Goal: Information Seeking & Learning: Learn about a topic

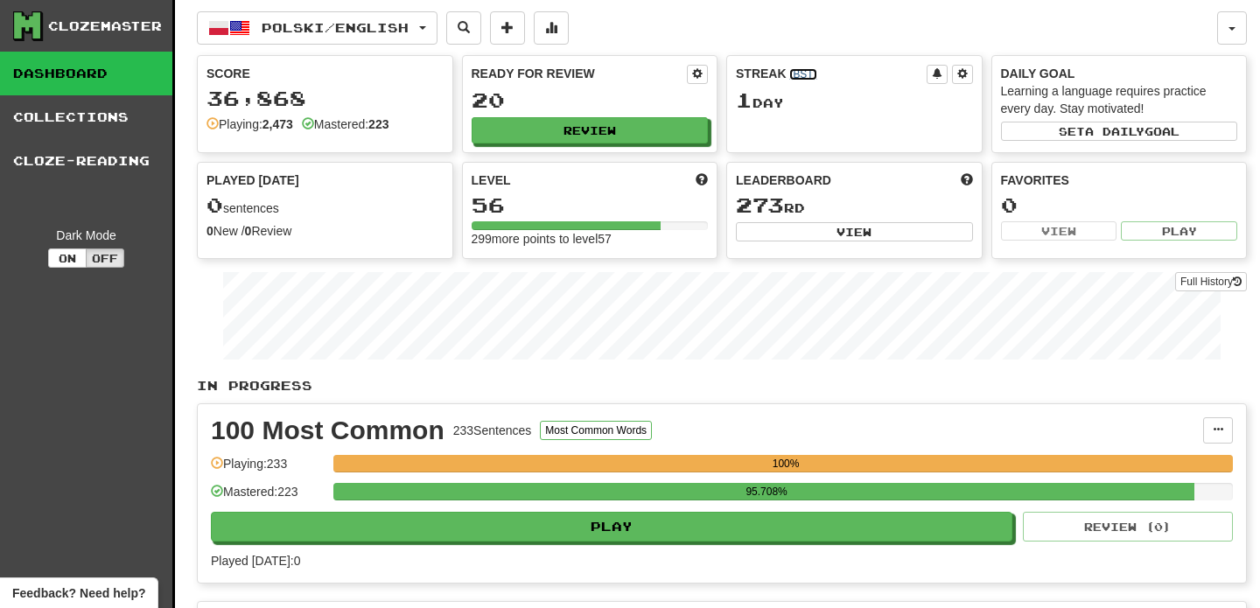
click at [799, 74] on link "( BST )" at bounding box center [802, 74] width 27 height 12
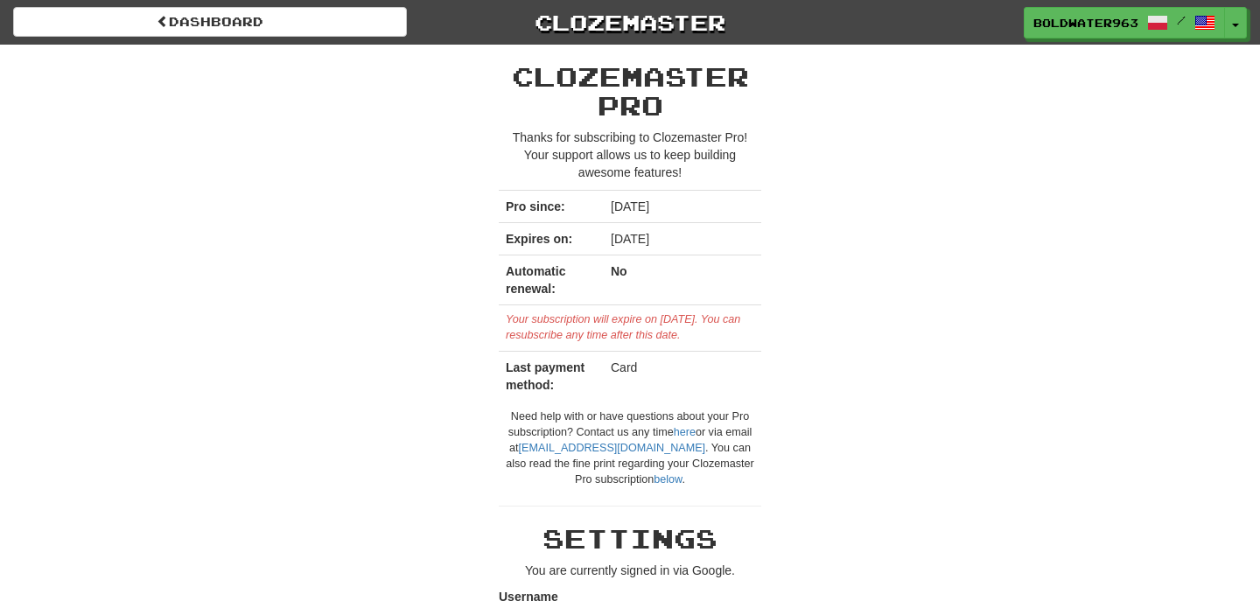
scroll to position [718, 0]
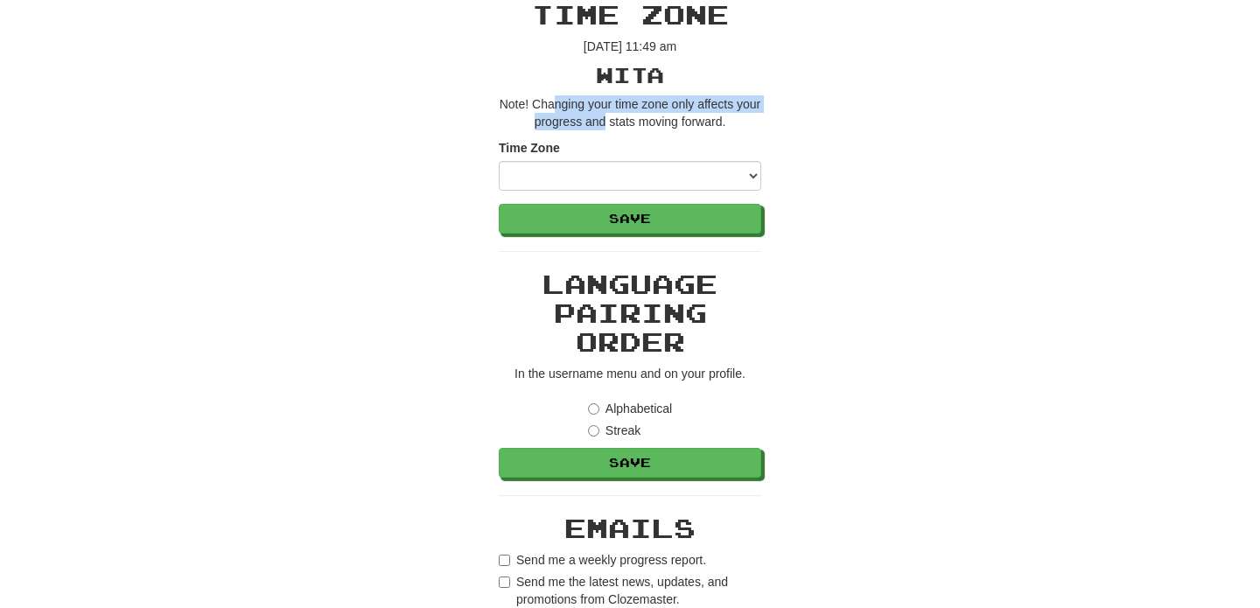
drag, startPoint x: 568, startPoint y: 106, endPoint x: 617, endPoint y: 122, distance: 51.5
click at [617, 122] on p "Note! Changing your time zone only affects your progress and stats moving forwa…" at bounding box center [630, 112] width 262 height 35
click at [734, 175] on select "**********" at bounding box center [630, 176] width 262 height 30
click at [744, 178] on select "**********" at bounding box center [630, 176] width 262 height 30
select select "*********"
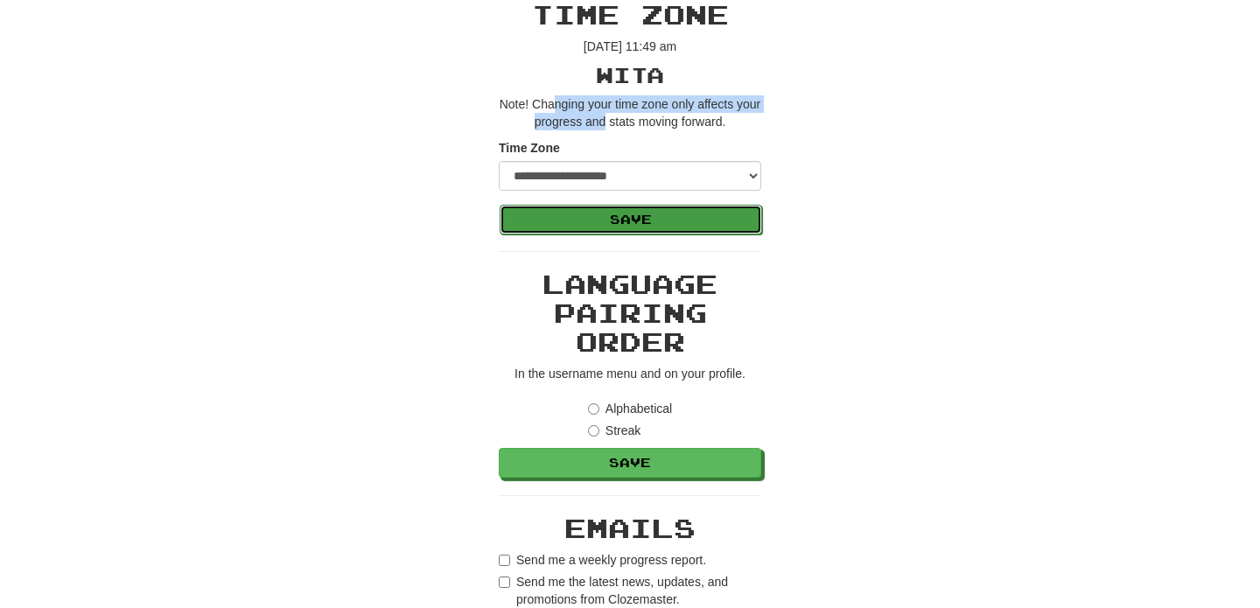
click at [638, 228] on button "Save" at bounding box center [630, 220] width 262 height 30
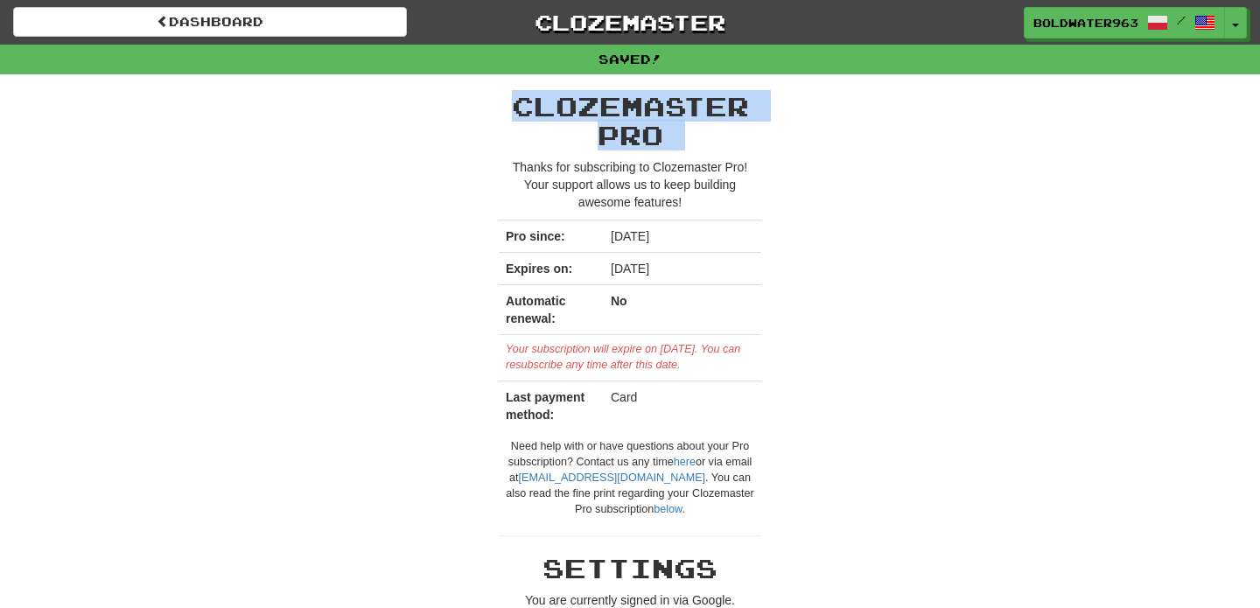
drag, startPoint x: 510, startPoint y: 101, endPoint x: 653, endPoint y: 151, distance: 151.9
click at [653, 151] on div "Clozemaster Pro Thanks for subscribing to Clozemaster Pro! Your support allows …" at bounding box center [630, 305] width 262 height 426
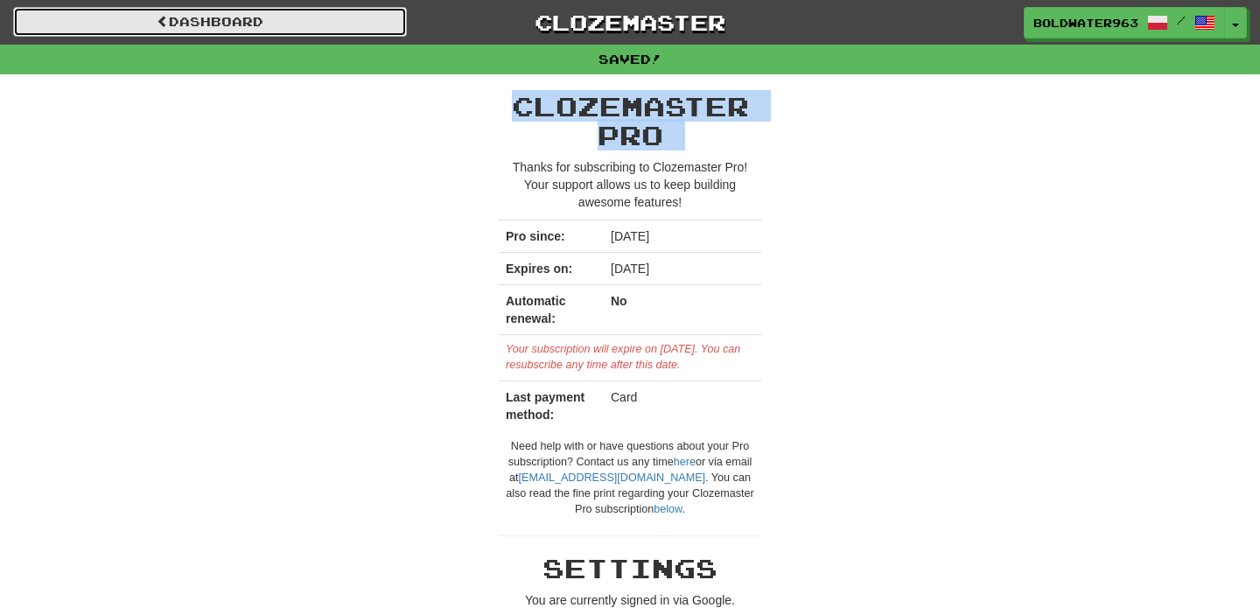
click at [203, 24] on link "Dashboard" at bounding box center [210, 22] width 394 height 30
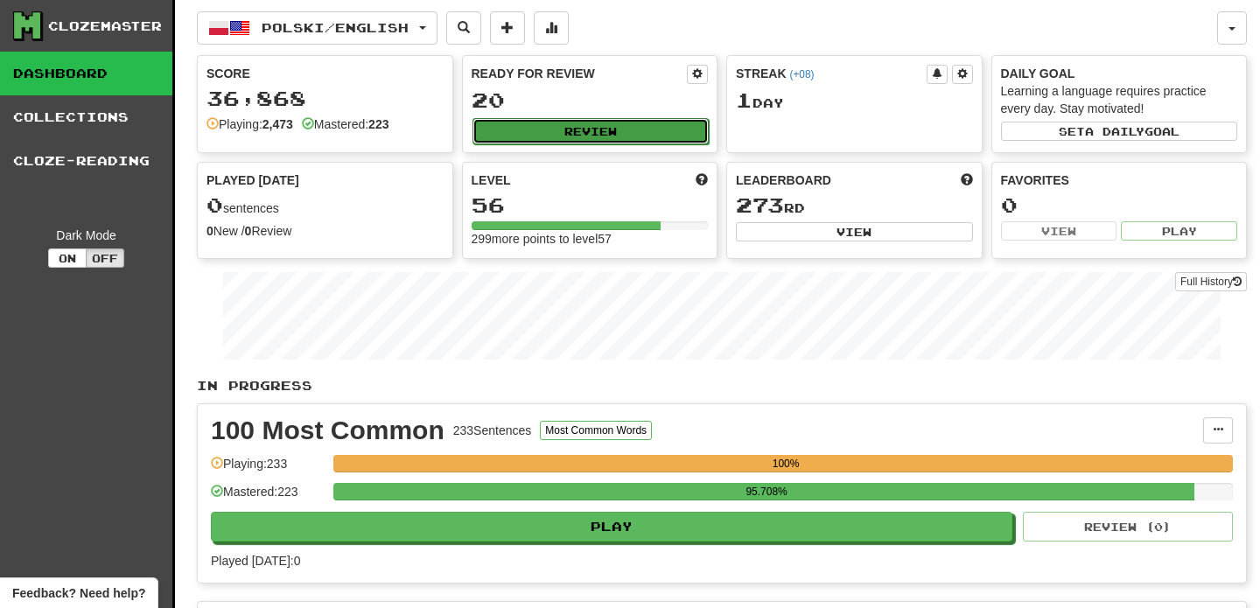
click at [585, 132] on button "Review" at bounding box center [590, 131] width 237 height 26
select select "**"
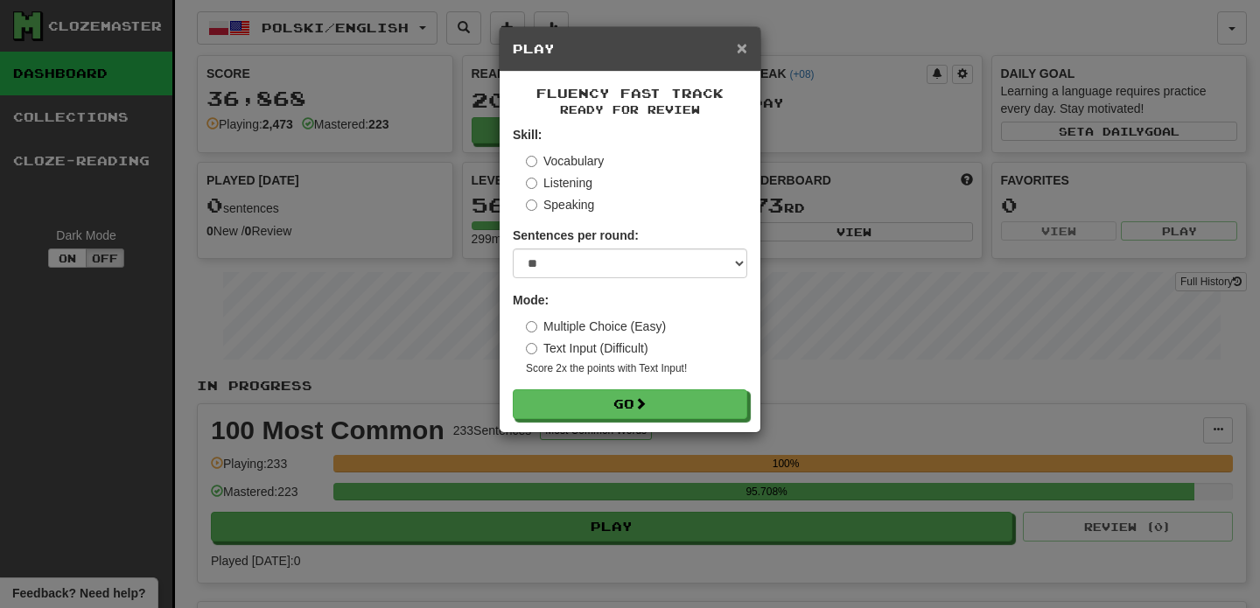
click at [742, 50] on span "×" at bounding box center [742, 48] width 10 height 20
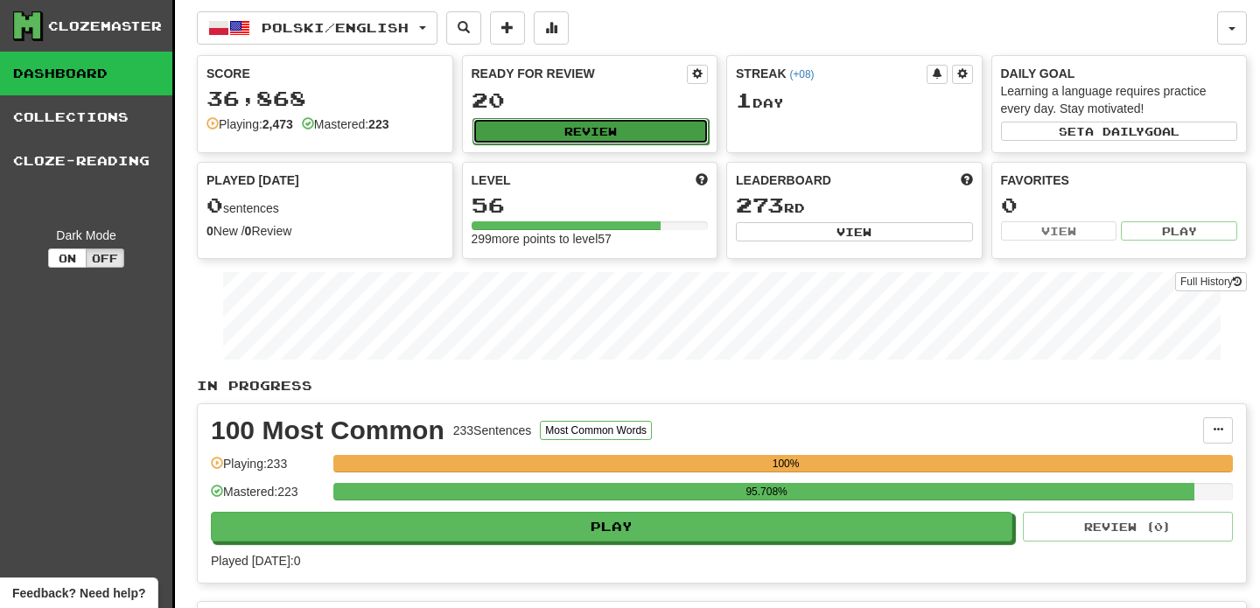
click at [597, 135] on button "Review" at bounding box center [590, 131] width 237 height 26
select select "**"
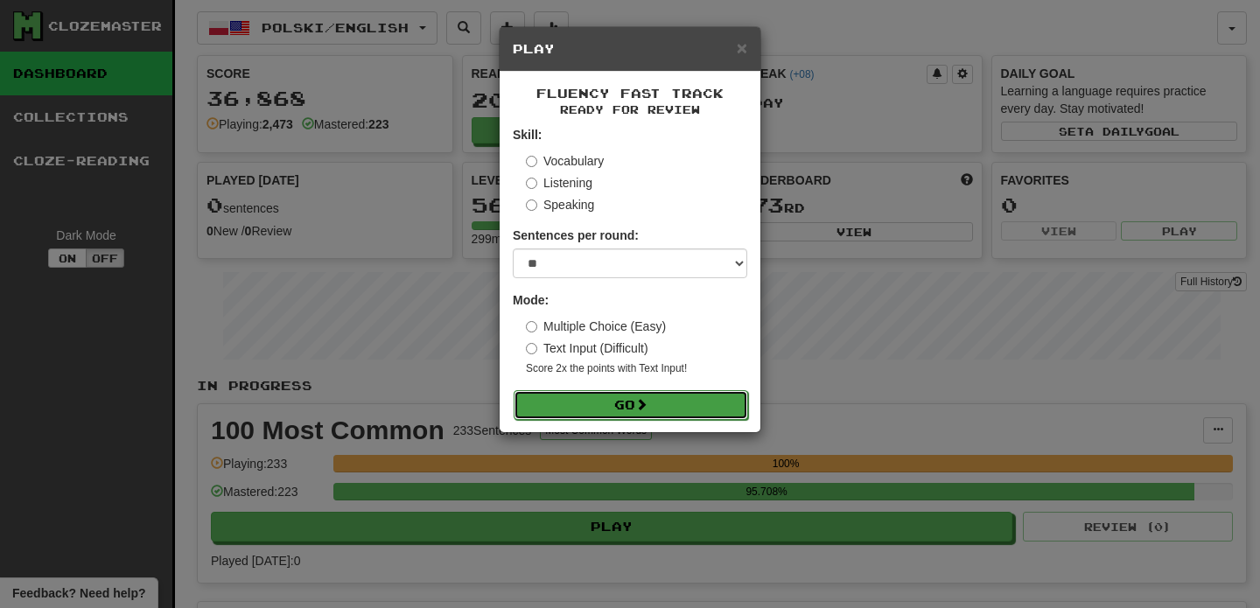
click at [578, 405] on button "Go" at bounding box center [630, 405] width 234 height 30
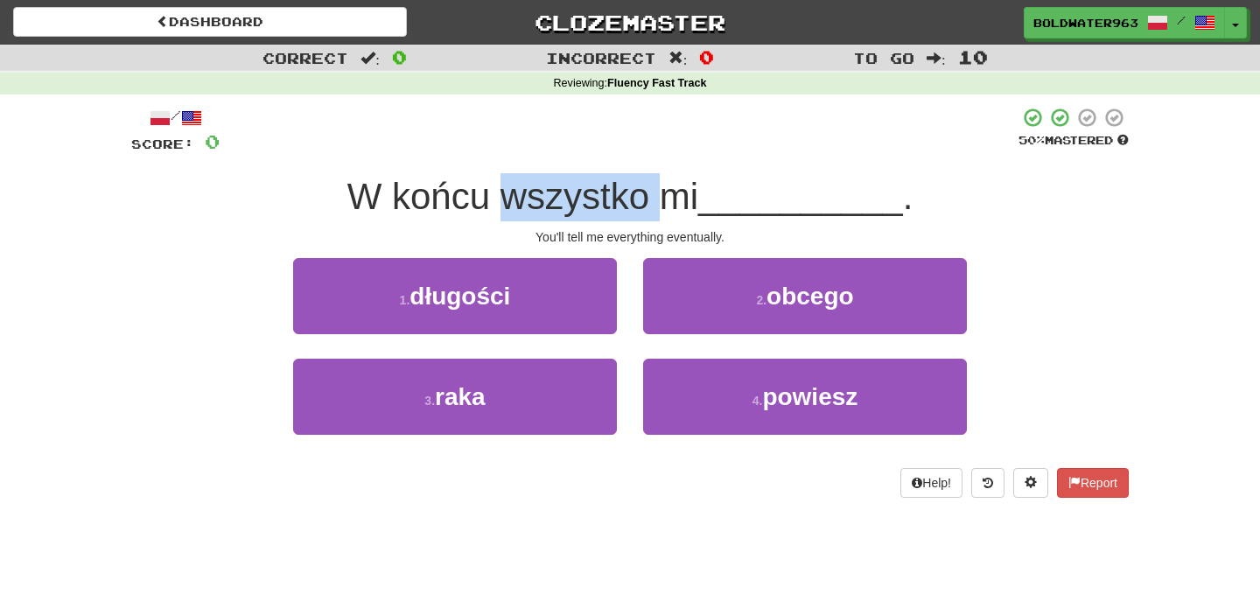
drag, startPoint x: 511, startPoint y: 199, endPoint x: 677, endPoint y: 200, distance: 166.2
click at [677, 200] on span "W końcu wszystko mi" at bounding box center [522, 196] width 351 height 41
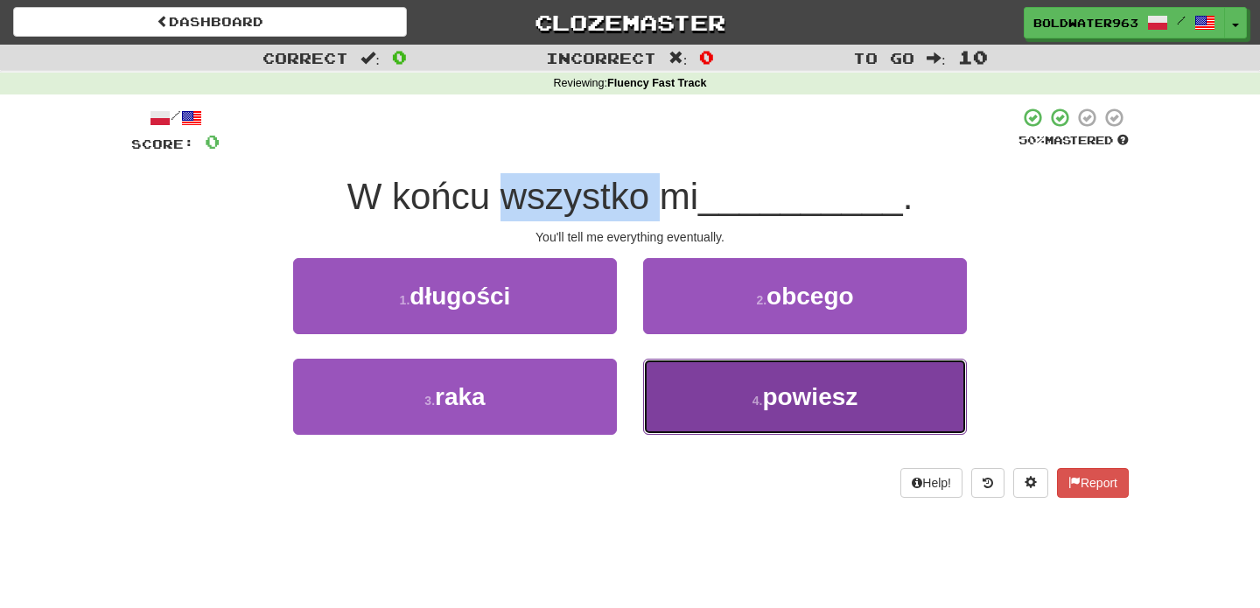
click at [759, 395] on small "4 ." at bounding box center [757, 401] width 10 height 14
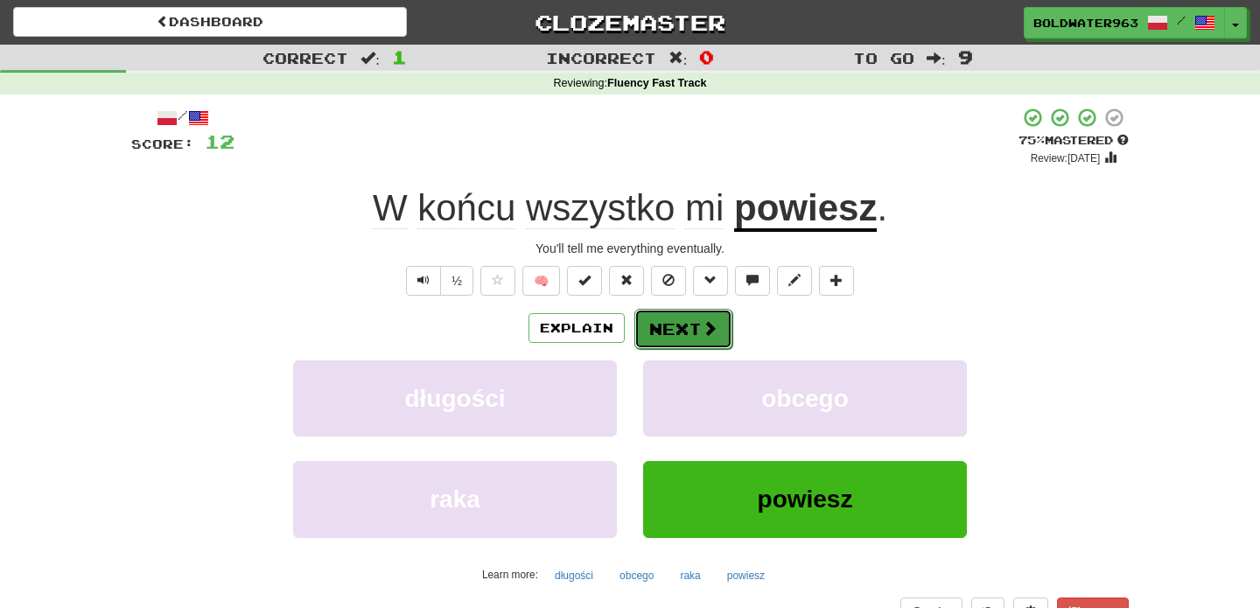
click at [682, 325] on button "Next" at bounding box center [683, 329] width 98 height 40
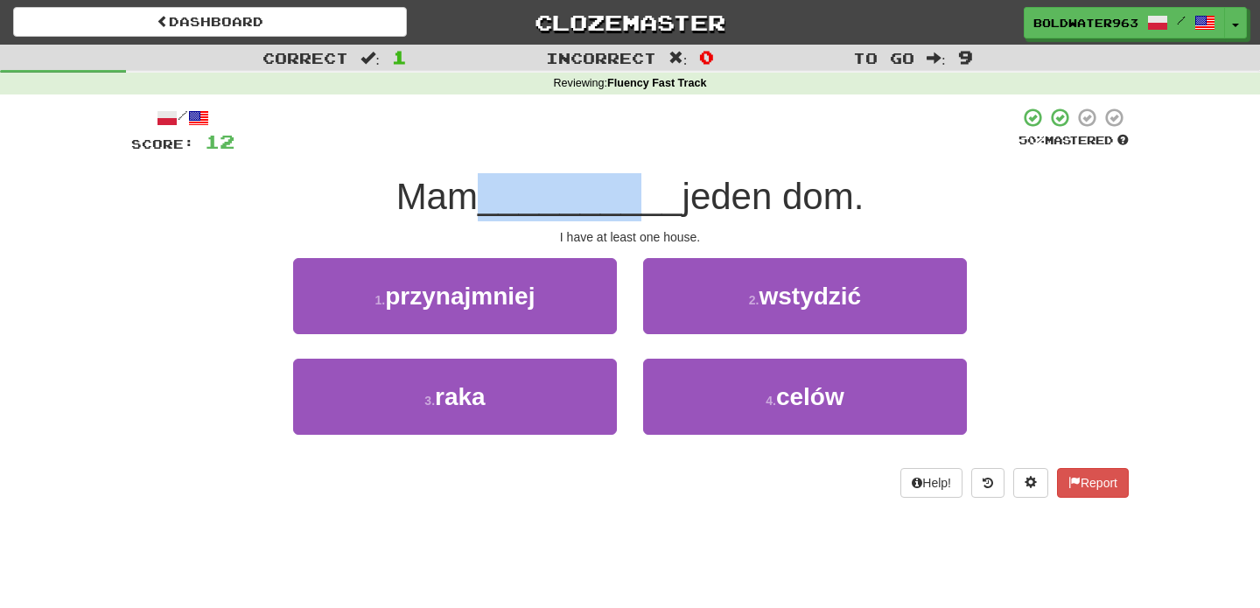
drag, startPoint x: 495, startPoint y: 201, endPoint x: 632, endPoint y: 199, distance: 136.5
click at [632, 199] on span "__________" at bounding box center [580, 196] width 205 height 41
click at [625, 346] on div "1 . przynajmniej" at bounding box center [455, 308] width 350 height 101
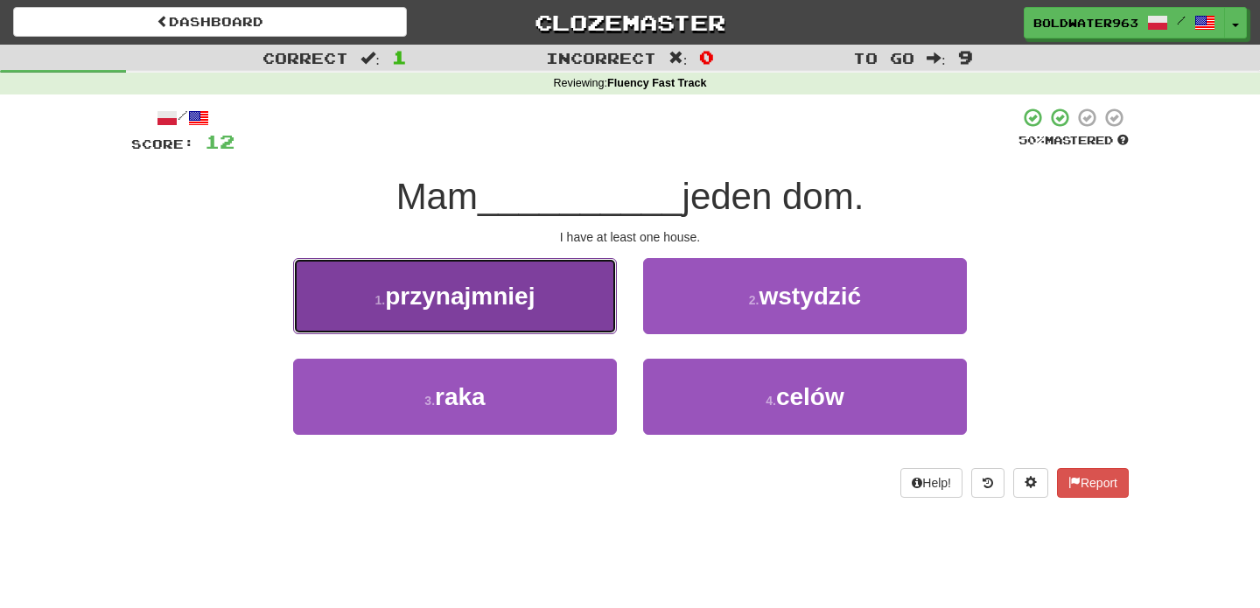
click at [533, 310] on button "1 . przynajmniej" at bounding box center [455, 296] width 324 height 76
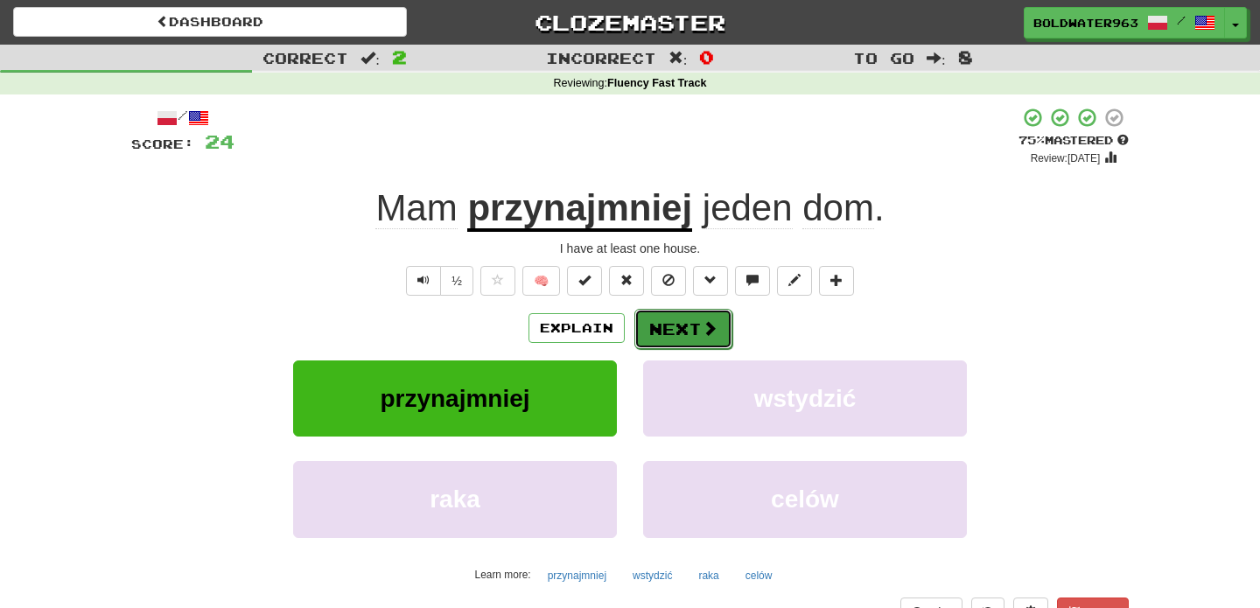
click at [661, 329] on button "Next" at bounding box center [683, 329] width 98 height 40
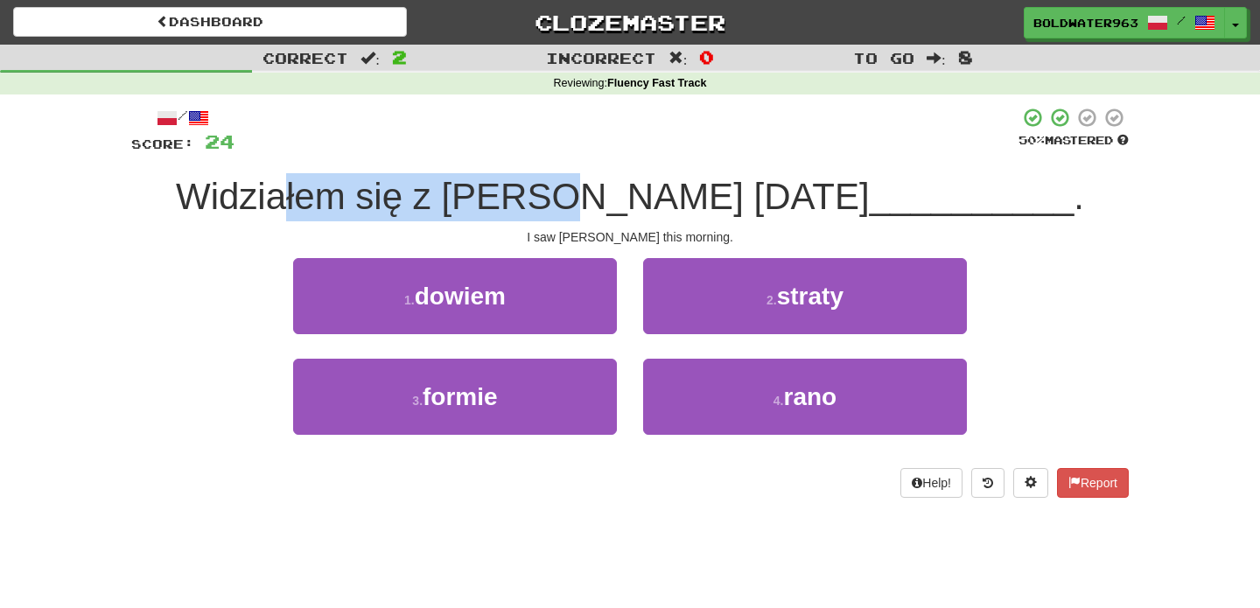
drag, startPoint x: 447, startPoint y: 197, endPoint x: 695, endPoint y: 198, distance: 248.4
click at [695, 198] on span "Widziałem się z Liz dziś" at bounding box center [523, 196] width 694 height 41
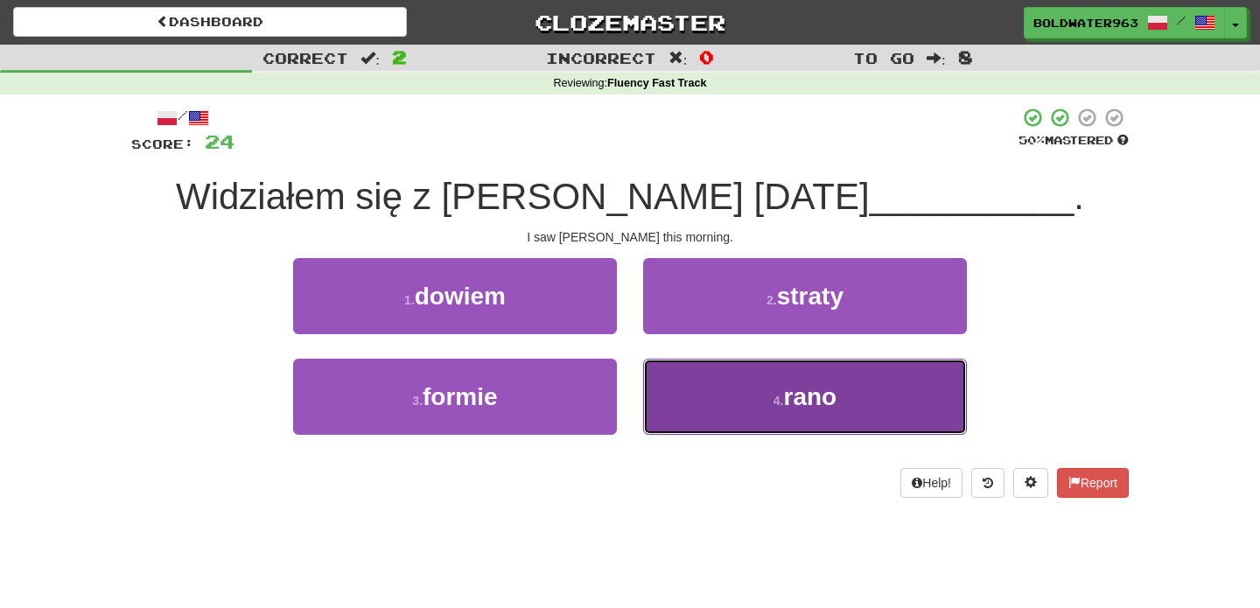
click at [759, 422] on button "4 . rano" at bounding box center [805, 397] width 324 height 76
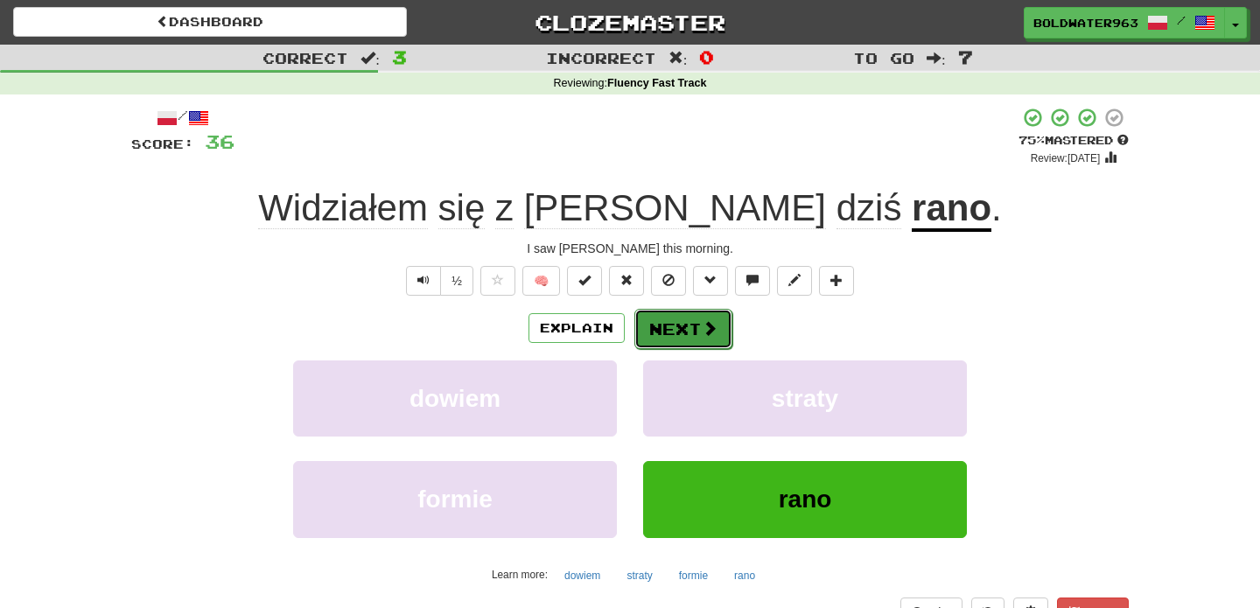
click at [683, 324] on button "Next" at bounding box center [683, 329] width 98 height 40
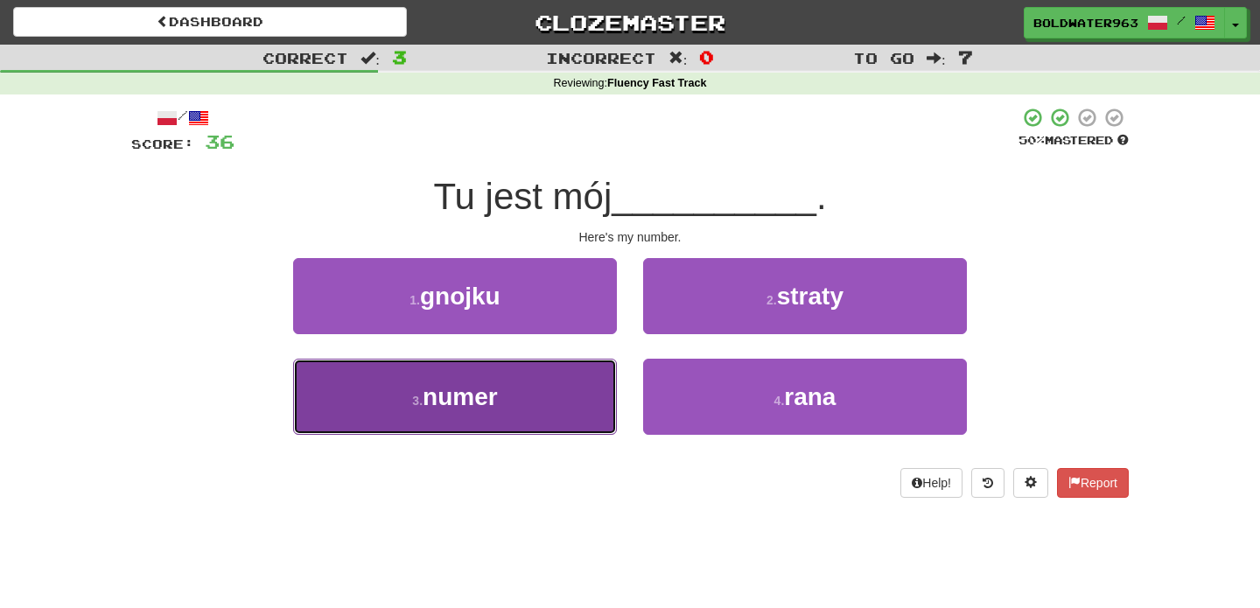
click at [527, 413] on button "3 . numer" at bounding box center [455, 397] width 324 height 76
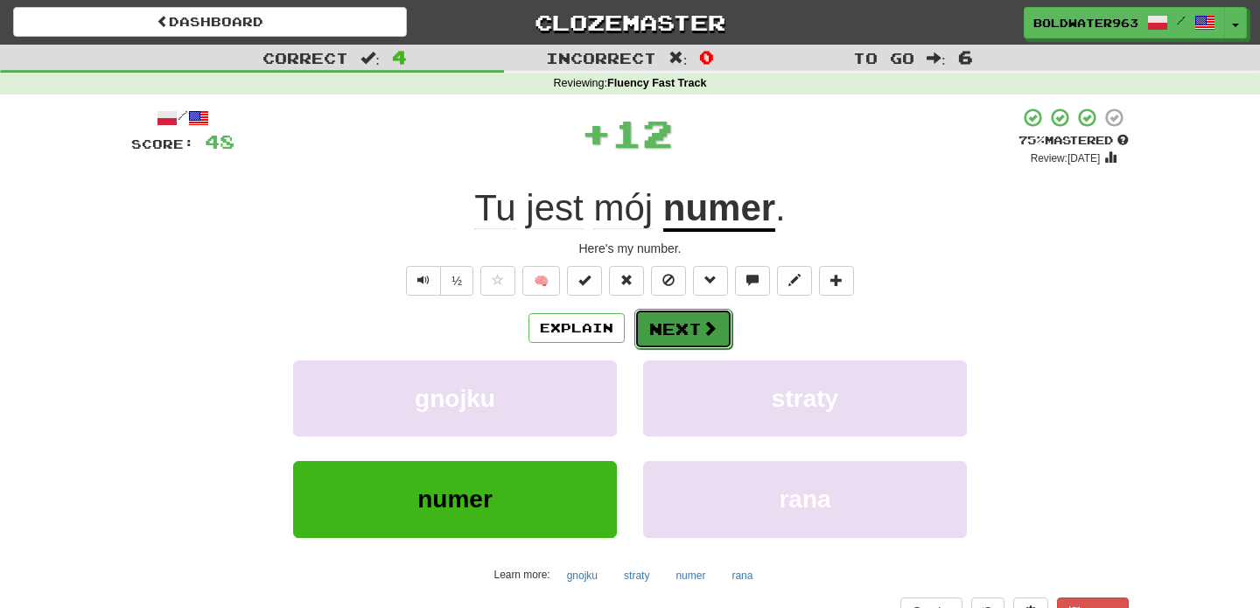
click at [681, 332] on button "Next" at bounding box center [683, 329] width 98 height 40
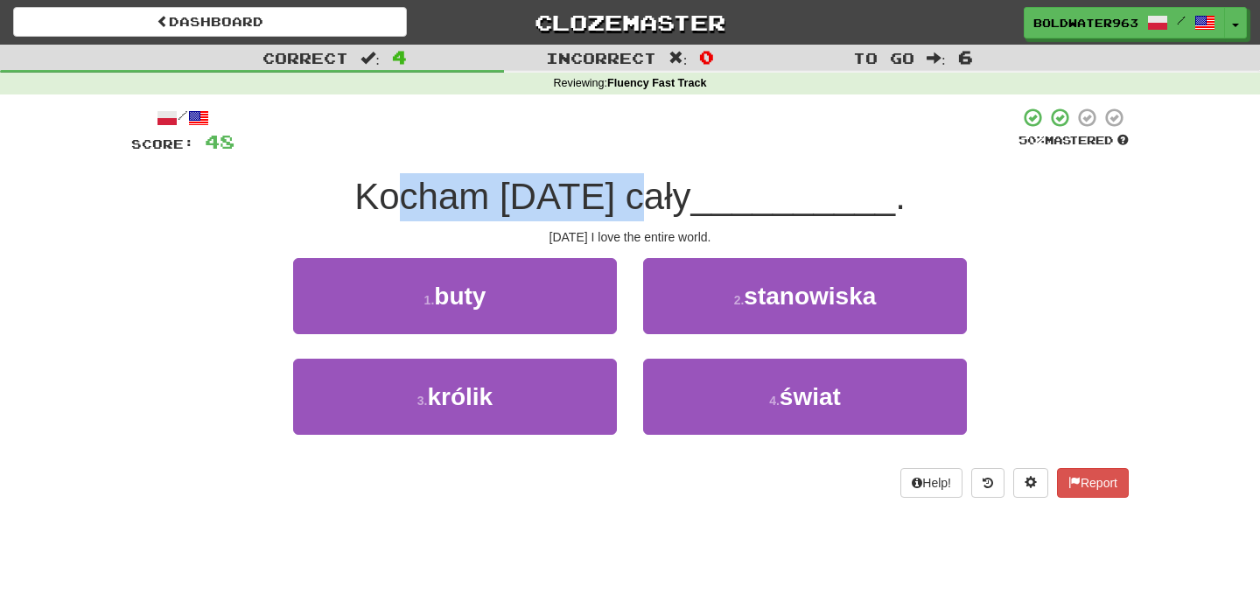
drag, startPoint x: 436, startPoint y: 197, endPoint x: 659, endPoint y: 204, distance: 223.2
click at [659, 204] on span "Kocham dziś cały" at bounding box center [522, 196] width 336 height 41
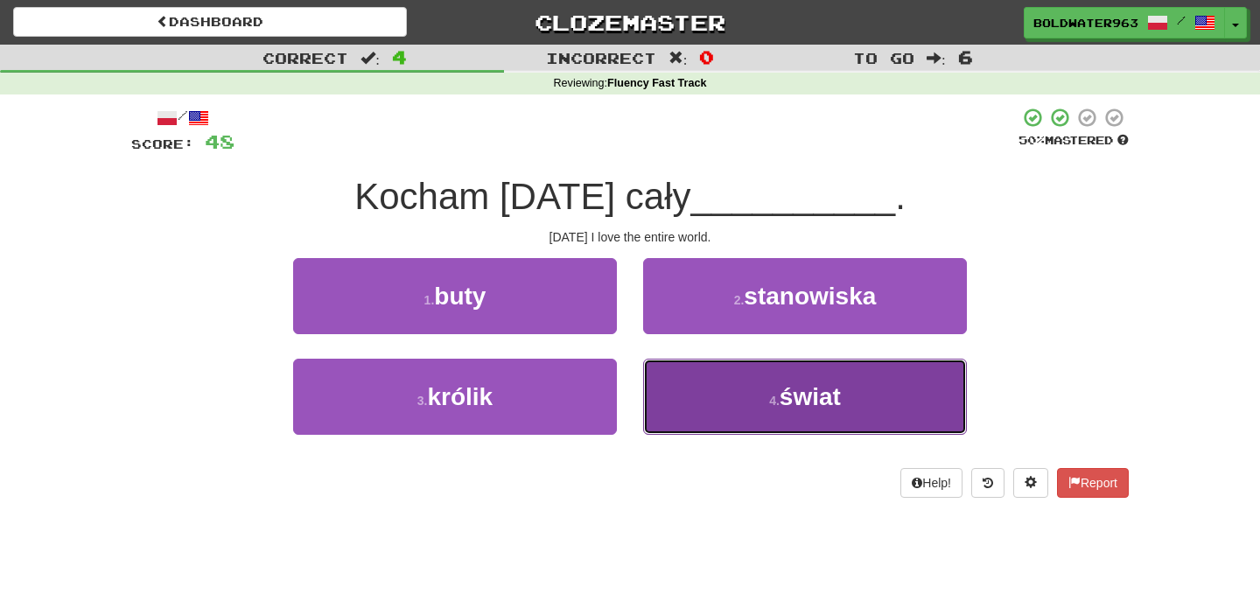
click at [768, 374] on button "4 . świat" at bounding box center [805, 397] width 324 height 76
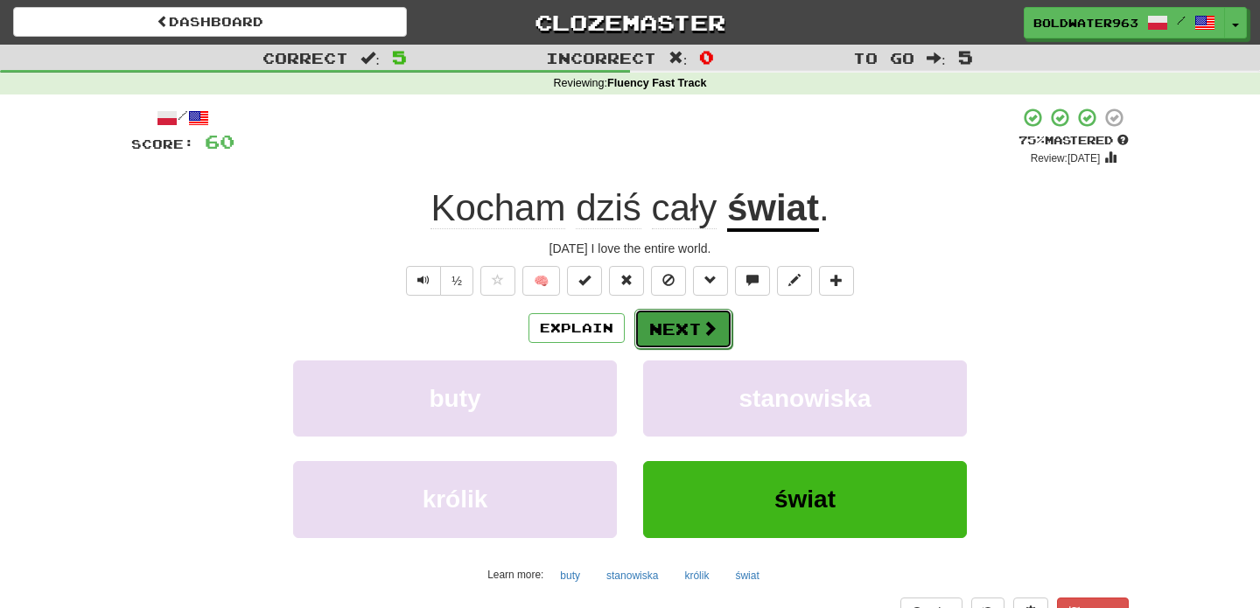
click at [684, 316] on button "Next" at bounding box center [683, 329] width 98 height 40
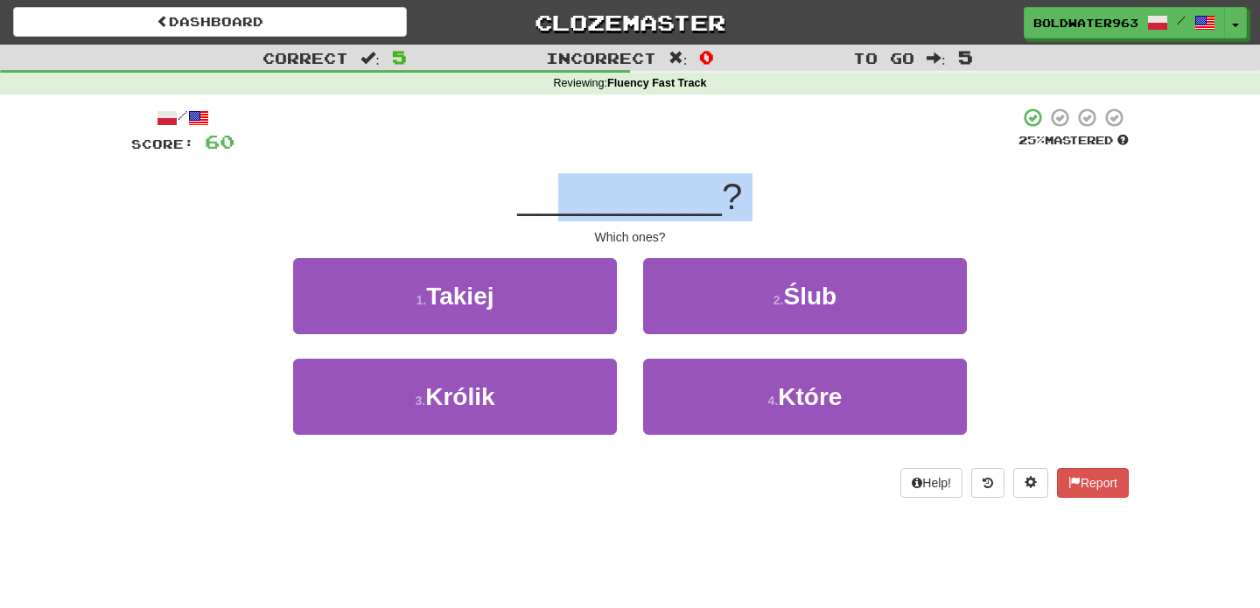
drag, startPoint x: 563, startPoint y: 206, endPoint x: 646, endPoint y: 225, distance: 84.4
click at [646, 225] on div "/ Score: 60 25 % Mastered __________ ? Which ones? 1 . Takiej 2 . Ślub 3 . Król…" at bounding box center [629, 302] width 997 height 391
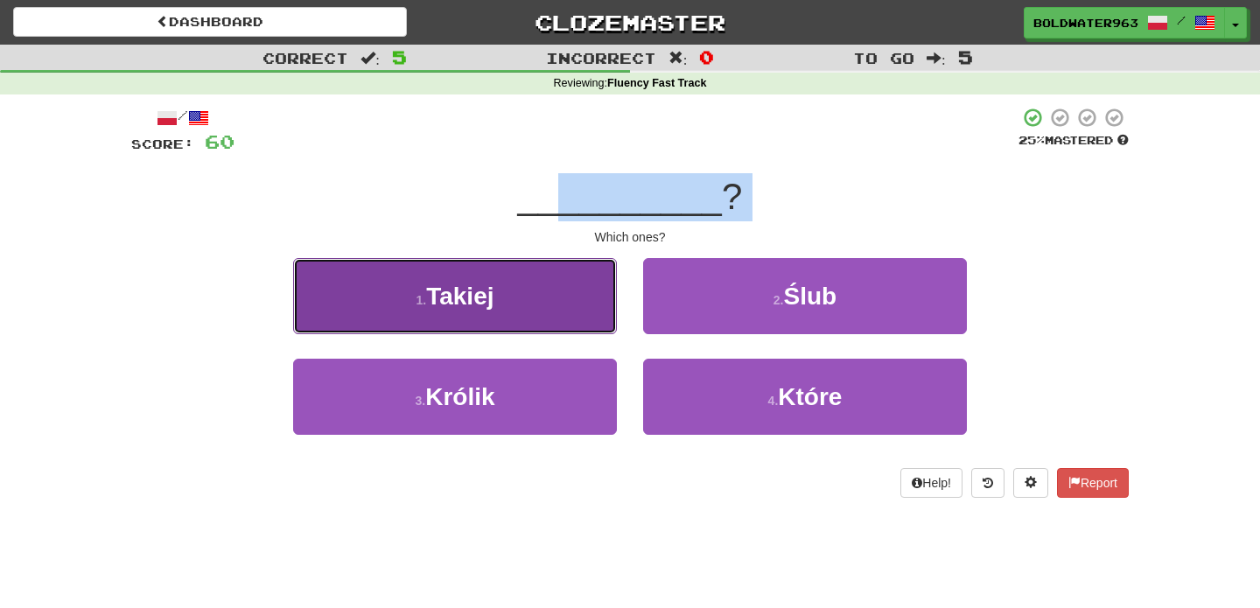
click at [491, 299] on span "Takiej" at bounding box center [459, 296] width 67 height 27
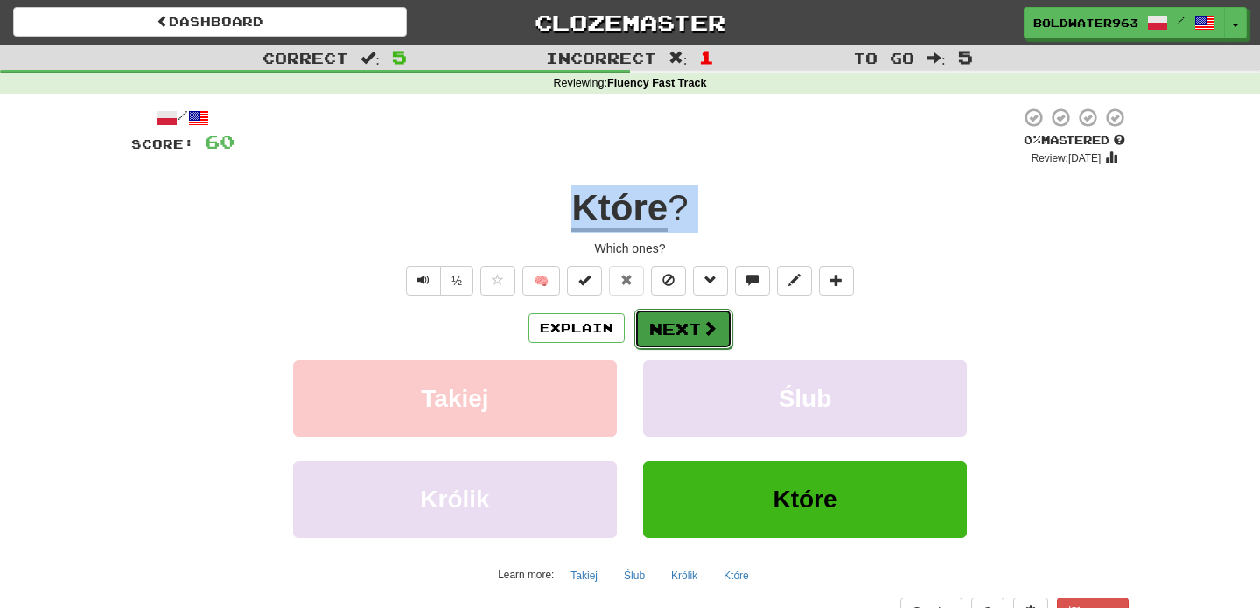
click at [686, 331] on button "Next" at bounding box center [683, 329] width 98 height 40
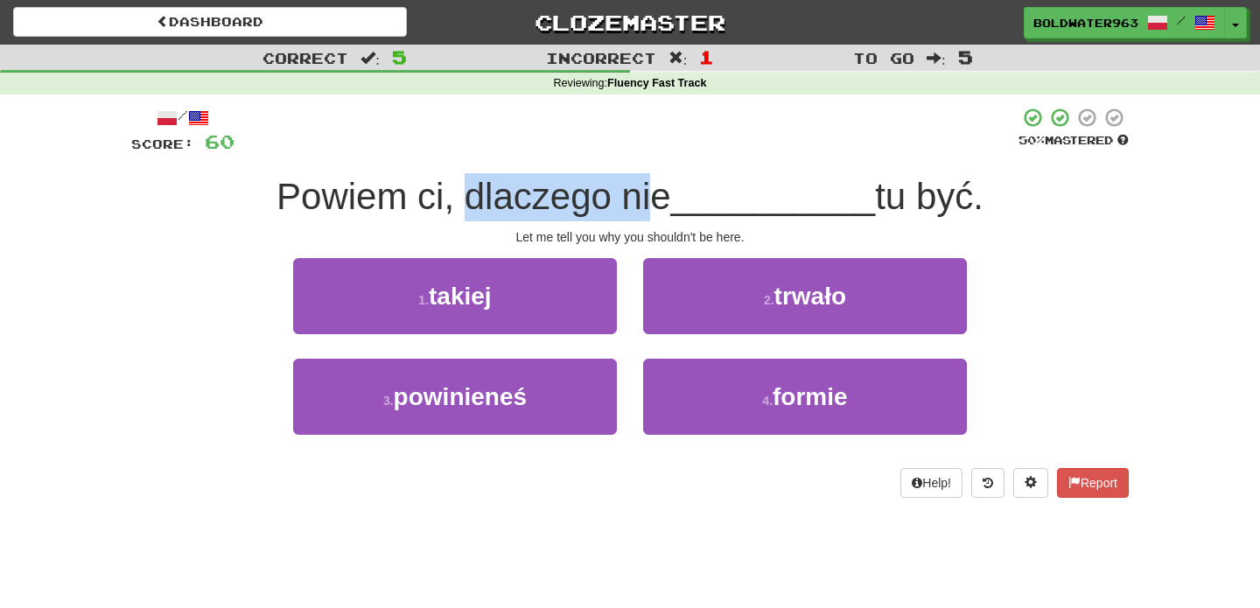
drag, startPoint x: 464, startPoint y: 195, endPoint x: 647, endPoint y: 204, distance: 183.0
click at [647, 204] on span "Powiem ci, dlaczego nie" at bounding box center [473, 196] width 394 height 41
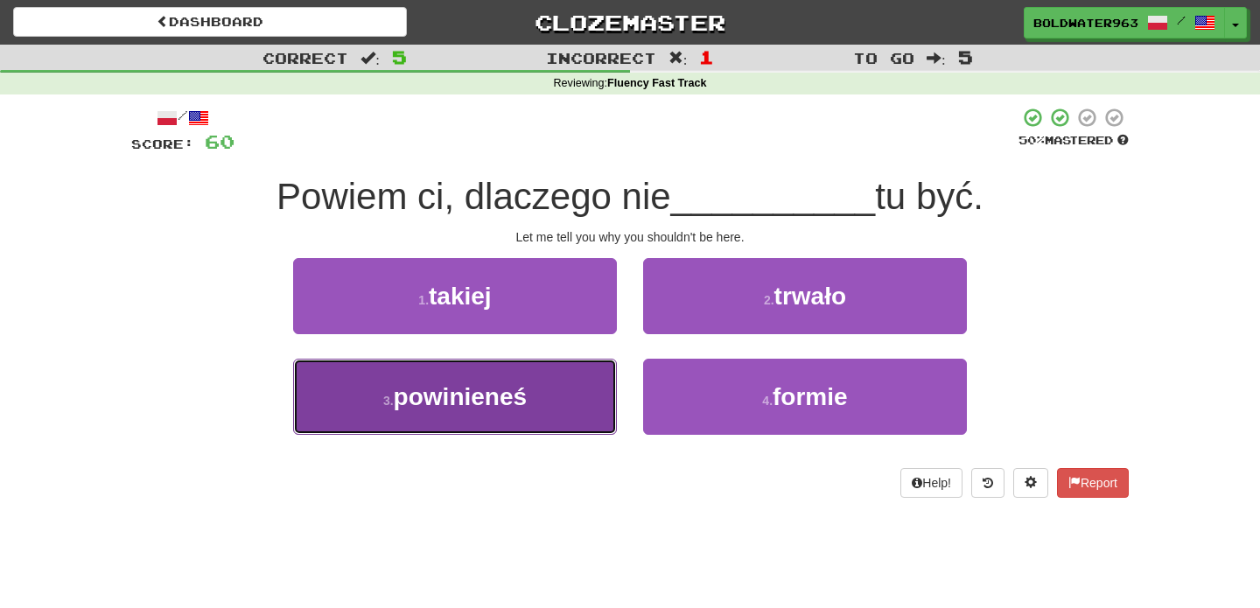
click at [550, 394] on button "3 . powinieneś" at bounding box center [455, 397] width 324 height 76
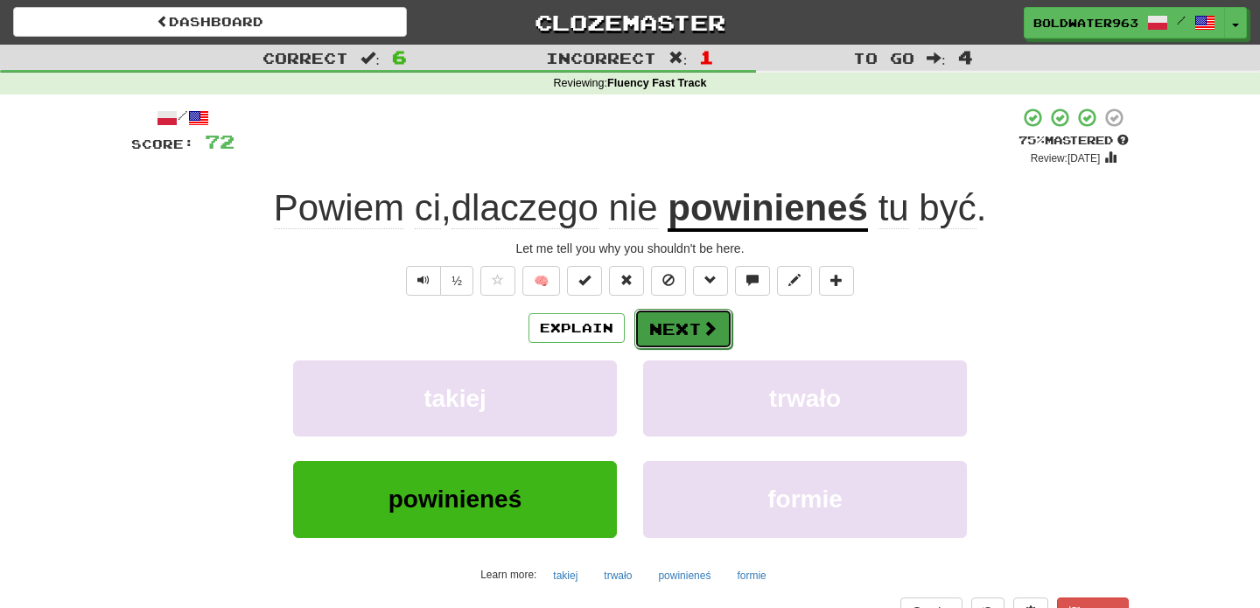
click at [685, 320] on button "Next" at bounding box center [683, 329] width 98 height 40
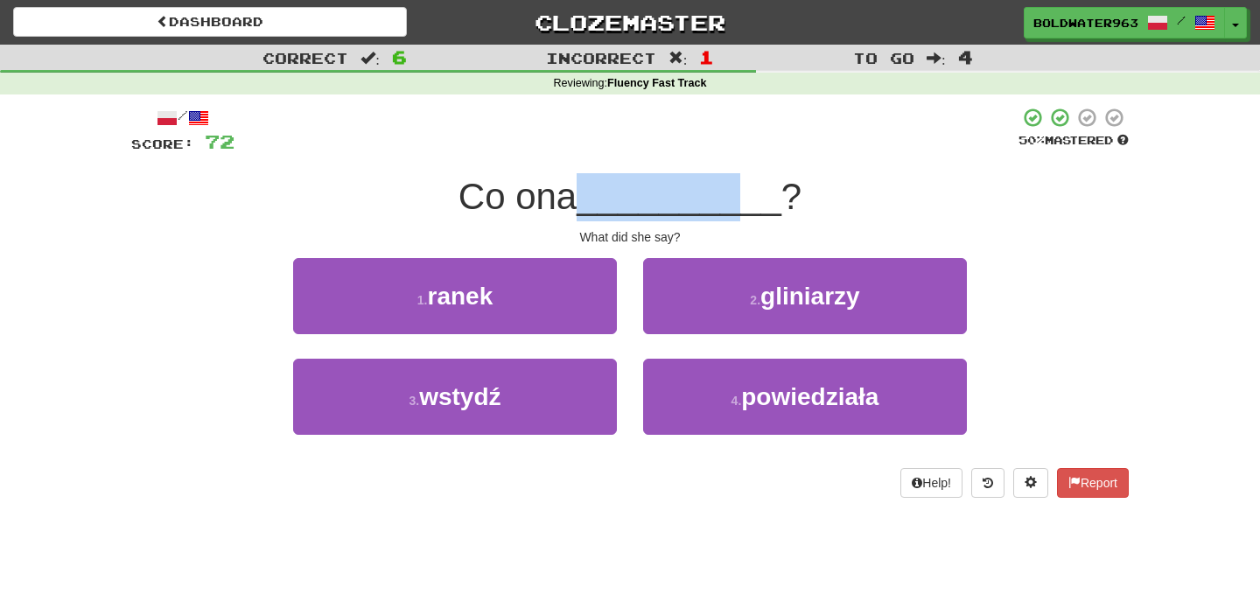
drag, startPoint x: 586, startPoint y: 199, endPoint x: 732, endPoint y: 202, distance: 146.1
click at [732, 202] on div "Co ona __________ ?" at bounding box center [629, 197] width 997 height 48
click at [732, 202] on span "__________" at bounding box center [678, 196] width 205 height 41
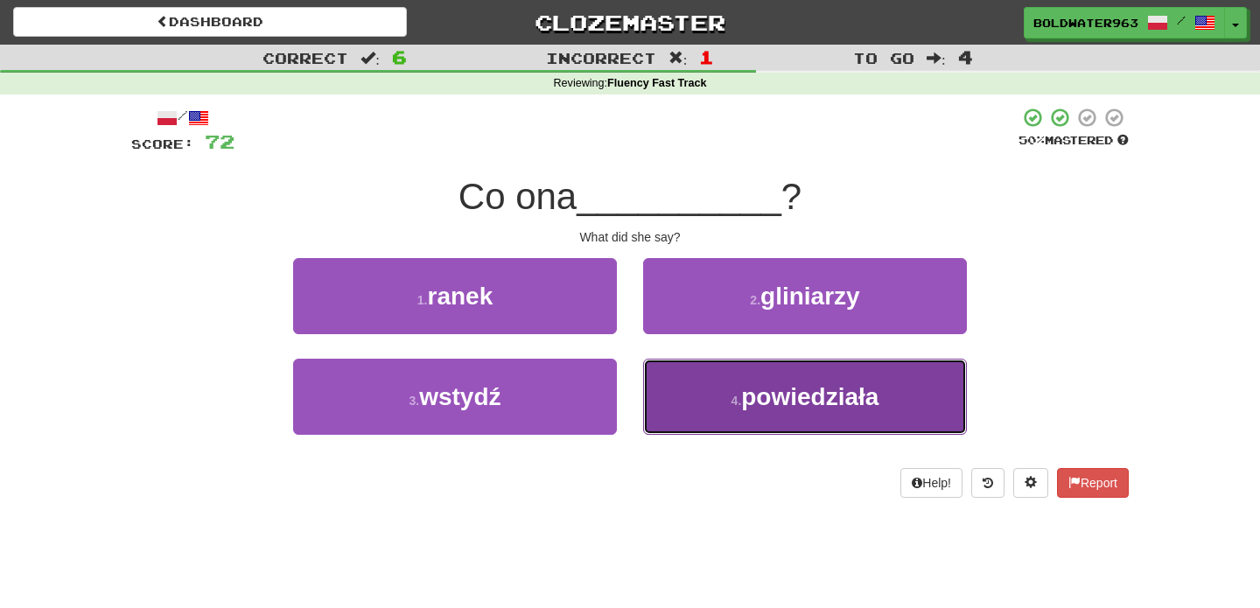
click at [766, 404] on span "powiedziała" at bounding box center [809, 396] width 137 height 27
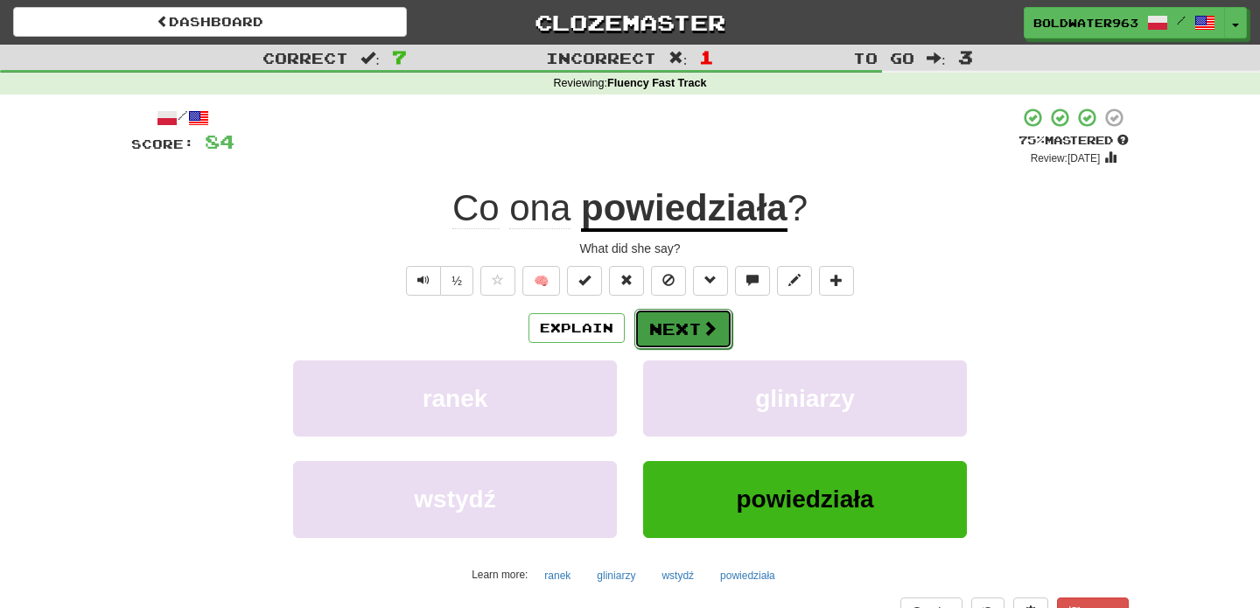
click at [681, 327] on button "Next" at bounding box center [683, 329] width 98 height 40
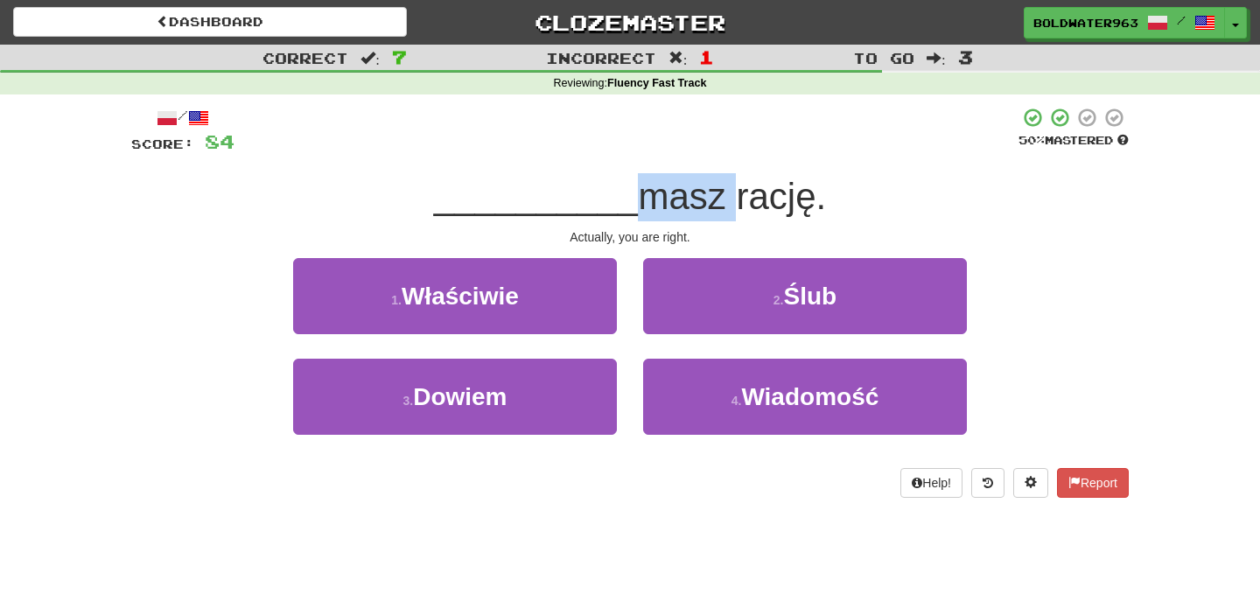
drag, startPoint x: 623, startPoint y: 202, endPoint x: 715, endPoint y: 202, distance: 91.8
click at [715, 202] on span "masz rację." at bounding box center [732, 196] width 188 height 41
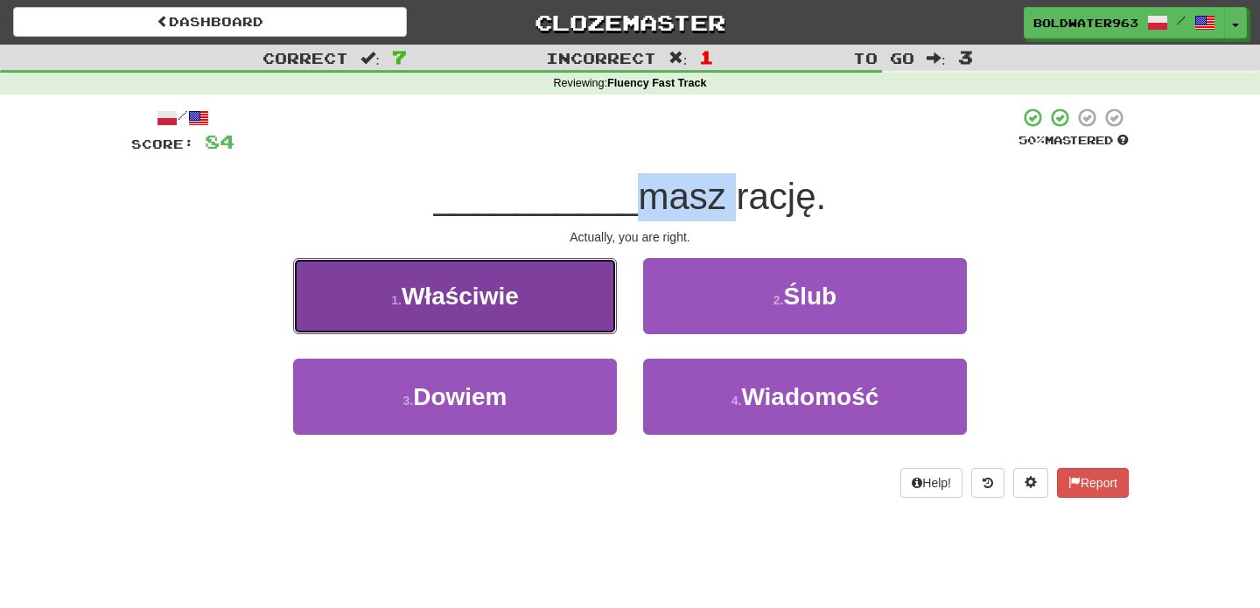
click at [545, 295] on button "1 . Właściwie" at bounding box center [455, 296] width 324 height 76
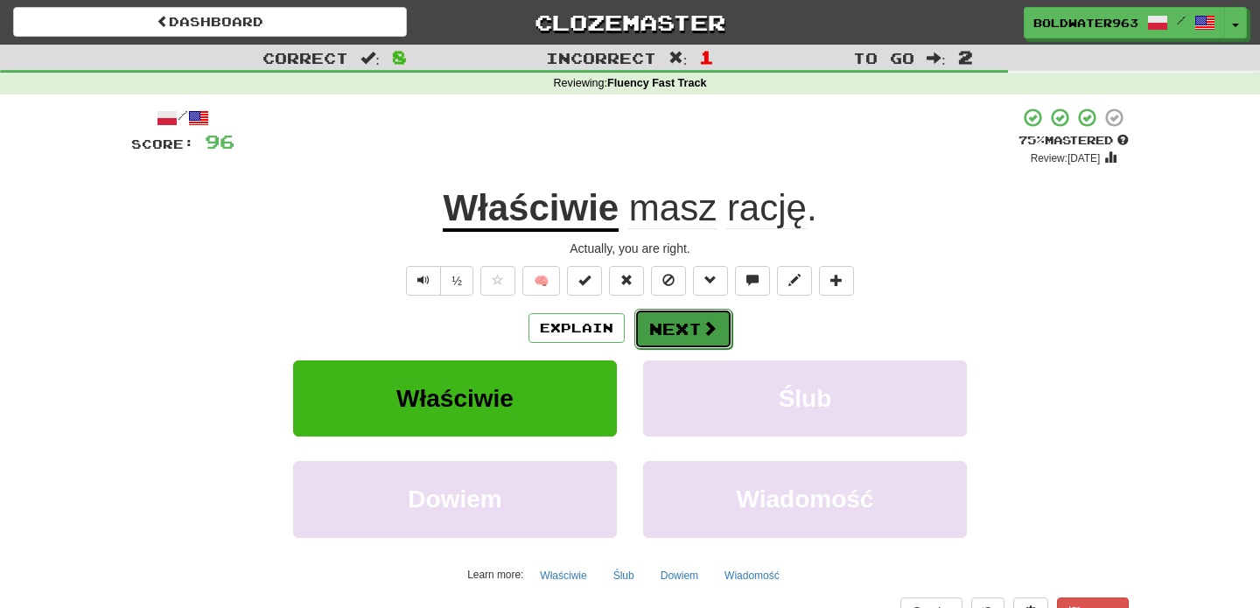
click at [686, 332] on button "Next" at bounding box center [683, 329] width 98 height 40
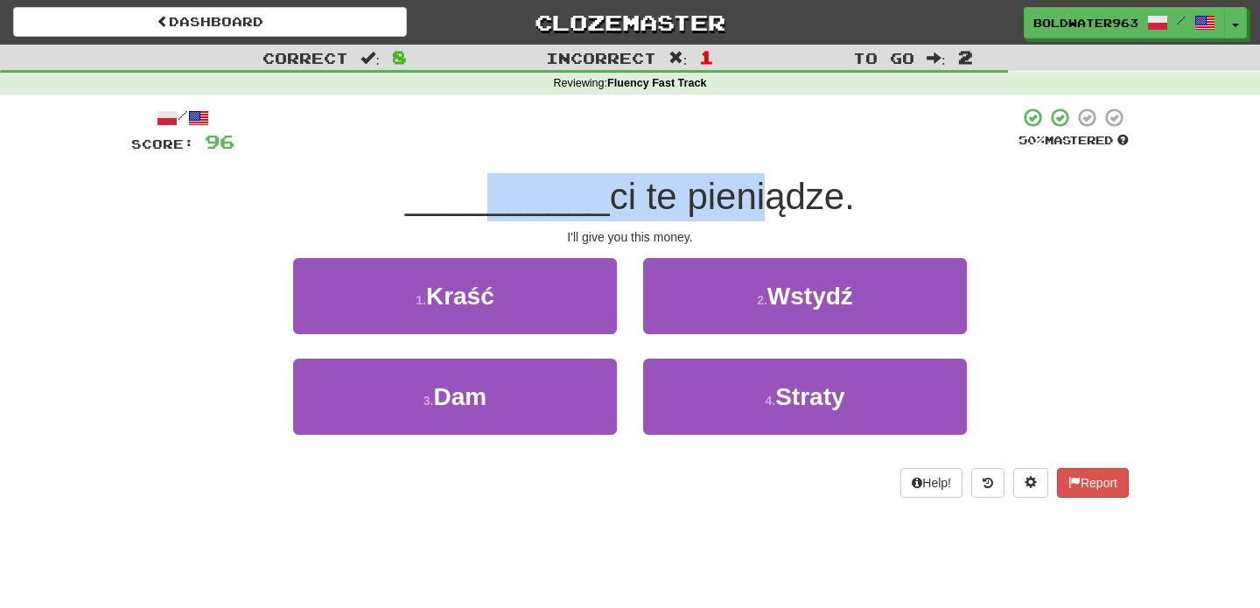
drag, startPoint x: 489, startPoint y: 192, endPoint x: 753, endPoint y: 191, distance: 264.2
click at [753, 191] on div "__________ ci te pieniądze." at bounding box center [629, 197] width 997 height 48
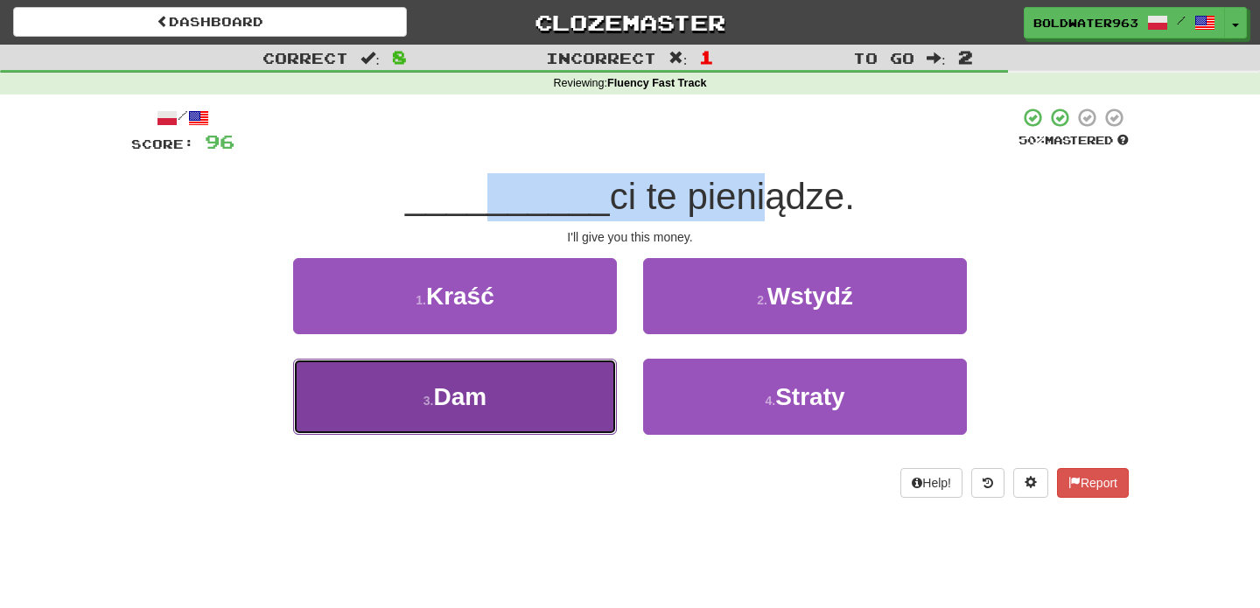
click at [532, 393] on button "3 . Dam" at bounding box center [455, 397] width 324 height 76
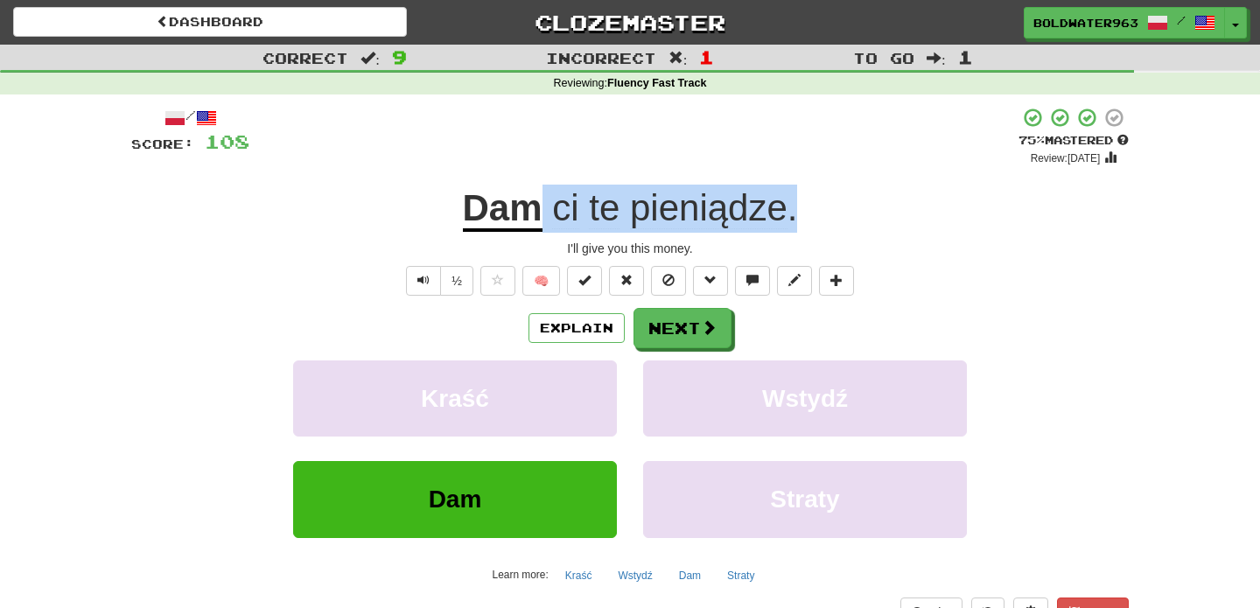
drag, startPoint x: 545, startPoint y: 209, endPoint x: 831, endPoint y: 191, distance: 286.6
click at [831, 191] on div "Dam ci te pieniądze ." at bounding box center [629, 209] width 997 height 48
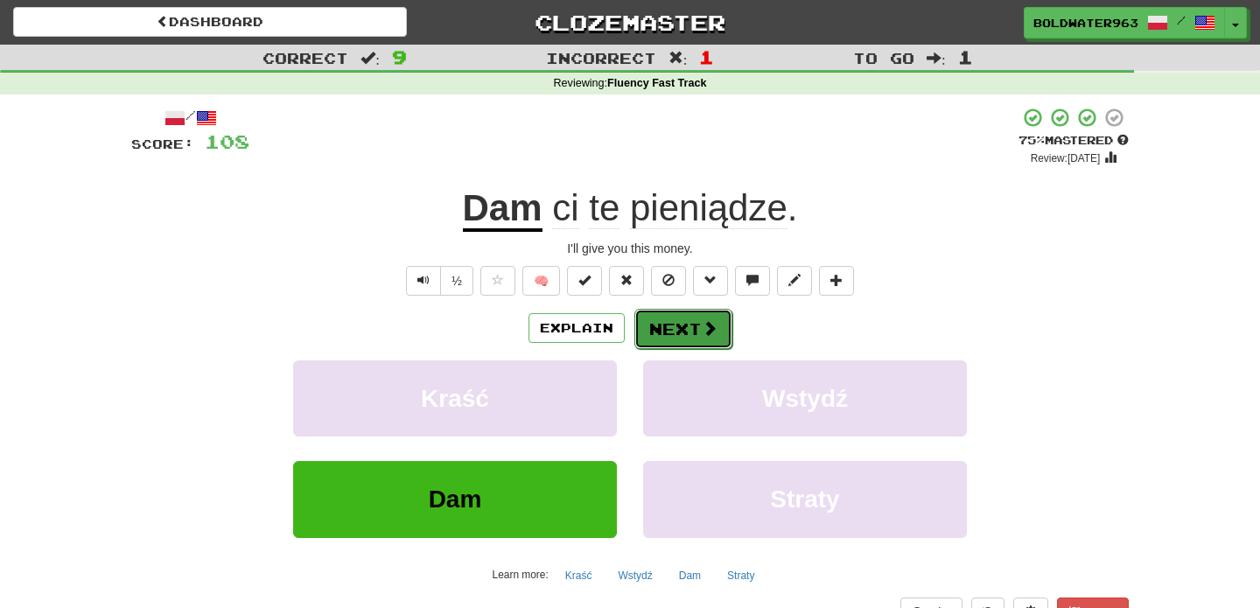
click at [668, 340] on button "Next" at bounding box center [683, 329] width 98 height 40
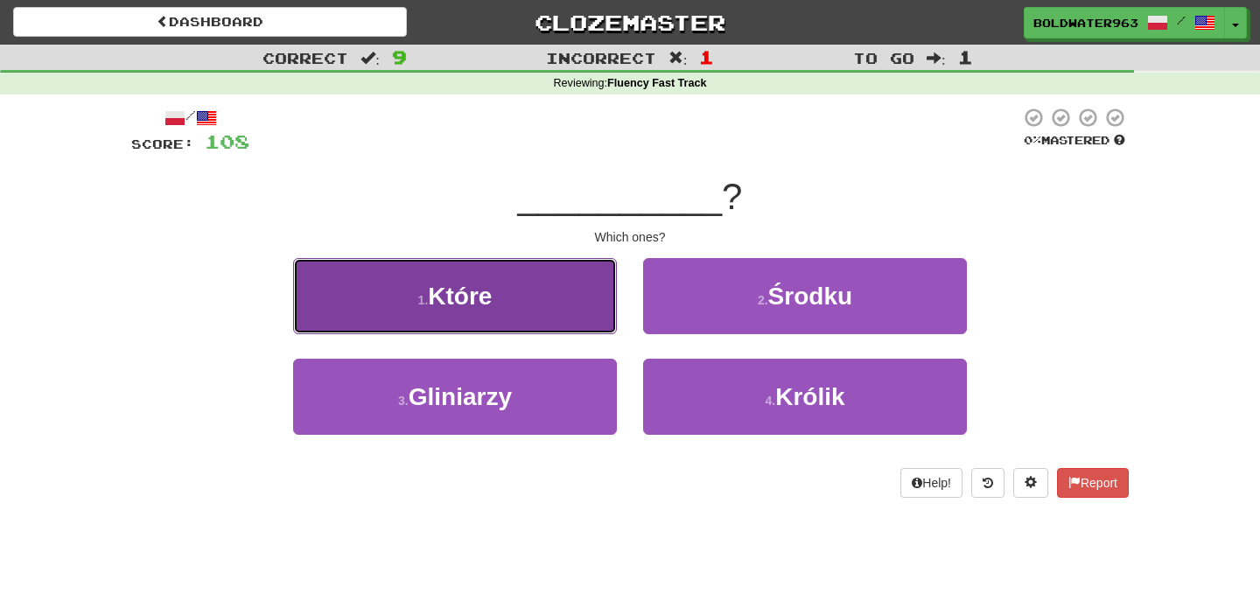
click at [498, 306] on button "1 . Które" at bounding box center [455, 296] width 324 height 76
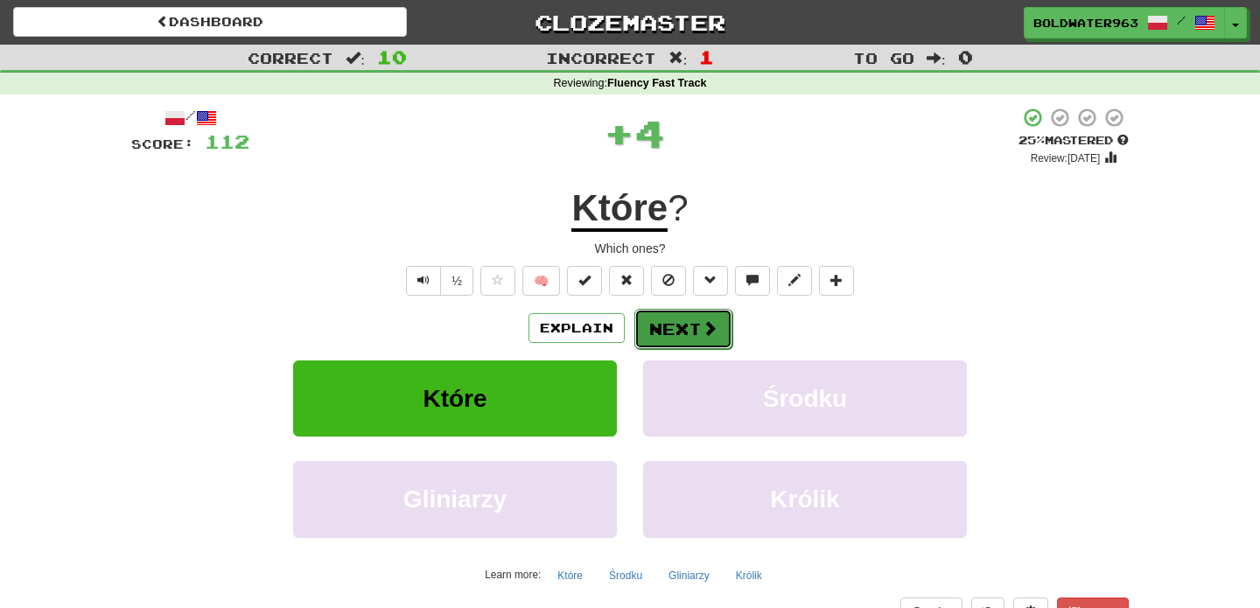
click at [661, 329] on button "Next" at bounding box center [683, 329] width 98 height 40
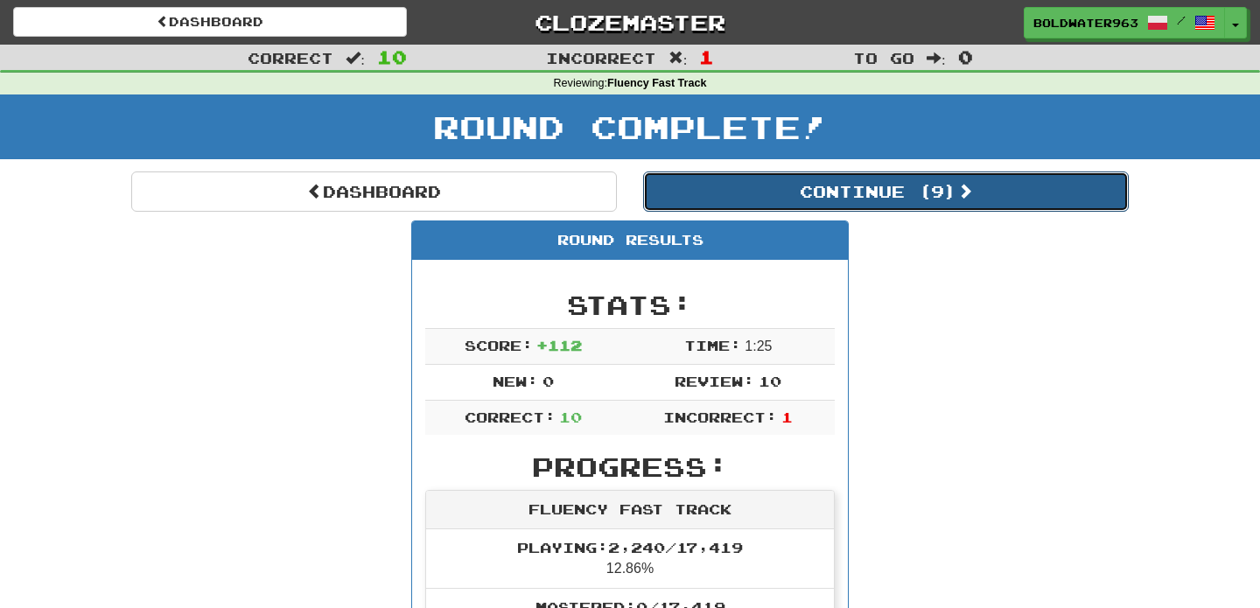
click at [710, 197] on button "Continue ( 9 )" at bounding box center [885, 191] width 485 height 40
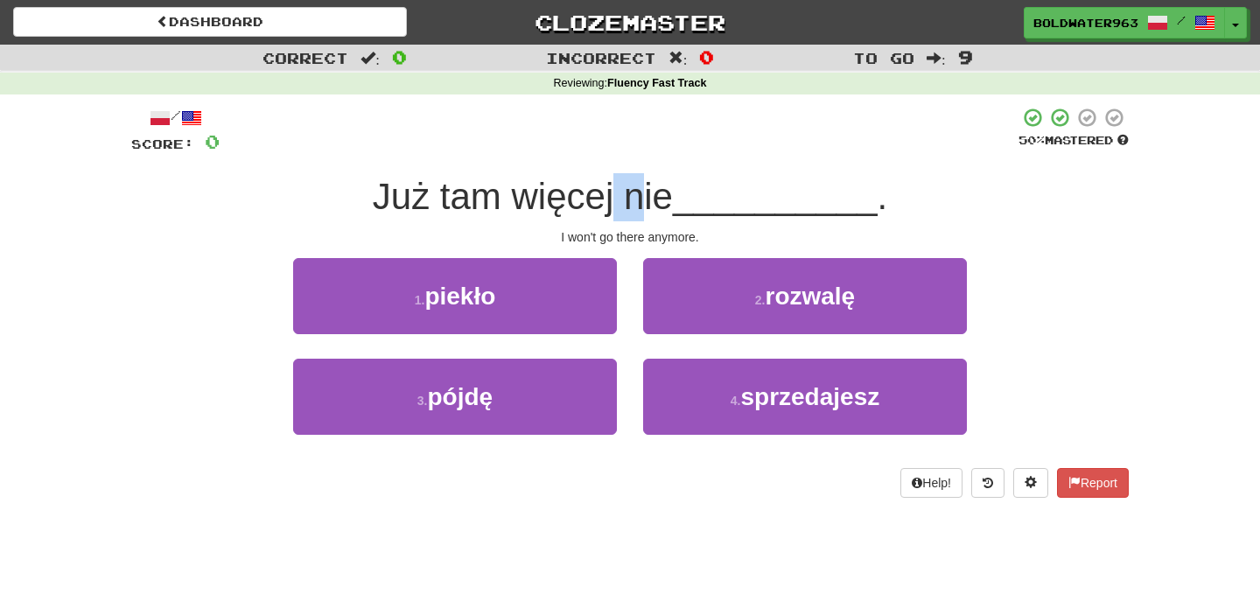
drag, startPoint x: 617, startPoint y: 199, endPoint x: 646, endPoint y: 199, distance: 29.7
click at [646, 199] on span "Już tam więcej nie" at bounding box center [523, 196] width 300 height 41
drag, startPoint x: 471, startPoint y: 198, endPoint x: 674, endPoint y: 206, distance: 203.1
click at [673, 206] on span "Już tam więcej nie" at bounding box center [523, 196] width 300 height 41
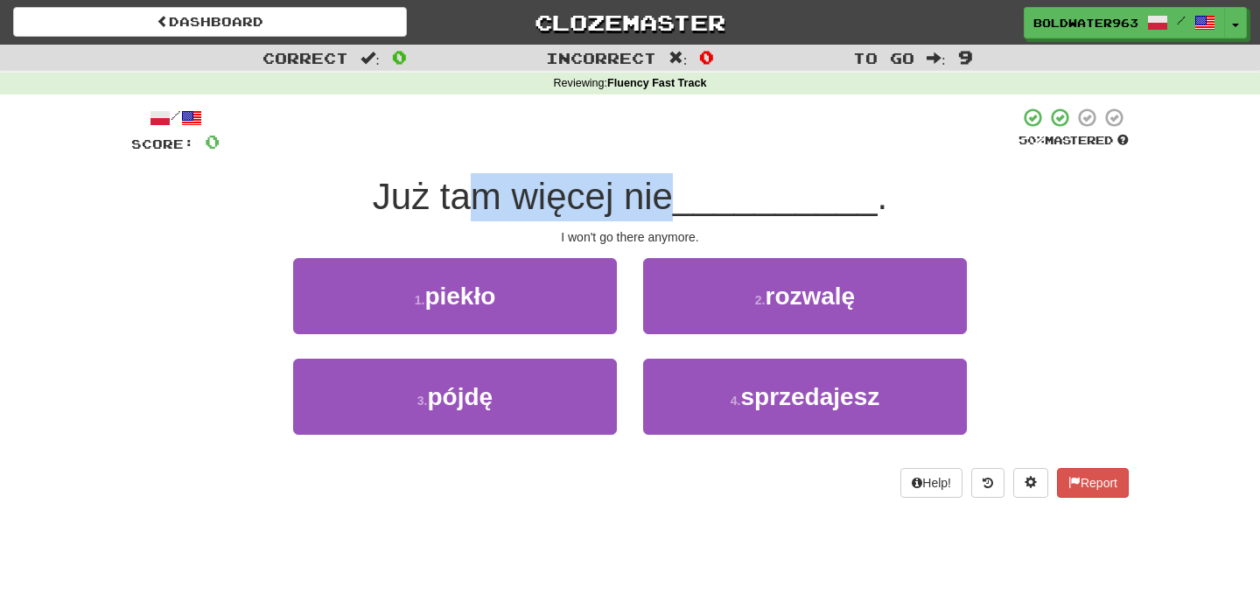
drag, startPoint x: 688, startPoint y: 205, endPoint x: 581, endPoint y: 200, distance: 107.7
click at [581, 200] on div "Już tam więcej nie __________ ." at bounding box center [629, 197] width 997 height 48
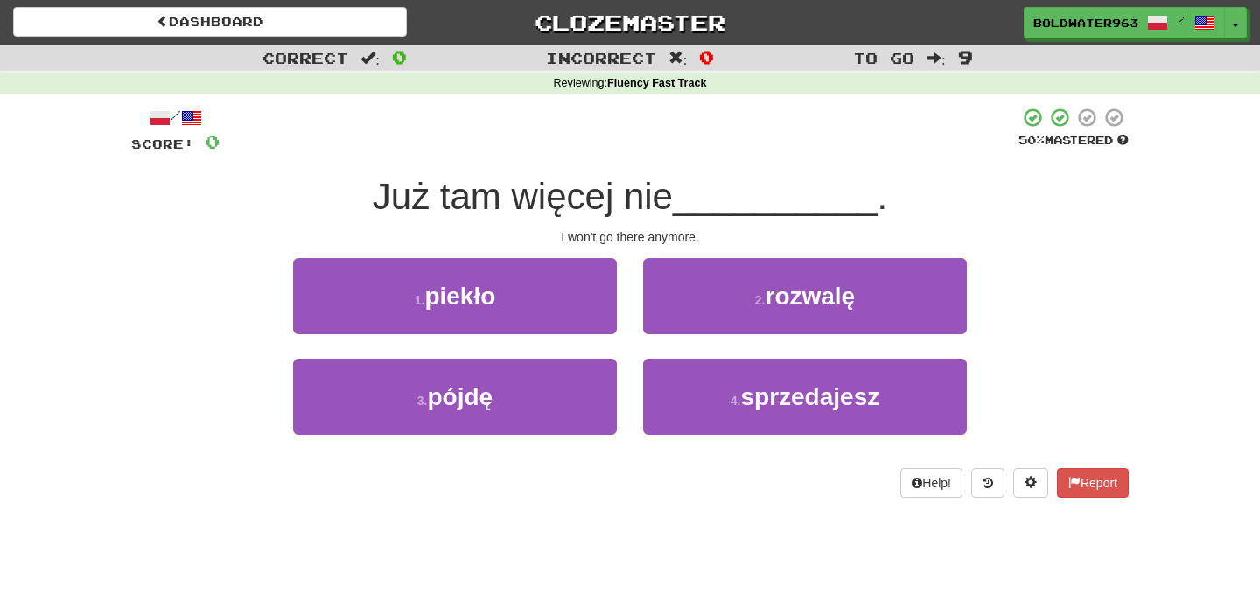
click at [600, 194] on span "Już tam więcej nie" at bounding box center [523, 196] width 300 height 41
drag, startPoint x: 599, startPoint y: 194, endPoint x: 661, endPoint y: 192, distance: 62.1
click at [661, 192] on span "Już tam więcej nie" at bounding box center [523, 196] width 300 height 41
drag, startPoint x: 672, startPoint y: 190, endPoint x: 579, endPoint y: 185, distance: 92.9
click at [579, 185] on span "Już tam więcej nie" at bounding box center [523, 196] width 300 height 41
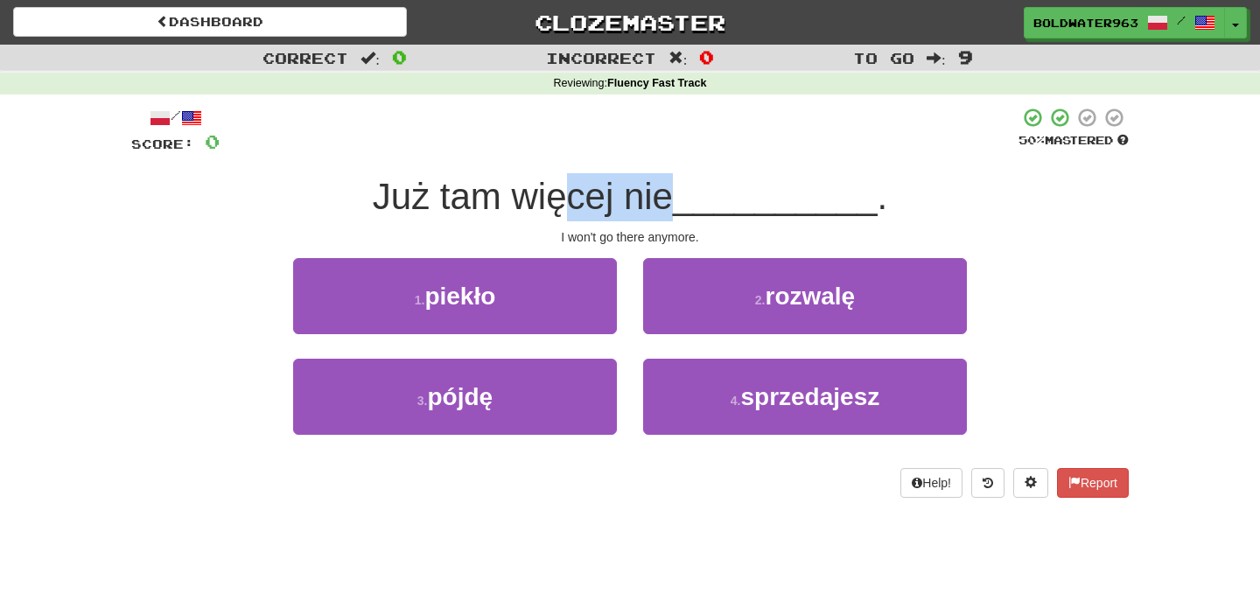
click at [579, 185] on span "Już tam więcej nie" at bounding box center [523, 196] width 300 height 41
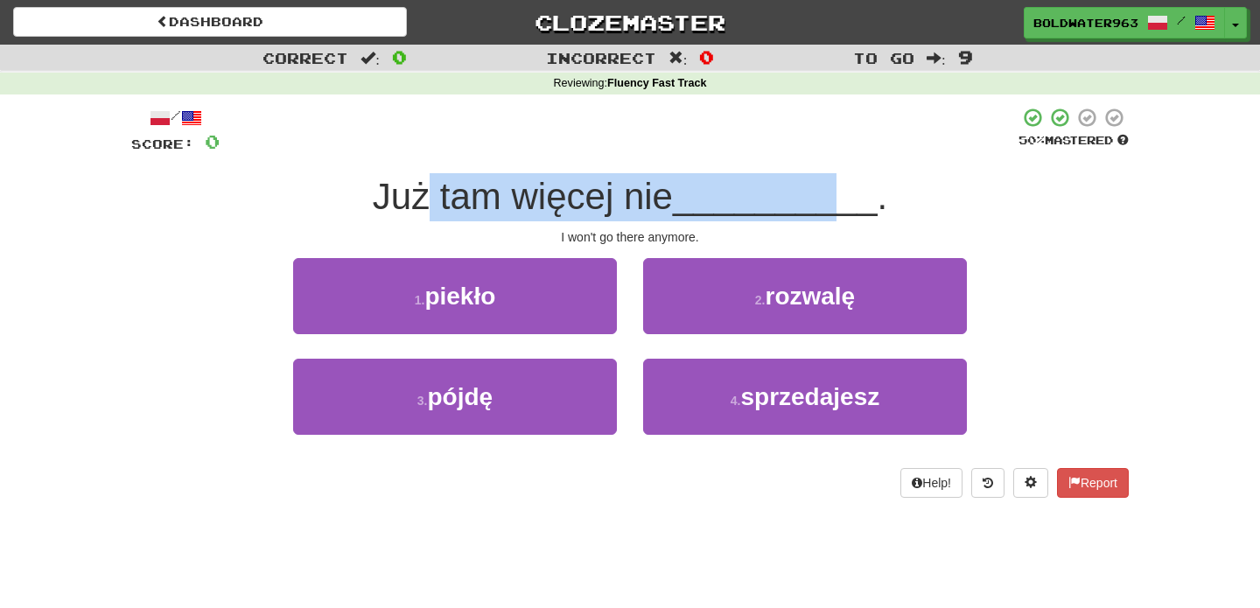
drag, startPoint x: 430, startPoint y: 192, endPoint x: 832, endPoint y: 194, distance: 401.5
click at [832, 194] on div "Już tam więcej nie __________ ." at bounding box center [629, 197] width 997 height 48
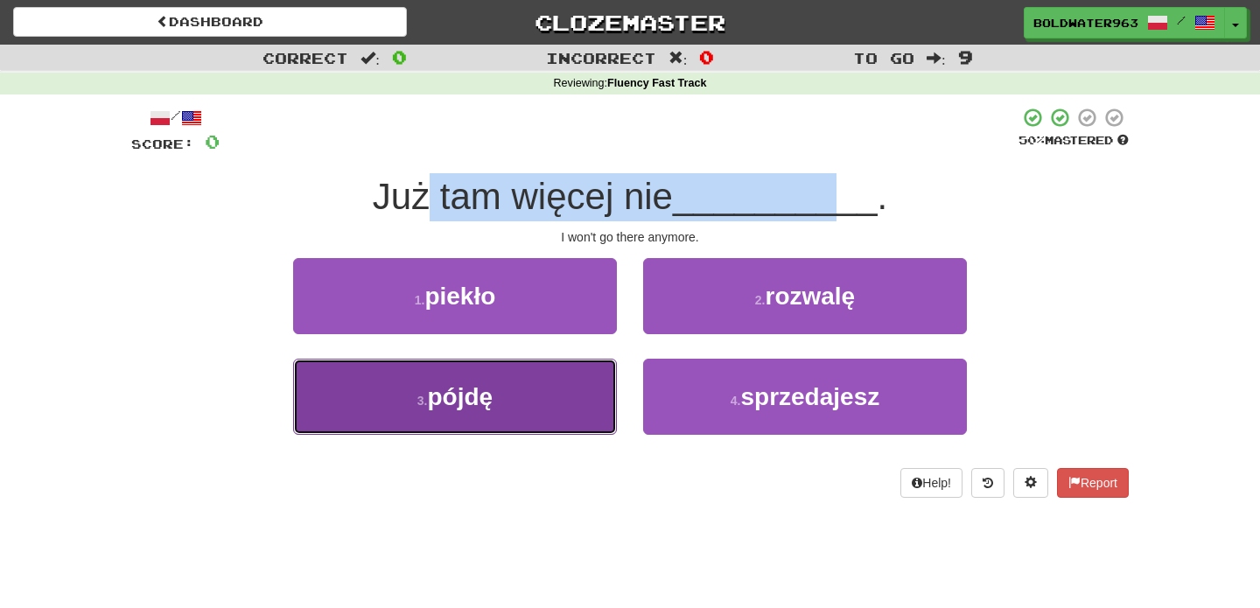
click at [553, 396] on button "3 . pójdę" at bounding box center [455, 397] width 324 height 76
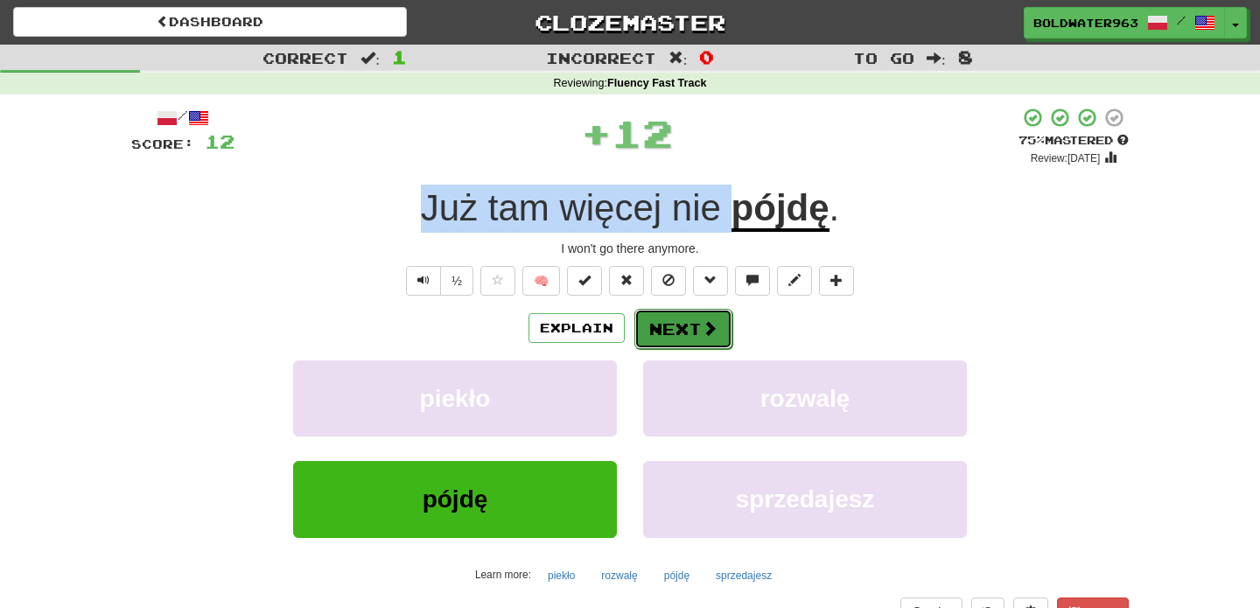
click at [681, 327] on button "Next" at bounding box center [683, 329] width 98 height 40
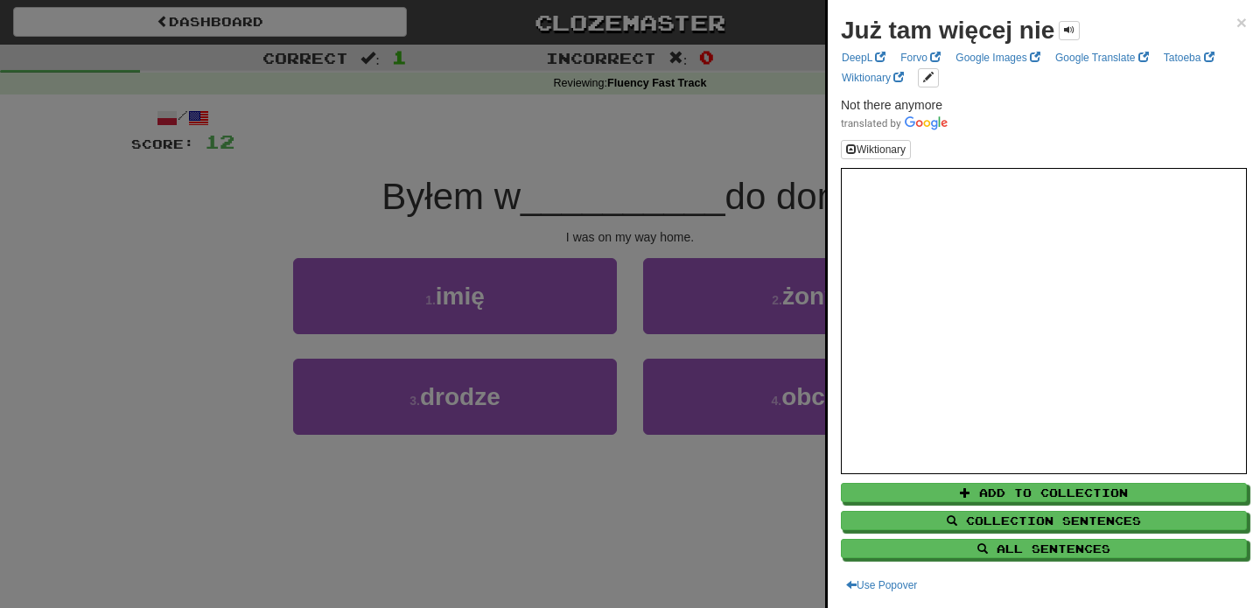
click at [546, 190] on div at bounding box center [630, 304] width 1260 height 608
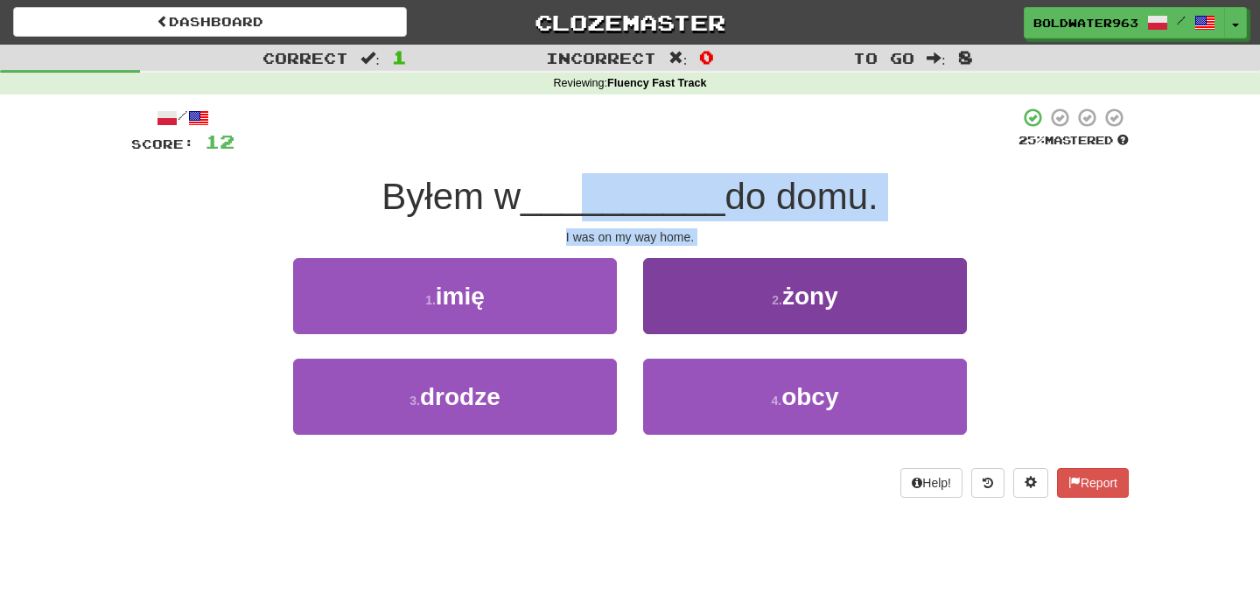
drag, startPoint x: 576, startPoint y: 207, endPoint x: 659, endPoint y: 284, distance: 112.6
click at [659, 284] on div "/ Score: 12 25 % Mastered Byłem w __________ do domu. I was on my way home. 1 .…" at bounding box center [629, 302] width 997 height 391
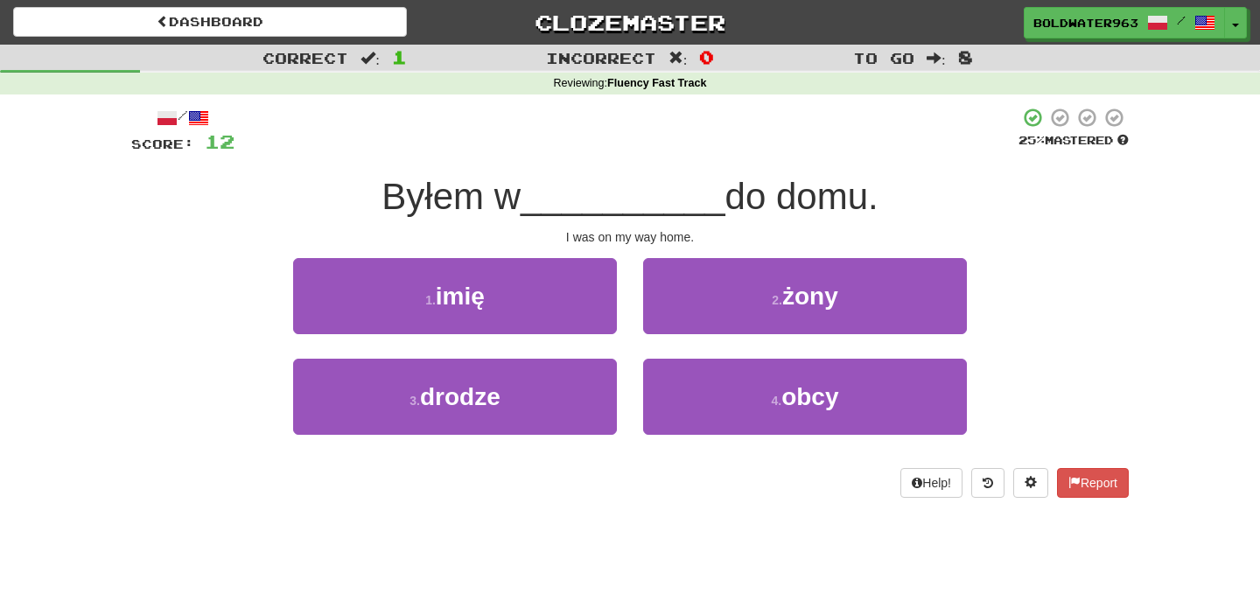
click at [624, 258] on div "1 . imię" at bounding box center [455, 308] width 350 height 101
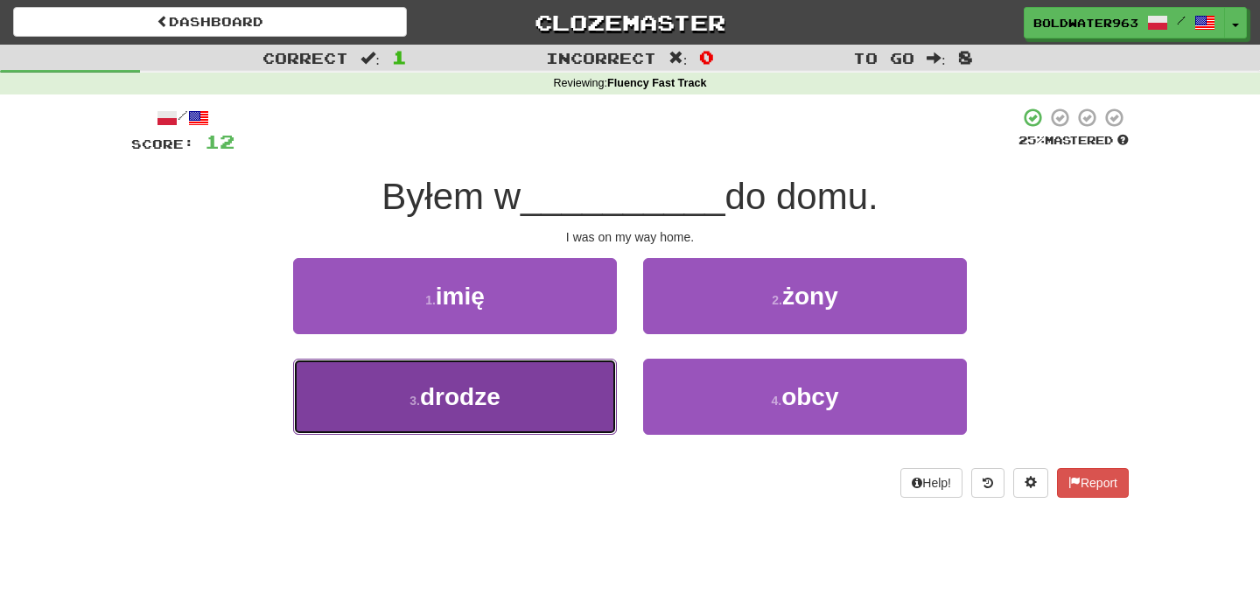
click at [551, 382] on button "3 . drodze" at bounding box center [455, 397] width 324 height 76
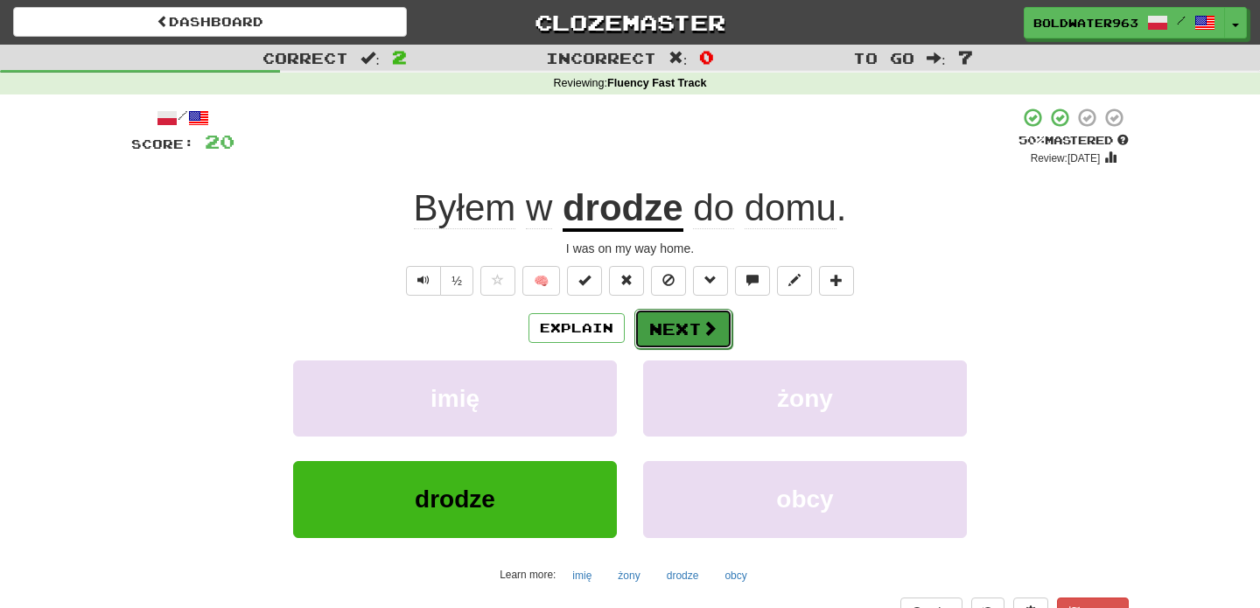
click at [688, 322] on button "Next" at bounding box center [683, 329] width 98 height 40
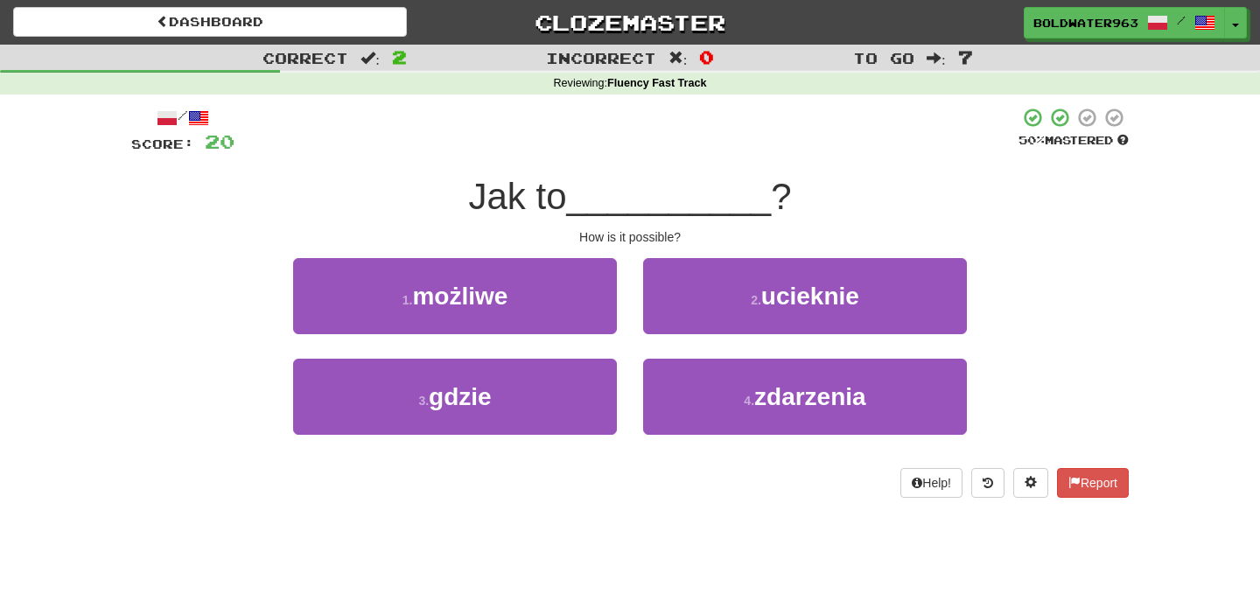
drag, startPoint x: 562, startPoint y: 195, endPoint x: 683, endPoint y: 197, distance: 120.7
click at [683, 197] on div "Jak to __________ ?" at bounding box center [629, 197] width 997 height 48
click at [683, 197] on span "__________" at bounding box center [669, 196] width 205 height 41
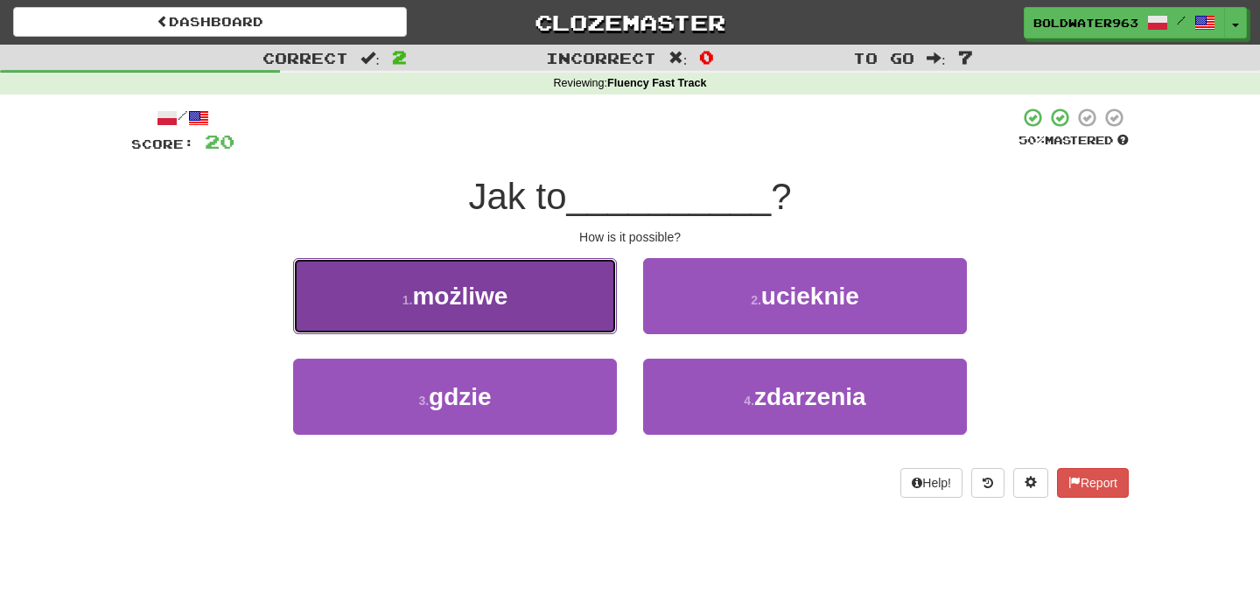
click at [500, 299] on span "możliwe" at bounding box center [459, 296] width 95 height 27
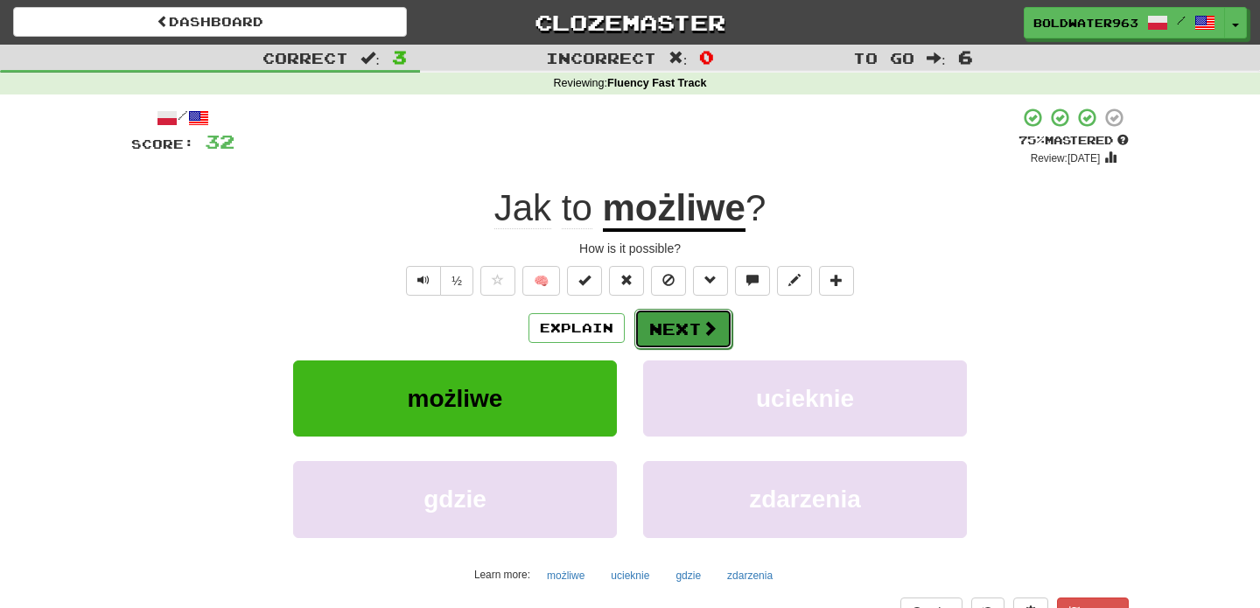
click at [661, 325] on button "Next" at bounding box center [683, 329] width 98 height 40
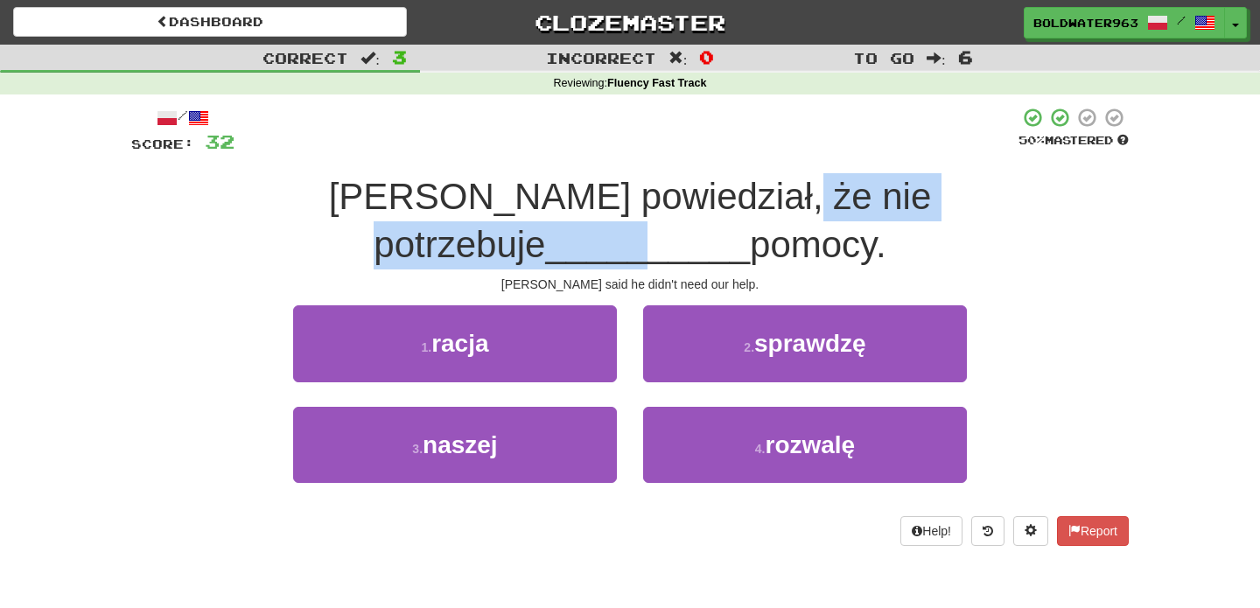
drag, startPoint x: 610, startPoint y: 198, endPoint x: 834, endPoint y: 198, distance: 224.8
click at [834, 198] on div "Tom powiedział, że nie potrzebuje __________ pomocy." at bounding box center [629, 220] width 997 height 95
click at [750, 224] on span "__________" at bounding box center [647, 244] width 205 height 41
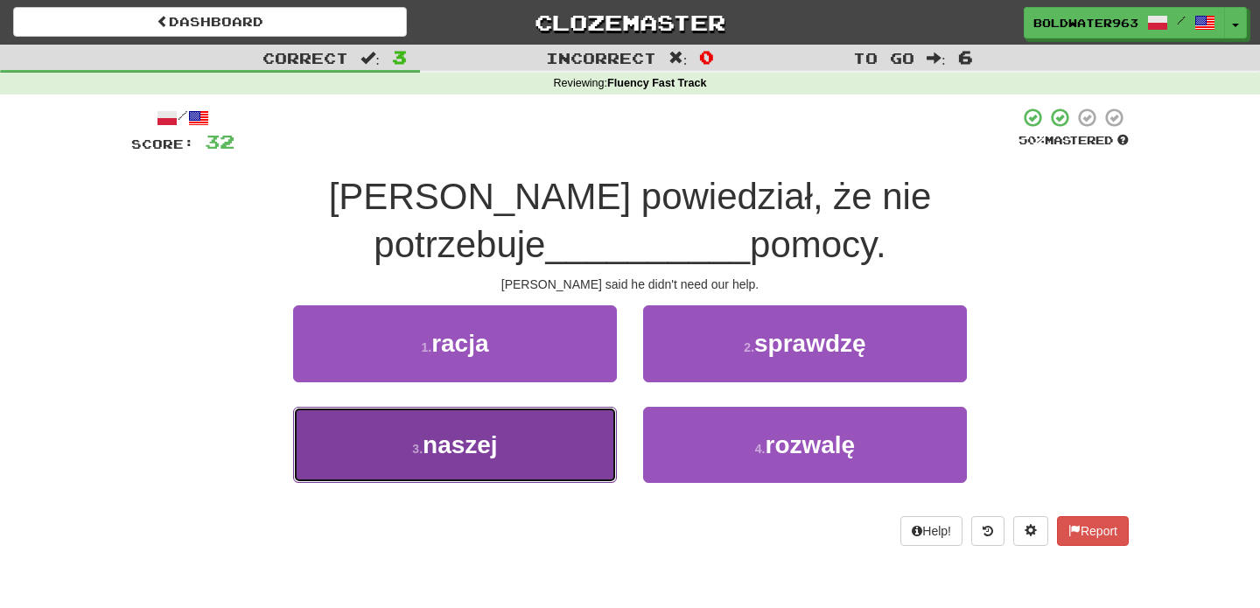
click at [553, 407] on button "3 . naszej" at bounding box center [455, 445] width 324 height 76
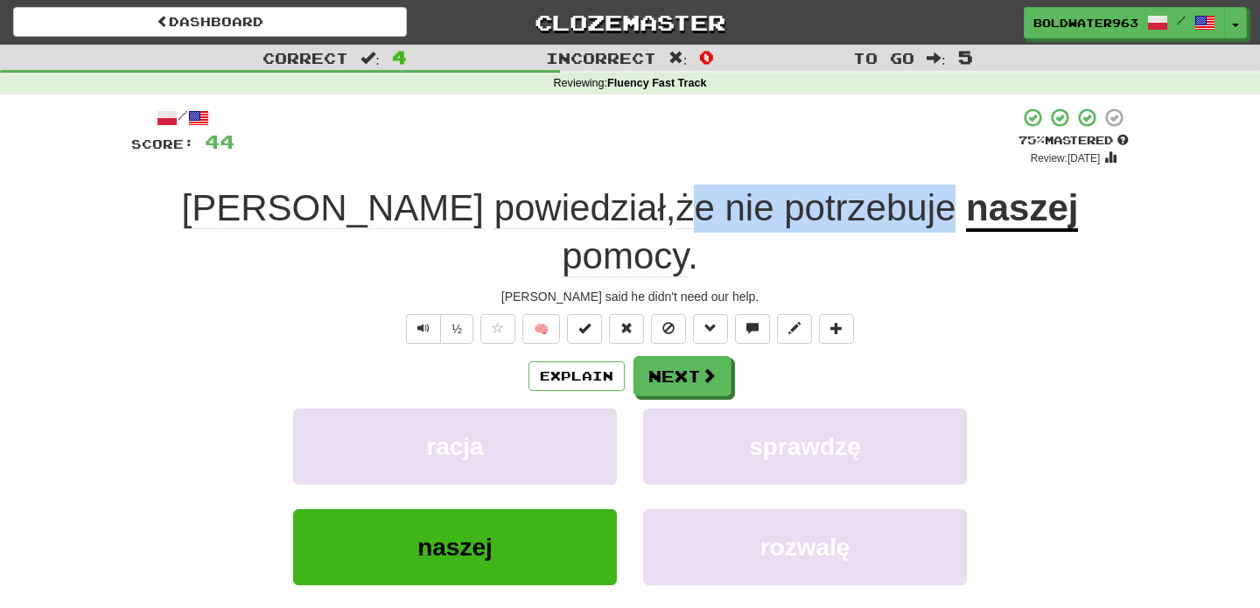
drag, startPoint x: 770, startPoint y: 208, endPoint x: 507, endPoint y: 203, distance: 262.5
click at [507, 203] on span "Tom powiedział , że nie potrzebuje" at bounding box center [574, 208] width 784 height 42
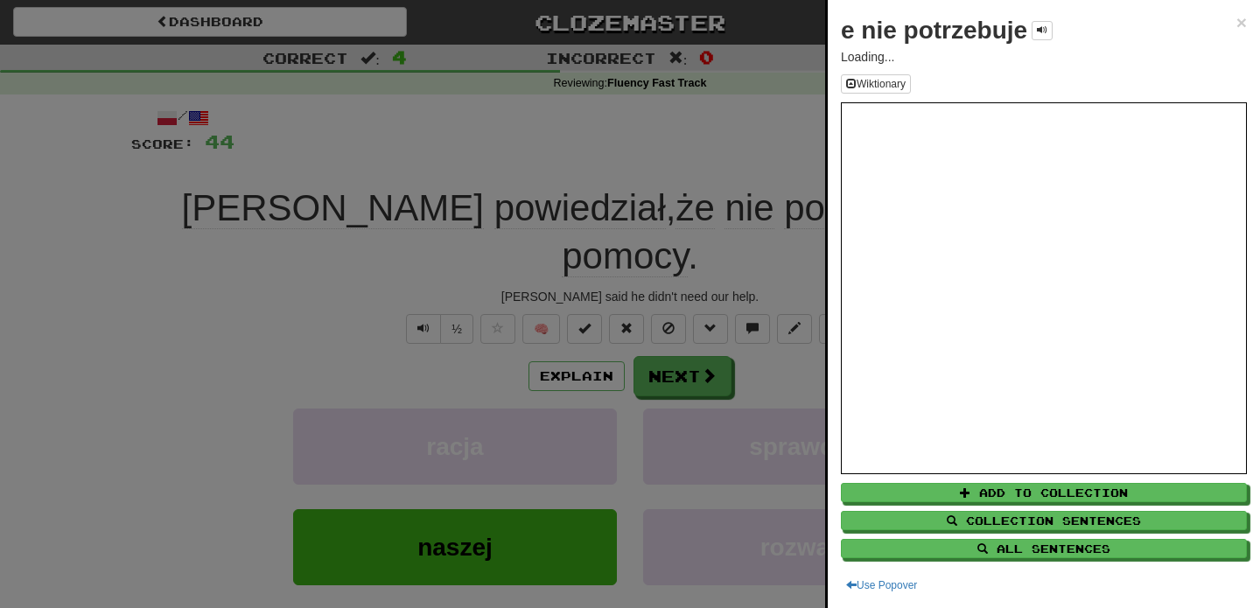
click at [745, 325] on div at bounding box center [630, 304] width 1260 height 608
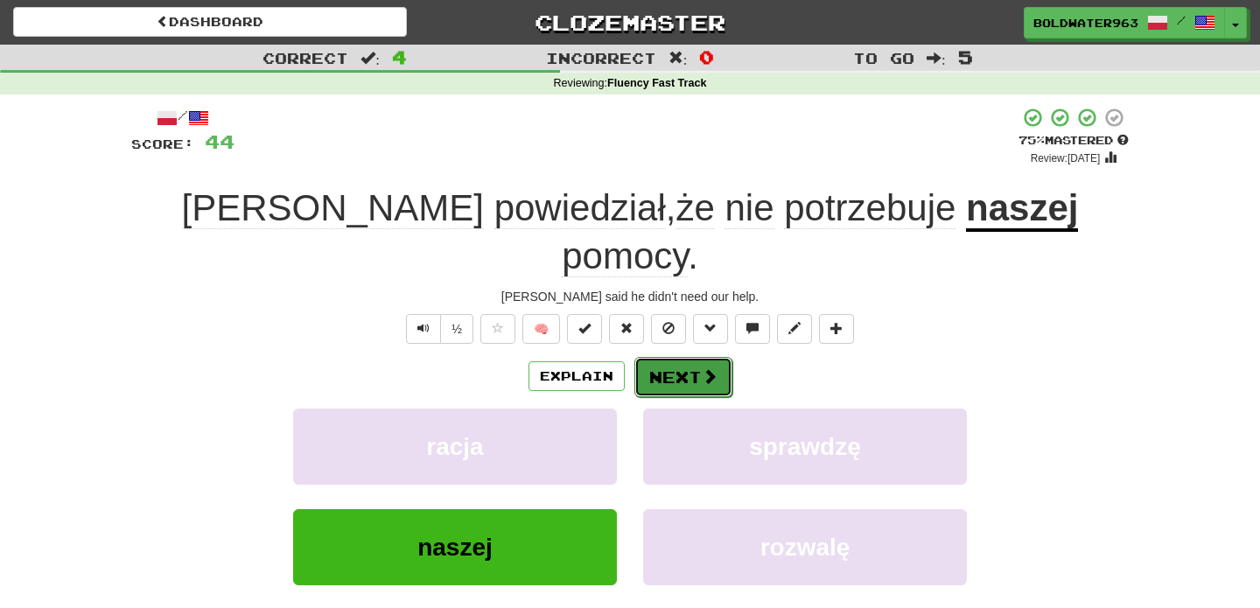
click at [698, 357] on button "Next" at bounding box center [683, 377] width 98 height 40
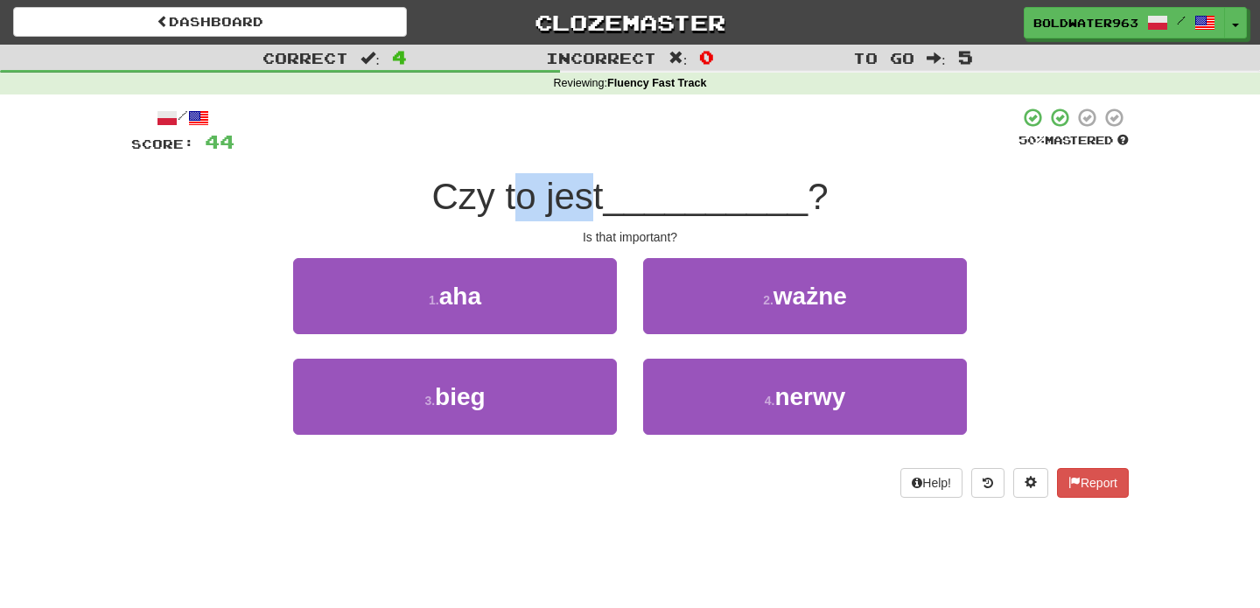
drag, startPoint x: 527, startPoint y: 194, endPoint x: 590, endPoint y: 192, distance: 63.0
click at [590, 192] on span "Czy to jest" at bounding box center [516, 196] width 171 height 41
drag, startPoint x: 475, startPoint y: 196, endPoint x: 720, endPoint y: 194, distance: 244.9
click at [720, 194] on div "Czy to jest __________ ?" at bounding box center [629, 197] width 997 height 48
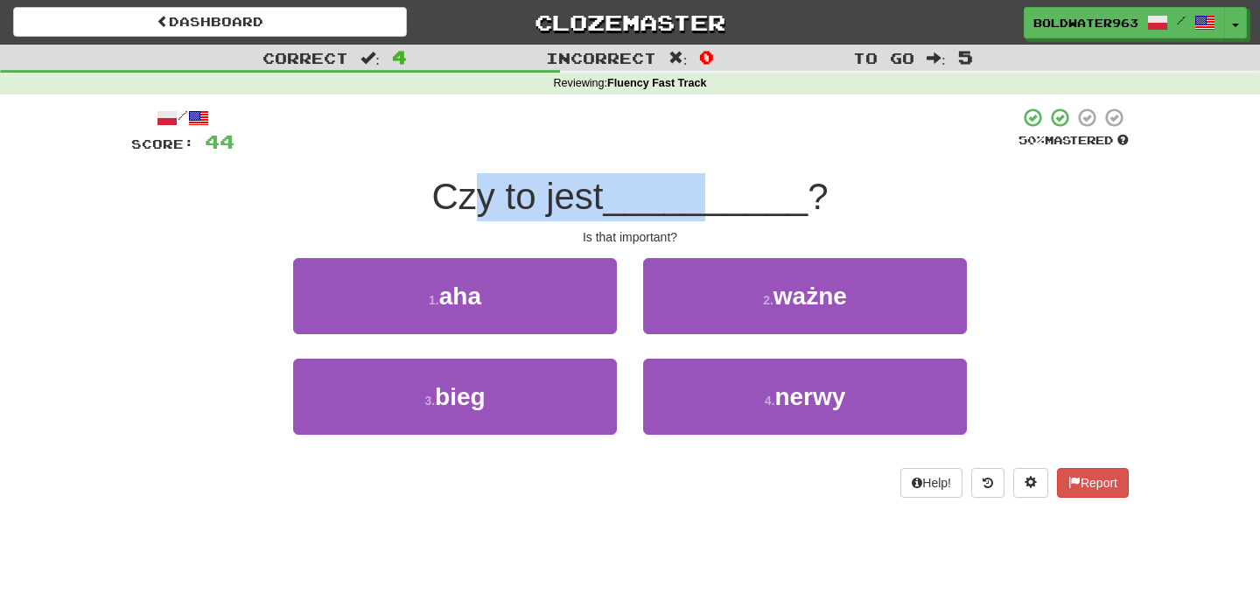
click at [720, 194] on span "__________" at bounding box center [706, 196] width 205 height 41
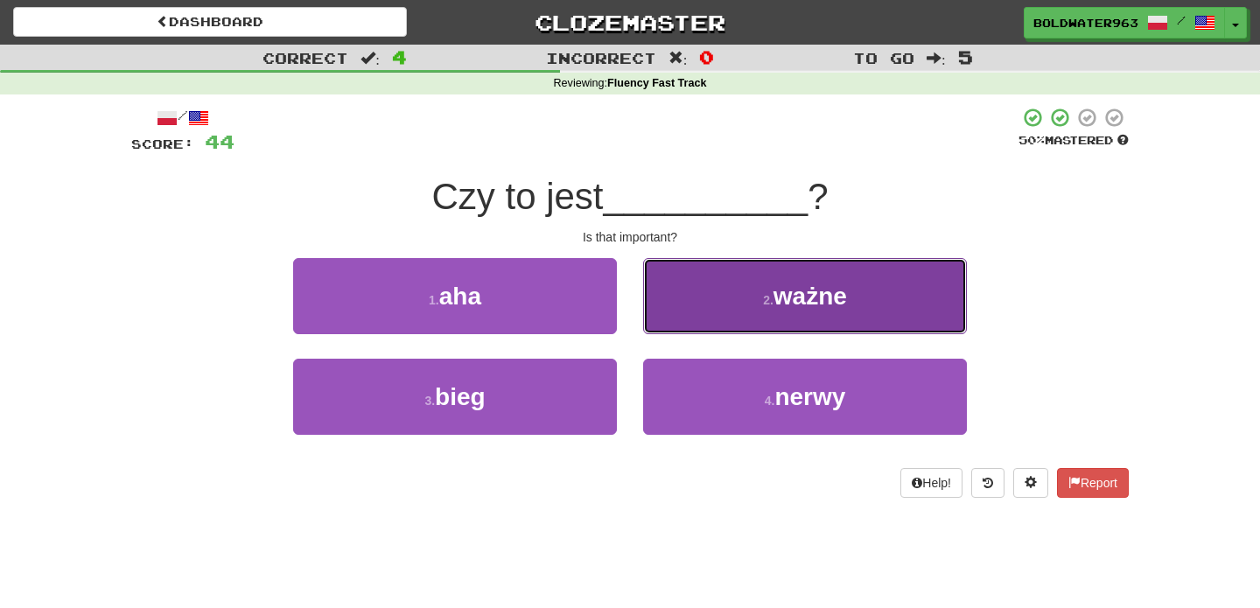
click at [778, 283] on span "ważne" at bounding box center [809, 296] width 73 height 27
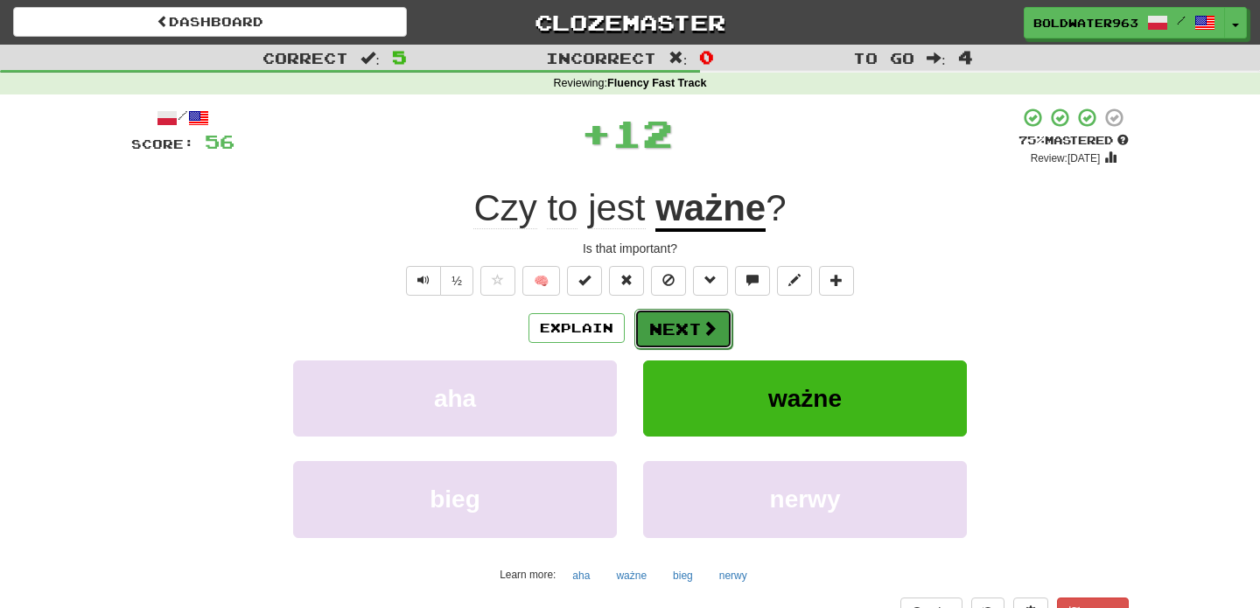
click at [686, 318] on button "Next" at bounding box center [683, 329] width 98 height 40
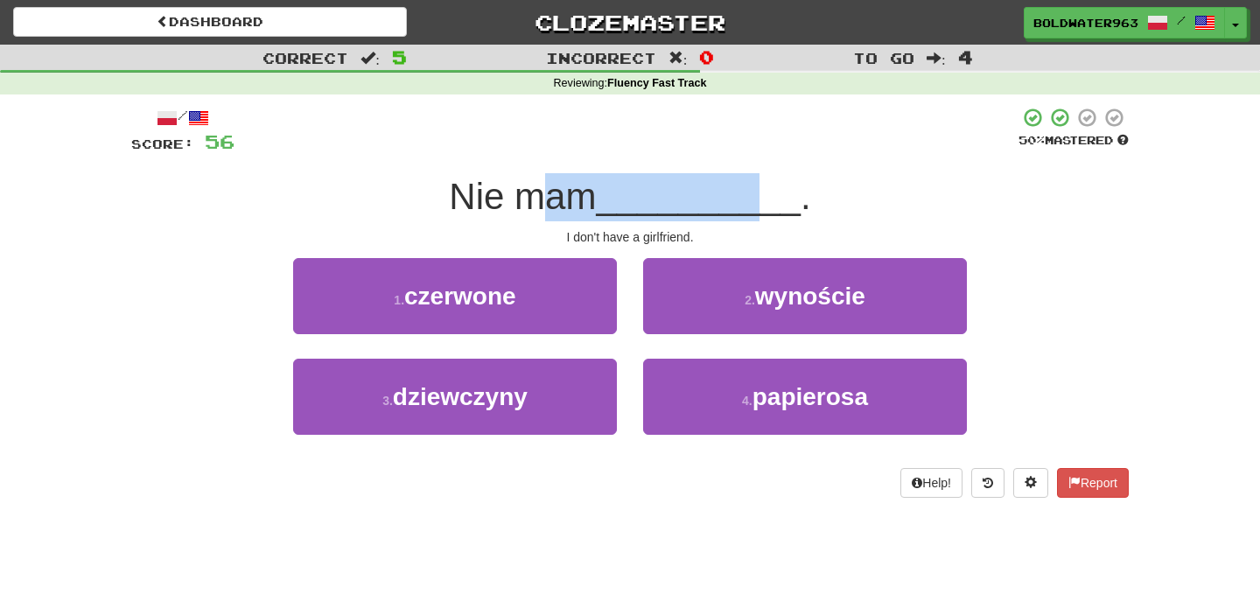
drag, startPoint x: 555, startPoint y: 198, endPoint x: 760, endPoint y: 194, distance: 205.6
click at [760, 194] on div "Nie mam __________ ." at bounding box center [629, 197] width 997 height 48
click at [760, 194] on span "__________" at bounding box center [698, 196] width 205 height 41
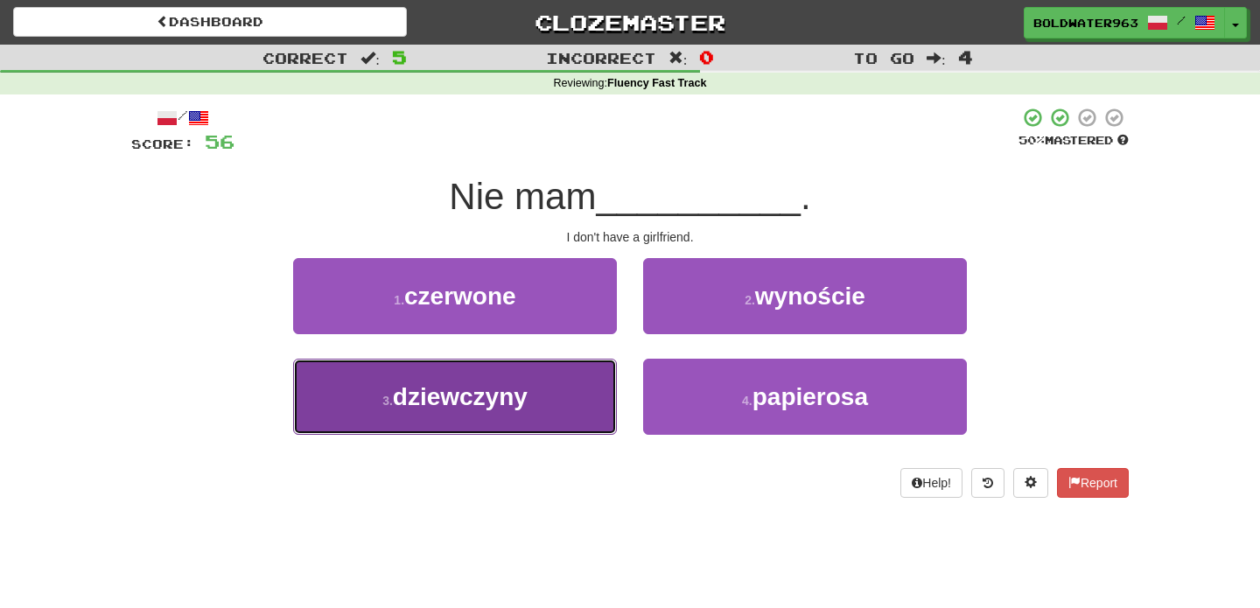
click at [582, 370] on button "3 . dziewczyny" at bounding box center [455, 397] width 324 height 76
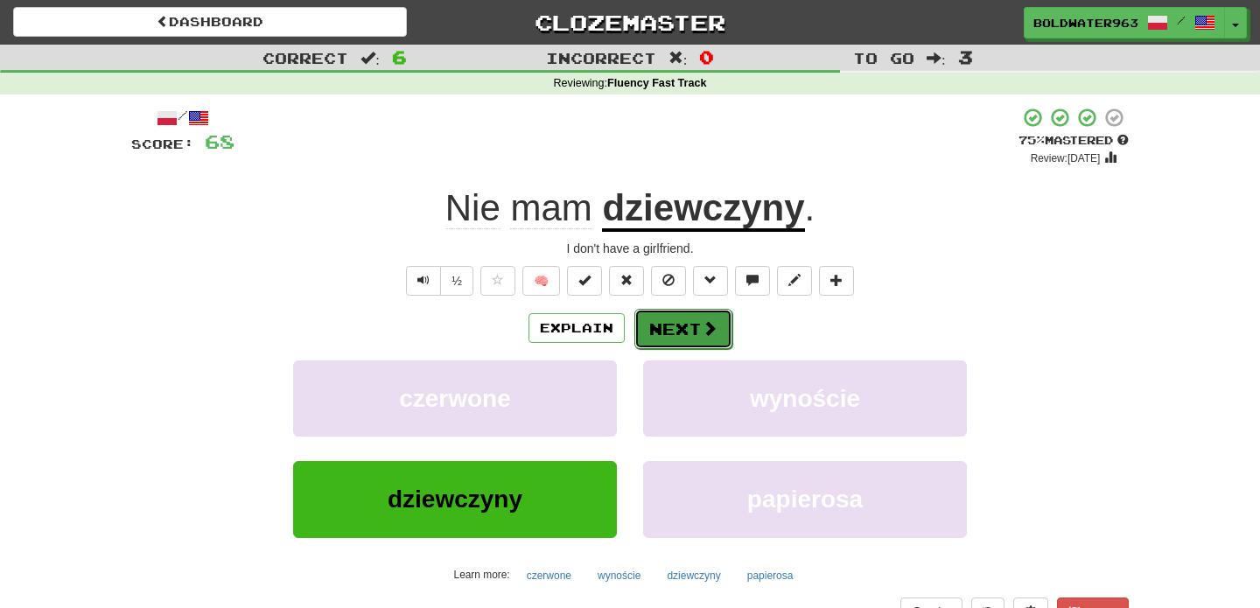
click at [681, 337] on button "Next" at bounding box center [683, 329] width 98 height 40
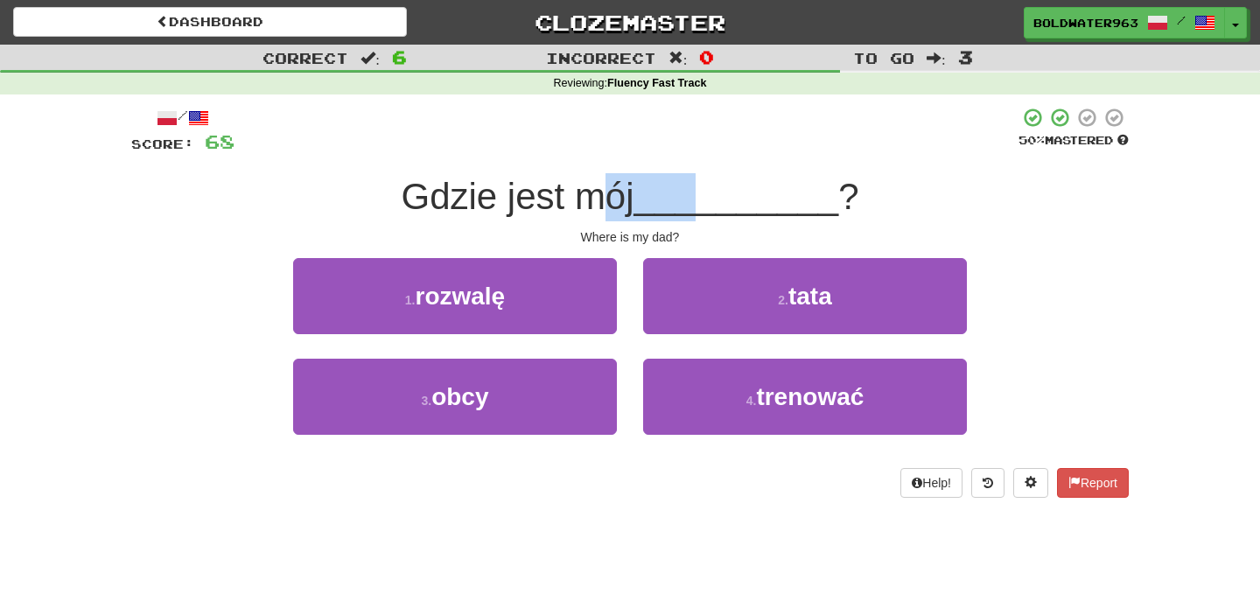
drag, startPoint x: 610, startPoint y: 195, endPoint x: 713, endPoint y: 199, distance: 103.3
click at [713, 199] on div "Gdzie jest mój __________ ?" at bounding box center [629, 197] width 997 height 48
click at [713, 199] on span "__________" at bounding box center [736, 196] width 205 height 41
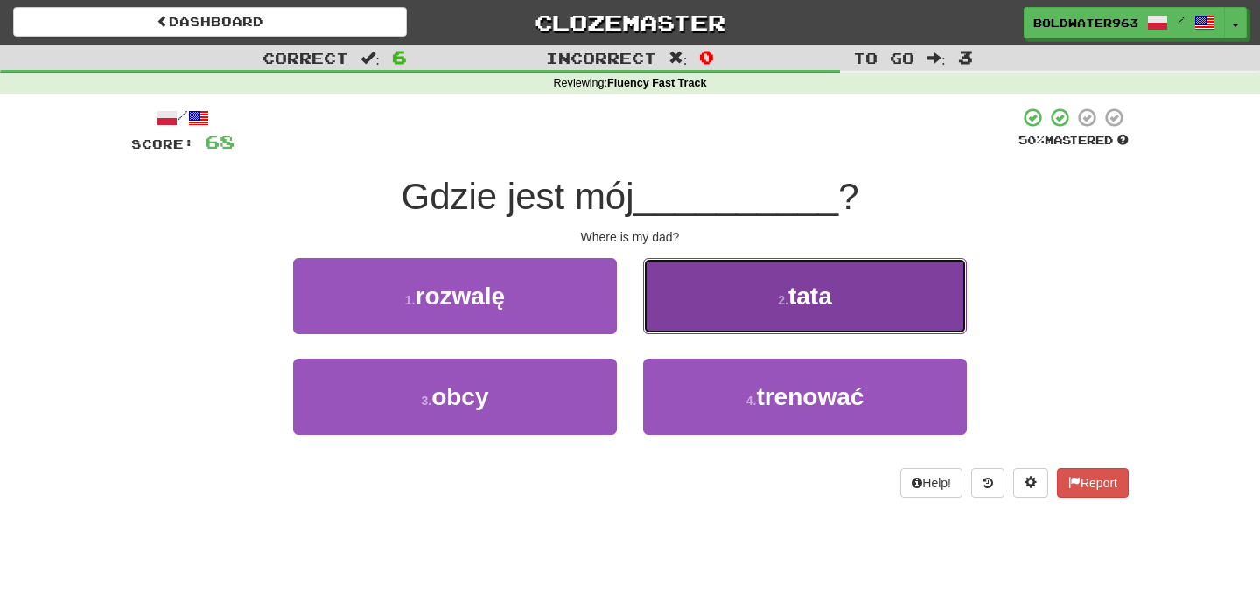
click at [741, 278] on button "2 . tata" at bounding box center [805, 296] width 324 height 76
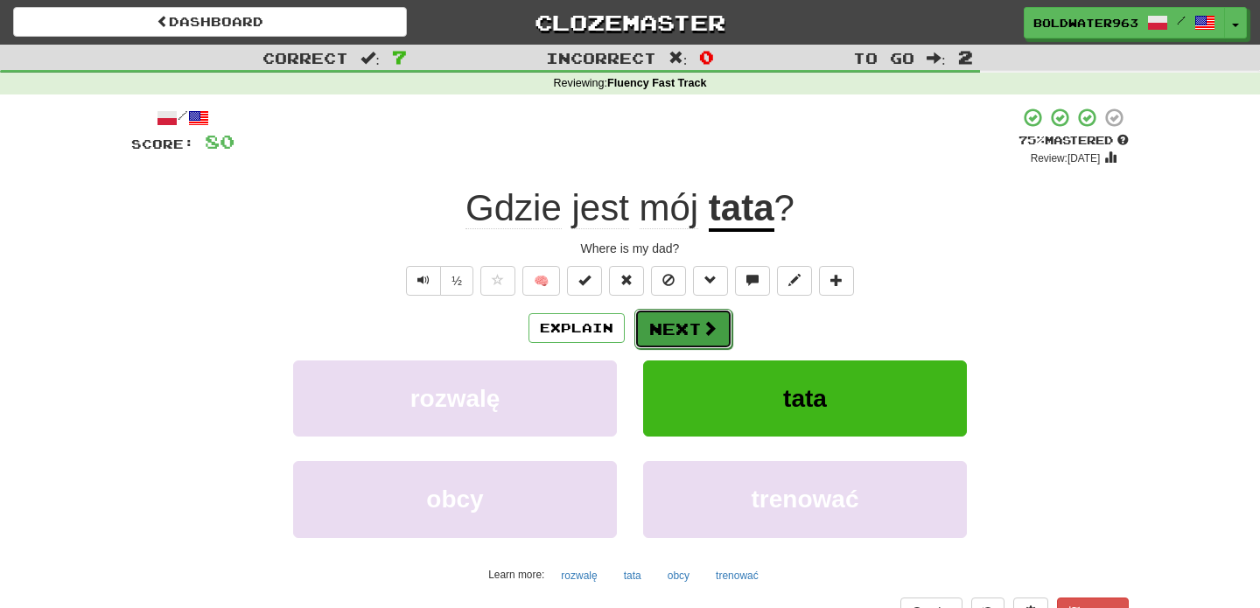
click at [667, 331] on button "Next" at bounding box center [683, 329] width 98 height 40
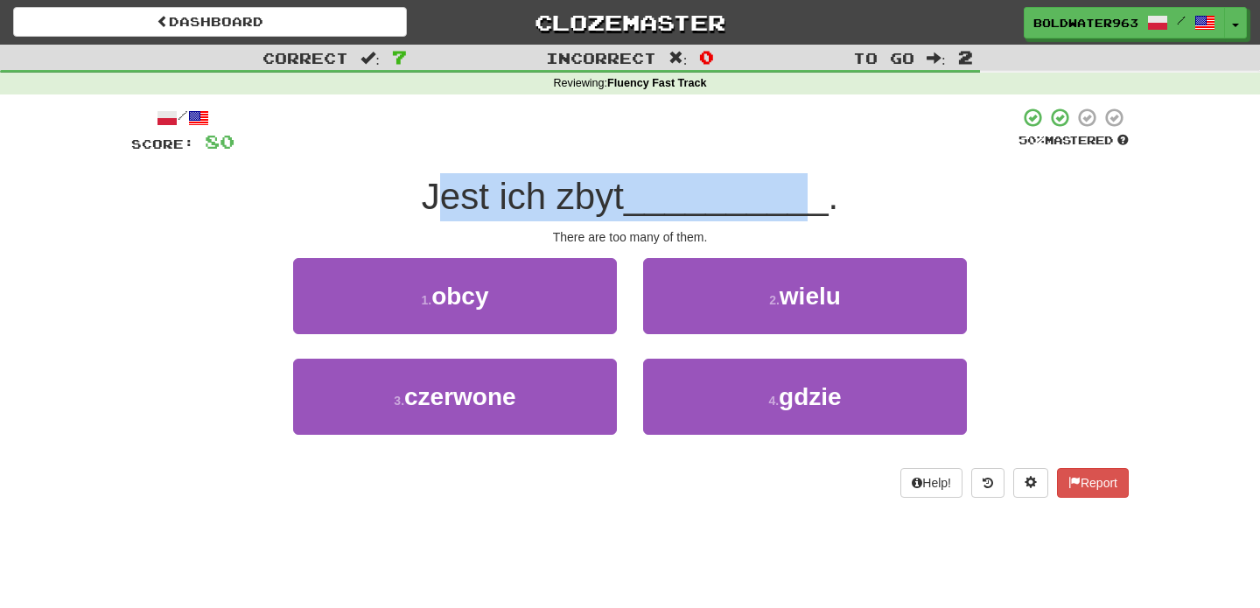
drag, startPoint x: 449, startPoint y: 199, endPoint x: 798, endPoint y: 191, distance: 349.1
click at [798, 191] on div "Jest ich zbyt __________ ." at bounding box center [629, 197] width 997 height 48
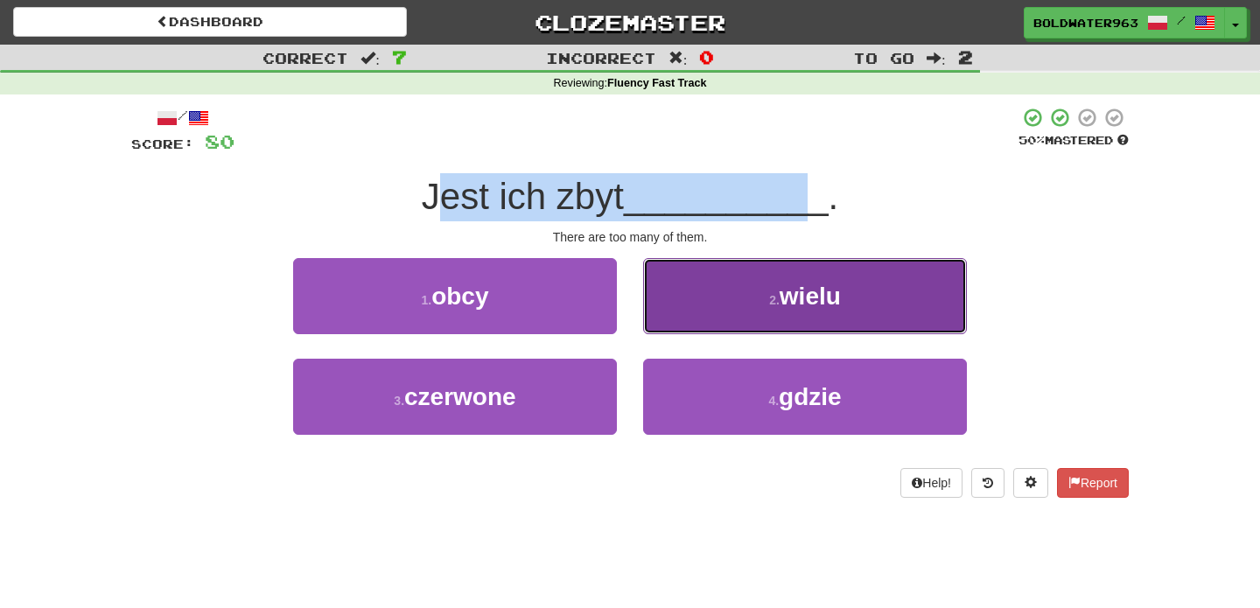
click at [744, 304] on button "2 . wielu" at bounding box center [805, 296] width 324 height 76
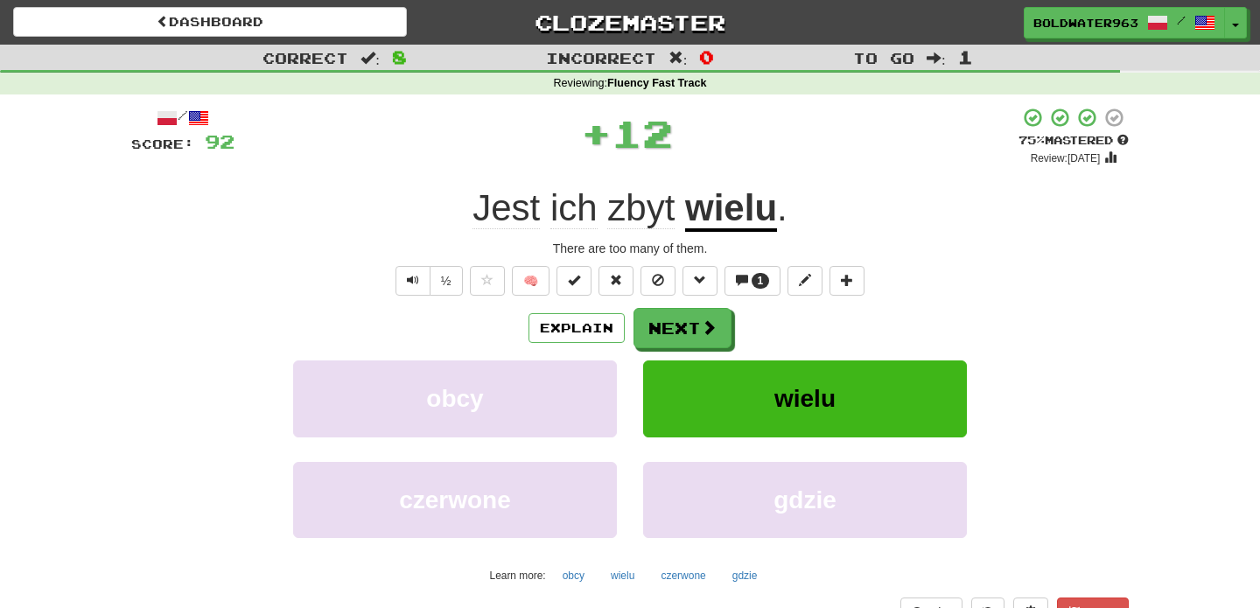
click at [538, 209] on span "Jest" at bounding box center [505, 208] width 67 height 42
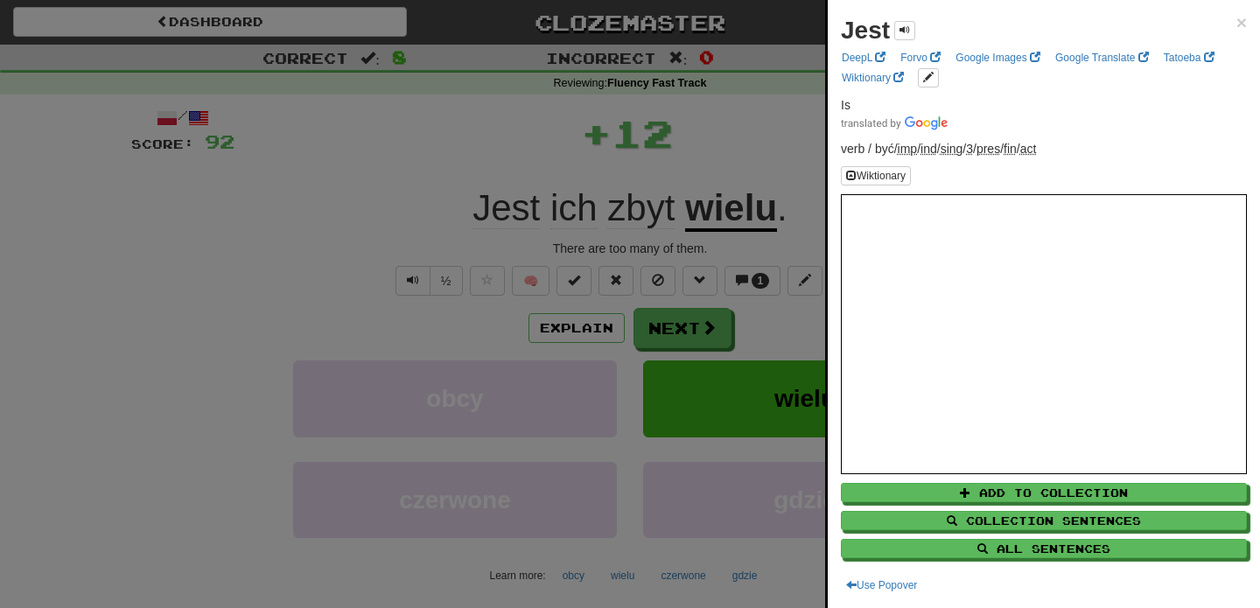
click at [547, 162] on div at bounding box center [630, 304] width 1260 height 608
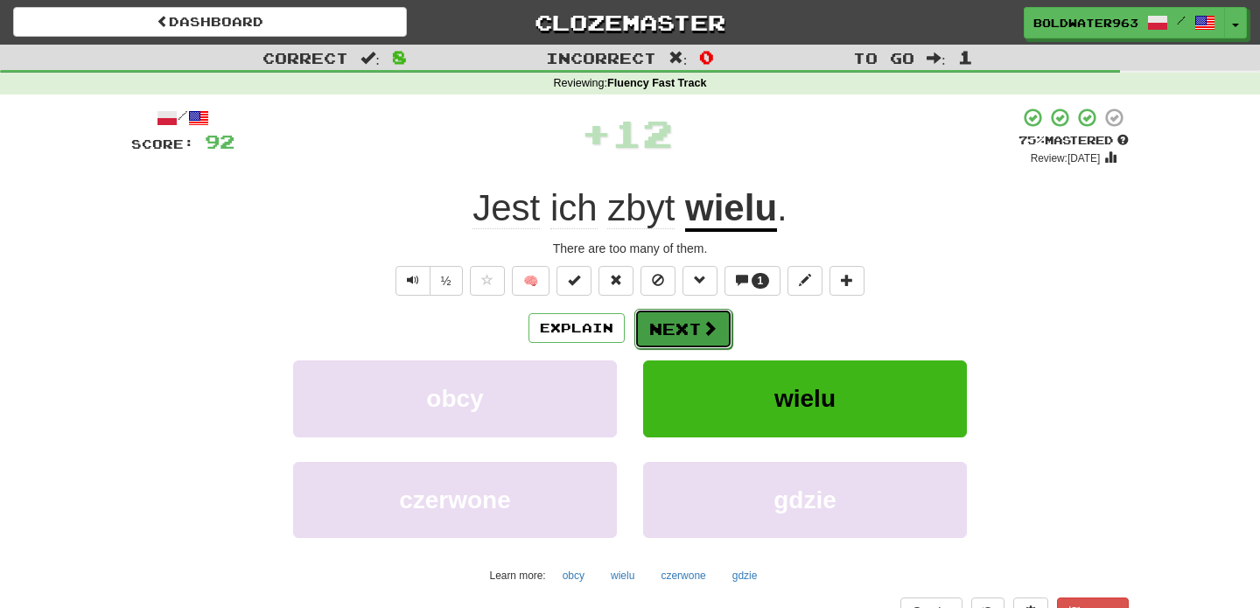
click at [678, 321] on button "Next" at bounding box center [683, 329] width 98 height 40
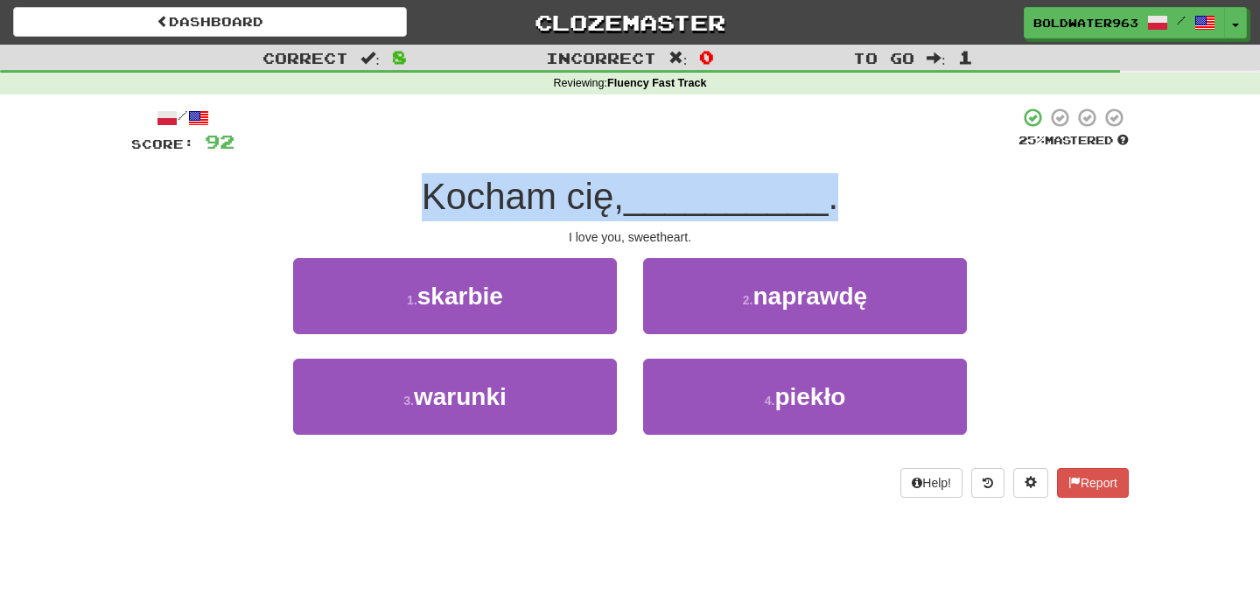
drag, startPoint x: 391, startPoint y: 197, endPoint x: 1037, endPoint y: 188, distance: 646.5
click at [1037, 188] on div "Kocham cię, __________ ." at bounding box center [629, 197] width 997 height 48
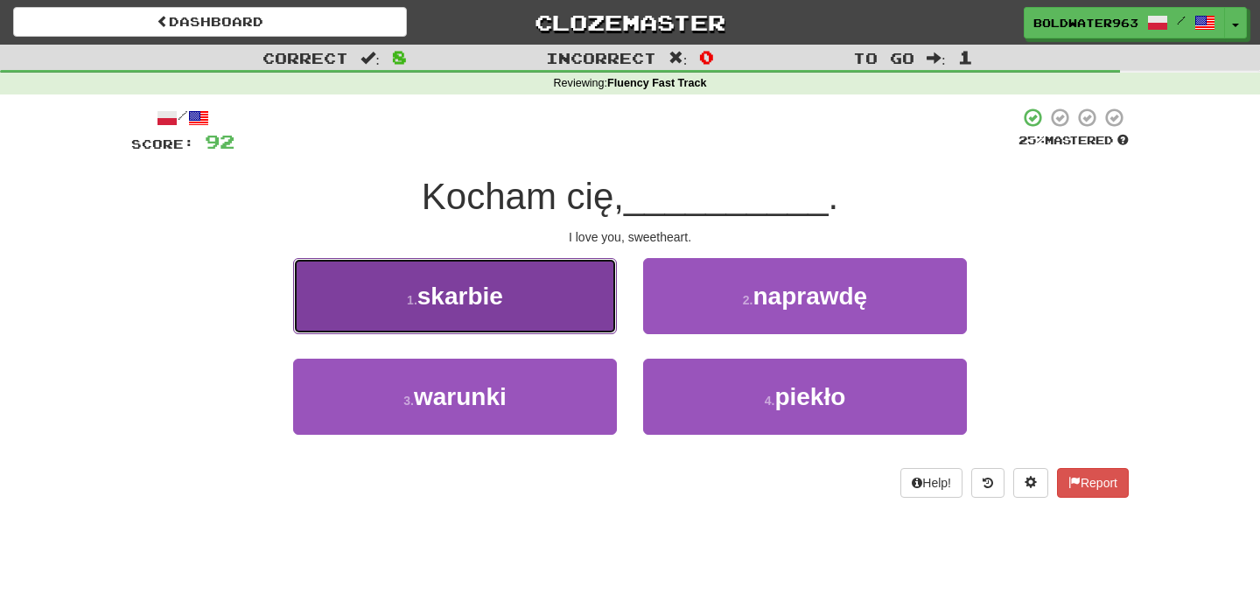
click at [557, 305] on button "1 . skarbie" at bounding box center [455, 296] width 324 height 76
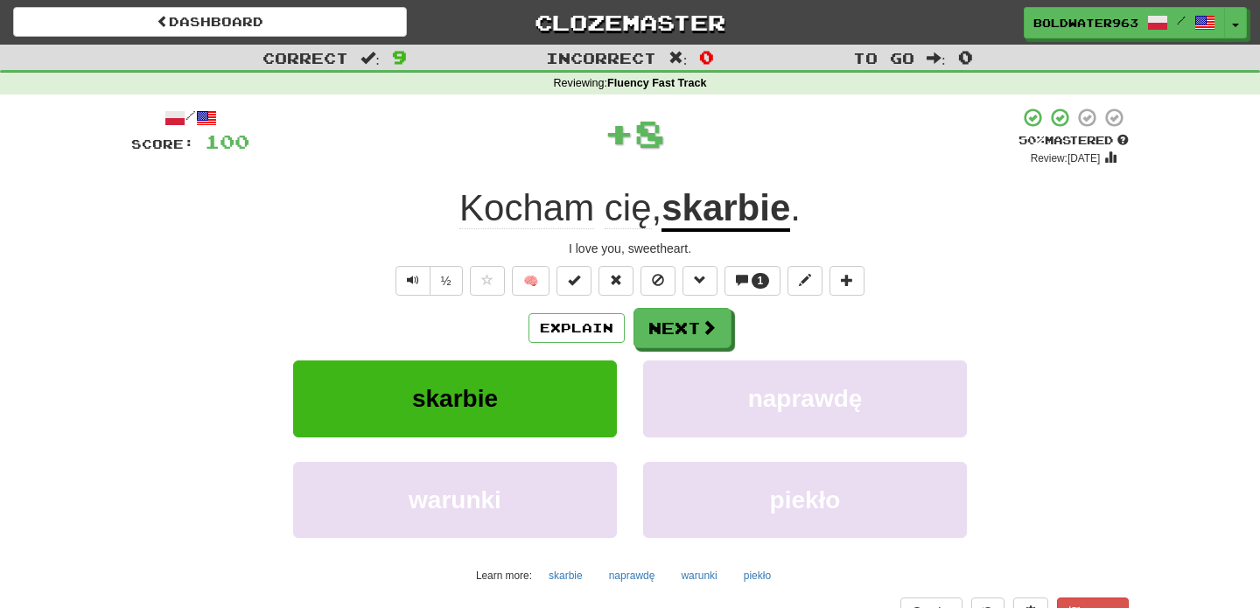
click at [702, 216] on u "skarbie" at bounding box center [725, 209] width 129 height 45
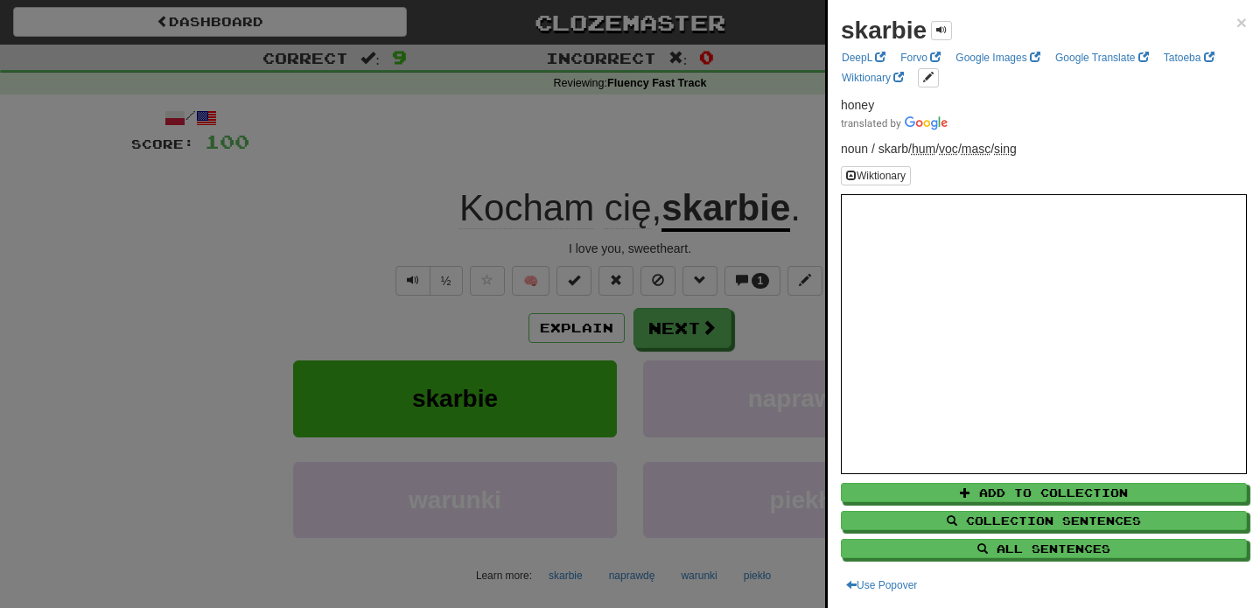
click at [729, 175] on div at bounding box center [630, 304] width 1260 height 608
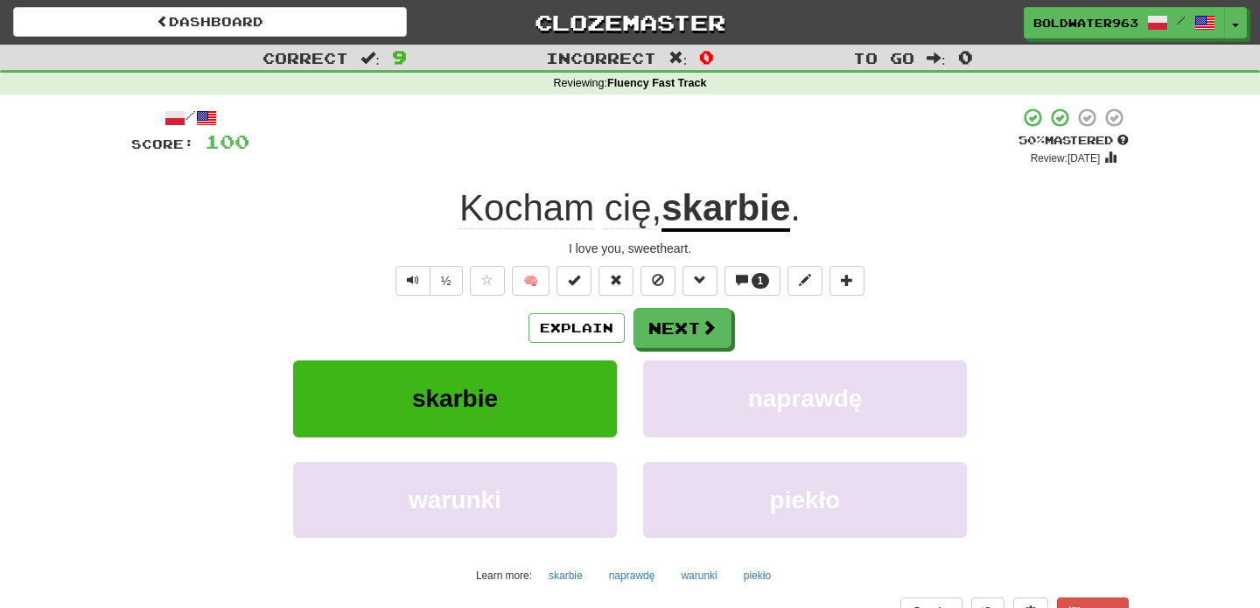
click at [715, 215] on u "skarbie" at bounding box center [725, 209] width 129 height 45
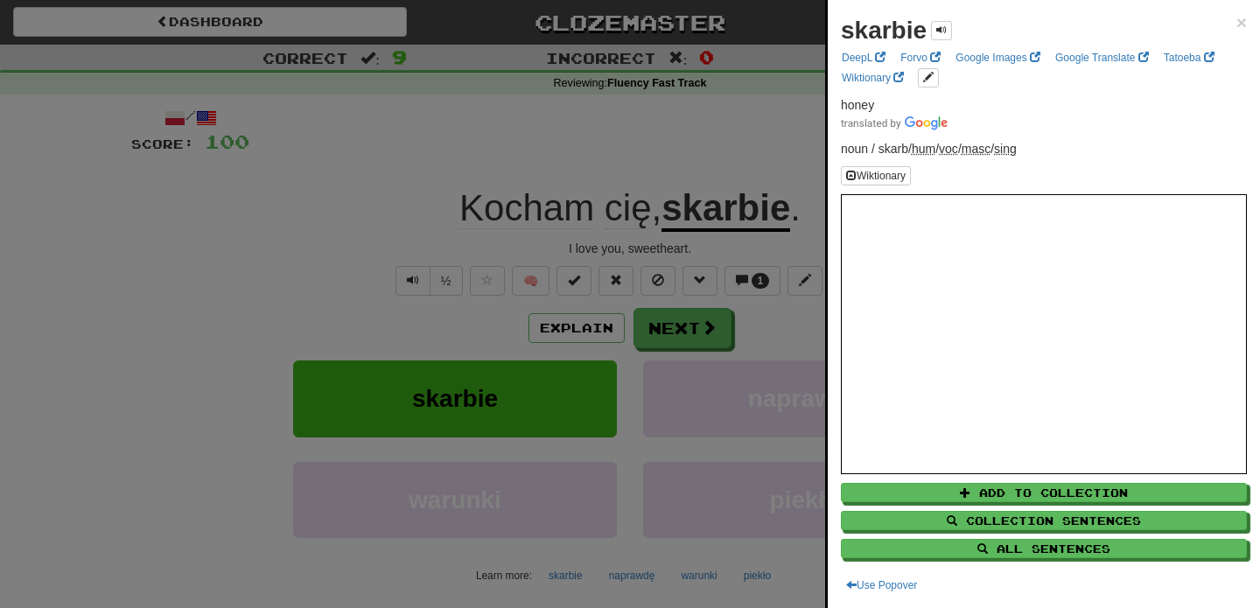
click at [716, 168] on div at bounding box center [630, 304] width 1260 height 608
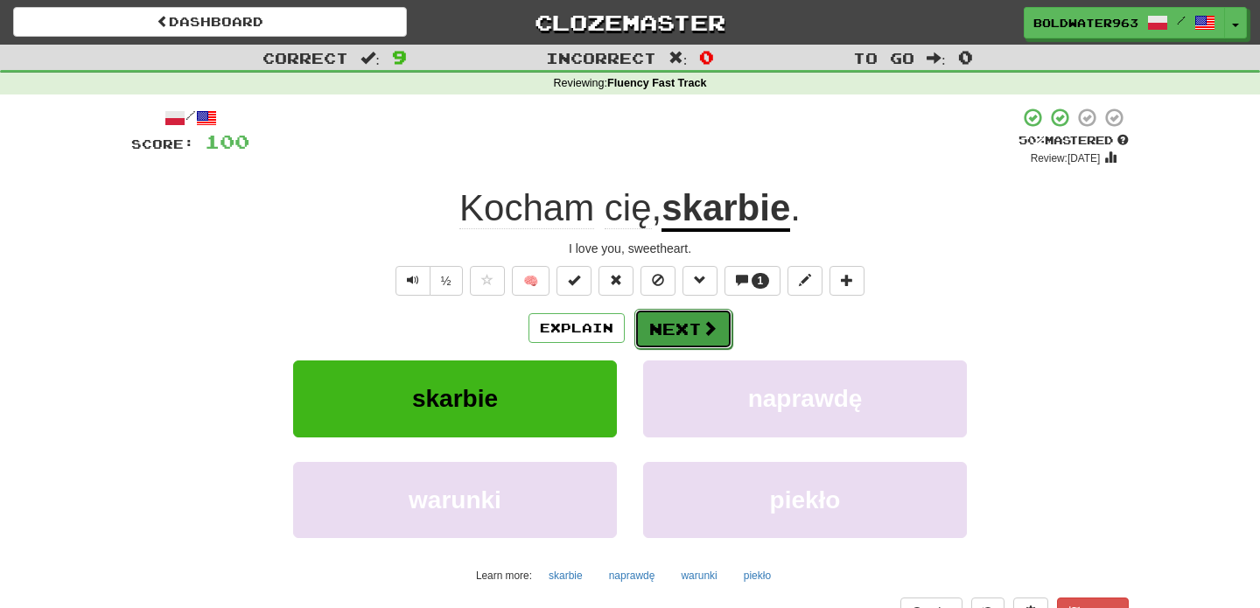
click at [676, 323] on button "Next" at bounding box center [683, 329] width 98 height 40
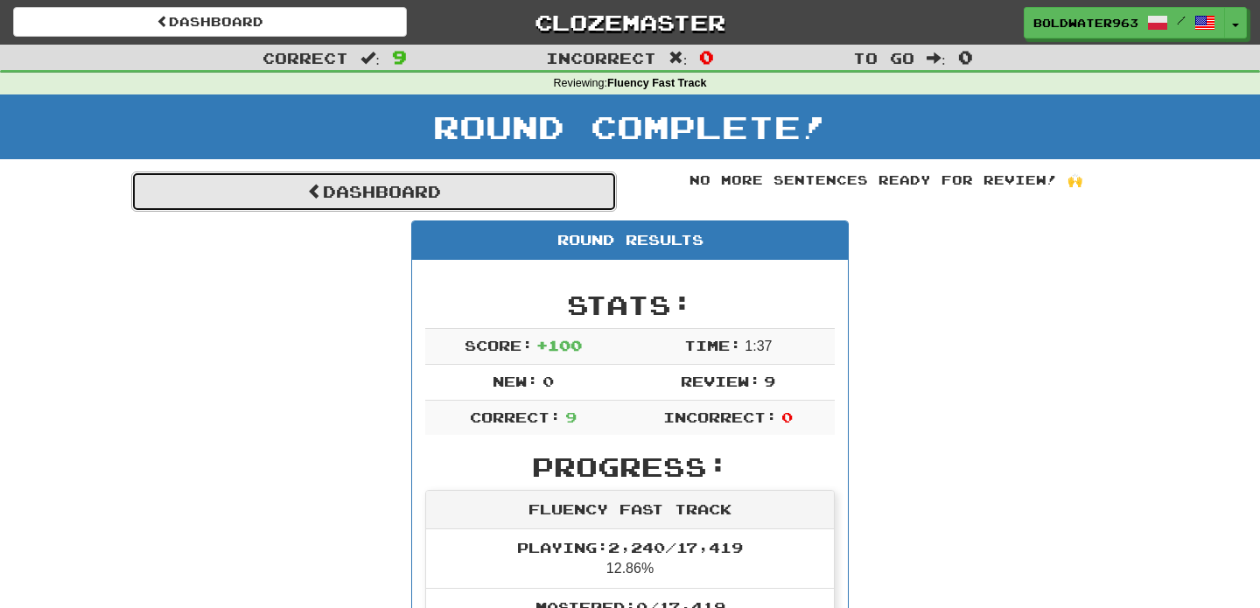
click at [557, 203] on link "Dashboard" at bounding box center [373, 191] width 485 height 40
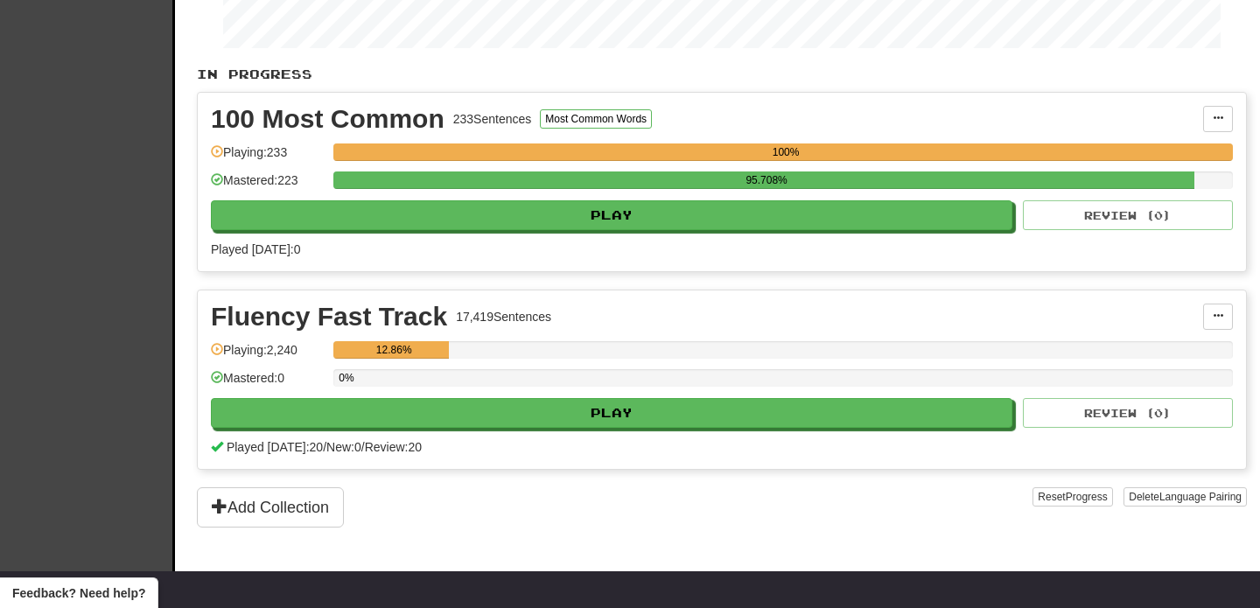
scroll to position [318, 0]
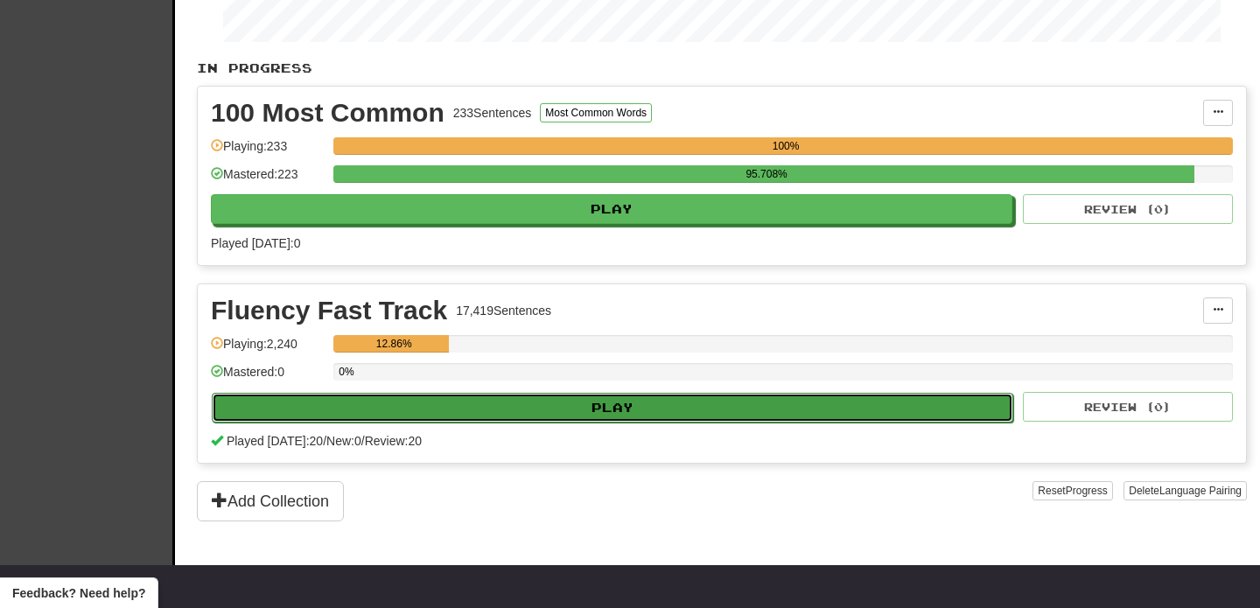
click at [695, 411] on button "Play" at bounding box center [612, 408] width 801 height 30
select select "**"
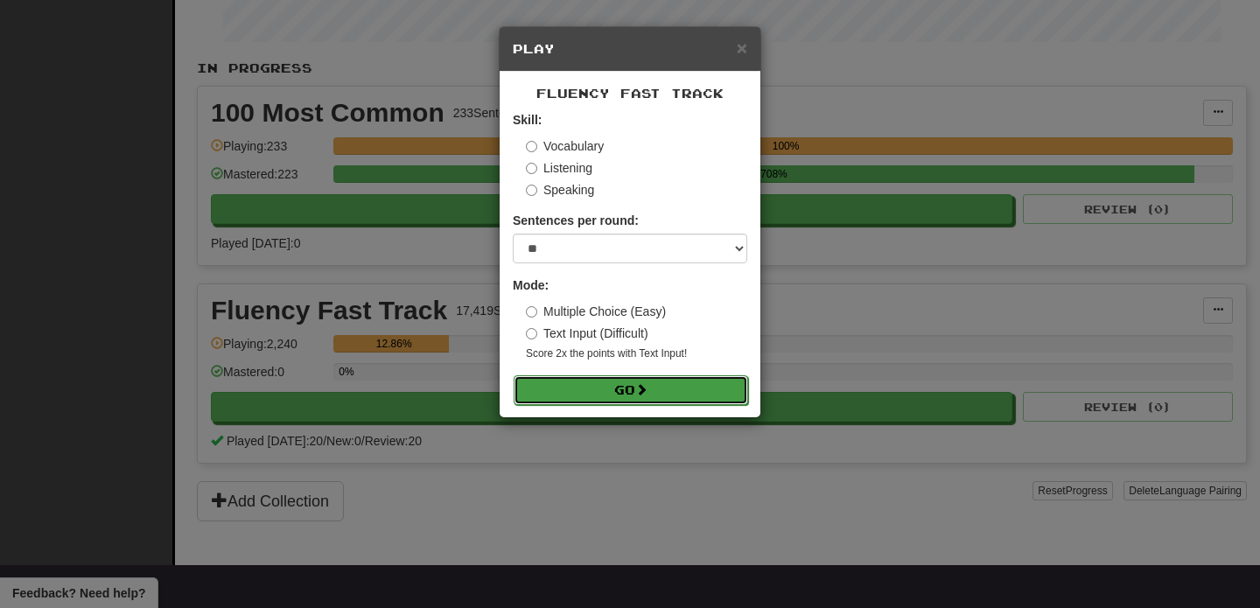
click at [611, 392] on button "Go" at bounding box center [630, 390] width 234 height 30
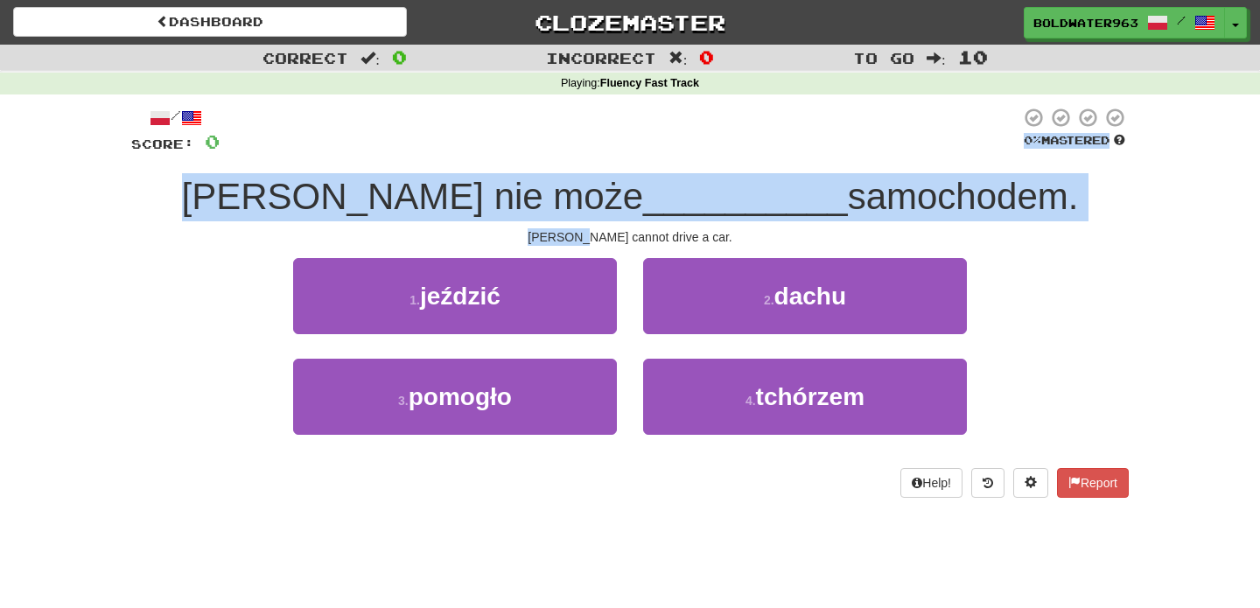
drag, startPoint x: 632, startPoint y: 135, endPoint x: 621, endPoint y: 239, distance: 104.6
click at [621, 239] on div "/ Score: 0 0 % Mastered [PERSON_NAME] nie może __________ samochodem. Tom canno…" at bounding box center [629, 302] width 997 height 391
click at [621, 239] on div "[PERSON_NAME] cannot drive a car." at bounding box center [629, 236] width 997 height 17
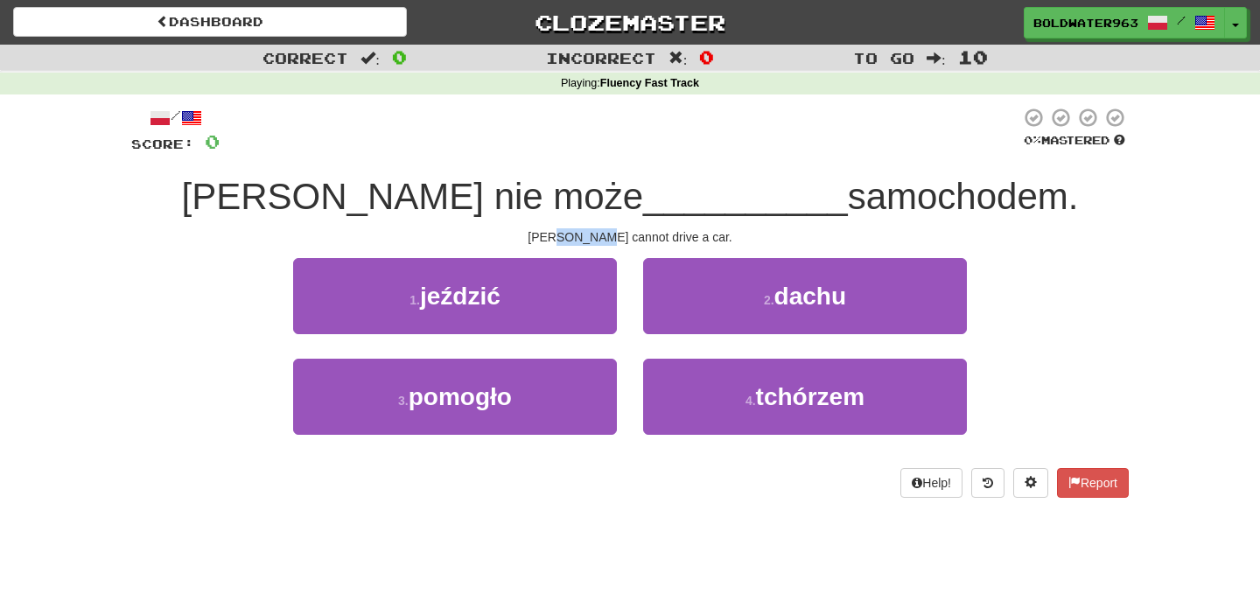
click at [629, 237] on div "[PERSON_NAME] cannot drive a car." at bounding box center [629, 236] width 997 height 17
drag, startPoint x: 622, startPoint y: 236, endPoint x: 632, endPoint y: 236, distance: 10.5
click at [632, 236] on div "[PERSON_NAME] cannot drive a car." at bounding box center [629, 236] width 997 height 17
click at [632, 236] on div "Tom cannot drive a car." at bounding box center [629, 236] width 997 height 17
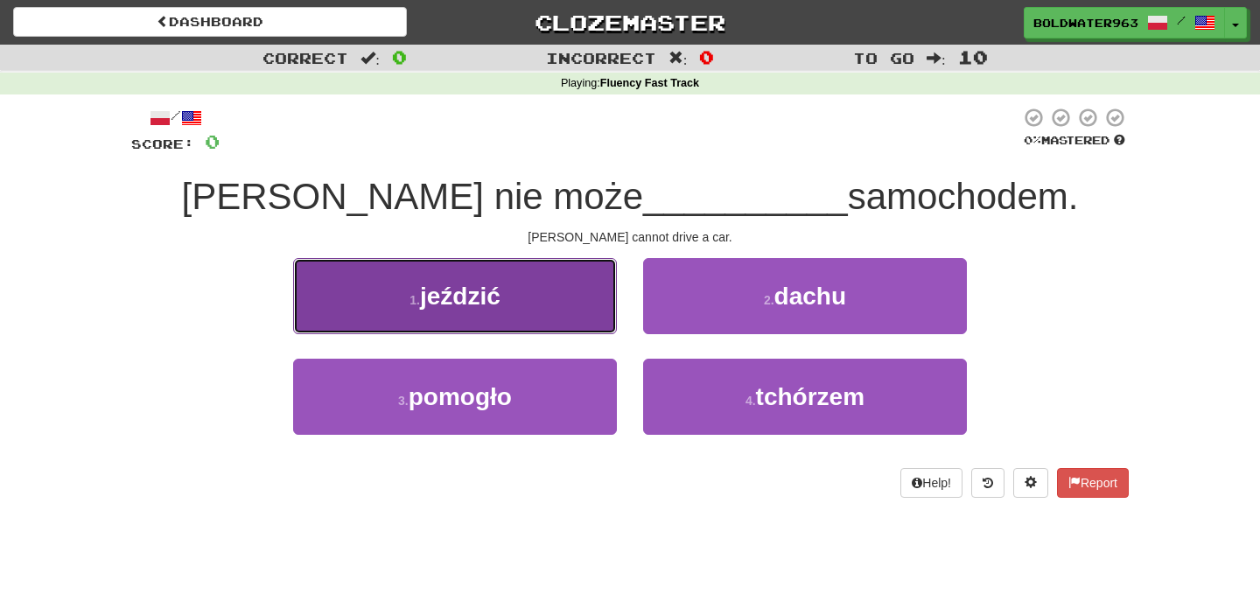
click at [543, 317] on button "1 . jeździć" at bounding box center [455, 296] width 324 height 76
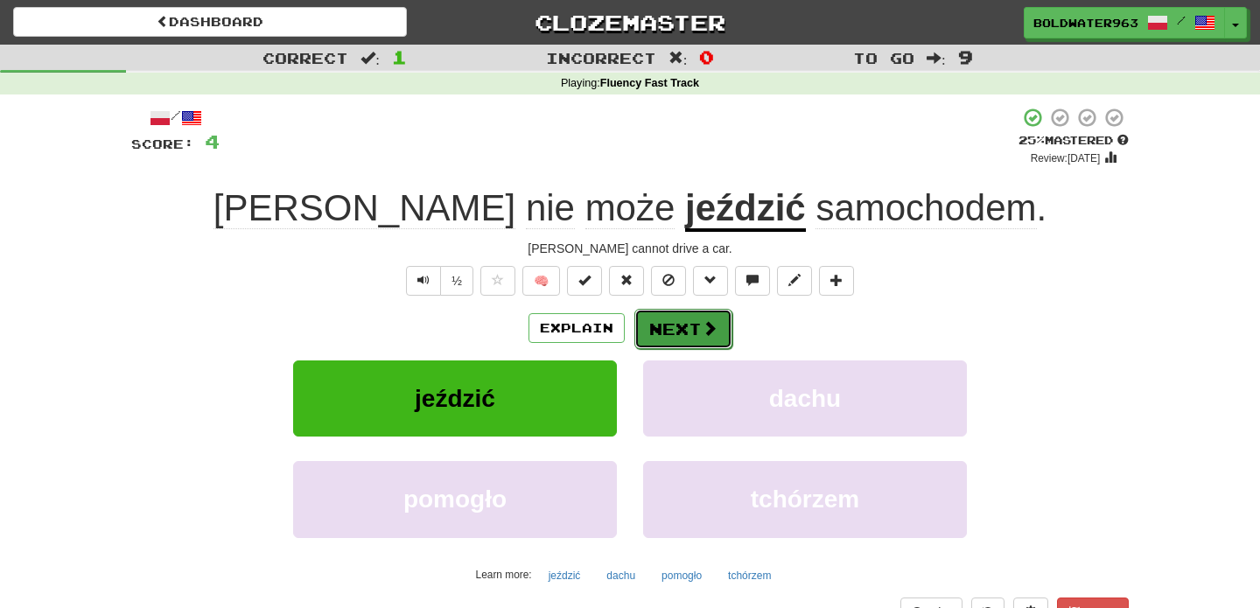
click at [674, 315] on button "Next" at bounding box center [683, 329] width 98 height 40
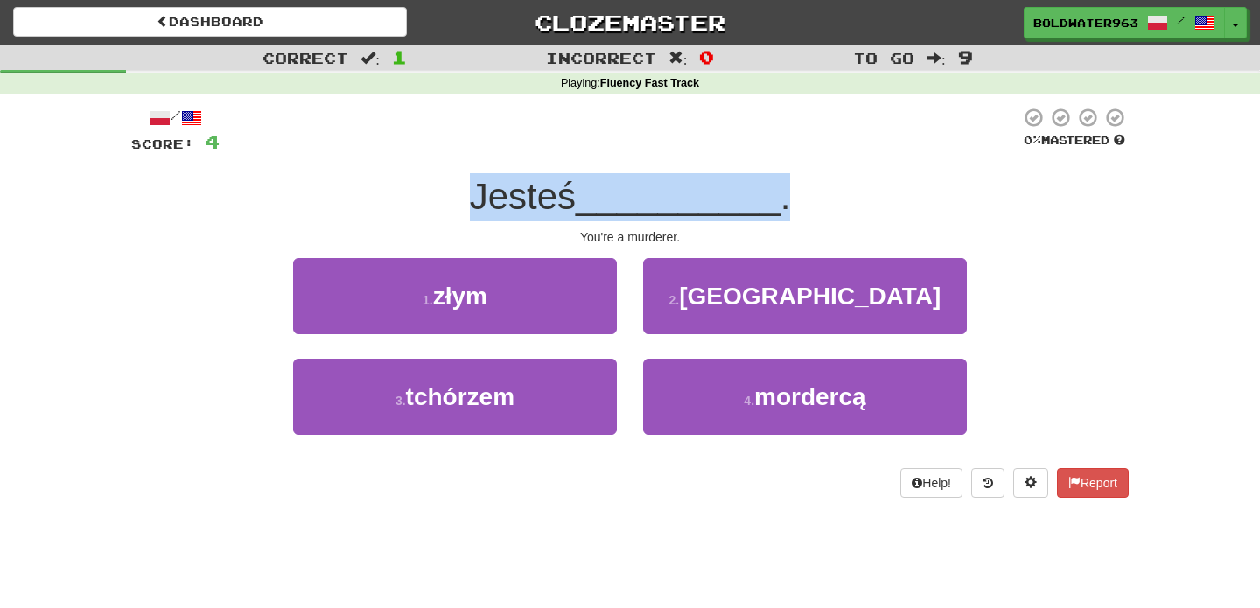
drag, startPoint x: 472, startPoint y: 195, endPoint x: 857, endPoint y: 196, distance: 384.9
click at [857, 196] on div "Jesteś __________ ." at bounding box center [629, 197] width 997 height 48
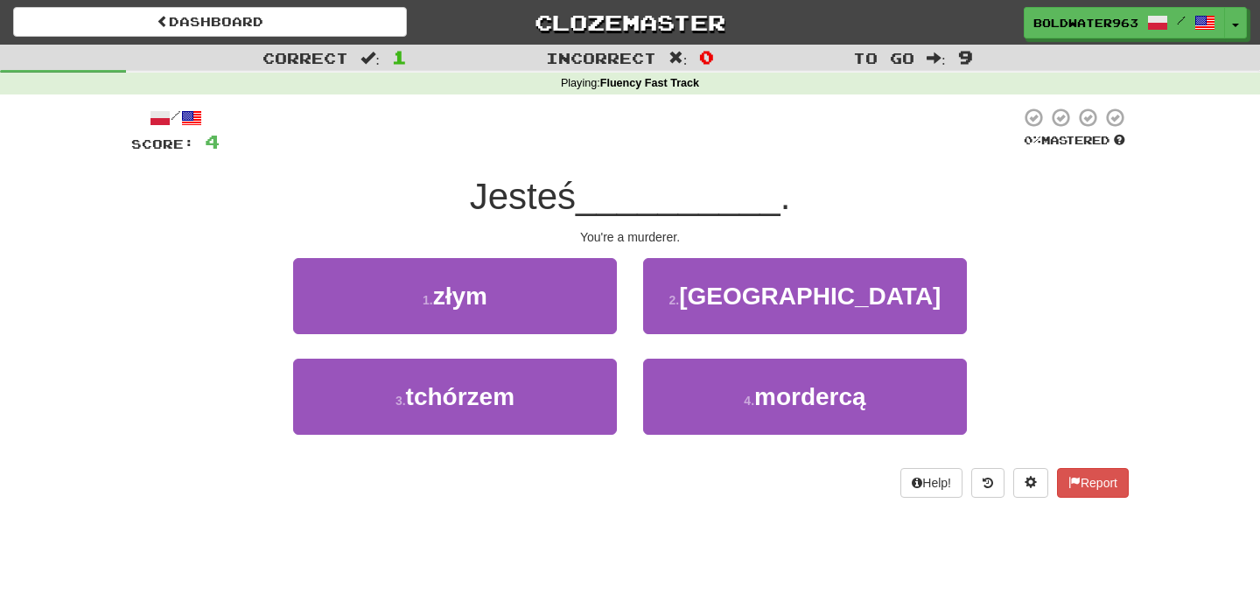
click at [627, 349] on div "1 . złym" at bounding box center [455, 308] width 350 height 101
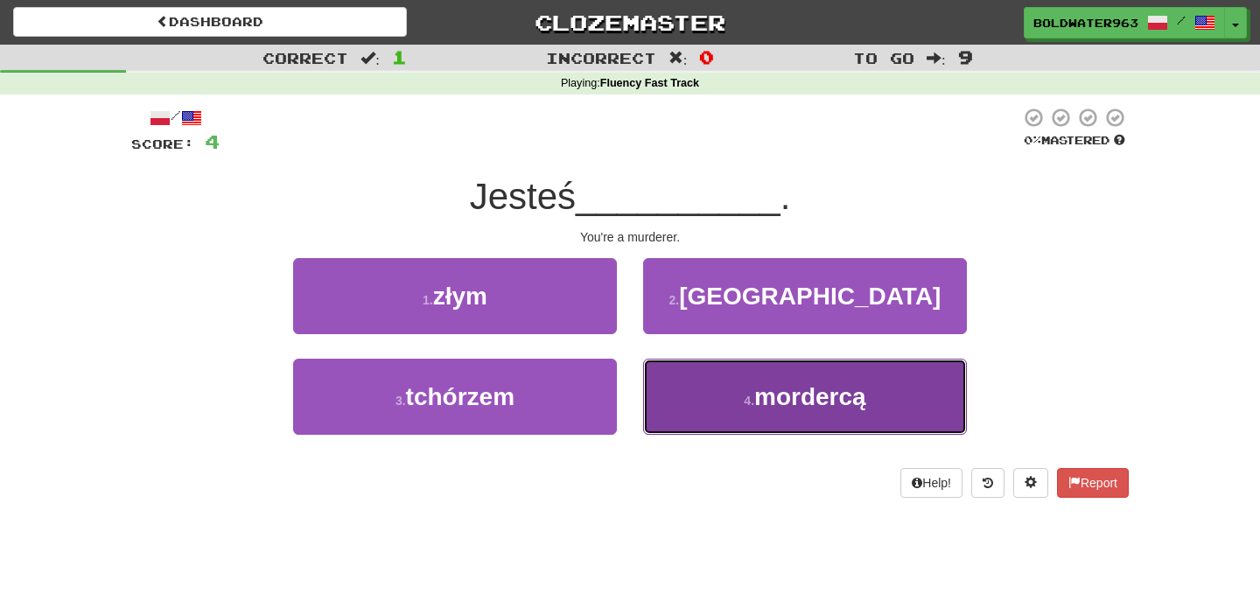
click at [762, 406] on span "mordercą" at bounding box center [810, 396] width 112 height 27
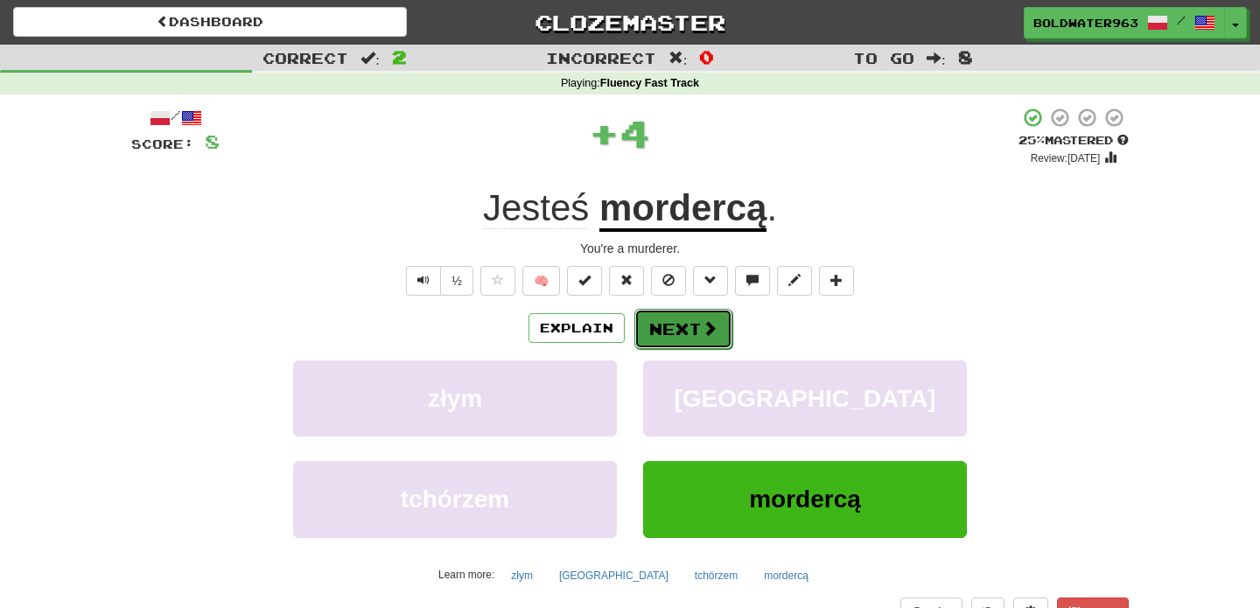
click at [678, 332] on button "Next" at bounding box center [683, 329] width 98 height 40
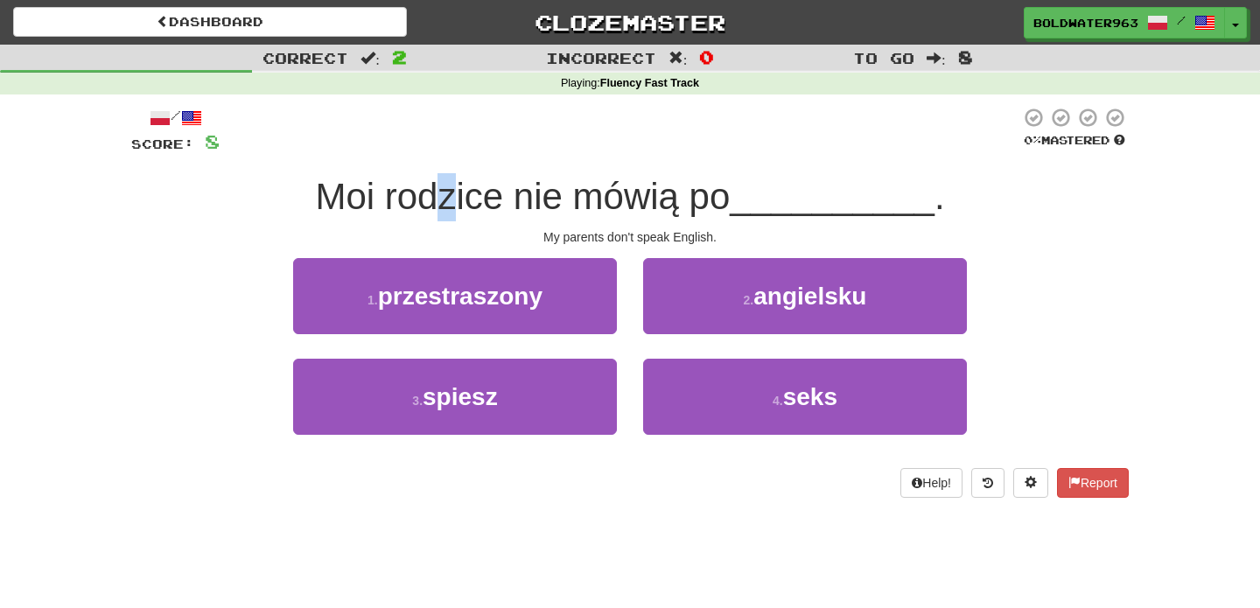
click at [450, 194] on span "Moi rodzice nie mówią po" at bounding box center [522, 196] width 415 height 41
drag, startPoint x: 449, startPoint y: 194, endPoint x: 460, endPoint y: 194, distance: 11.4
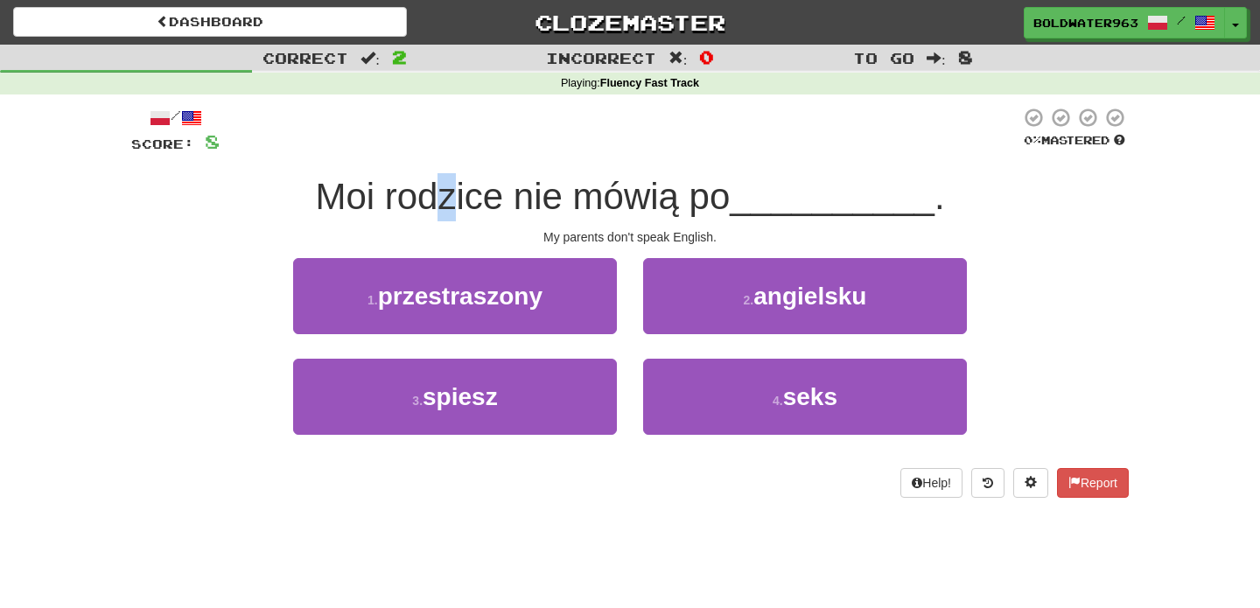
click at [460, 194] on span "Moi rodzice nie mówią po" at bounding box center [522, 196] width 415 height 41
drag, startPoint x: 476, startPoint y: 194, endPoint x: 417, endPoint y: 195, distance: 58.6
click at [417, 195] on span "Moi rodzice nie mówią po" at bounding box center [522, 196] width 415 height 41
drag, startPoint x: 526, startPoint y: 199, endPoint x: 686, endPoint y: 196, distance: 160.1
click at [686, 196] on span "Moi rodzice nie mówią po" at bounding box center [522, 196] width 415 height 41
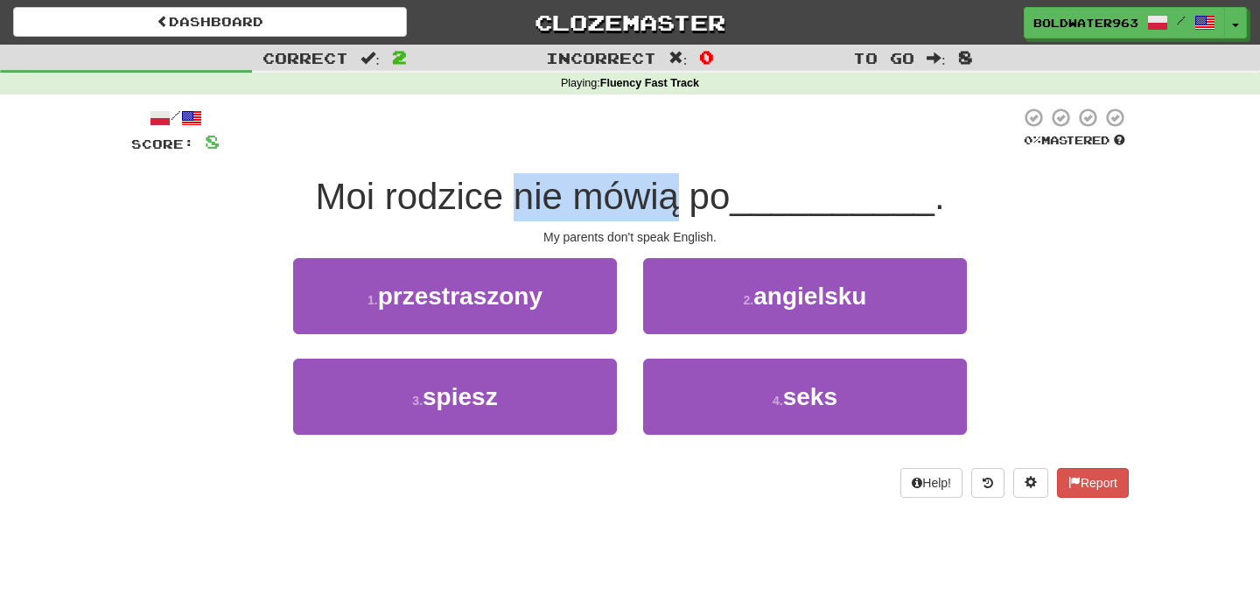
click at [686, 196] on span "Moi rodzice nie mówią po" at bounding box center [522, 196] width 415 height 41
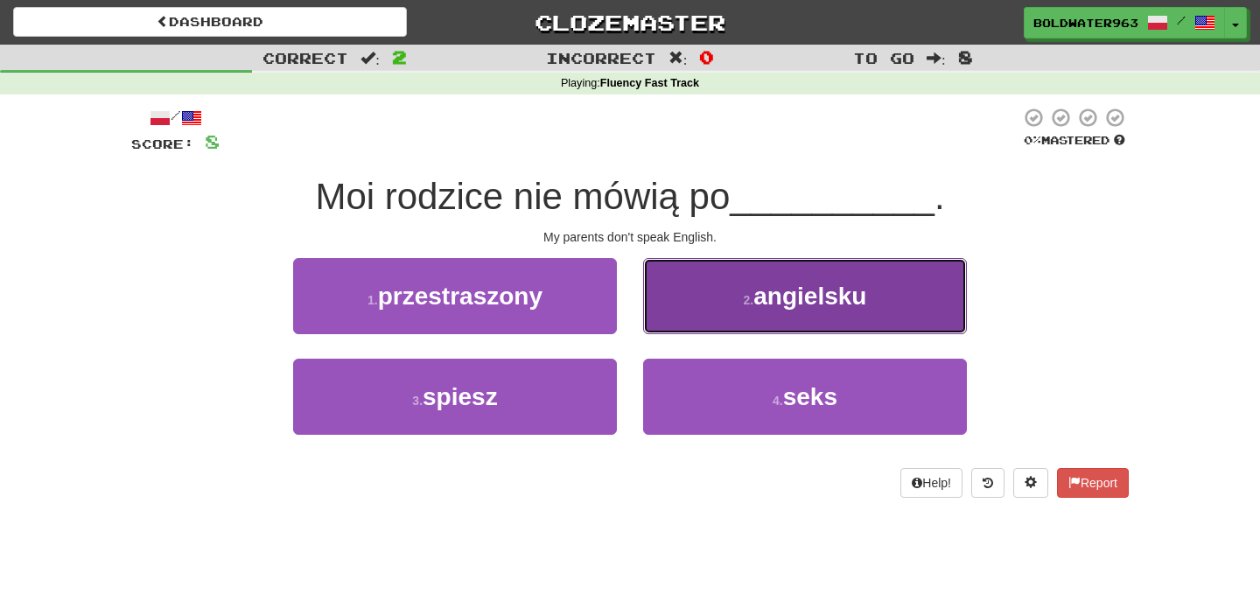
click at [719, 273] on button "2 . angielsku" at bounding box center [805, 296] width 324 height 76
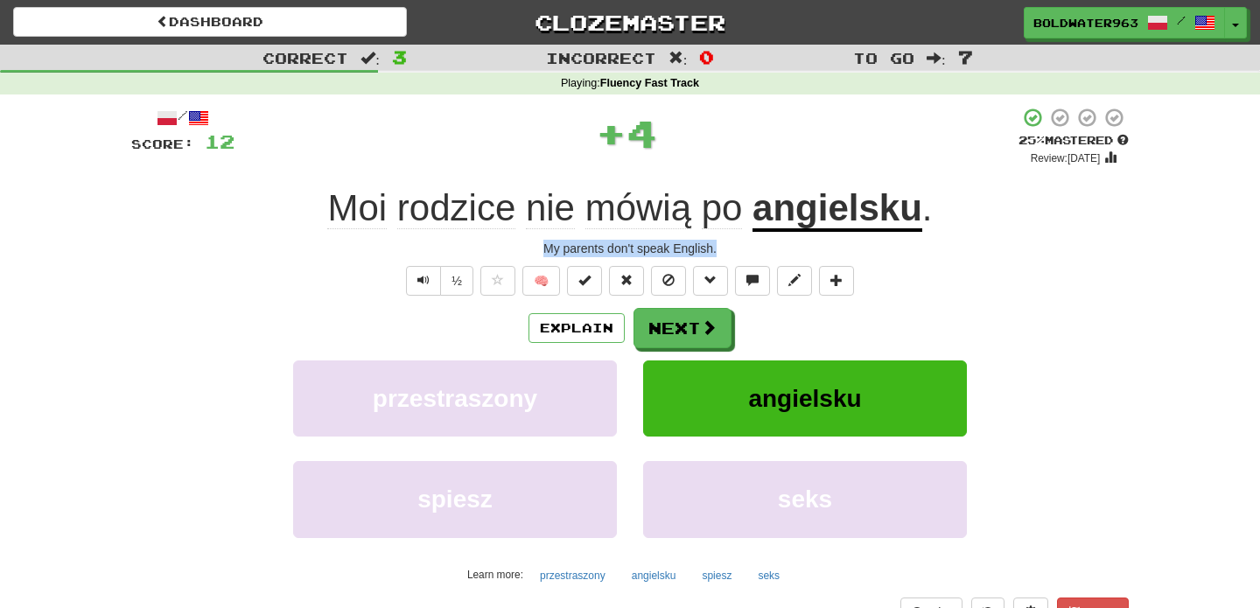
drag, startPoint x: 729, startPoint y: 254, endPoint x: 490, endPoint y: 248, distance: 238.9
click at [490, 248] on div "My parents don't speak English." at bounding box center [629, 248] width 997 height 17
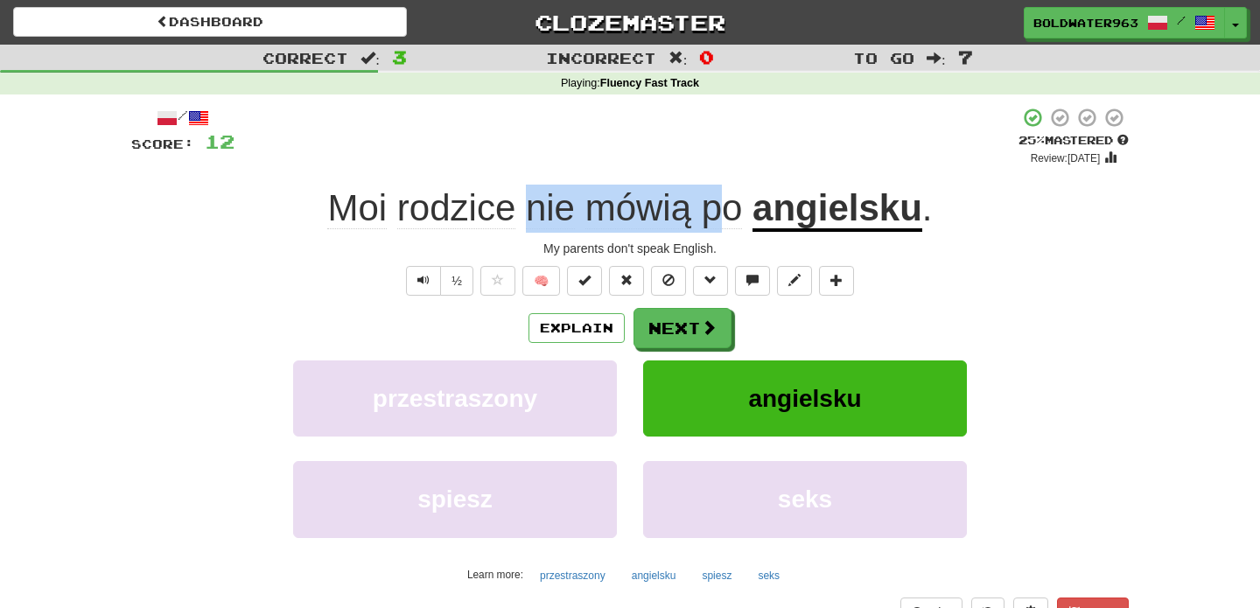
drag, startPoint x: 521, startPoint y: 211, endPoint x: 731, endPoint y: 210, distance: 209.9
click at [731, 210] on span "Moi rodzice nie mówią po" at bounding box center [539, 208] width 425 height 42
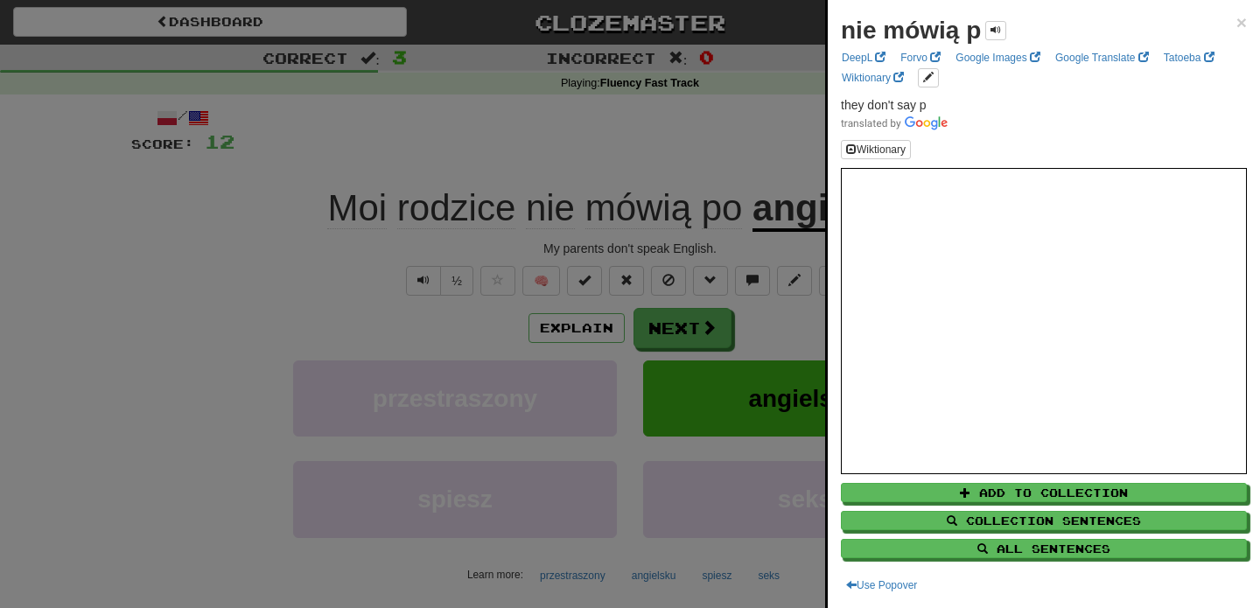
click at [759, 326] on div at bounding box center [630, 304] width 1260 height 608
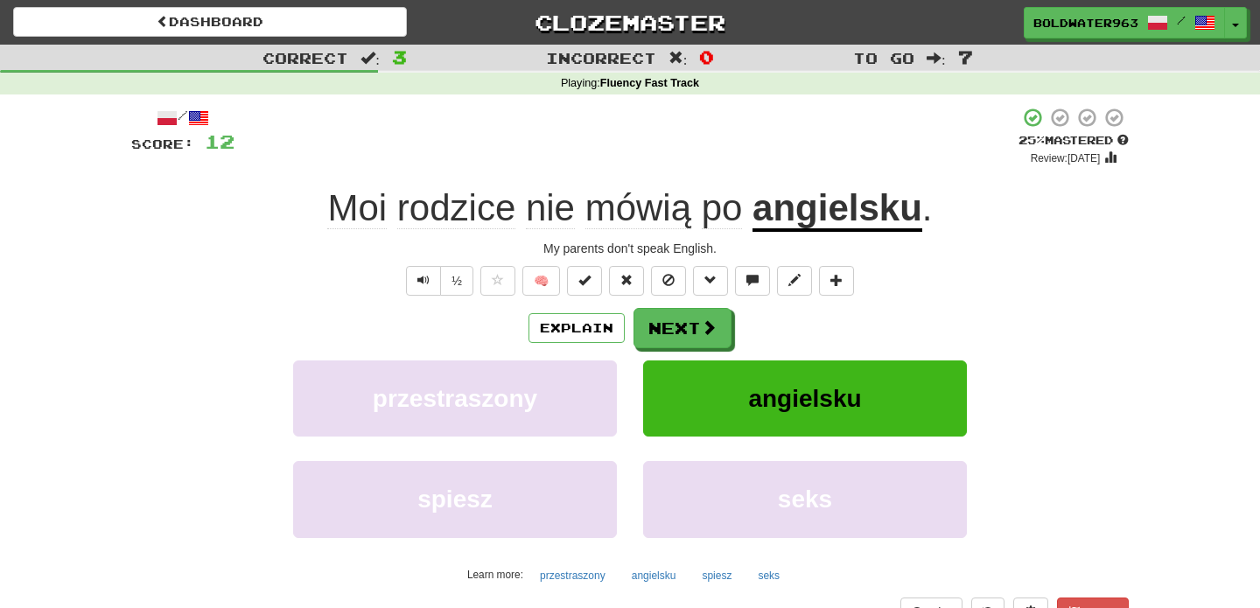
click at [679, 349] on div "Explain Next przestraszony angielsku spiesz seks Learn more: przestraszony angi…" at bounding box center [629, 448] width 997 height 281
click at [673, 334] on button "Next" at bounding box center [683, 329] width 98 height 40
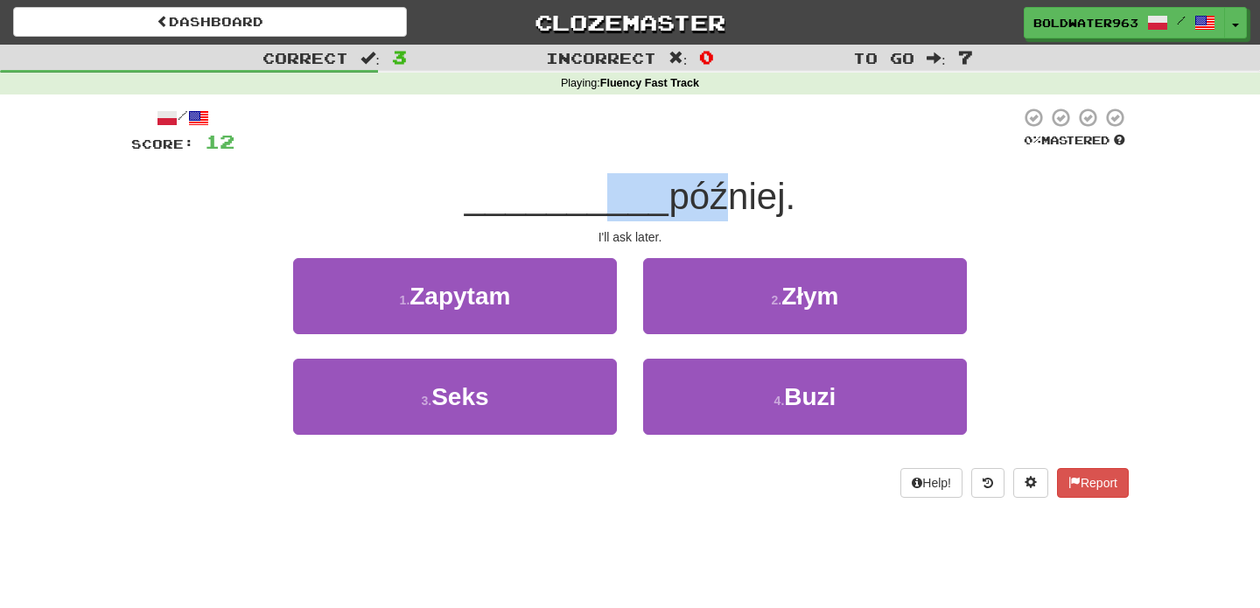
drag, startPoint x: 598, startPoint y: 214, endPoint x: 704, endPoint y: 214, distance: 105.8
click at [704, 214] on div "__________ później." at bounding box center [629, 197] width 997 height 48
click at [704, 214] on span "później." at bounding box center [731, 196] width 127 height 41
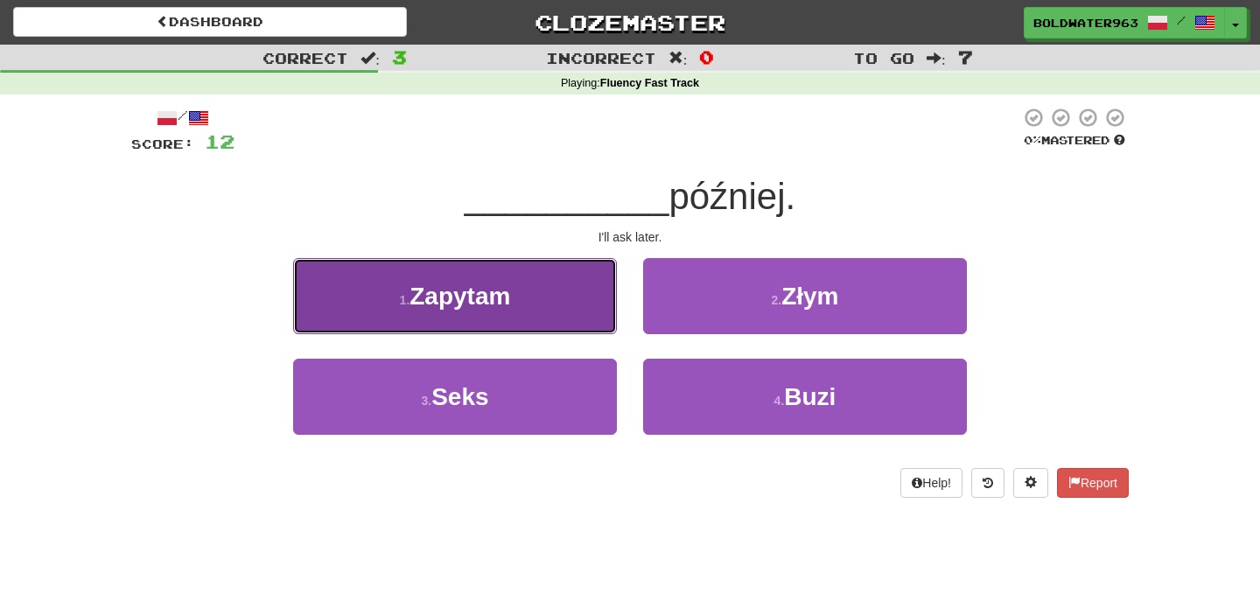
click at [564, 312] on button "1 . Zapytam" at bounding box center [455, 296] width 324 height 76
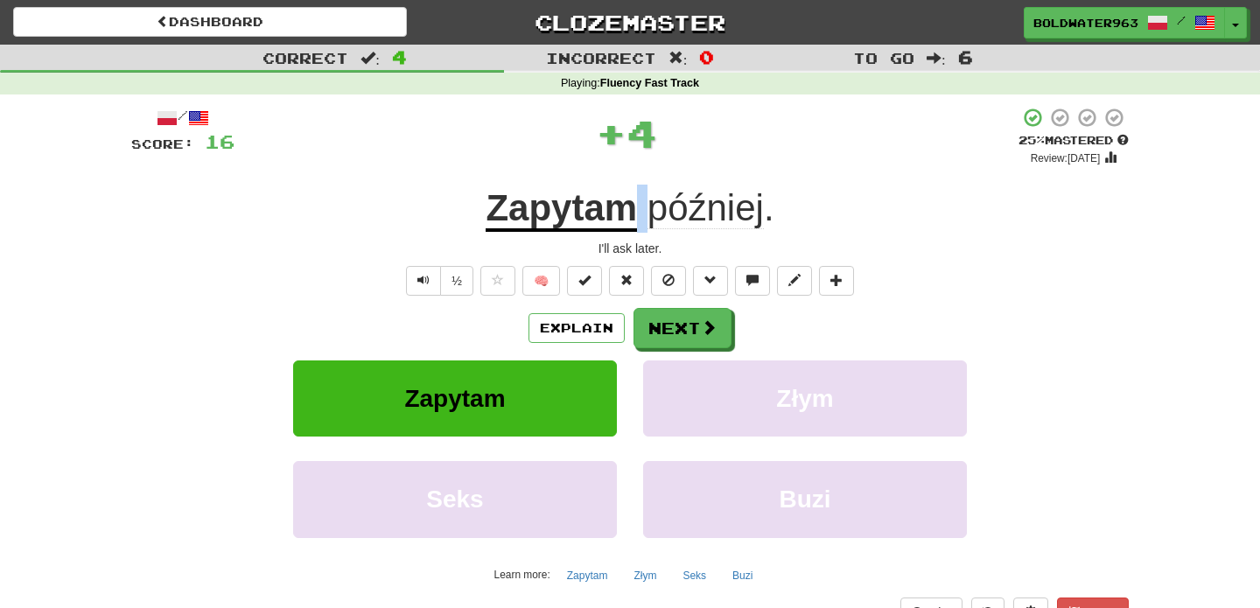
drag, startPoint x: 638, startPoint y: 207, endPoint x: 651, endPoint y: 207, distance: 13.1
click at [651, 207] on span "później ." at bounding box center [705, 208] width 136 height 42
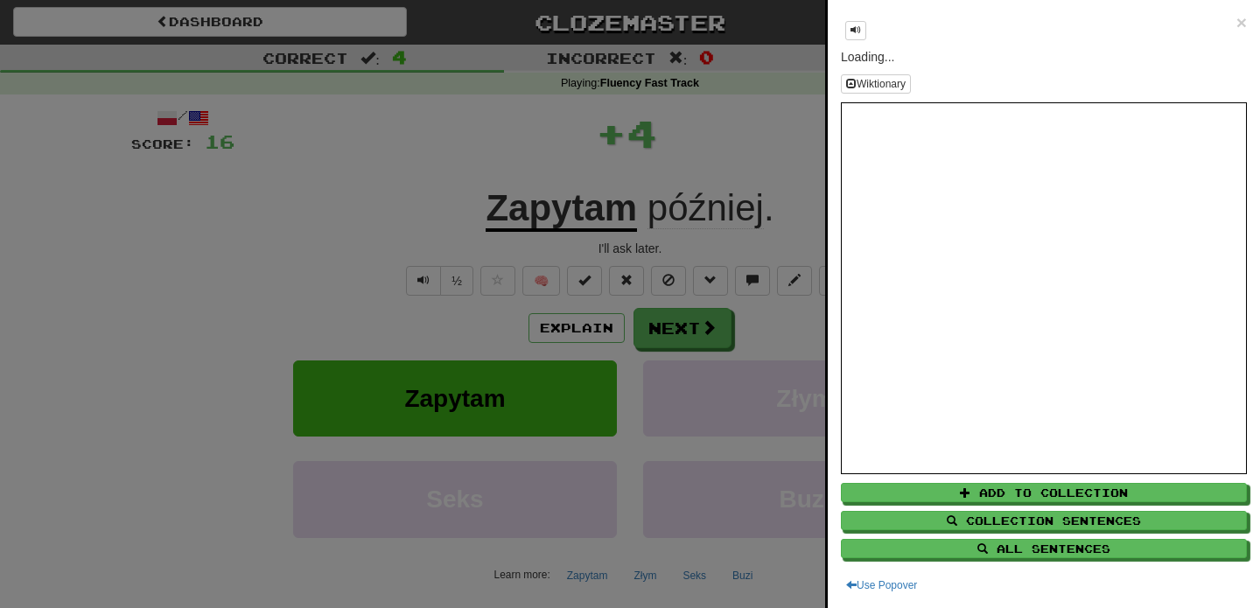
click at [665, 320] on div at bounding box center [630, 304] width 1260 height 608
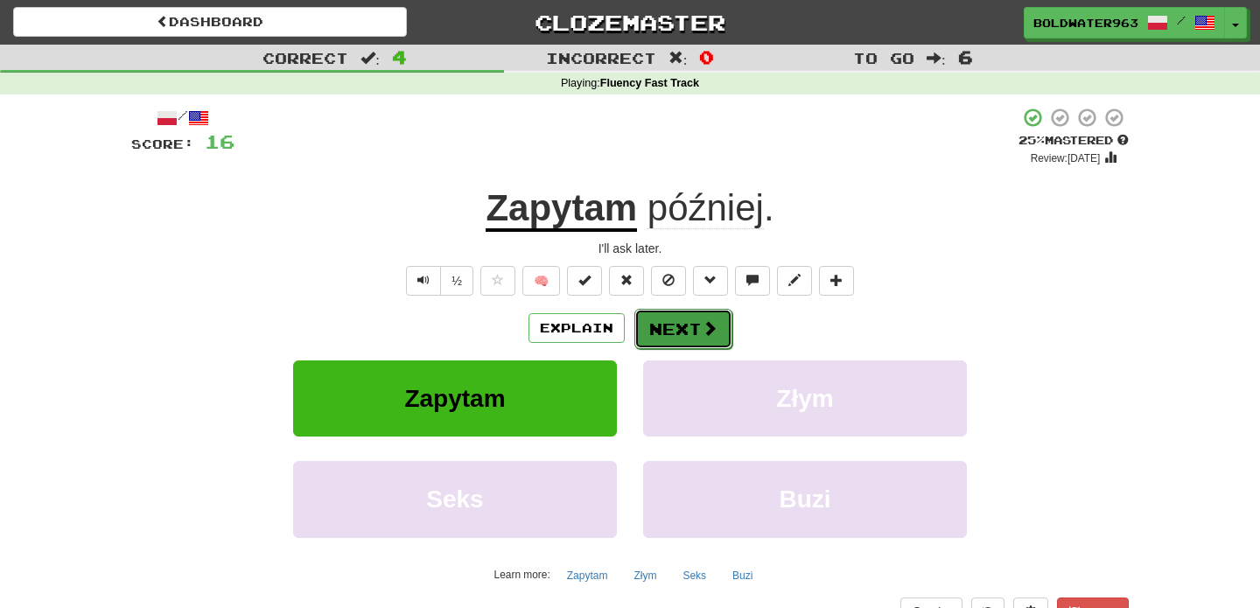
click at [694, 325] on button "Next" at bounding box center [683, 329] width 98 height 40
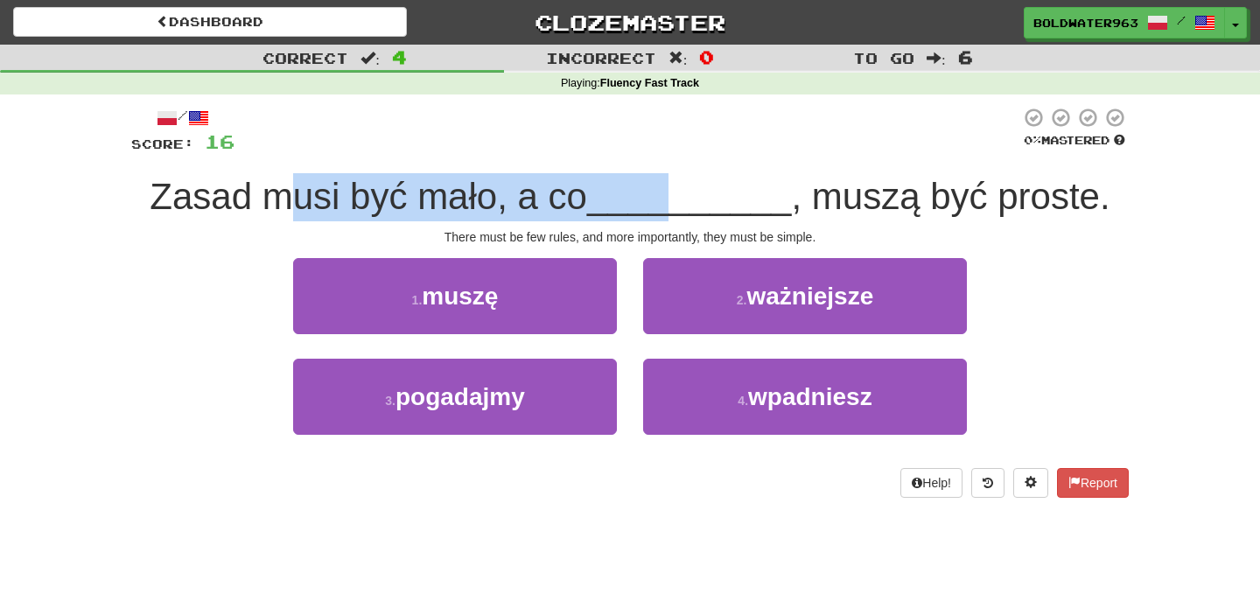
drag, startPoint x: 292, startPoint y: 199, endPoint x: 681, endPoint y: 202, distance: 388.4
click at [681, 202] on div "Zasad musi być mało, a co __________ , muszą być proste." at bounding box center [629, 197] width 997 height 48
click at [681, 202] on span "__________" at bounding box center [689, 196] width 205 height 41
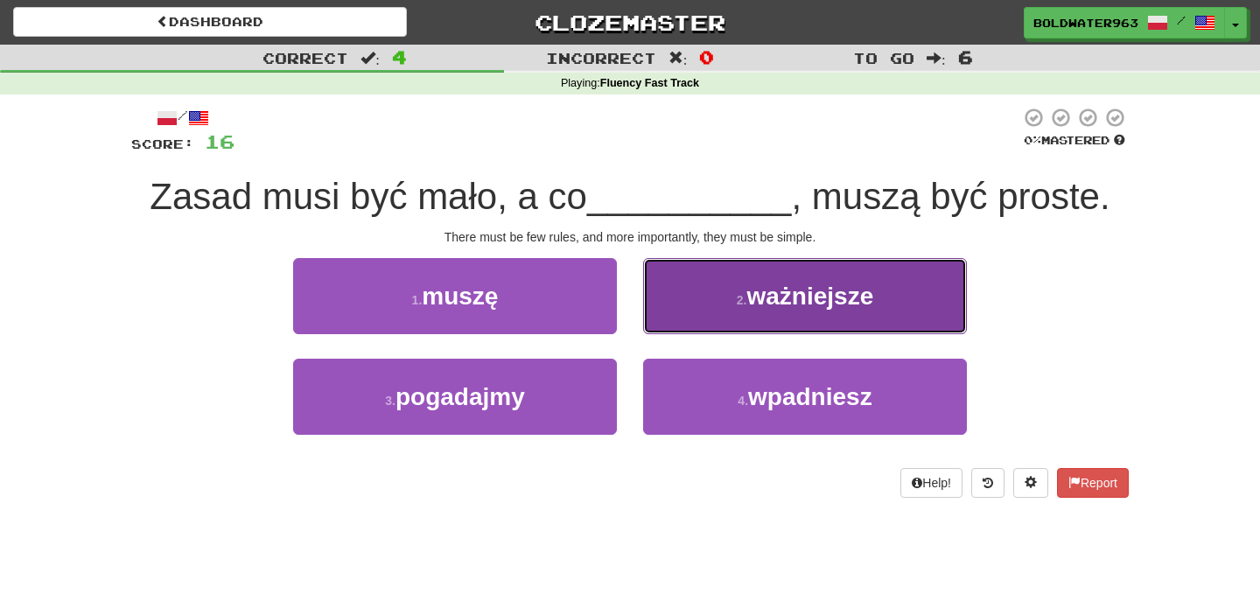
click at [732, 295] on button "2 . ważniejsze" at bounding box center [805, 296] width 324 height 76
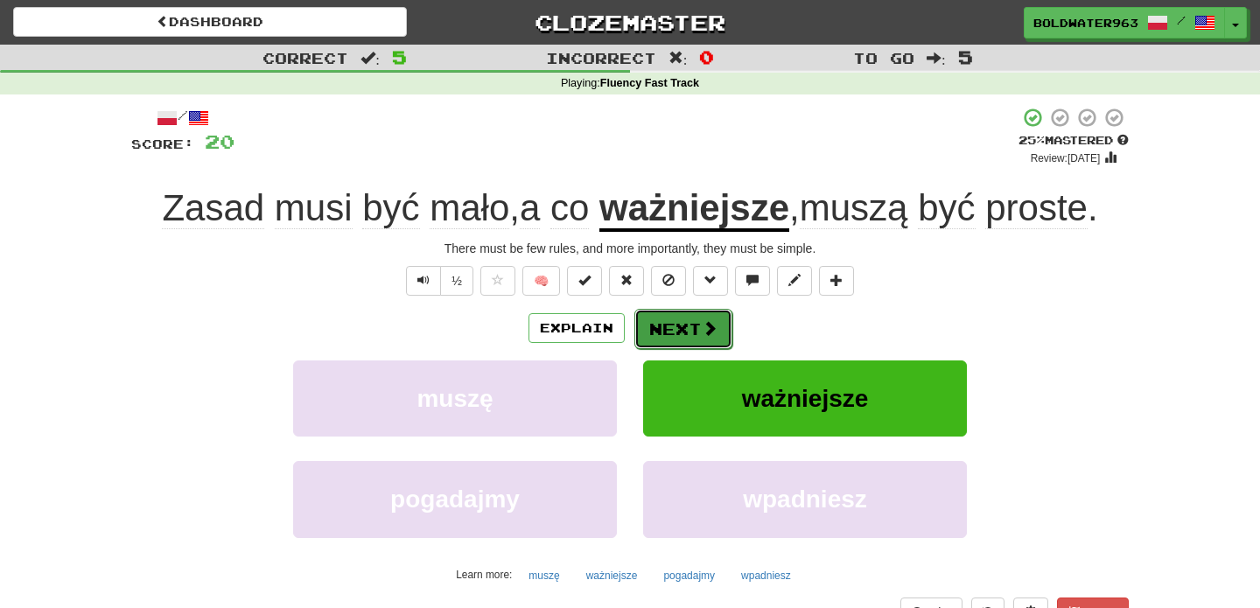
click at [679, 323] on button "Next" at bounding box center [683, 329] width 98 height 40
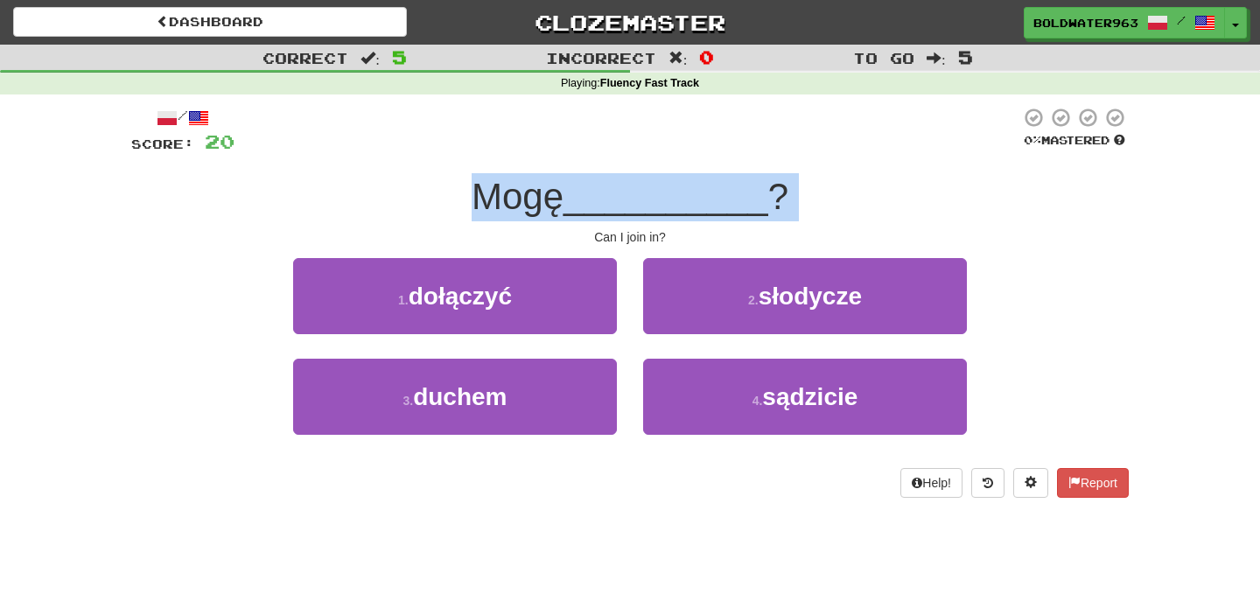
drag, startPoint x: 468, startPoint y: 187, endPoint x: 849, endPoint y: 225, distance: 383.2
click at [849, 225] on div "/ Score: 20 0 % Mastered Mogę __________ ? Can I join in? 1 . dołączyć 2 . słod…" at bounding box center [629, 302] width 997 height 391
click at [825, 207] on div "Mogę __________ ?" at bounding box center [629, 197] width 997 height 48
drag, startPoint x: 522, startPoint y: 213, endPoint x: 771, endPoint y: 201, distance: 248.7
click at [771, 201] on div "Mogę __________ ?" at bounding box center [629, 197] width 997 height 48
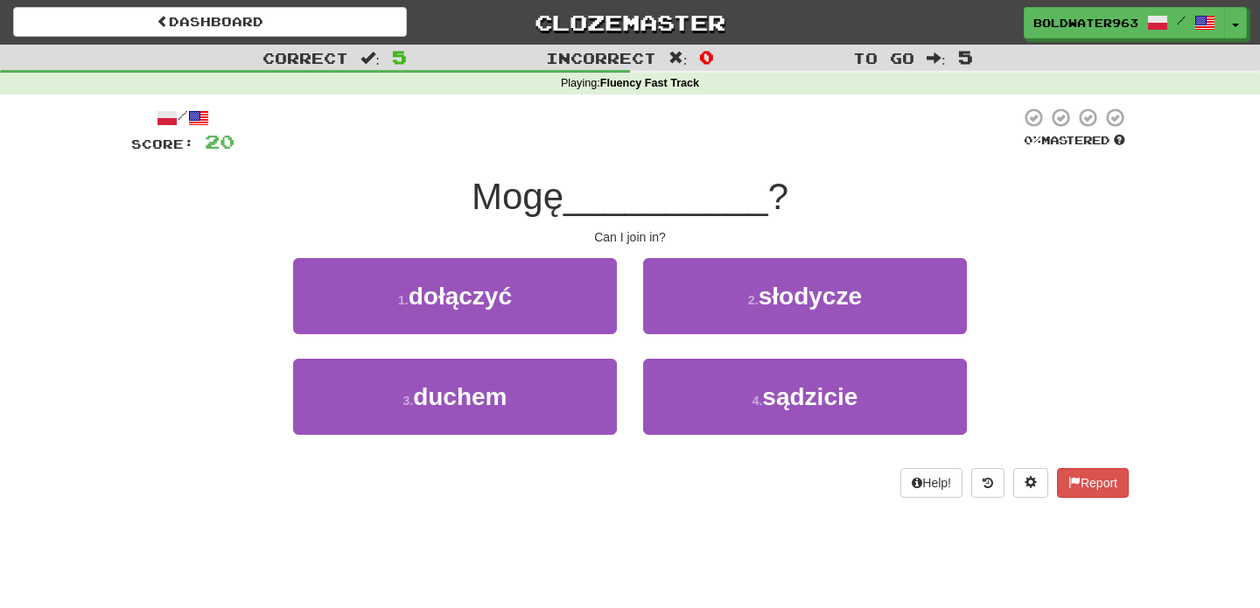
click at [771, 201] on span "?" at bounding box center [778, 196] width 20 height 41
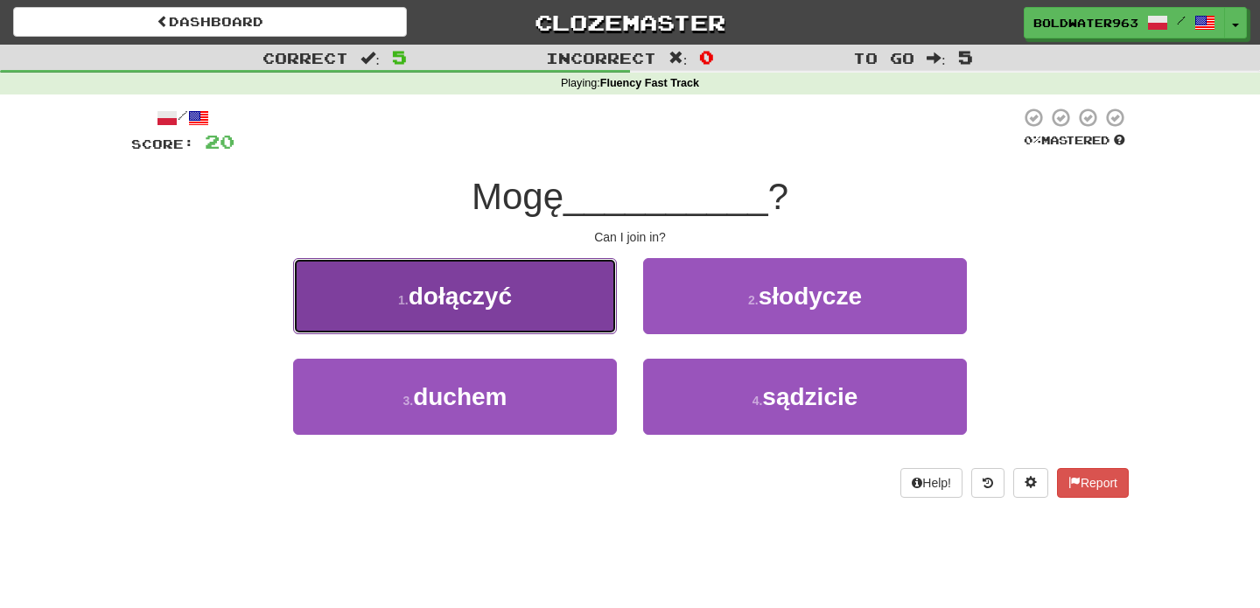
click at [568, 307] on button "1 . dołączyć" at bounding box center [455, 296] width 324 height 76
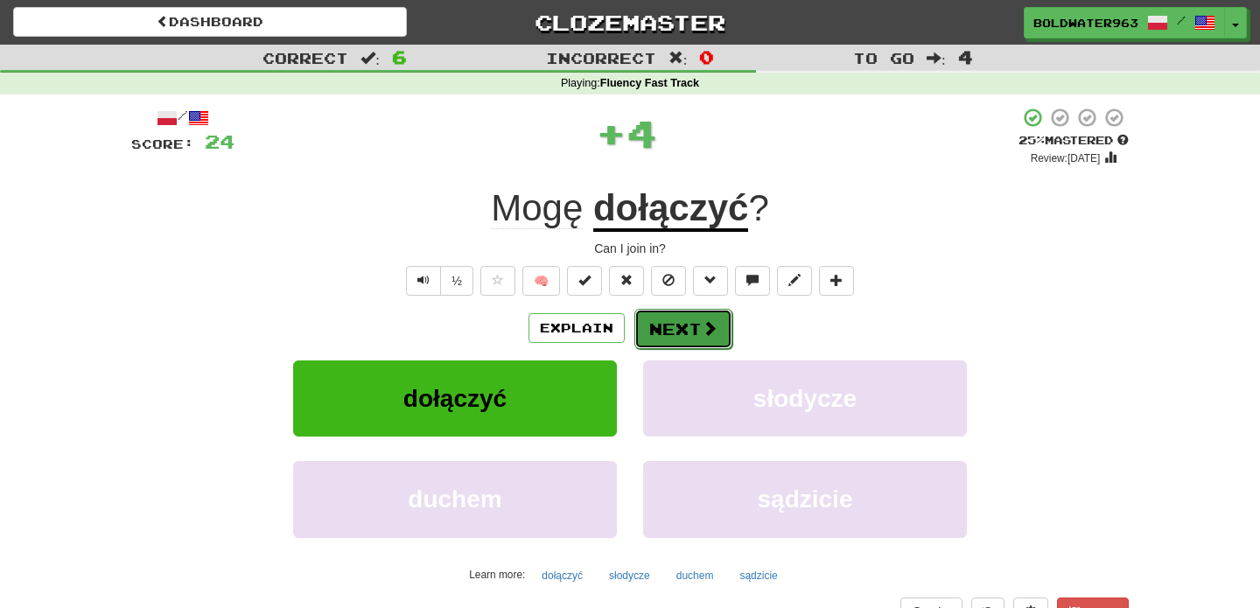
click at [672, 329] on button "Next" at bounding box center [683, 329] width 98 height 40
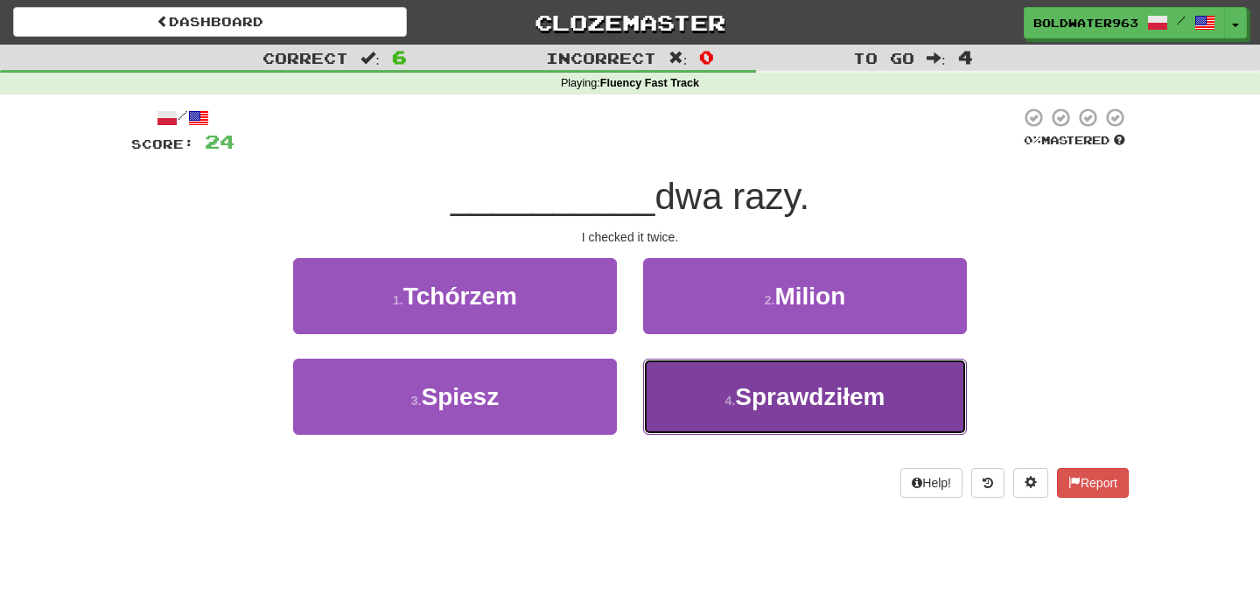
click at [740, 400] on span "Sprawdziłem" at bounding box center [810, 396] width 150 height 27
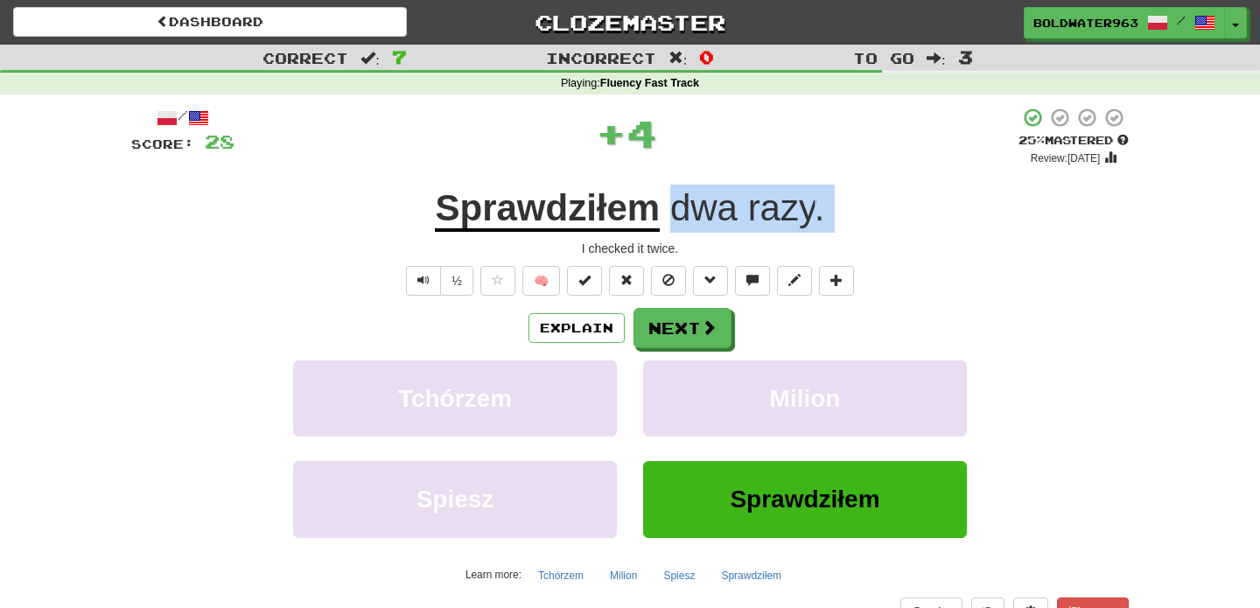
drag, startPoint x: 666, startPoint y: 213, endPoint x: 849, endPoint y: 237, distance: 185.3
click at [849, 237] on div "/ Score: 28 + 4 25 % Mastered Review: 2025-10-16 Sprawdziłem dwa razy . I check…" at bounding box center [629, 381] width 997 height 548
click at [855, 213] on div "Sprawdziłem dwa razy ." at bounding box center [629, 209] width 997 height 48
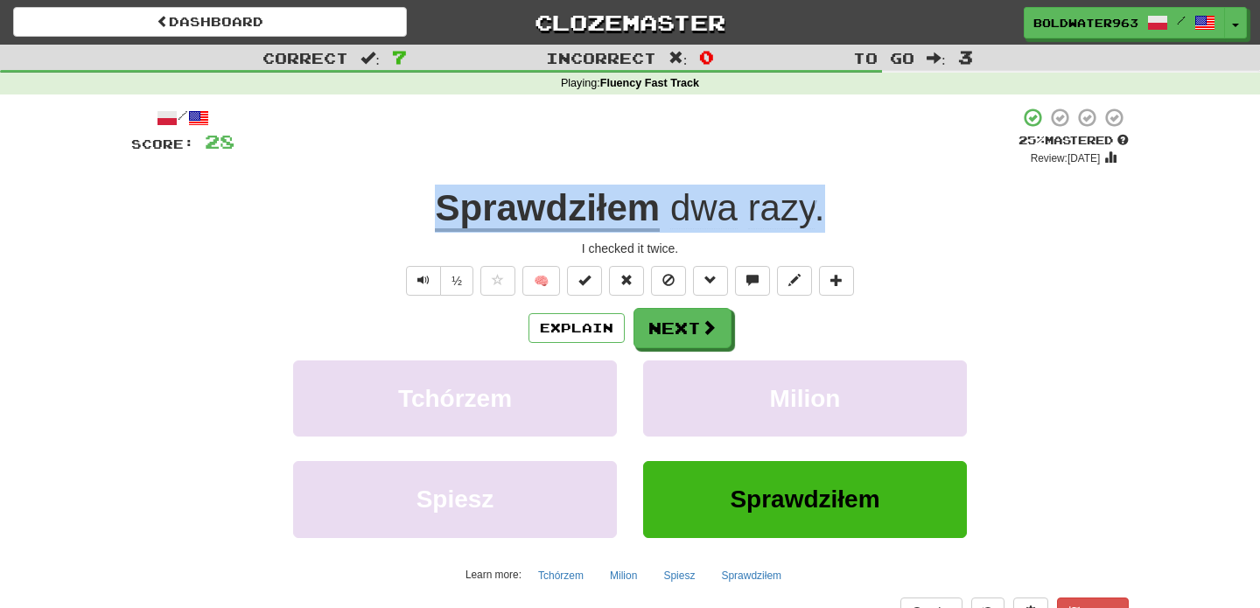
drag, startPoint x: 855, startPoint y: 213, endPoint x: 316, endPoint y: 196, distance: 539.1
click at [316, 196] on div "Sprawdziłem dwa razy ." at bounding box center [629, 209] width 997 height 48
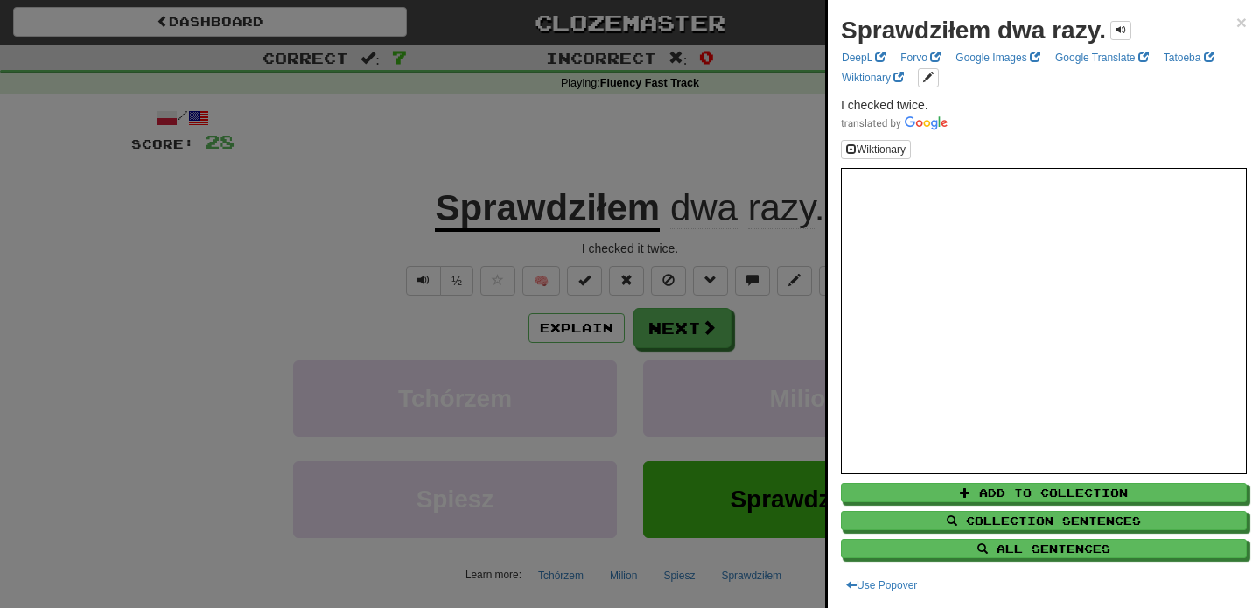
click at [656, 337] on div at bounding box center [630, 304] width 1260 height 608
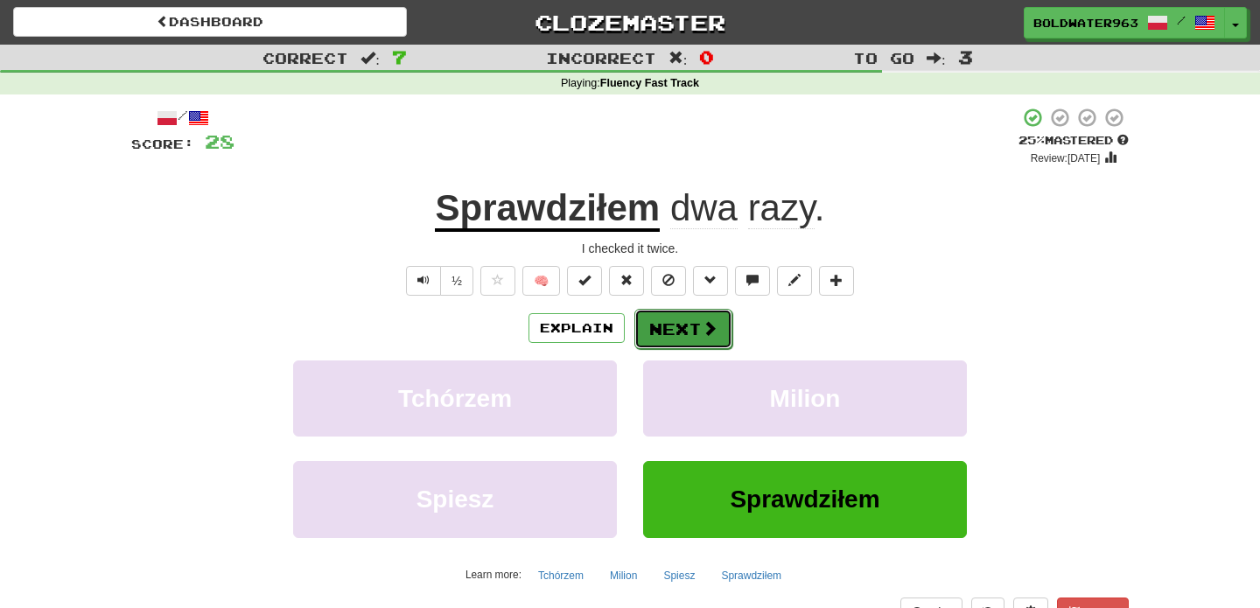
click at [677, 327] on button "Next" at bounding box center [683, 329] width 98 height 40
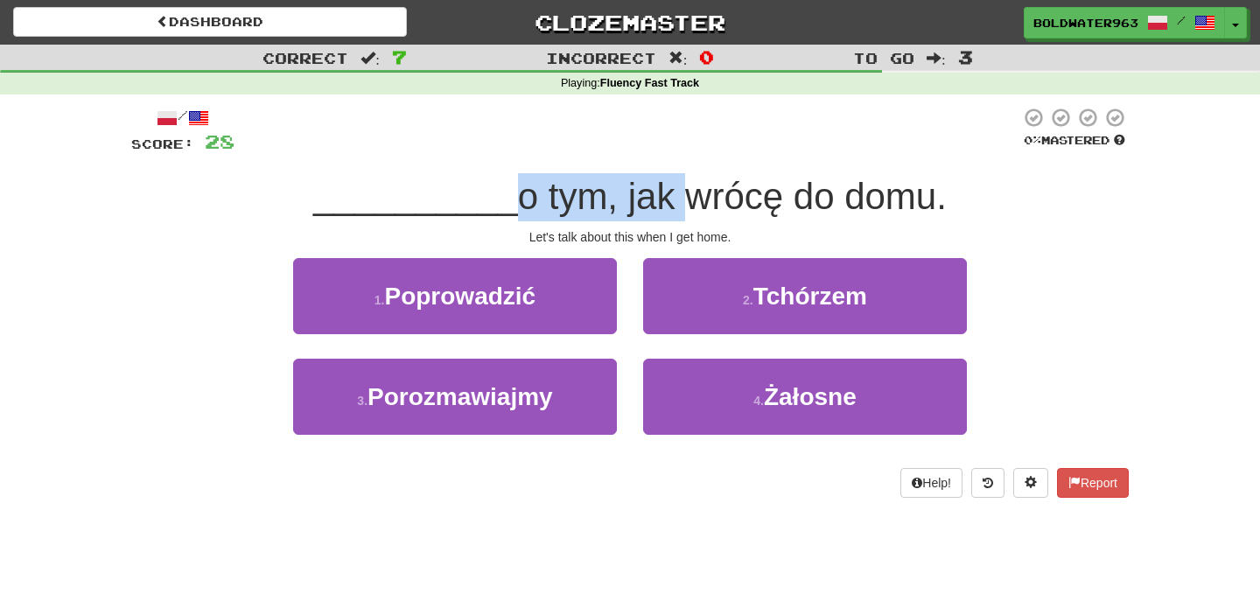
drag, startPoint x: 498, startPoint y: 194, endPoint x: 660, endPoint y: 199, distance: 161.9
click at [660, 199] on span "o tym, jak wrócę do domu." at bounding box center [732, 196] width 429 height 41
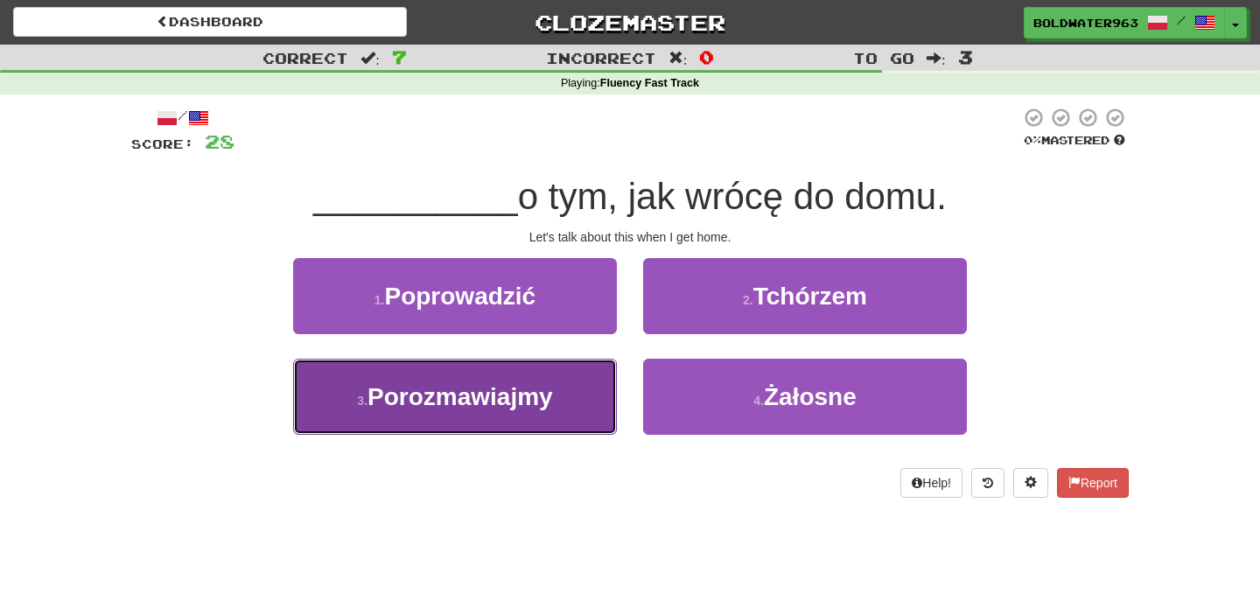
click at [531, 390] on span "Porozmawiajmy" at bounding box center [459, 396] width 185 height 27
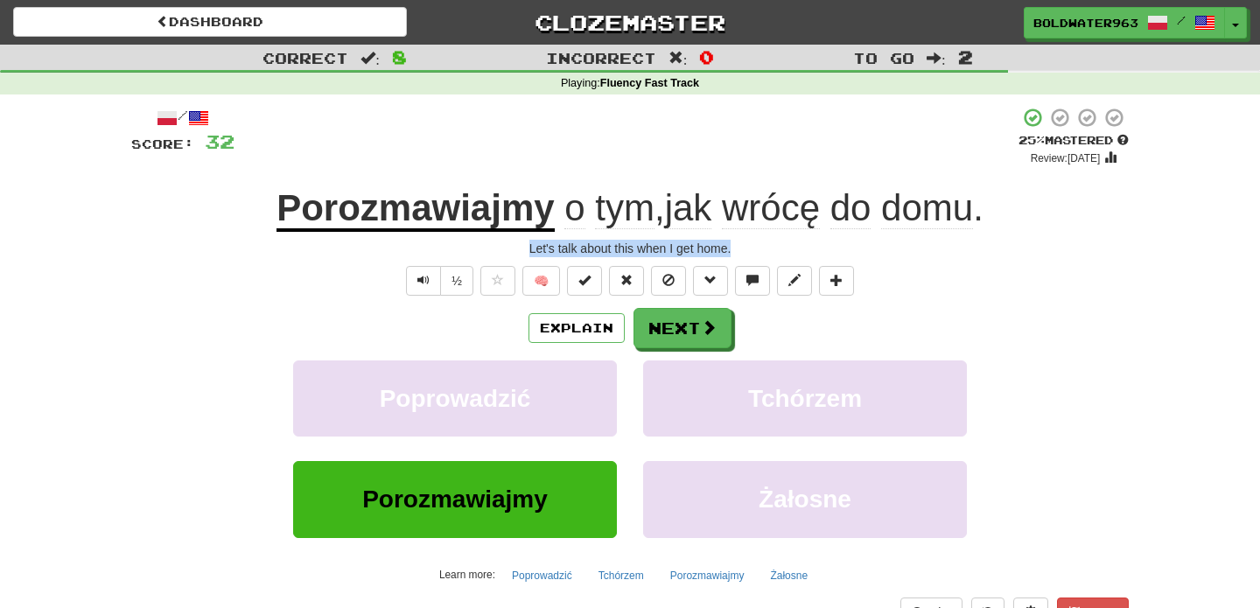
drag, startPoint x: 525, startPoint y: 250, endPoint x: 783, endPoint y: 246, distance: 258.1
click at [783, 246] on div "Let's talk about this when I get home." at bounding box center [629, 248] width 997 height 17
click at [740, 251] on div "Let's talk about this when I get home." at bounding box center [629, 248] width 997 height 17
drag, startPoint x: 740, startPoint y: 251, endPoint x: 493, endPoint y: 236, distance: 247.1
click at [493, 236] on div "/ Score: 32 + 4 25 % Mastered Review: 2025-10-16 Porozmawiajmy o tym , jak wróc…" at bounding box center [629, 381] width 997 height 548
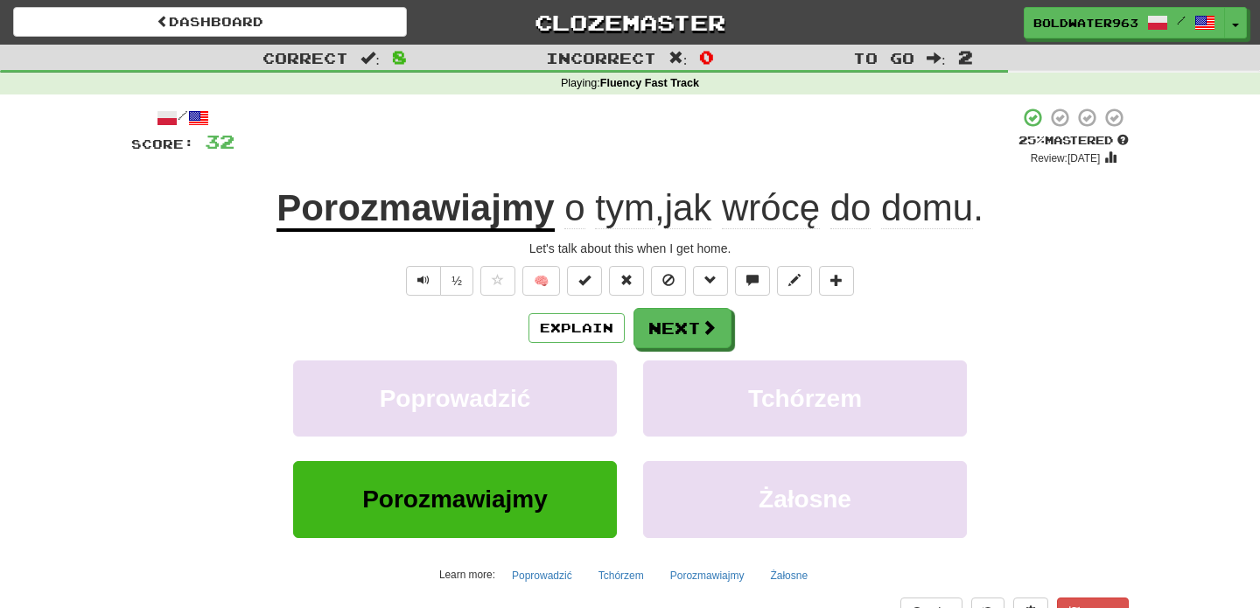
click at [472, 244] on div "Let's talk about this when I get home." at bounding box center [629, 248] width 997 height 17
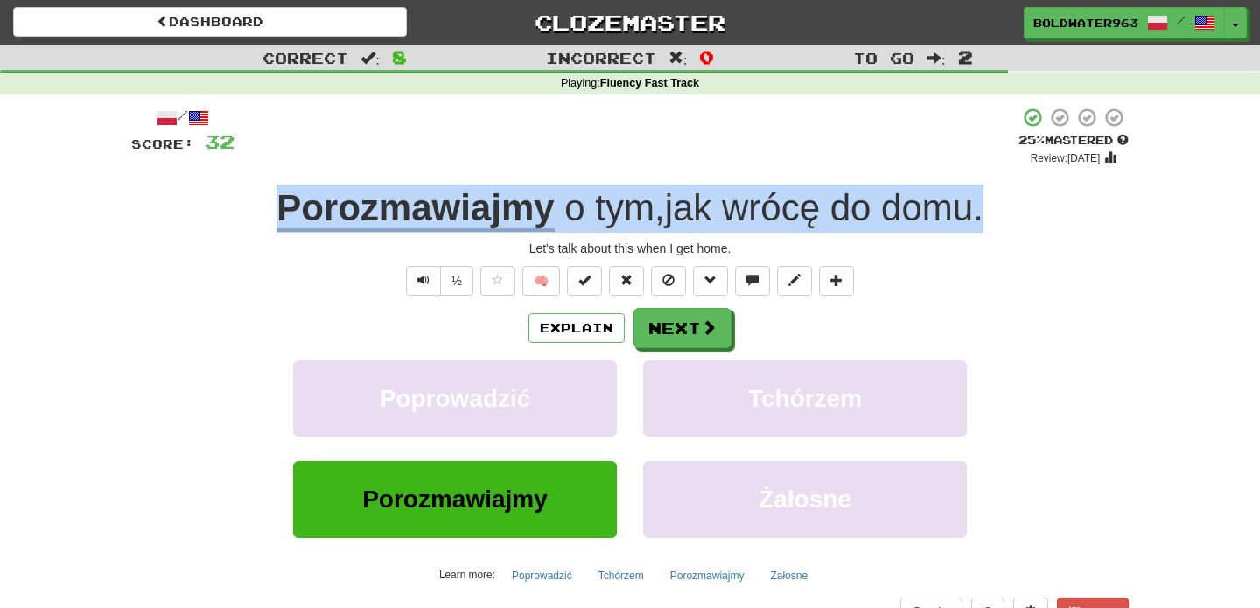
drag, startPoint x: 240, startPoint y: 205, endPoint x: 996, endPoint y: 219, distance: 756.8
click at [996, 219] on div "Porozmawiajmy o tym , jak wrócę do domu ." at bounding box center [629, 209] width 997 height 48
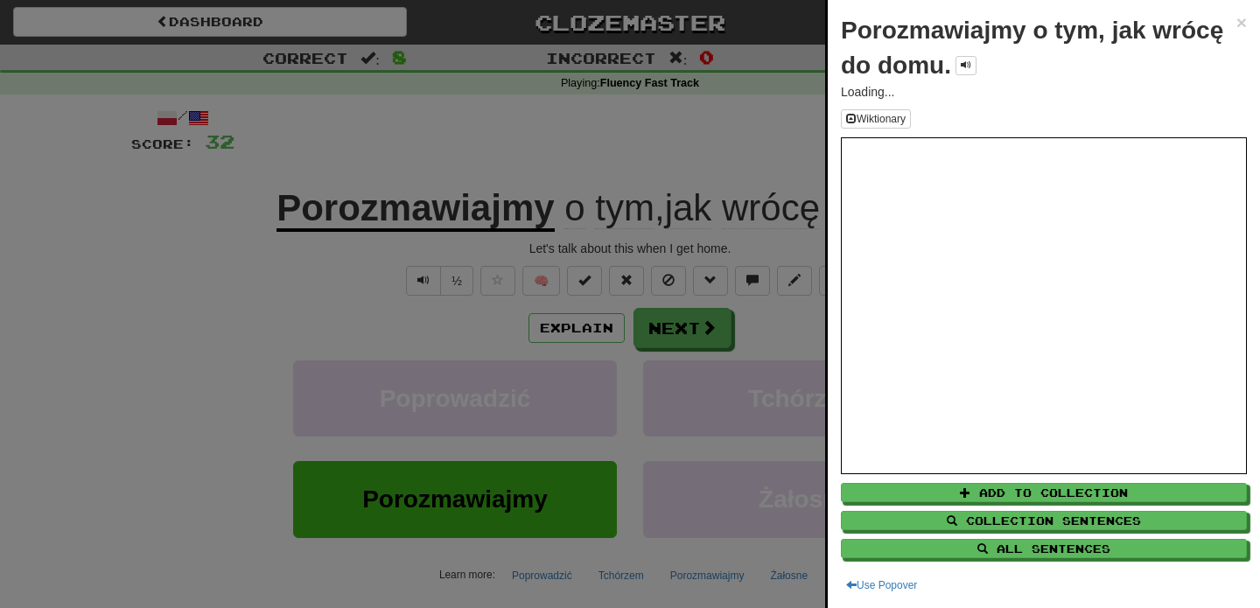
click at [771, 252] on div at bounding box center [630, 304] width 1260 height 608
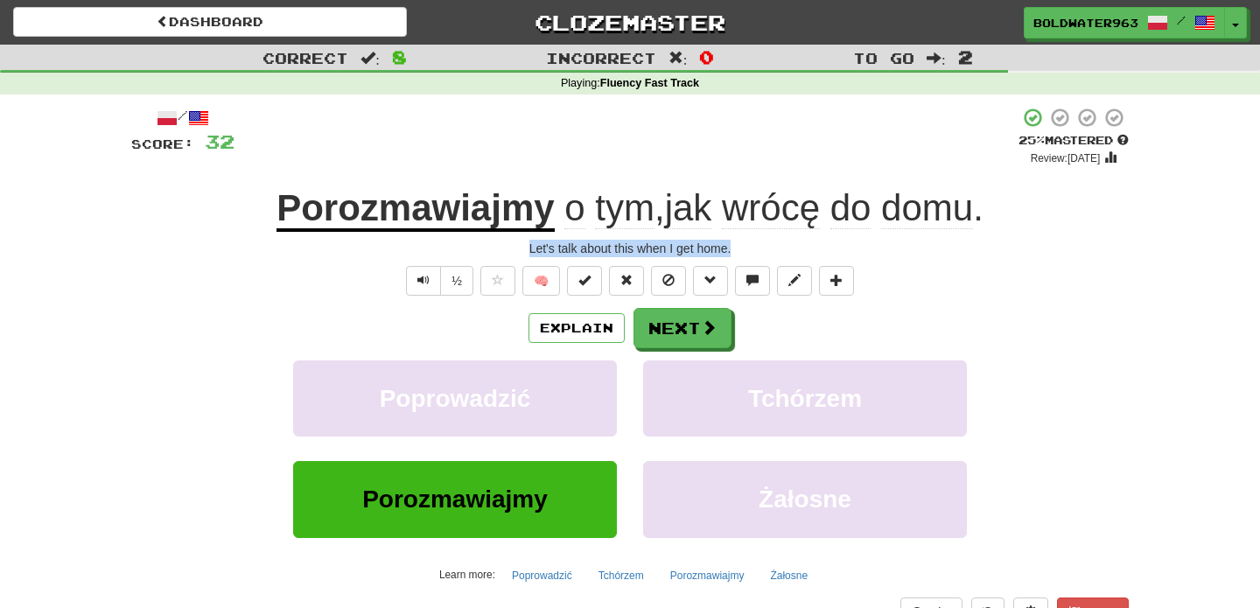
drag, startPoint x: 787, startPoint y: 255, endPoint x: 431, endPoint y: 247, distance: 356.1
click at [431, 247] on div "Let's talk about this when I get home." at bounding box center [629, 248] width 997 height 17
click at [759, 332] on div "Explain Next" at bounding box center [629, 328] width 997 height 40
click at [670, 330] on button "Next" at bounding box center [683, 329] width 98 height 40
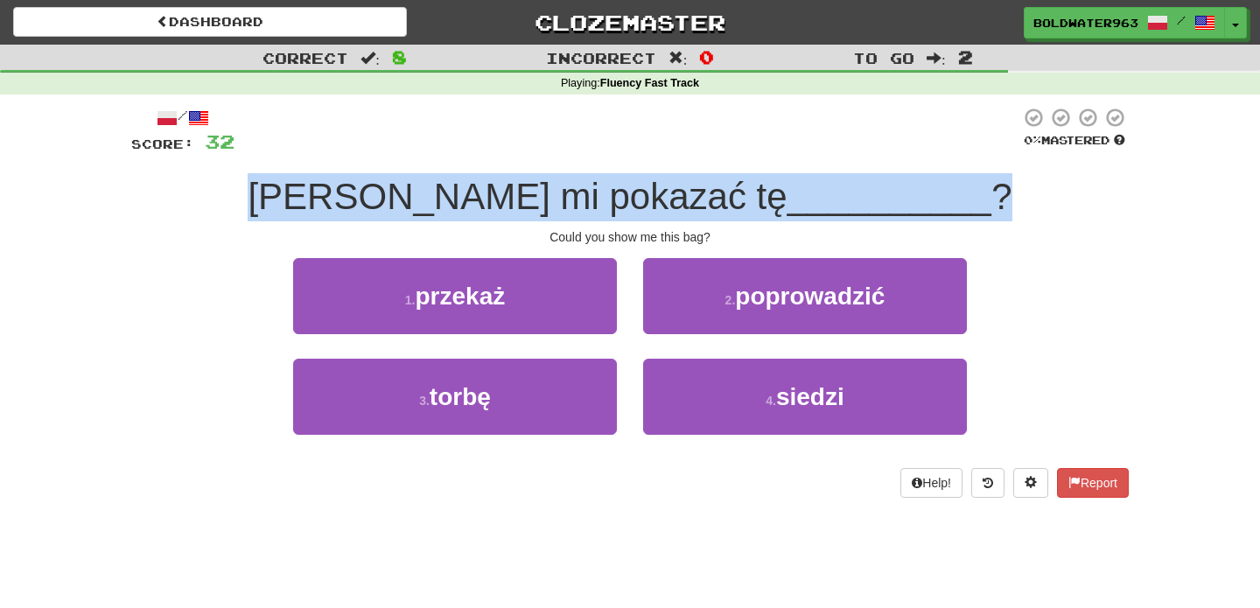
drag, startPoint x: 332, startPoint y: 194, endPoint x: 953, endPoint y: 216, distance: 621.4
click at [953, 216] on div "Mógłbyś mi pokazać tę __________ ?" at bounding box center [629, 197] width 997 height 48
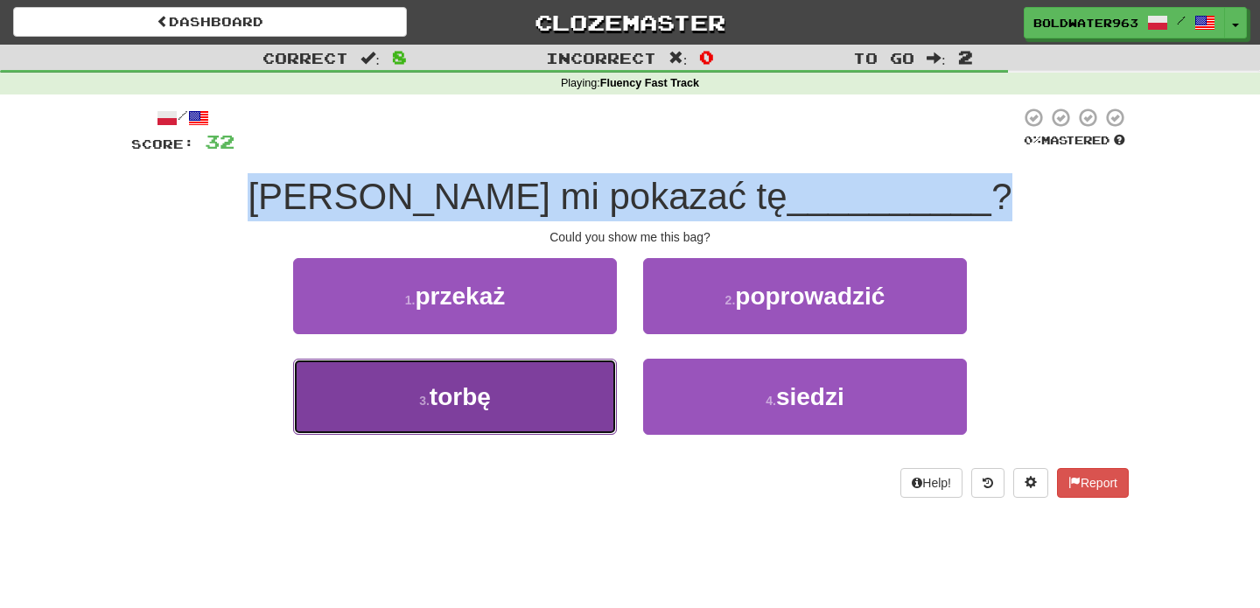
click at [502, 396] on button "3 . torbę" at bounding box center [455, 397] width 324 height 76
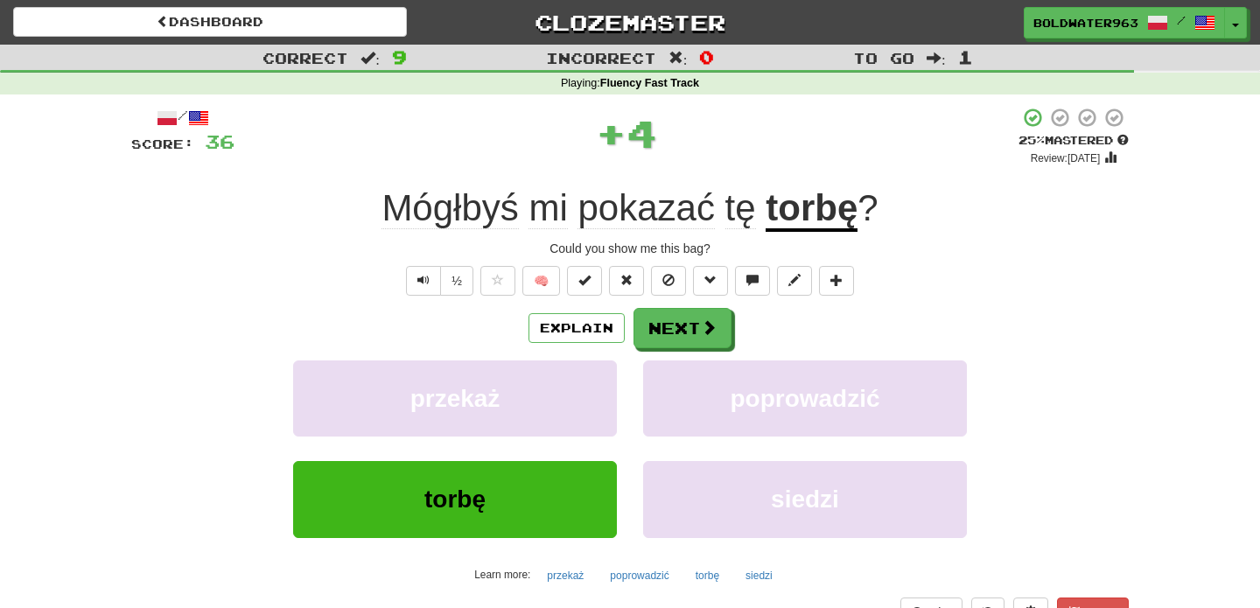
click at [307, 226] on div "Mógłbyś mi pokazać tę torbę ?" at bounding box center [629, 209] width 997 height 48
click at [555, 254] on div "Could you show me this bag?" at bounding box center [629, 248] width 997 height 17
click at [704, 249] on div "Could you show me this bag?" at bounding box center [629, 248] width 997 height 17
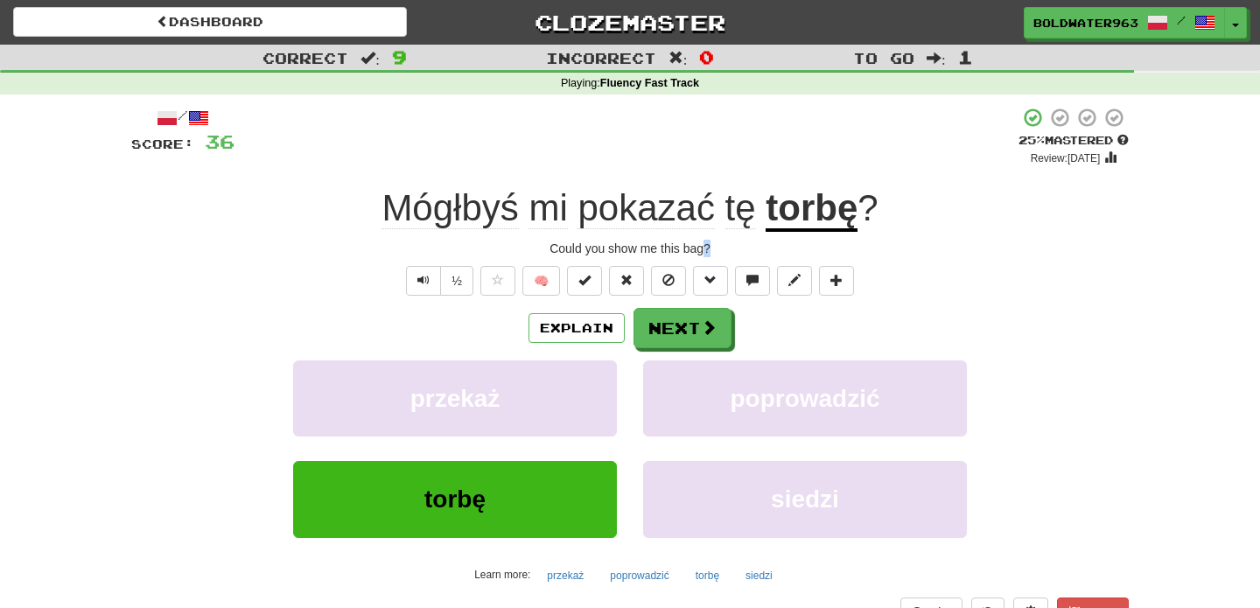
click at [704, 249] on div "Could you show me this bag?" at bounding box center [629, 248] width 997 height 17
click at [746, 253] on div "Could you show me this bag?" at bounding box center [629, 248] width 997 height 17
click at [670, 327] on button "Next" at bounding box center [683, 329] width 98 height 40
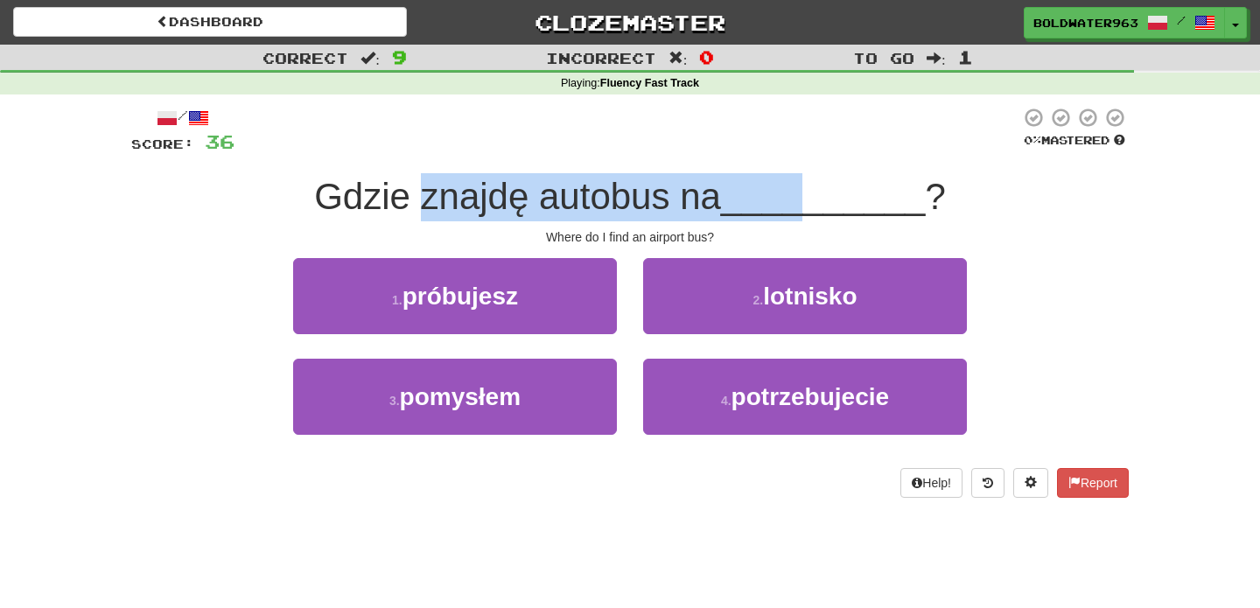
drag, startPoint x: 420, startPoint y: 203, endPoint x: 806, endPoint y: 206, distance: 385.8
click at [806, 206] on div "Gdzie znajdę autobus na __________ ?" at bounding box center [629, 197] width 997 height 48
click at [806, 206] on span "__________" at bounding box center [823, 196] width 205 height 41
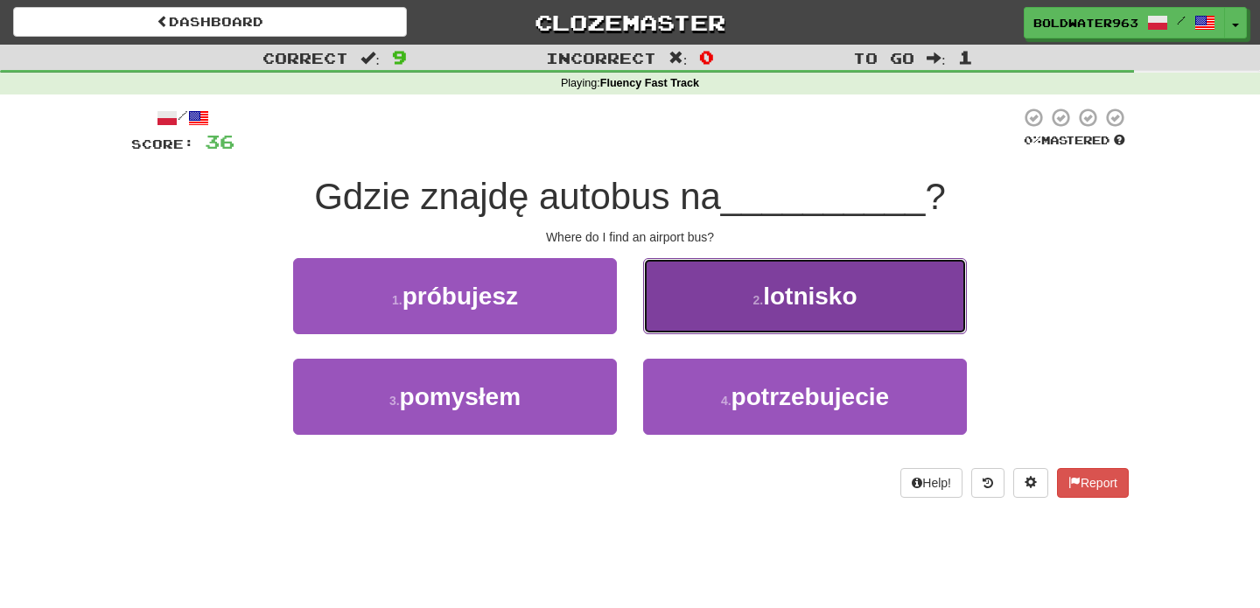
click at [757, 281] on button "2 . lotnisko" at bounding box center [805, 296] width 324 height 76
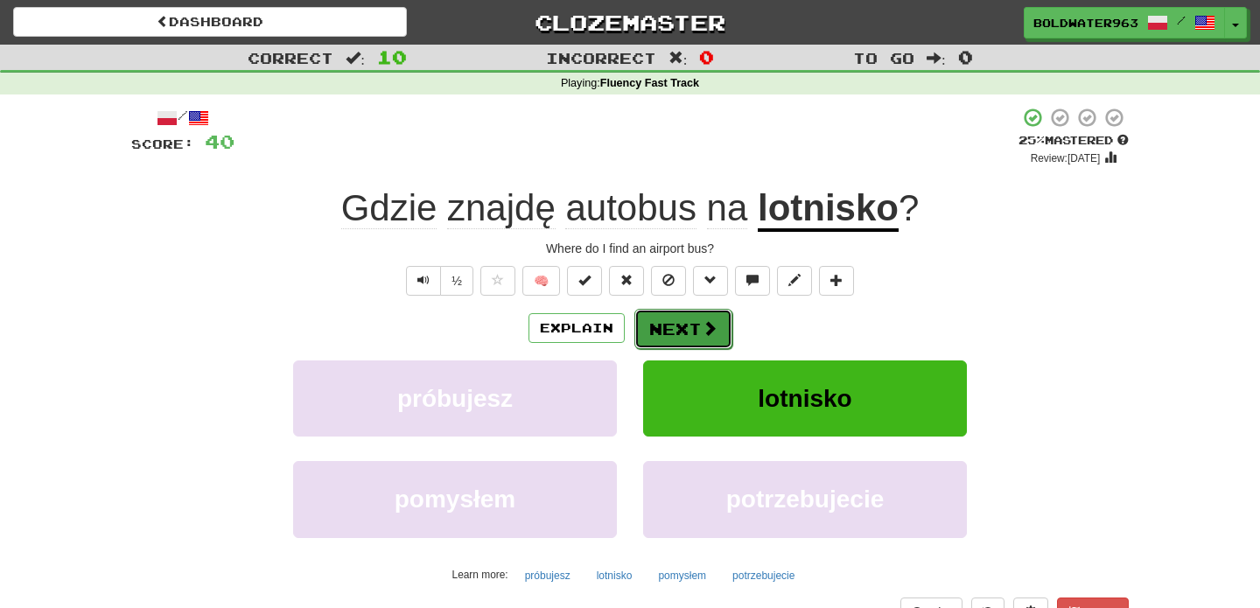
click at [674, 340] on button "Next" at bounding box center [683, 329] width 98 height 40
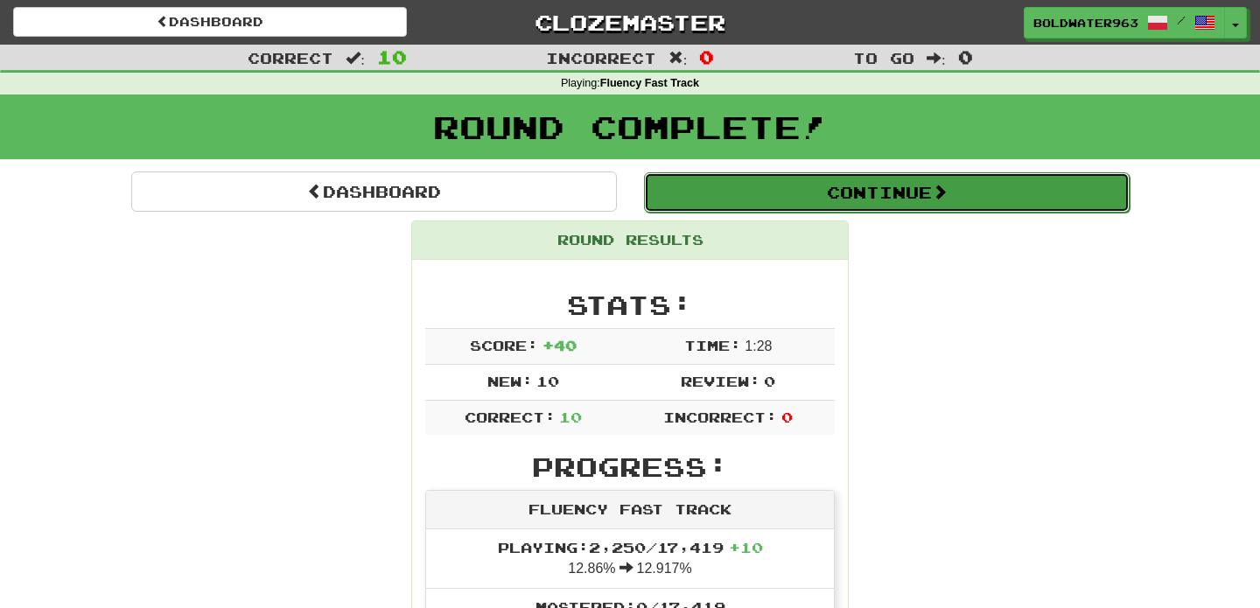
click at [757, 193] on button "Continue" at bounding box center [886, 192] width 485 height 40
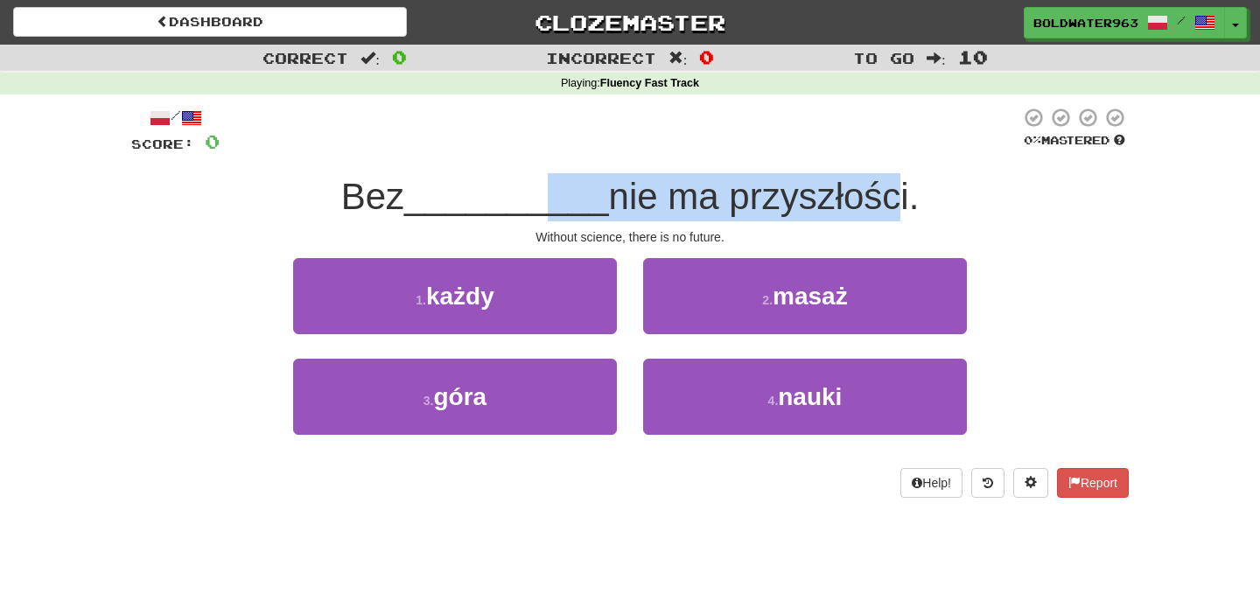
drag, startPoint x: 534, startPoint y: 208, endPoint x: 872, endPoint y: 208, distance: 338.5
click at [872, 208] on div "Bez __________ nie ma przyszłości." at bounding box center [629, 197] width 997 height 48
click at [872, 208] on span "nie ma przyszłości." at bounding box center [764, 196] width 311 height 41
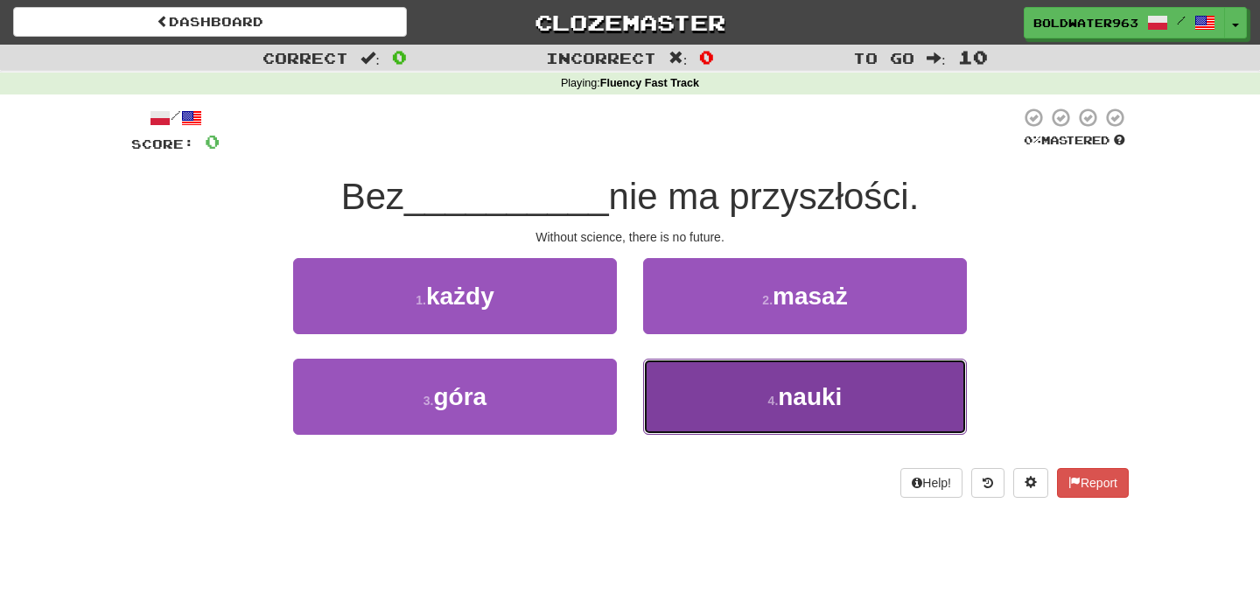
click at [801, 396] on span "nauki" at bounding box center [810, 396] width 64 height 27
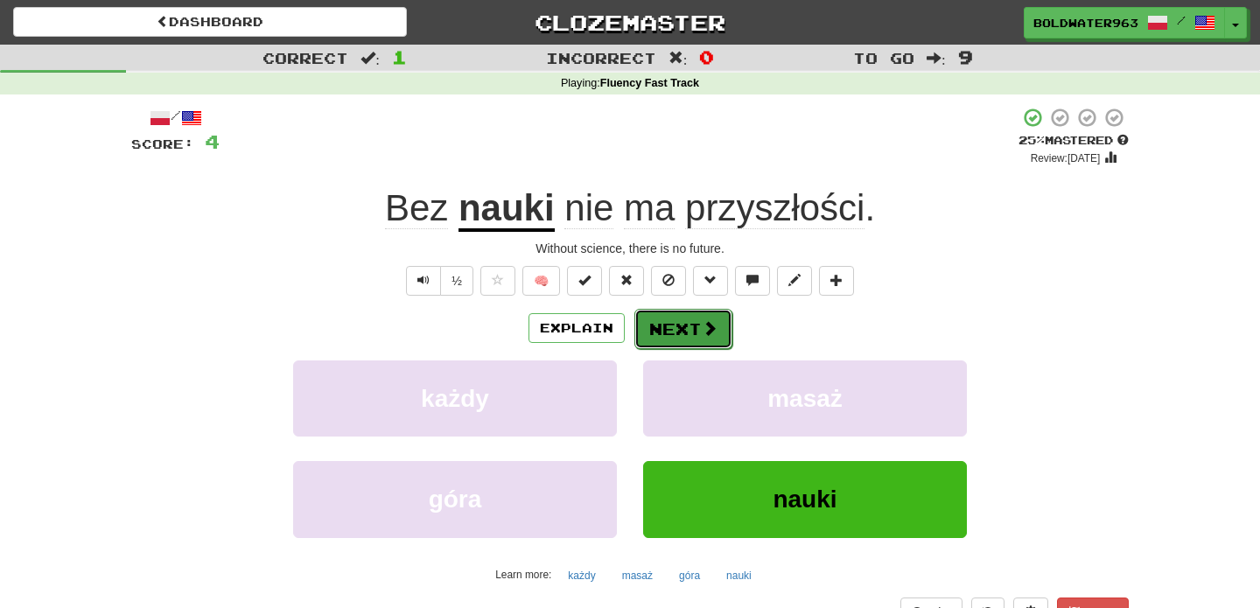
click at [670, 327] on button "Next" at bounding box center [683, 329] width 98 height 40
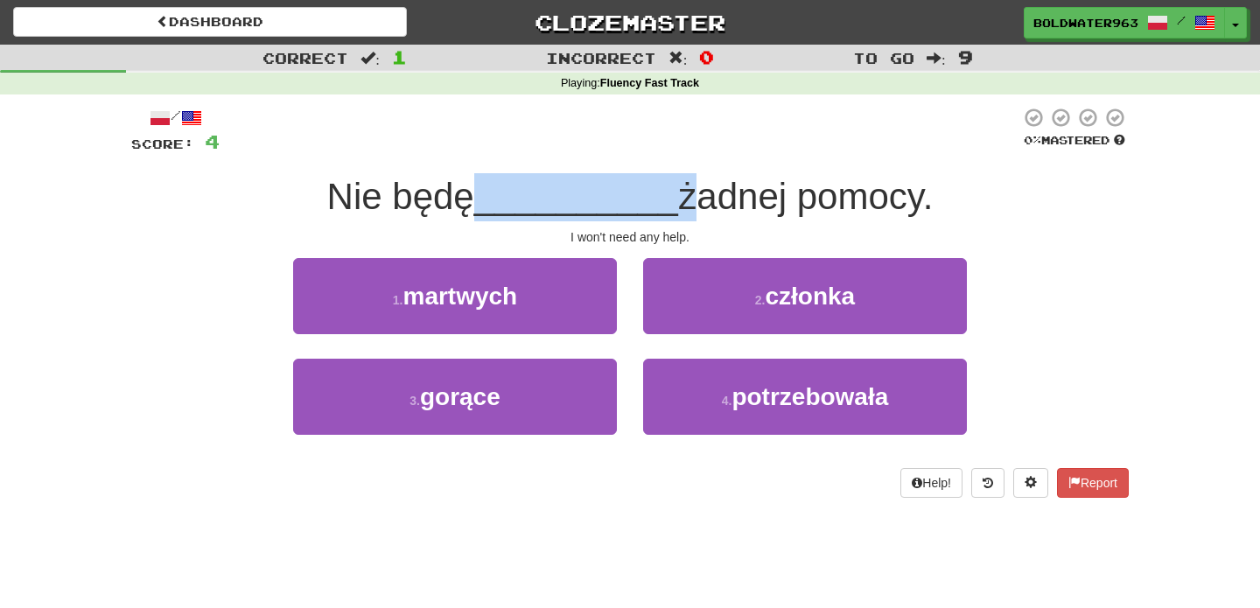
drag, startPoint x: 471, startPoint y: 197, endPoint x: 683, endPoint y: 199, distance: 211.7
click at [683, 199] on div "Nie będę __________ żadnej pomocy." at bounding box center [629, 197] width 997 height 48
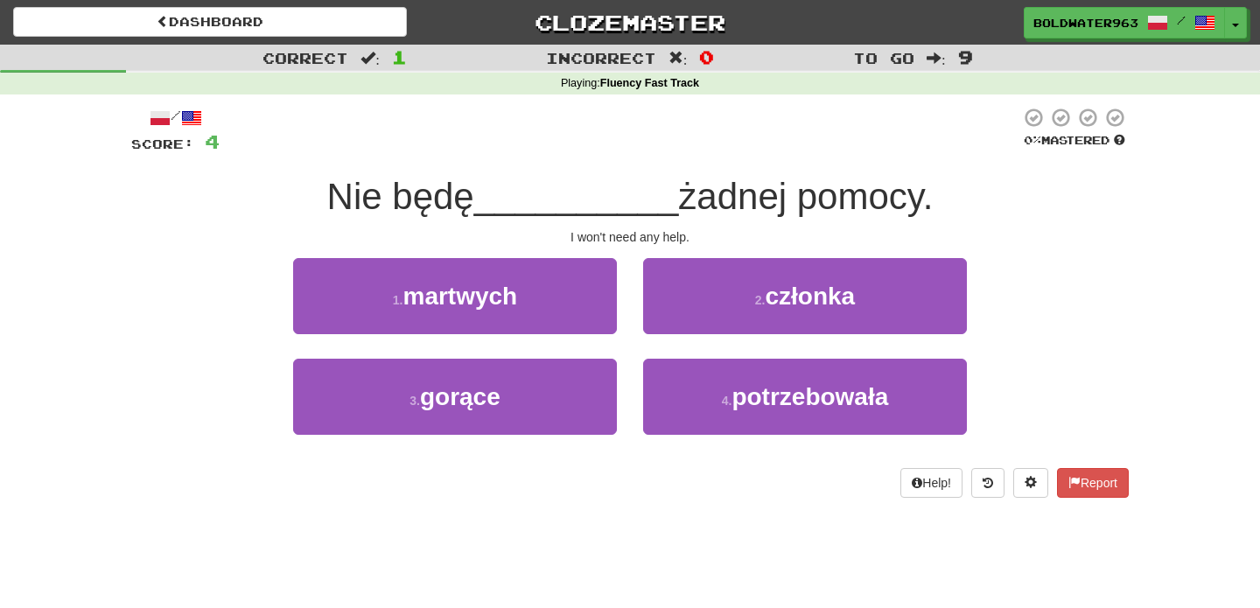
click at [624, 191] on span "__________" at bounding box center [576, 196] width 205 height 41
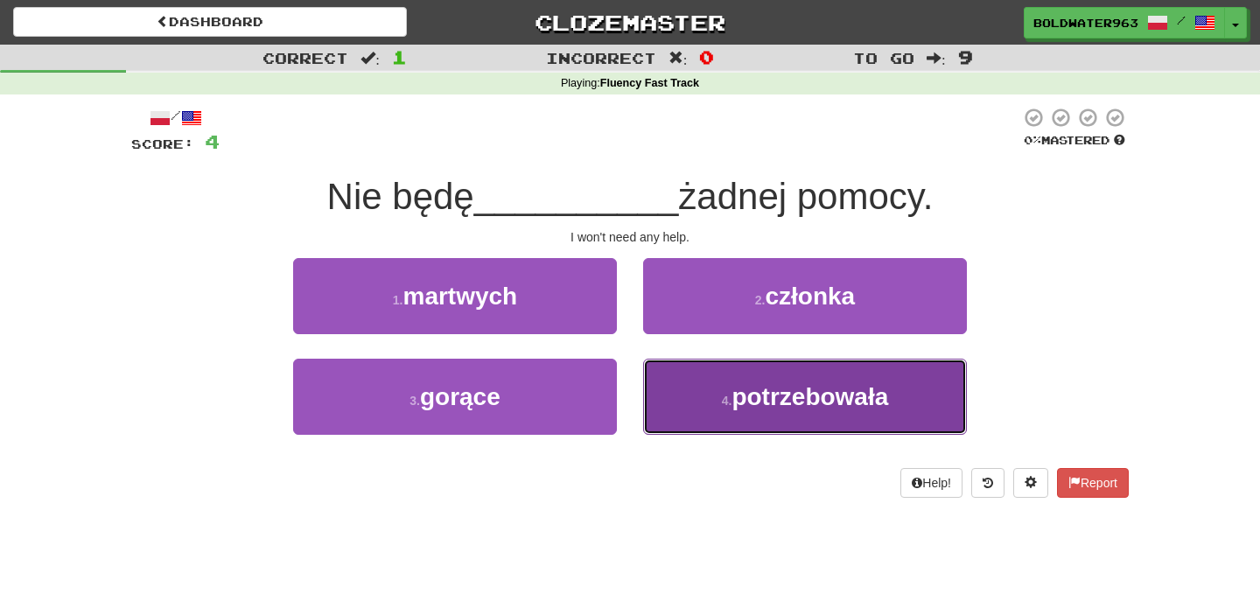
click at [731, 394] on small "4 ." at bounding box center [727, 401] width 10 height 14
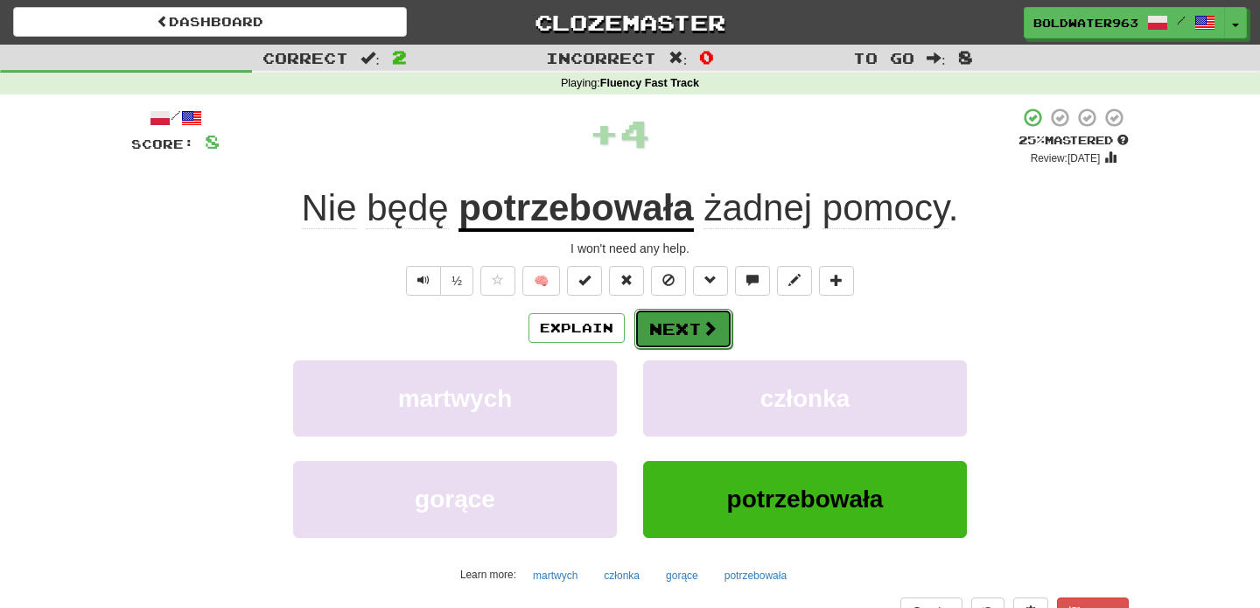
click at [676, 328] on button "Next" at bounding box center [683, 329] width 98 height 40
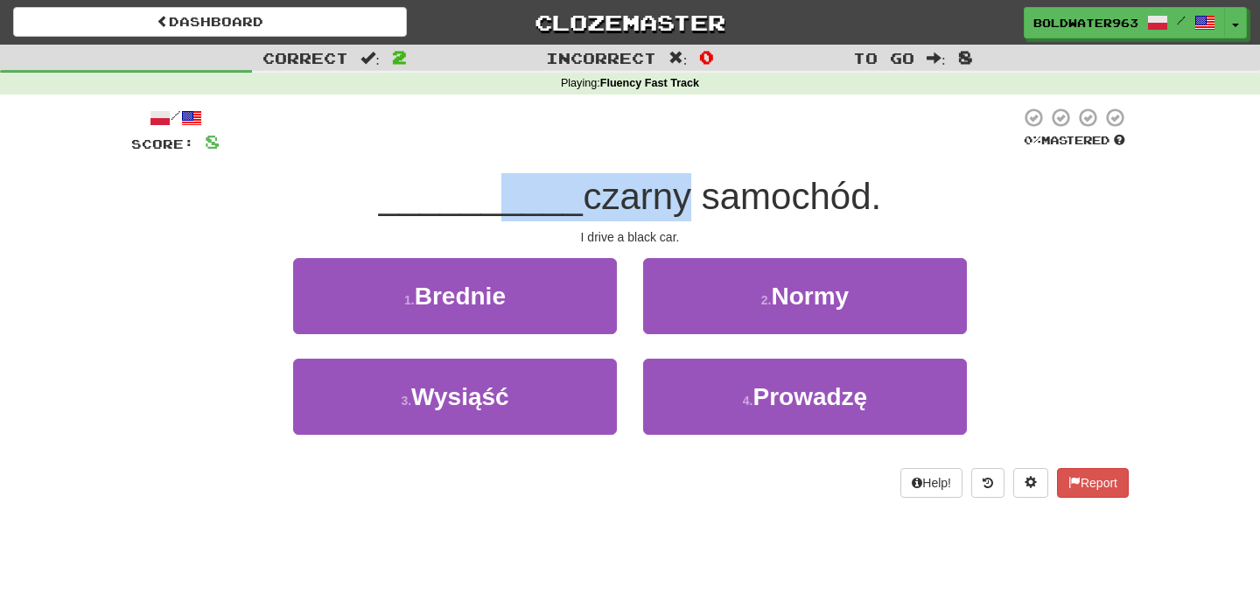
drag, startPoint x: 492, startPoint y: 213, endPoint x: 653, endPoint y: 210, distance: 161.0
click at [653, 210] on div "__________ czarny samochód." at bounding box center [629, 197] width 997 height 48
click at [653, 210] on span "czarny samochód." at bounding box center [732, 196] width 298 height 41
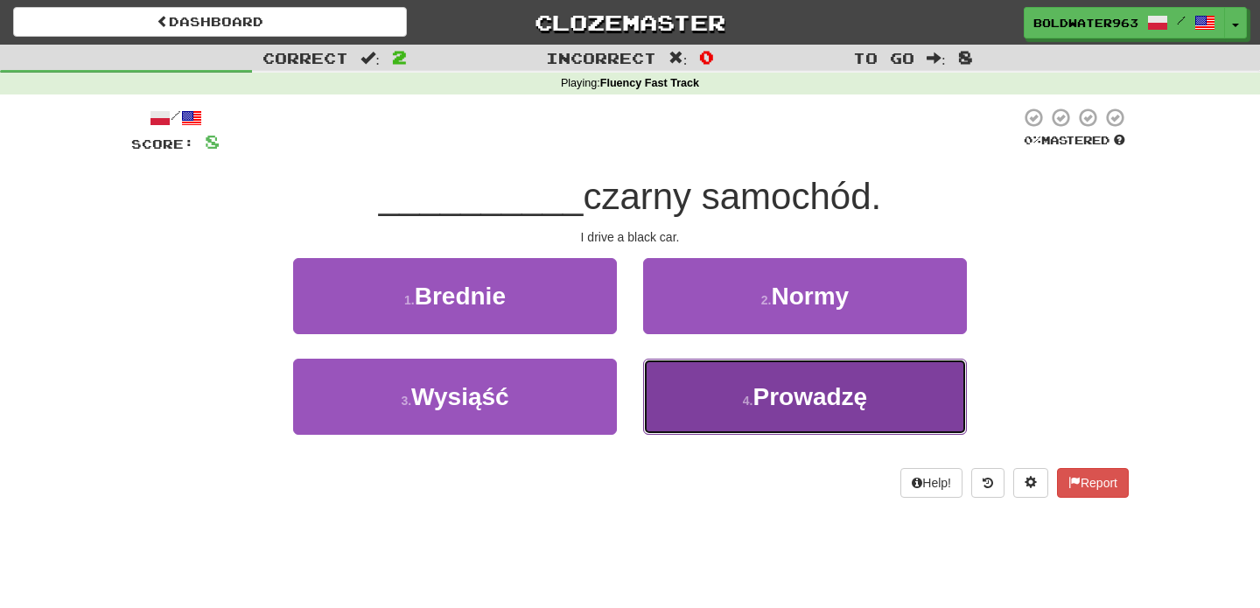
click at [715, 389] on button "4 . Prowadzę" at bounding box center [805, 397] width 324 height 76
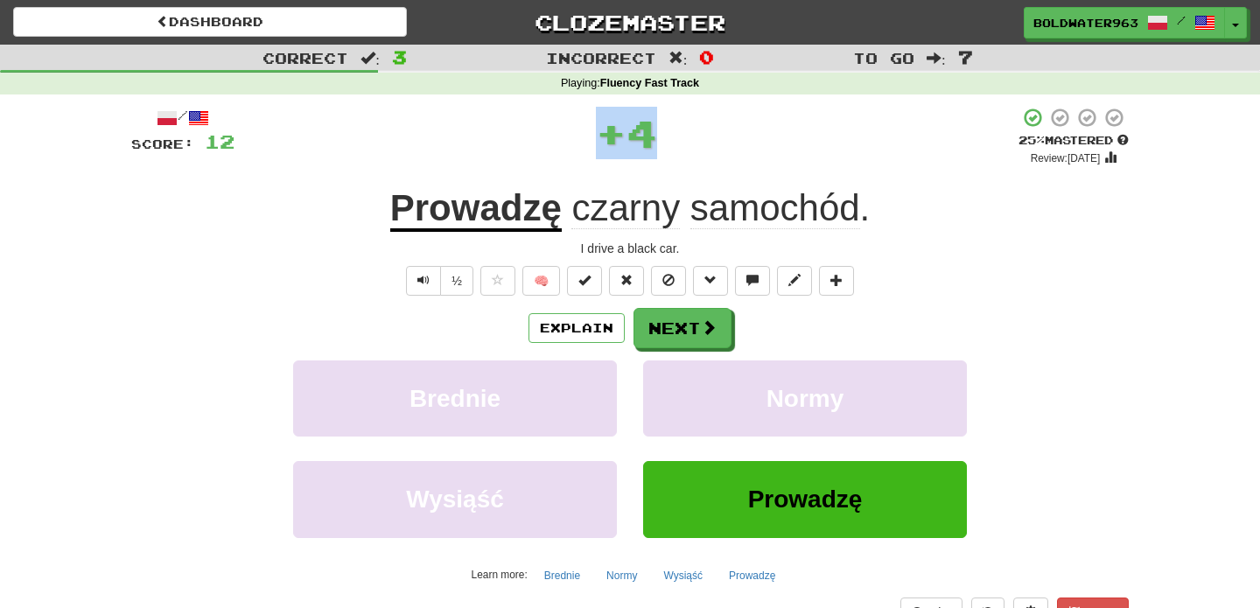
drag, startPoint x: 586, startPoint y: 128, endPoint x: 675, endPoint y: 129, distance: 89.2
click at [675, 129] on div "+ 4" at bounding box center [626, 133] width 784 height 52
drag, startPoint x: 665, startPoint y: 129, endPoint x: 539, endPoint y: 142, distance: 126.6
click at [539, 142] on div "+ 4" at bounding box center [626, 136] width 784 height 59
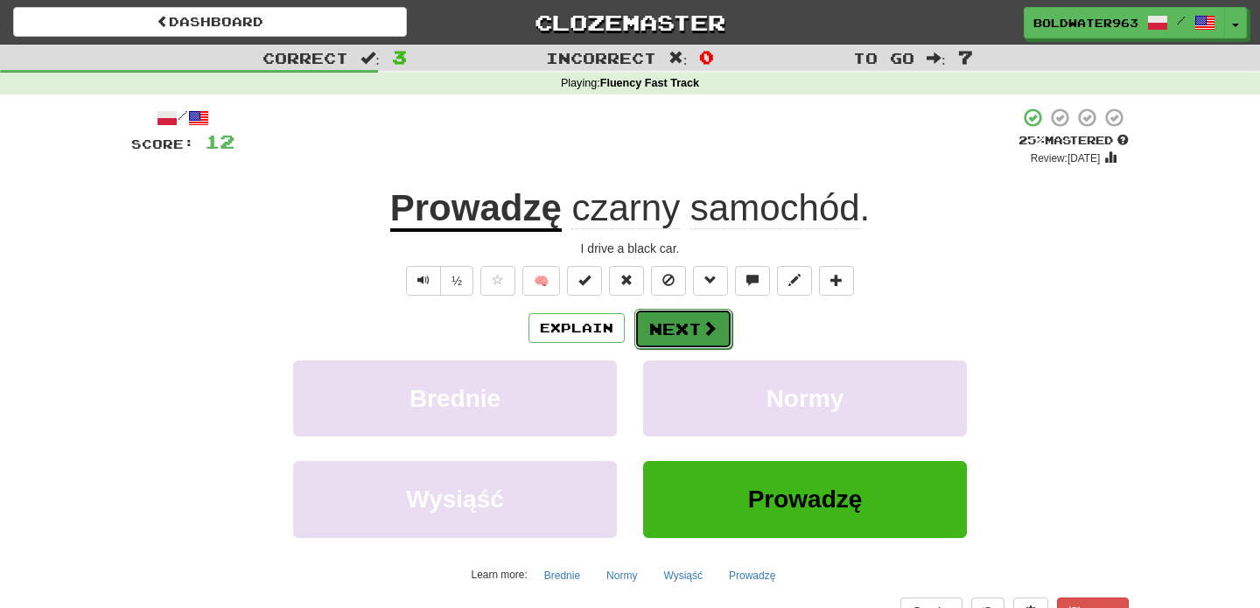
click at [691, 328] on button "Next" at bounding box center [683, 329] width 98 height 40
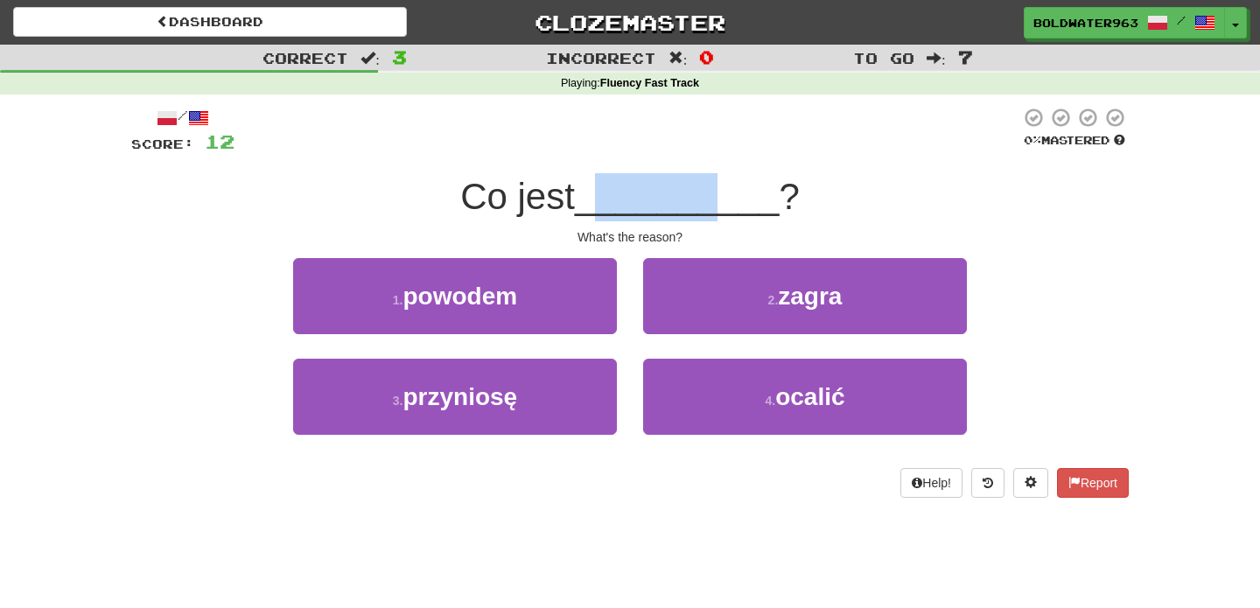
drag, startPoint x: 609, startPoint y: 198, endPoint x: 720, endPoint y: 198, distance: 111.1
click at [720, 198] on span "__________" at bounding box center [677, 196] width 205 height 41
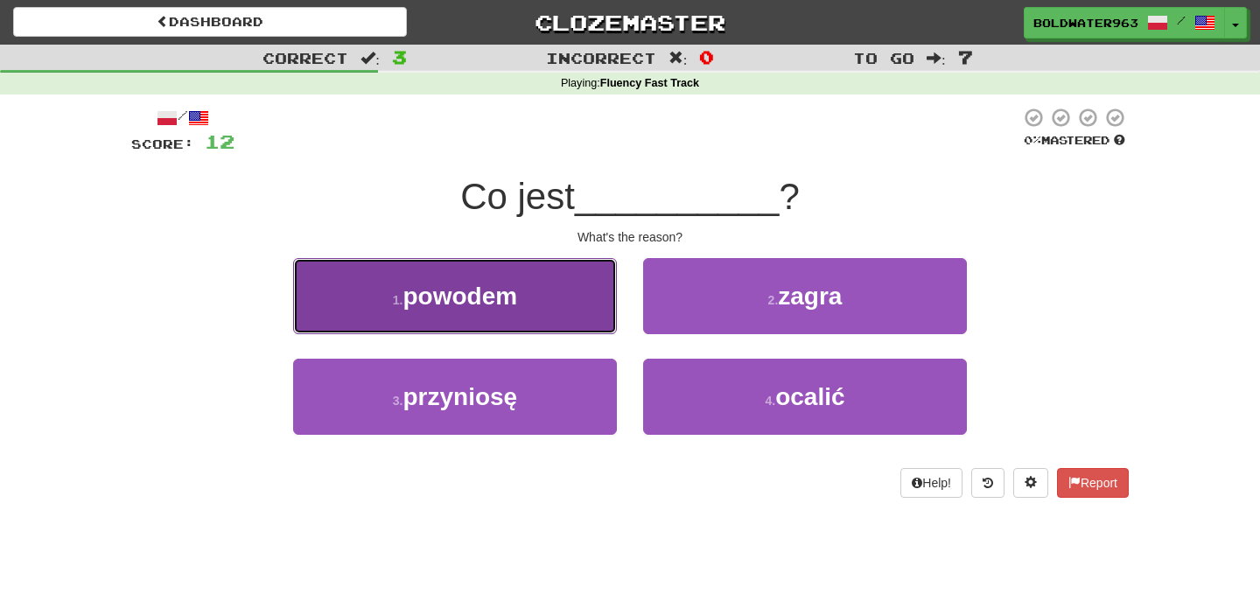
click at [574, 272] on button "1 . powodem" at bounding box center [455, 296] width 324 height 76
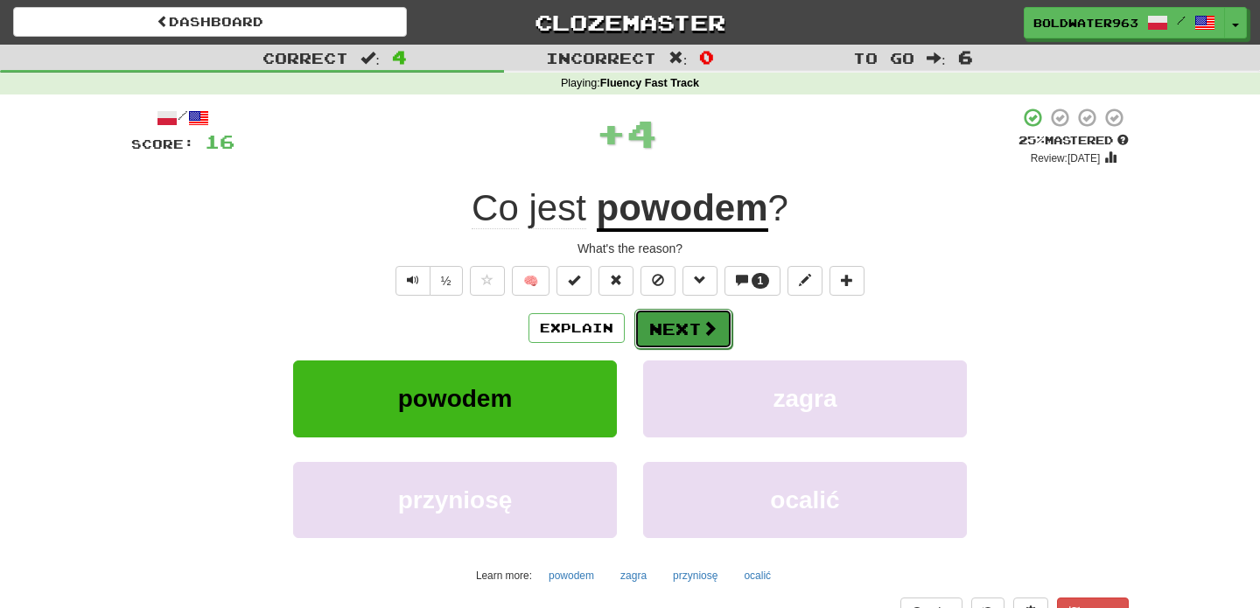
click at [659, 327] on button "Next" at bounding box center [683, 329] width 98 height 40
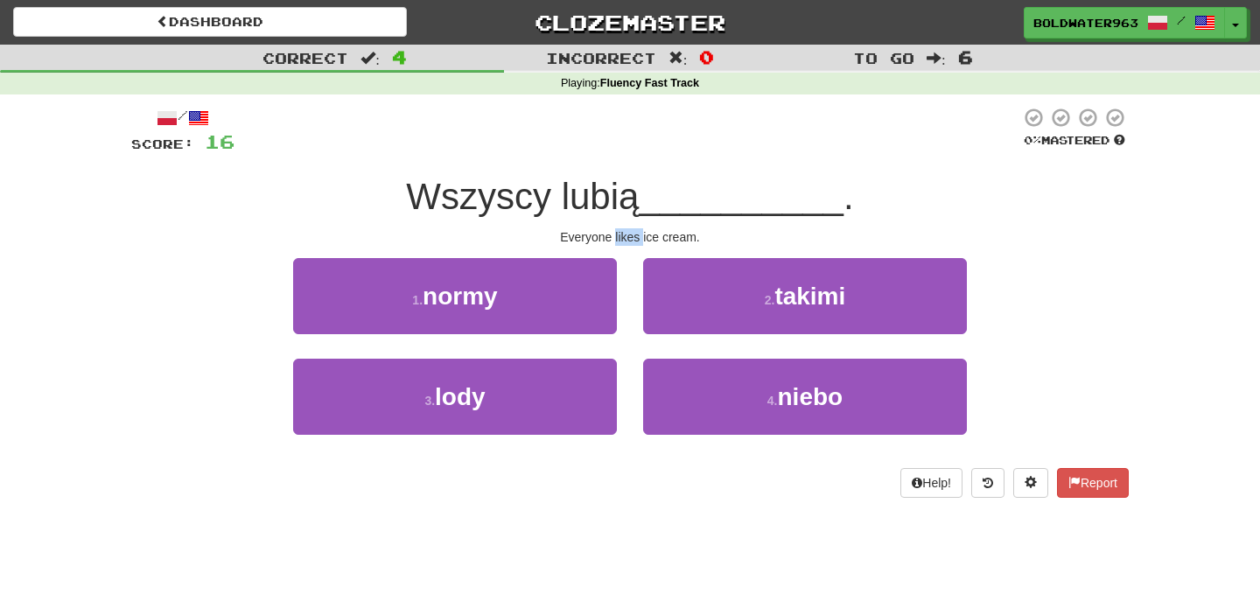
drag, startPoint x: 616, startPoint y: 236, endPoint x: 643, endPoint y: 235, distance: 27.1
click at [643, 235] on div "Everyone likes ice cream." at bounding box center [629, 236] width 997 height 17
click at [624, 280] on div "1 . normy" at bounding box center [455, 308] width 350 height 101
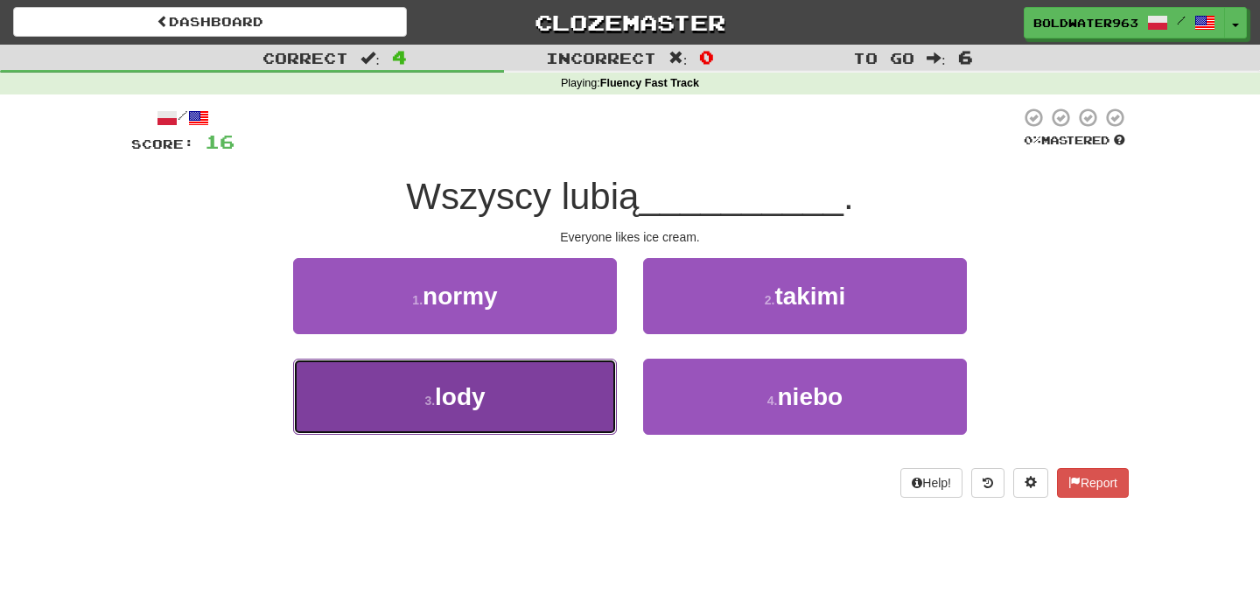
click at [583, 368] on button "3 . lody" at bounding box center [455, 397] width 324 height 76
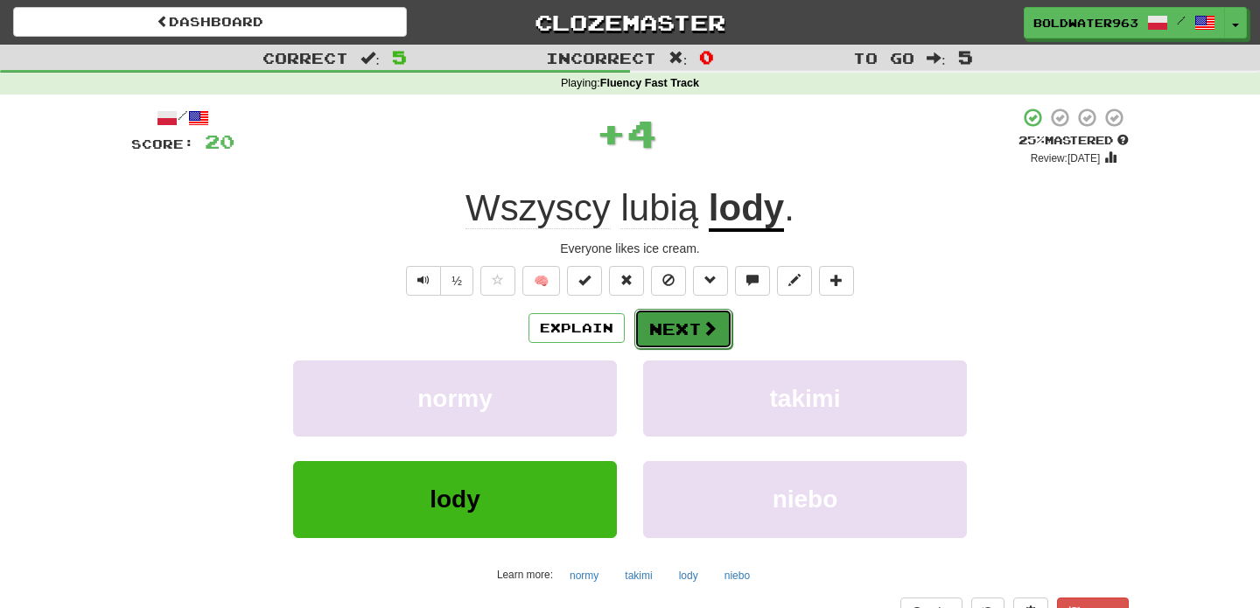
click at [669, 339] on button "Next" at bounding box center [683, 329] width 98 height 40
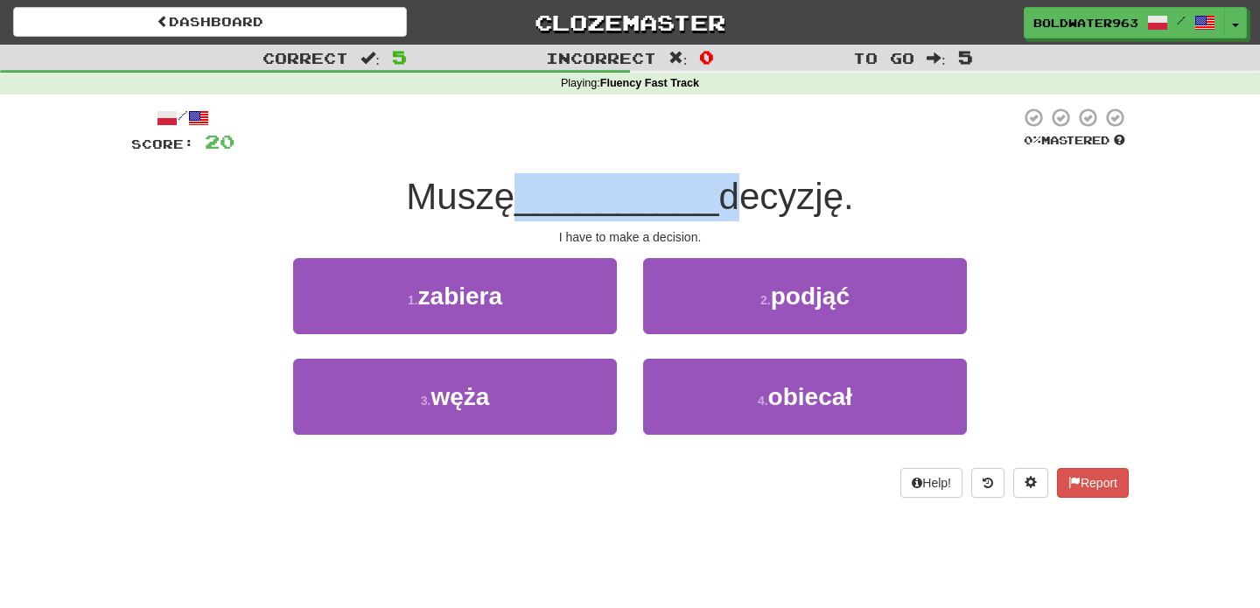
drag, startPoint x: 524, startPoint y: 206, endPoint x: 726, endPoint y: 212, distance: 202.2
click at [726, 212] on div "Muszę __________ decyzję." at bounding box center [629, 197] width 997 height 48
click at [726, 212] on span "decyzję." at bounding box center [786, 196] width 135 height 41
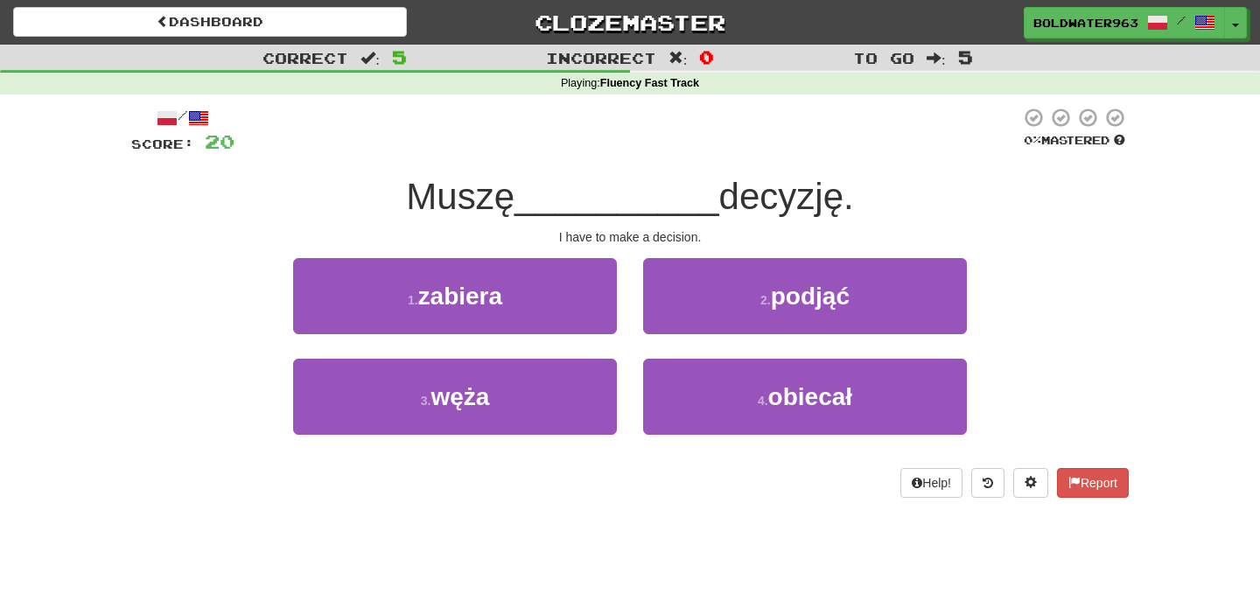
click at [627, 283] on div "1 . zabiera" at bounding box center [455, 308] width 350 height 101
click at [626, 380] on div "3 . węża" at bounding box center [455, 409] width 350 height 101
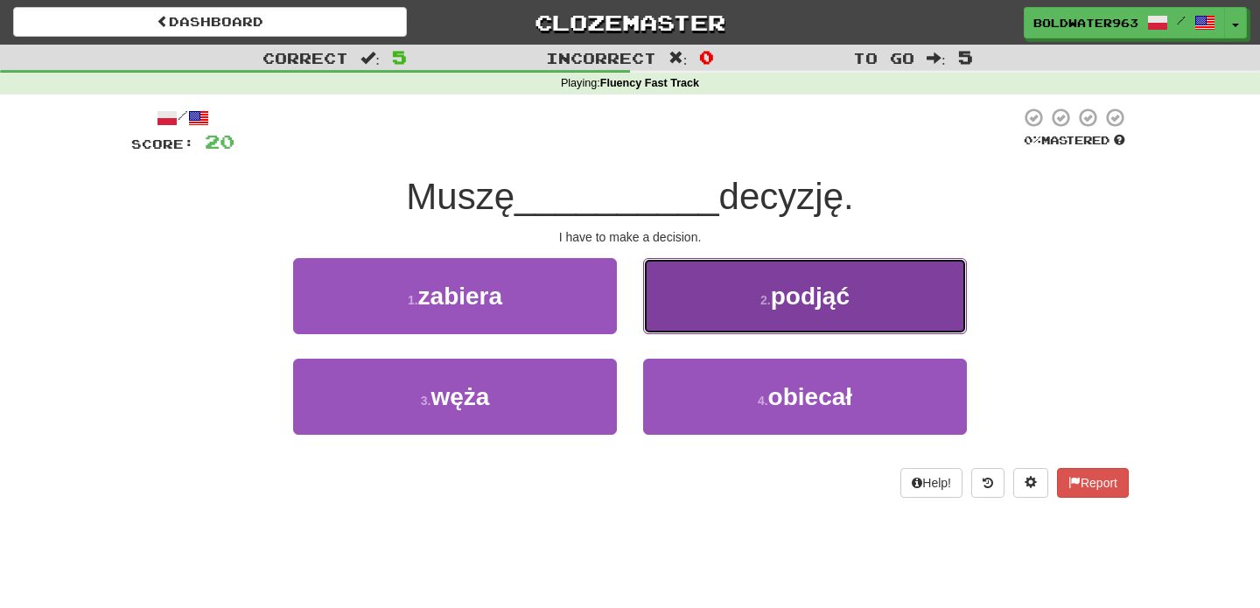
click at [686, 323] on button "2 . podjąć" at bounding box center [805, 296] width 324 height 76
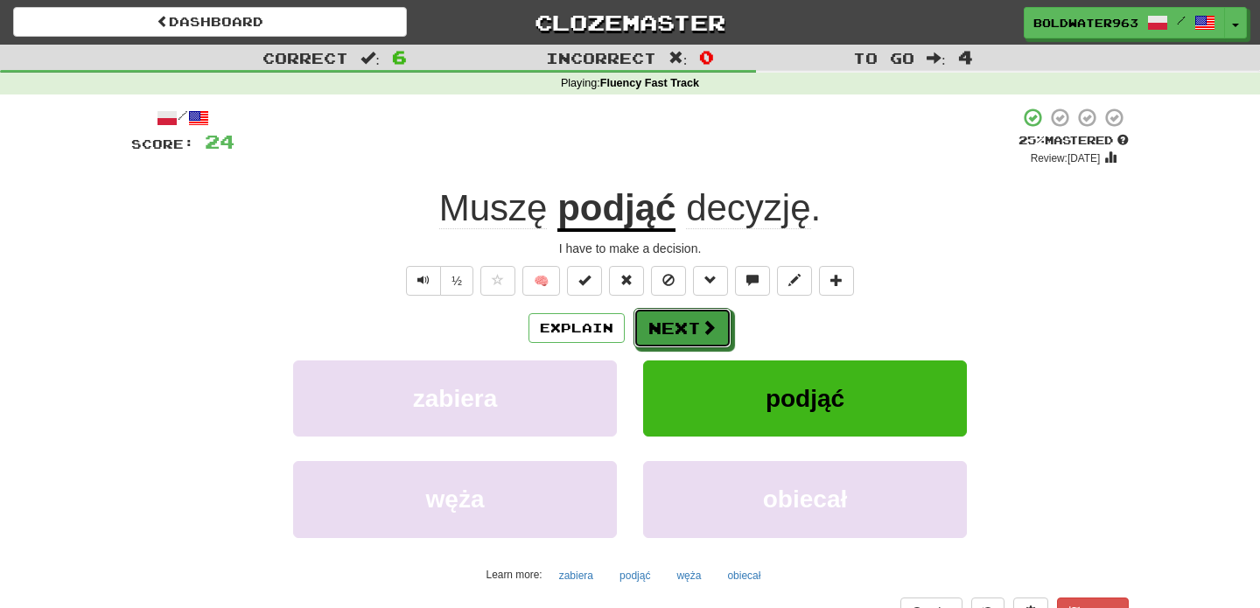
click at [686, 323] on button "Next" at bounding box center [682, 328] width 98 height 40
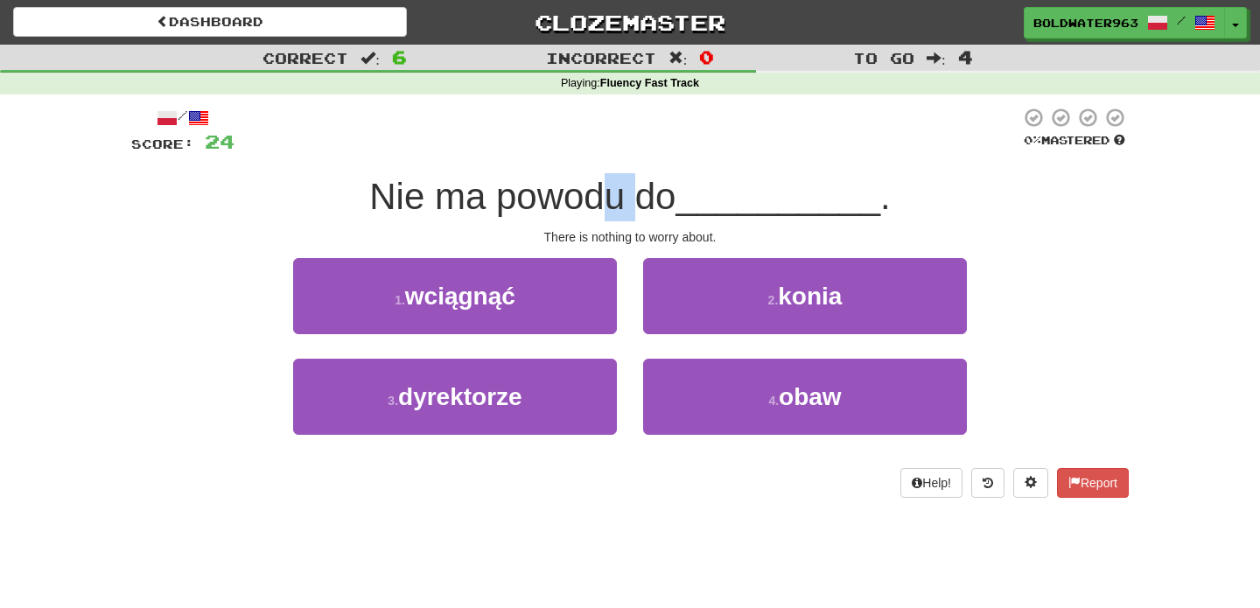
drag, startPoint x: 606, startPoint y: 198, endPoint x: 646, endPoint y: 198, distance: 39.4
click at [646, 198] on span "Nie ma powodu do" at bounding box center [522, 196] width 306 height 41
click at [628, 337] on div "1 . wciągnąć" at bounding box center [455, 308] width 350 height 101
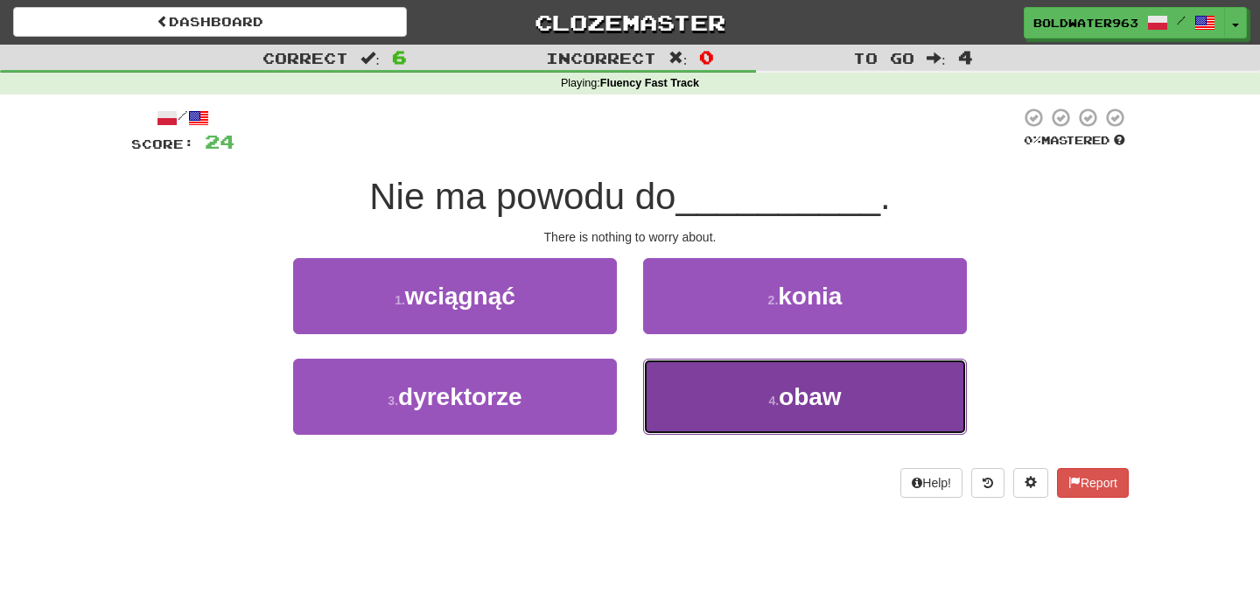
click at [672, 392] on button "4 . obaw" at bounding box center [805, 397] width 324 height 76
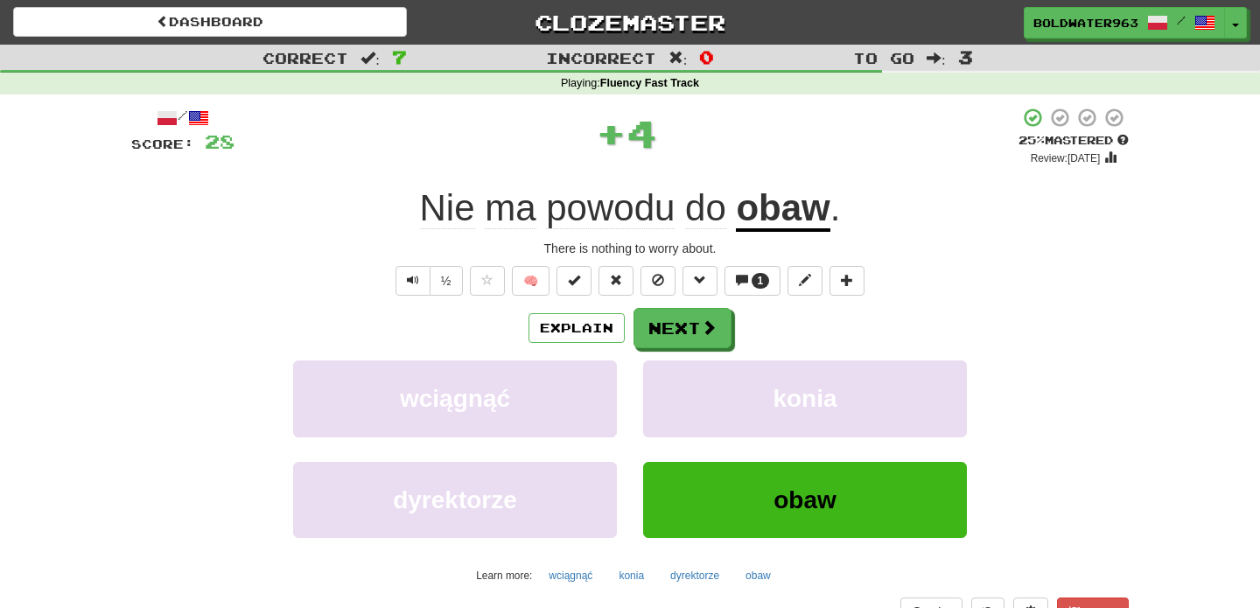
click at [759, 208] on u "obaw" at bounding box center [783, 209] width 94 height 45
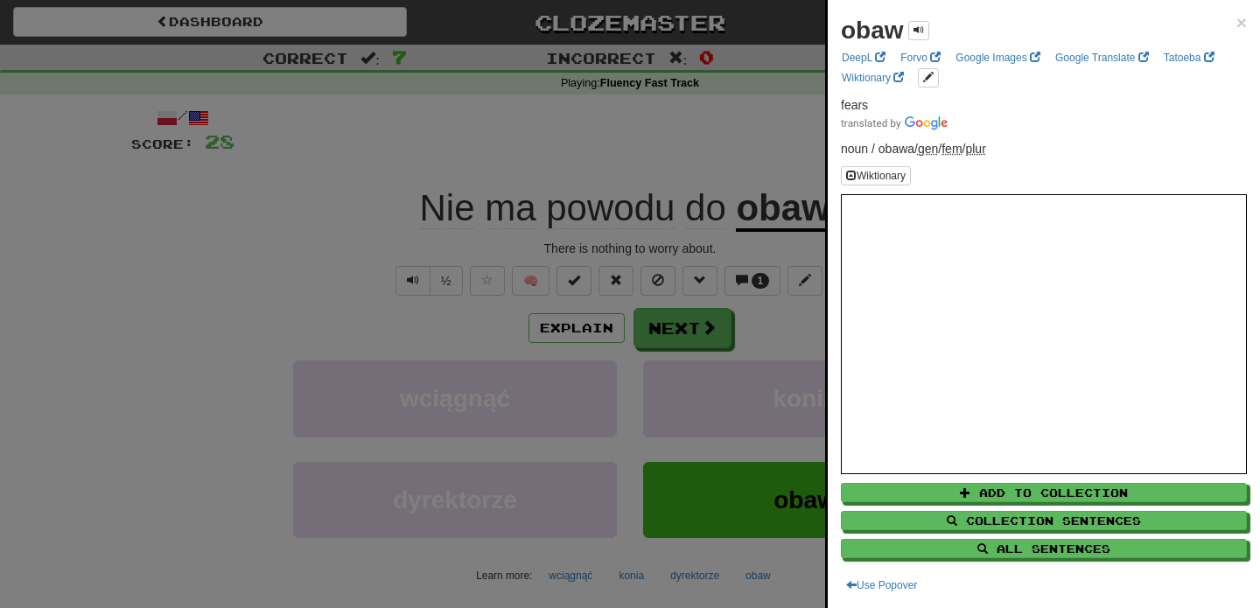
click at [718, 166] on div at bounding box center [630, 304] width 1260 height 608
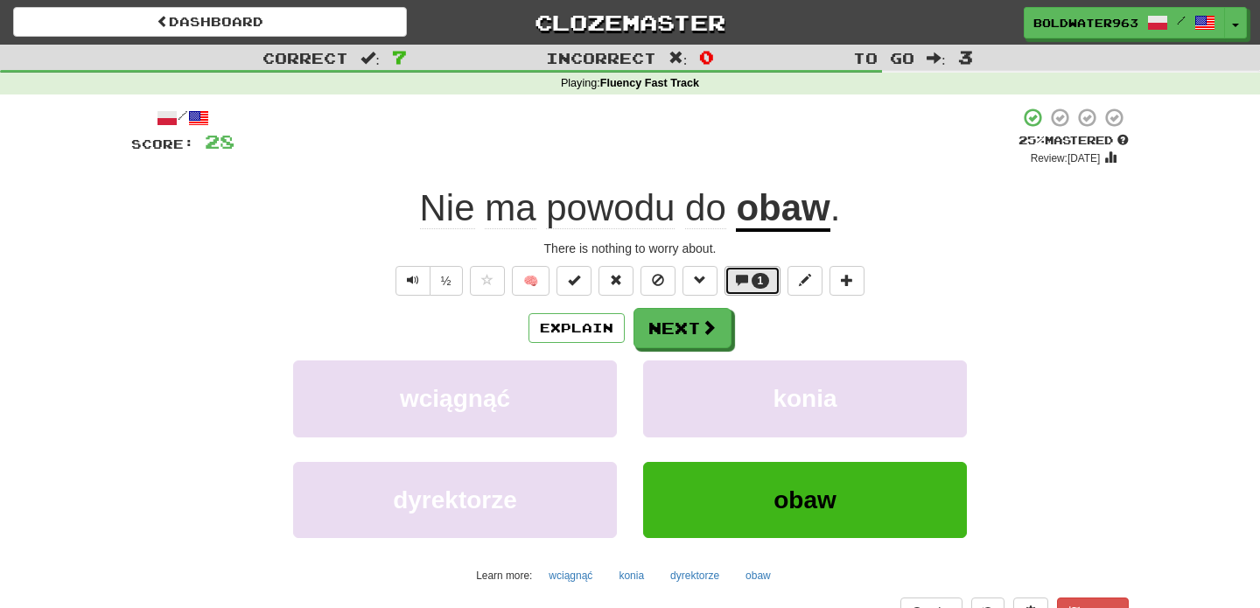
click at [747, 283] on button "1" at bounding box center [752, 281] width 57 height 30
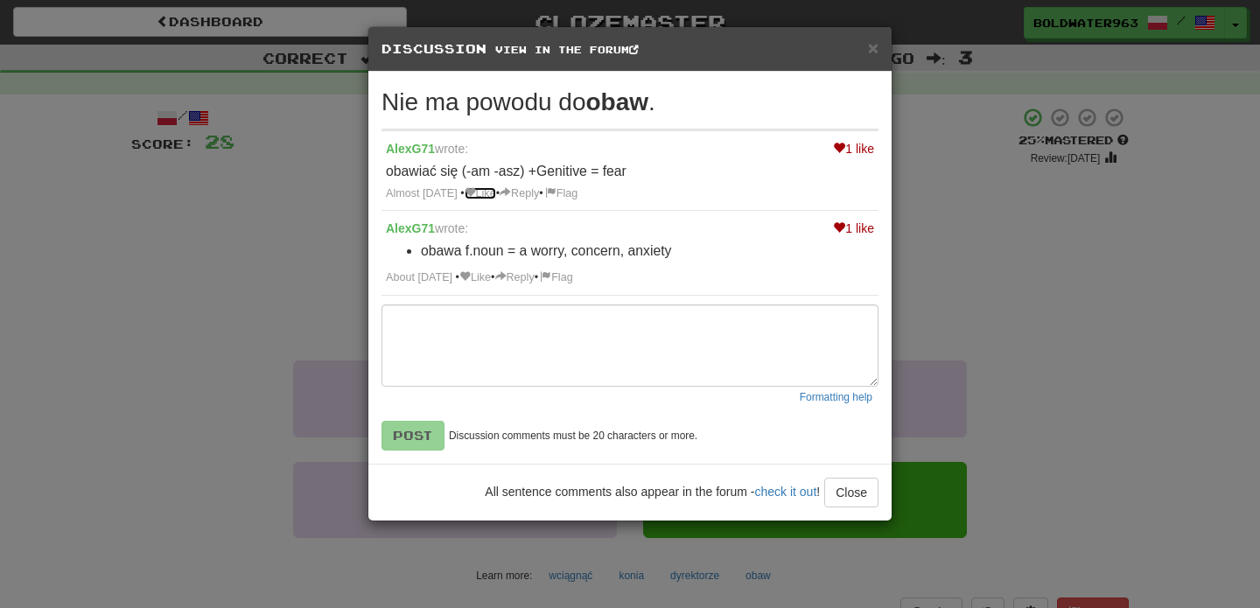
click at [496, 192] on link "Like" at bounding box center [479, 193] width 31 height 12
click at [491, 281] on link "Like" at bounding box center [474, 277] width 31 height 12
click at [848, 492] on button "Close" at bounding box center [851, 493] width 54 height 30
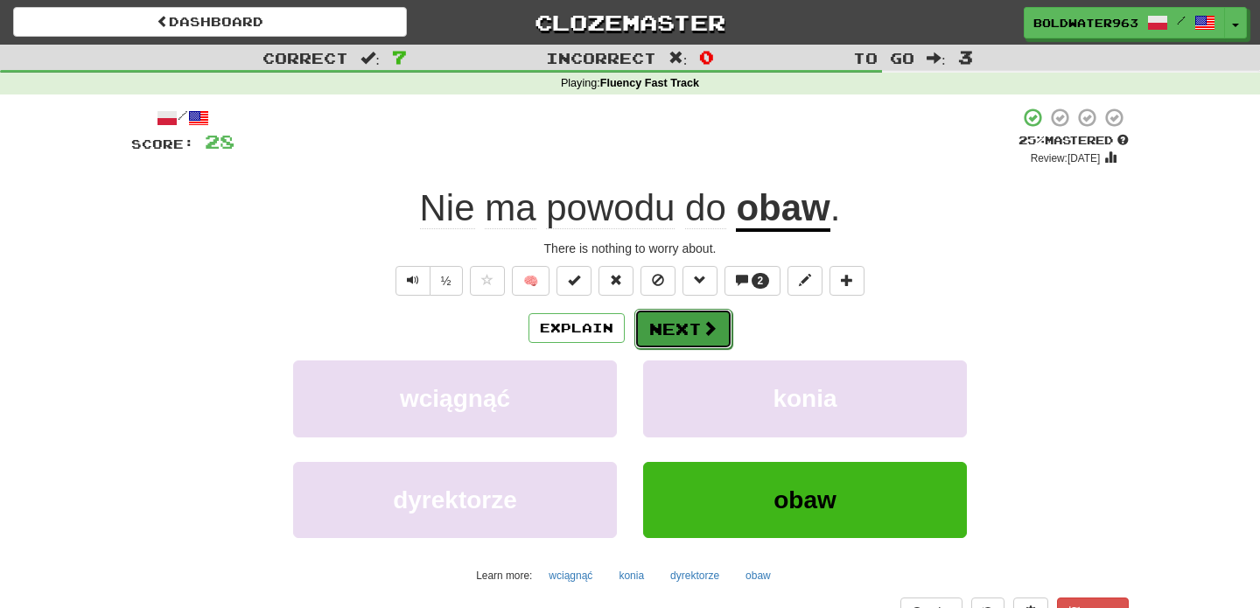
click at [702, 331] on span at bounding box center [710, 328] width 16 height 16
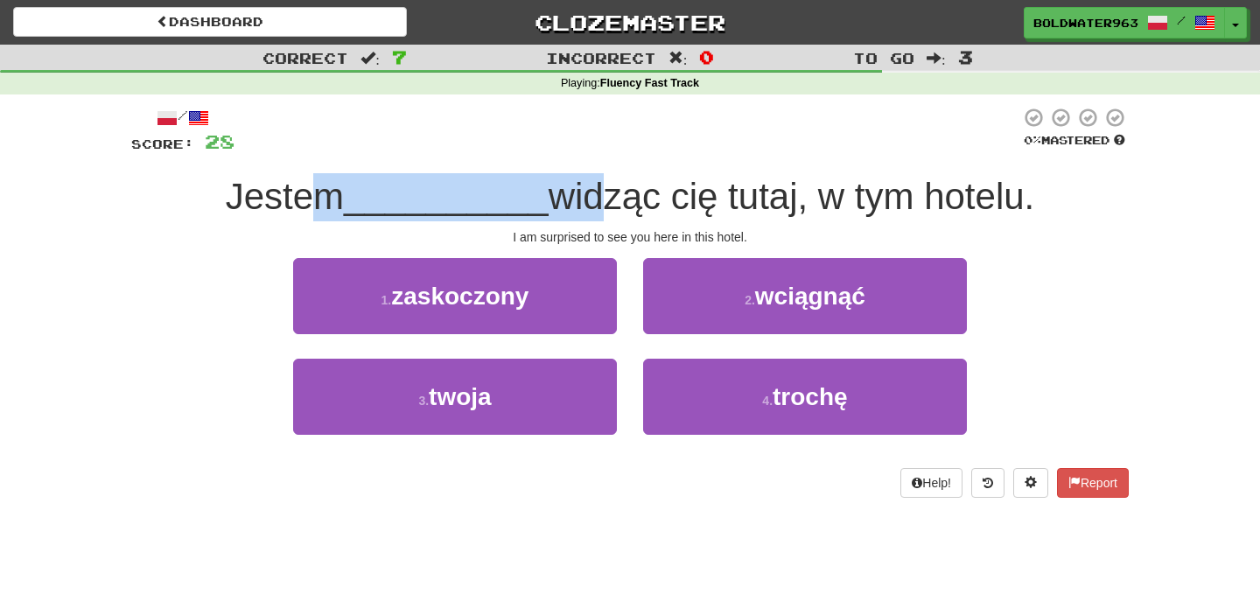
drag, startPoint x: 300, startPoint y: 188, endPoint x: 576, endPoint y: 185, distance: 275.6
click at [576, 185] on div "Jestem __________ widząc cię tutaj, w tym hotelu." at bounding box center [629, 197] width 997 height 48
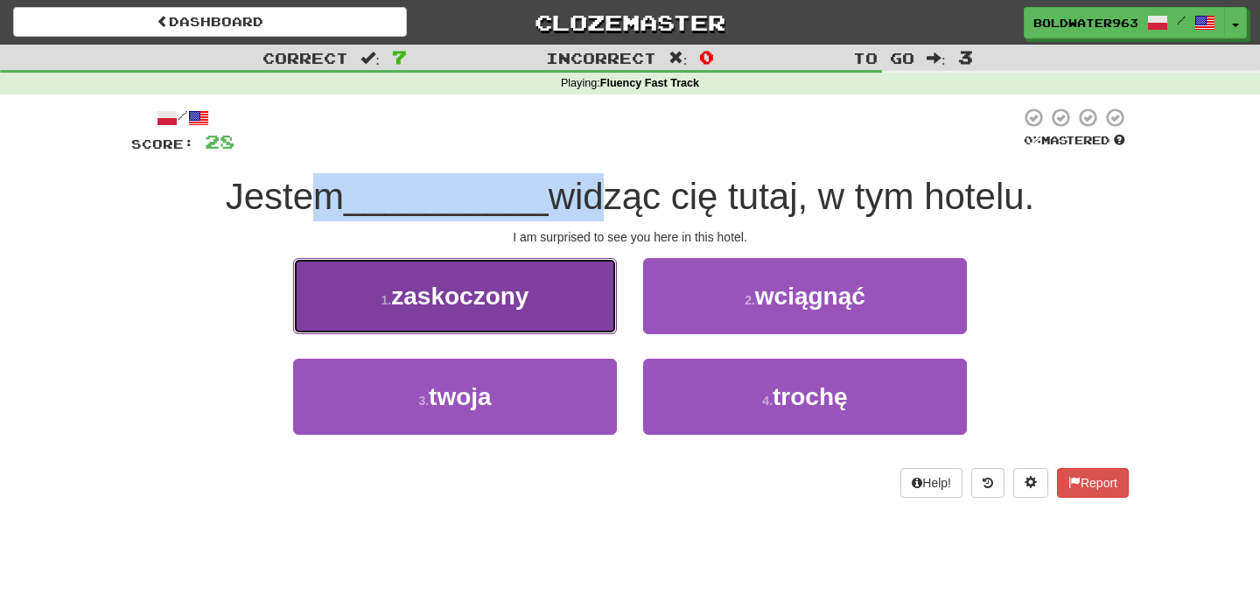
click at [513, 309] on span "zaskoczony" at bounding box center [459, 296] width 137 height 27
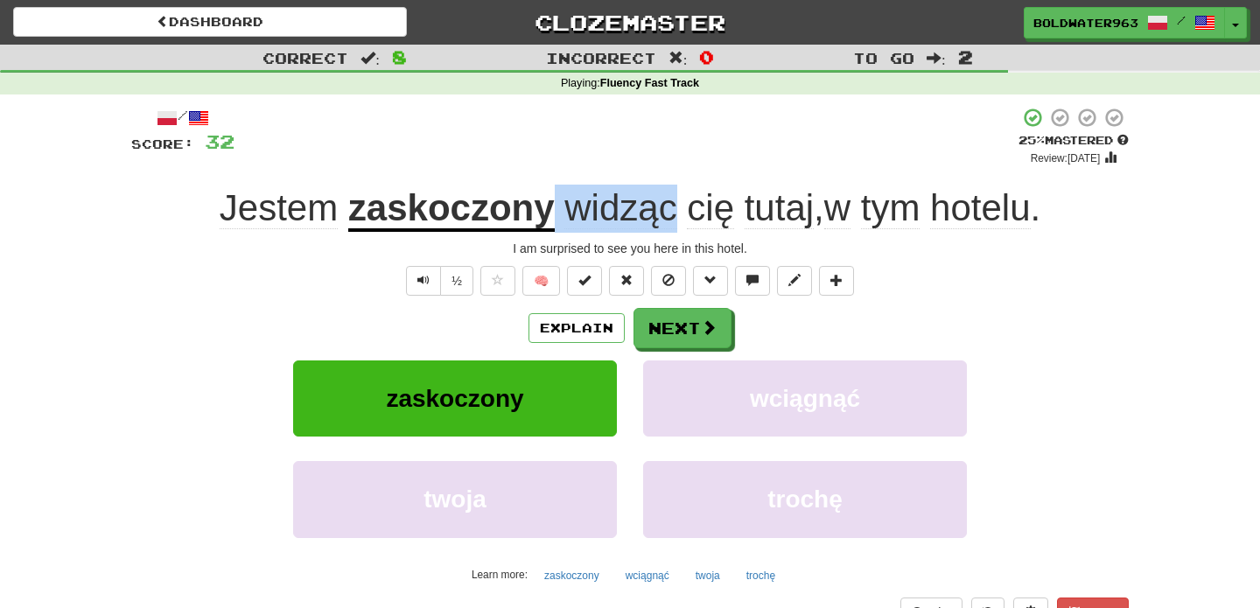
drag, startPoint x: 549, startPoint y: 211, endPoint x: 674, endPoint y: 200, distance: 125.5
click at [674, 200] on span "widząc cię tutaj , w tym hotelu ." at bounding box center [798, 208] width 486 height 42
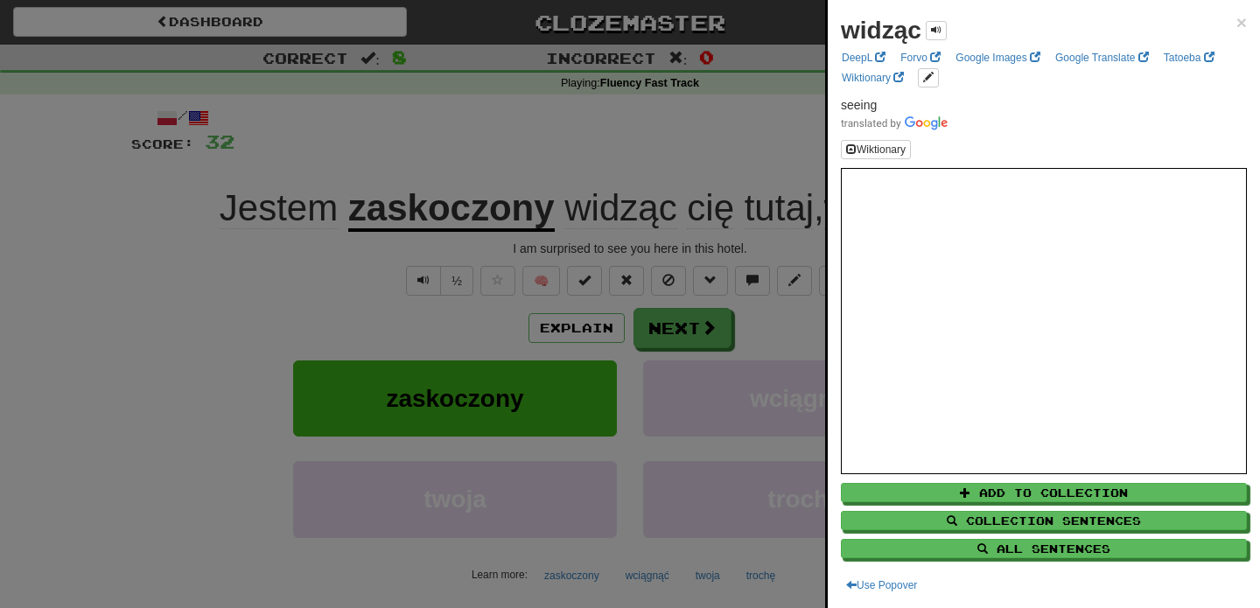
click at [673, 157] on div at bounding box center [630, 304] width 1260 height 608
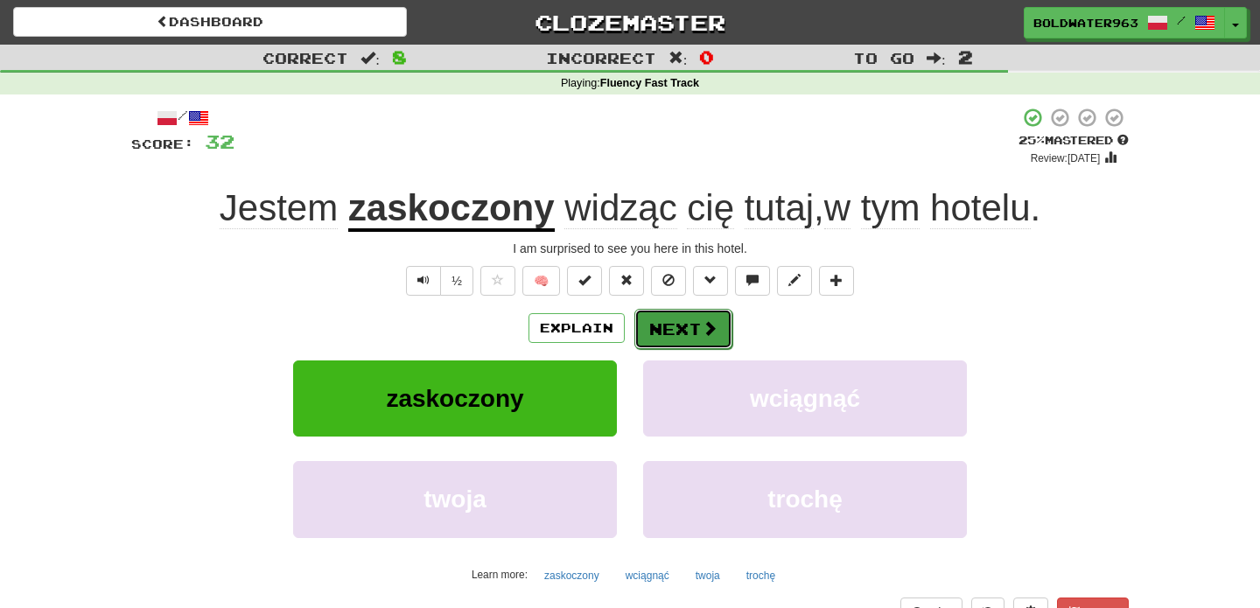
click at [680, 330] on button "Next" at bounding box center [683, 329] width 98 height 40
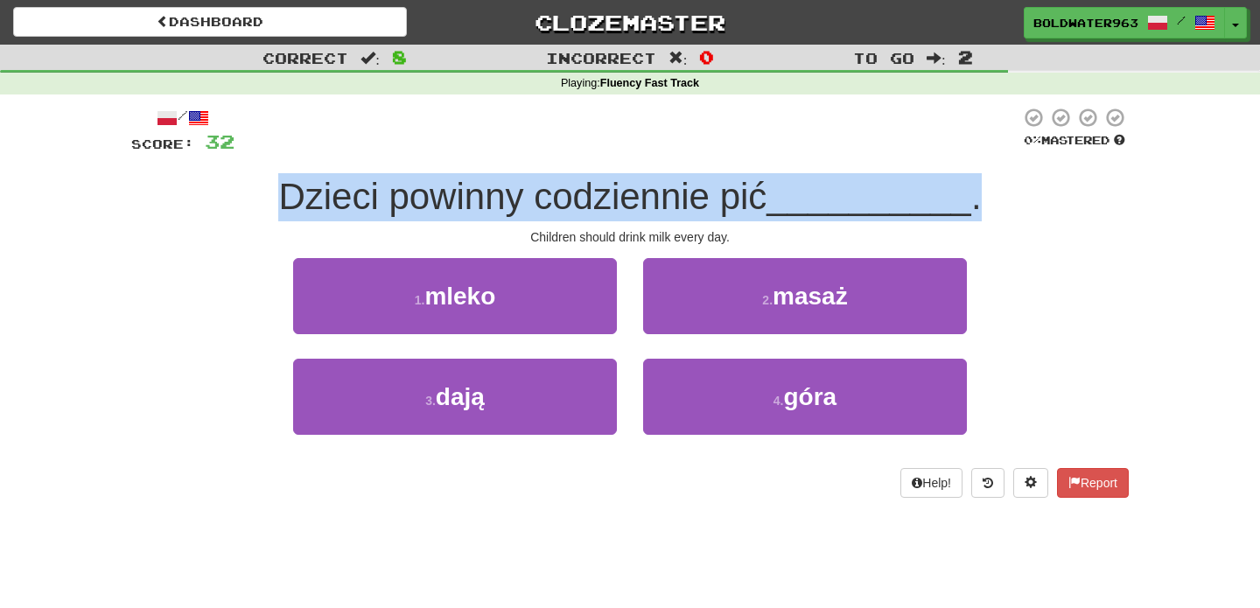
drag, startPoint x: 280, startPoint y: 191, endPoint x: 1107, endPoint y: 203, distance: 827.6
click at [1107, 203] on div "Dzieci powinny codziennie pić __________ ." at bounding box center [629, 197] width 997 height 48
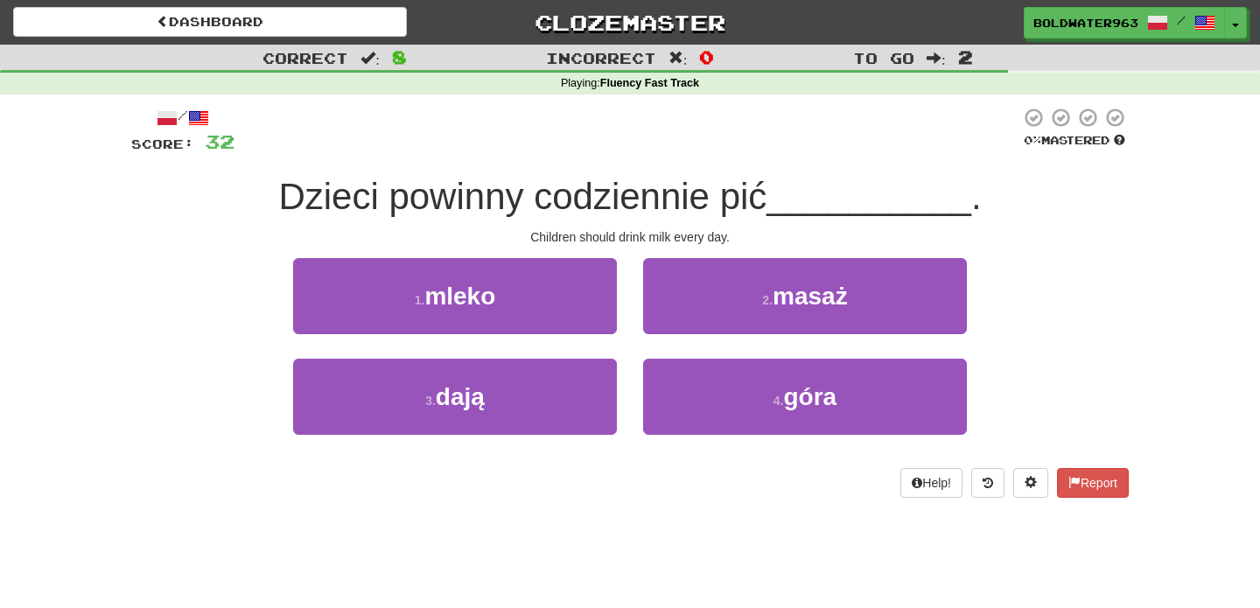
click at [876, 180] on span "__________" at bounding box center [868, 196] width 205 height 41
click at [659, 196] on span "Dzieci powinny codziennie pić" at bounding box center [522, 196] width 488 height 41
click at [753, 198] on span "Dzieci powinny codziennie pić" at bounding box center [522, 196] width 488 height 41
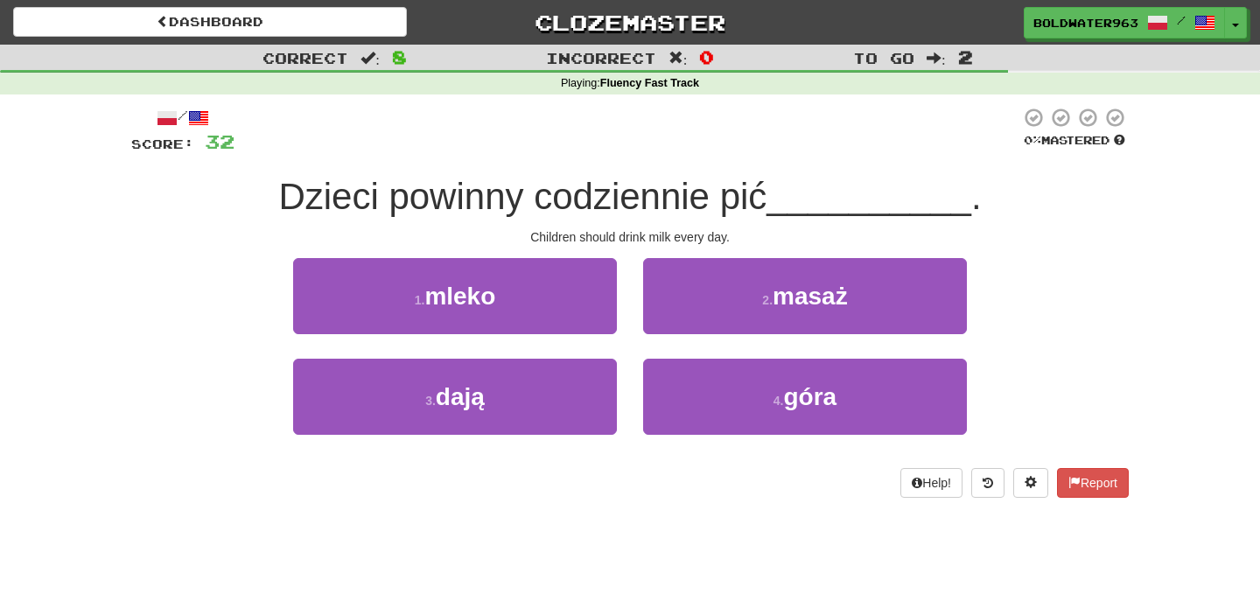
click at [671, 213] on span "Dzieci powinny codziennie pić" at bounding box center [522, 196] width 488 height 41
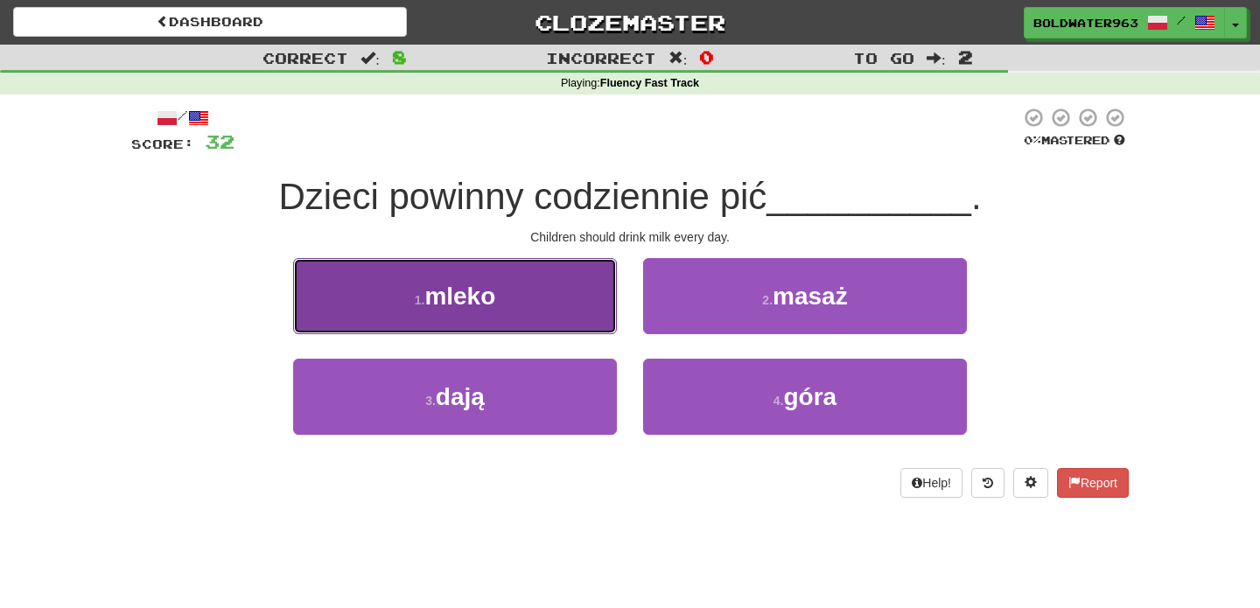
click at [570, 304] on button "1 . mleko" at bounding box center [455, 296] width 324 height 76
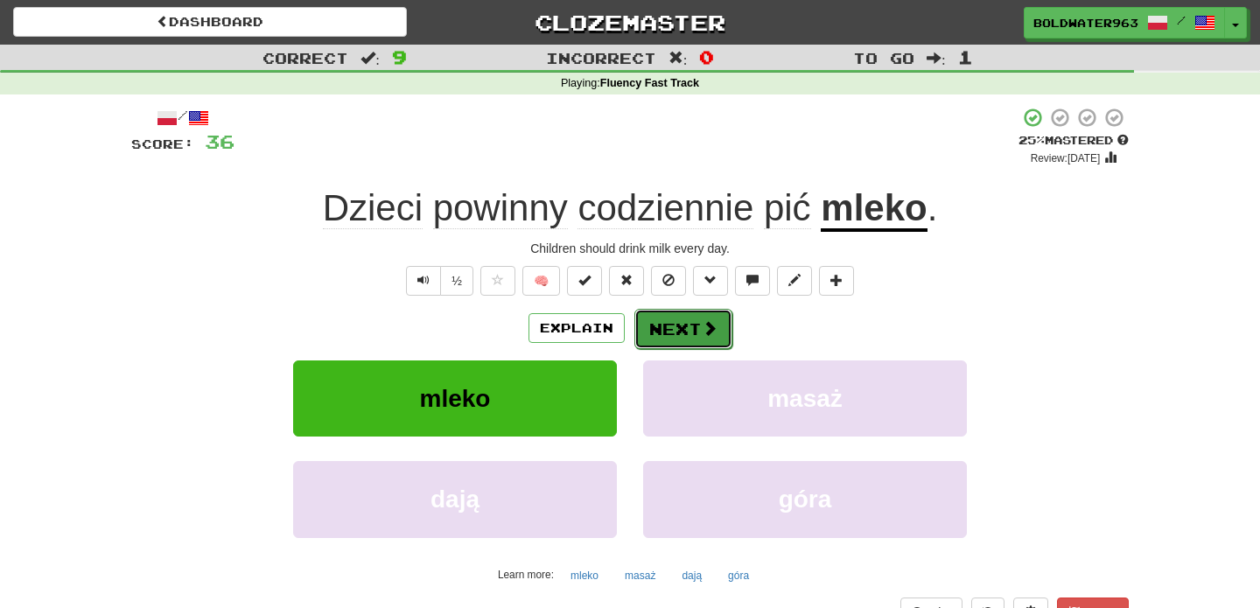
click at [676, 332] on button "Next" at bounding box center [683, 329] width 98 height 40
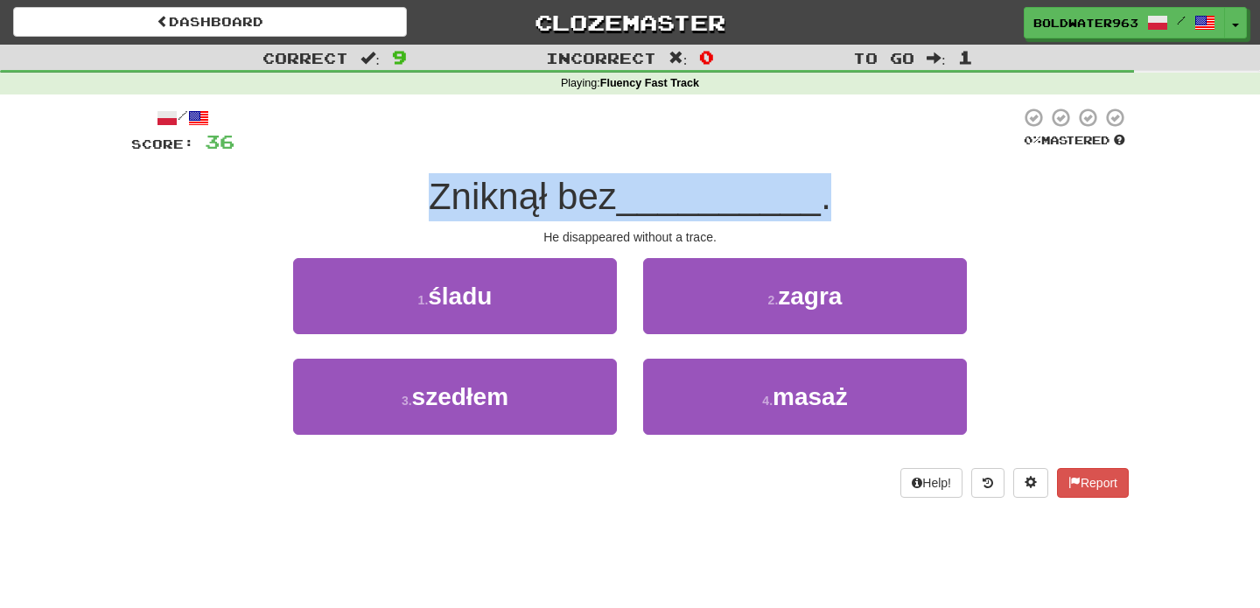
drag, startPoint x: 430, startPoint y: 197, endPoint x: 855, endPoint y: 192, distance: 424.3
click at [855, 192] on div "Zniknął bez __________ ." at bounding box center [629, 197] width 997 height 48
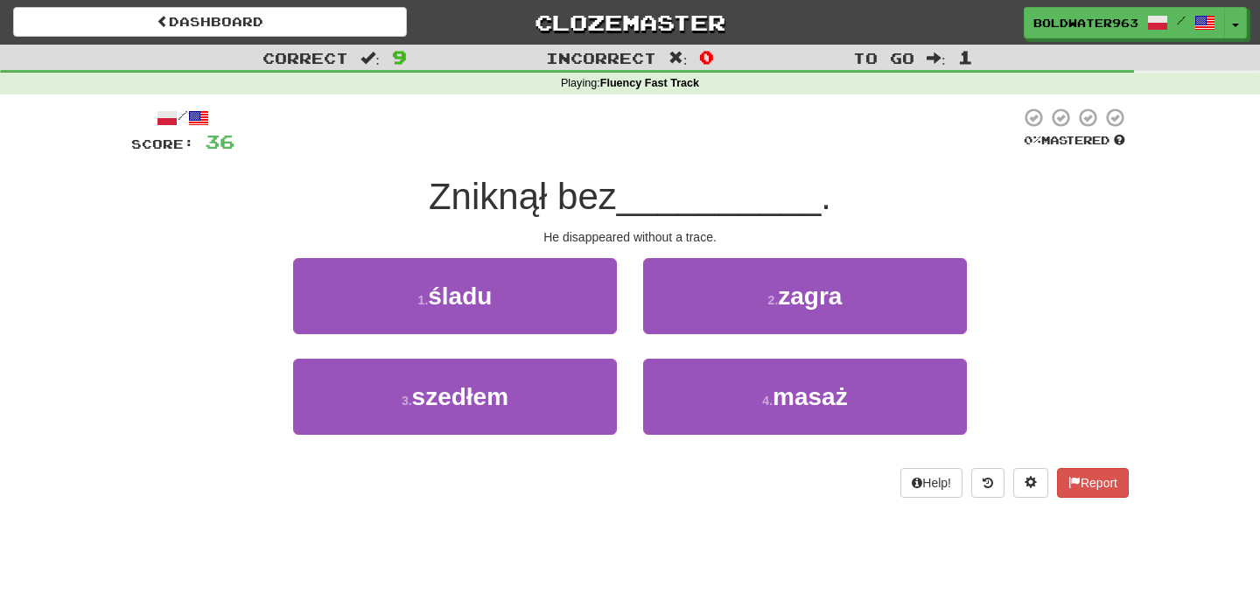
click at [625, 273] on div "1 . śladu" at bounding box center [455, 308] width 350 height 101
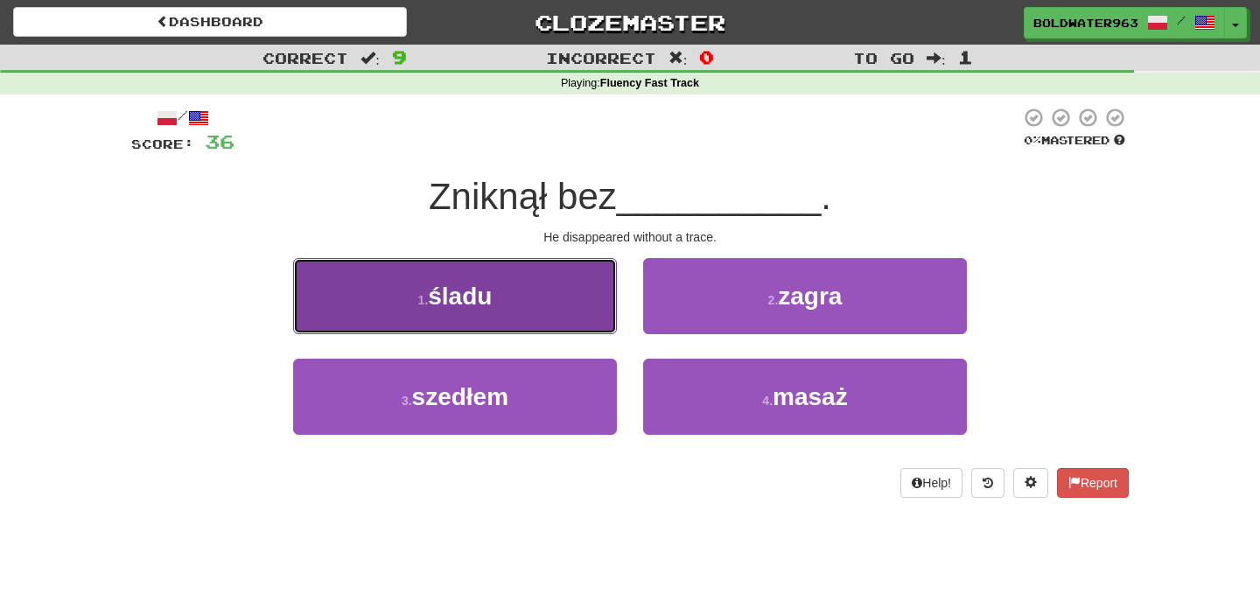
click at [569, 305] on button "1 . śladu" at bounding box center [455, 296] width 324 height 76
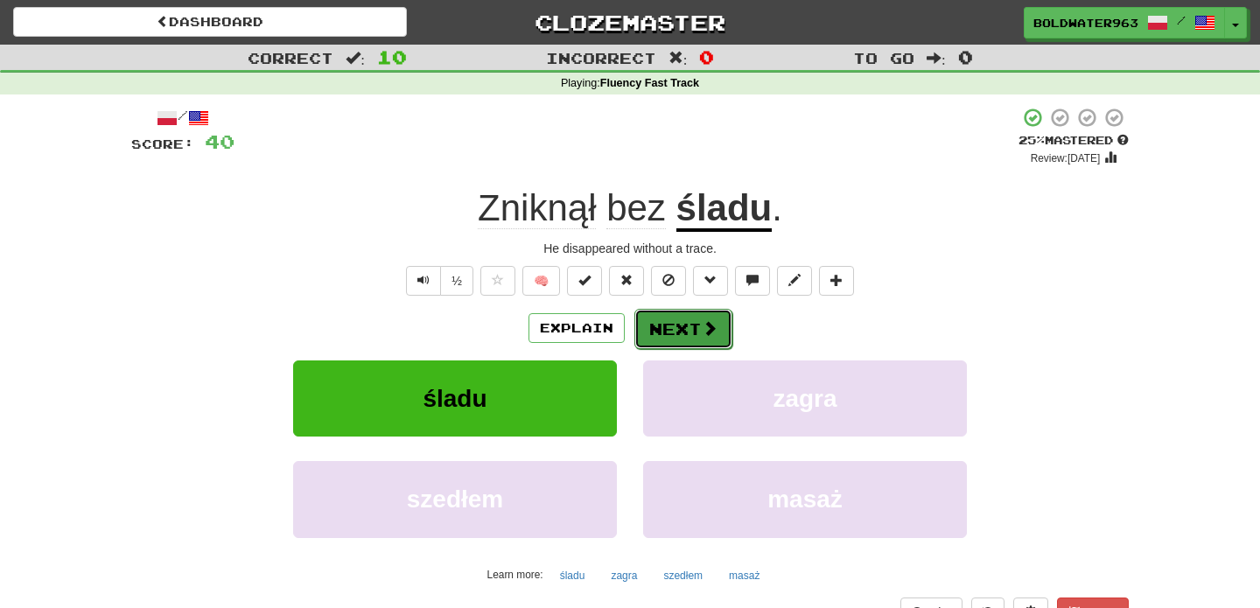
click at [702, 335] on span at bounding box center [710, 328] width 16 height 16
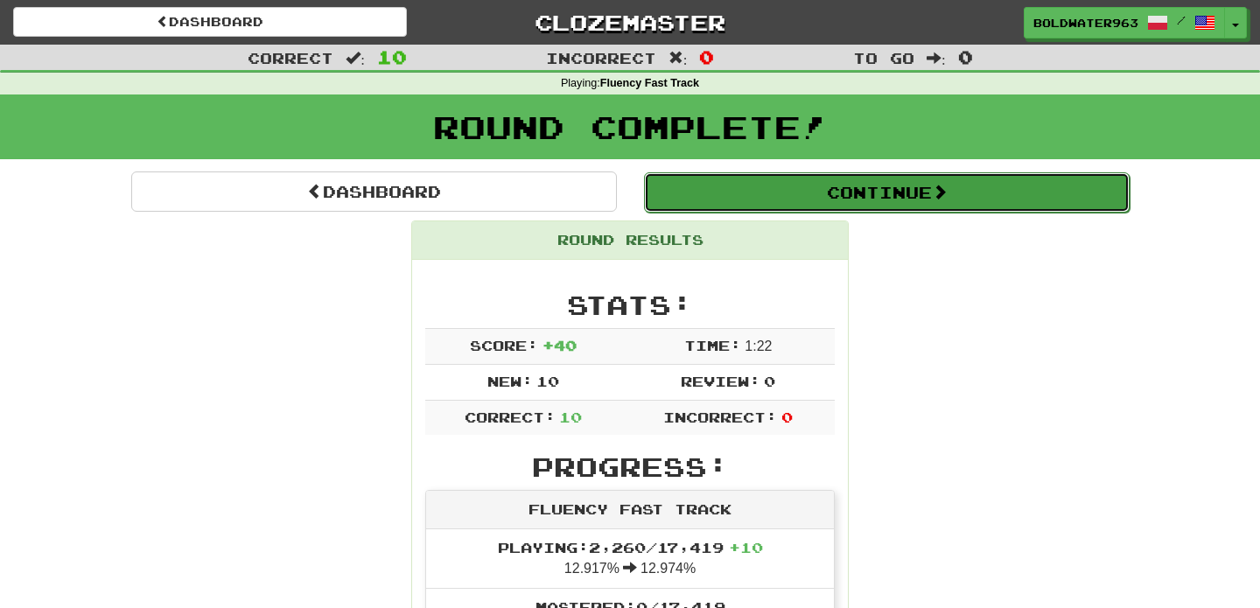
click at [918, 198] on button "Continue" at bounding box center [886, 192] width 485 height 40
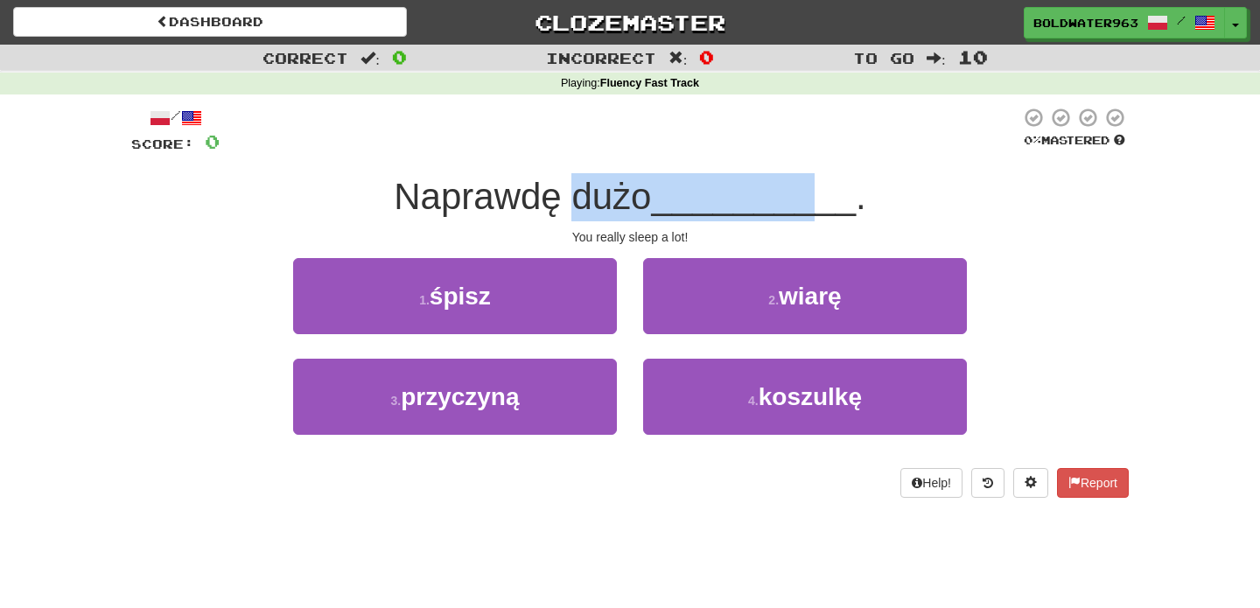
drag, startPoint x: 581, startPoint y: 198, endPoint x: 817, endPoint y: 206, distance: 236.3
click at [817, 206] on div "Naprawdę dużo __________ ." at bounding box center [629, 197] width 997 height 48
click at [817, 206] on span "__________" at bounding box center [753, 196] width 205 height 41
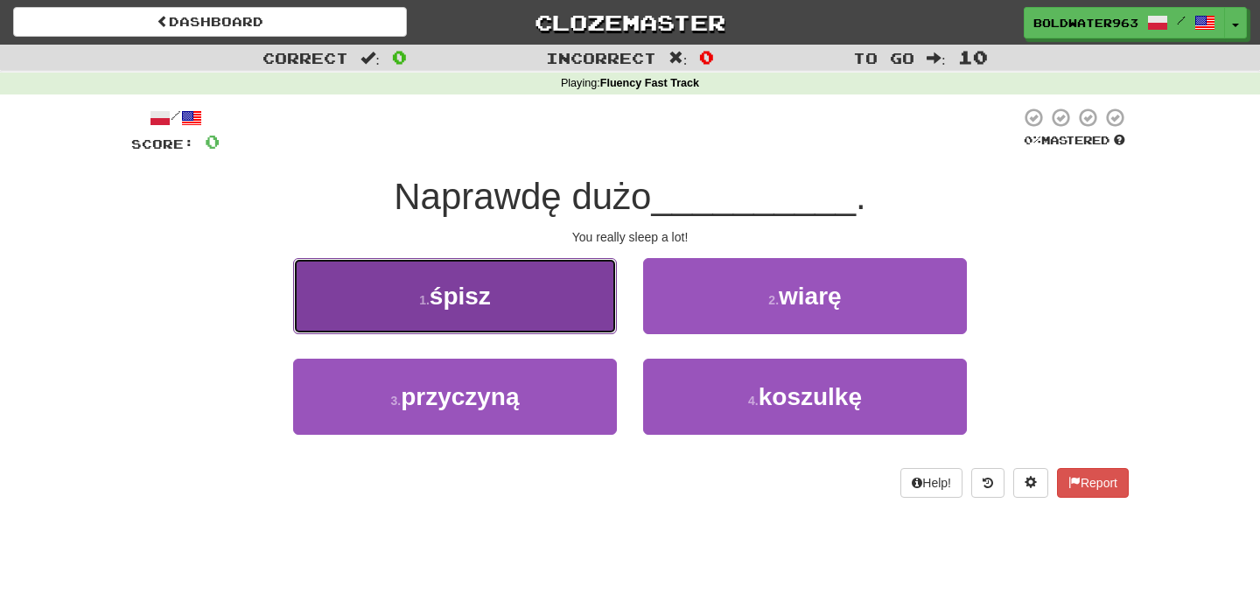
click at [524, 311] on button "1 . śpisz" at bounding box center [455, 296] width 324 height 76
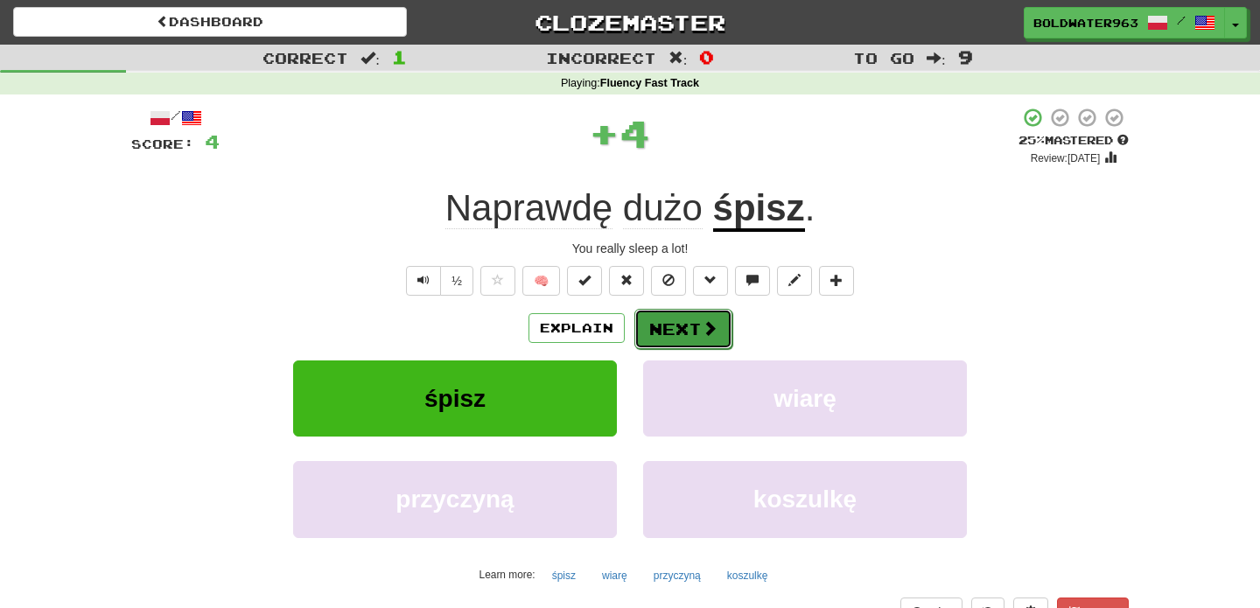
click at [680, 331] on button "Next" at bounding box center [683, 329] width 98 height 40
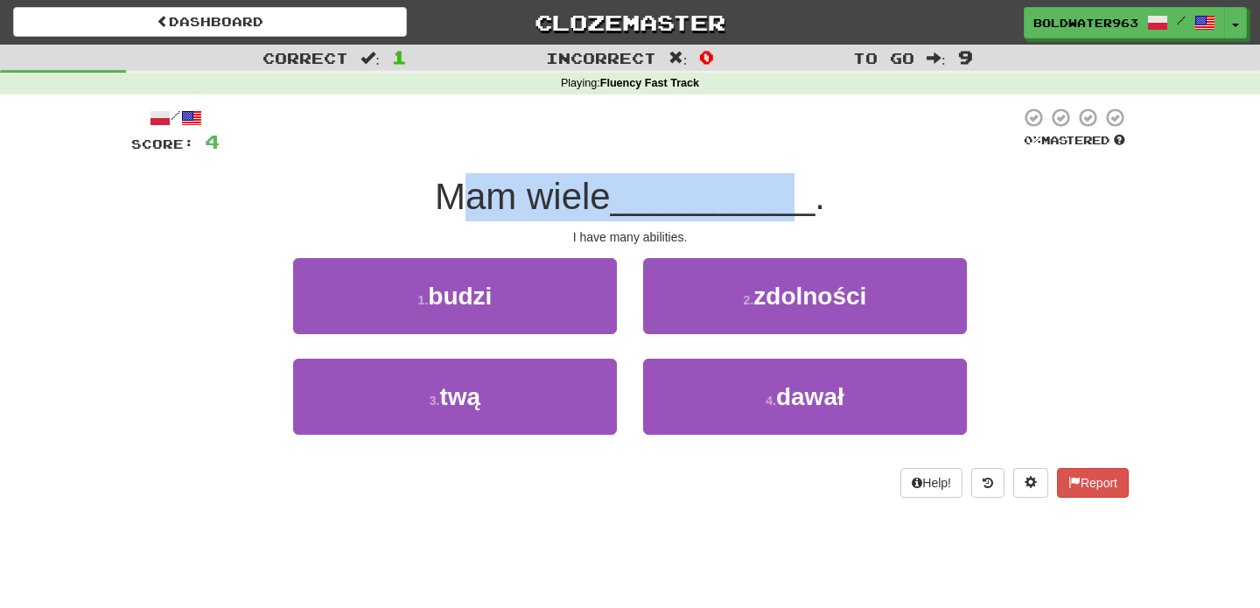
drag, startPoint x: 471, startPoint y: 199, endPoint x: 789, endPoint y: 194, distance: 318.4
click at [789, 194] on div "Mam wiele __________ ." at bounding box center [629, 197] width 997 height 48
click at [789, 194] on span "__________" at bounding box center [713, 196] width 205 height 41
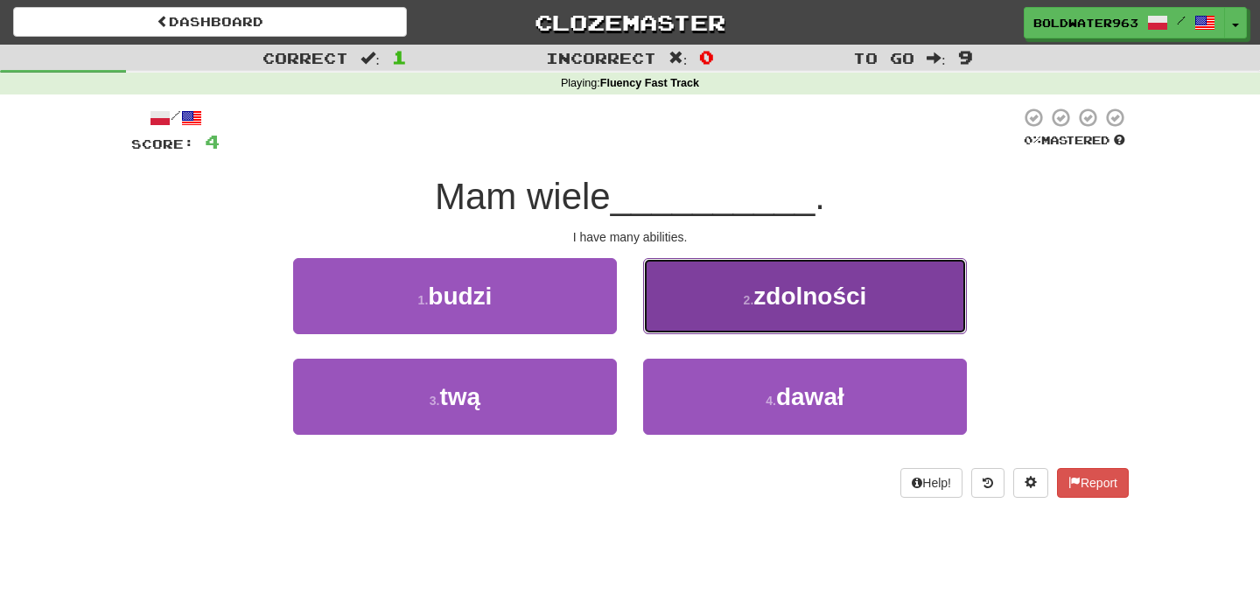
click at [681, 302] on button "2 . zdolności" at bounding box center [805, 296] width 324 height 76
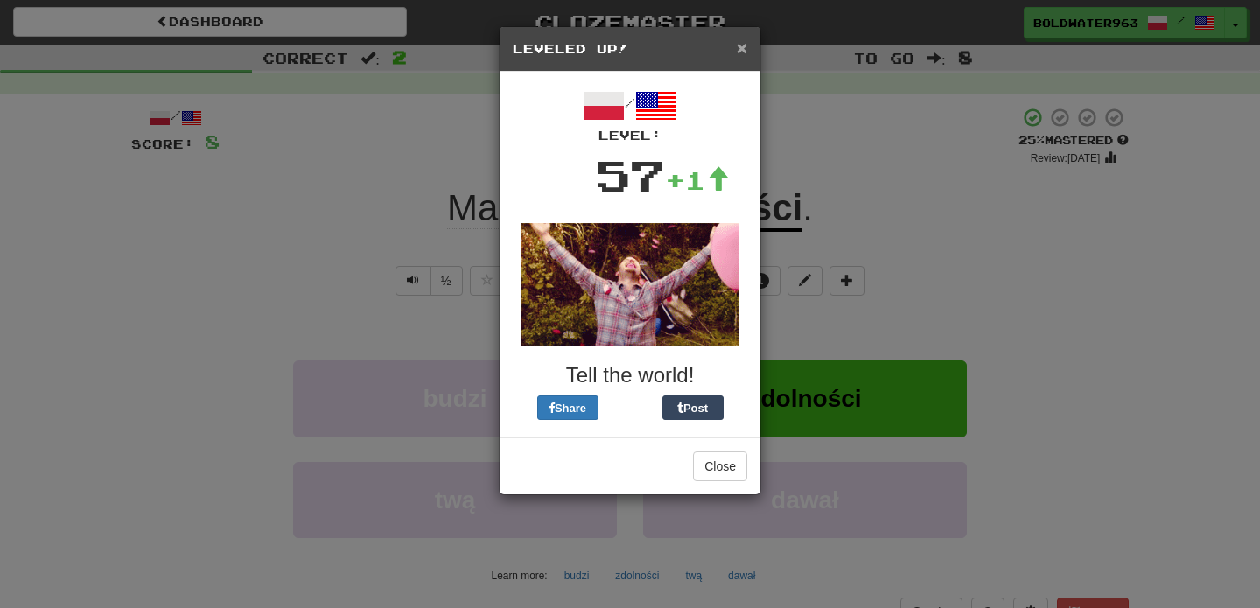
click at [744, 57] on span "×" at bounding box center [742, 48] width 10 height 20
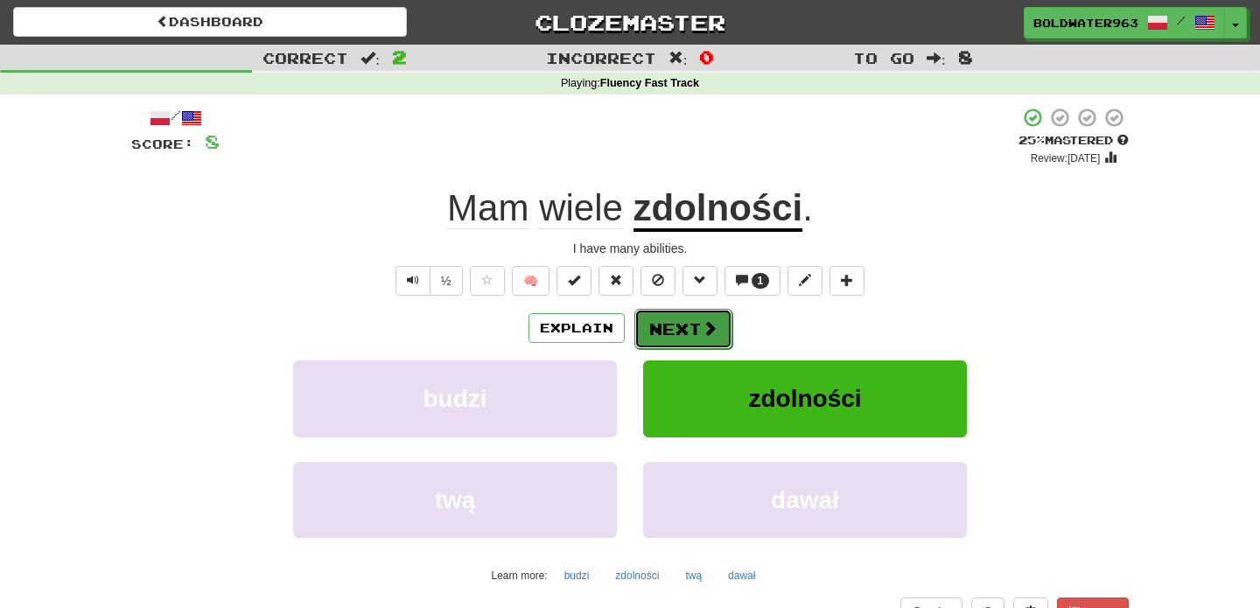
click at [702, 336] on span at bounding box center [710, 328] width 16 height 16
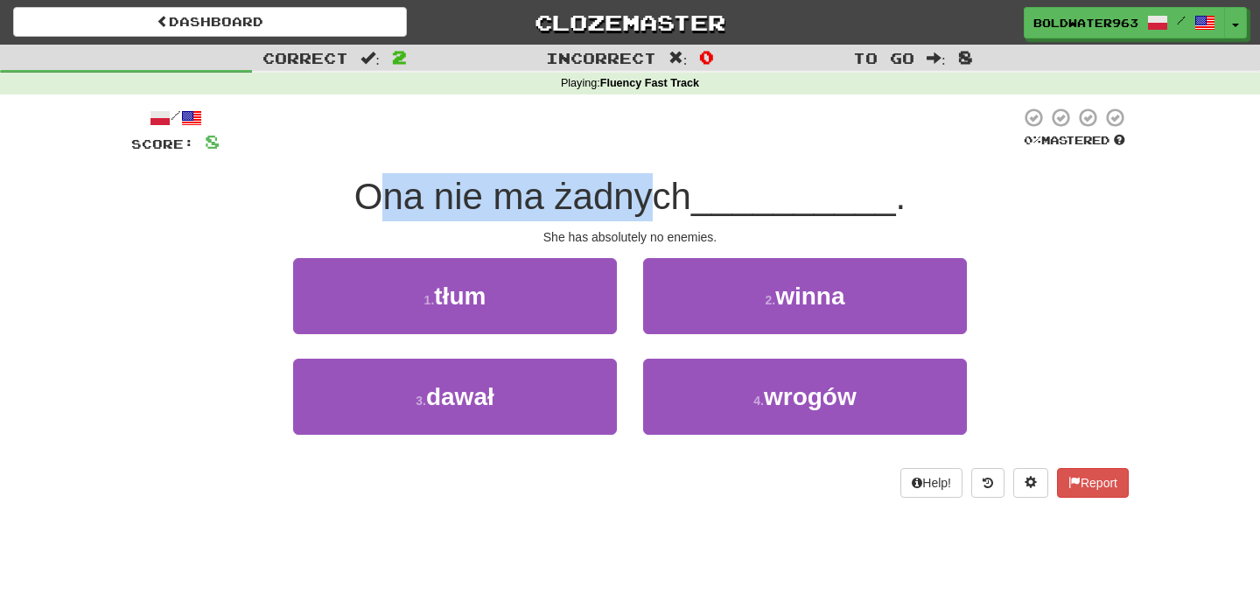
drag, startPoint x: 390, startPoint y: 198, endPoint x: 655, endPoint y: 197, distance: 265.0
click at [655, 197] on span "Ona nie ma żadnych" at bounding box center [522, 196] width 337 height 41
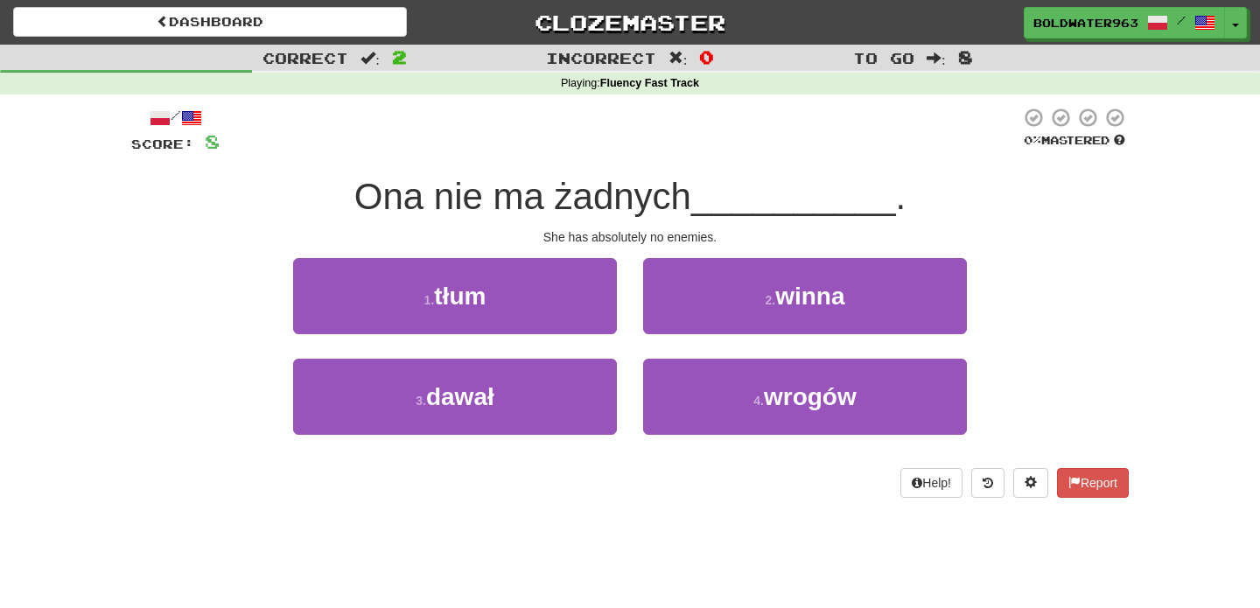
click at [623, 323] on div "1 . tłum" at bounding box center [455, 308] width 350 height 101
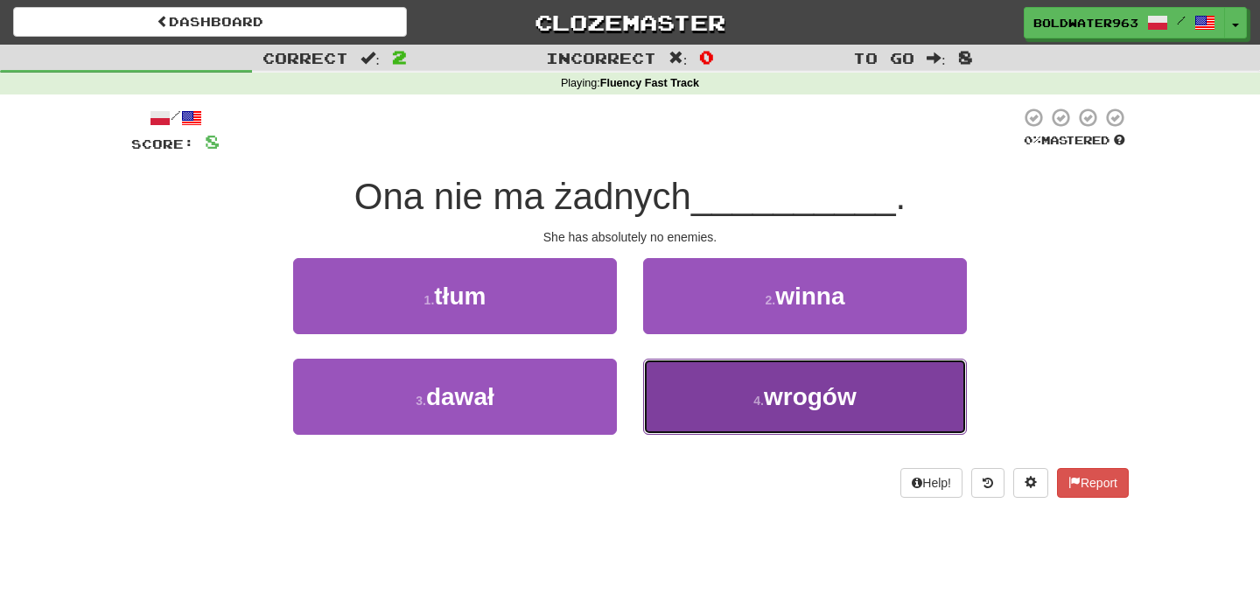
click at [712, 408] on button "4 . wrogów" at bounding box center [805, 397] width 324 height 76
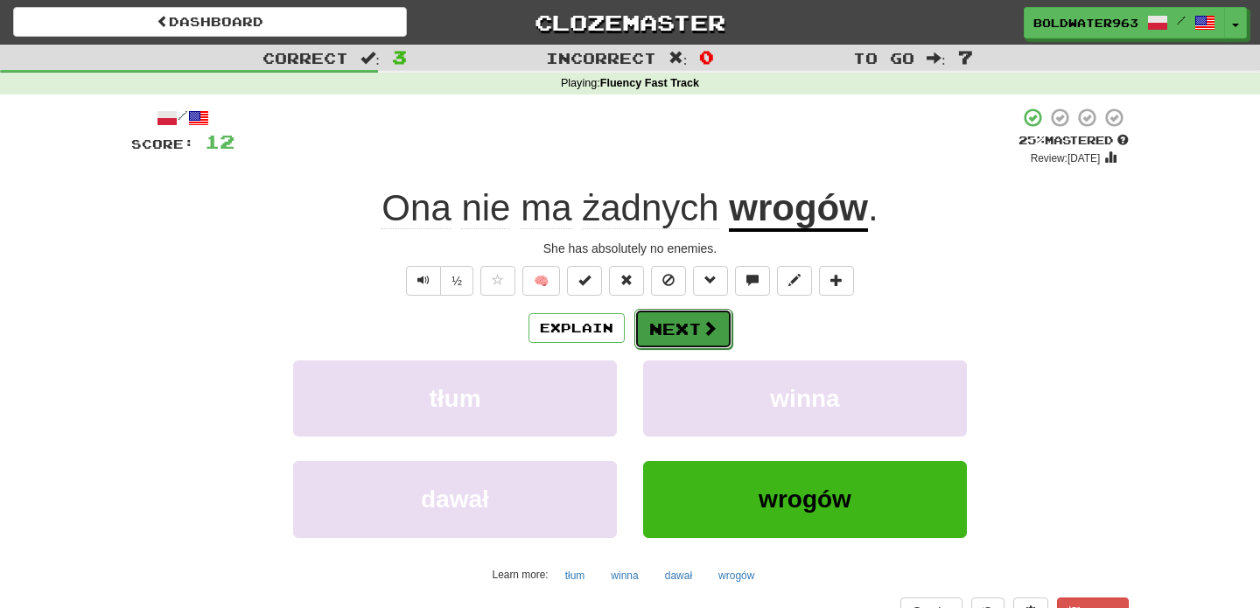
click at [683, 339] on button "Next" at bounding box center [683, 329] width 98 height 40
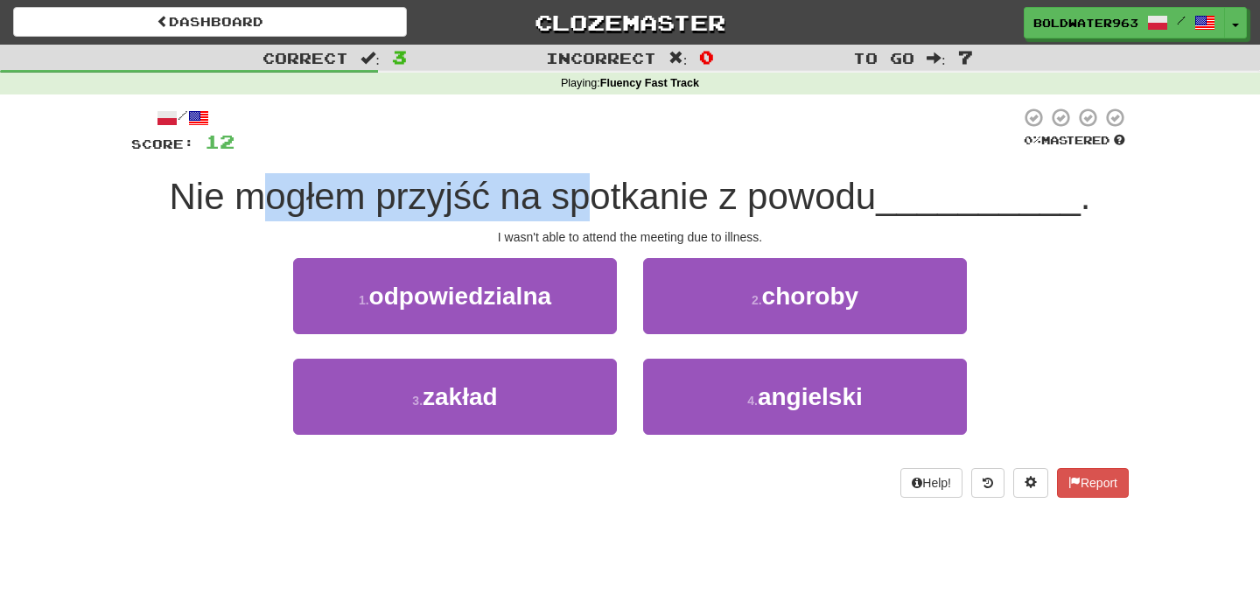
drag, startPoint x: 254, startPoint y: 205, endPoint x: 600, endPoint y: 201, distance: 346.4
click at [600, 201] on span "Nie mogłem przyjść na spotkanie z powodu" at bounding box center [523, 196] width 707 height 41
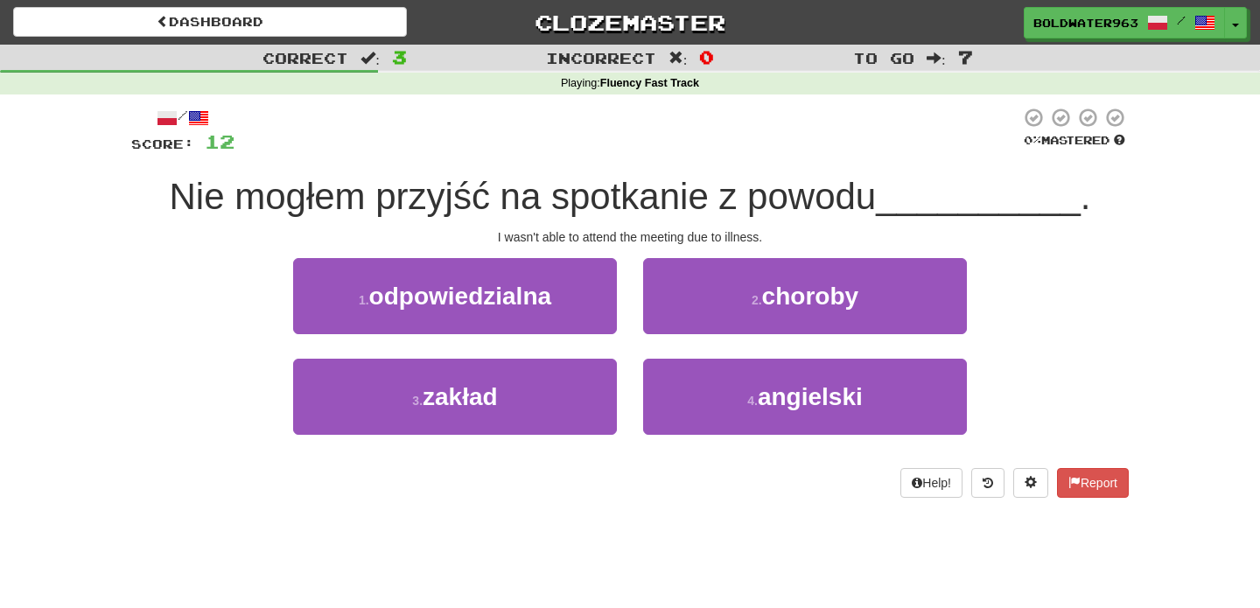
click at [674, 196] on span "Nie mogłem przyjść na spotkanie z powodu" at bounding box center [523, 196] width 707 height 41
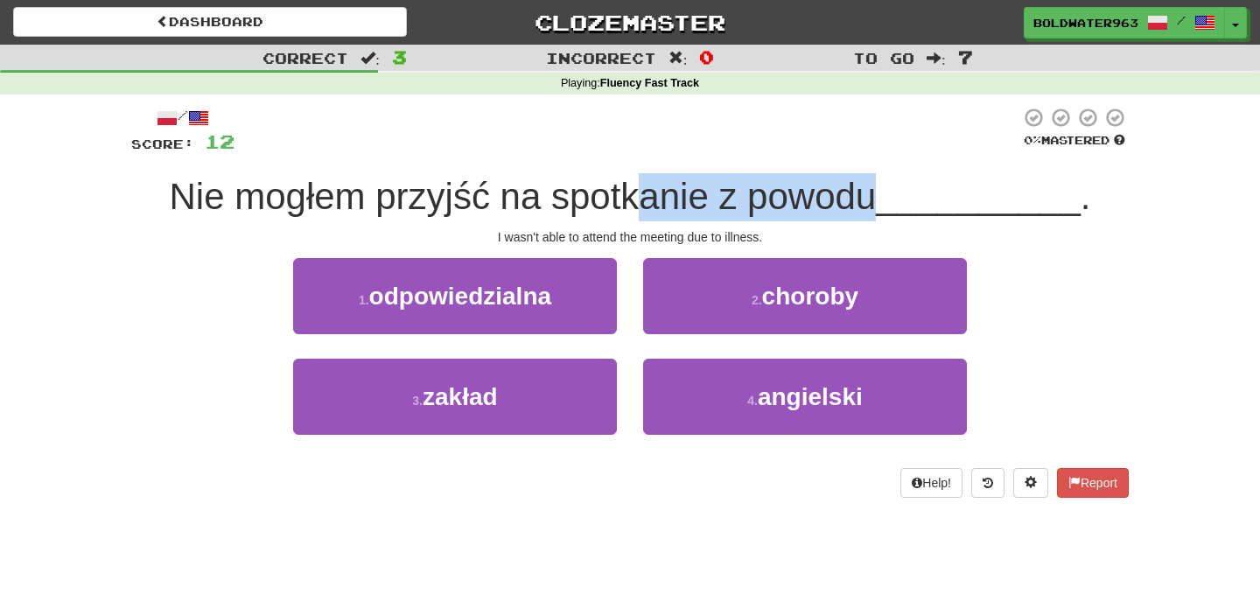
drag, startPoint x: 652, startPoint y: 199, endPoint x: 877, endPoint y: 195, distance: 225.7
click at [876, 195] on span "Nie mogłem przyjść na spotkanie z powodu" at bounding box center [523, 196] width 707 height 41
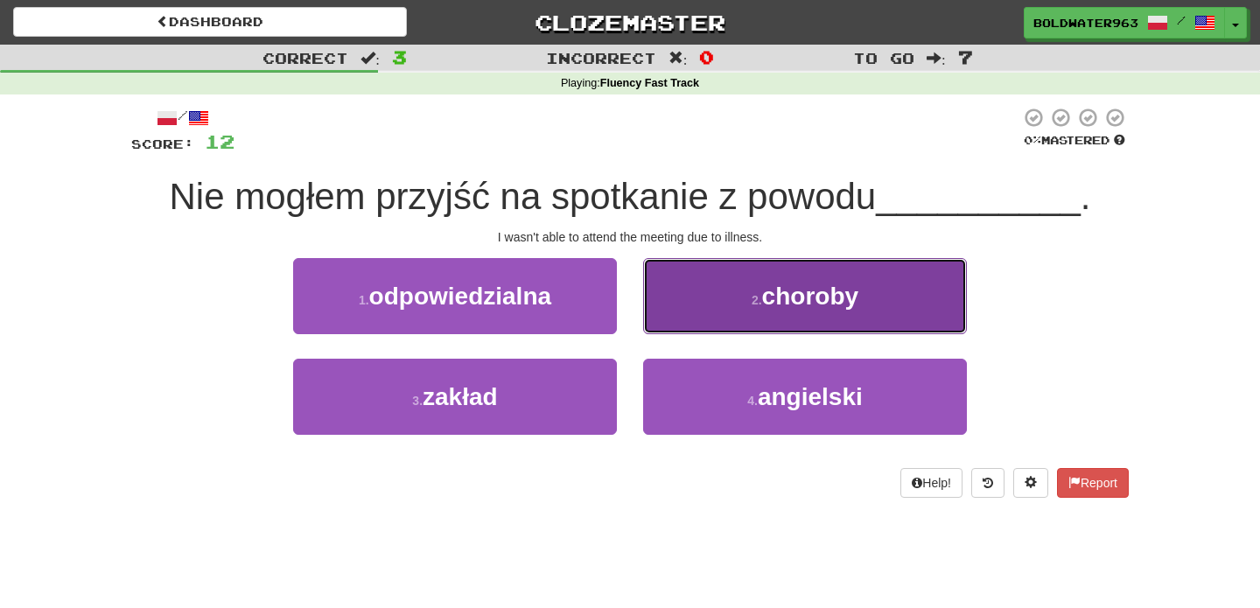
click at [821, 290] on span "choroby" at bounding box center [810, 296] width 96 height 27
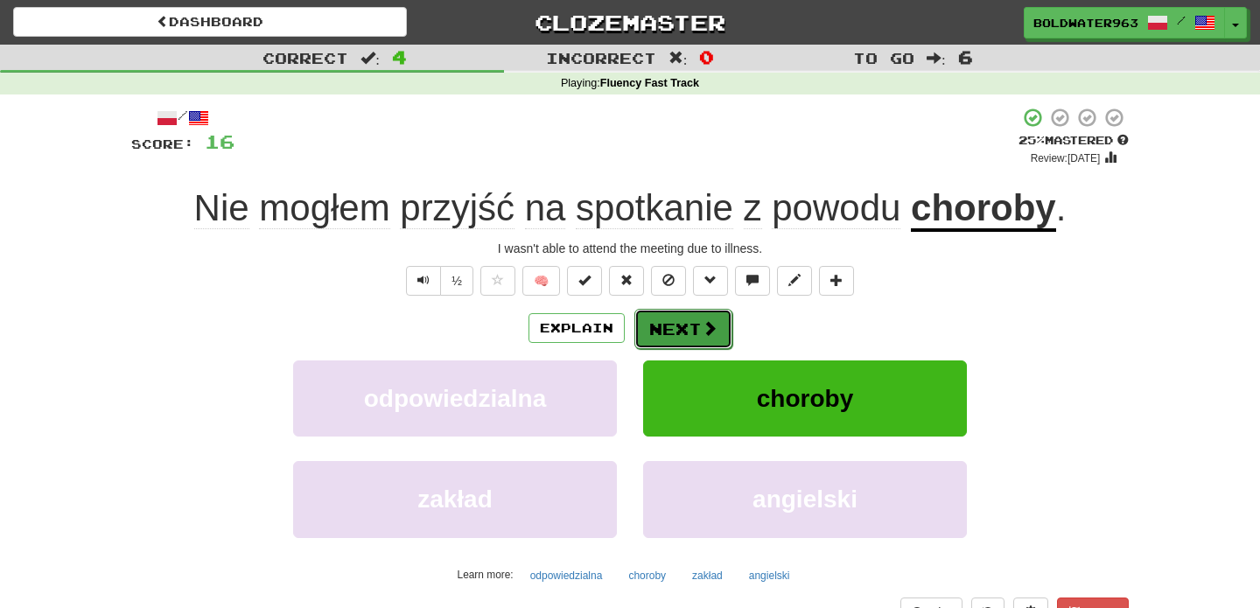
click at [679, 320] on button "Next" at bounding box center [683, 329] width 98 height 40
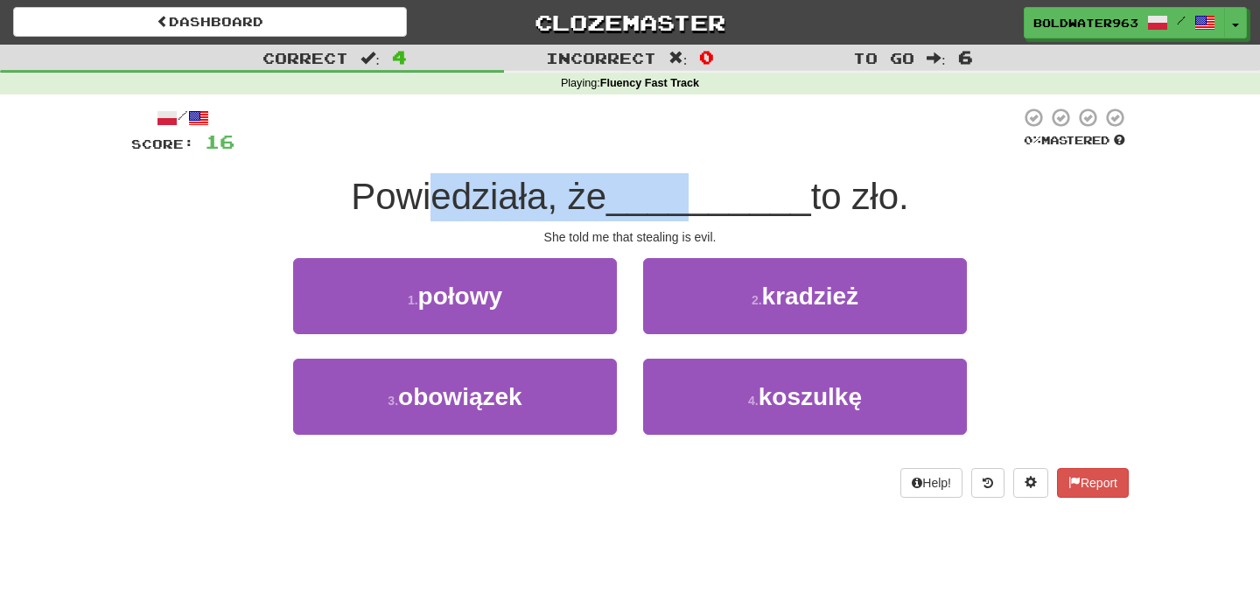
drag, startPoint x: 431, startPoint y: 204, endPoint x: 694, endPoint y: 195, distance: 262.6
click at [694, 195] on div "Powiedziała, że __________ to zło." at bounding box center [629, 197] width 997 height 48
click at [694, 195] on span "__________" at bounding box center [708, 196] width 205 height 41
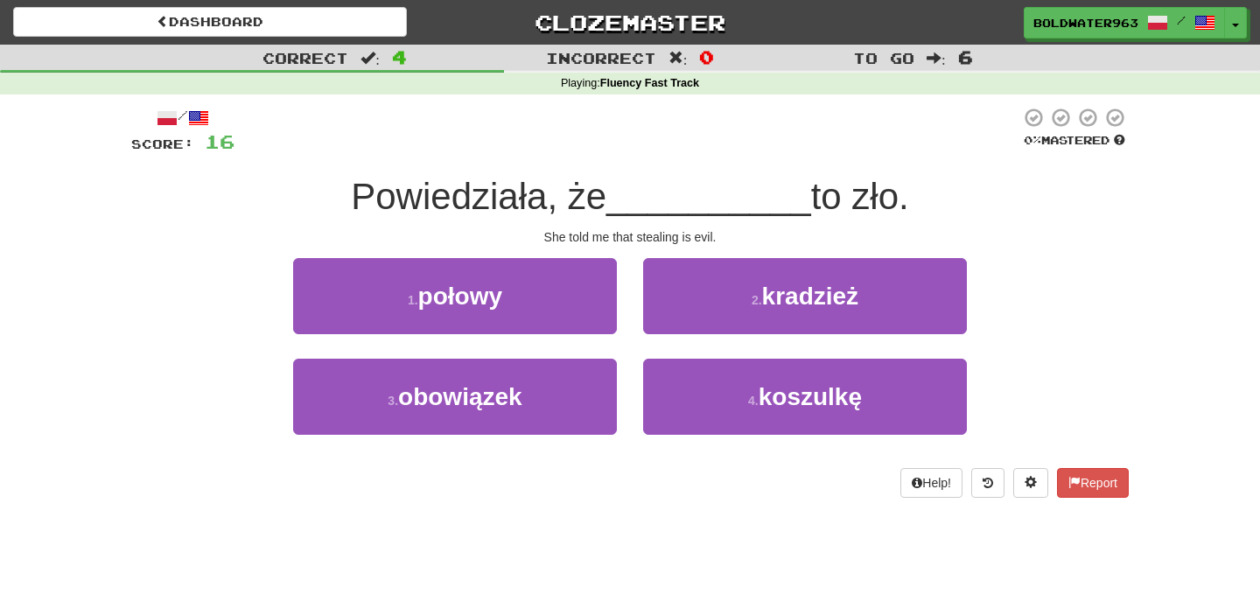
click at [625, 282] on div "1 . połowy" at bounding box center [455, 308] width 350 height 101
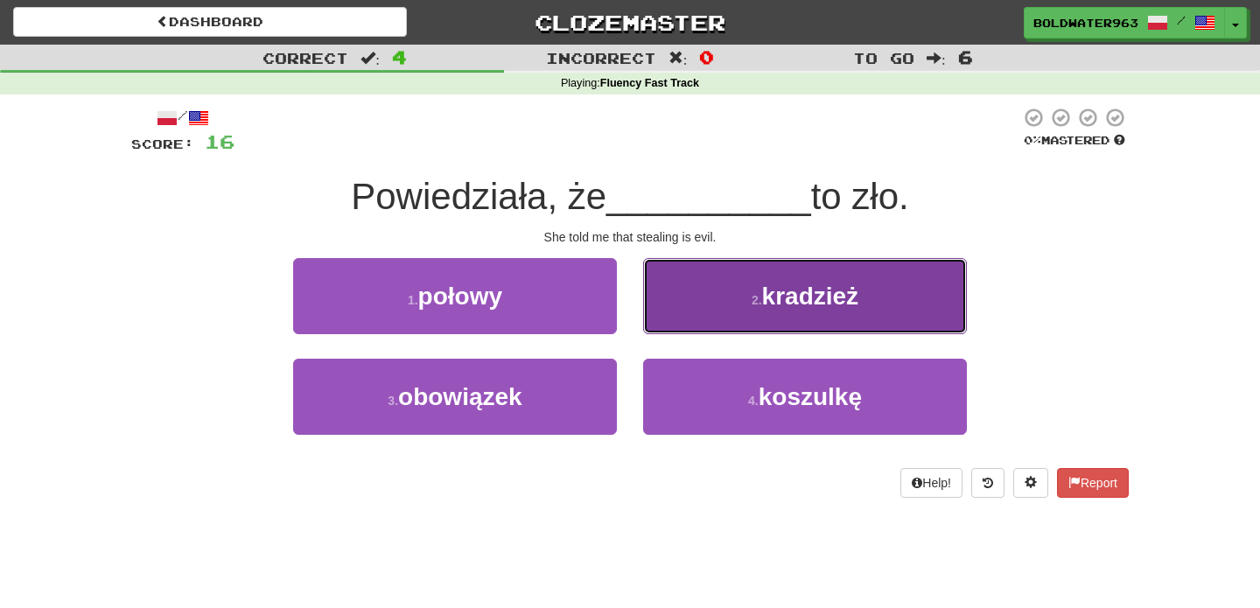
click at [779, 308] on span "kradzież" at bounding box center [810, 296] width 97 height 27
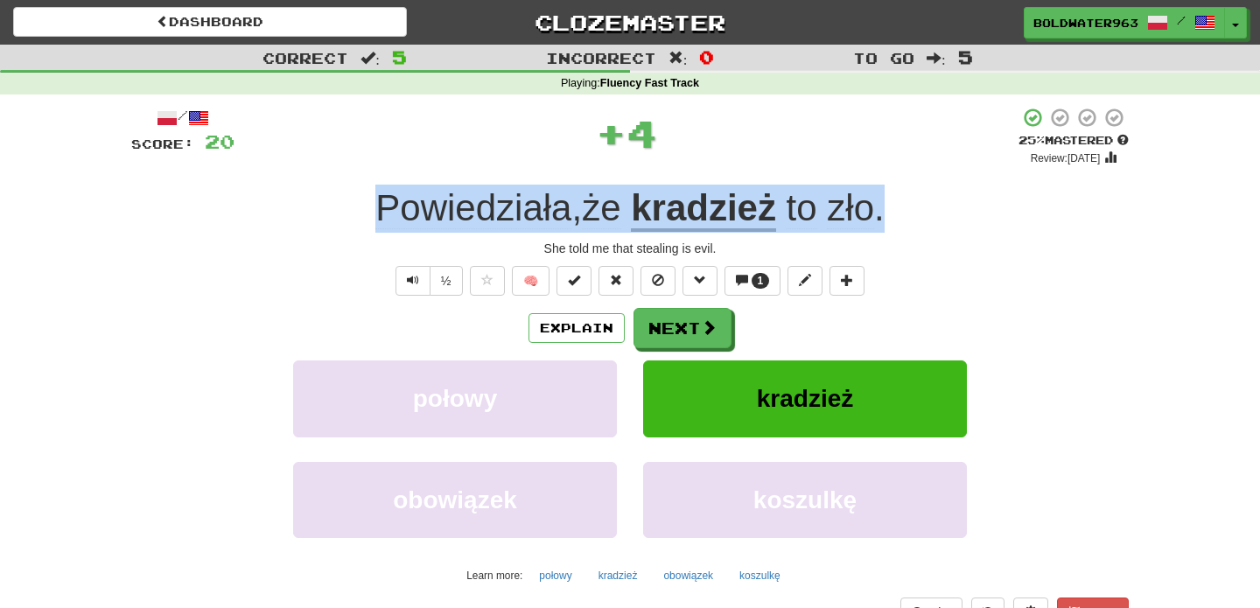
drag, startPoint x: 897, startPoint y: 213, endPoint x: 371, endPoint y: 207, distance: 525.7
click at [371, 207] on div "Powiedziała , że kradzież to zło ." at bounding box center [629, 209] width 997 height 48
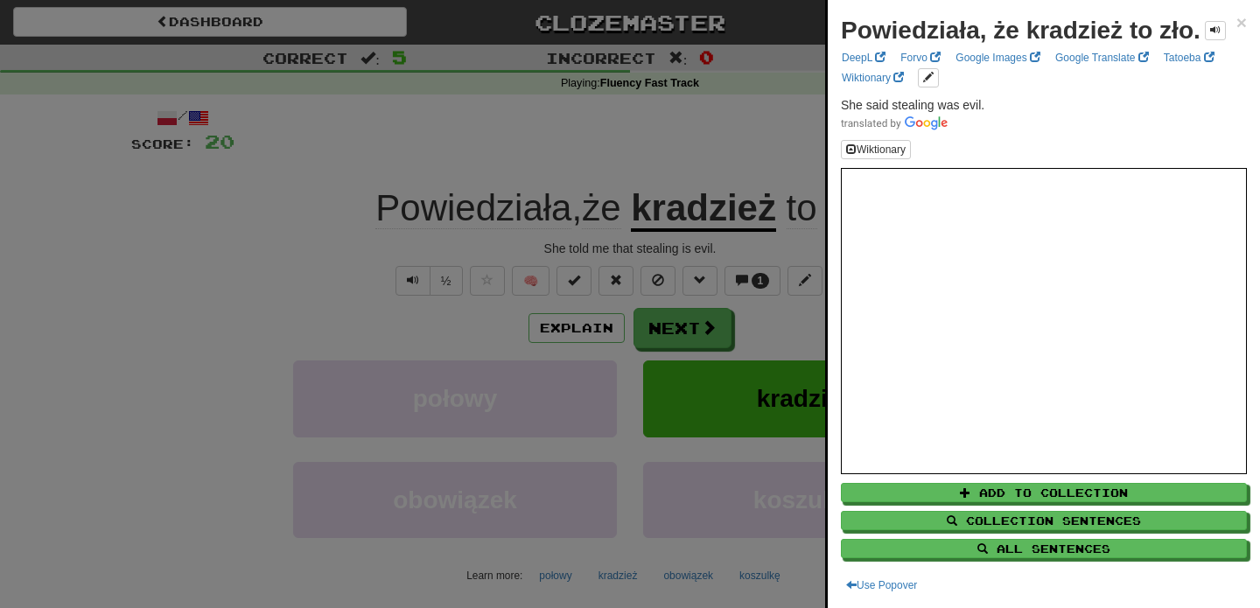
click at [698, 340] on div at bounding box center [630, 304] width 1260 height 608
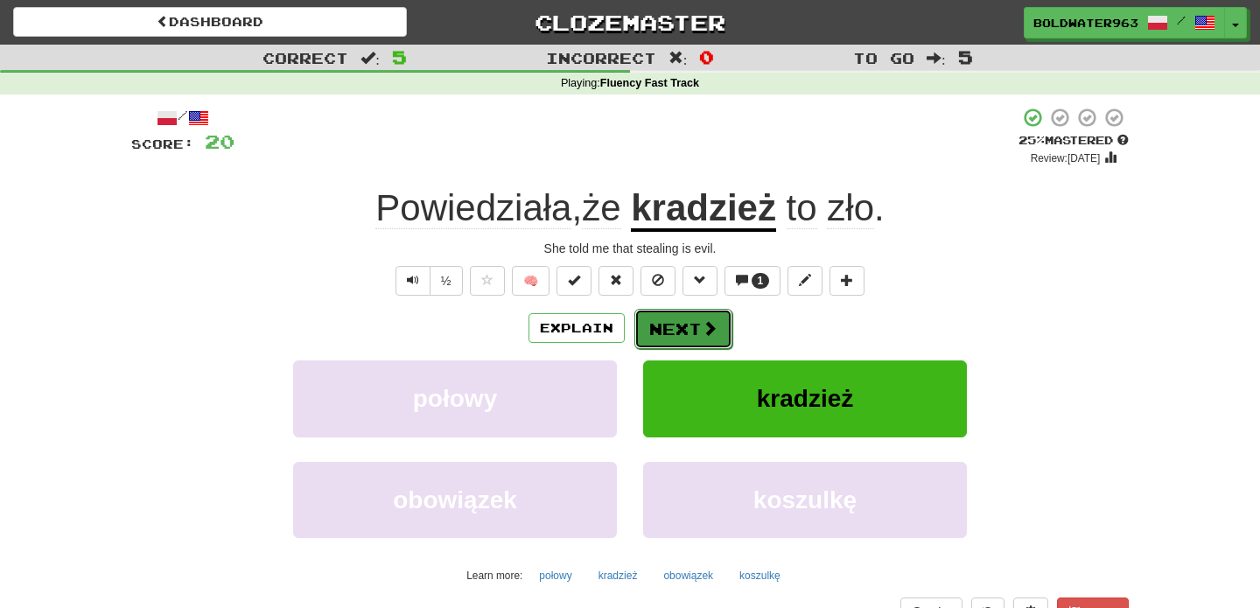
click at [683, 337] on button "Next" at bounding box center [683, 329] width 98 height 40
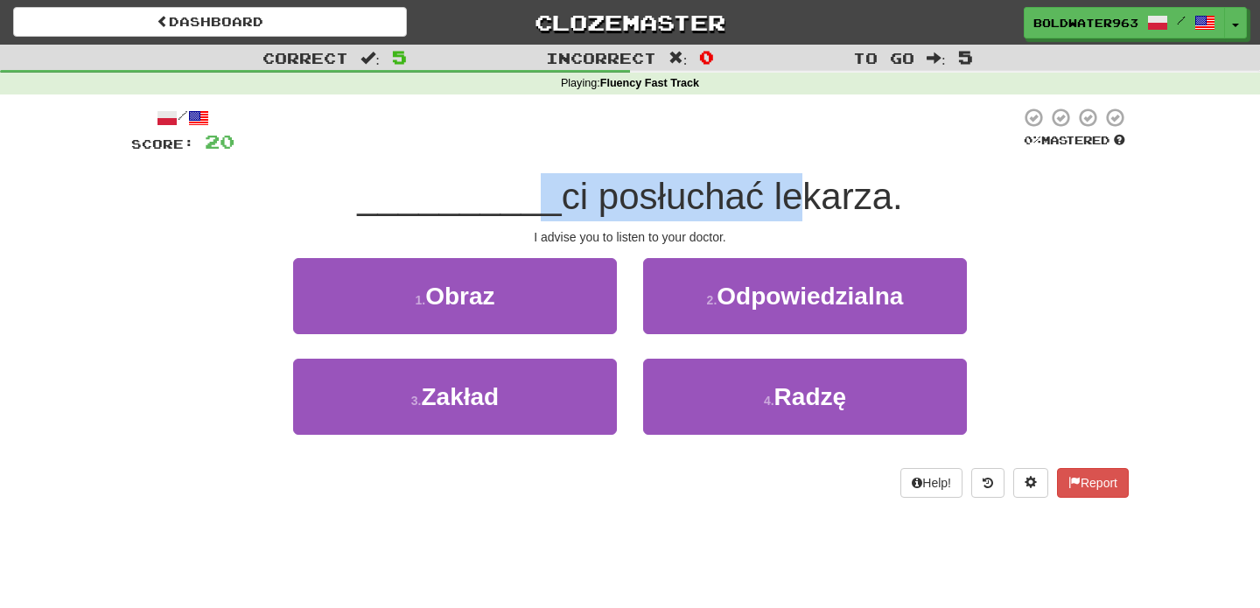
drag, startPoint x: 529, startPoint y: 204, endPoint x: 779, endPoint y: 202, distance: 250.2
click at [779, 203] on div "__________ ci posłuchać lekarza." at bounding box center [629, 197] width 997 height 48
click at [779, 202] on span "ci posłuchać lekarza." at bounding box center [732, 196] width 341 height 41
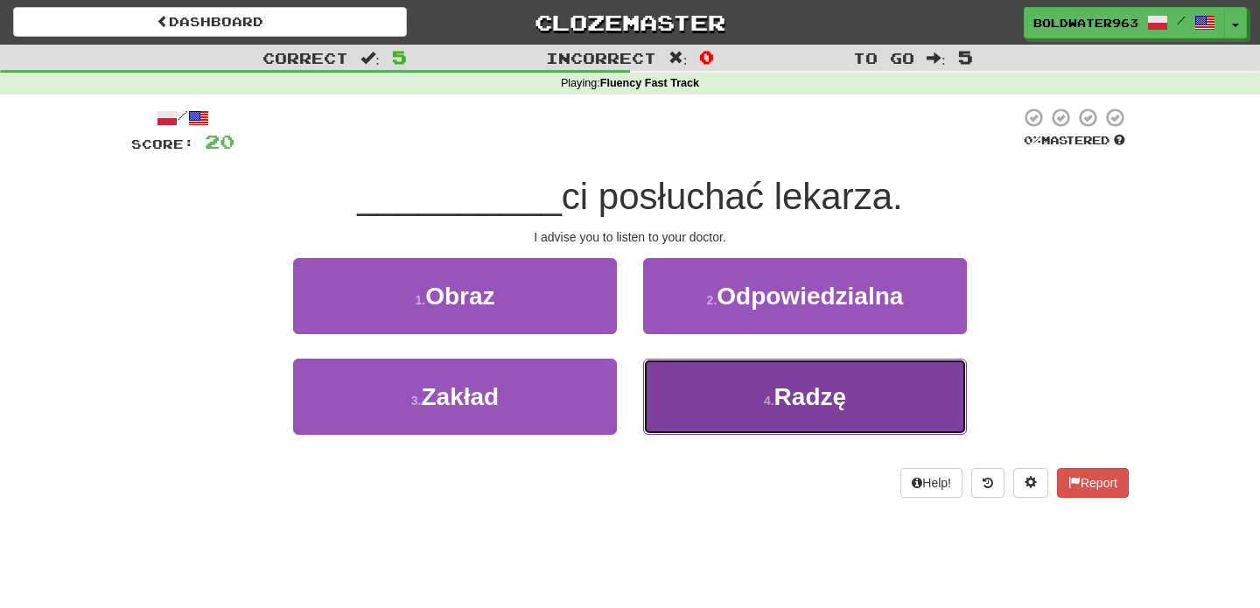
click at [709, 392] on button "4 . Radzę" at bounding box center [805, 397] width 324 height 76
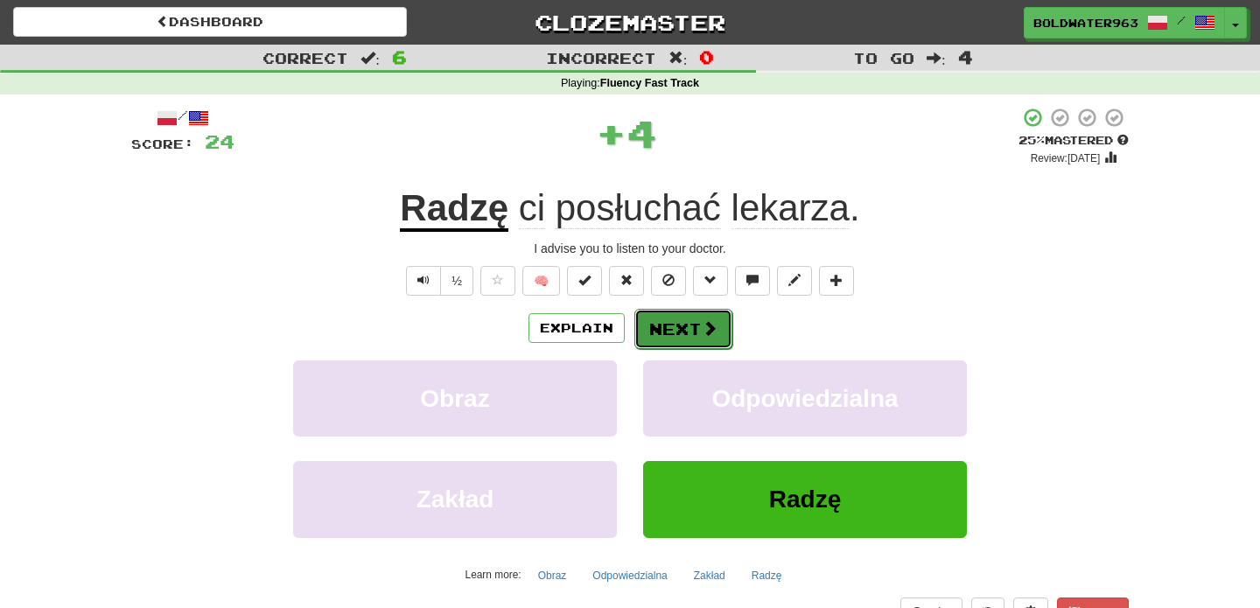
click at [667, 325] on button "Next" at bounding box center [683, 329] width 98 height 40
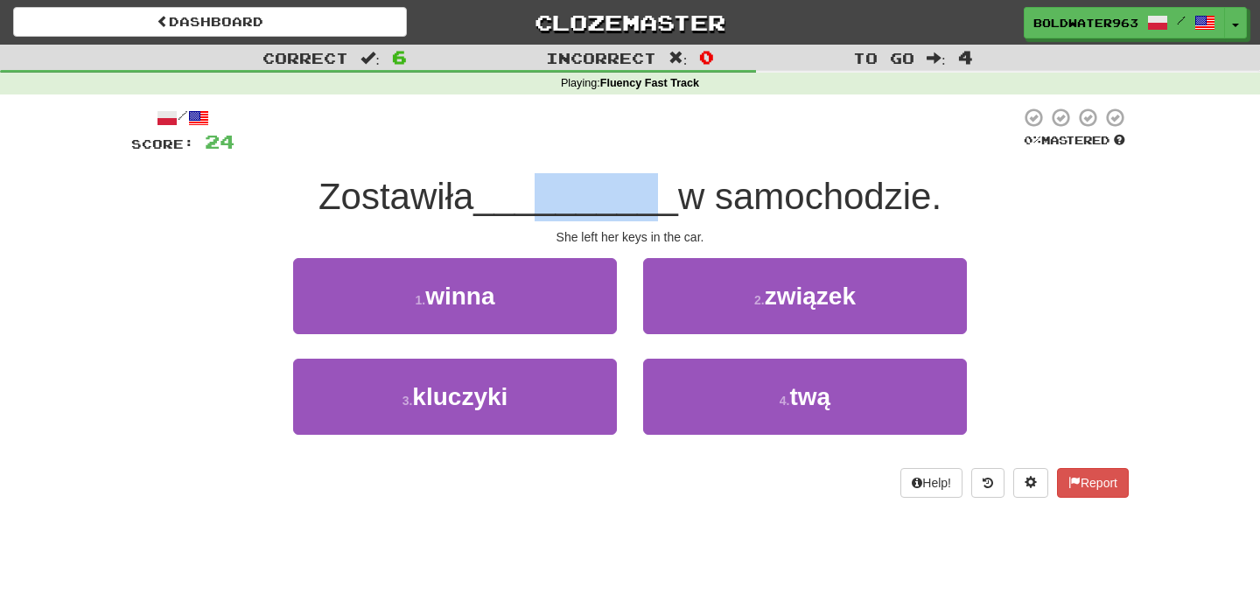
drag, startPoint x: 536, startPoint y: 203, endPoint x: 653, endPoint y: 200, distance: 116.4
click at [653, 200] on span "__________" at bounding box center [575, 196] width 205 height 41
click at [653, 203] on span "__________" at bounding box center [575, 196] width 205 height 41
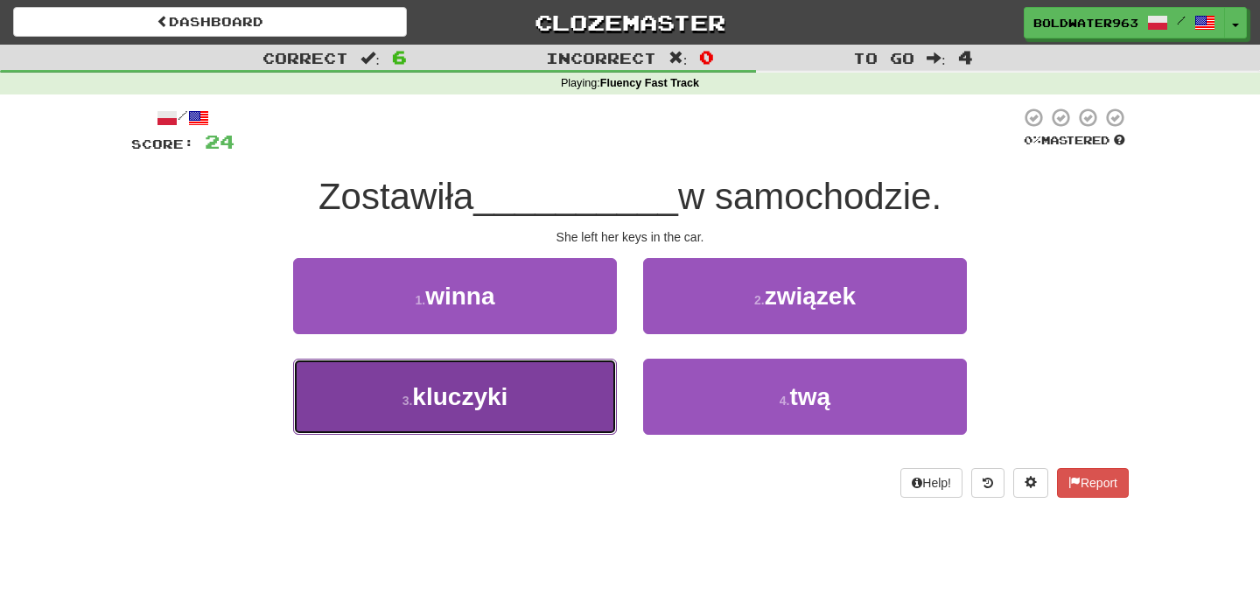
click at [528, 390] on button "3 . kluczyki" at bounding box center [455, 397] width 324 height 76
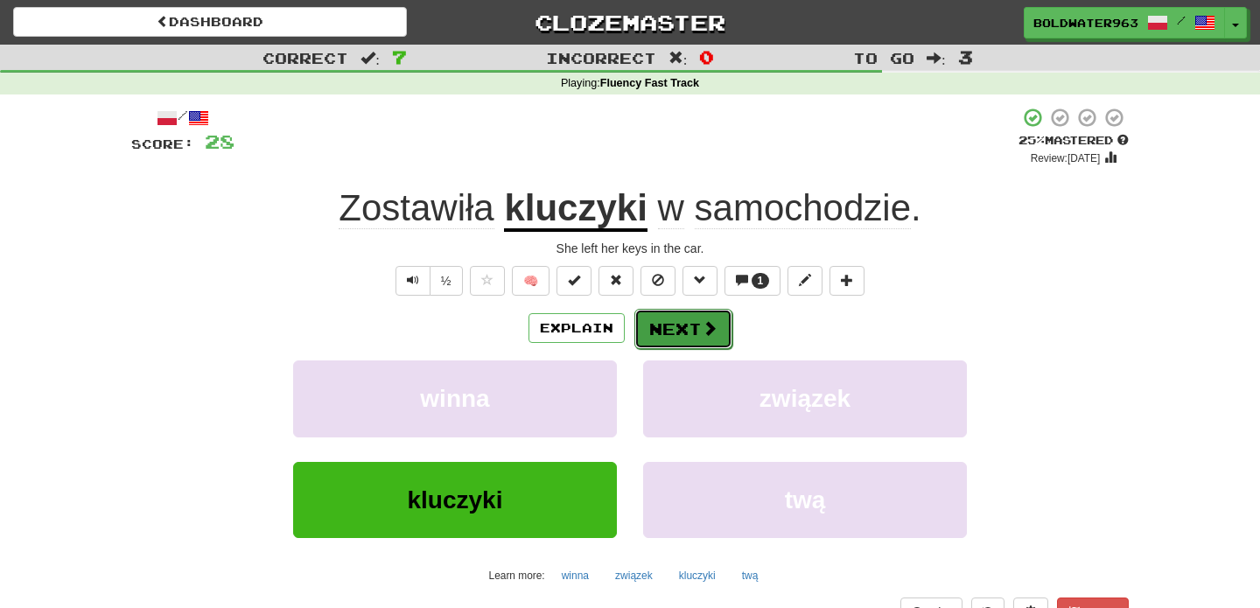
click at [682, 319] on button "Next" at bounding box center [683, 329] width 98 height 40
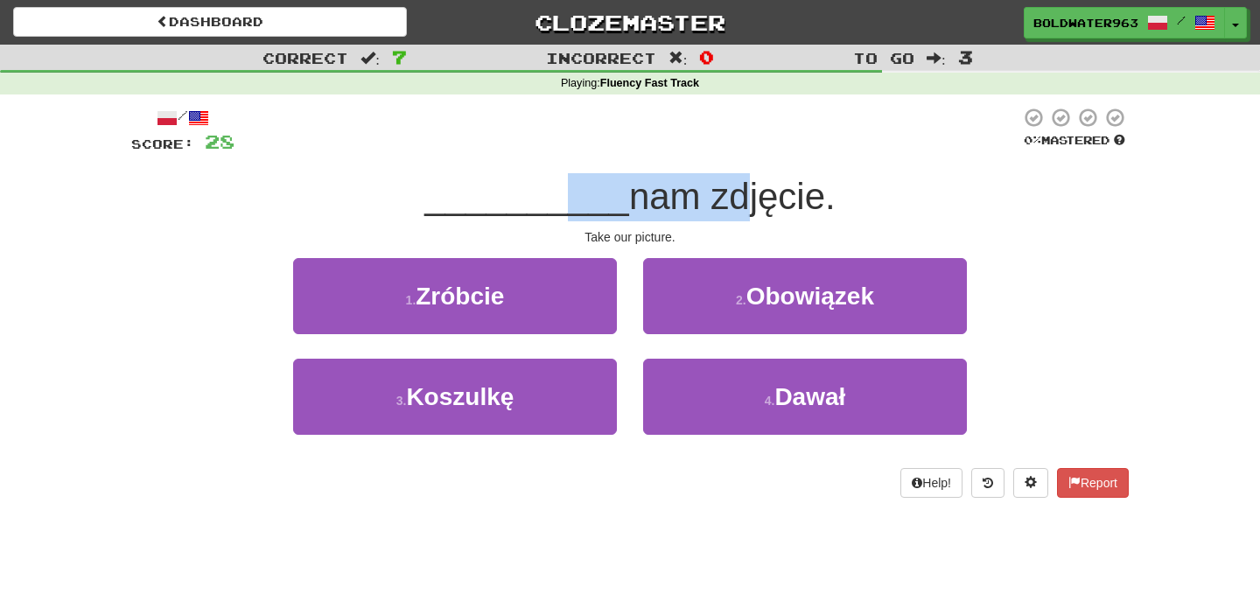
drag, startPoint x: 559, startPoint y: 212, endPoint x: 717, endPoint y: 206, distance: 158.4
click at [717, 206] on div "__________ nam zdjęcie." at bounding box center [629, 197] width 997 height 48
click at [654, 207] on span "nam zdjęcie." at bounding box center [732, 196] width 206 height 41
click at [625, 291] on div "1 . Zróbcie" at bounding box center [455, 308] width 350 height 101
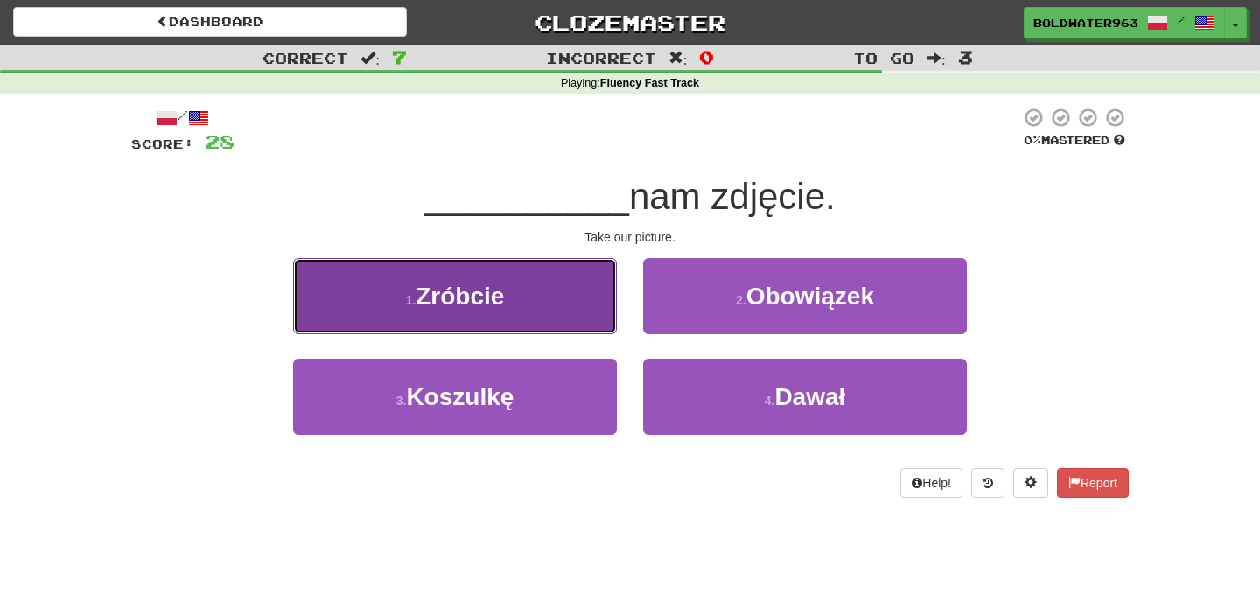
click at [542, 297] on button "1 . Zróbcie" at bounding box center [455, 296] width 324 height 76
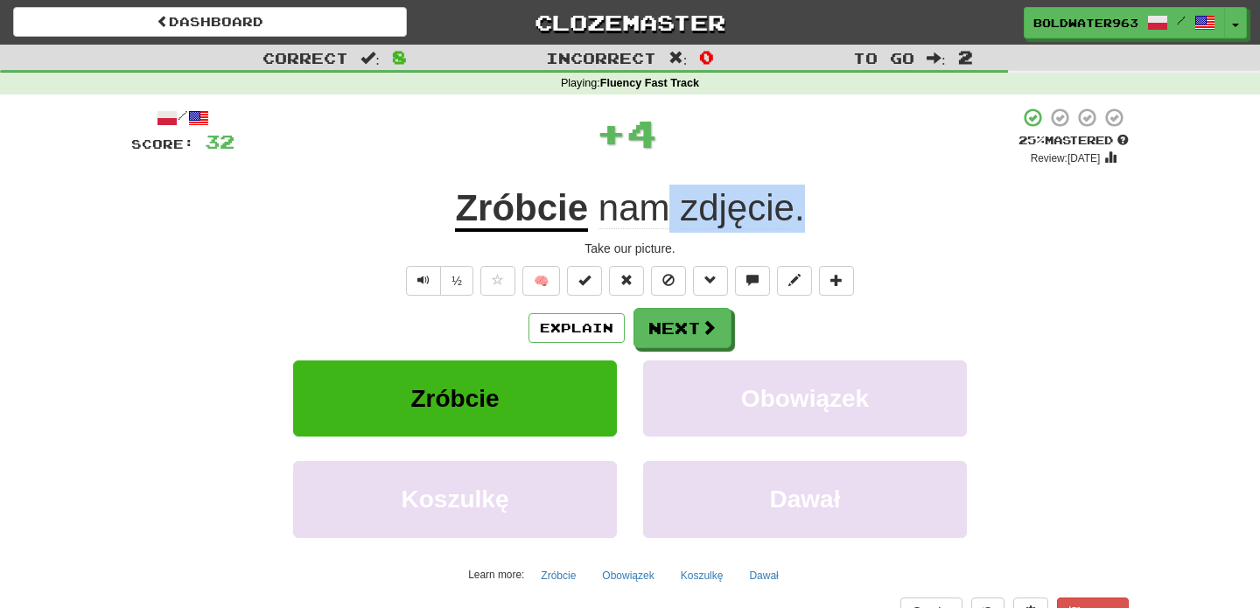
drag, startPoint x: 674, startPoint y: 214, endPoint x: 848, endPoint y: 216, distance: 175.0
click at [848, 216] on div "Zróbcie nam zdjęcie ." at bounding box center [629, 209] width 997 height 48
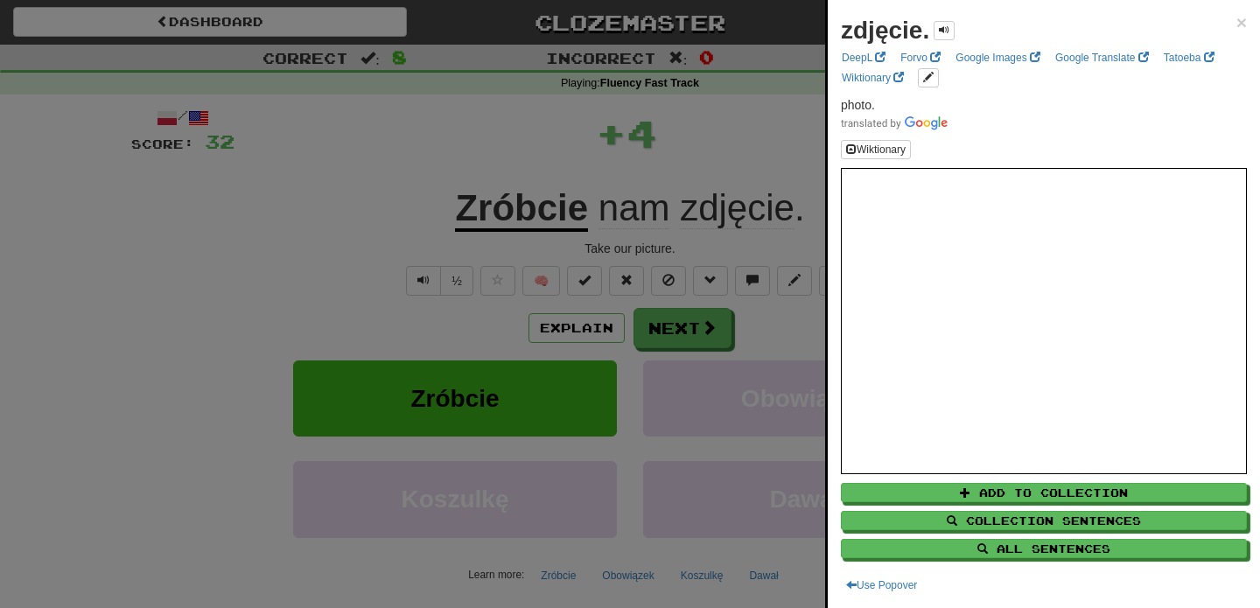
click at [788, 164] on div at bounding box center [630, 304] width 1260 height 608
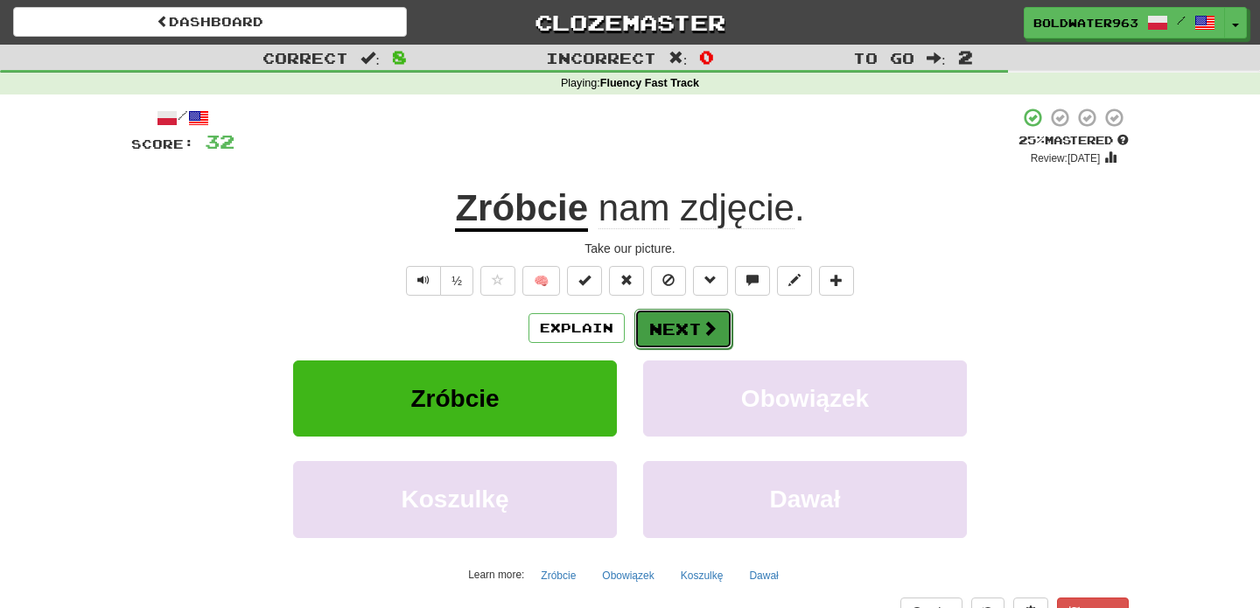
click at [681, 330] on button "Next" at bounding box center [683, 329] width 98 height 40
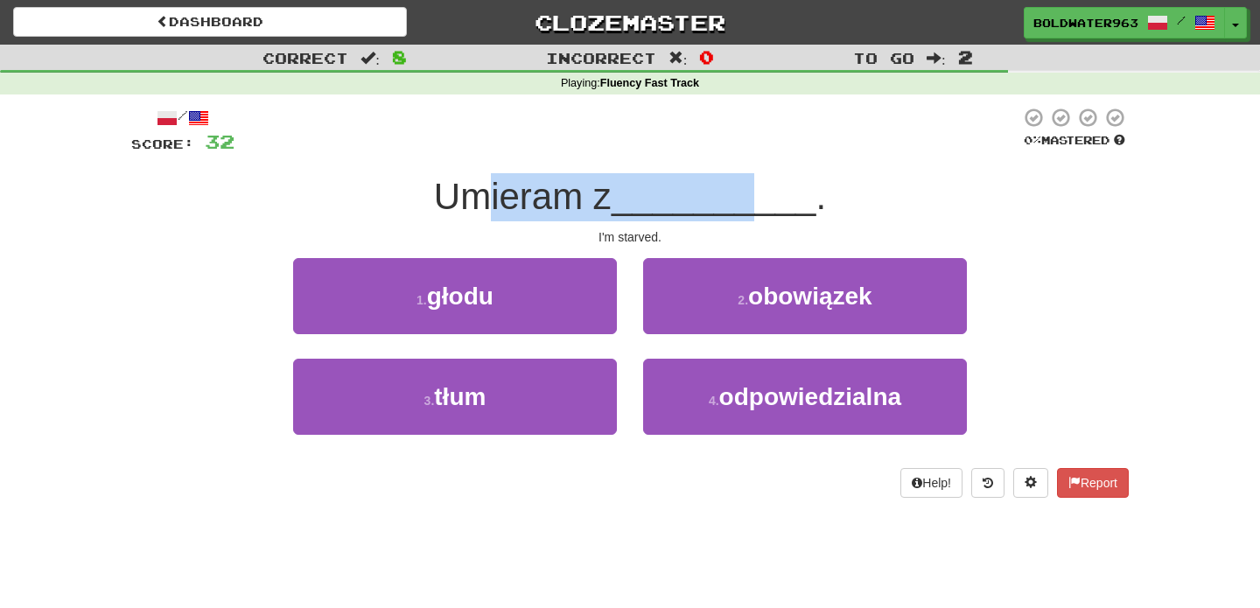
drag, startPoint x: 489, startPoint y: 199, endPoint x: 753, endPoint y: 200, distance: 264.2
click at [753, 200] on div "Umieram z __________ ." at bounding box center [629, 197] width 997 height 48
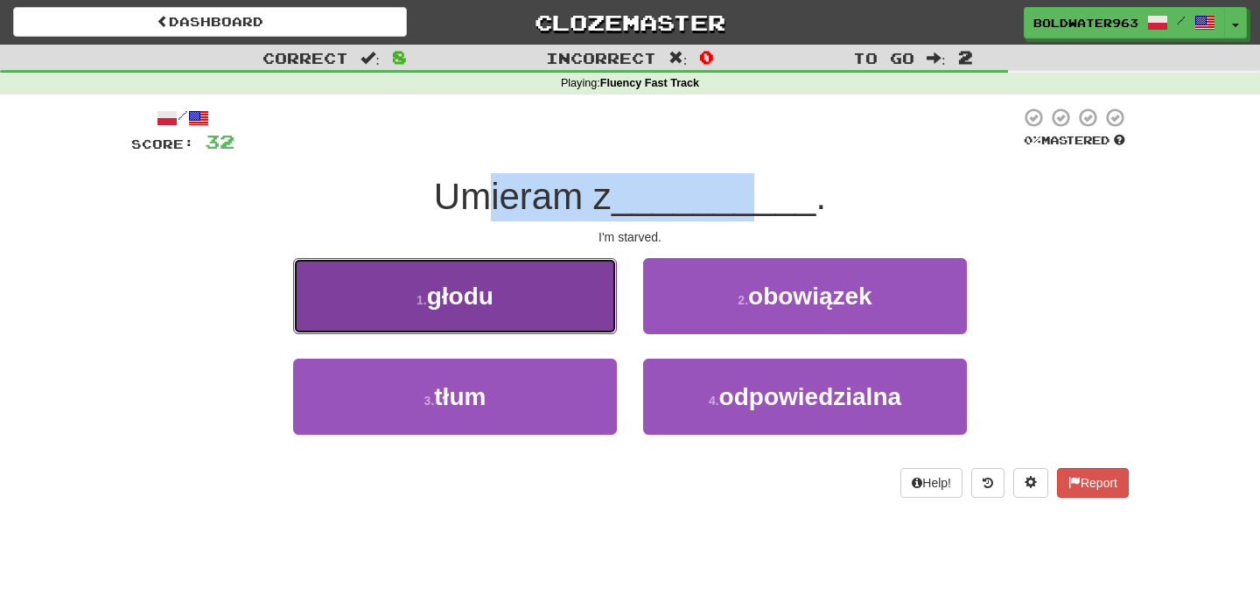
click at [536, 318] on button "1 . głodu" at bounding box center [455, 296] width 324 height 76
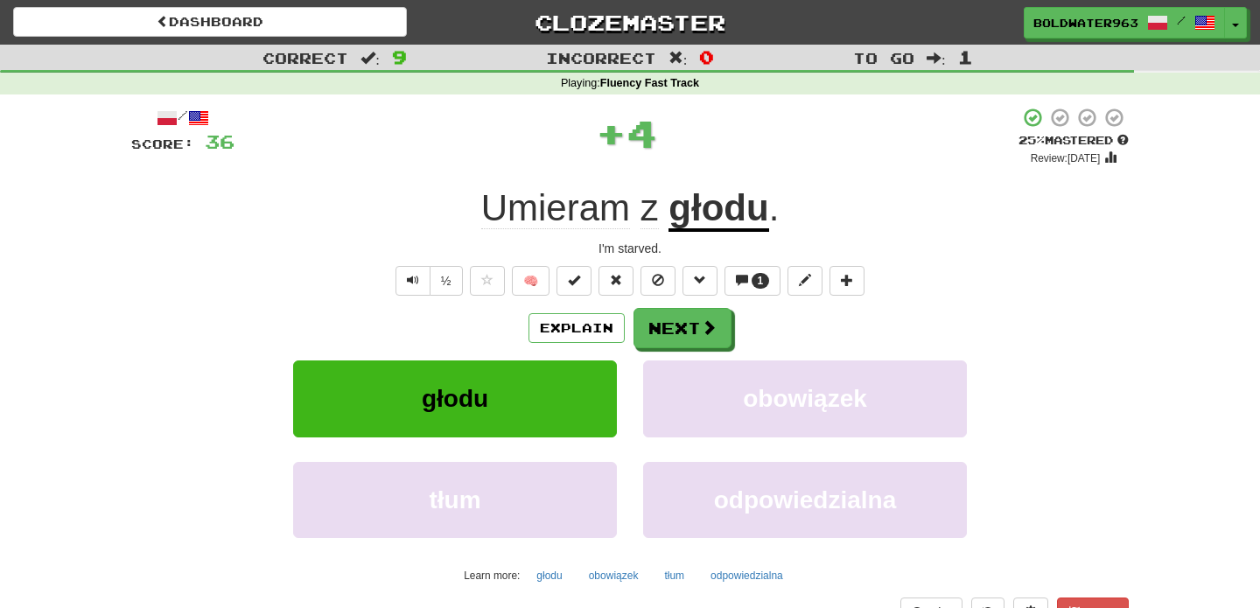
click at [713, 214] on u "głodu" at bounding box center [718, 209] width 100 height 45
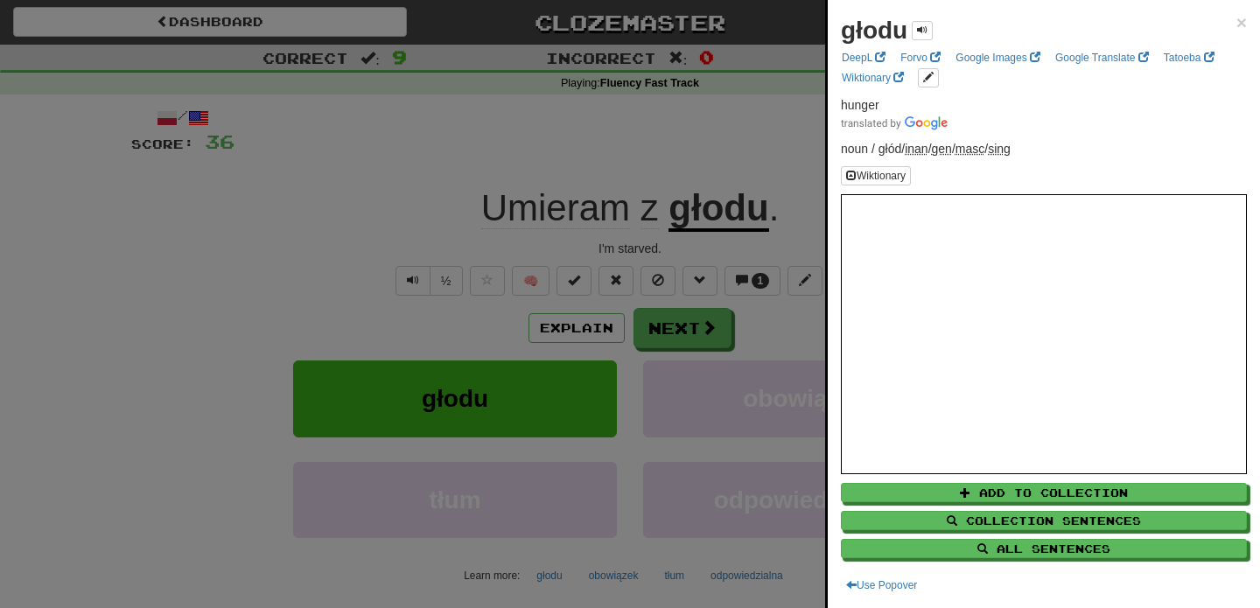
click at [690, 154] on div at bounding box center [630, 304] width 1260 height 608
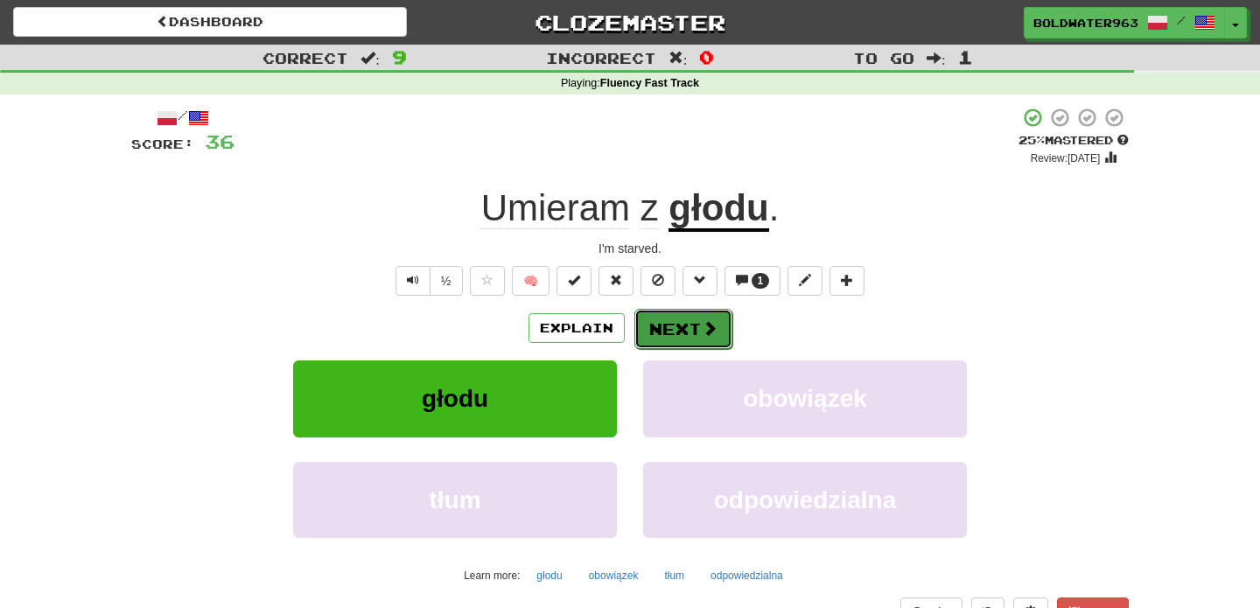
click at [678, 331] on button "Next" at bounding box center [683, 329] width 98 height 40
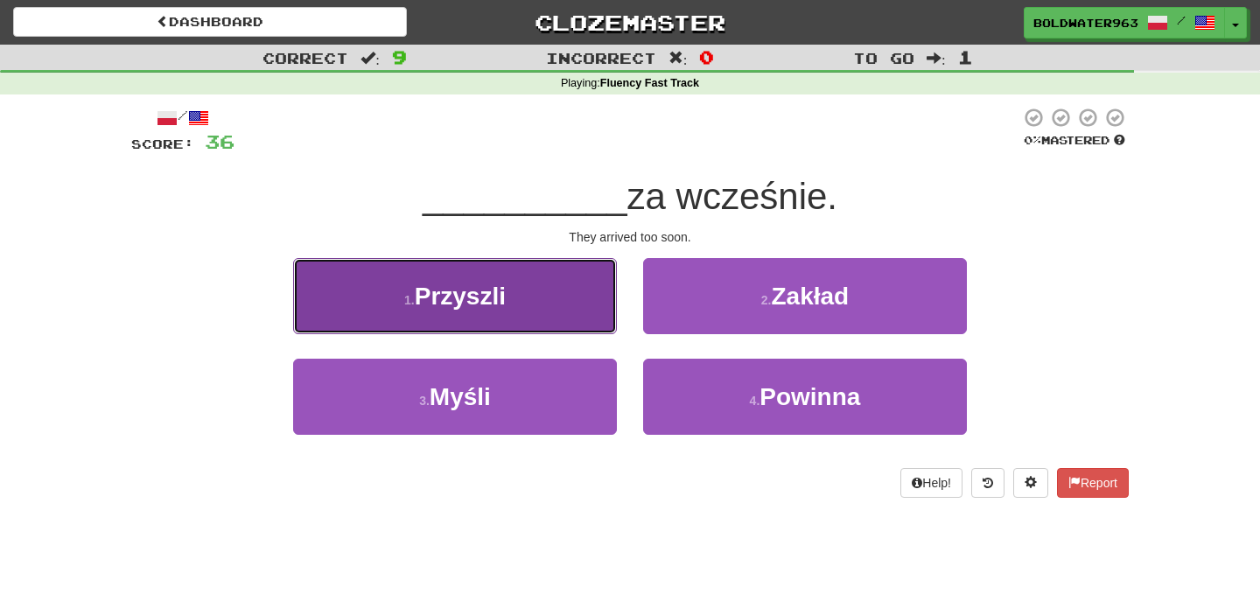
click at [563, 302] on button "1 . Przyszli" at bounding box center [455, 296] width 324 height 76
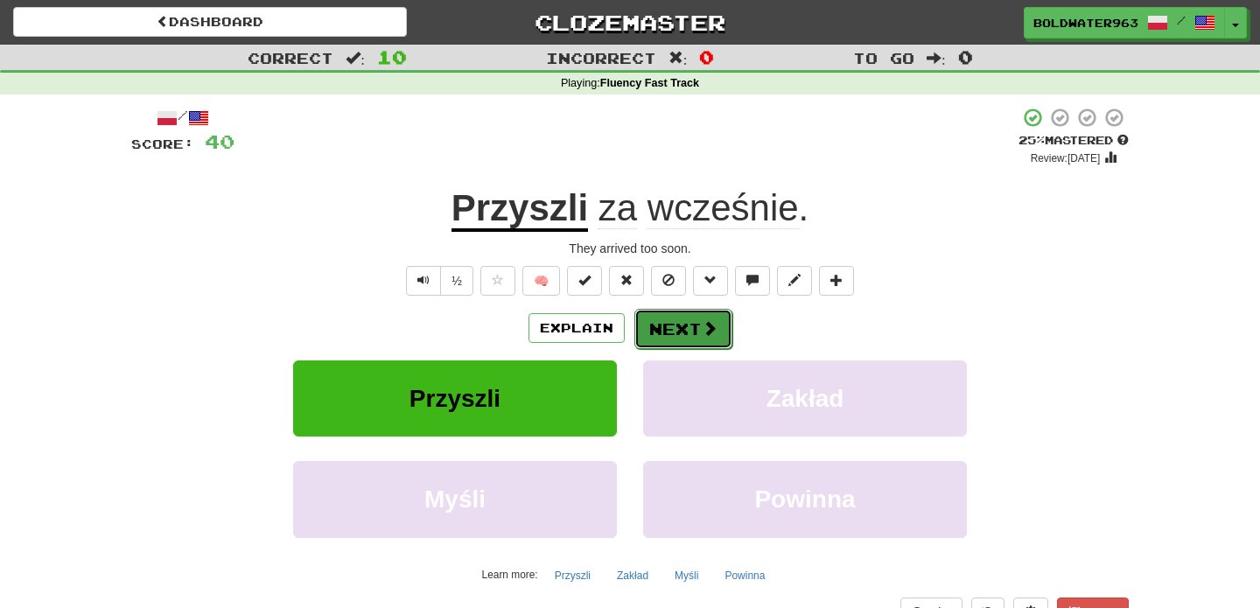
click at [690, 327] on button "Next" at bounding box center [683, 329] width 98 height 40
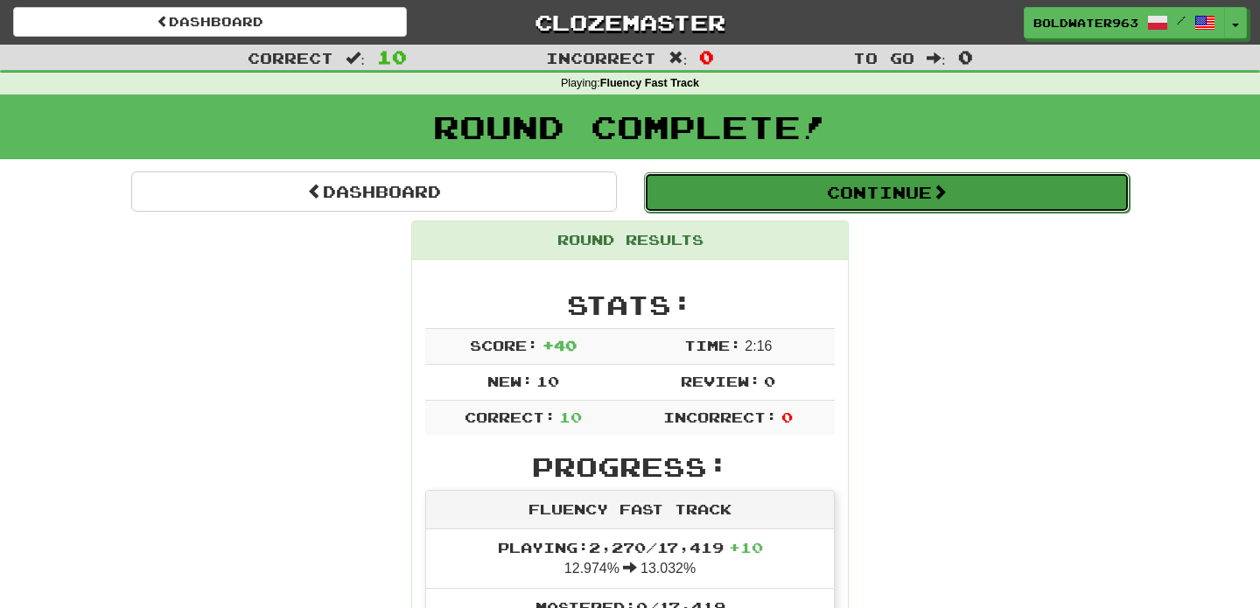
click at [680, 188] on button "Continue" at bounding box center [886, 192] width 485 height 40
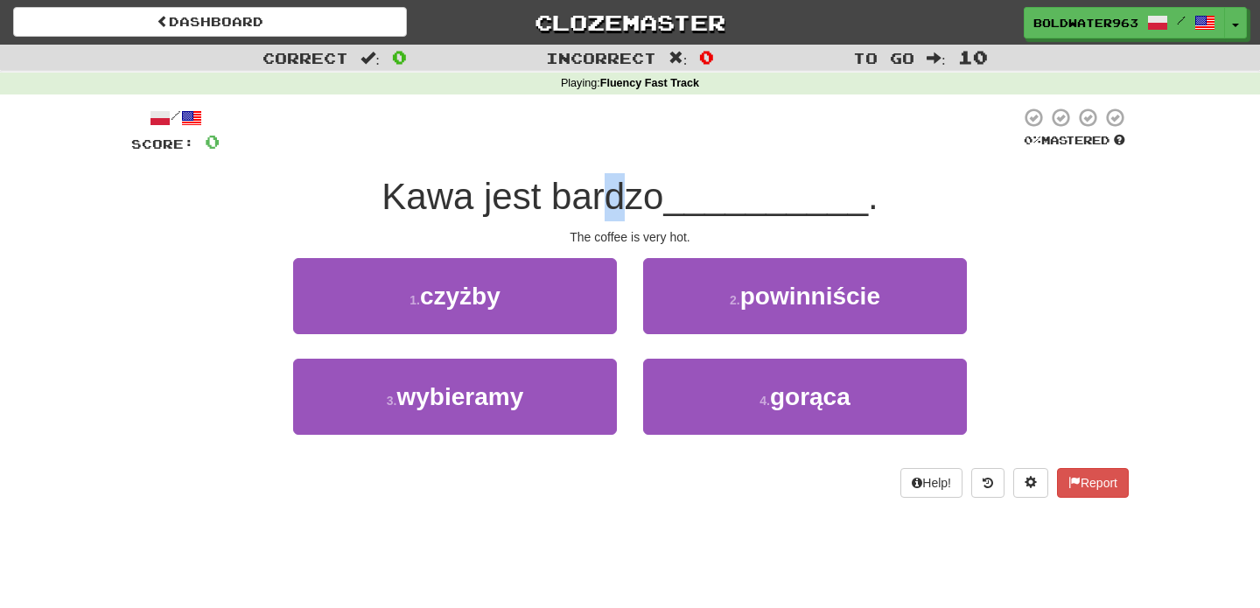
drag, startPoint x: 614, startPoint y: 200, endPoint x: 633, endPoint y: 199, distance: 19.3
click at [633, 199] on span "Kawa jest bardzo" at bounding box center [522, 196] width 282 height 41
drag, startPoint x: 649, startPoint y: 198, endPoint x: 600, endPoint y: 194, distance: 49.1
click at [600, 194] on span "Kawa jest bardzo" at bounding box center [522, 196] width 282 height 41
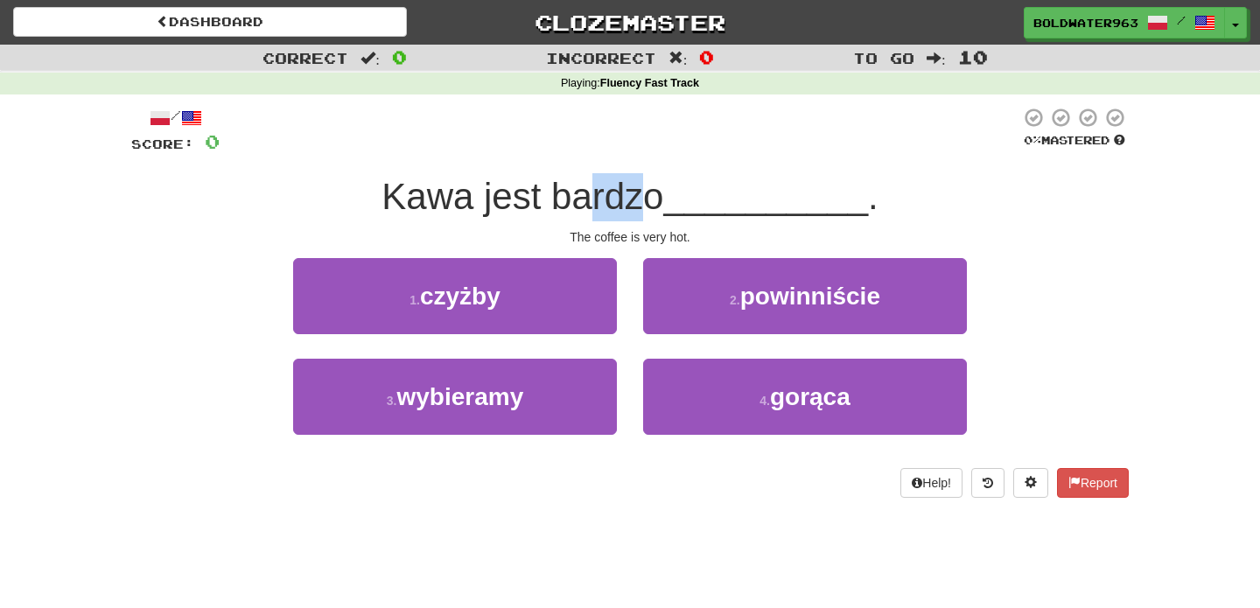
drag, startPoint x: 600, startPoint y: 194, endPoint x: 641, endPoint y: 196, distance: 41.1
click at [641, 196] on span "Kawa jest bardzo" at bounding box center [522, 196] width 282 height 41
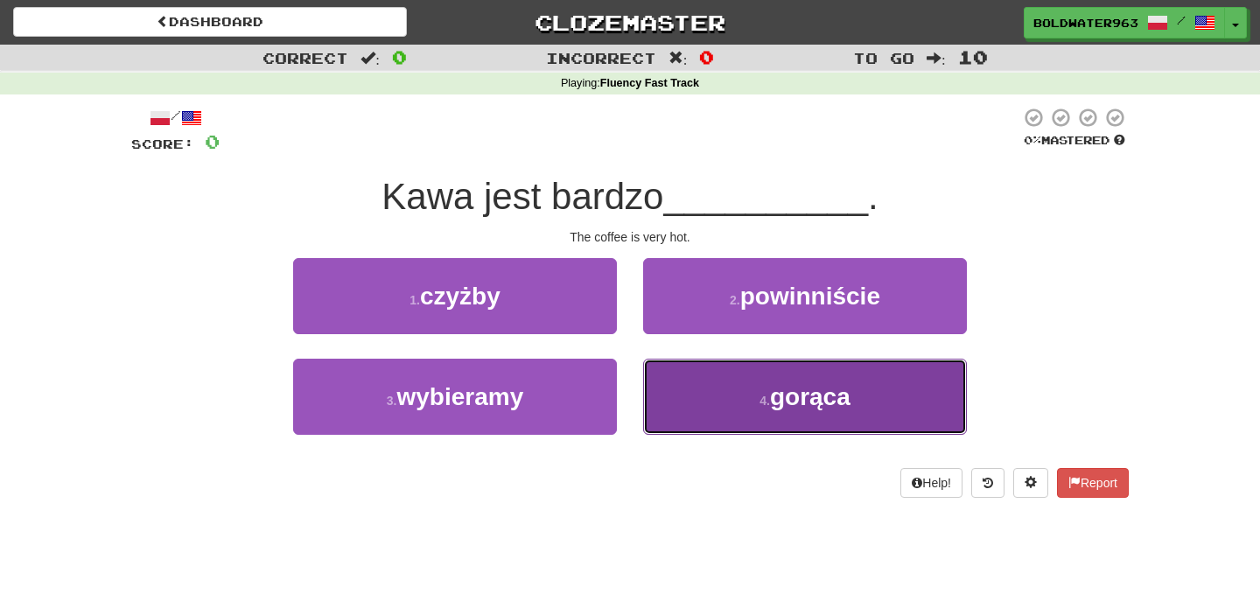
click at [736, 381] on button "4 . gorąca" at bounding box center [805, 397] width 324 height 76
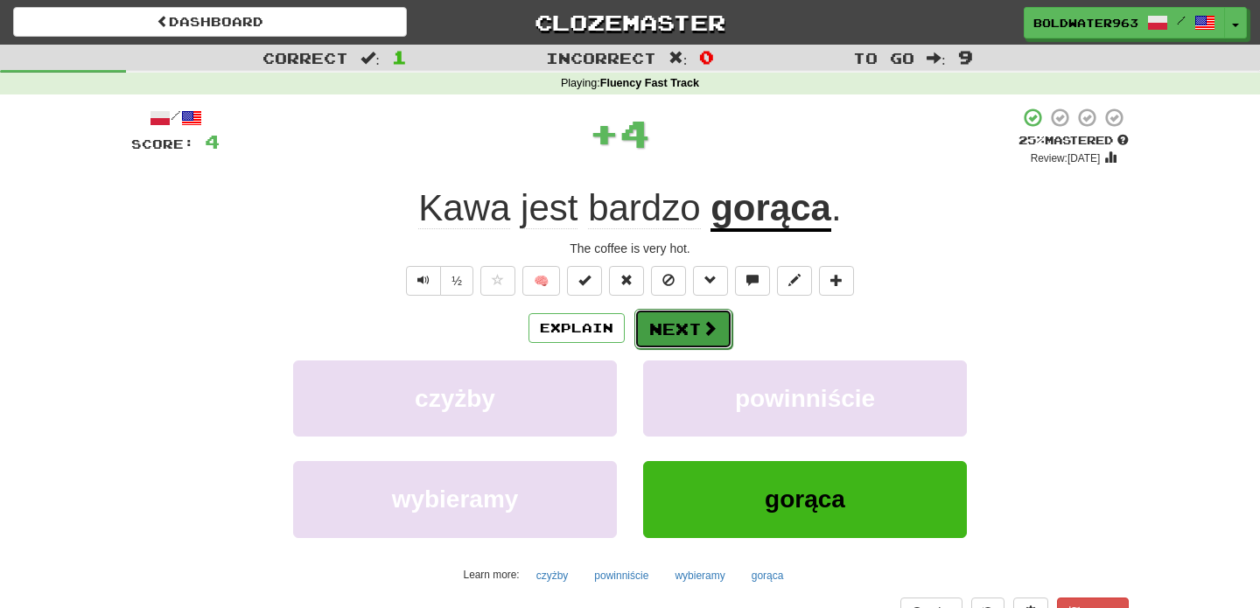
click at [689, 330] on button "Next" at bounding box center [683, 329] width 98 height 40
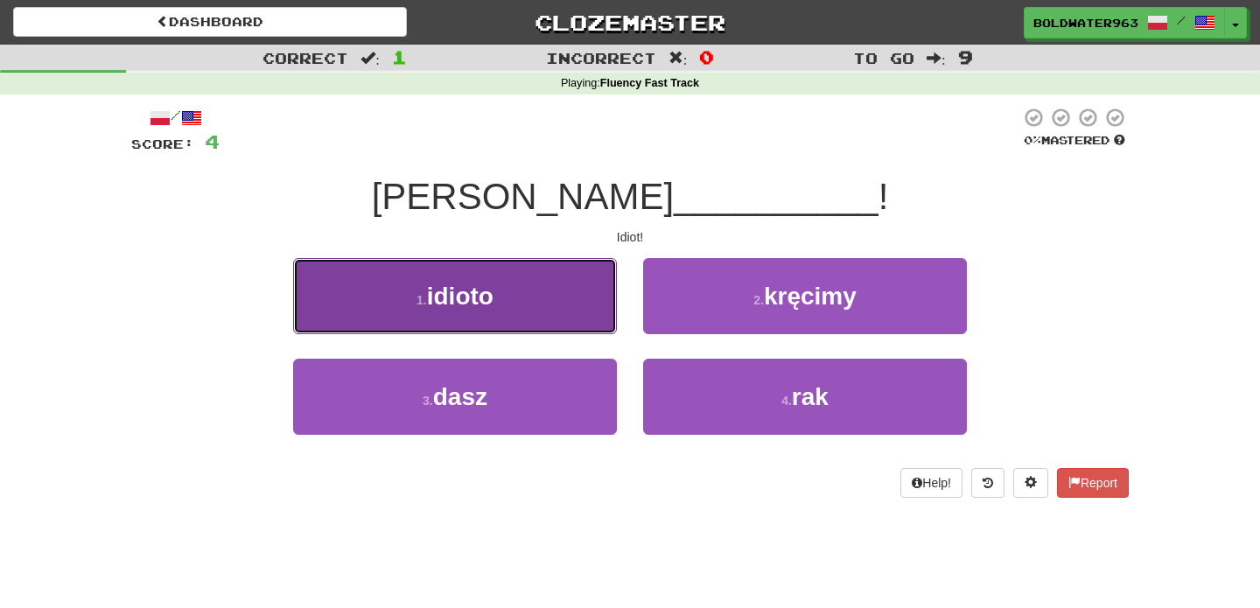
click at [509, 309] on button "1 . idioto" at bounding box center [455, 296] width 324 height 76
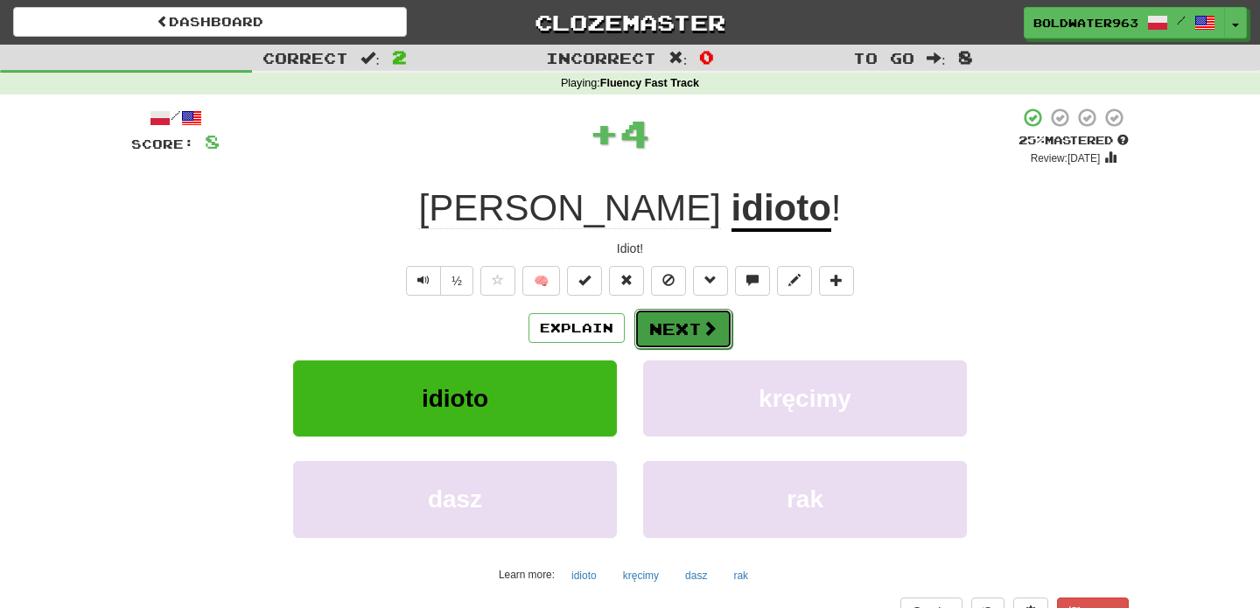
click at [661, 332] on button "Next" at bounding box center [683, 329] width 98 height 40
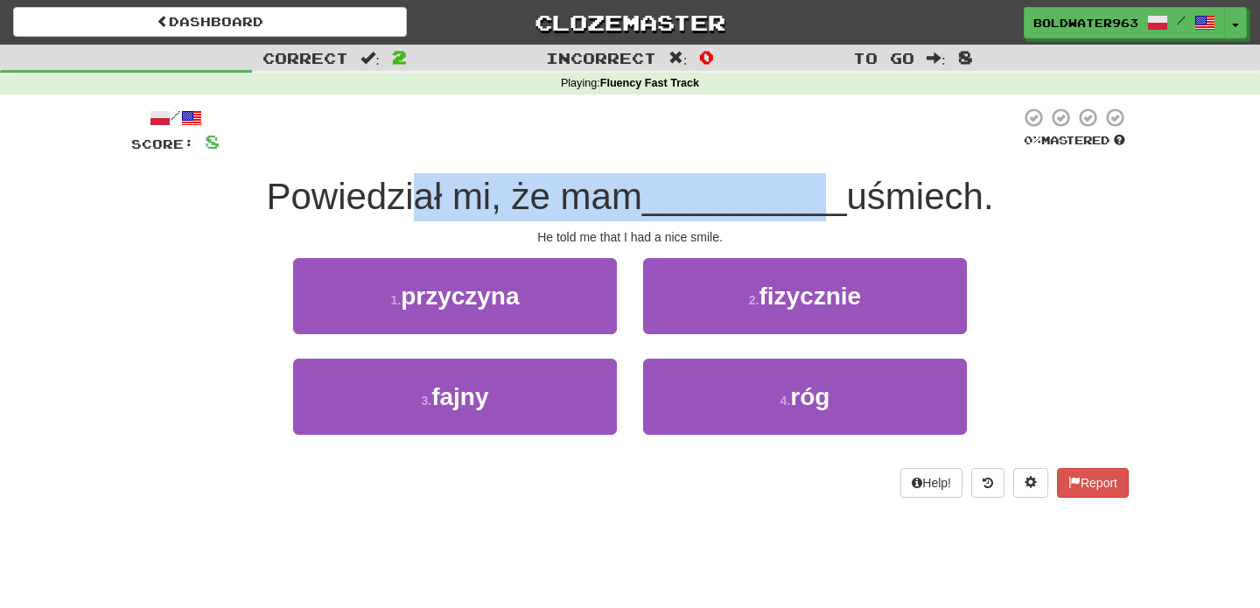
drag, startPoint x: 416, startPoint y: 203, endPoint x: 813, endPoint y: 200, distance: 396.3
click at [813, 200] on div "Powiedział mi, że mam __________ uśmiech." at bounding box center [629, 197] width 997 height 48
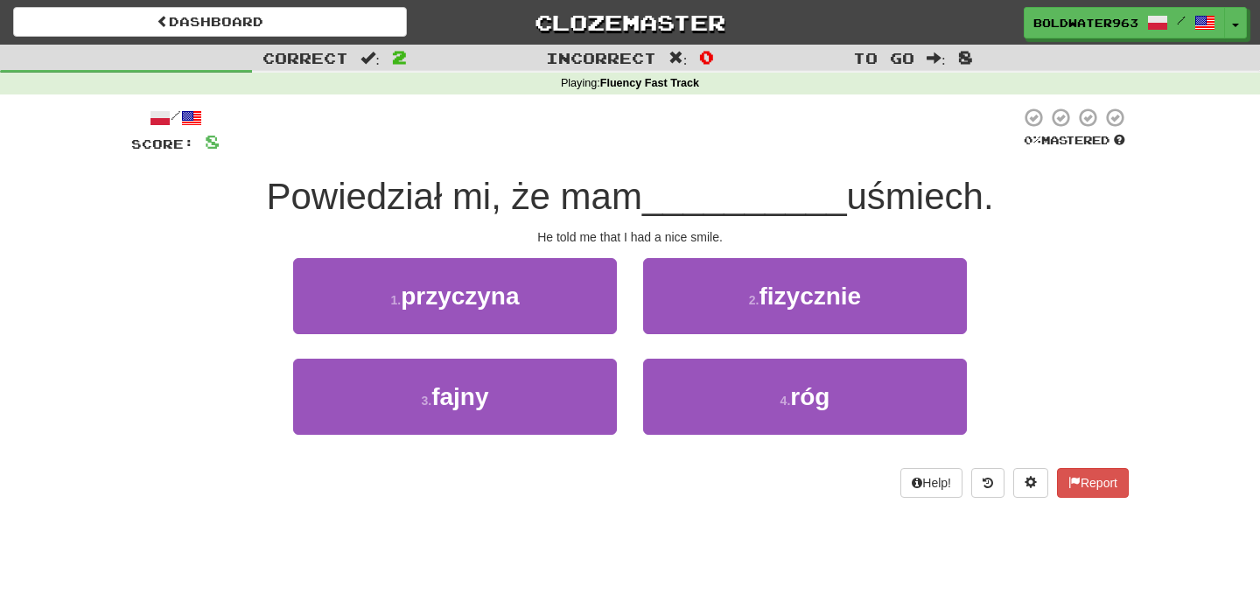
click at [525, 195] on span "Powiedział mi, że mam" at bounding box center [453, 196] width 375 height 41
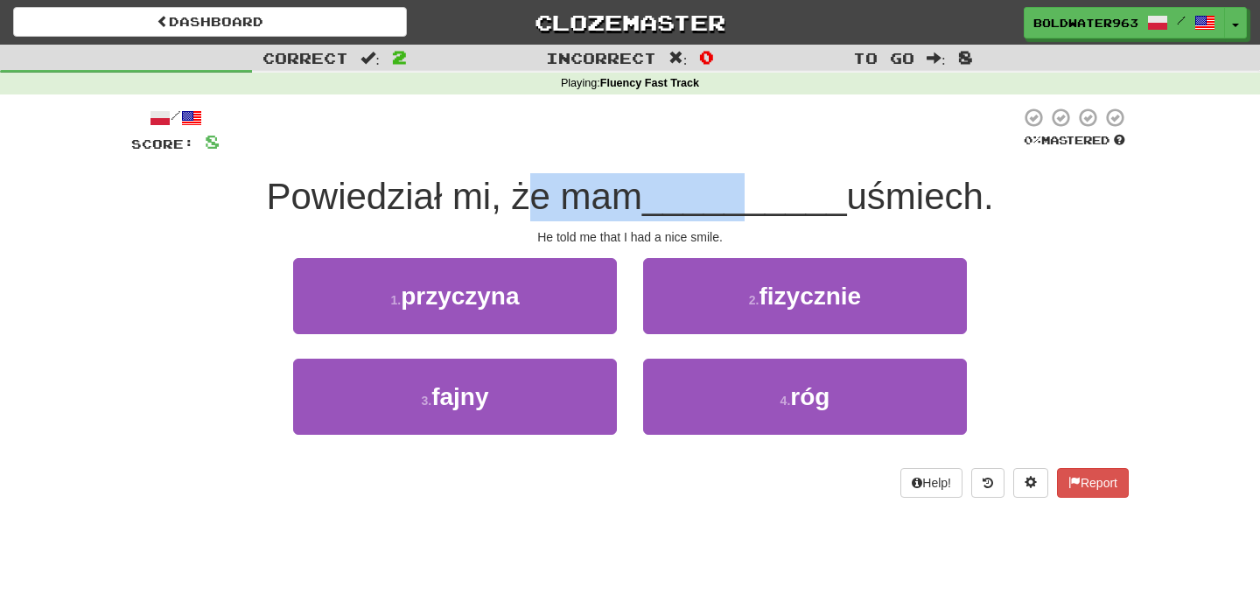
drag, startPoint x: 524, startPoint y: 195, endPoint x: 740, endPoint y: 187, distance: 216.2
click at [740, 187] on div "Powiedział mi, że mam __________ uśmiech." at bounding box center [629, 197] width 997 height 48
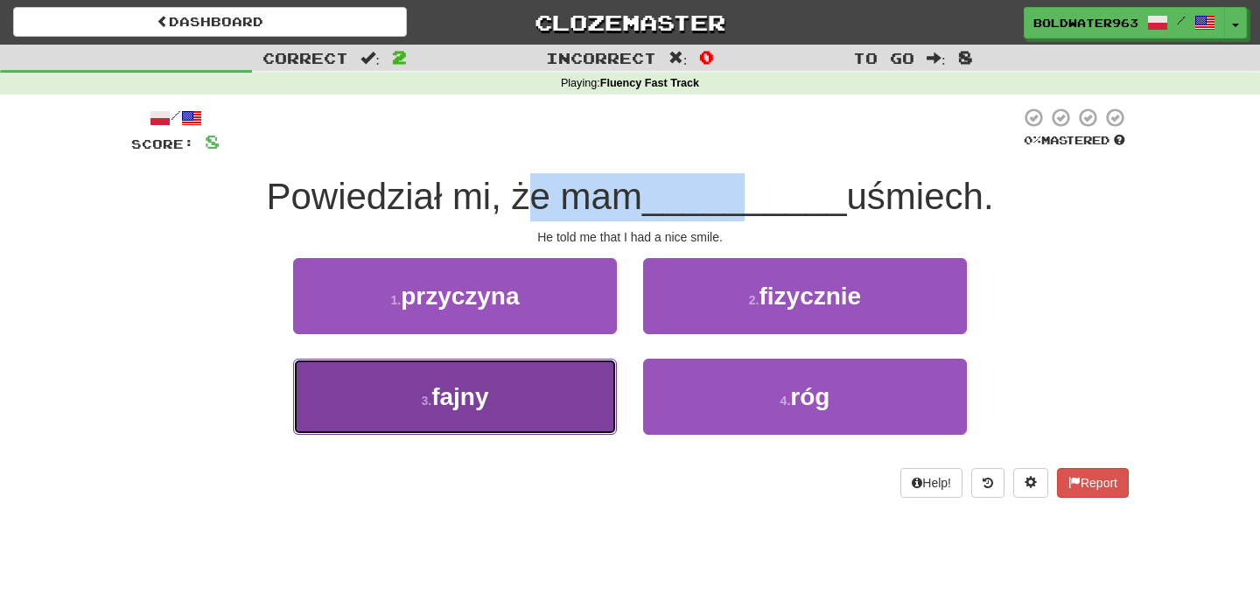
click at [527, 385] on button "3 . fajny" at bounding box center [455, 397] width 324 height 76
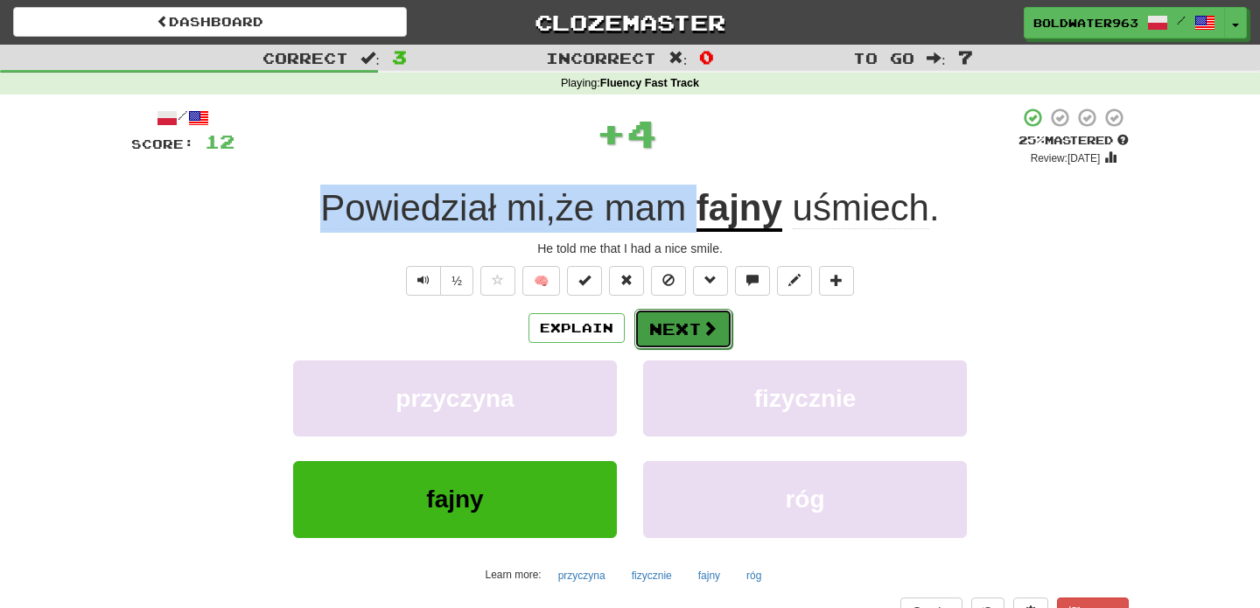
click at [671, 328] on button "Next" at bounding box center [683, 329] width 98 height 40
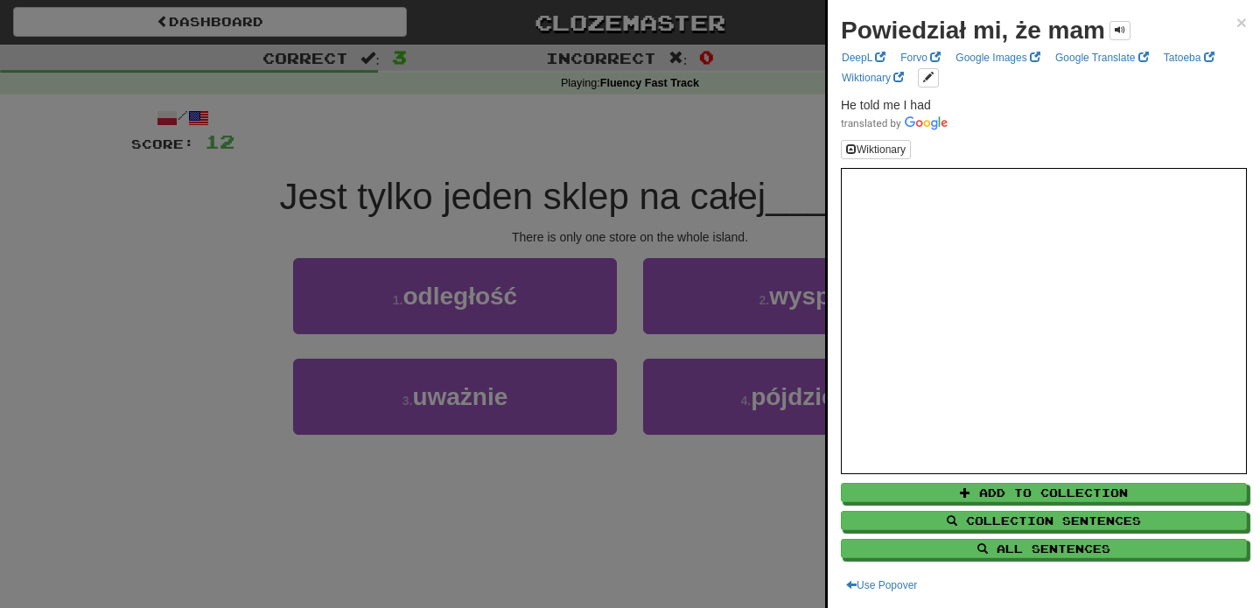
click at [401, 178] on div at bounding box center [630, 304] width 1260 height 608
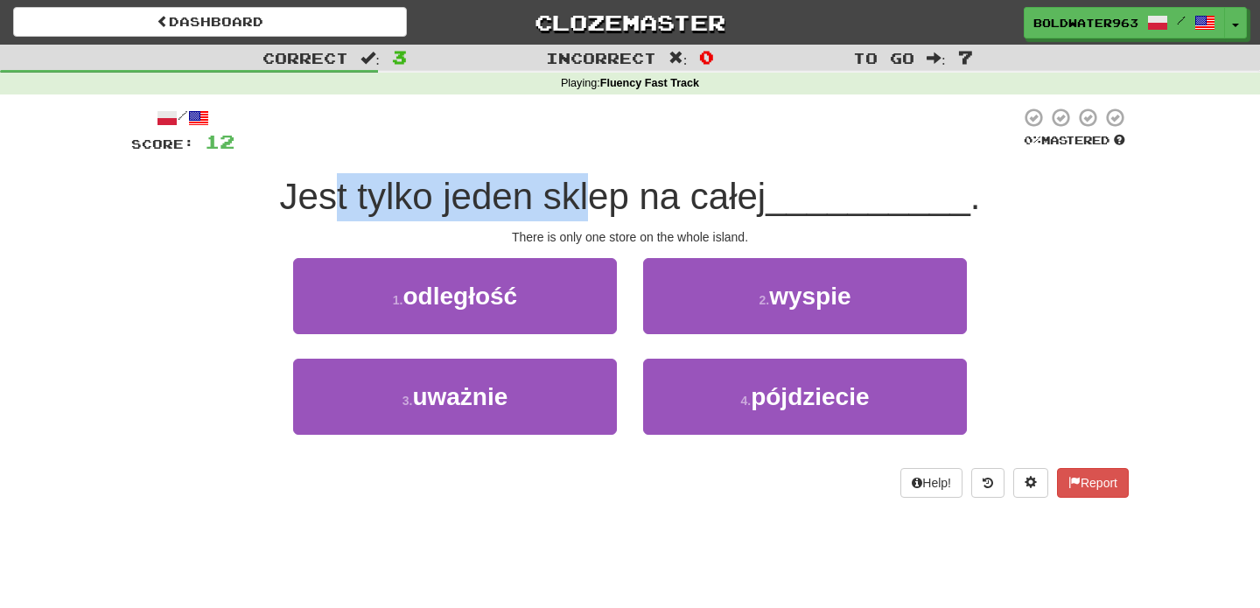
drag, startPoint x: 338, startPoint y: 196, endPoint x: 603, endPoint y: 197, distance: 265.0
click at [603, 197] on span "Jest tylko jeden sklep na całej" at bounding box center [523, 196] width 486 height 41
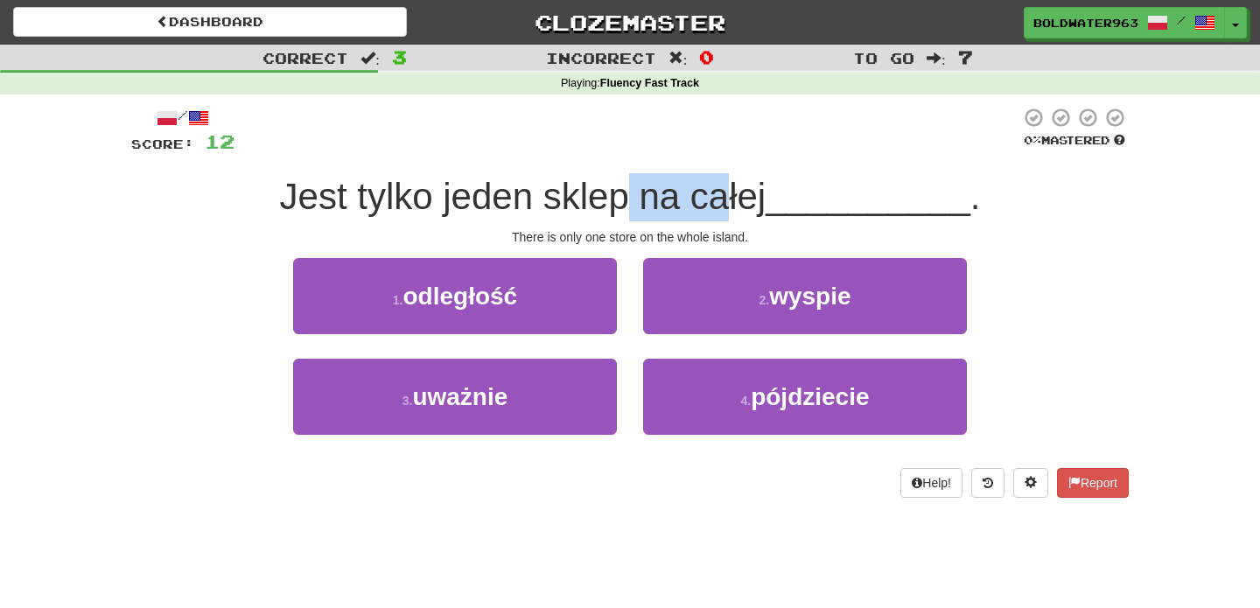
drag, startPoint x: 737, startPoint y: 204, endPoint x: 633, endPoint y: 205, distance: 103.2
click at [633, 205] on span "Jest tylko jeden sklep na całej" at bounding box center [523, 196] width 486 height 41
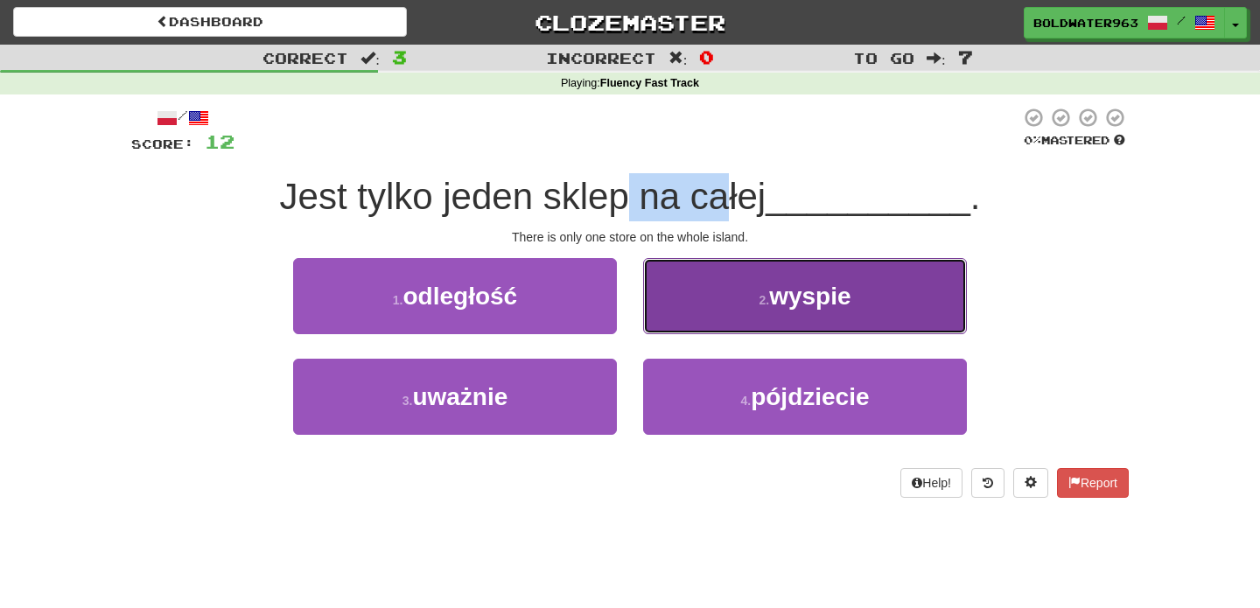
click at [781, 304] on span "wyspie" at bounding box center [809, 296] width 81 height 27
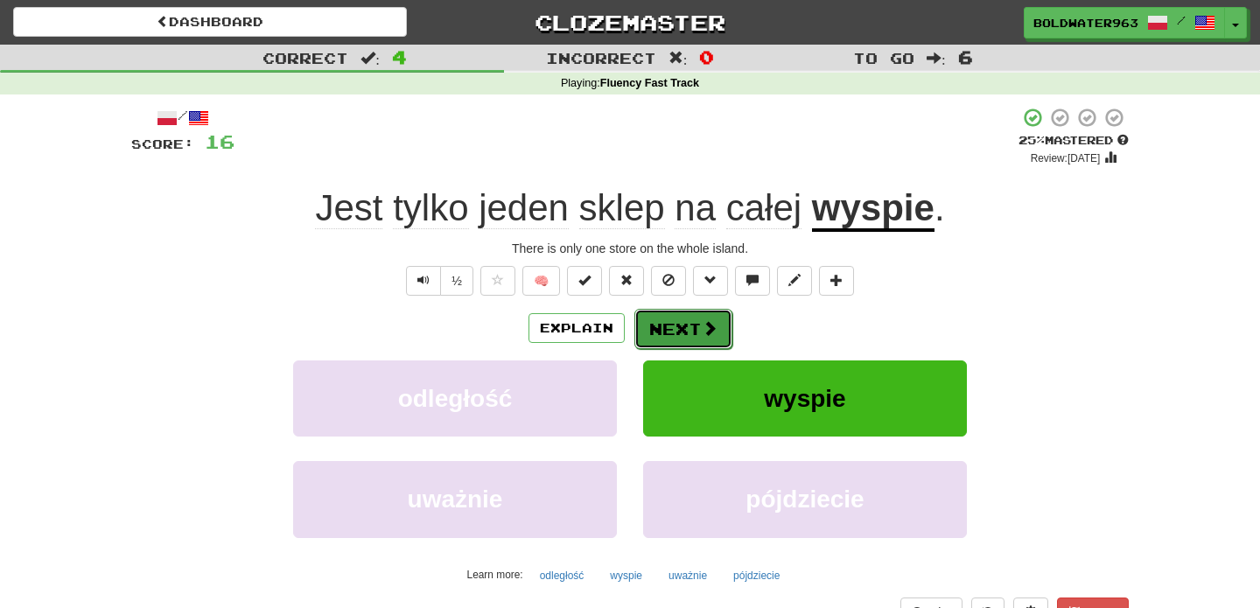
click at [673, 319] on button "Next" at bounding box center [683, 329] width 98 height 40
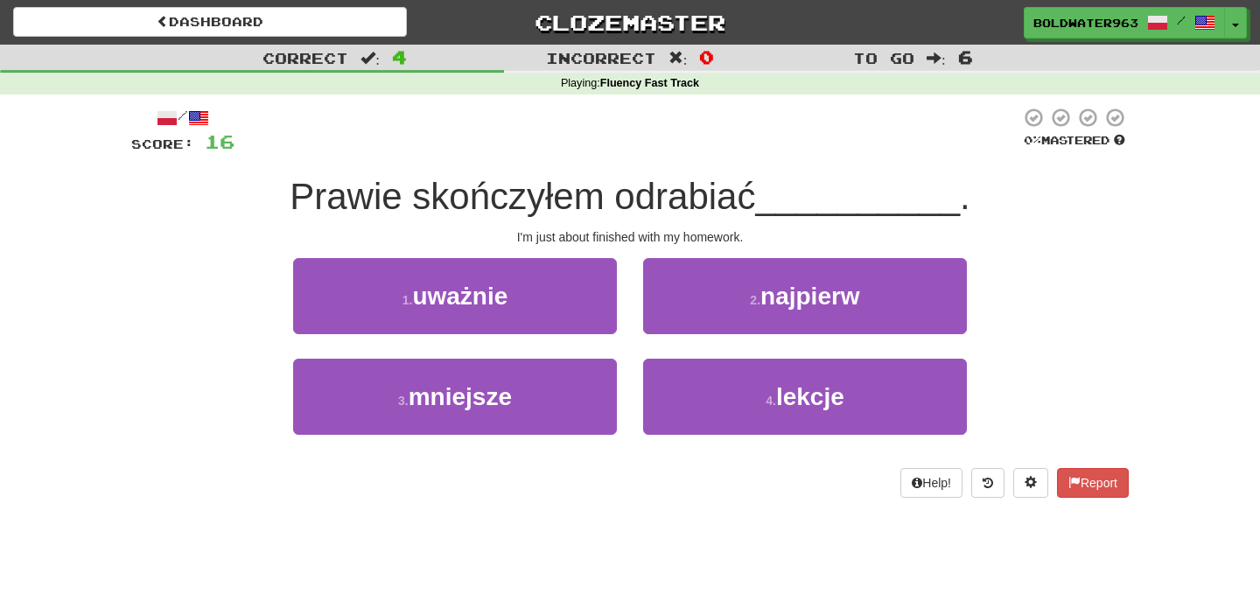
drag, startPoint x: 621, startPoint y: 195, endPoint x: 773, endPoint y: 194, distance: 152.2
click at [773, 194] on div "Prawie skończyłem odrabiać __________ ." at bounding box center [629, 197] width 997 height 48
click at [773, 194] on span "__________" at bounding box center [857, 196] width 205 height 41
drag, startPoint x: 607, startPoint y: 235, endPoint x: 695, endPoint y: 234, distance: 88.4
click at [695, 234] on div "I'm just about finished with my homework." at bounding box center [629, 236] width 997 height 17
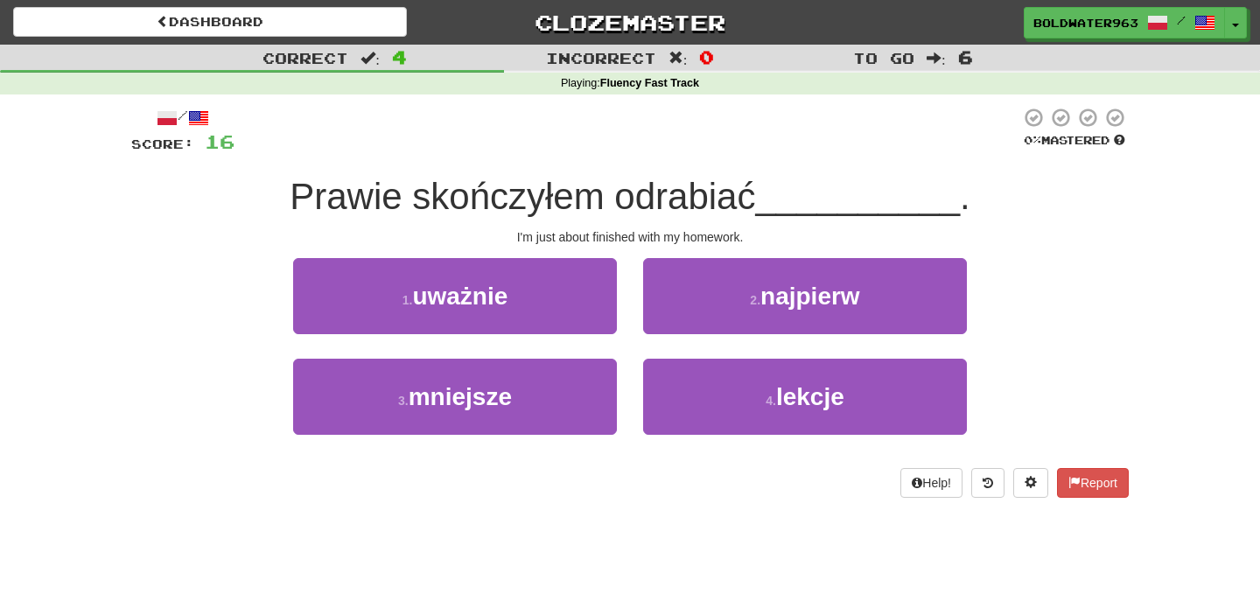
click at [626, 303] on div "1 . uważnie" at bounding box center [455, 308] width 350 height 101
drag, startPoint x: 572, startPoint y: 239, endPoint x: 680, endPoint y: 234, distance: 107.7
click at [680, 234] on div "I'm just about finished with my homework." at bounding box center [629, 236] width 997 height 17
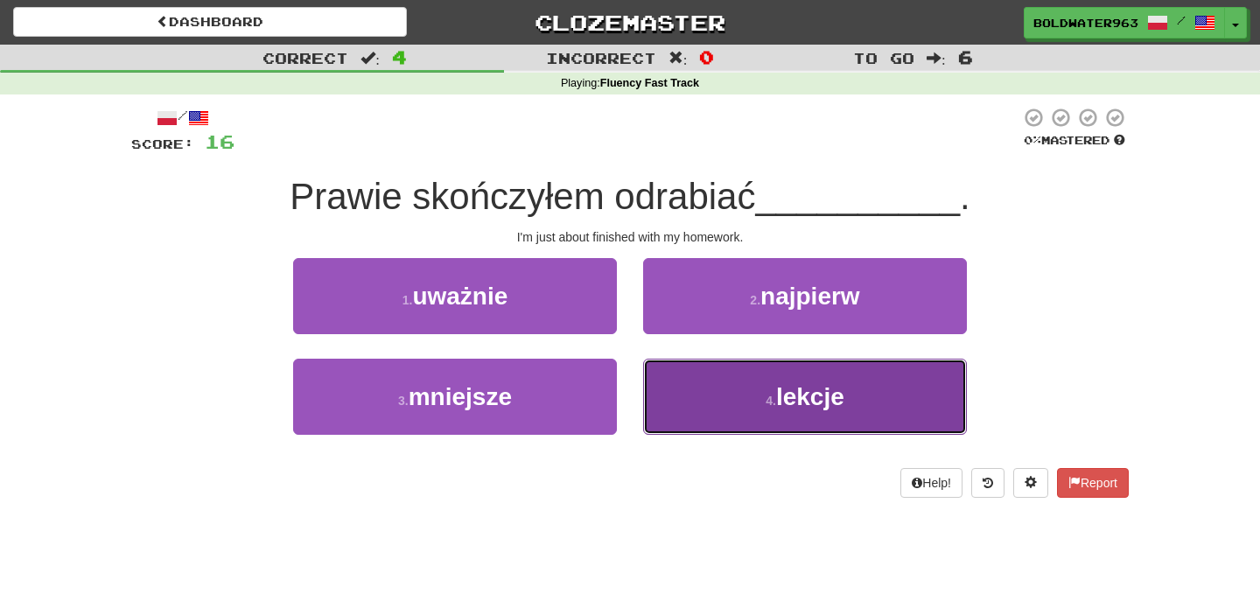
click at [743, 396] on button "4 . lekcje" at bounding box center [805, 397] width 324 height 76
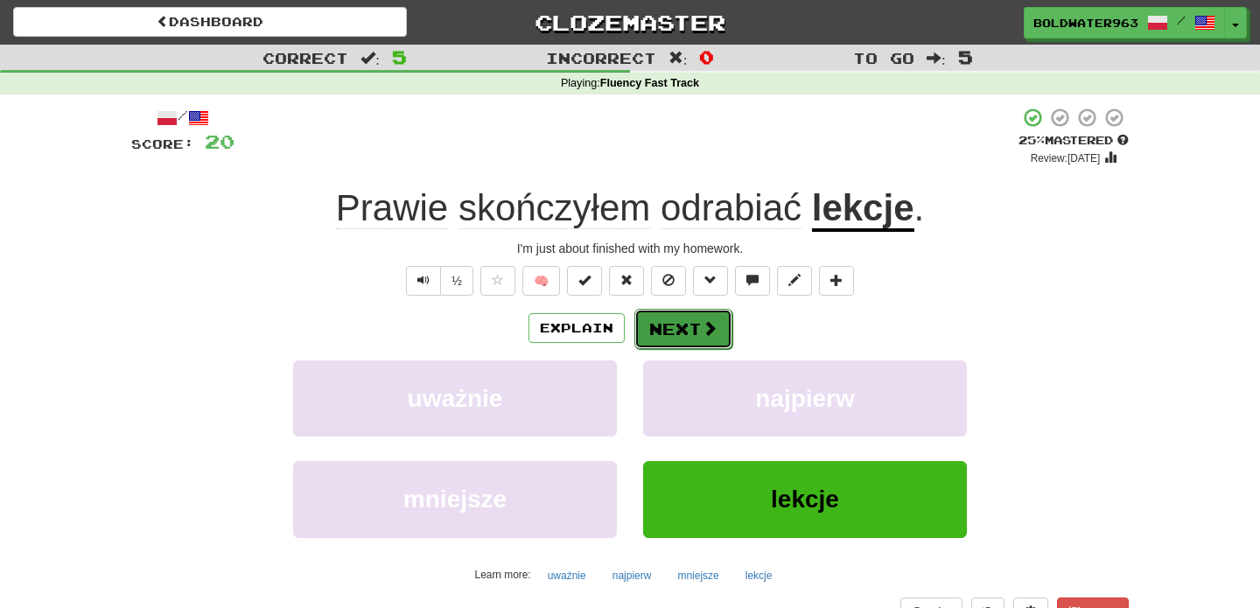
click at [685, 325] on button "Next" at bounding box center [683, 329] width 98 height 40
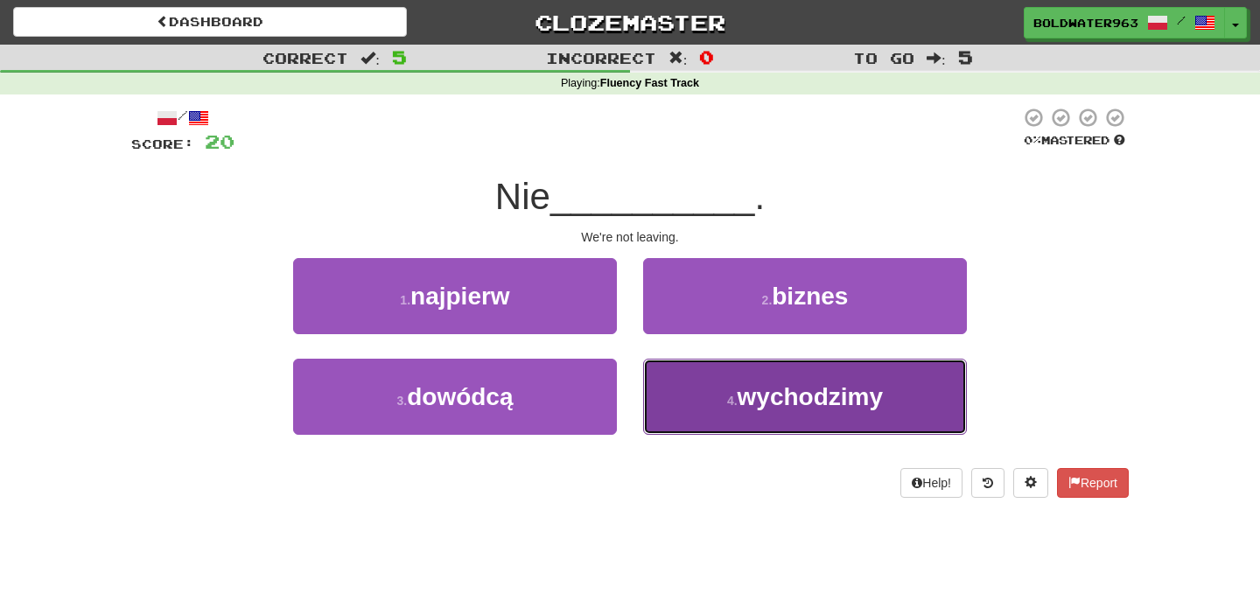
click at [735, 375] on button "4 . wychodzimy" at bounding box center [805, 397] width 324 height 76
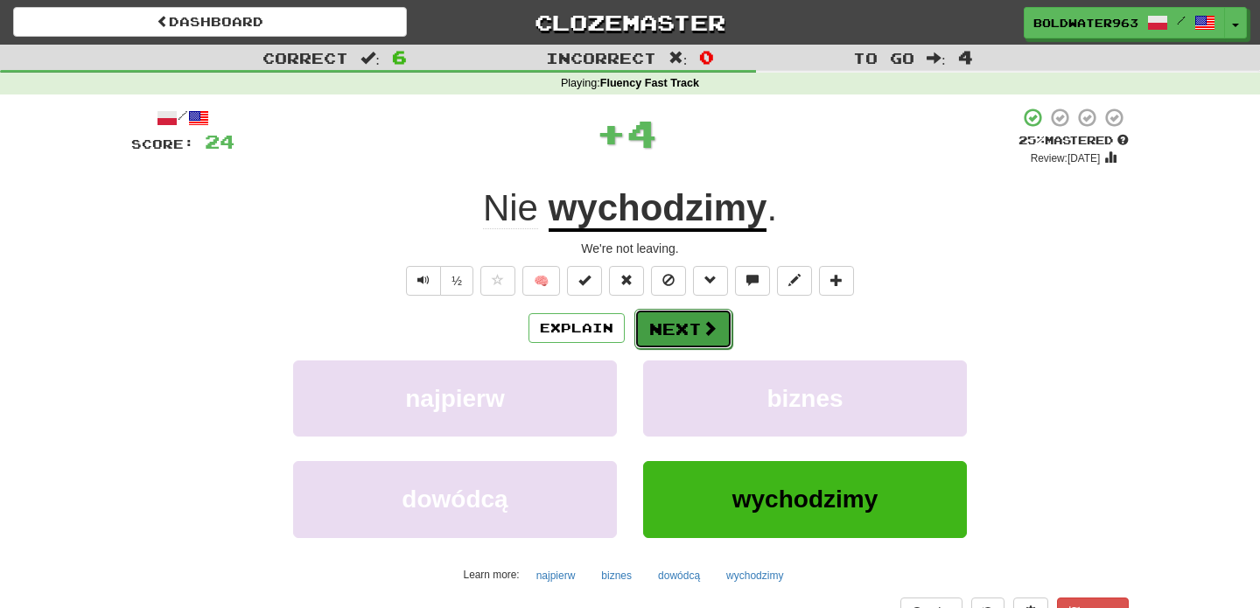
click at [689, 326] on button "Next" at bounding box center [683, 329] width 98 height 40
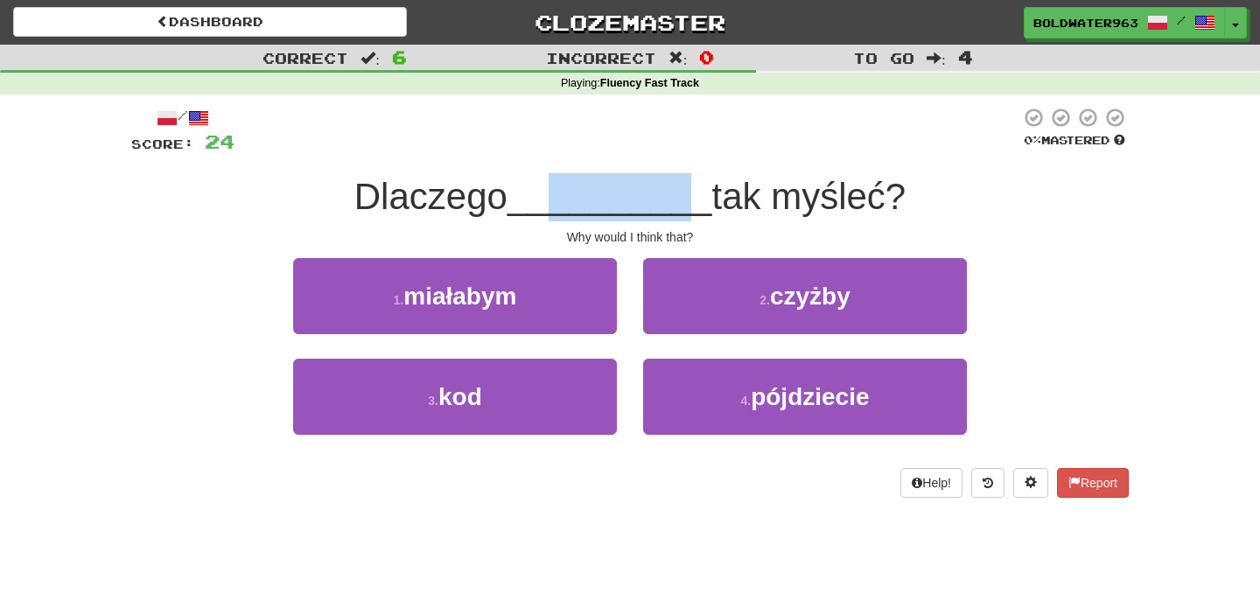
drag, startPoint x: 553, startPoint y: 204, endPoint x: 673, endPoint y: 209, distance: 120.0
click at [673, 209] on span "__________" at bounding box center [609, 196] width 205 height 41
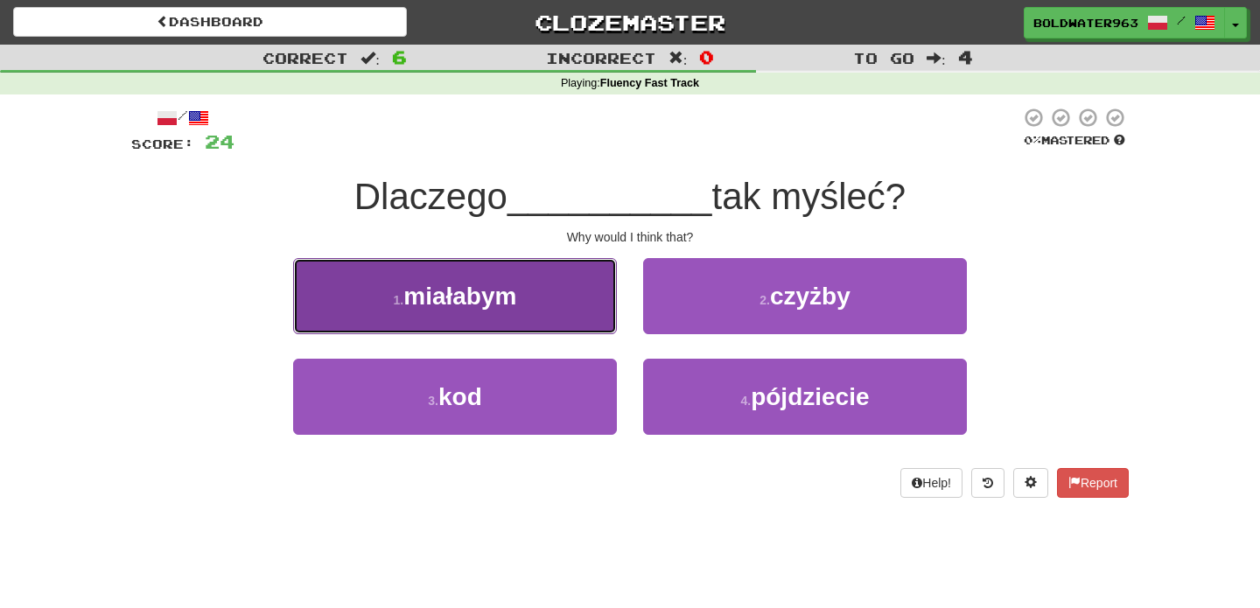
click at [575, 297] on button "1 . miałabym" at bounding box center [455, 296] width 324 height 76
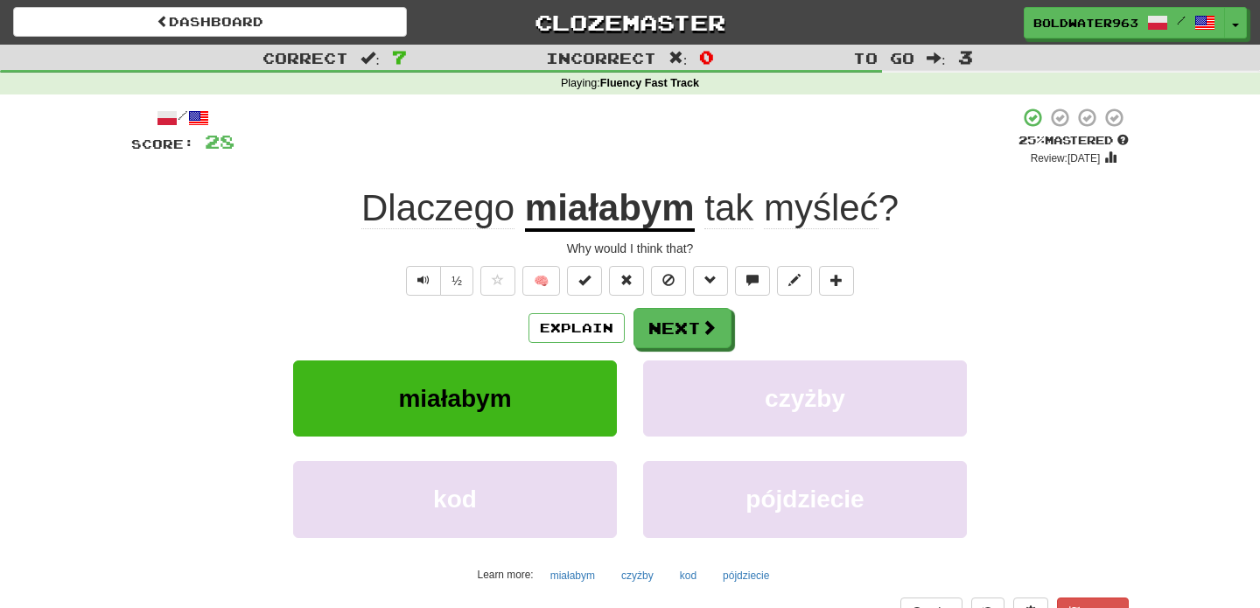
click at [626, 210] on u "miałabym" at bounding box center [610, 209] width 170 height 45
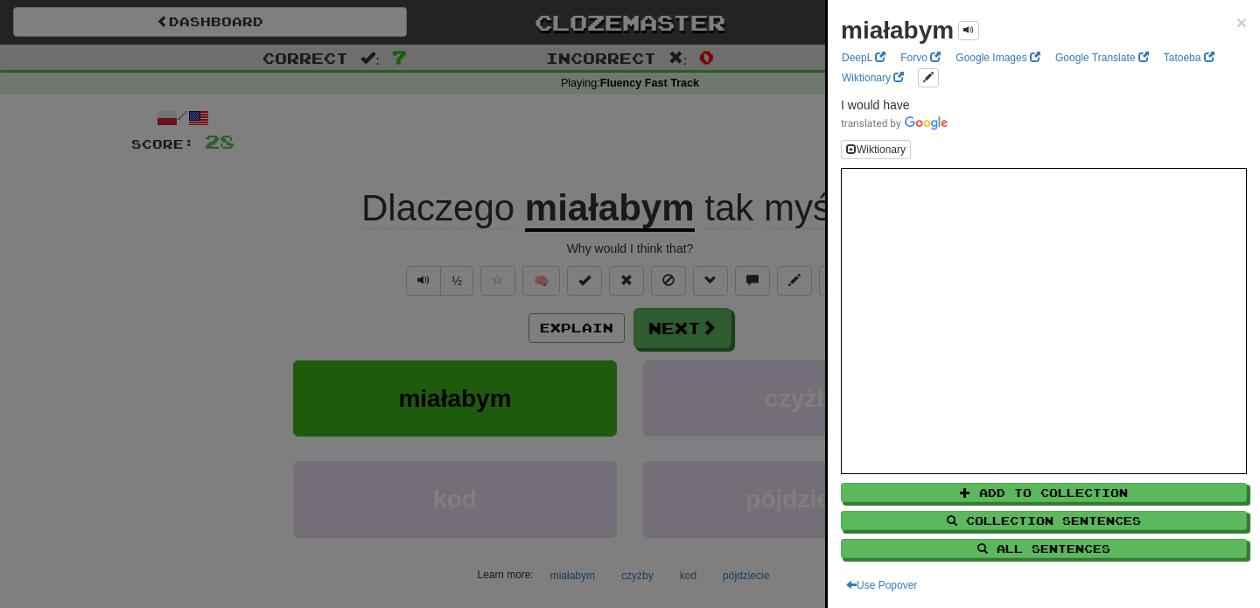
click at [618, 156] on div at bounding box center [630, 304] width 1260 height 608
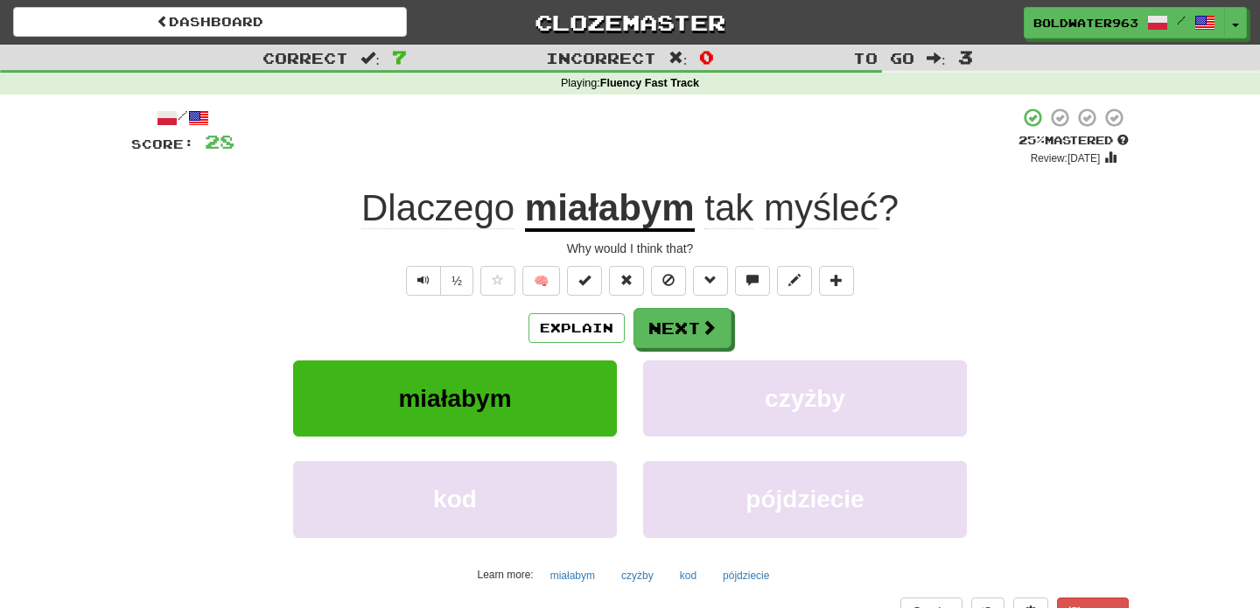
click at [837, 217] on span "myśleć" at bounding box center [821, 208] width 115 height 42
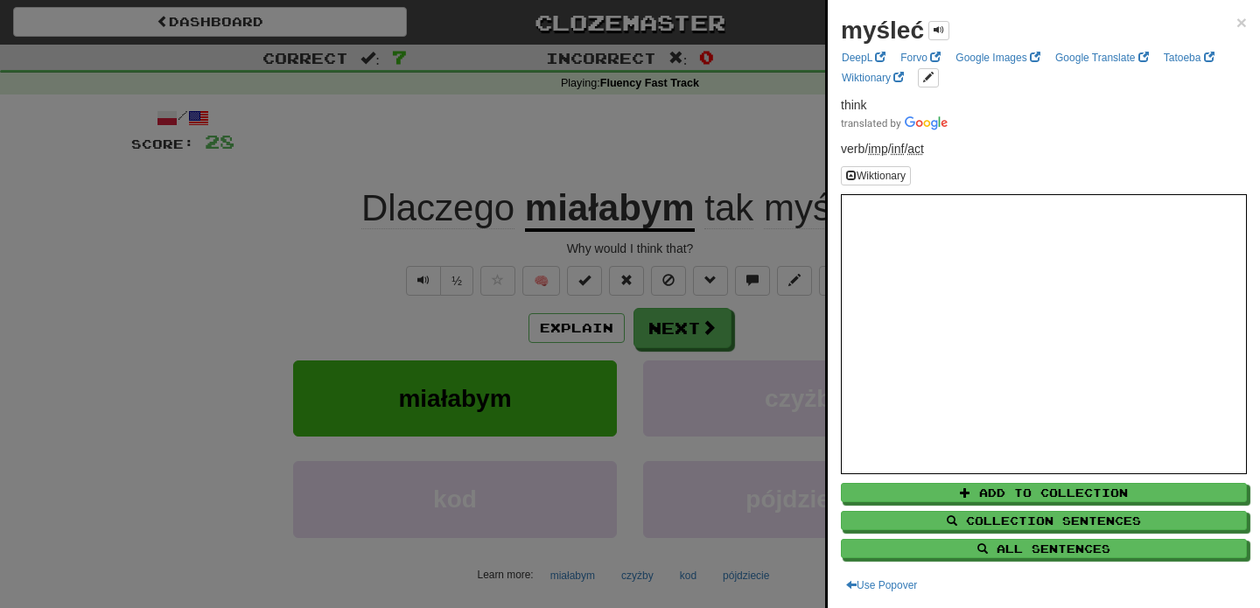
click at [676, 161] on div at bounding box center [630, 304] width 1260 height 608
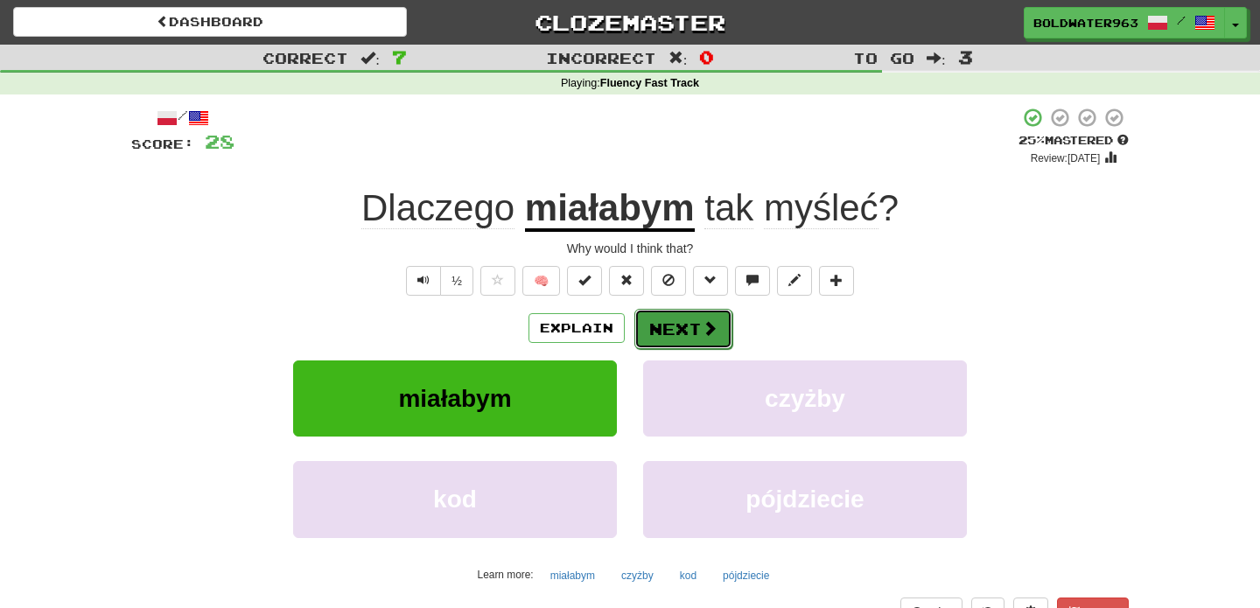
click at [684, 338] on button "Next" at bounding box center [683, 329] width 98 height 40
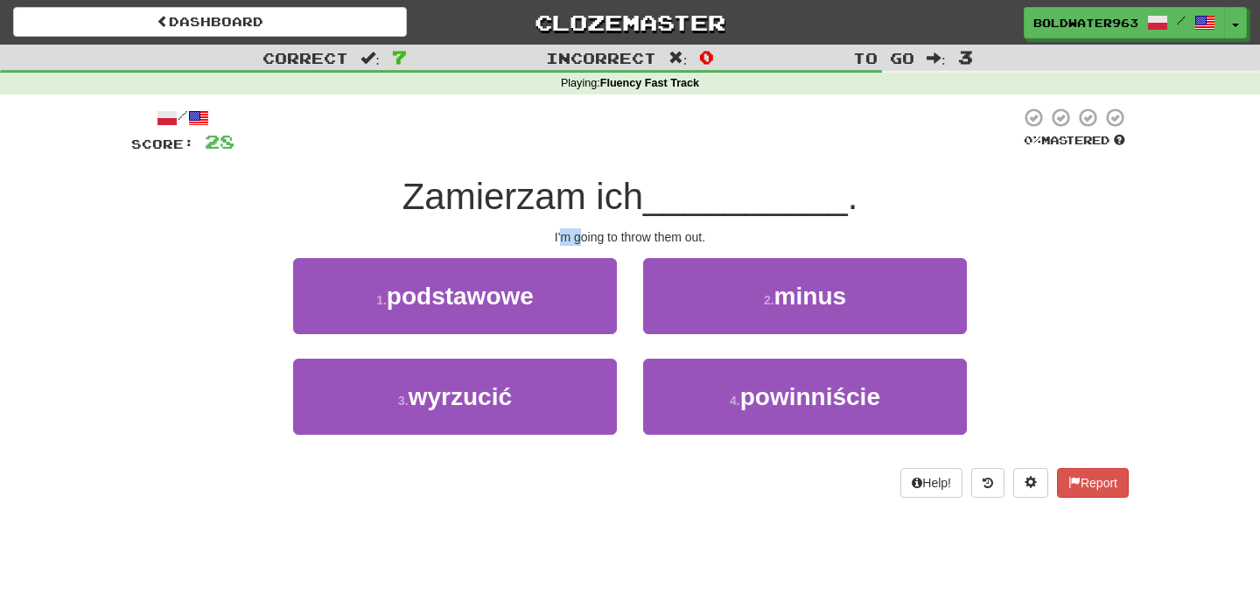
drag, startPoint x: 559, startPoint y: 234, endPoint x: 577, endPoint y: 241, distance: 19.4
click at [577, 241] on div "I'm going to throw them out." at bounding box center [629, 236] width 997 height 17
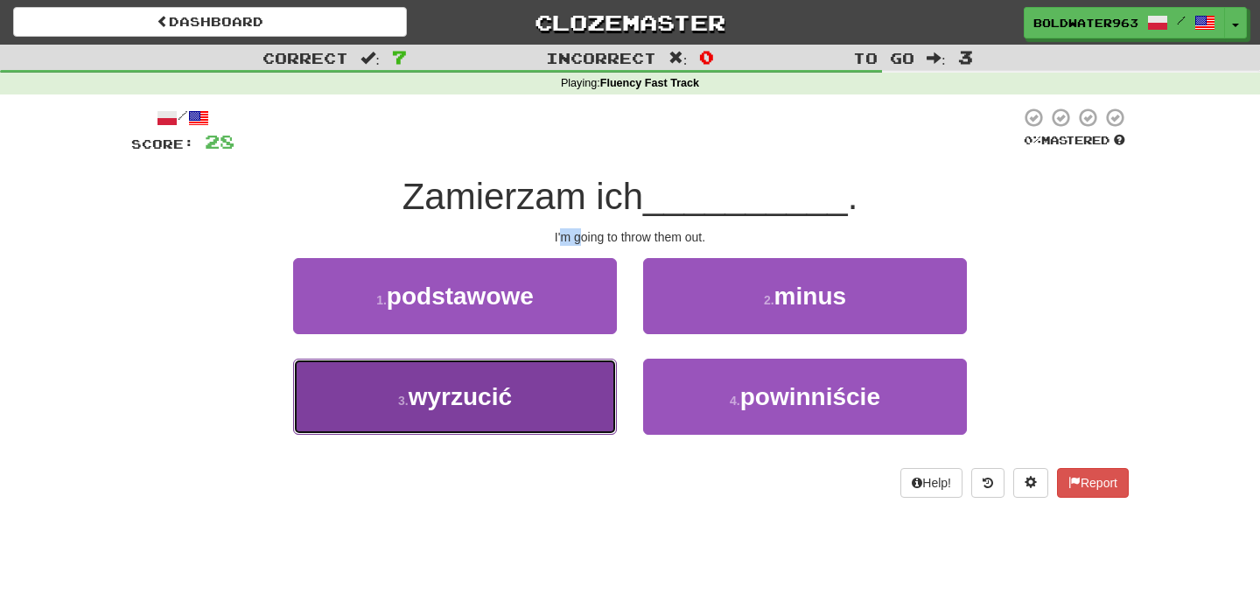
click at [543, 396] on button "3 . wyrzucić" at bounding box center [455, 397] width 324 height 76
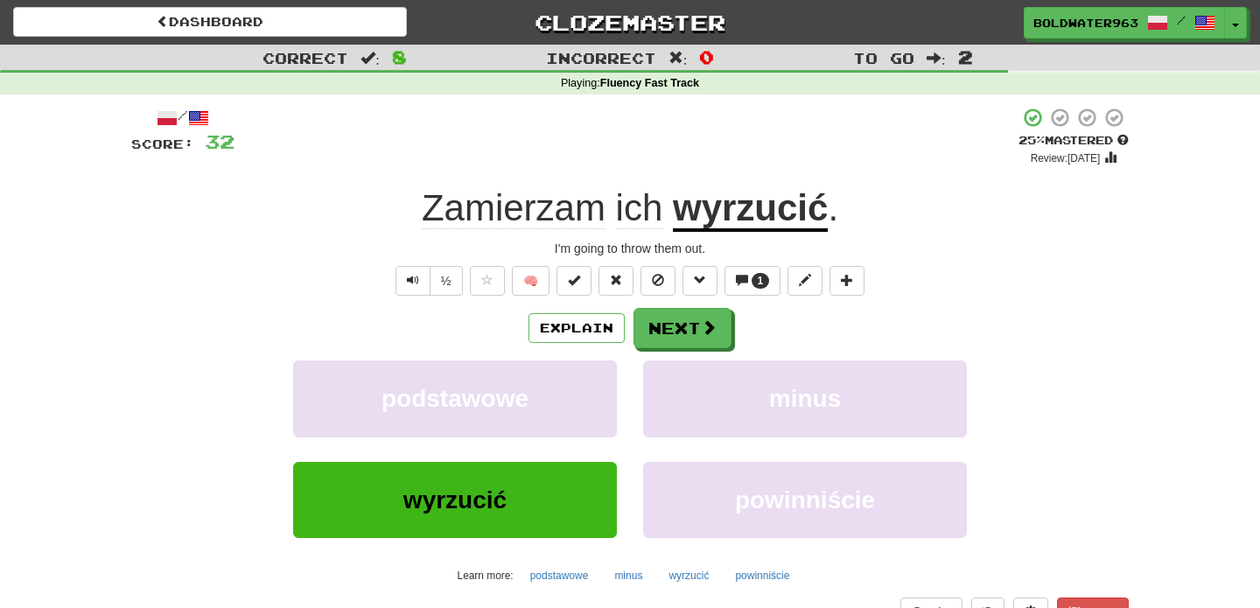
click at [764, 213] on u "wyrzucić" at bounding box center [750, 209] width 155 height 45
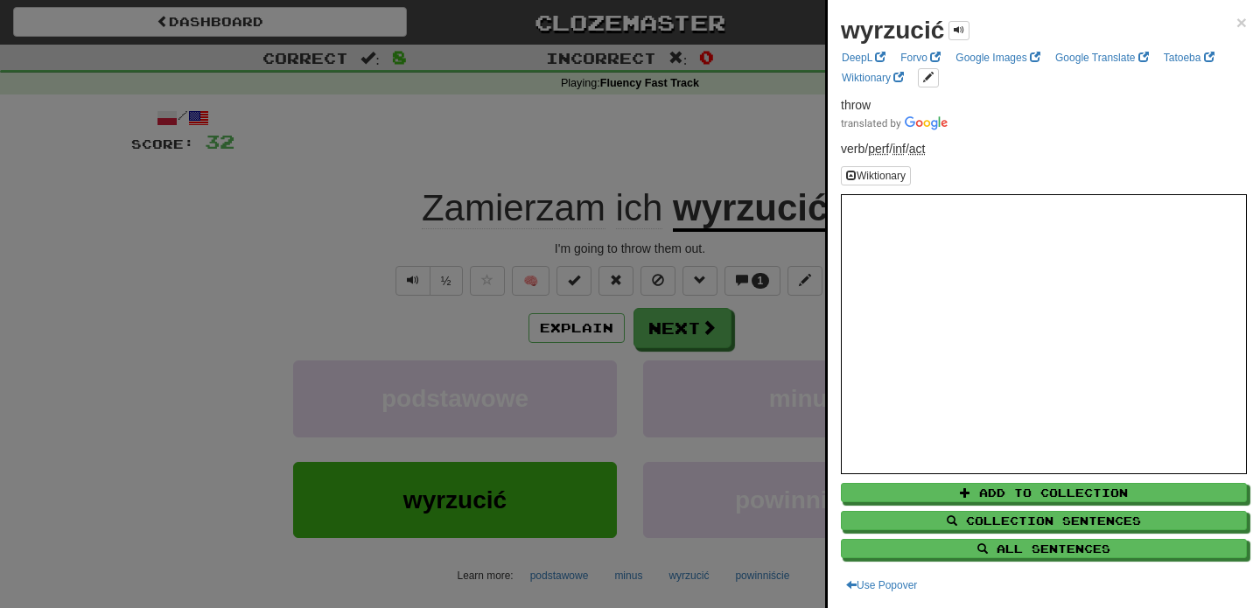
click at [728, 162] on div at bounding box center [630, 304] width 1260 height 608
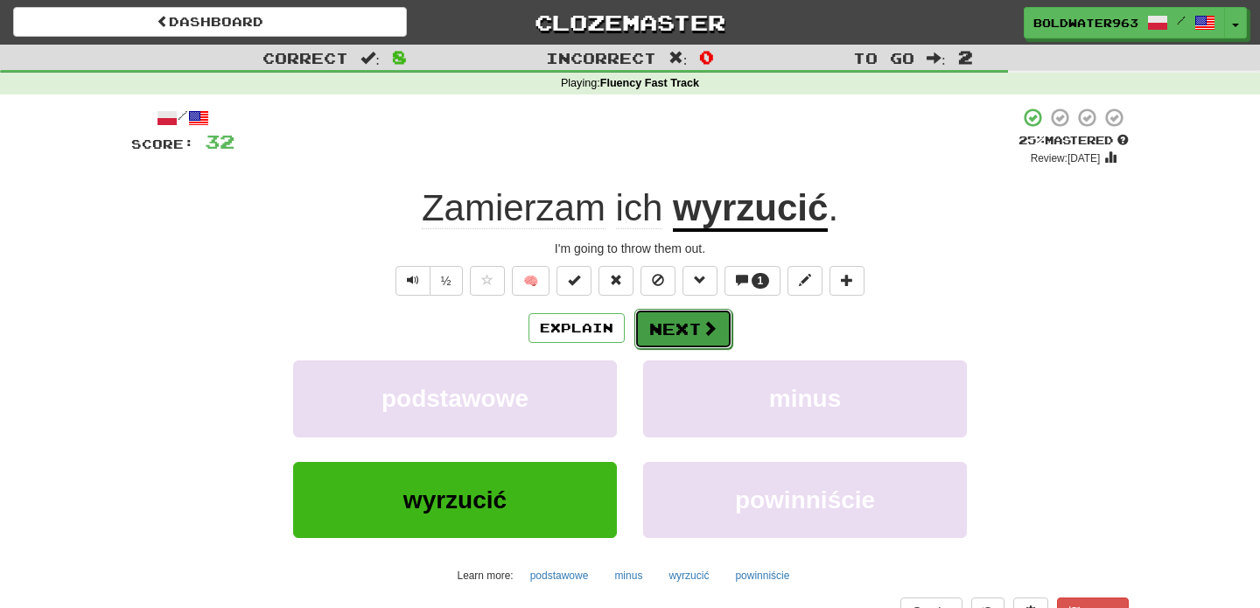
click at [680, 337] on button "Next" at bounding box center [683, 329] width 98 height 40
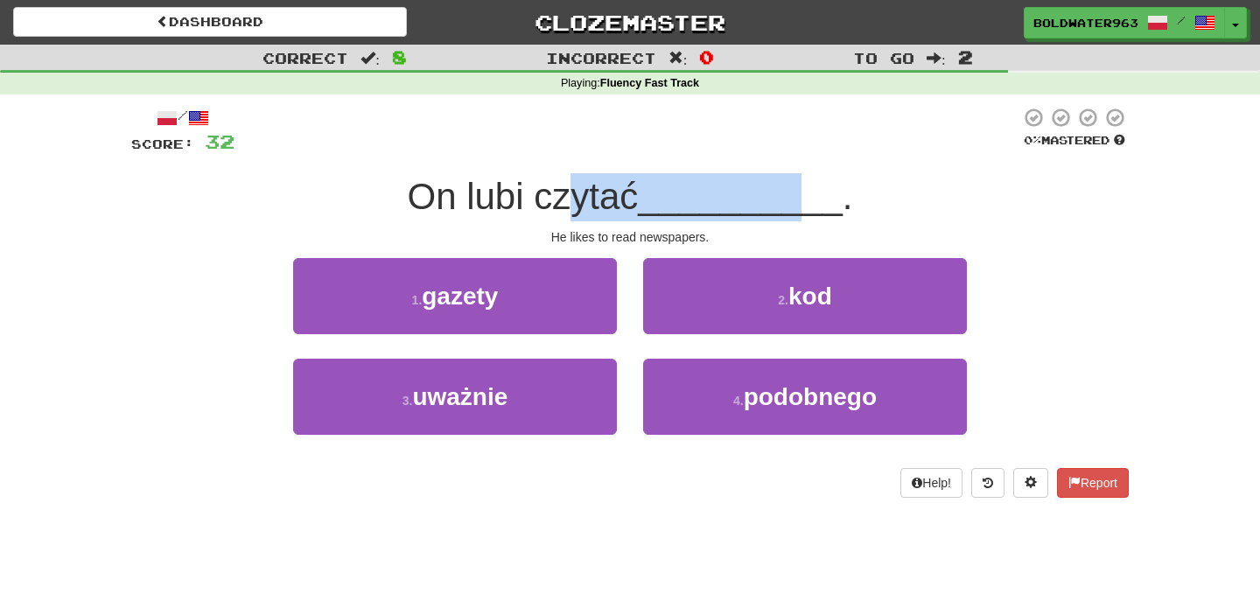
drag, startPoint x: 578, startPoint y: 198, endPoint x: 795, endPoint y: 196, distance: 216.9
click at [795, 196] on div "On lubi czytać __________ ." at bounding box center [629, 197] width 997 height 48
click at [795, 196] on span "__________" at bounding box center [740, 196] width 205 height 41
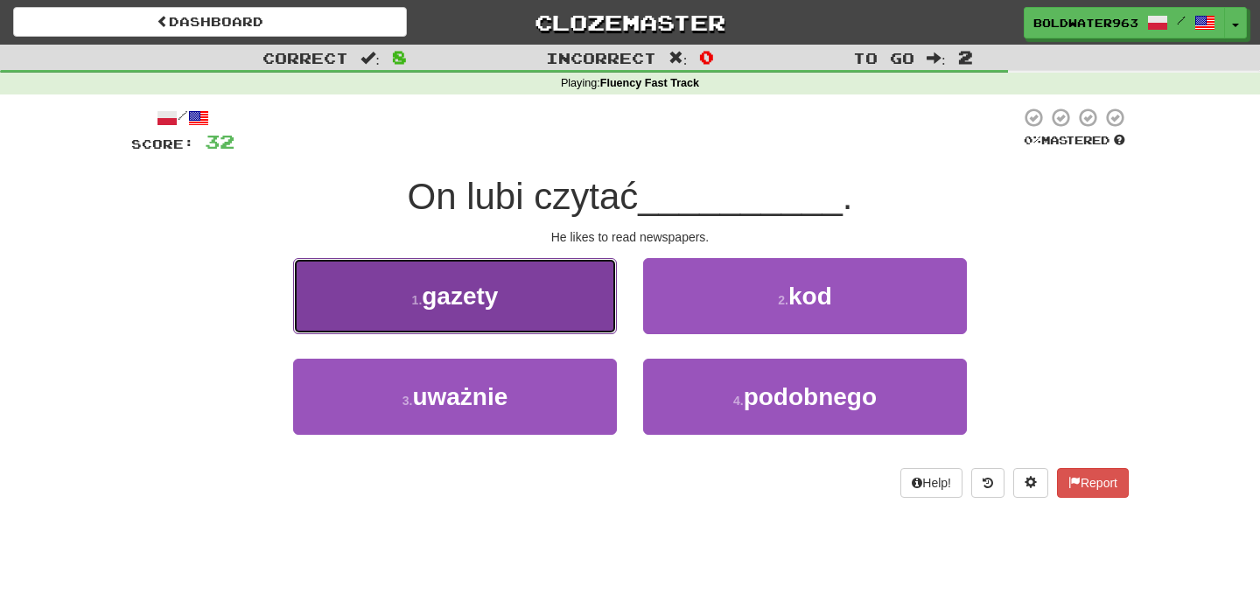
click at [558, 311] on button "1 . gazety" at bounding box center [455, 296] width 324 height 76
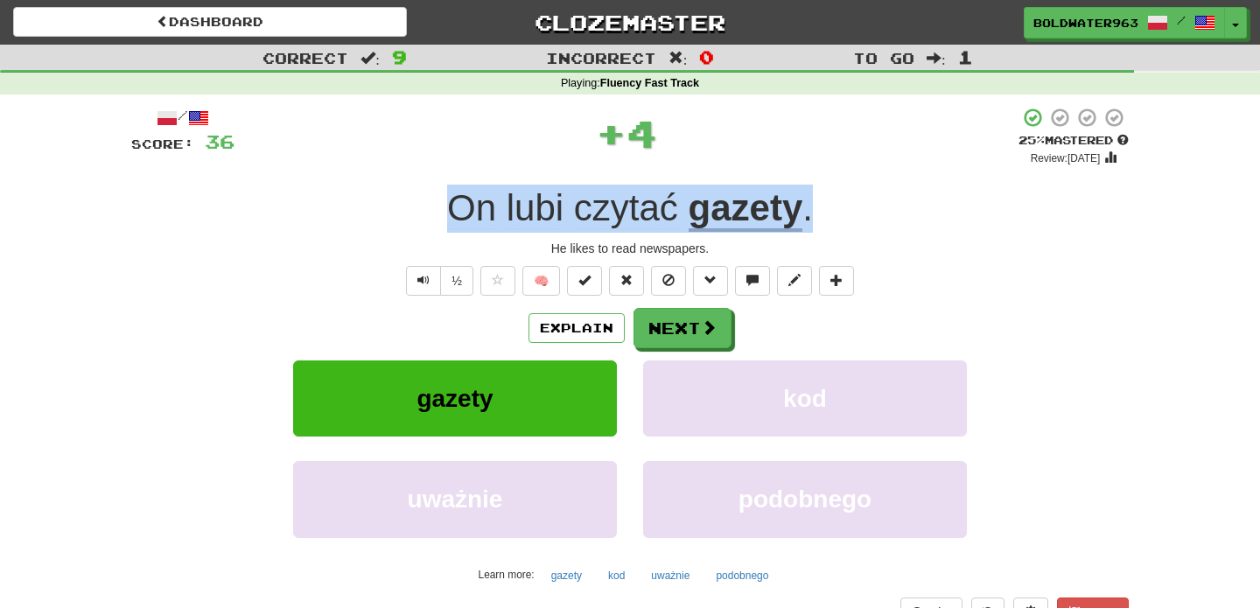
drag, startPoint x: 431, startPoint y: 213, endPoint x: 859, endPoint y: 202, distance: 427.9
click at [859, 202] on div "On lubi czytać gazety ." at bounding box center [629, 209] width 997 height 48
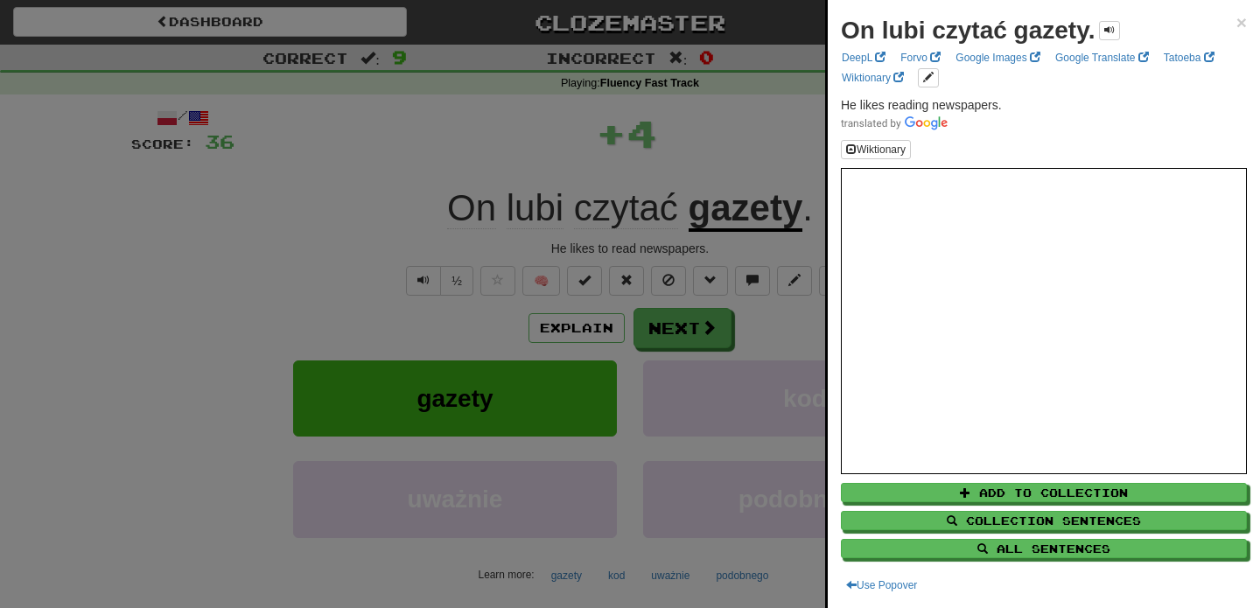
click at [680, 337] on div at bounding box center [630, 304] width 1260 height 608
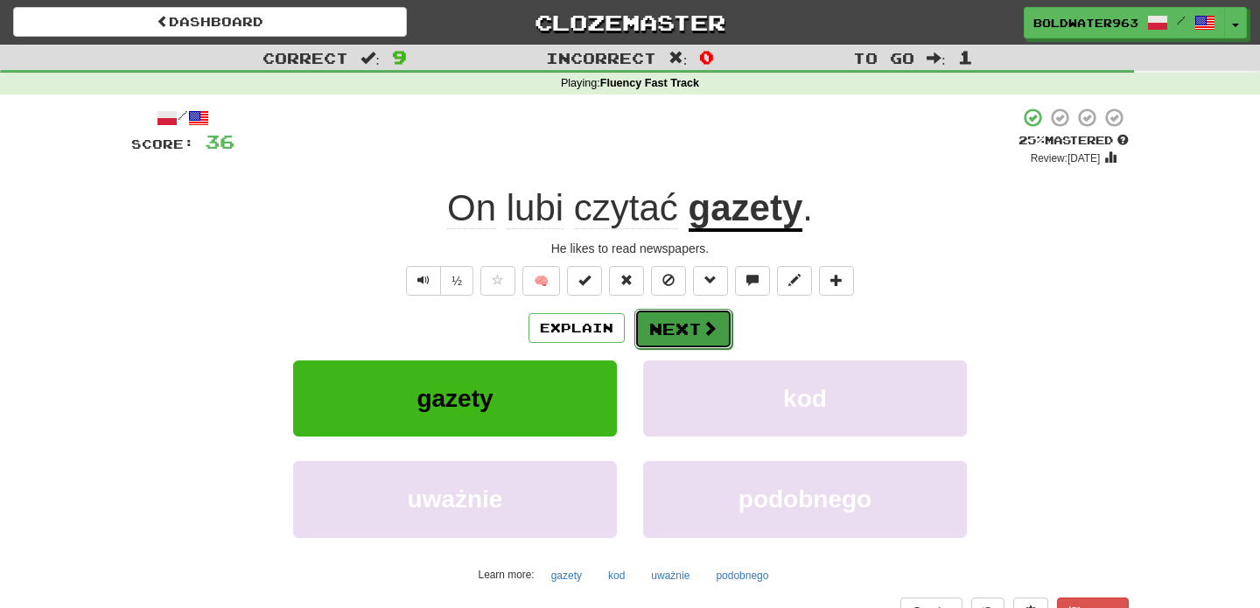
click at [668, 336] on button "Next" at bounding box center [683, 329] width 98 height 40
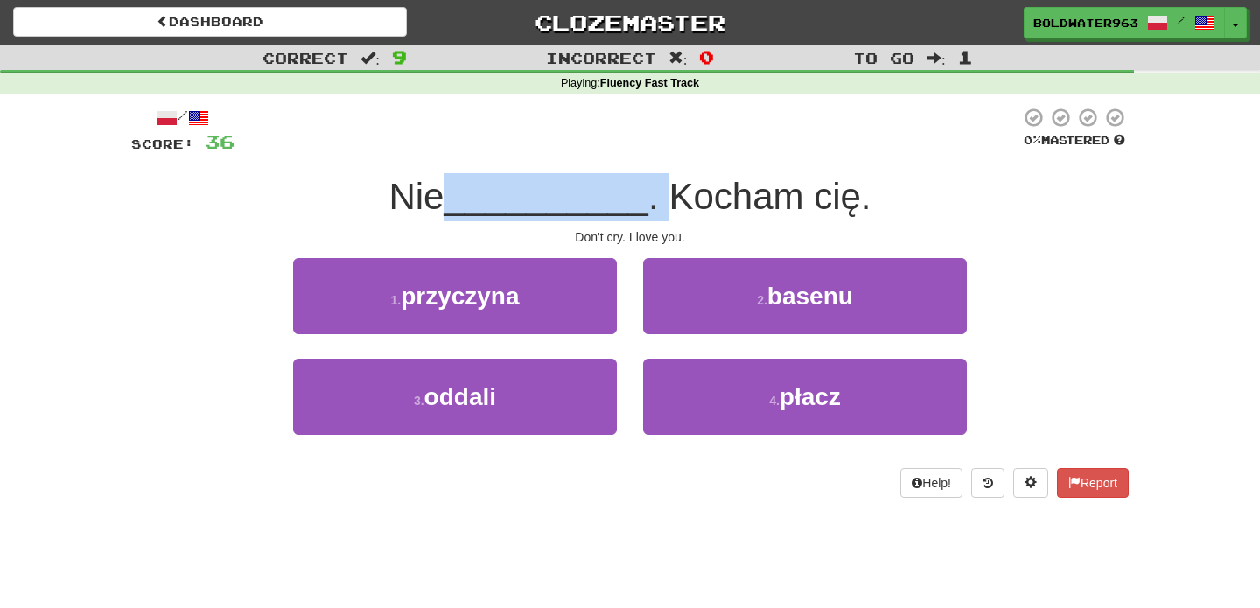
drag, startPoint x: 452, startPoint y: 202, endPoint x: 665, endPoint y: 202, distance: 212.6
click at [665, 202] on div "Nie __________ . Kocham cię." at bounding box center [629, 197] width 997 height 48
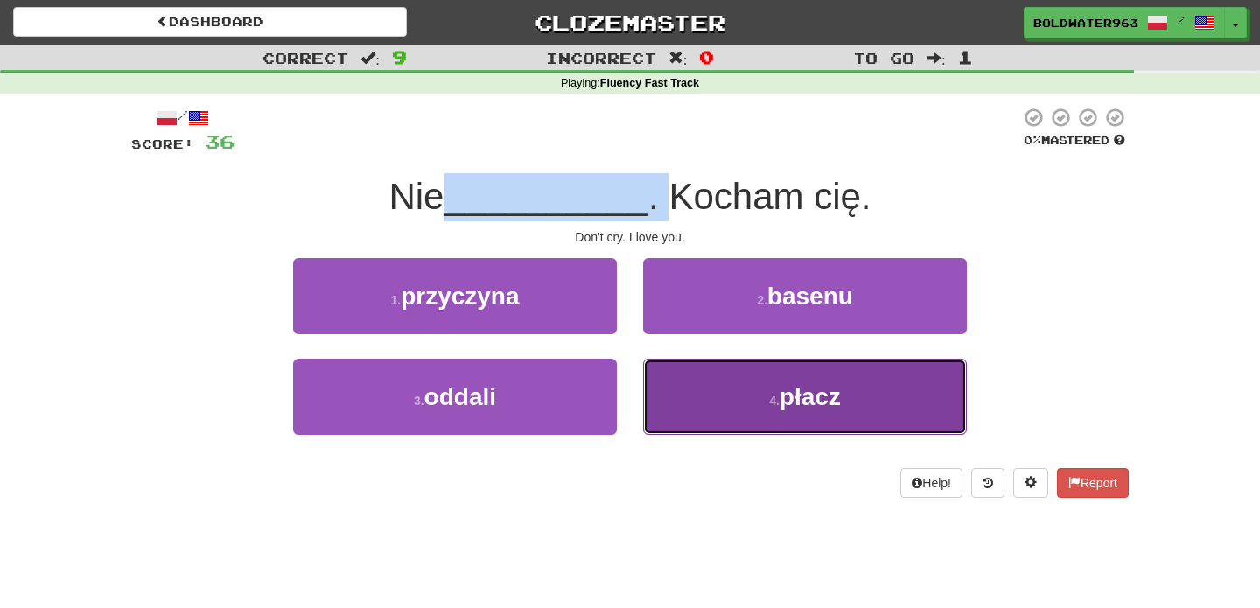
click at [721, 394] on button "4 . płacz" at bounding box center [805, 397] width 324 height 76
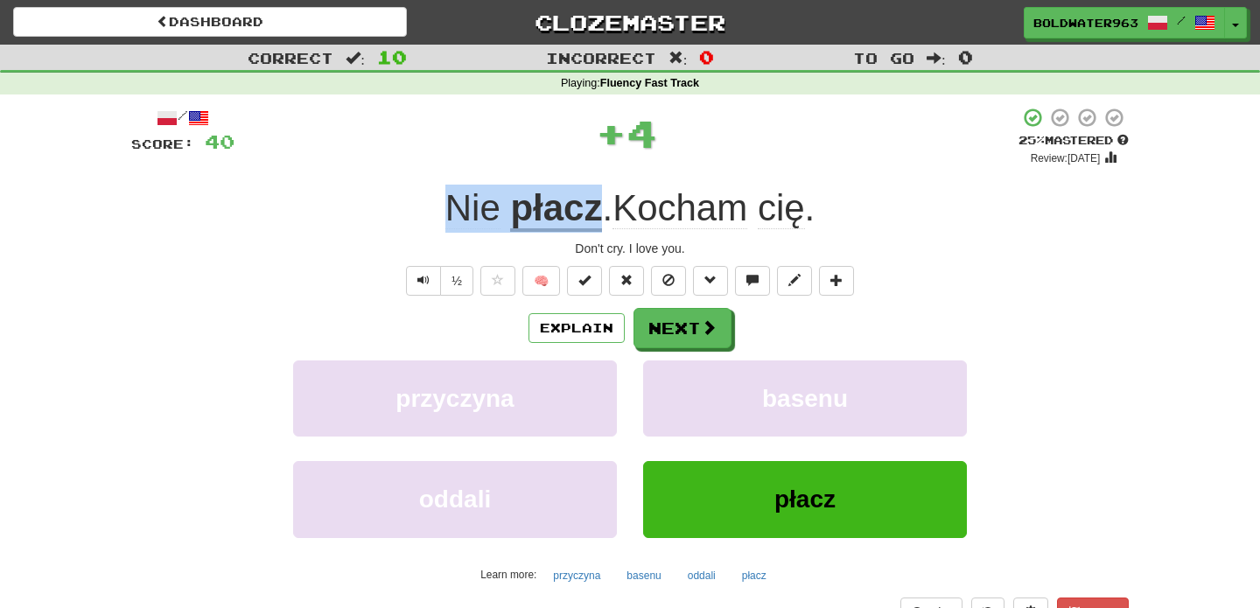
drag, startPoint x: 605, startPoint y: 200, endPoint x: 620, endPoint y: 201, distance: 14.9
click at [620, 201] on span ". Kocham cię ." at bounding box center [708, 208] width 213 height 42
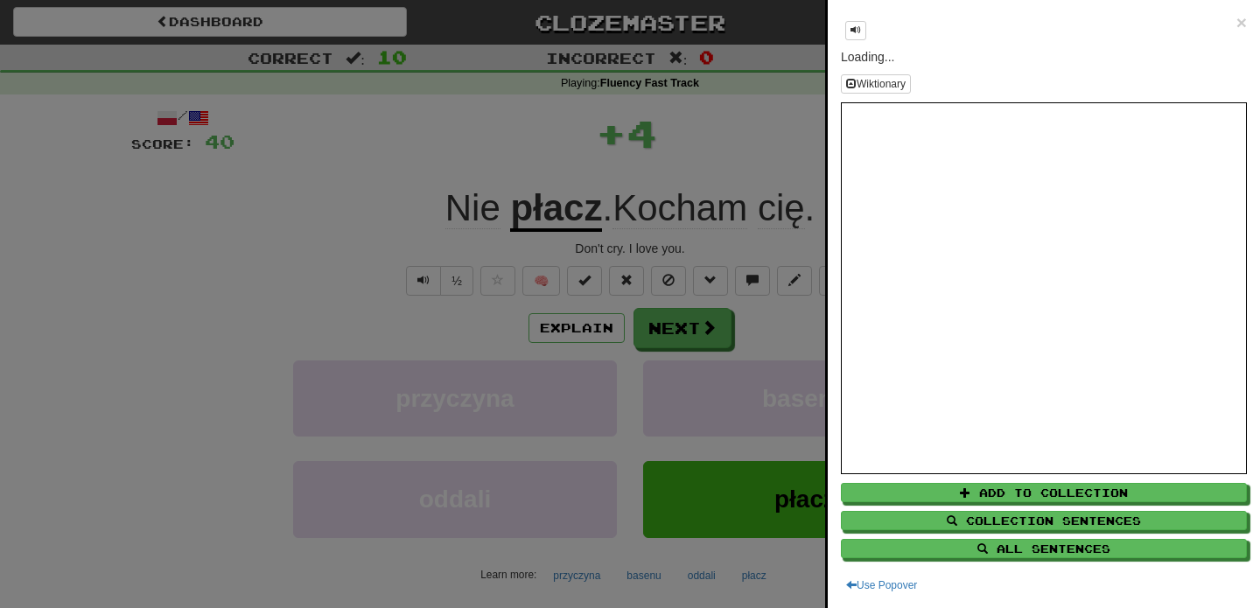
click at [777, 158] on div at bounding box center [630, 304] width 1260 height 608
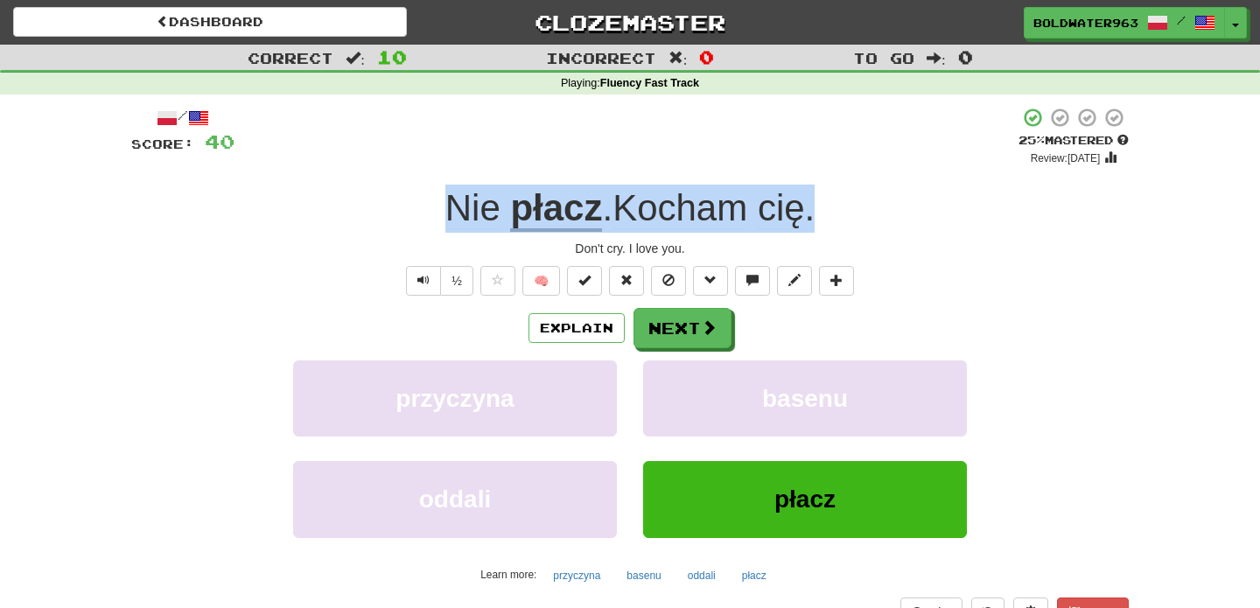
drag, startPoint x: 857, startPoint y: 213, endPoint x: 332, endPoint y: 229, distance: 526.0
click at [332, 229] on div "Nie płacz . Kocham cię ." at bounding box center [629, 209] width 997 height 48
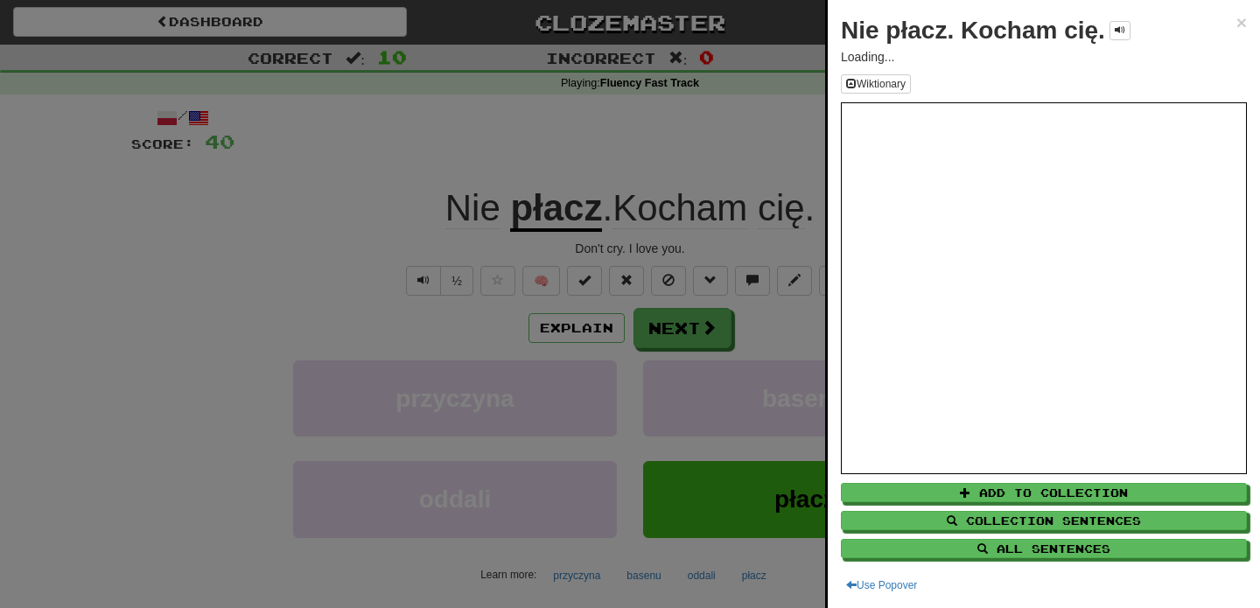
click at [316, 213] on div at bounding box center [630, 304] width 1260 height 608
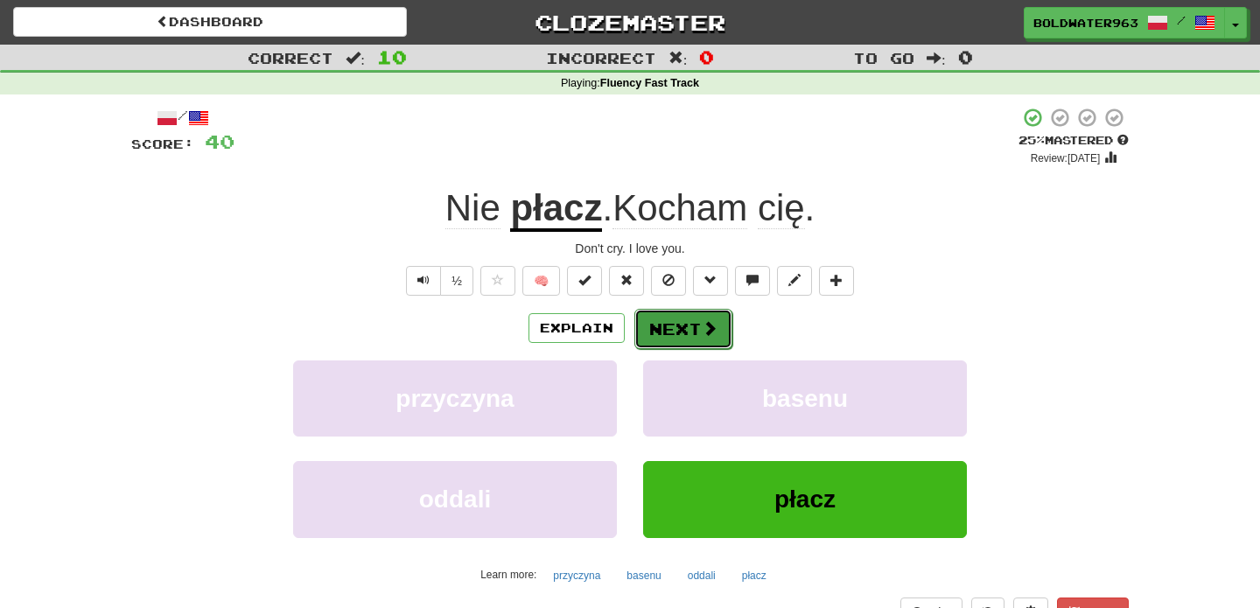
click at [687, 318] on button "Next" at bounding box center [683, 329] width 98 height 40
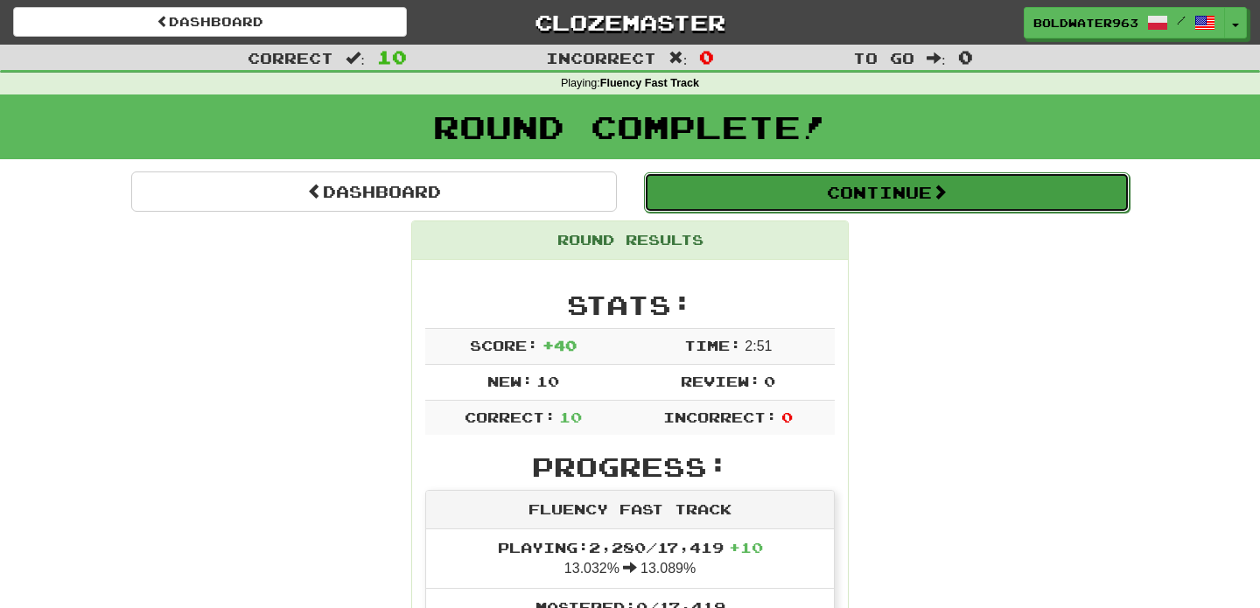
click at [744, 199] on button "Continue" at bounding box center [886, 192] width 485 height 40
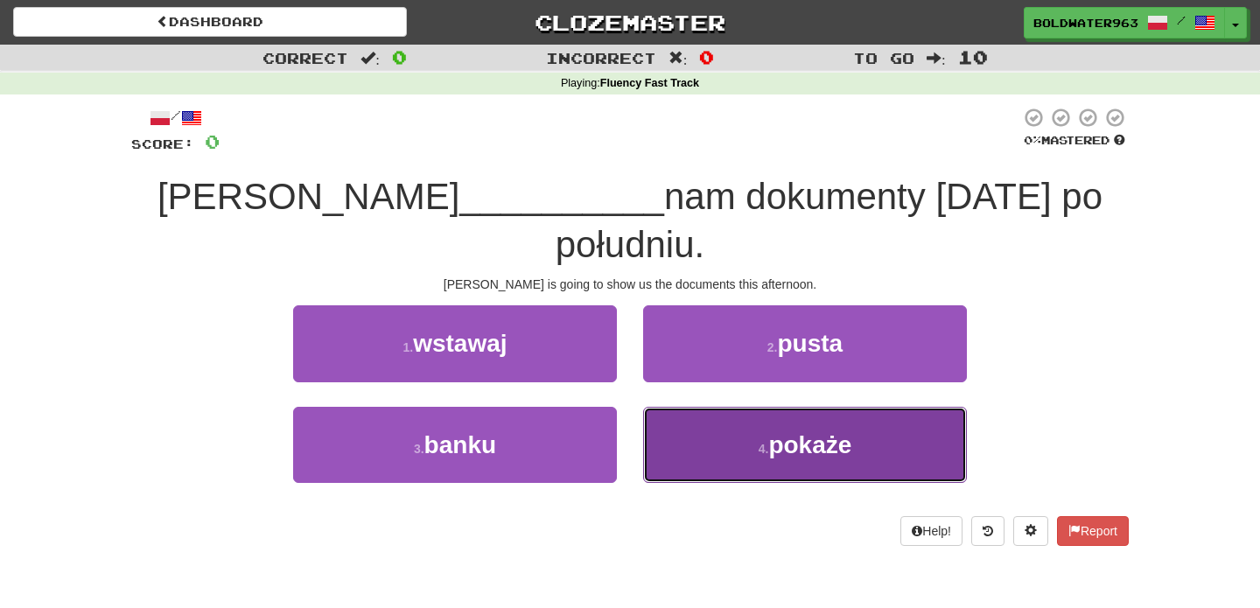
click at [782, 431] on span "pokaże" at bounding box center [809, 444] width 83 height 27
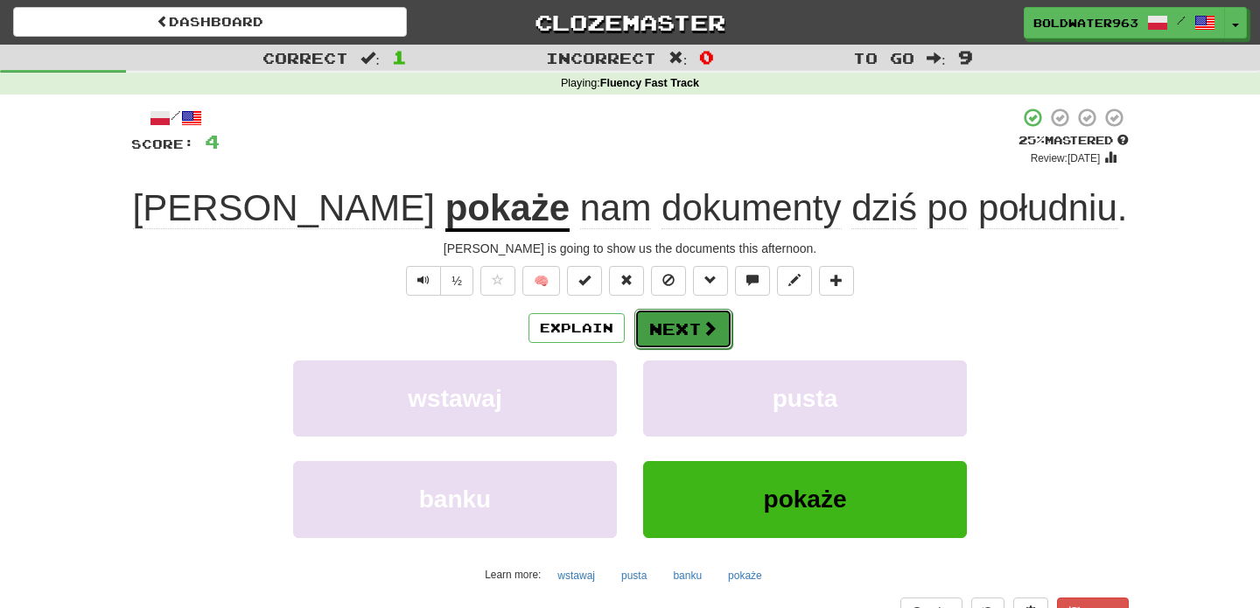
click at [690, 336] on button "Next" at bounding box center [683, 329] width 98 height 40
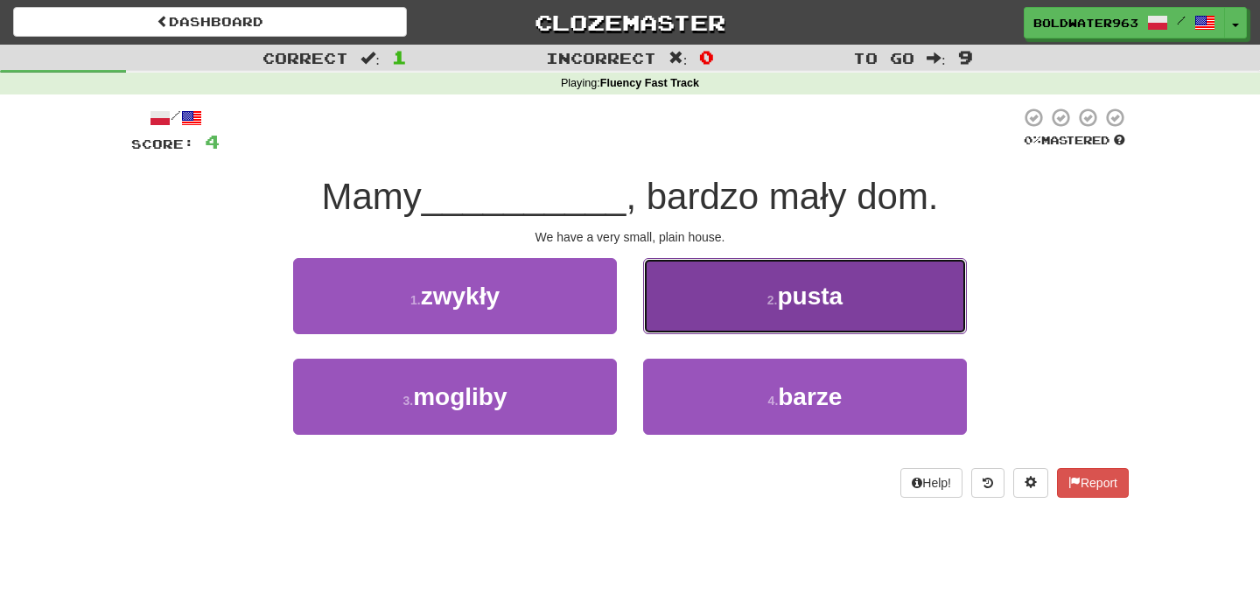
click at [745, 301] on button "2 . pusta" at bounding box center [805, 296] width 324 height 76
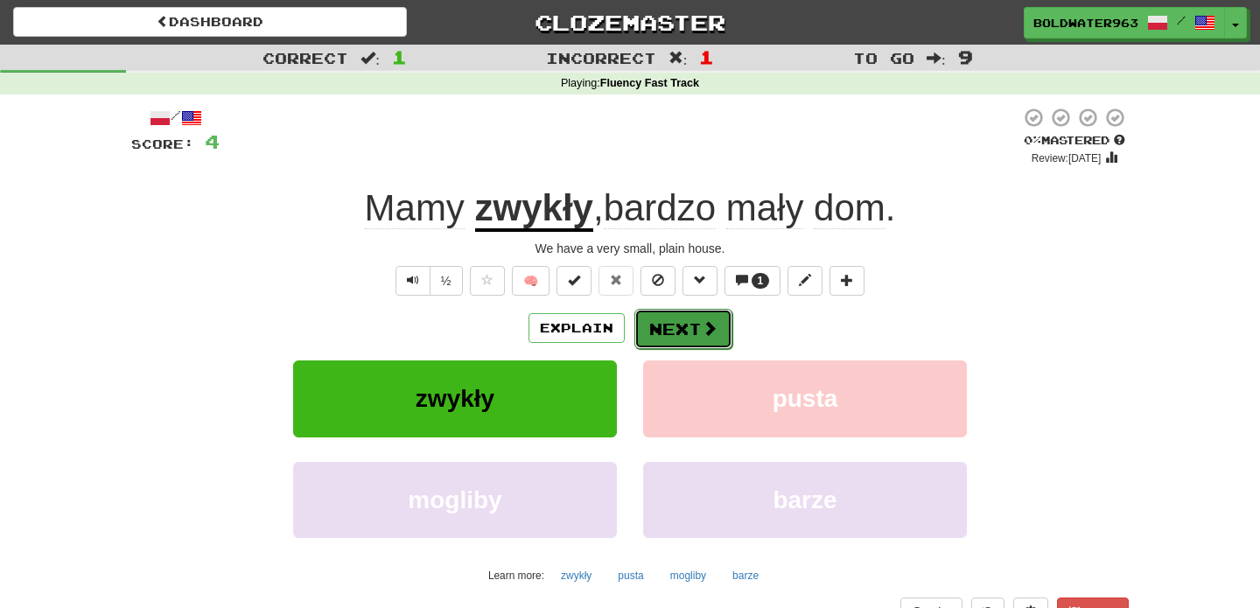
click at [681, 325] on button "Next" at bounding box center [683, 329] width 98 height 40
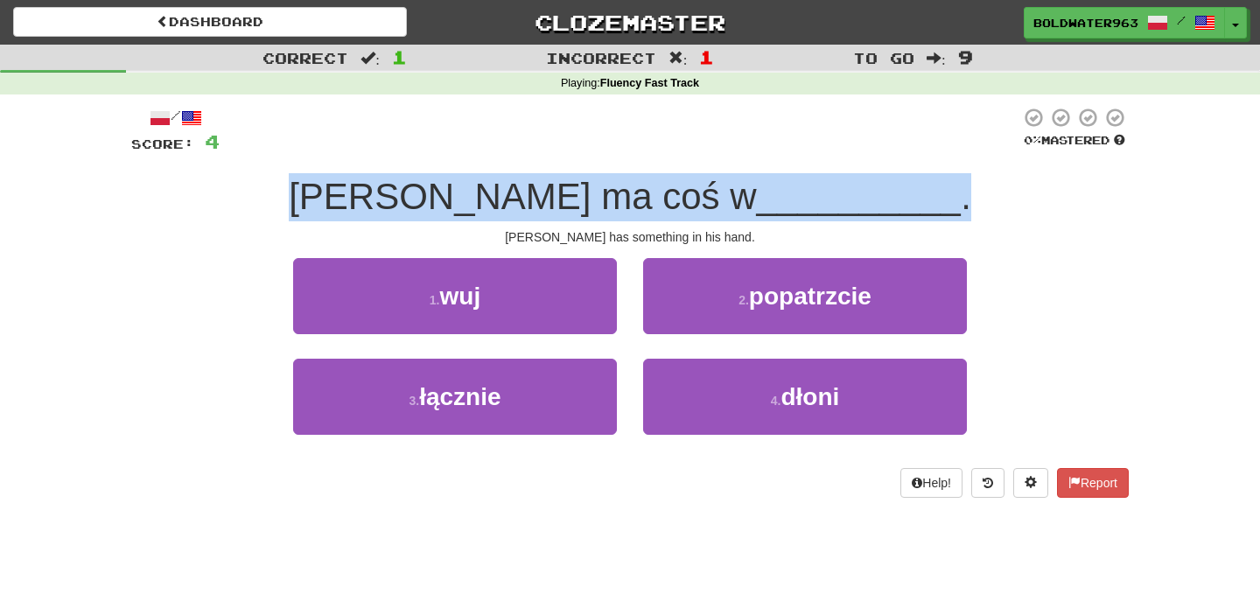
drag, startPoint x: 390, startPoint y: 198, endPoint x: 978, endPoint y: 177, distance: 588.2
click at [978, 177] on div "Tom ma coś w __________ ." at bounding box center [629, 197] width 997 height 48
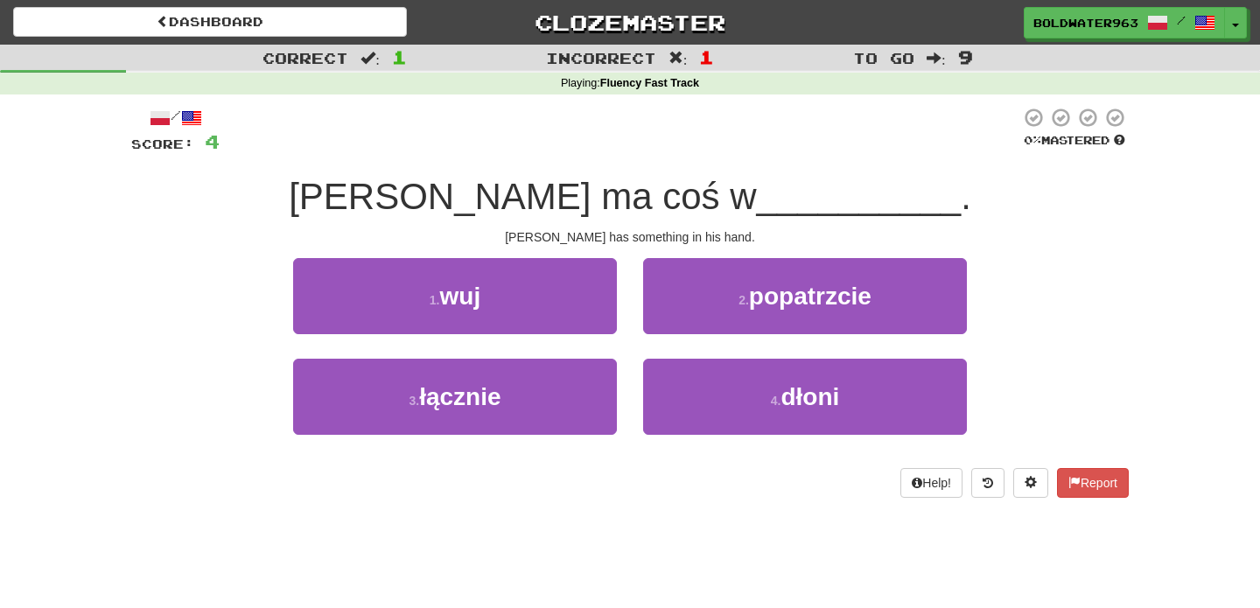
click at [625, 289] on div "1 . wuj" at bounding box center [455, 308] width 350 height 101
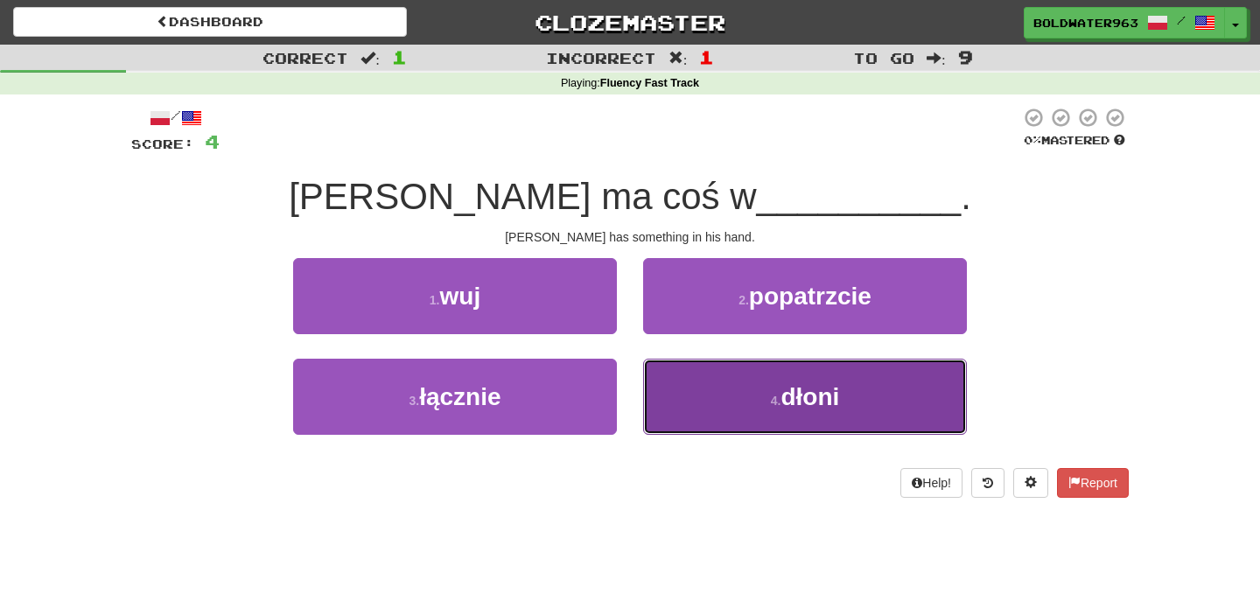
click at [669, 404] on button "4 . dłoni" at bounding box center [805, 397] width 324 height 76
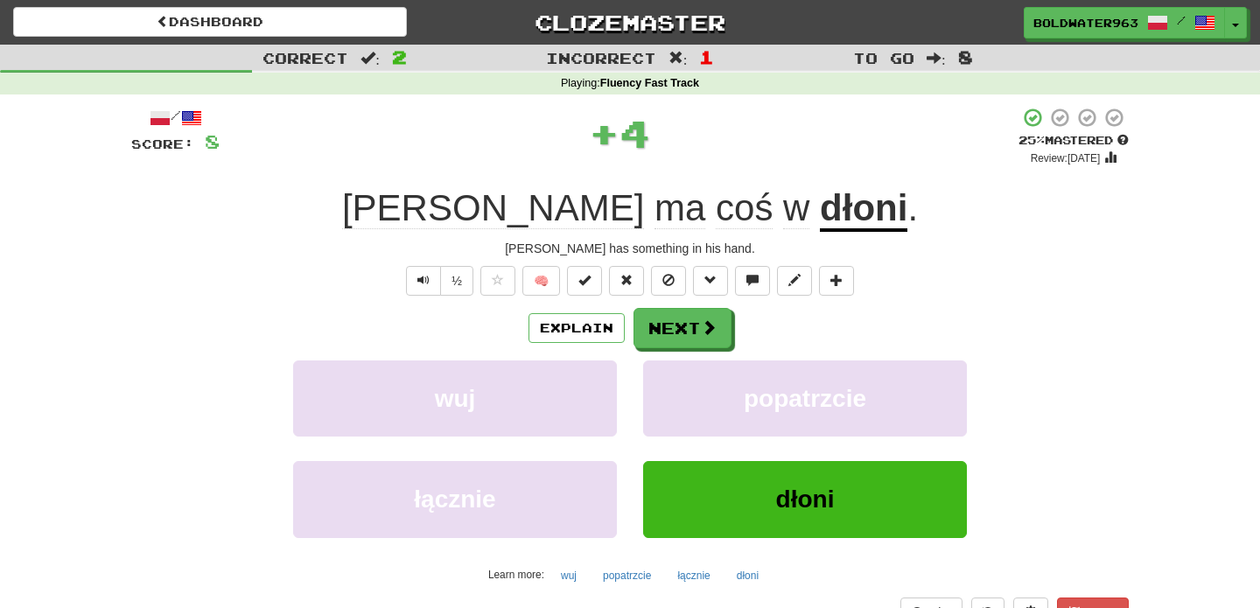
click at [820, 218] on u "dłoni" at bounding box center [863, 209] width 87 height 45
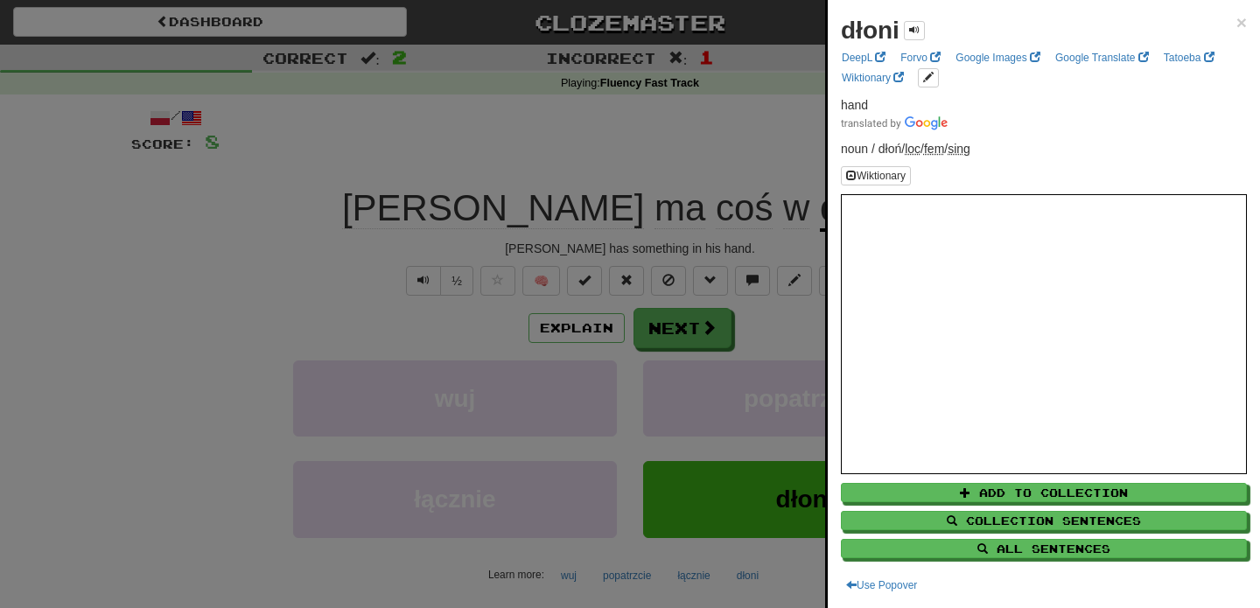
click at [618, 152] on div at bounding box center [630, 304] width 1260 height 608
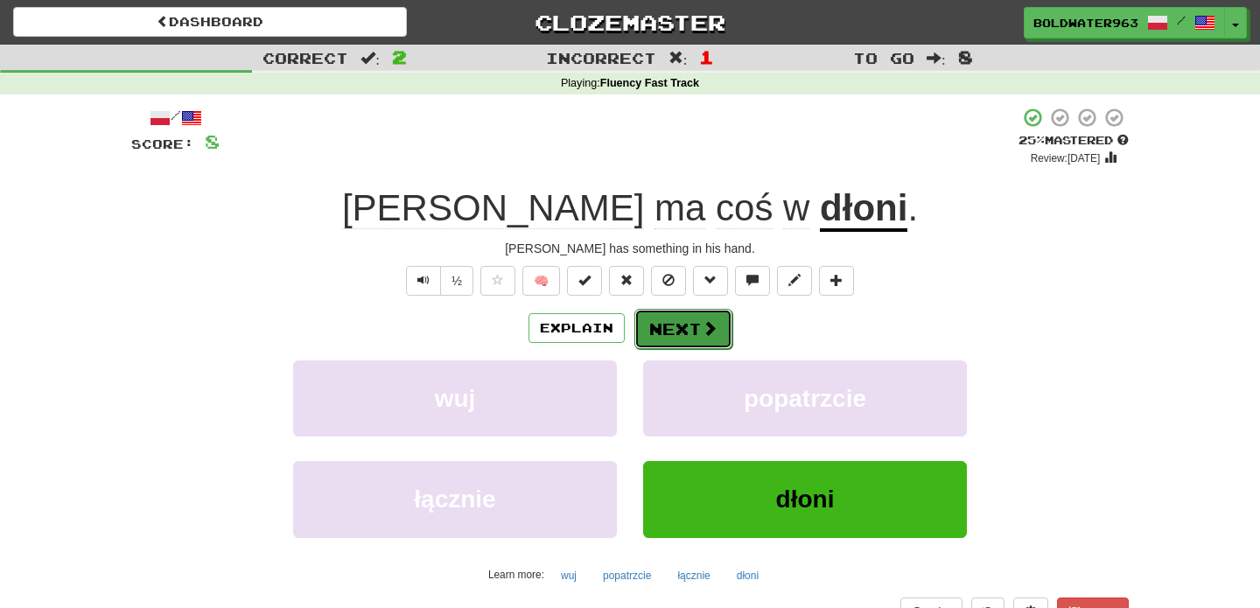
click at [681, 332] on button "Next" at bounding box center [683, 329] width 98 height 40
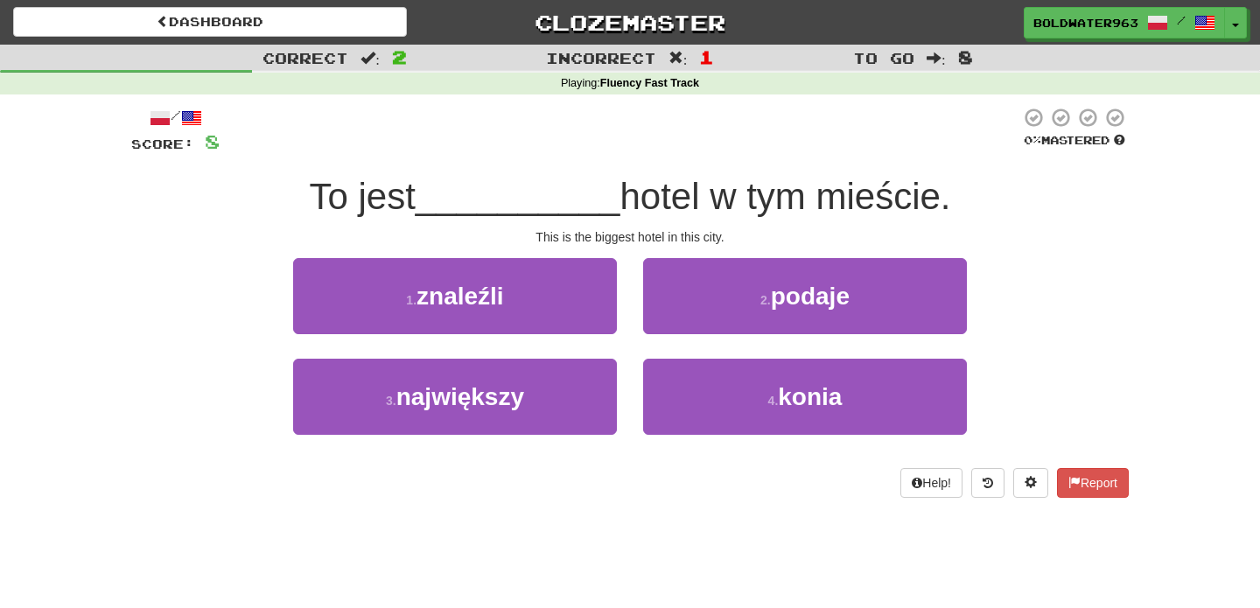
click at [625, 345] on div "1 . znaleźli" at bounding box center [455, 308] width 350 height 101
click at [625, 340] on div "1 . znaleźli" at bounding box center [455, 308] width 350 height 101
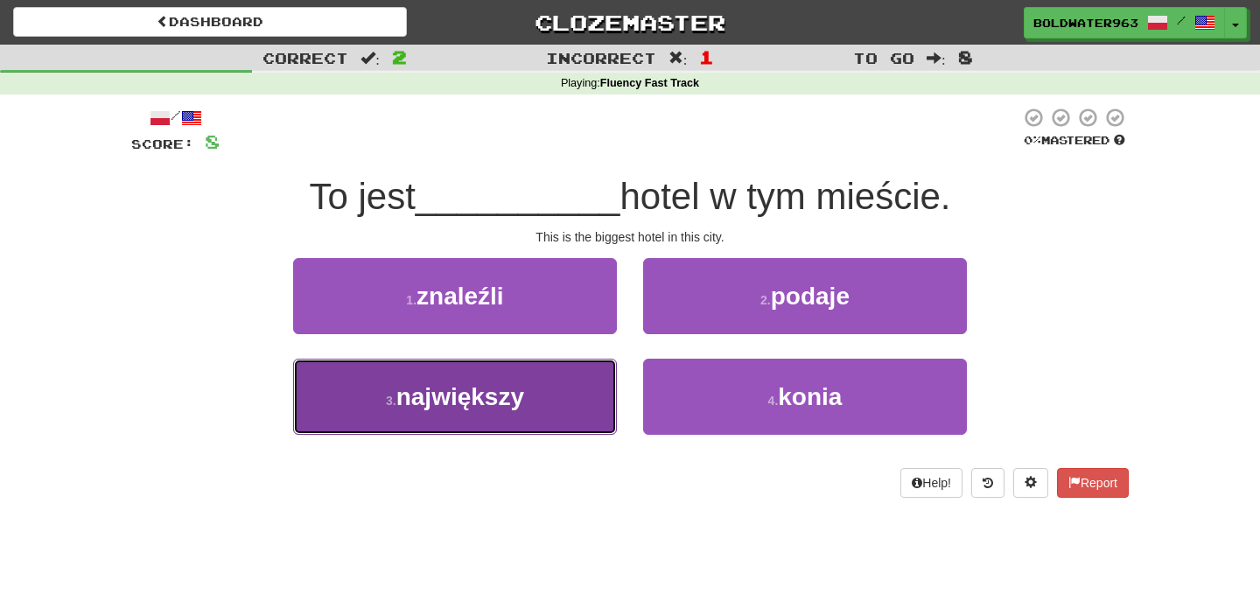
click at [566, 406] on button "3 . największy" at bounding box center [455, 397] width 324 height 76
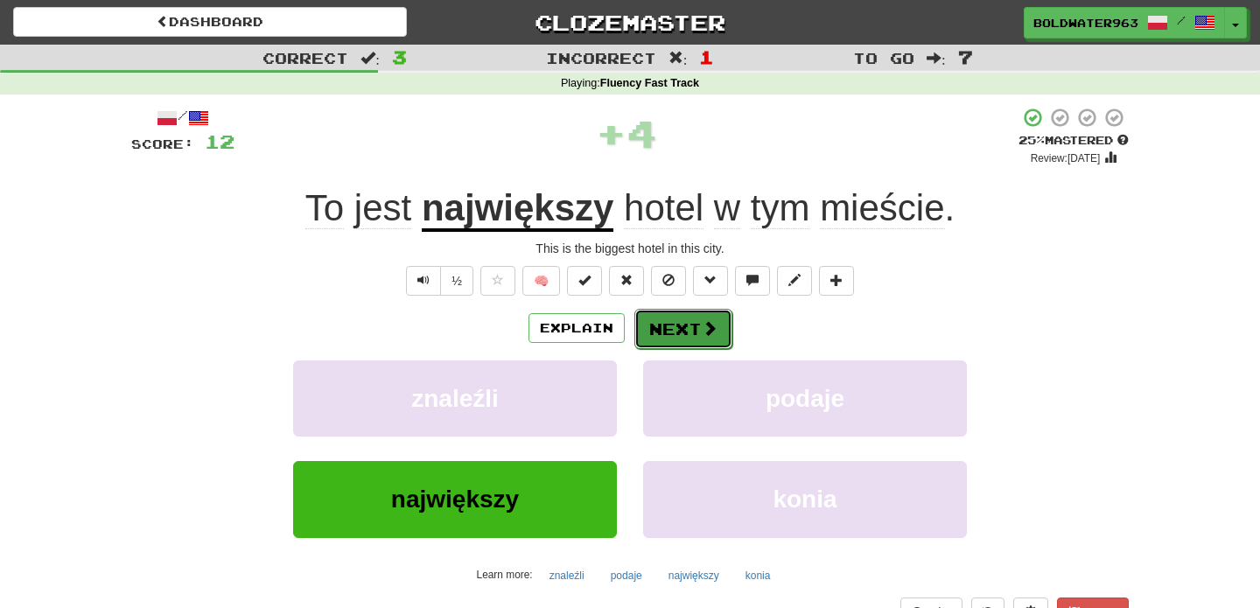
click at [681, 334] on button "Next" at bounding box center [683, 329] width 98 height 40
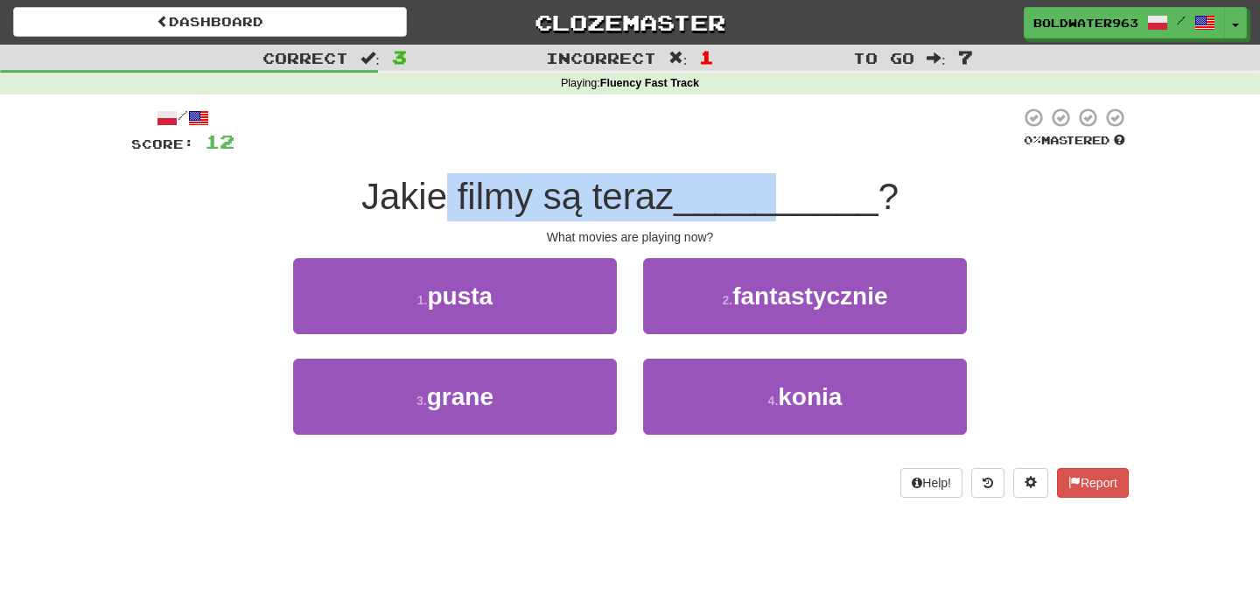
drag, startPoint x: 450, startPoint y: 199, endPoint x: 784, endPoint y: 199, distance: 333.3
click at [784, 199] on div "Jakie filmy są teraz __________ ?" at bounding box center [629, 197] width 997 height 48
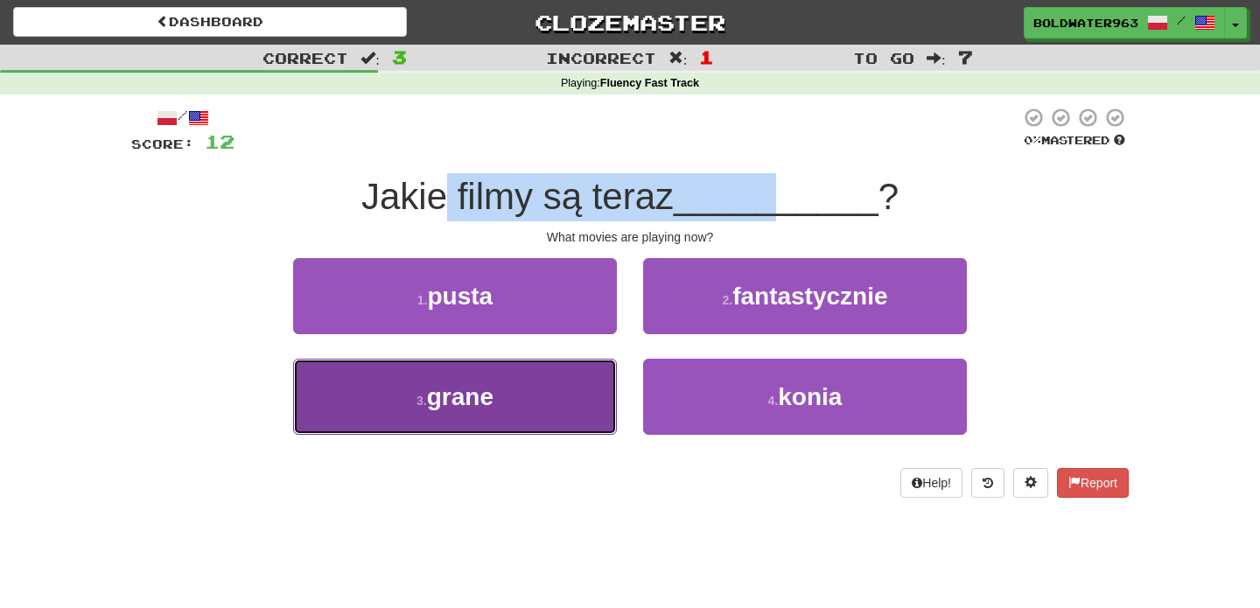
click at [568, 390] on button "3 . grane" at bounding box center [455, 397] width 324 height 76
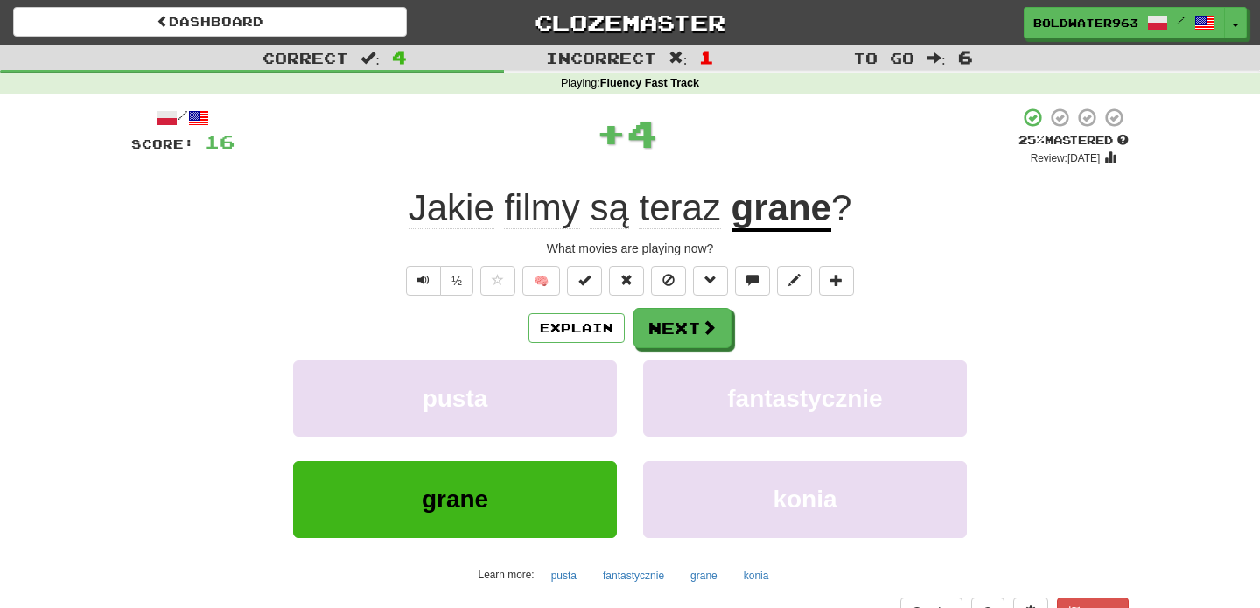
click at [700, 166] on div "/ Score: 16 + 4 25 % Mastered Review: 2025-10-16 Jakie filmy są teraz grane ? W…" at bounding box center [629, 381] width 997 height 548
click at [663, 325] on button "Next" at bounding box center [683, 329] width 98 height 40
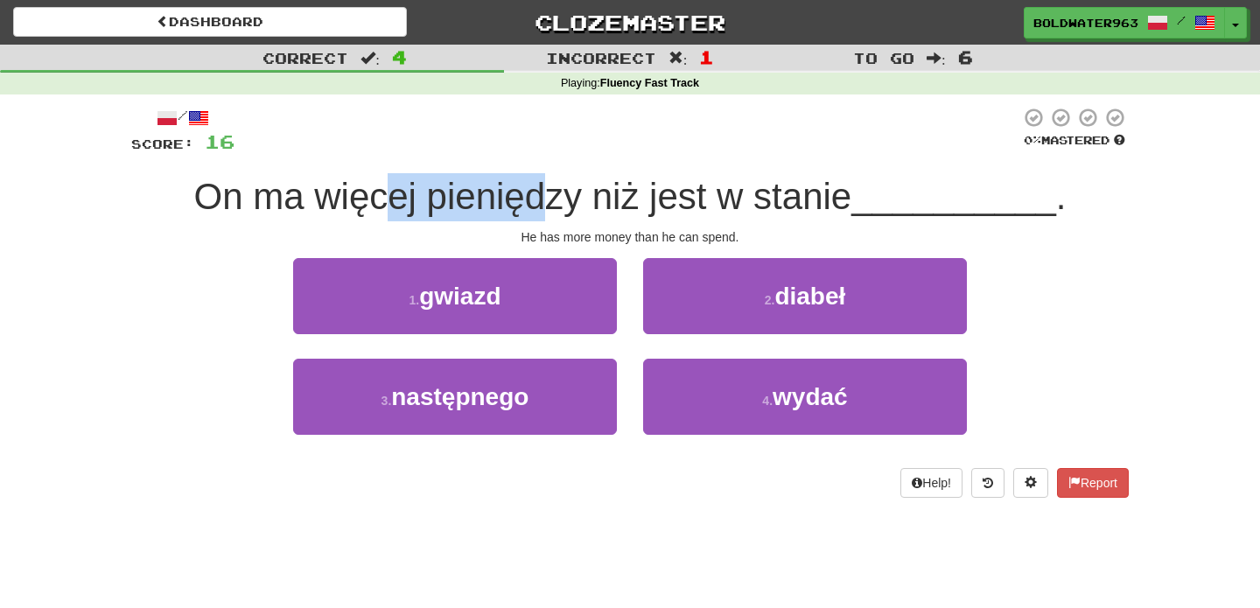
drag, startPoint x: 394, startPoint y: 199, endPoint x: 542, endPoint y: 202, distance: 148.7
click at [542, 202] on span "On ma więcej pieniędzy niż jest w stanie" at bounding box center [523, 196] width 658 height 41
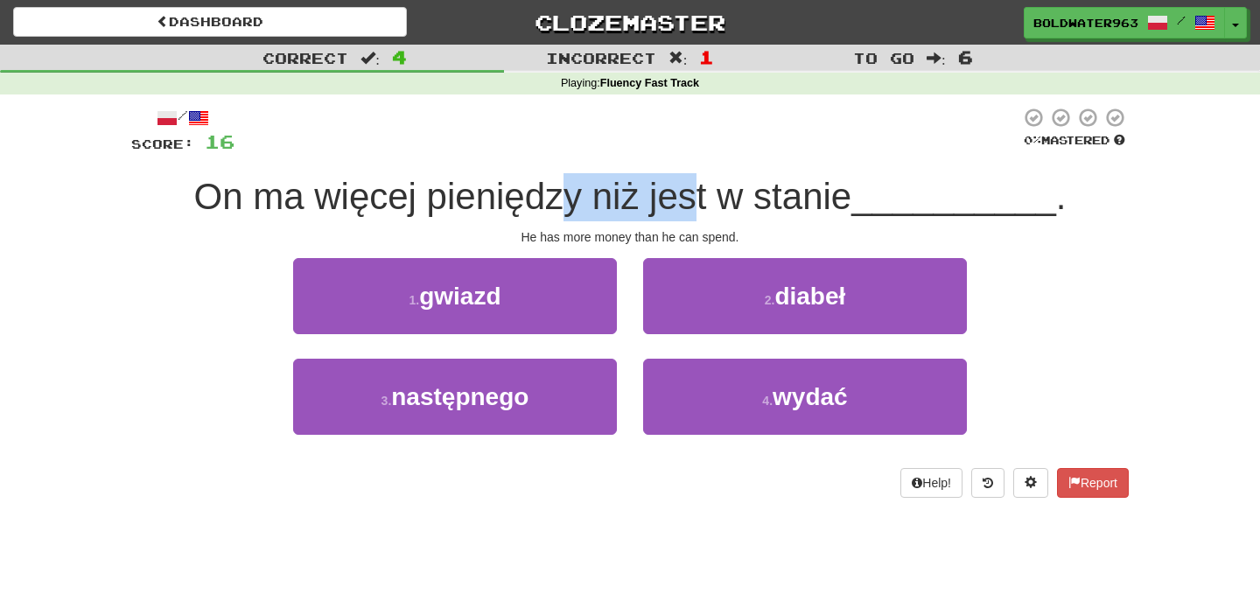
drag, startPoint x: 563, startPoint y: 206, endPoint x: 695, endPoint y: 210, distance: 131.3
click at [695, 210] on span "On ma więcej pieniędzy niż jest w stanie" at bounding box center [523, 196] width 658 height 41
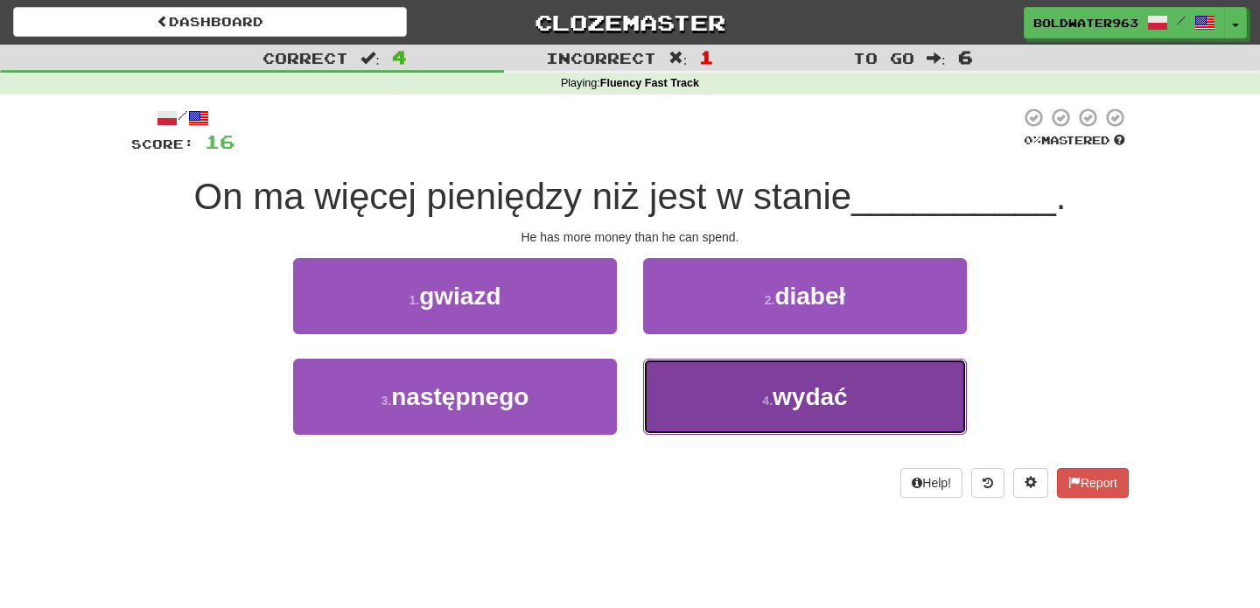
click at [672, 397] on button "4 . wydać" at bounding box center [805, 397] width 324 height 76
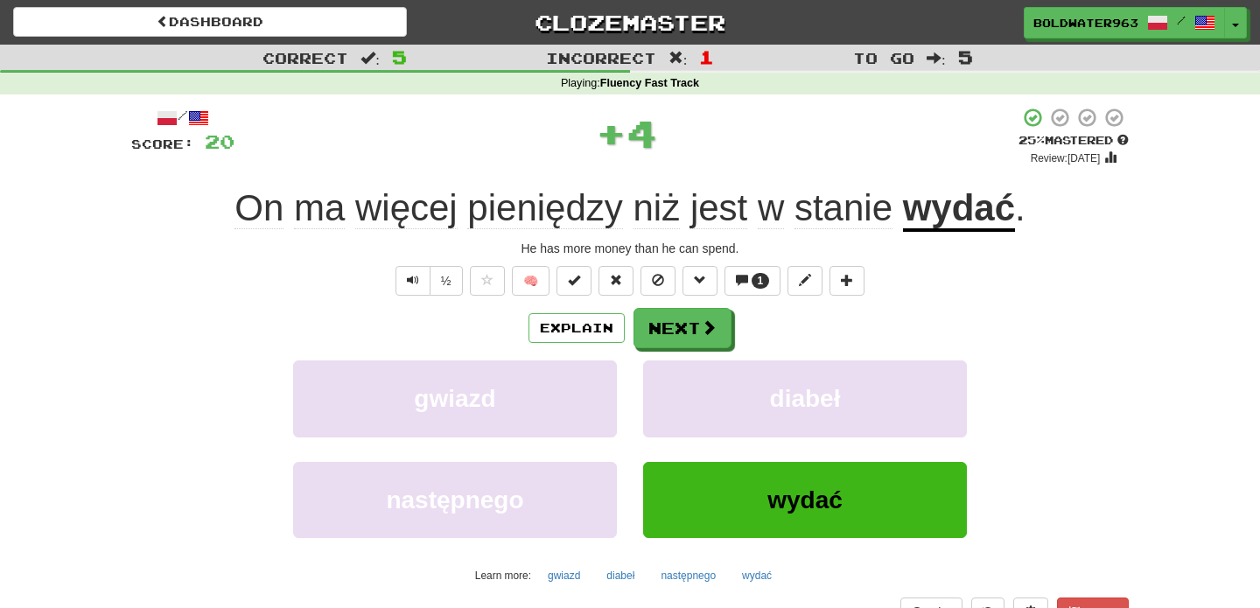
click at [733, 297] on div "/ Score: 20 + 4 25 % Mastered Review: 2025-10-16 On ma więcej pieniędzy niż jes…" at bounding box center [629, 381] width 997 height 548
click at [742, 280] on span at bounding box center [742, 280] width 12 height 12
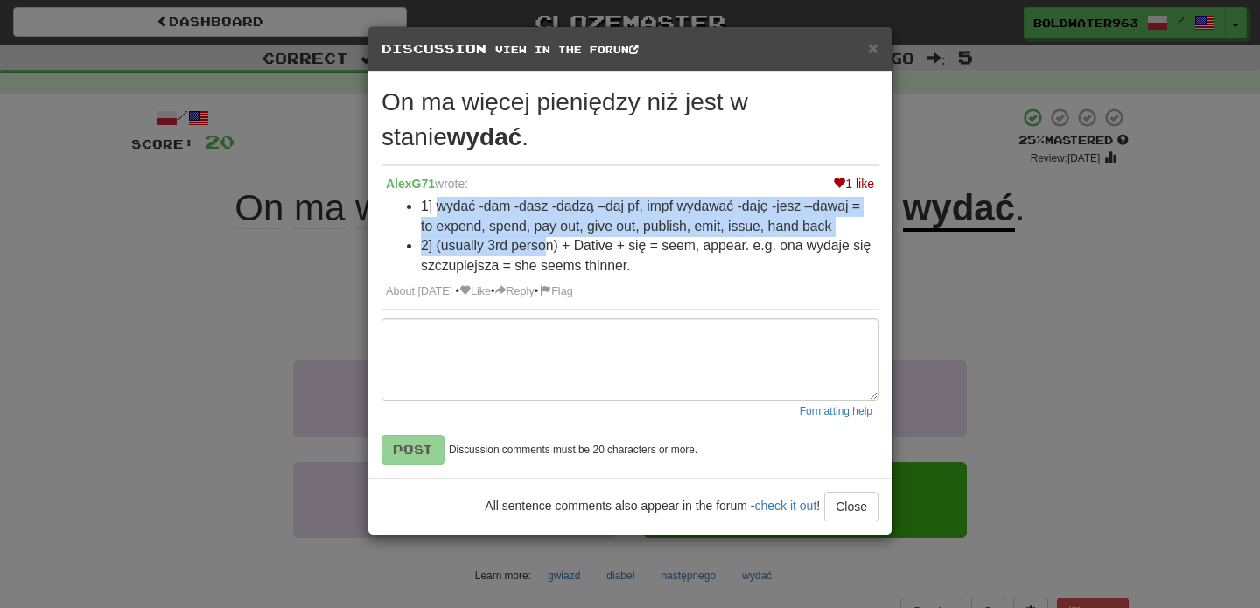
drag, startPoint x: 440, startPoint y: 209, endPoint x: 541, endPoint y: 242, distance: 105.9
click at [541, 242] on ul "1] wydać ‑dam ‑dasz ‑dadzą –daj pf, impf wydawać ‑daję ‑jesz –dawaj = to expend…" at bounding box center [630, 236] width 488 height 79
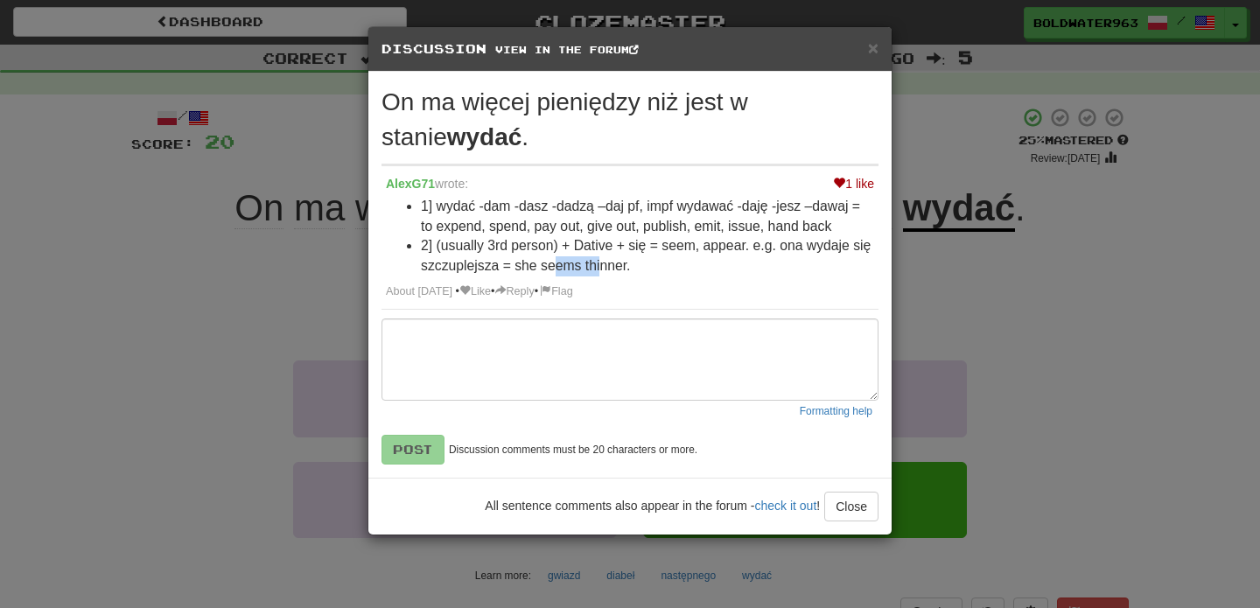
drag, startPoint x: 554, startPoint y: 267, endPoint x: 602, endPoint y: 267, distance: 48.1
click at [602, 267] on li "2] (usually 3rd person) + Dative + się = seem, appear. e.g. ona wydaje się szcz…" at bounding box center [647, 255] width 453 height 39
click at [491, 294] on link "Like" at bounding box center [474, 291] width 31 height 12
click at [875, 45] on span "×" at bounding box center [873, 48] width 10 height 20
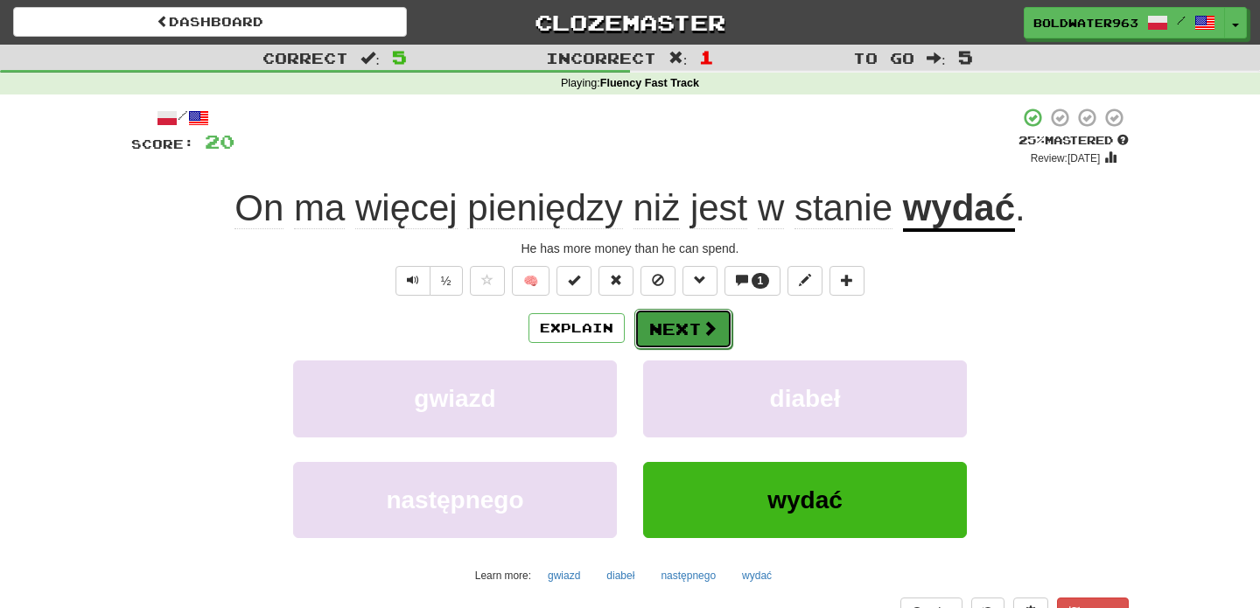
click at [658, 331] on button "Next" at bounding box center [683, 329] width 98 height 40
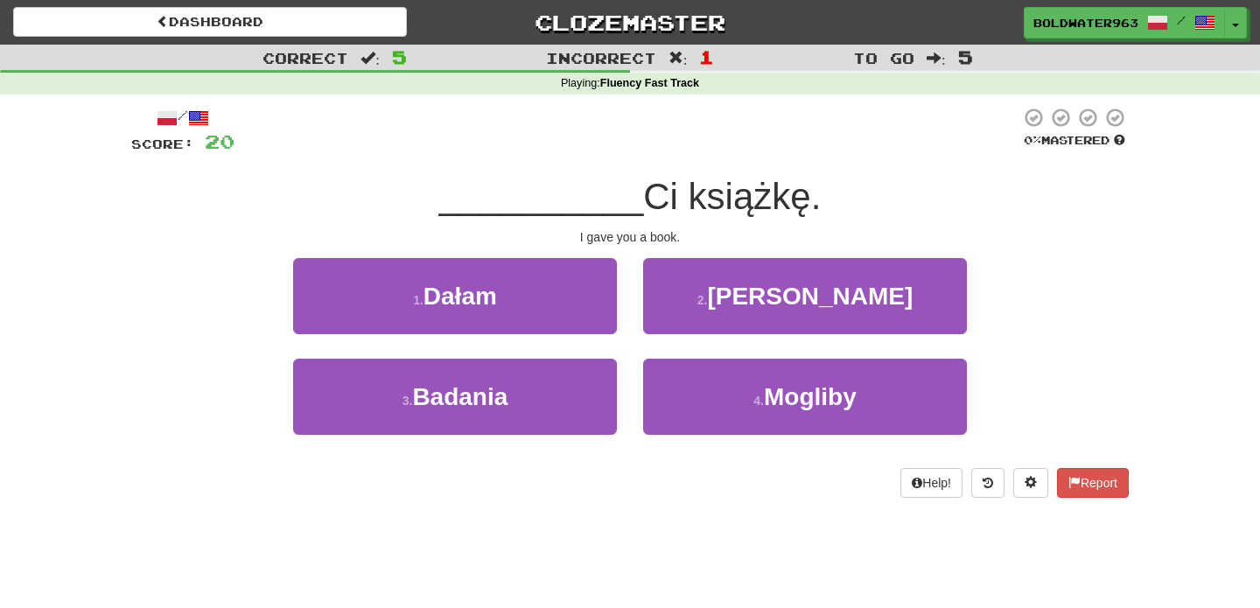
drag, startPoint x: 512, startPoint y: 200, endPoint x: 872, endPoint y: 198, distance: 360.4
click at [872, 198] on div "__________ Ci książkę." at bounding box center [629, 197] width 997 height 48
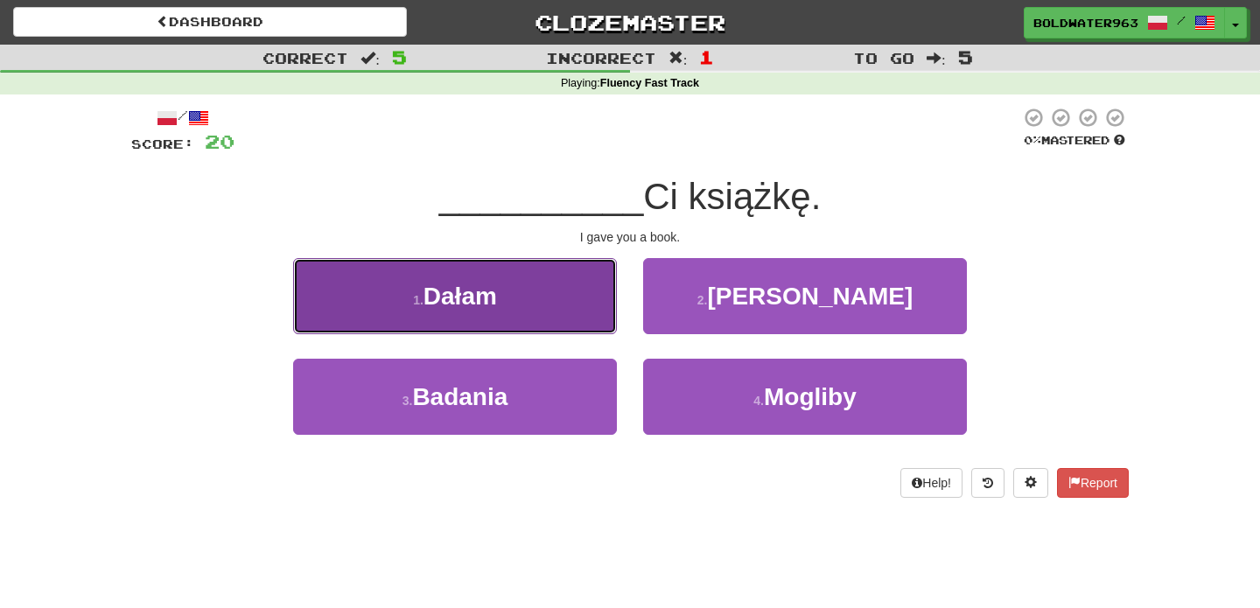
click at [515, 290] on button "1 . Dałam" at bounding box center [455, 296] width 324 height 76
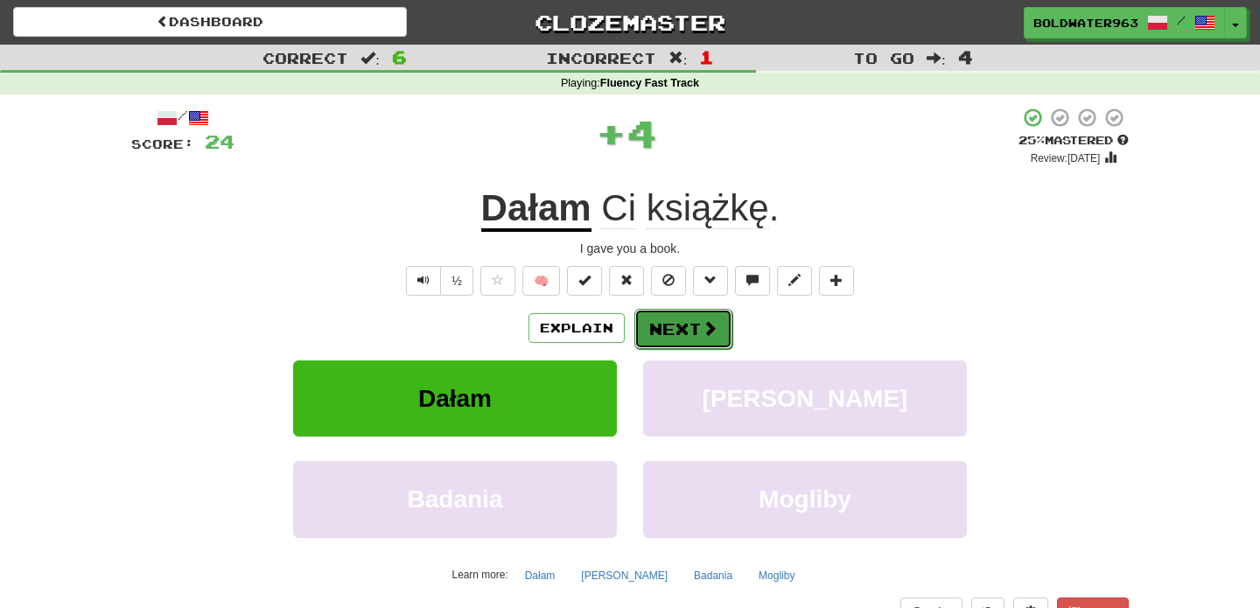
click at [674, 328] on button "Next" at bounding box center [683, 329] width 98 height 40
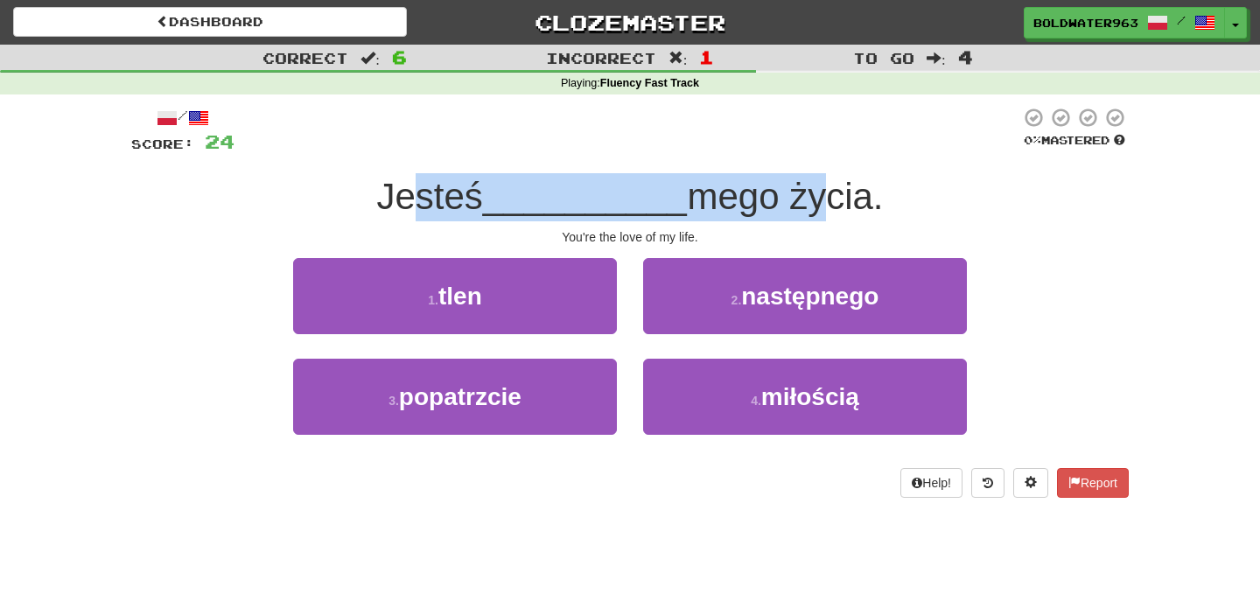
drag, startPoint x: 422, startPoint y: 196, endPoint x: 799, endPoint y: 185, distance: 377.1
click at [799, 185] on div "Jesteś __________ mego życia." at bounding box center [629, 197] width 997 height 48
click at [799, 185] on span "mego życia." at bounding box center [785, 196] width 196 height 41
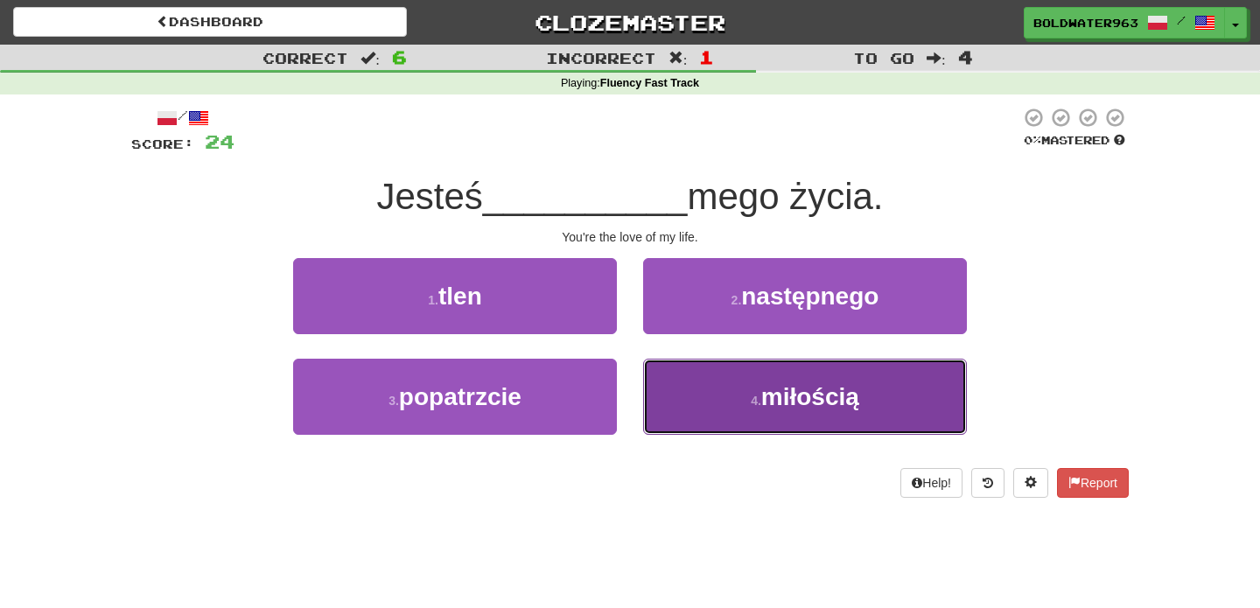
click at [764, 401] on span "miłością" at bounding box center [810, 396] width 98 height 27
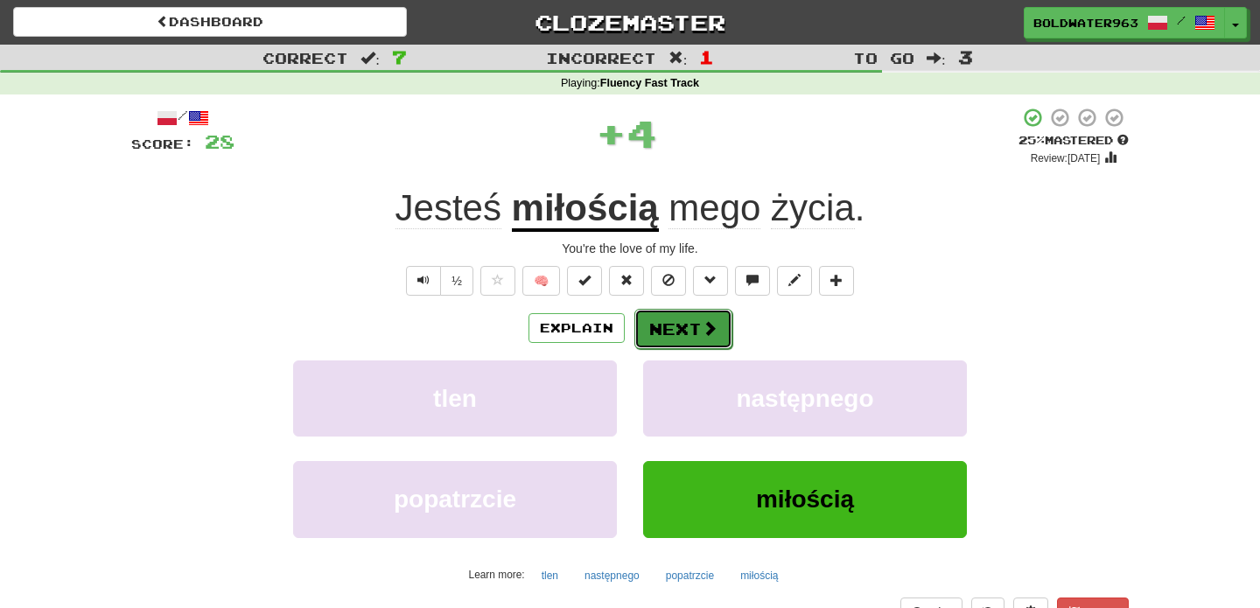
click at [671, 317] on button "Next" at bounding box center [683, 329] width 98 height 40
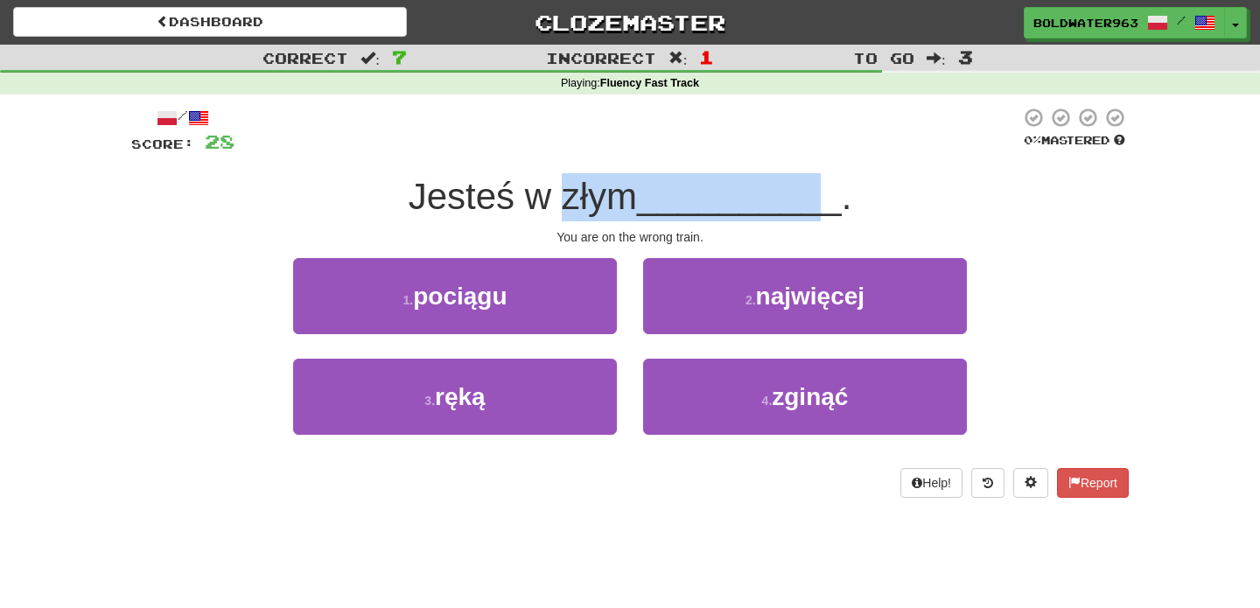
drag, startPoint x: 571, startPoint y: 201, endPoint x: 815, endPoint y: 209, distance: 244.2
click at [815, 208] on div "Jesteś w złym __________ ." at bounding box center [629, 197] width 997 height 48
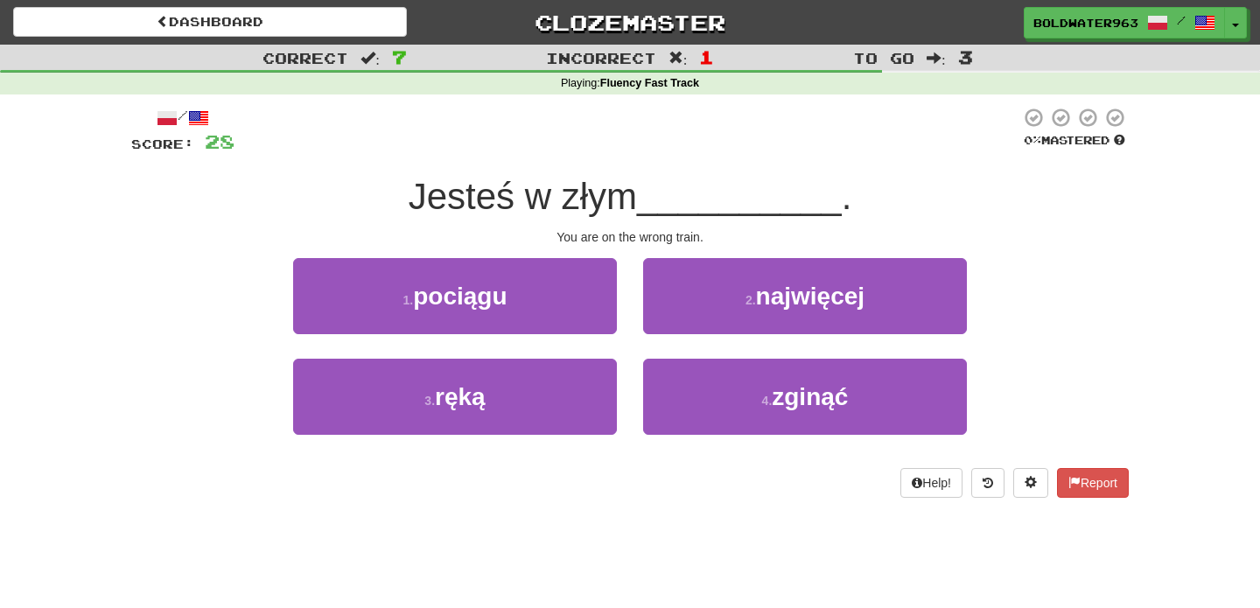
click at [815, 209] on span "__________" at bounding box center [739, 196] width 205 height 41
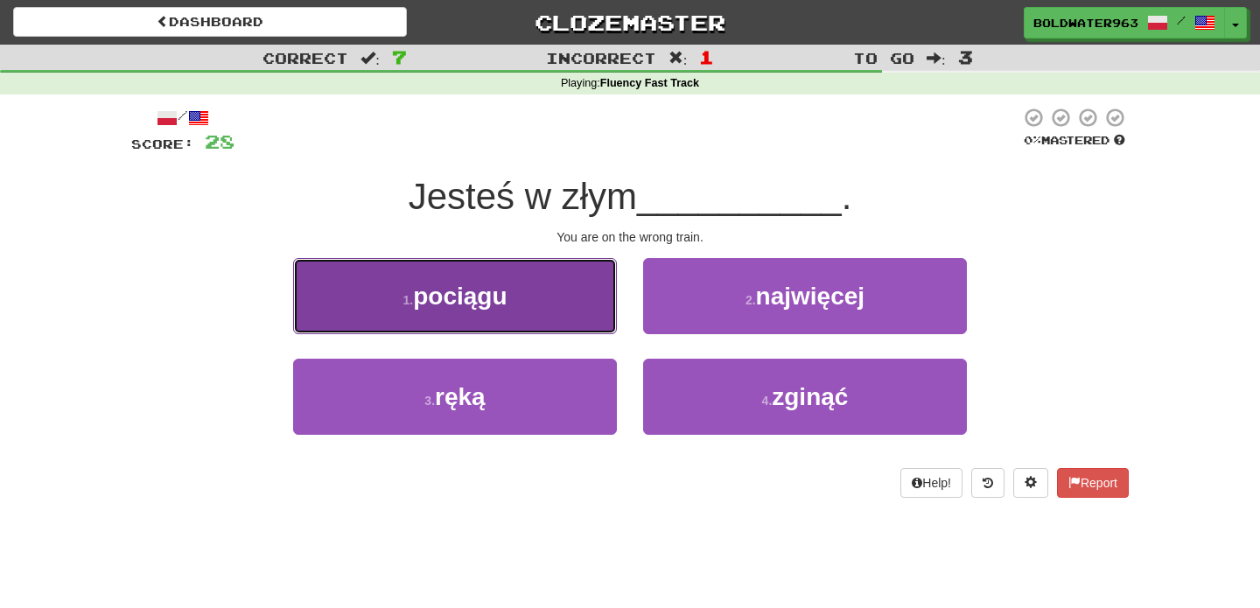
click at [543, 304] on button "1 . pociągu" at bounding box center [455, 296] width 324 height 76
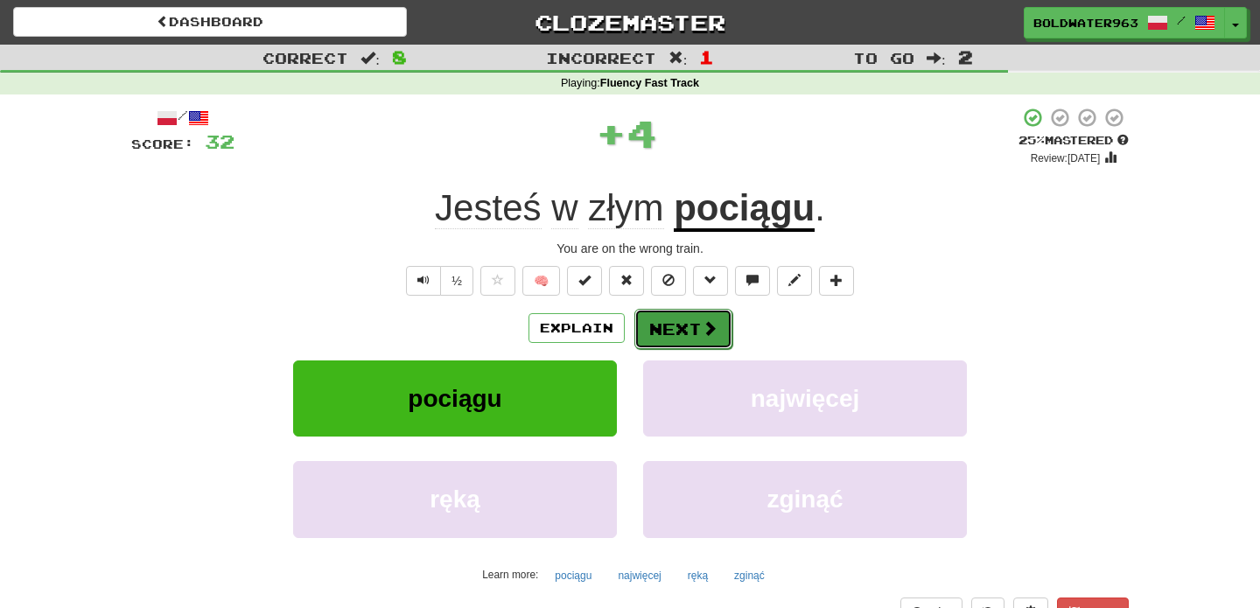
click at [669, 325] on button "Next" at bounding box center [683, 329] width 98 height 40
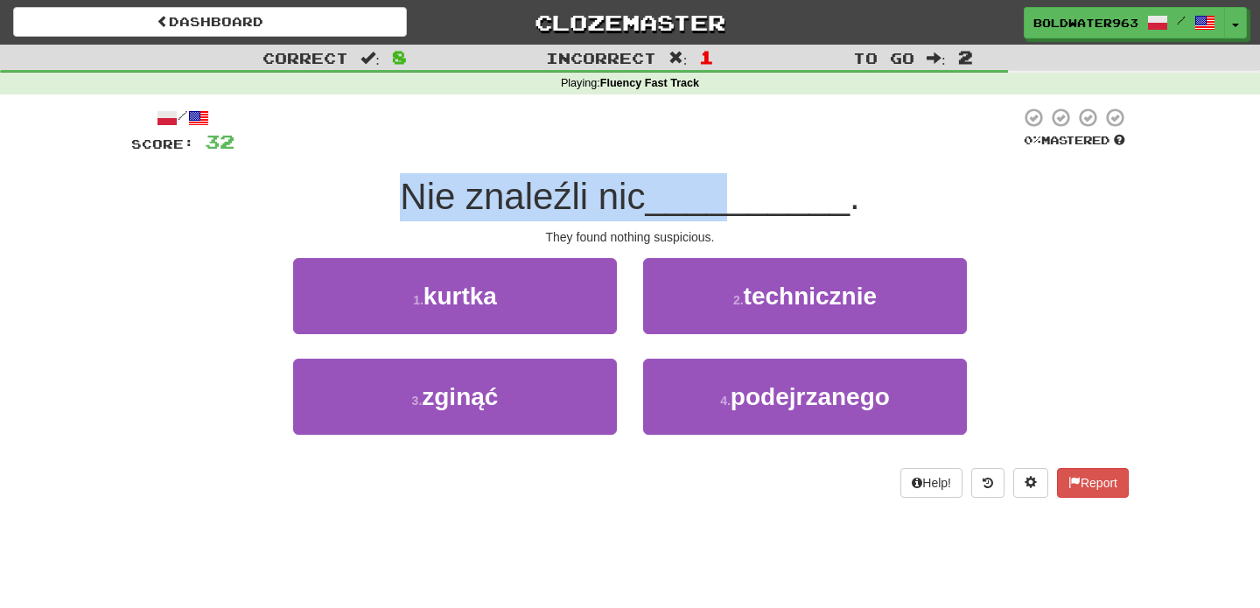
drag, startPoint x: 404, startPoint y: 195, endPoint x: 741, endPoint y: 209, distance: 337.1
click at [741, 209] on div "Nie znaleźli nic __________ ." at bounding box center [629, 197] width 997 height 48
click at [741, 209] on span "__________" at bounding box center [747, 196] width 205 height 41
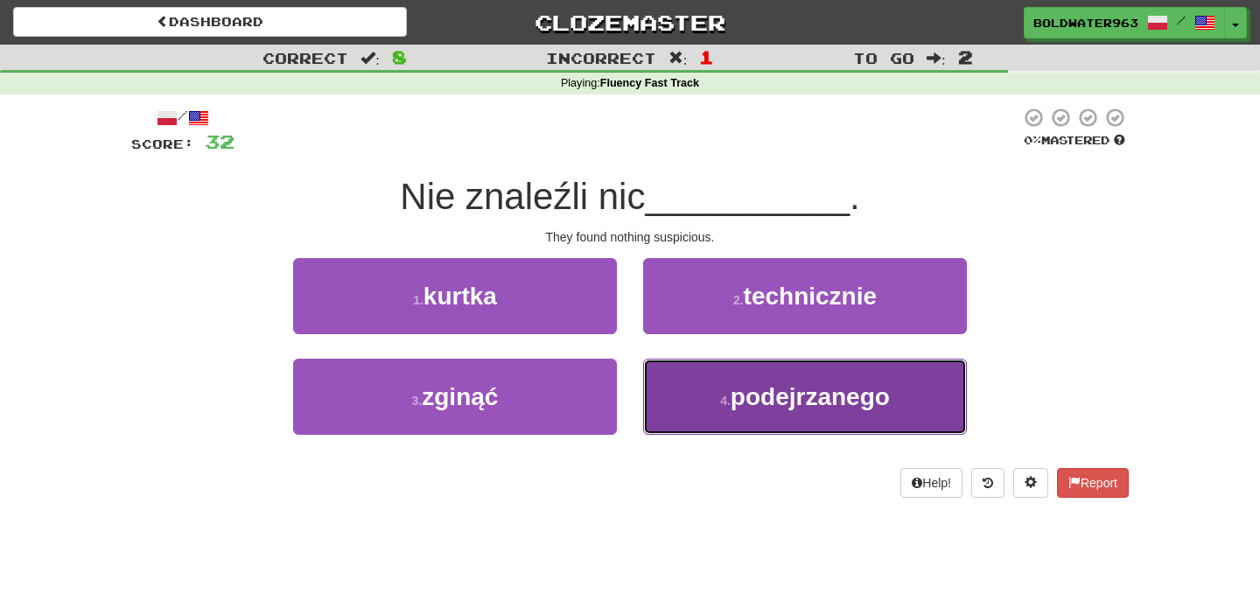
click at [692, 406] on button "4 . podejrzanego" at bounding box center [805, 397] width 324 height 76
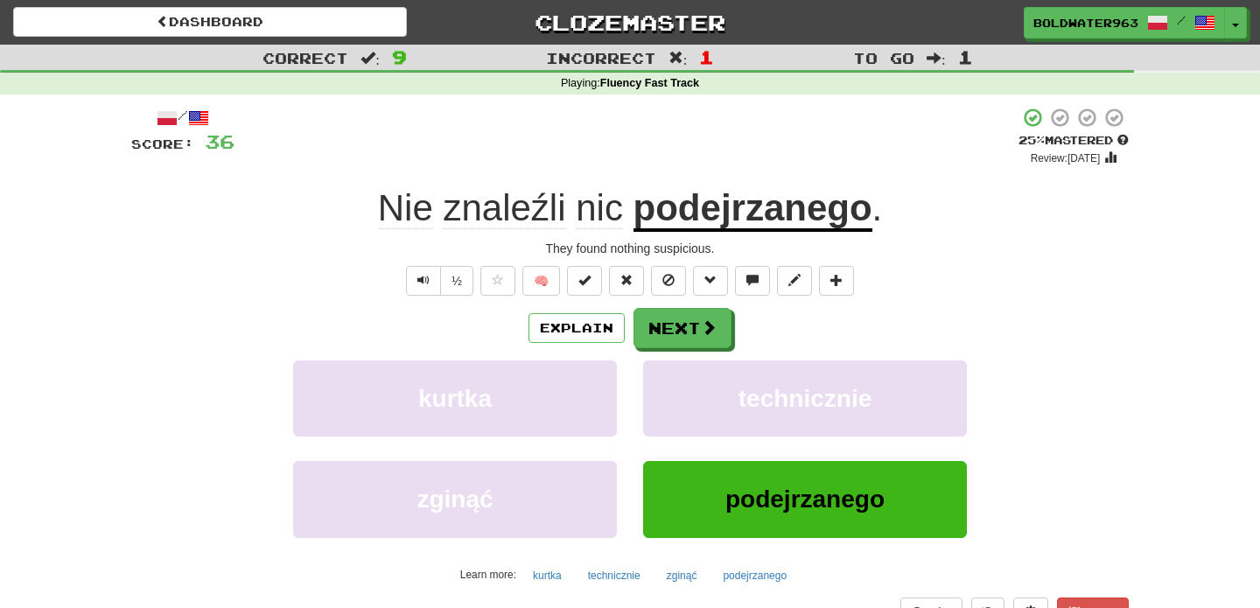
click at [684, 211] on u "podejrzanego" at bounding box center [752, 209] width 239 height 45
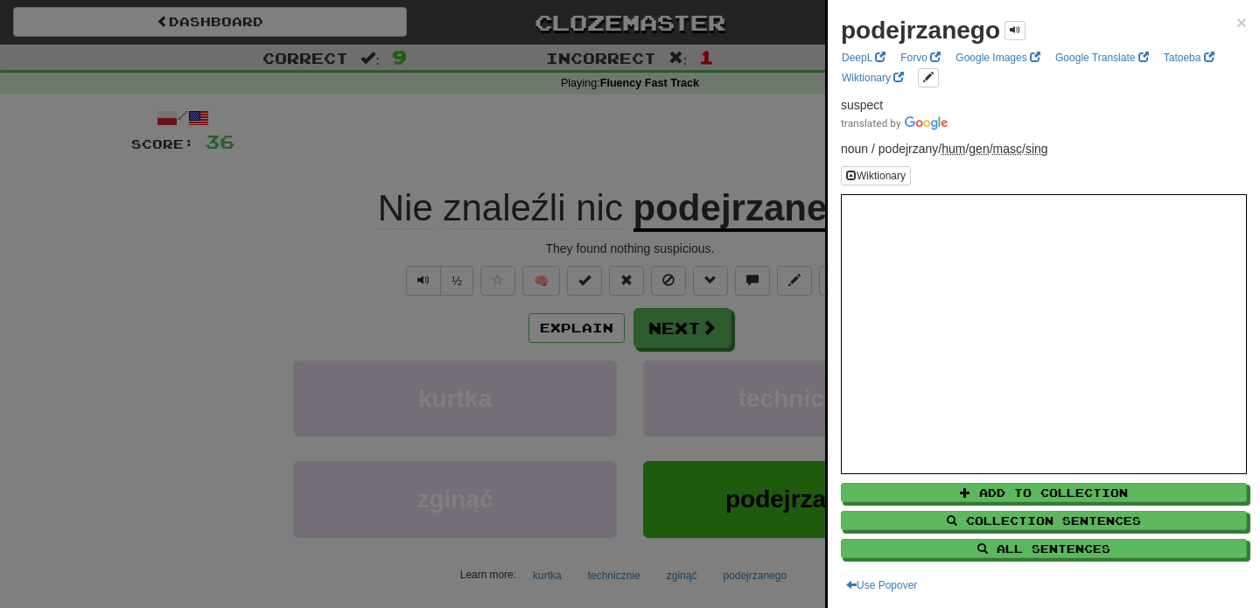
click at [696, 163] on div at bounding box center [630, 304] width 1260 height 608
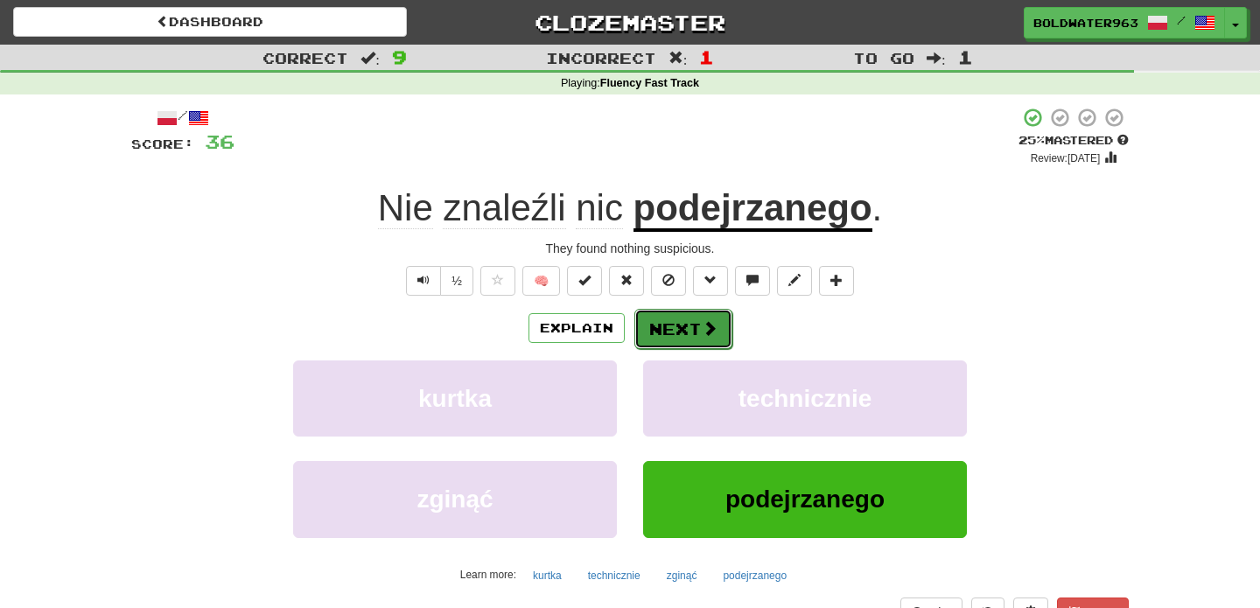
click at [679, 329] on button "Next" at bounding box center [683, 329] width 98 height 40
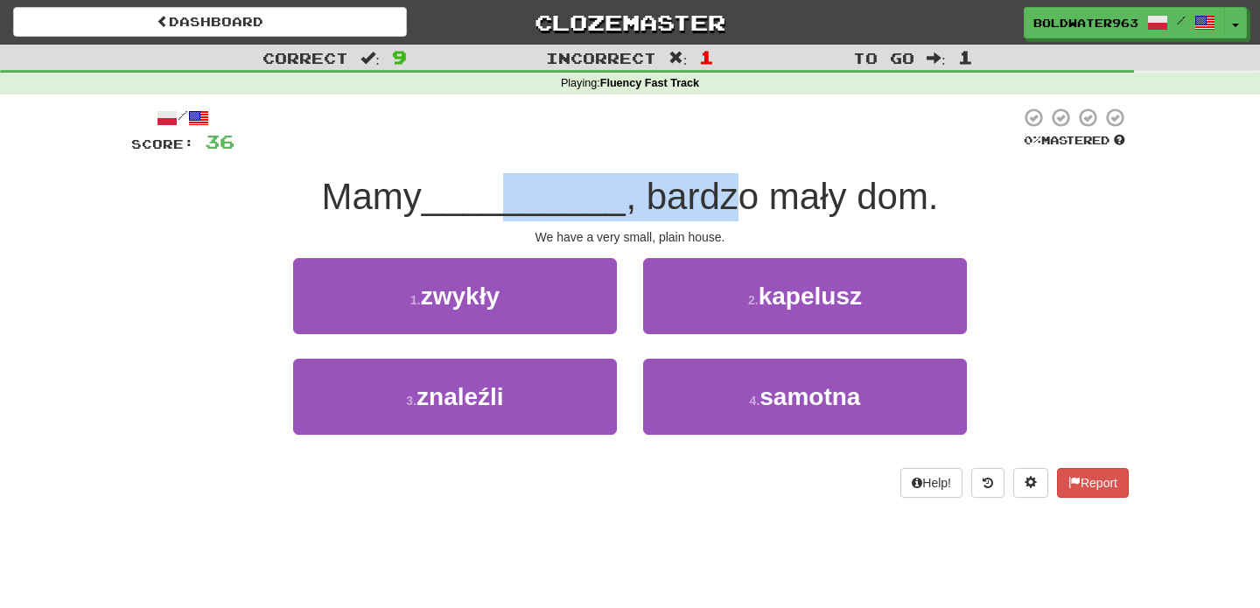
drag, startPoint x: 512, startPoint y: 199, endPoint x: 730, endPoint y: 211, distance: 218.1
click at [730, 211] on div "Mamy __________ , bardzo mały dom." at bounding box center [629, 197] width 997 height 48
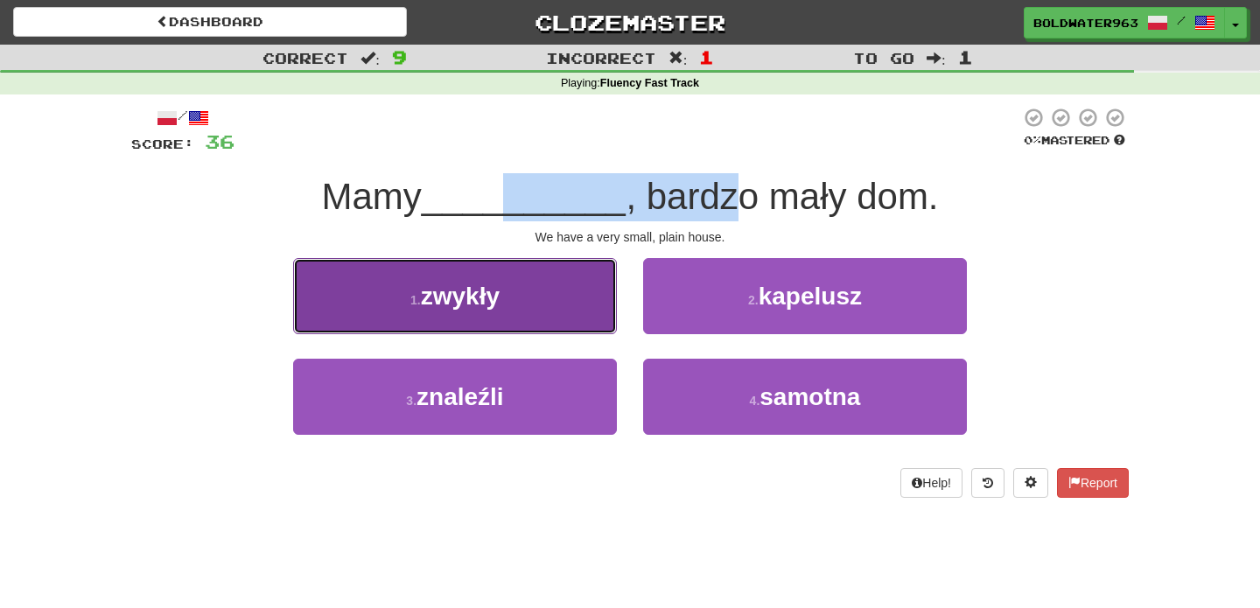
click at [570, 301] on button "1 . zwykły" at bounding box center [455, 296] width 324 height 76
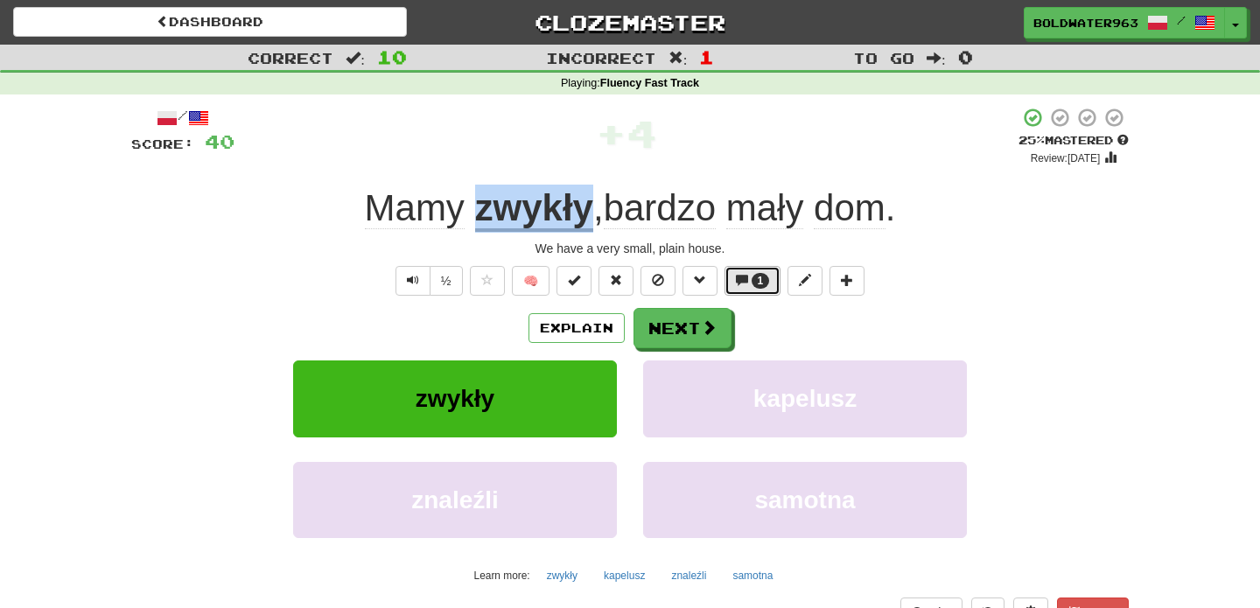
click at [748, 283] on button "1" at bounding box center [752, 281] width 57 height 30
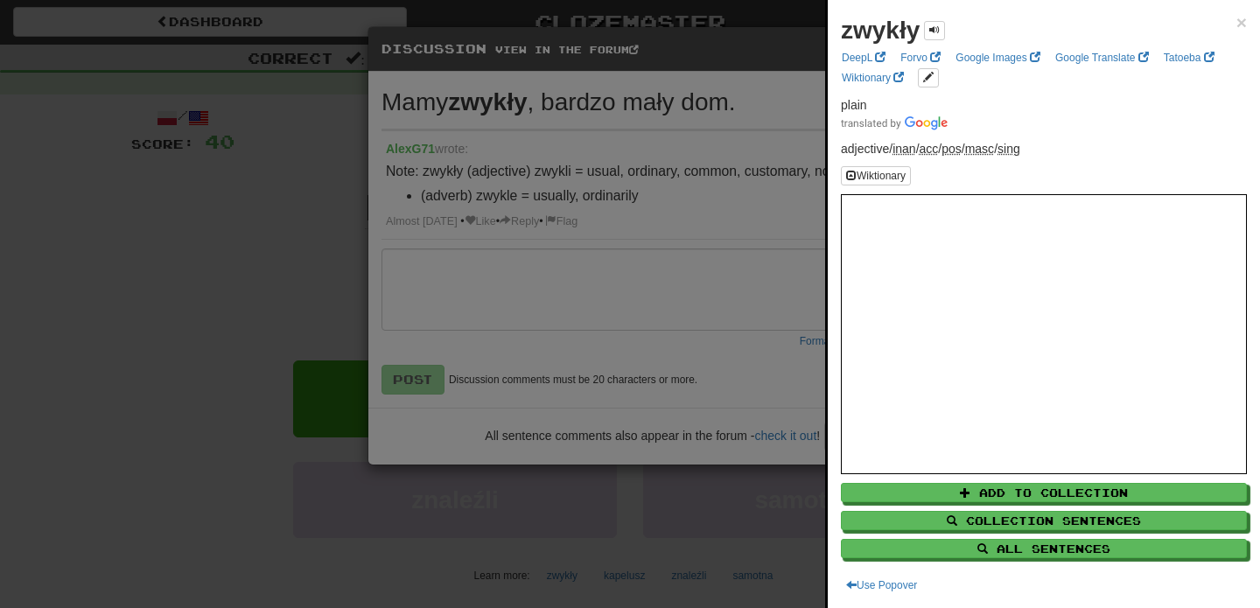
click at [310, 193] on div at bounding box center [630, 304] width 1260 height 608
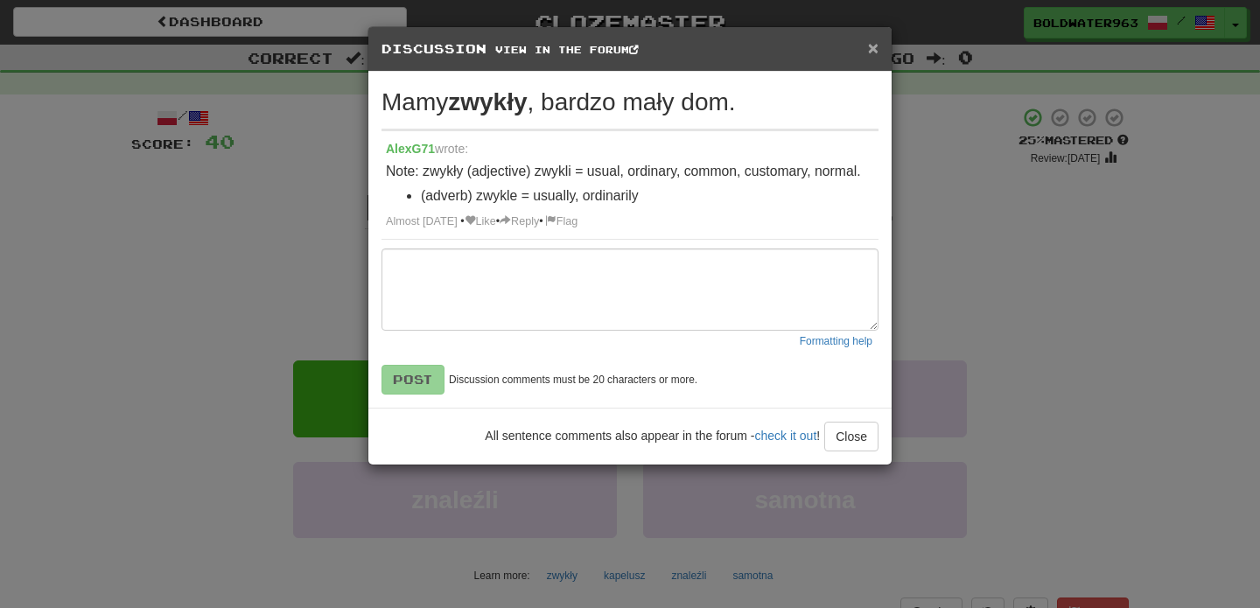
click at [870, 45] on span "×" at bounding box center [873, 48] width 10 height 20
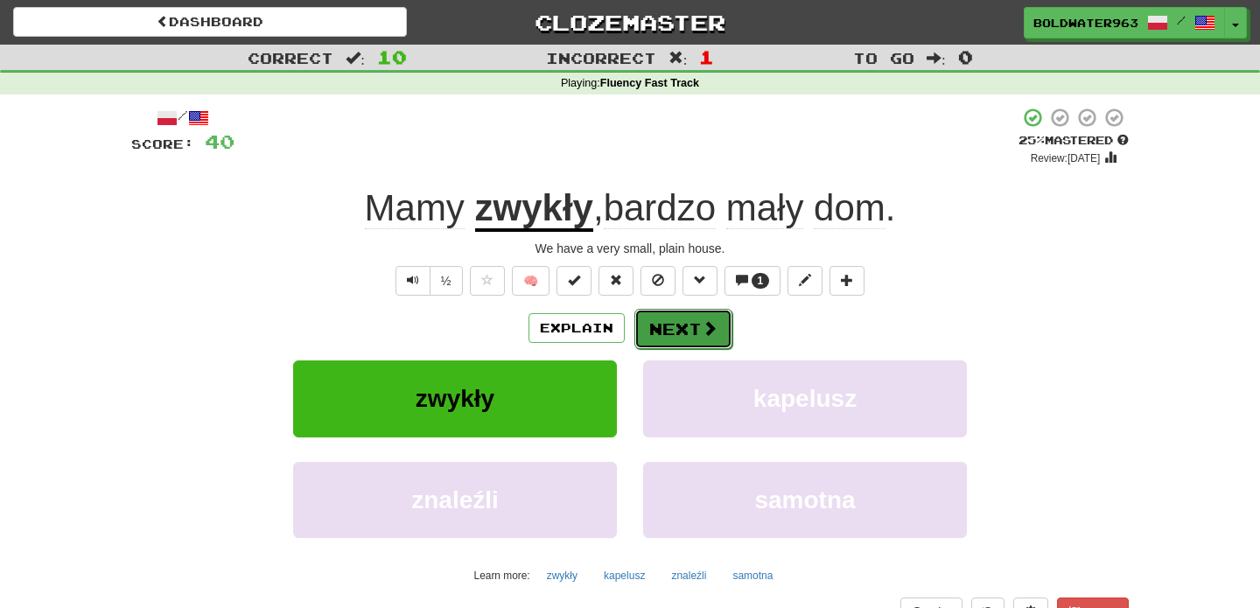
click at [667, 317] on button "Next" at bounding box center [683, 329] width 98 height 40
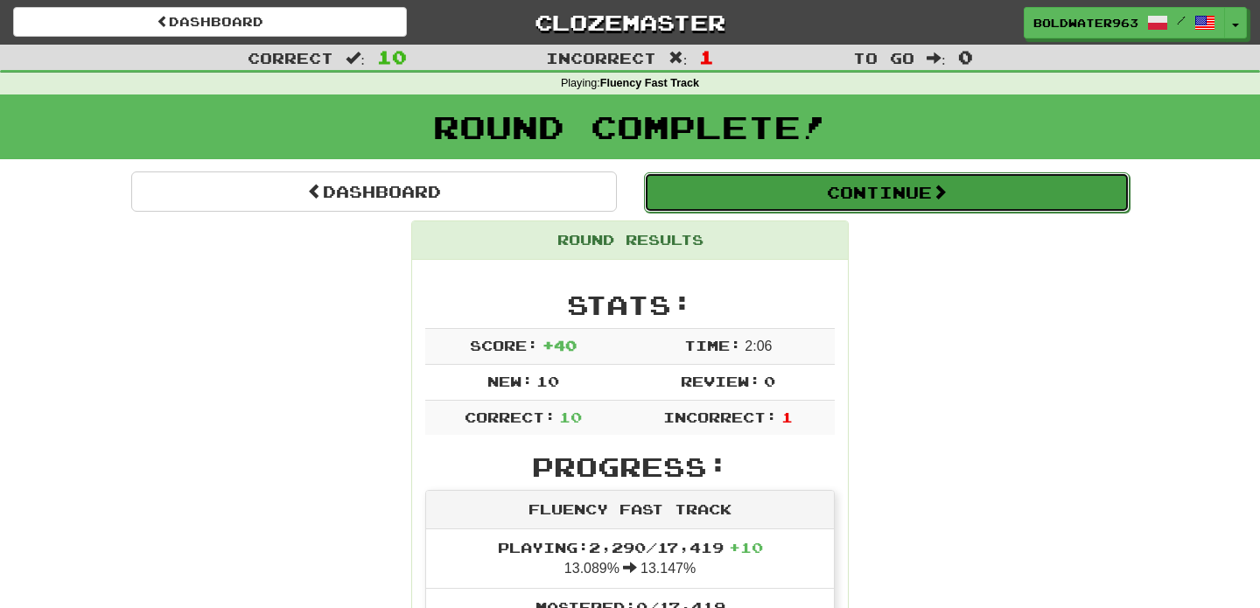
click at [776, 197] on button "Continue" at bounding box center [886, 192] width 485 height 40
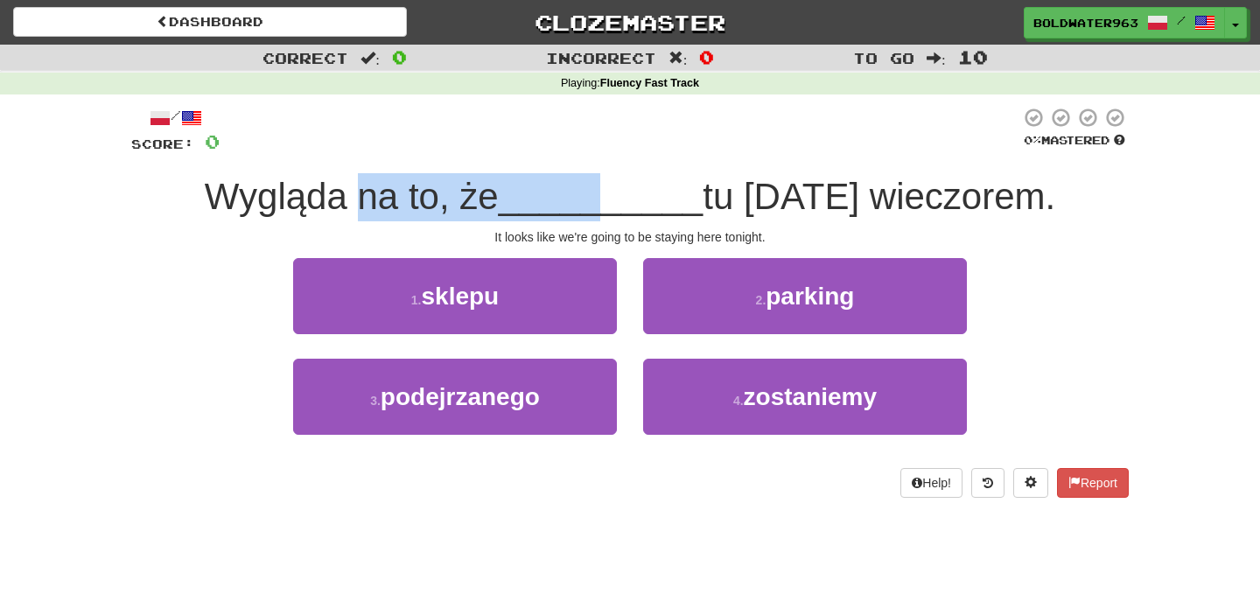
drag, startPoint x: 381, startPoint y: 194, endPoint x: 631, endPoint y: 196, distance: 249.3
click at [631, 196] on div "Wygląda na to, że __________ tu dziś wieczorem." at bounding box center [629, 197] width 997 height 48
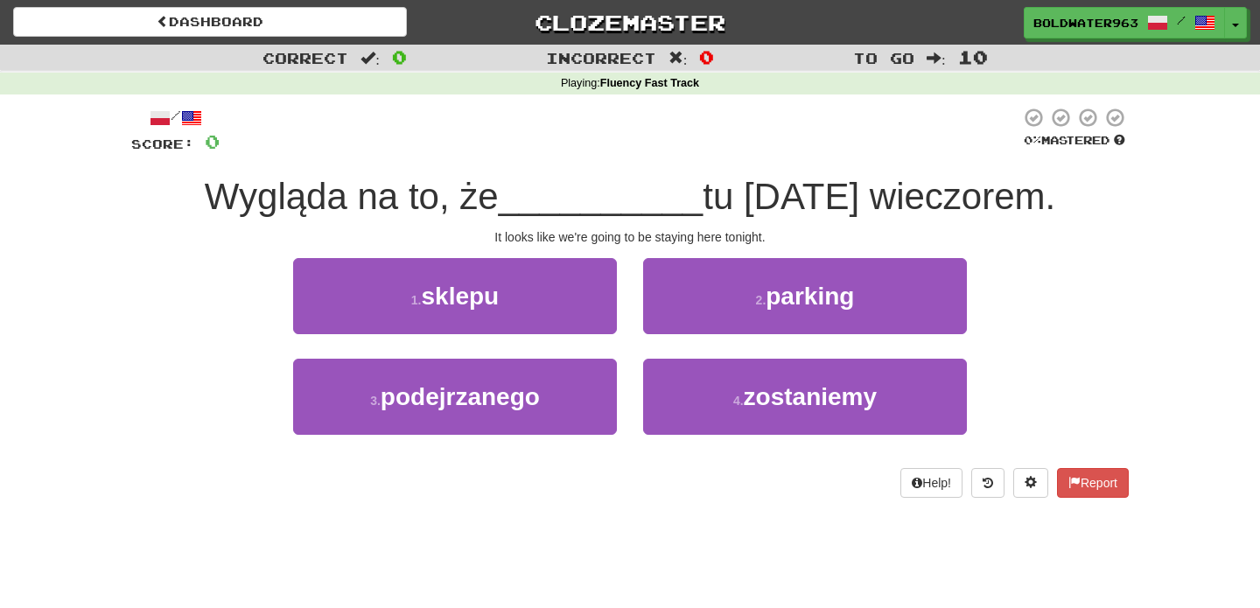
drag, startPoint x: 622, startPoint y: 198, endPoint x: 632, endPoint y: 198, distance: 10.5
click at [632, 198] on span "__________" at bounding box center [601, 196] width 205 height 41
drag, startPoint x: 617, startPoint y: 237, endPoint x: 644, endPoint y: 236, distance: 27.1
click at [644, 236] on div "It looks like we're going to be staying here tonight." at bounding box center [629, 236] width 997 height 17
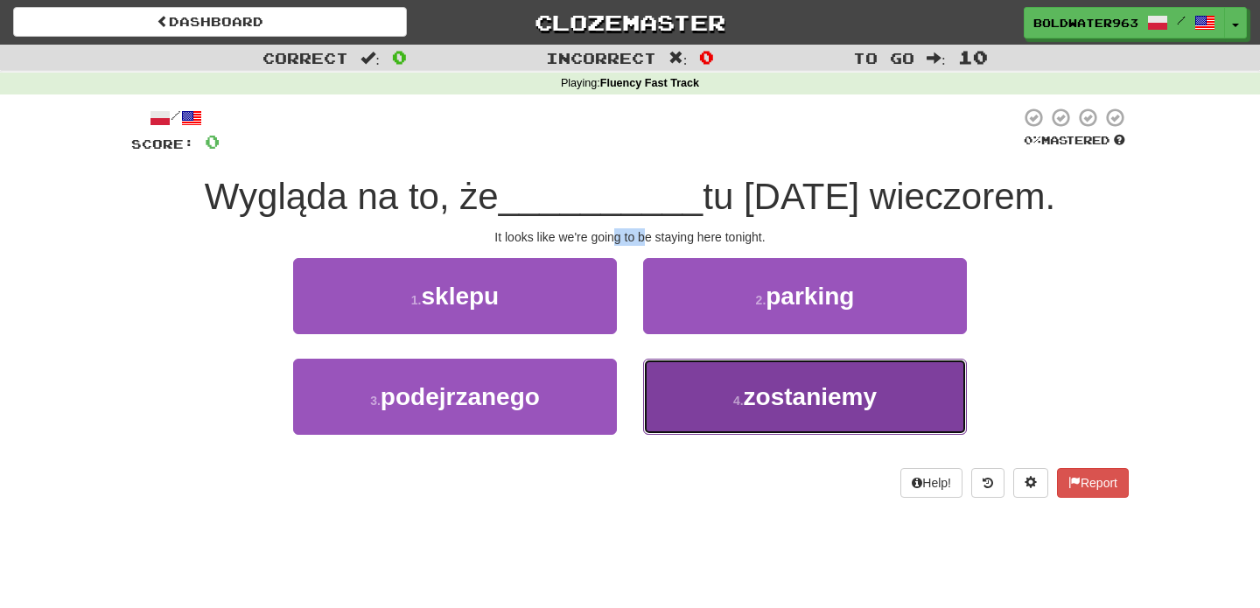
click at [751, 404] on span "zostaniemy" at bounding box center [811, 396] width 134 height 27
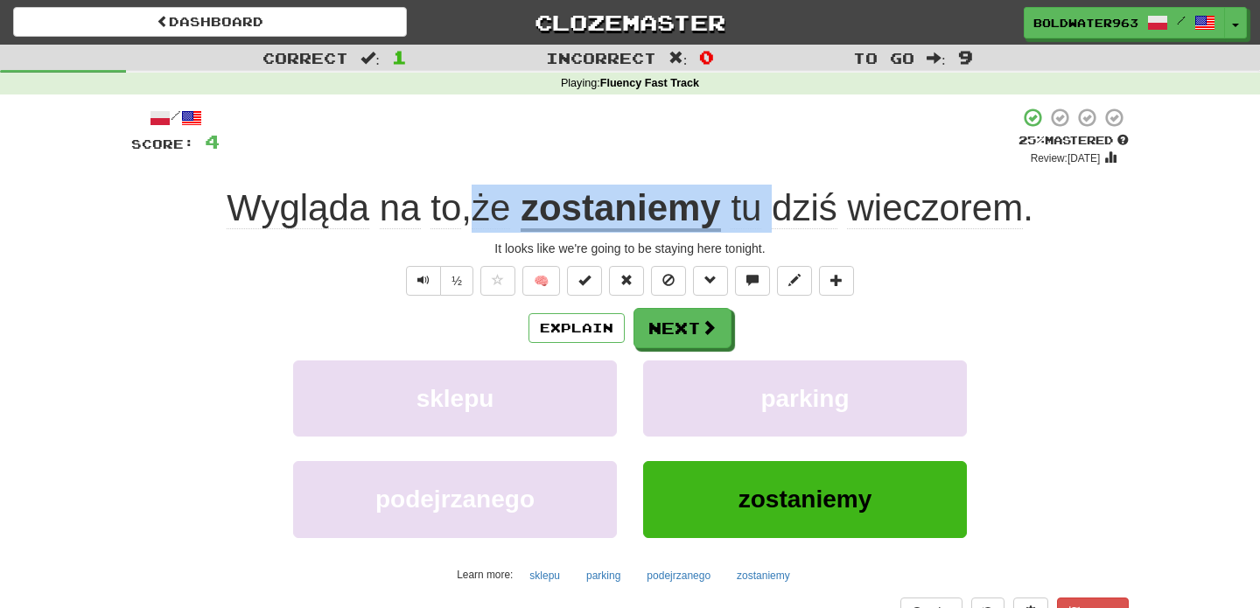
drag, startPoint x: 462, startPoint y: 212, endPoint x: 779, endPoint y: 196, distance: 317.9
click at [779, 196] on div "Wygląda na to , że zostaniemy tu dziś wieczorem ." at bounding box center [629, 209] width 997 height 48
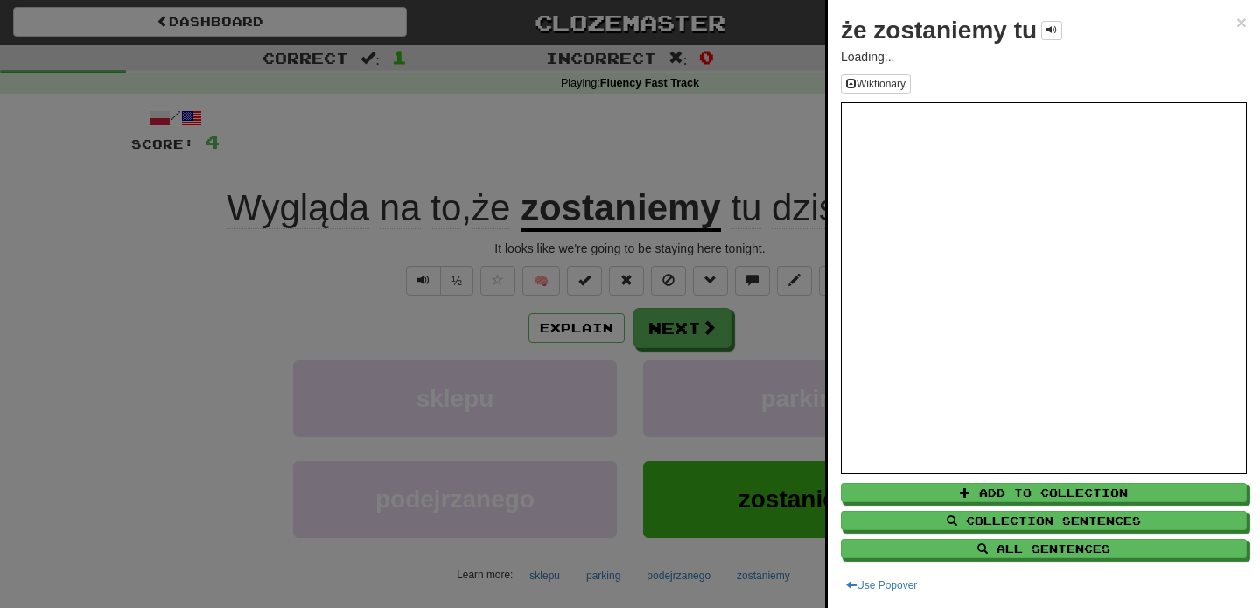
click at [689, 341] on div at bounding box center [630, 304] width 1260 height 608
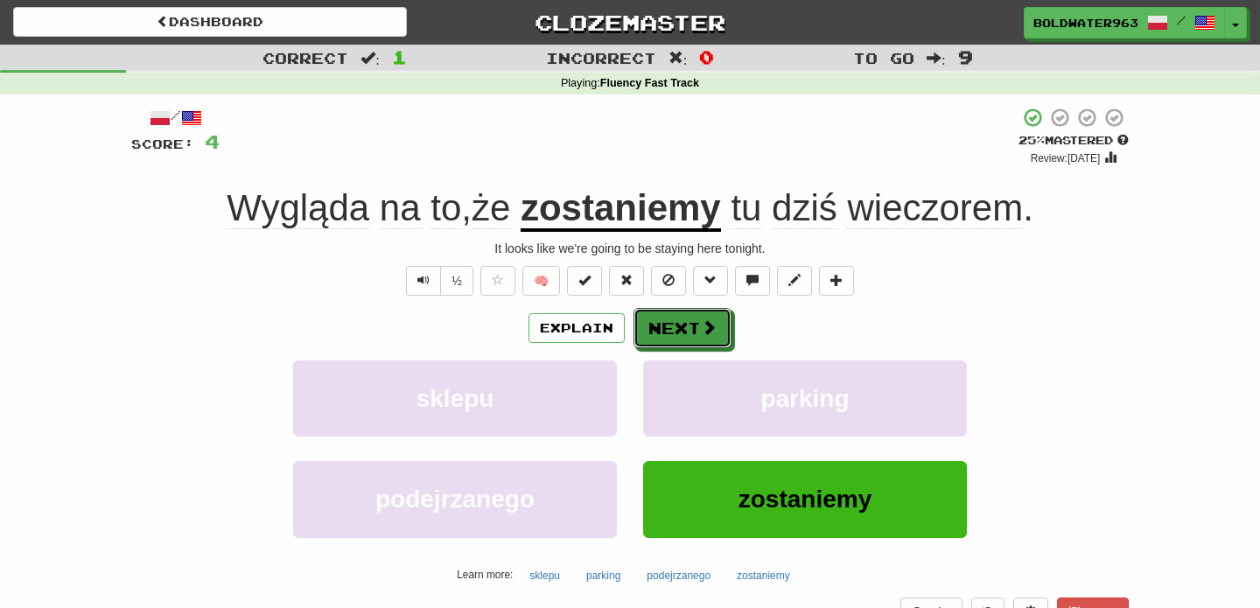
click at [679, 336] on button "Next" at bounding box center [682, 328] width 98 height 40
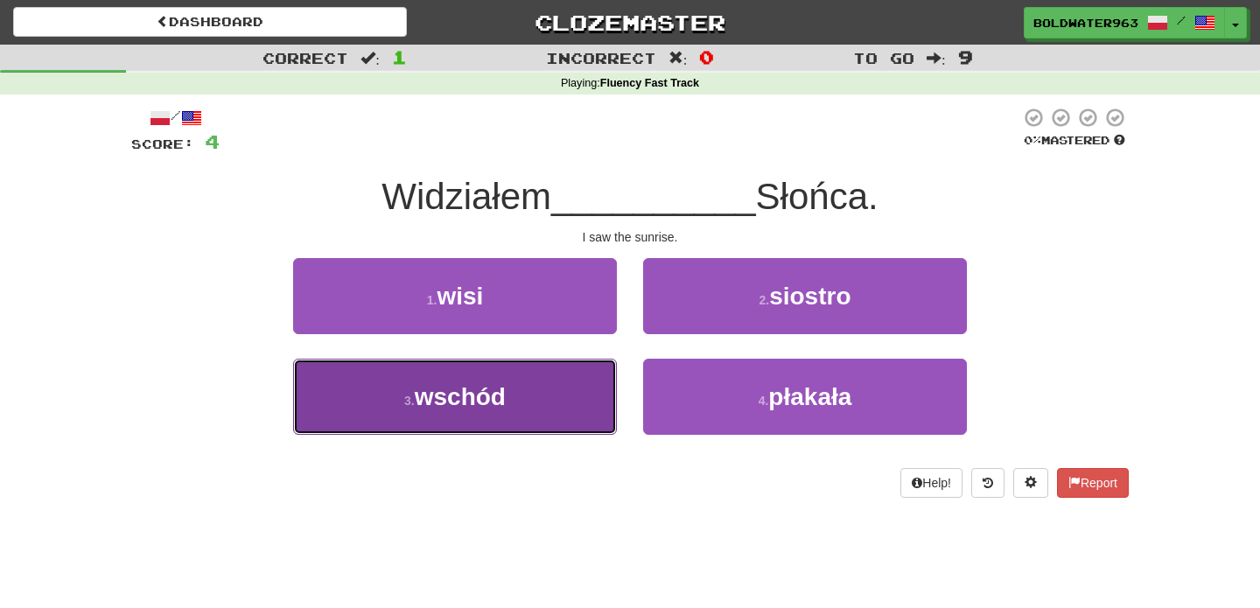
click at [541, 389] on button "3 . wschód" at bounding box center [455, 397] width 324 height 76
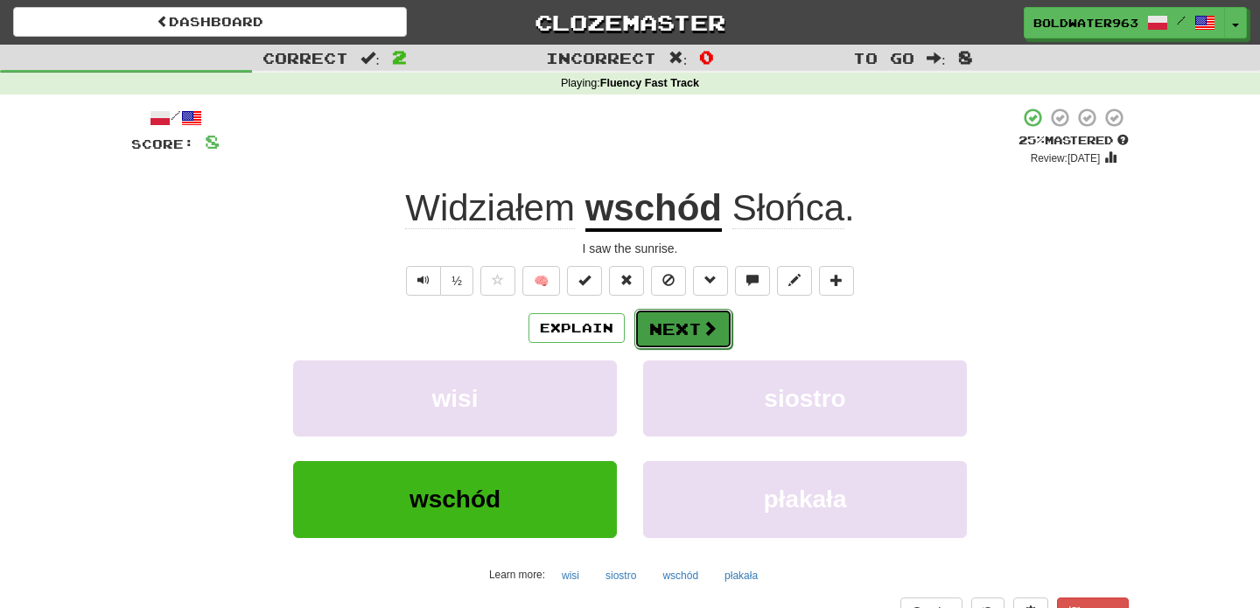
click at [702, 335] on span at bounding box center [710, 328] width 16 height 16
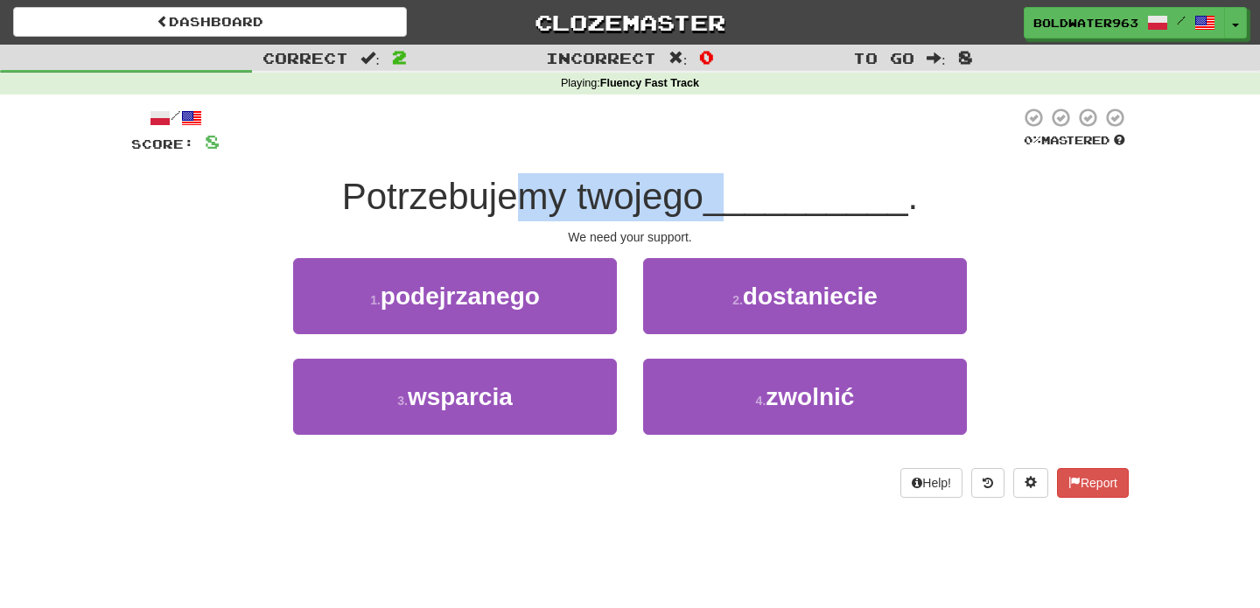
drag, startPoint x: 534, startPoint y: 199, endPoint x: 732, endPoint y: 186, distance: 198.9
click at [732, 186] on div "Potrzebujemy twojego __________ ." at bounding box center [629, 197] width 997 height 48
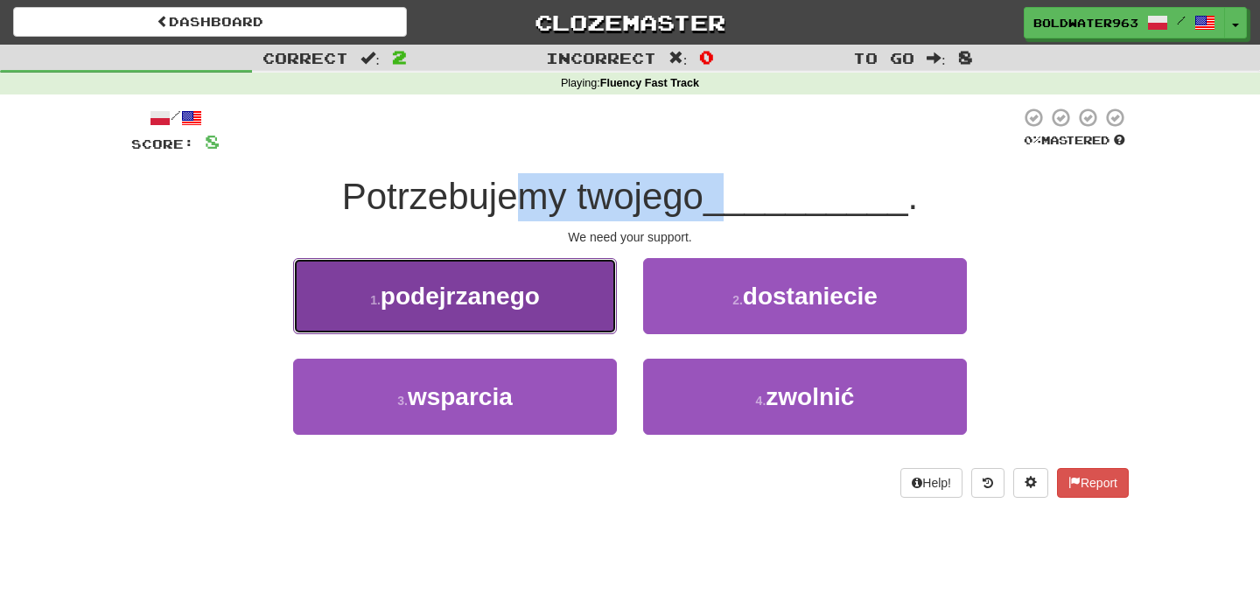
click at [564, 296] on button "1 . podejrzanego" at bounding box center [455, 296] width 324 height 76
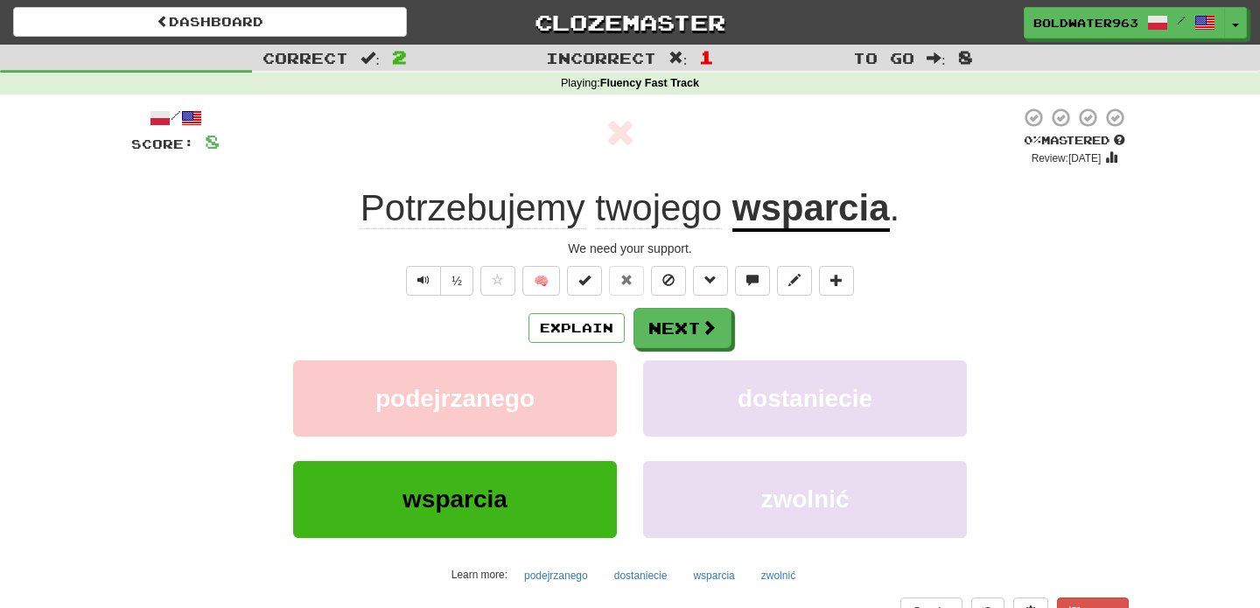
click at [832, 213] on u "wsparcia" at bounding box center [810, 209] width 157 height 45
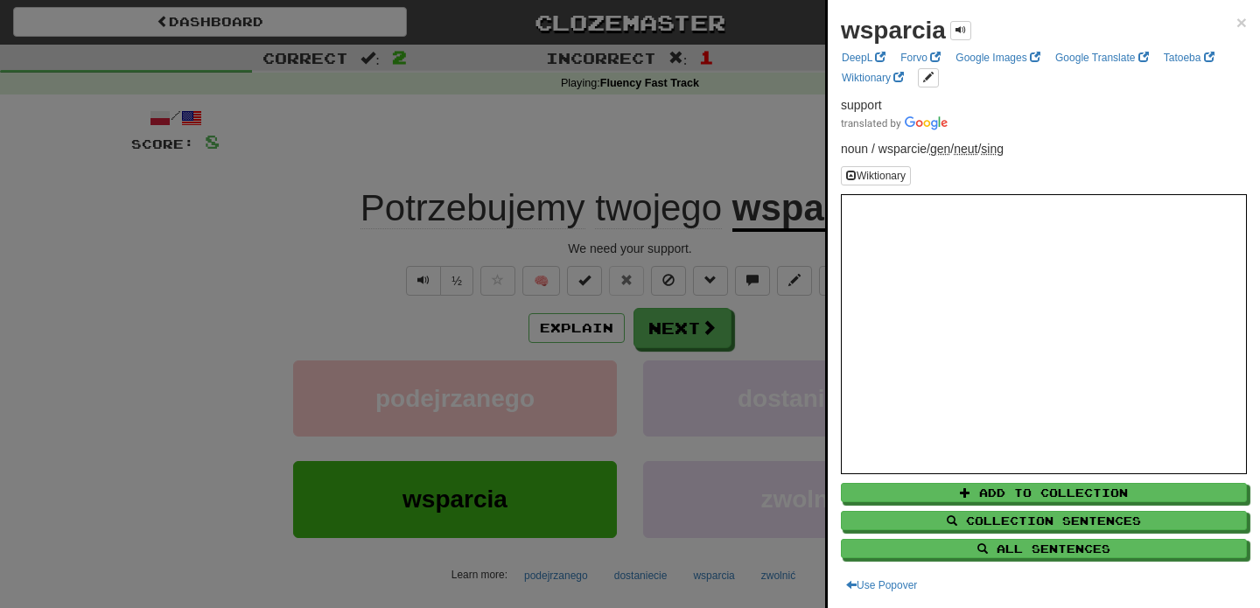
click at [686, 153] on div at bounding box center [630, 304] width 1260 height 608
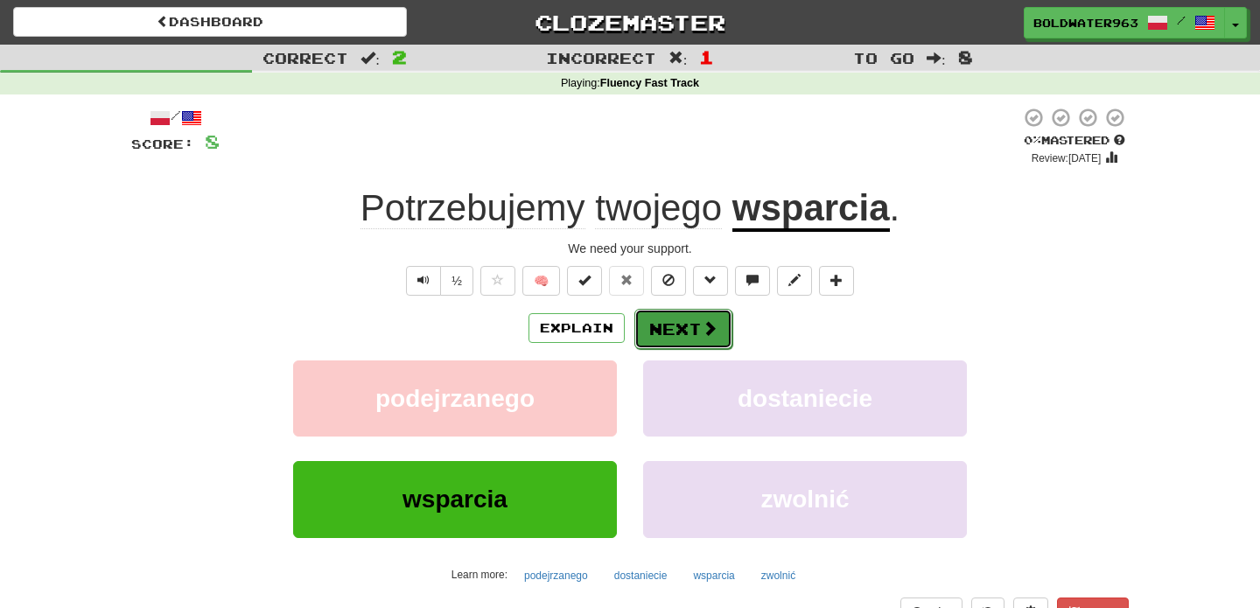
click at [682, 317] on button "Next" at bounding box center [683, 329] width 98 height 40
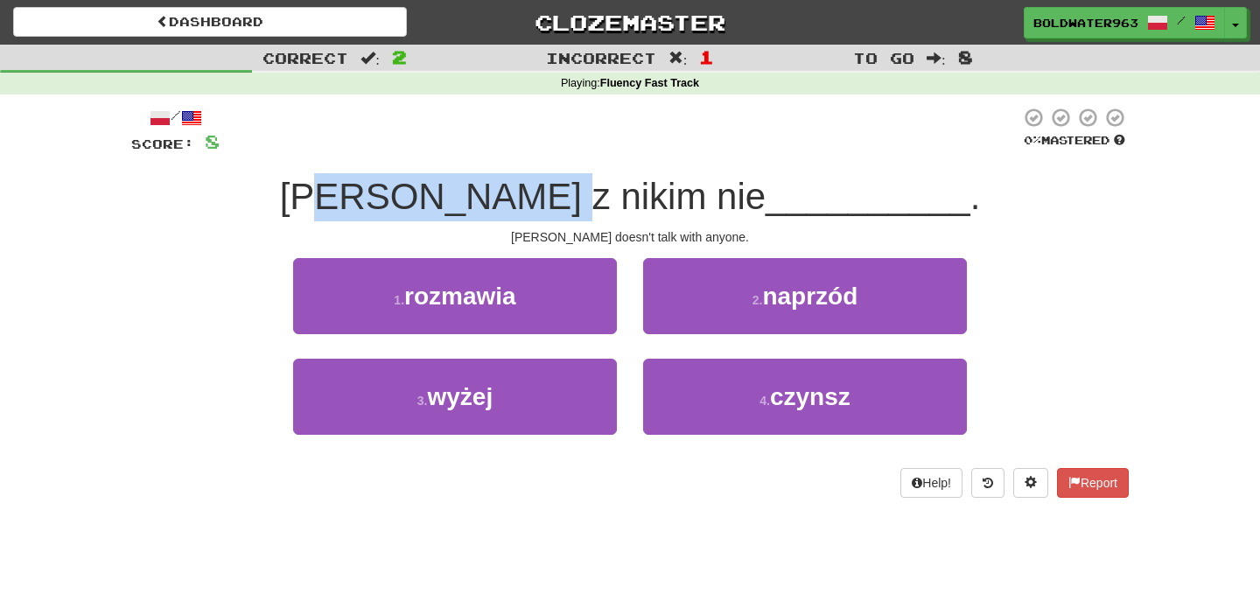
drag, startPoint x: 440, startPoint y: 204, endPoint x: 642, endPoint y: 207, distance: 202.1
click at [642, 207] on span "Tom z nikim nie" at bounding box center [522, 196] width 485 height 41
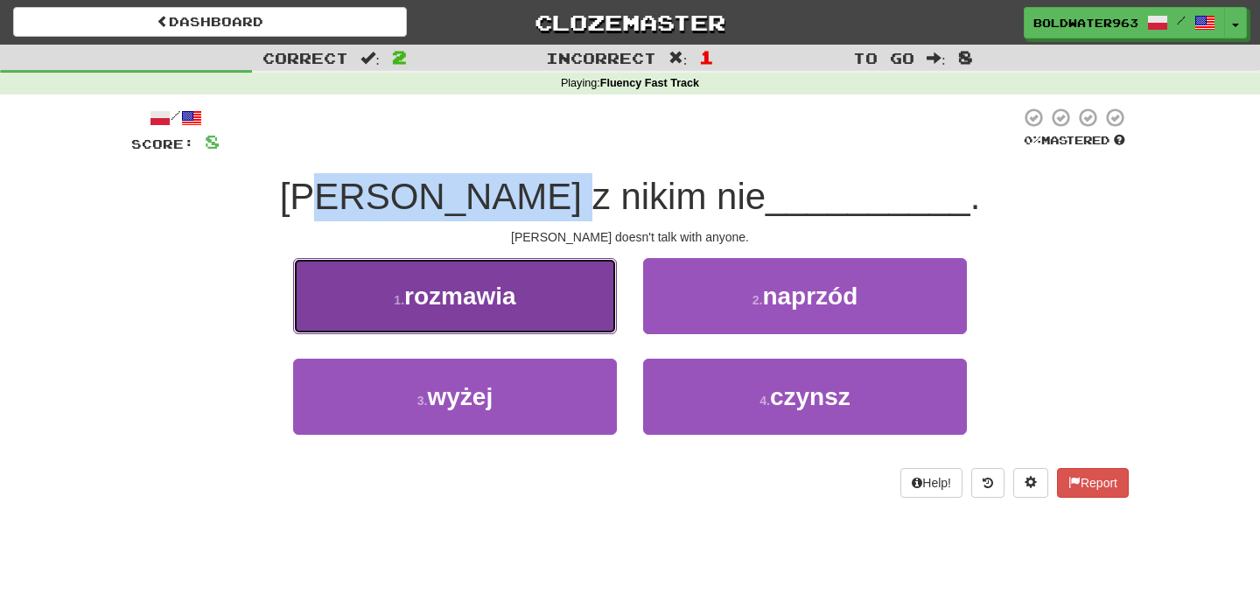
click at [521, 293] on button "1 . rozmawia" at bounding box center [455, 296] width 324 height 76
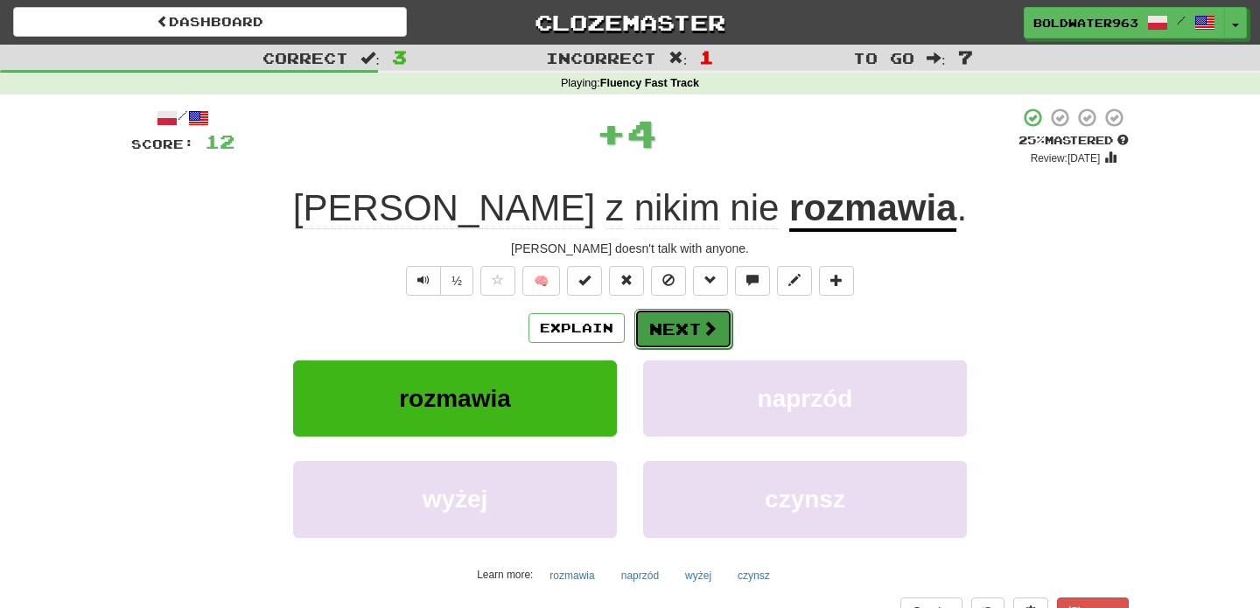
click at [686, 336] on button "Next" at bounding box center [683, 329] width 98 height 40
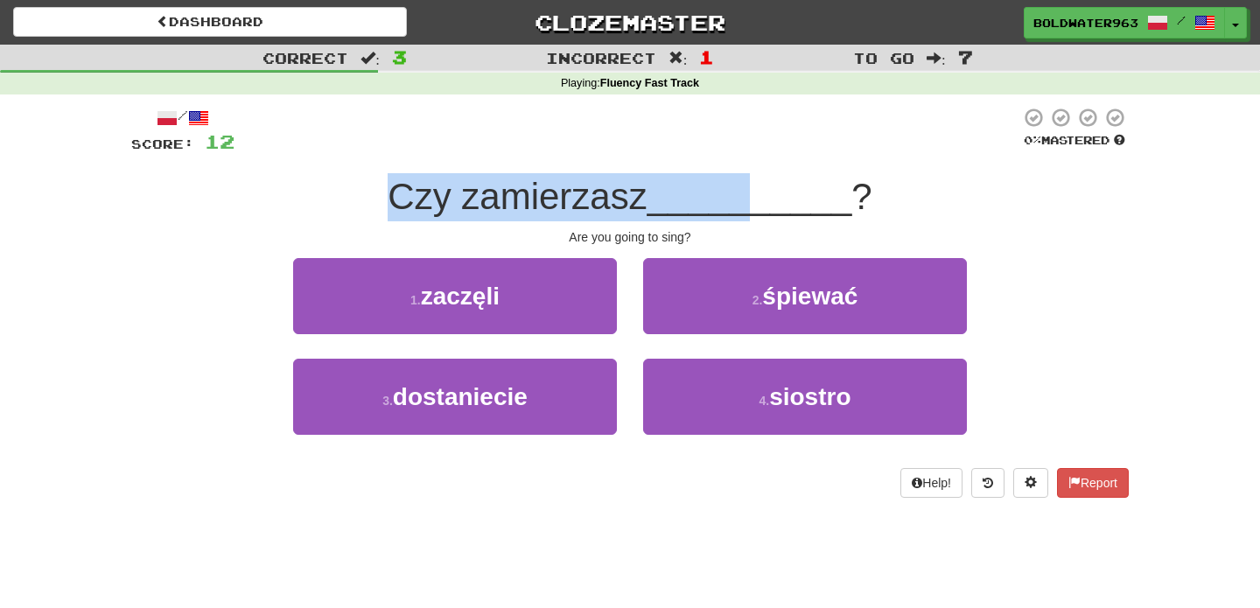
drag, startPoint x: 402, startPoint y: 196, endPoint x: 744, endPoint y: 196, distance: 342.0
click at [744, 196] on div "Czy zamierzasz __________ ?" at bounding box center [629, 197] width 997 height 48
click at [744, 196] on span "__________" at bounding box center [749, 196] width 205 height 41
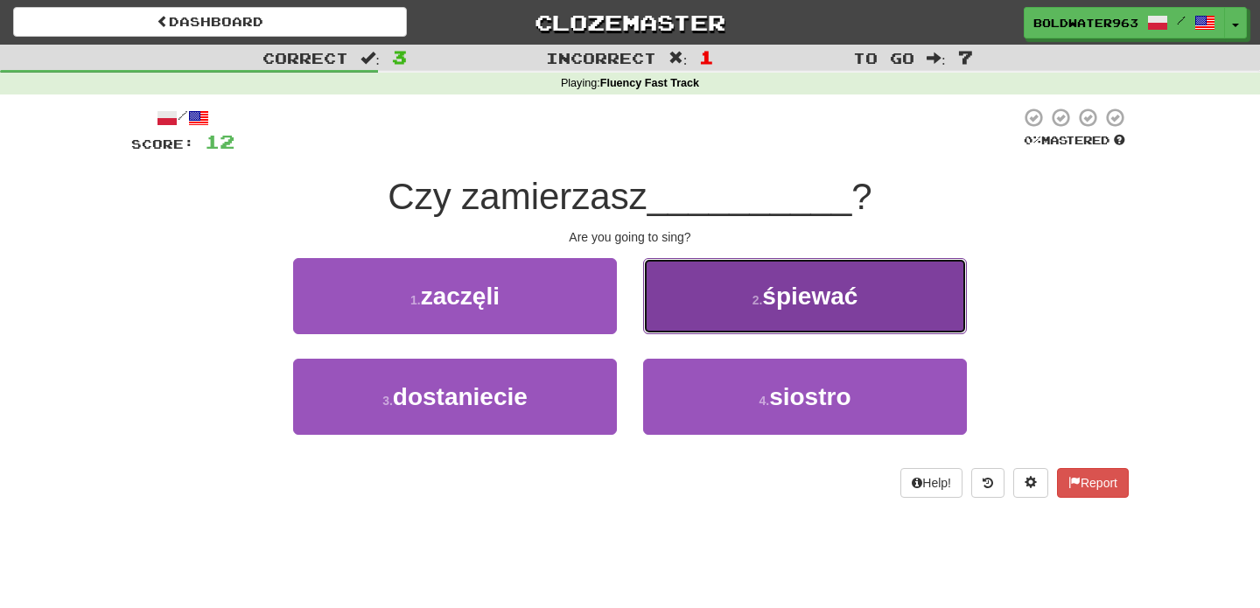
click at [768, 304] on span "śpiewać" at bounding box center [809, 296] width 95 height 27
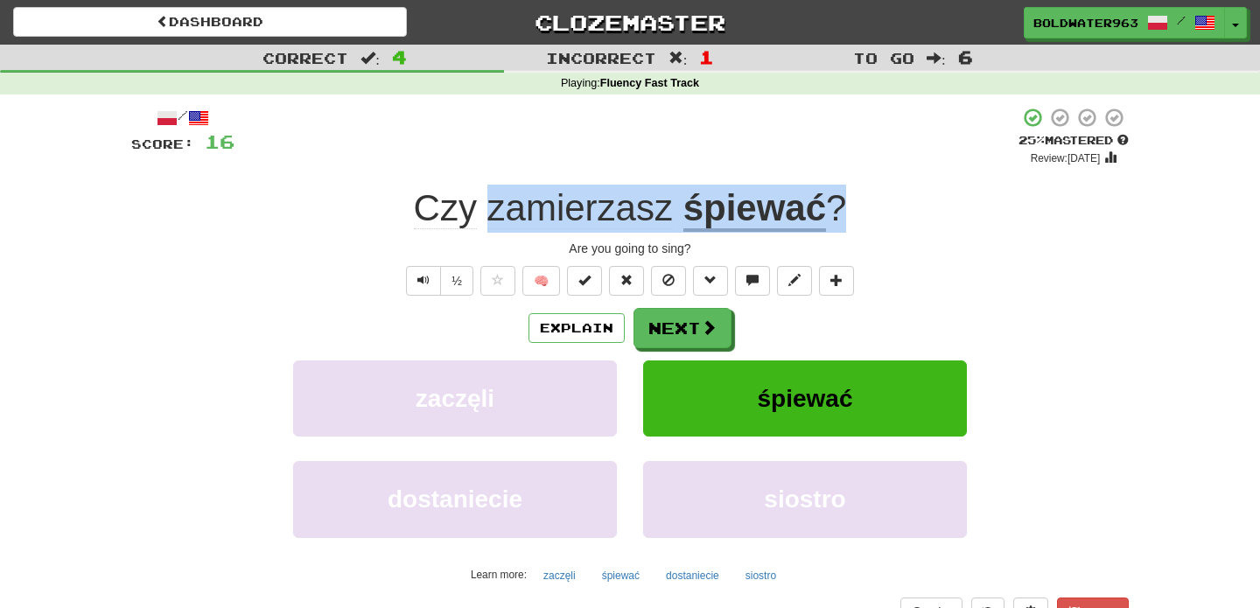
drag, startPoint x: 494, startPoint y: 212, endPoint x: 916, endPoint y: 207, distance: 421.6
click at [916, 207] on div "Czy zamierzasz śpiewać ?" at bounding box center [629, 209] width 997 height 48
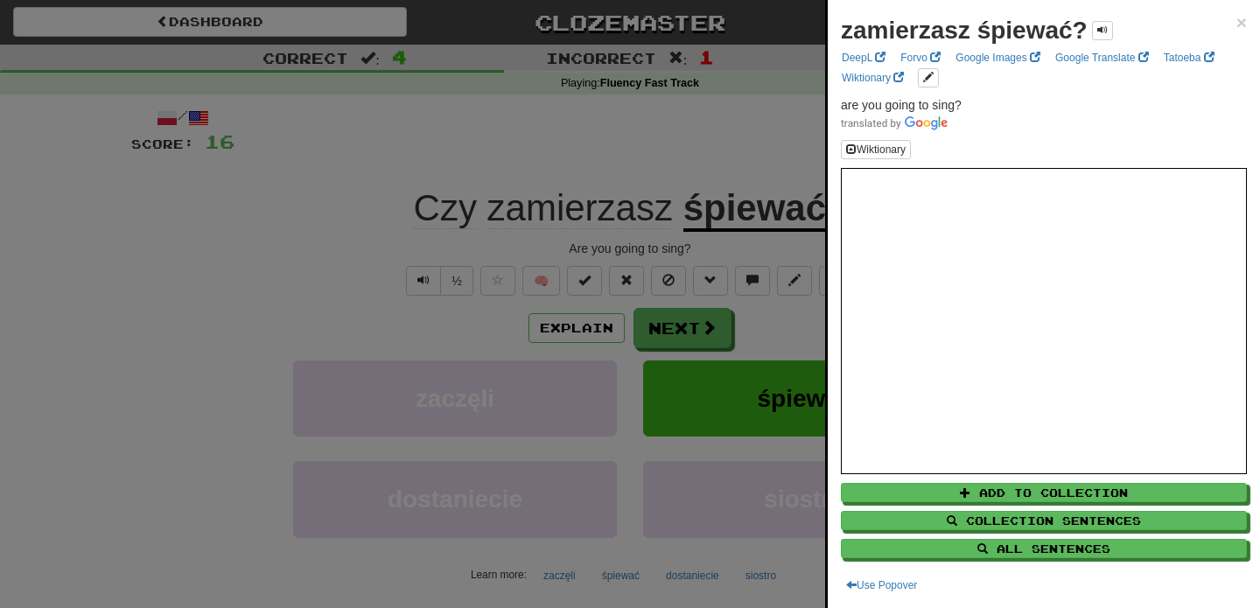
click at [779, 153] on div at bounding box center [630, 304] width 1260 height 608
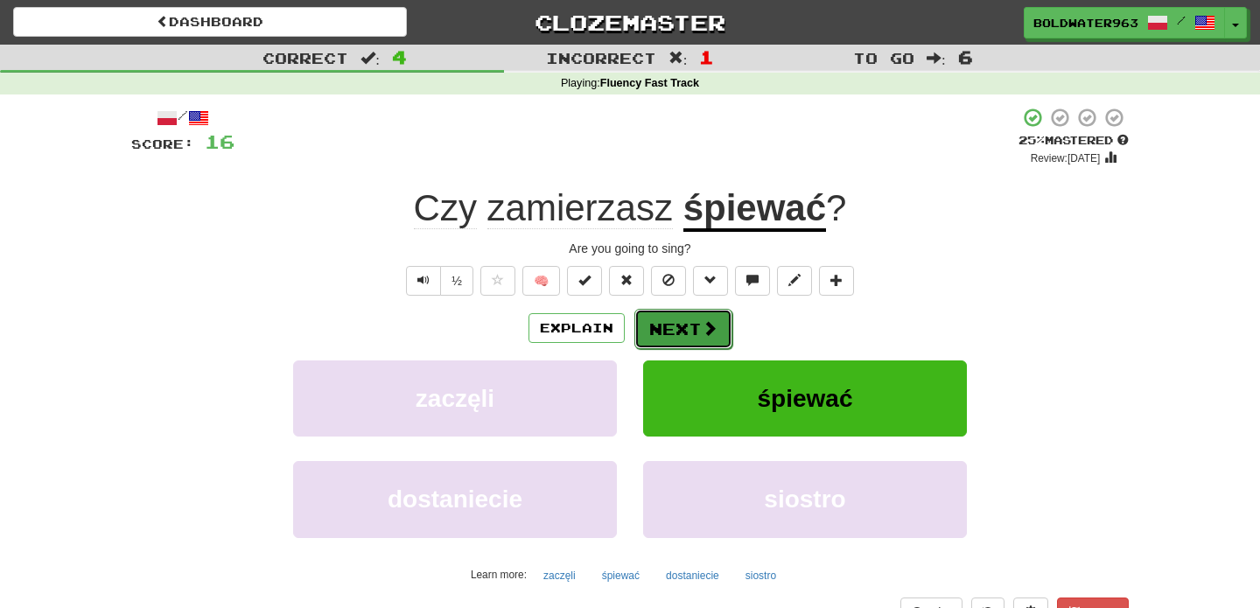
click at [682, 328] on button "Next" at bounding box center [683, 329] width 98 height 40
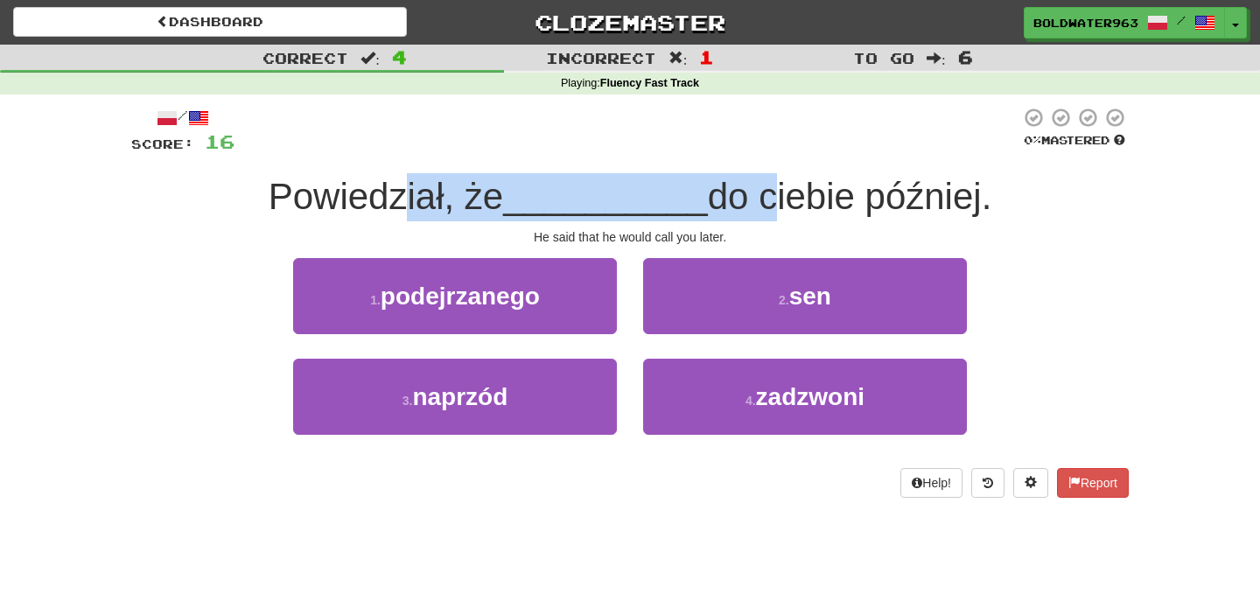
drag, startPoint x: 410, startPoint y: 196, endPoint x: 758, endPoint y: 196, distance: 348.1
click at [758, 196] on div "Powiedział, że __________ do ciebie później." at bounding box center [629, 197] width 997 height 48
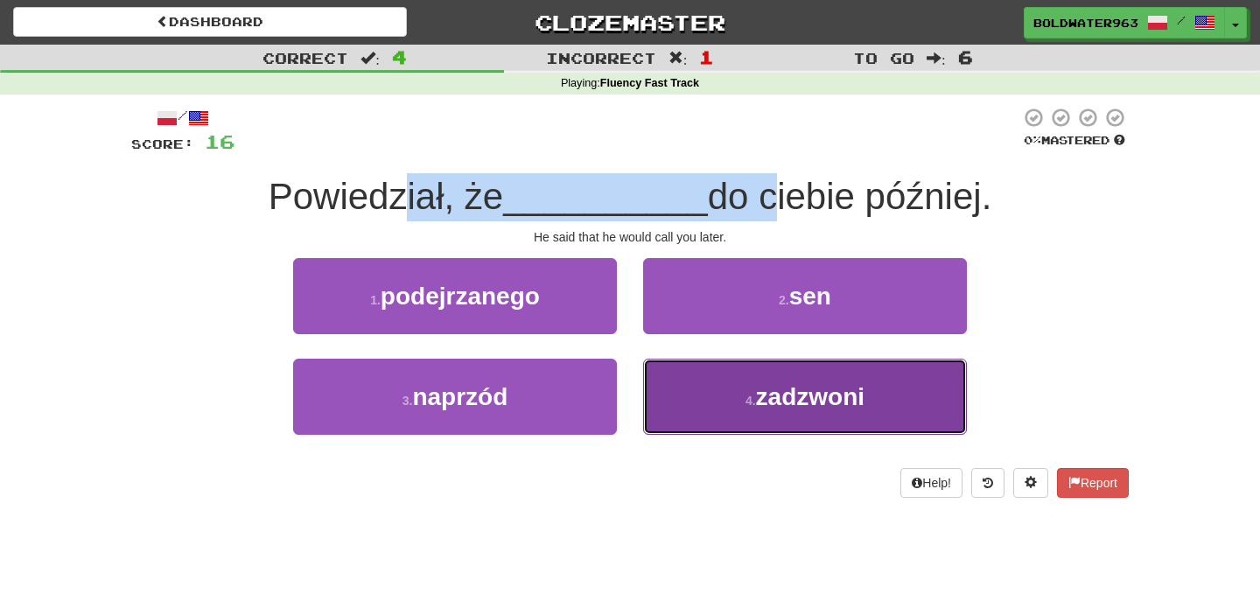
click at [714, 401] on button "4 . zadzwoni" at bounding box center [805, 397] width 324 height 76
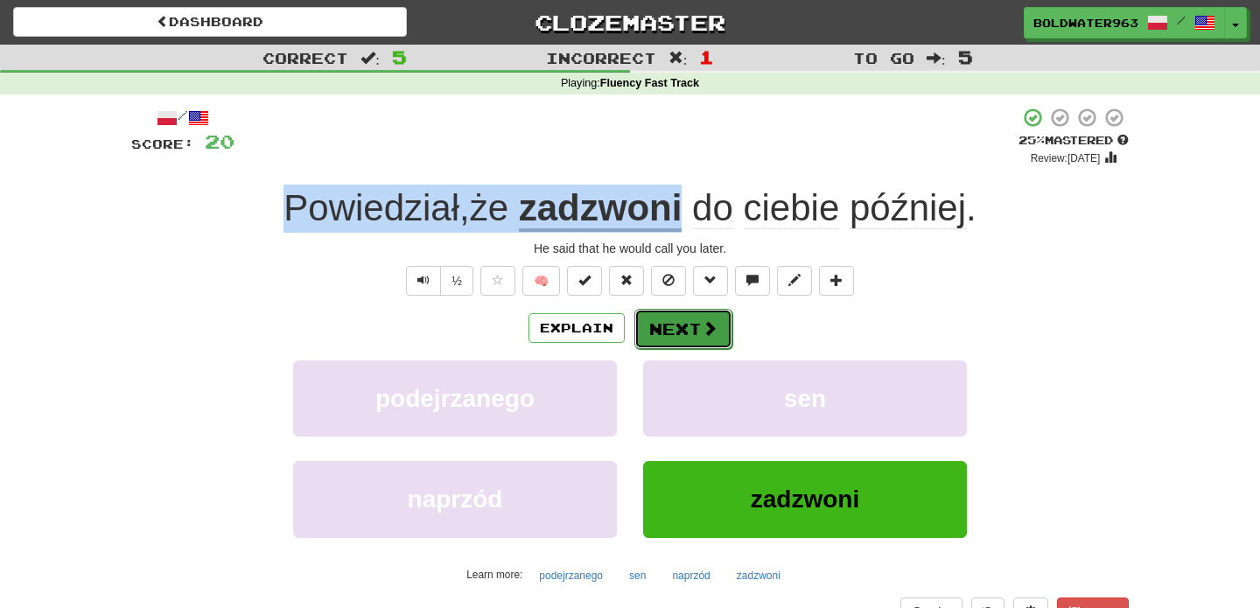
click at [696, 327] on button "Next" at bounding box center [683, 329] width 98 height 40
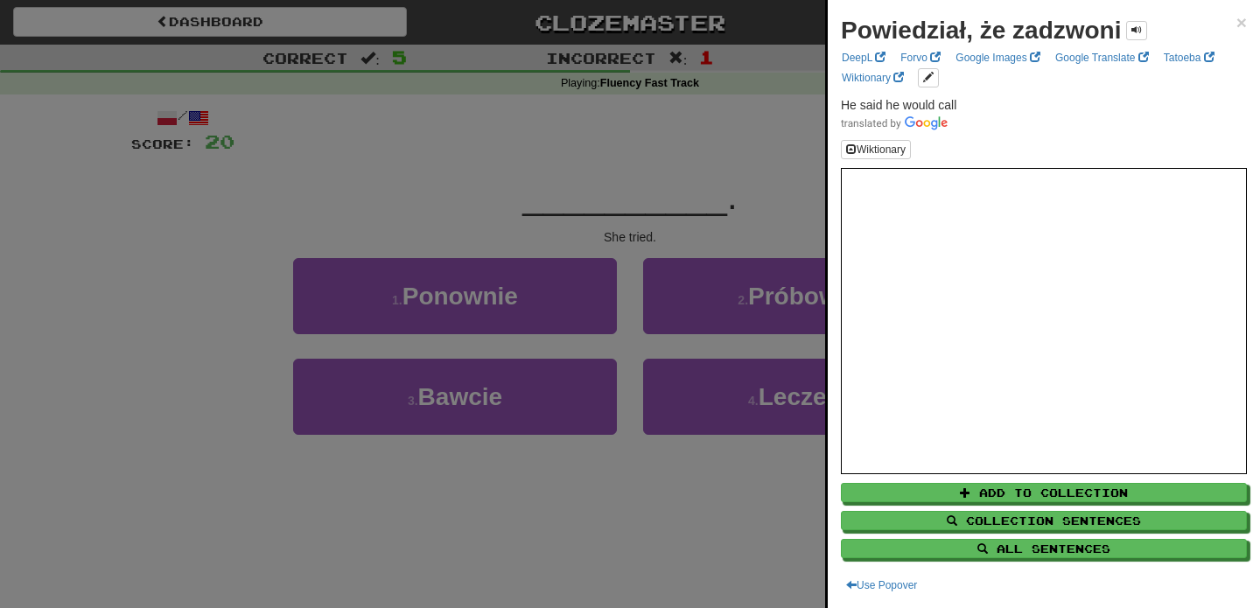
click at [619, 227] on div at bounding box center [630, 304] width 1260 height 608
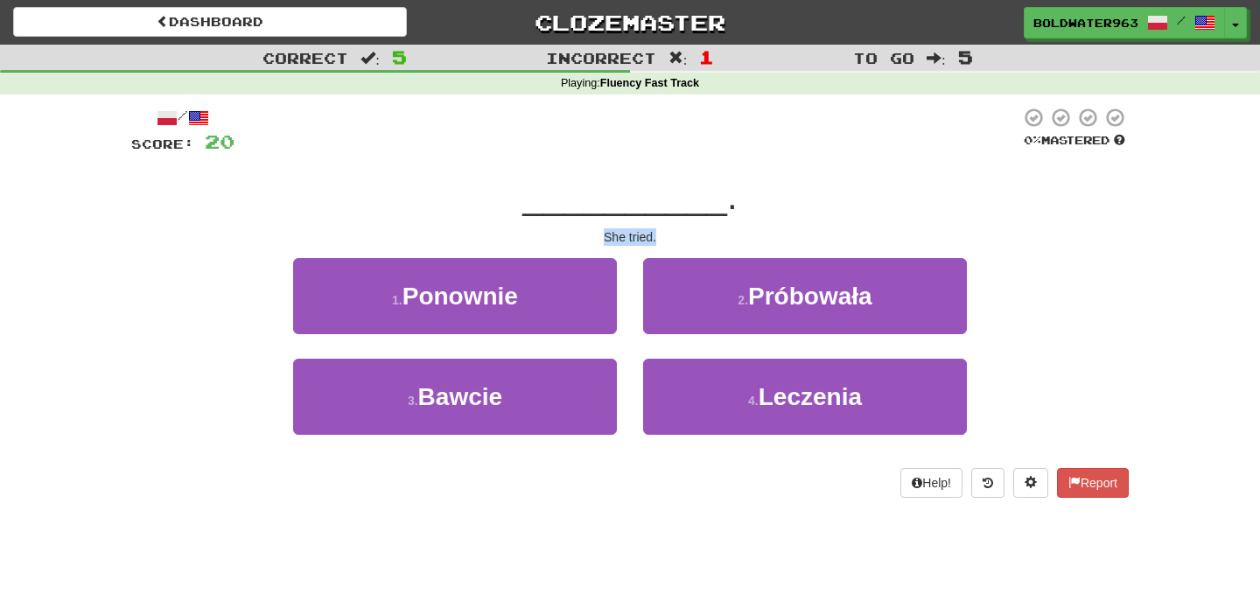
drag, startPoint x: 601, startPoint y: 238, endPoint x: 717, endPoint y: 232, distance: 116.5
click at [717, 232] on div "She tried." at bounding box center [629, 236] width 997 height 17
click at [668, 241] on div "She tried." at bounding box center [629, 236] width 997 height 17
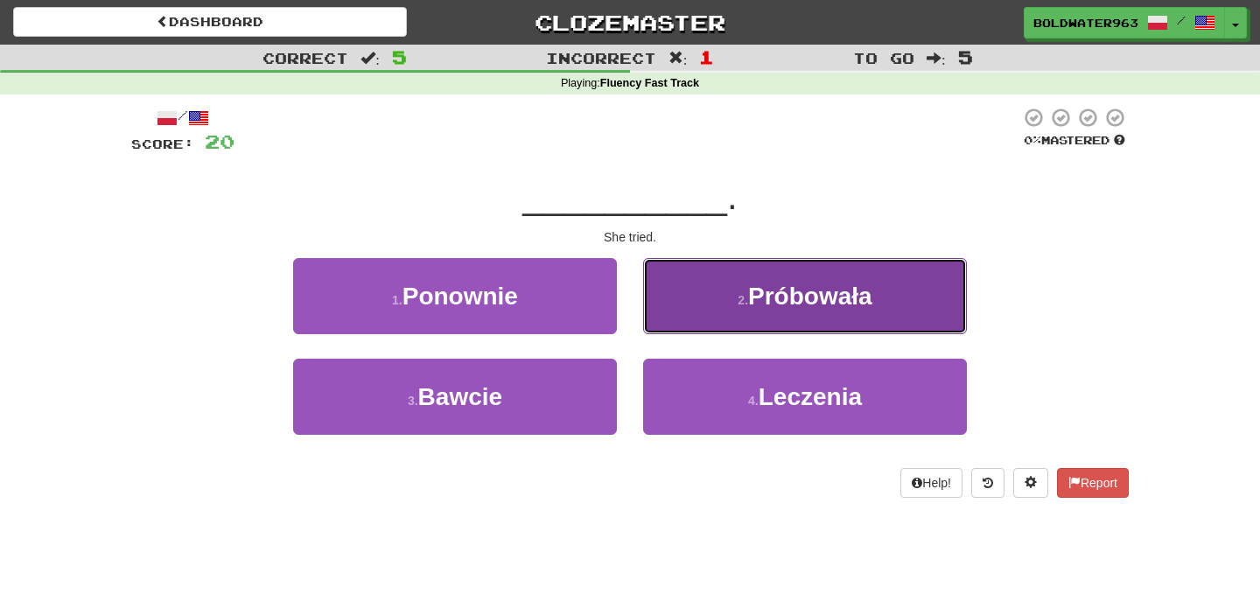
click at [760, 311] on button "2 . Próbowała" at bounding box center [805, 296] width 324 height 76
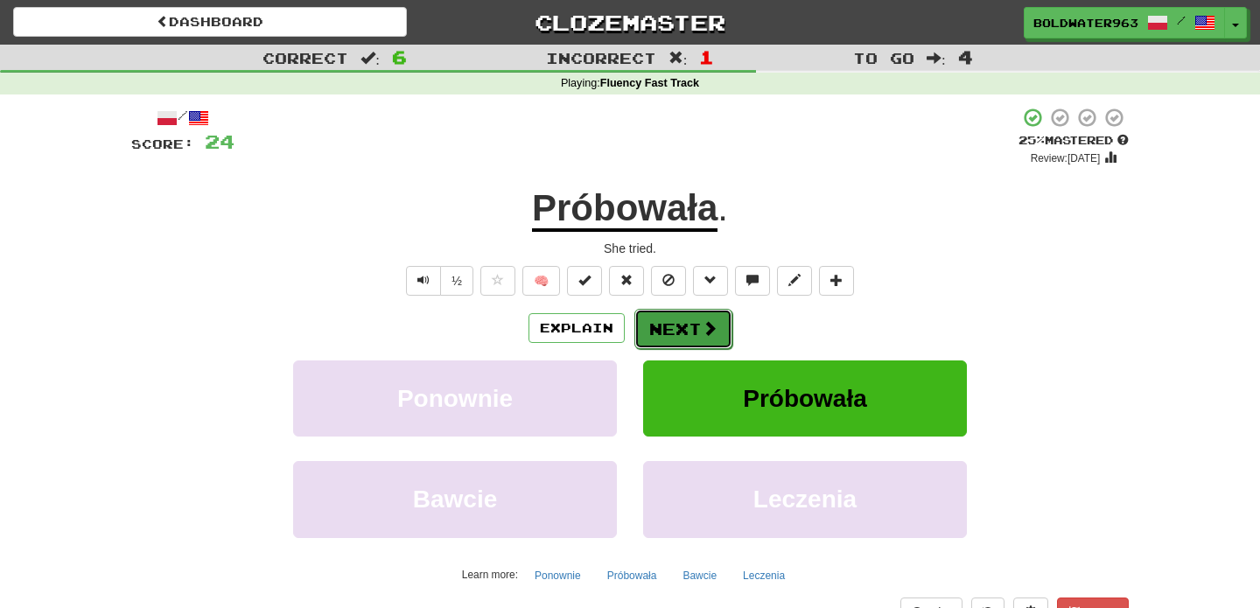
click at [672, 336] on button "Next" at bounding box center [683, 329] width 98 height 40
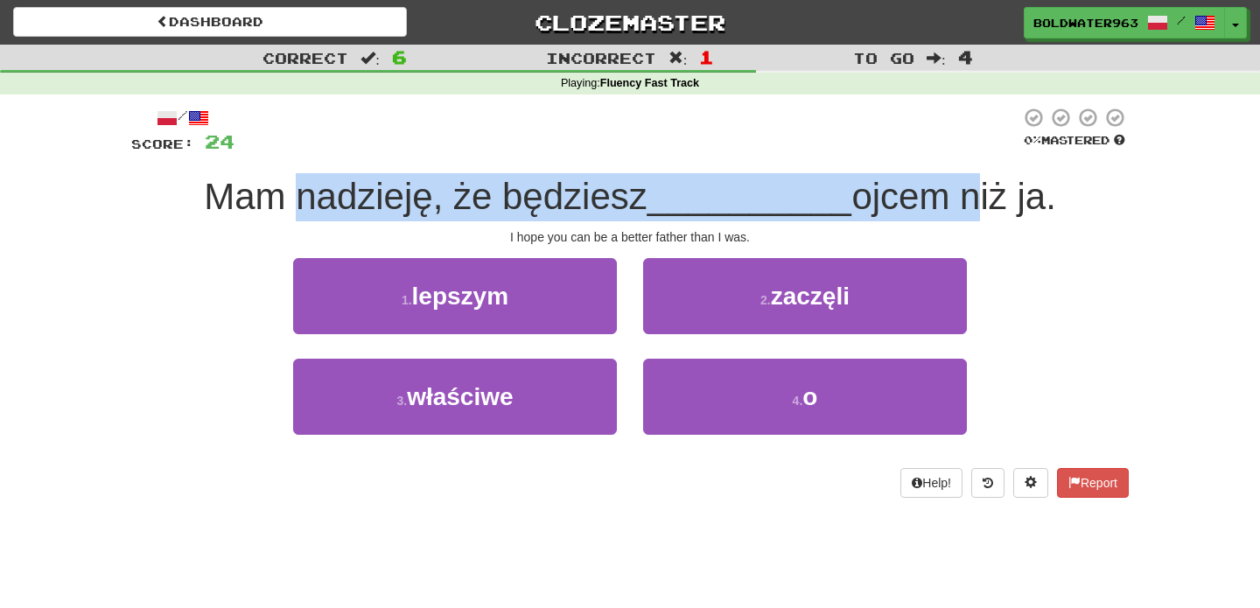
drag, startPoint x: 305, startPoint y: 200, endPoint x: 959, endPoint y: 187, distance: 653.5
click at [959, 187] on div "Mam nadzieję, że będziesz __________ ojcem niż ja." at bounding box center [629, 197] width 997 height 48
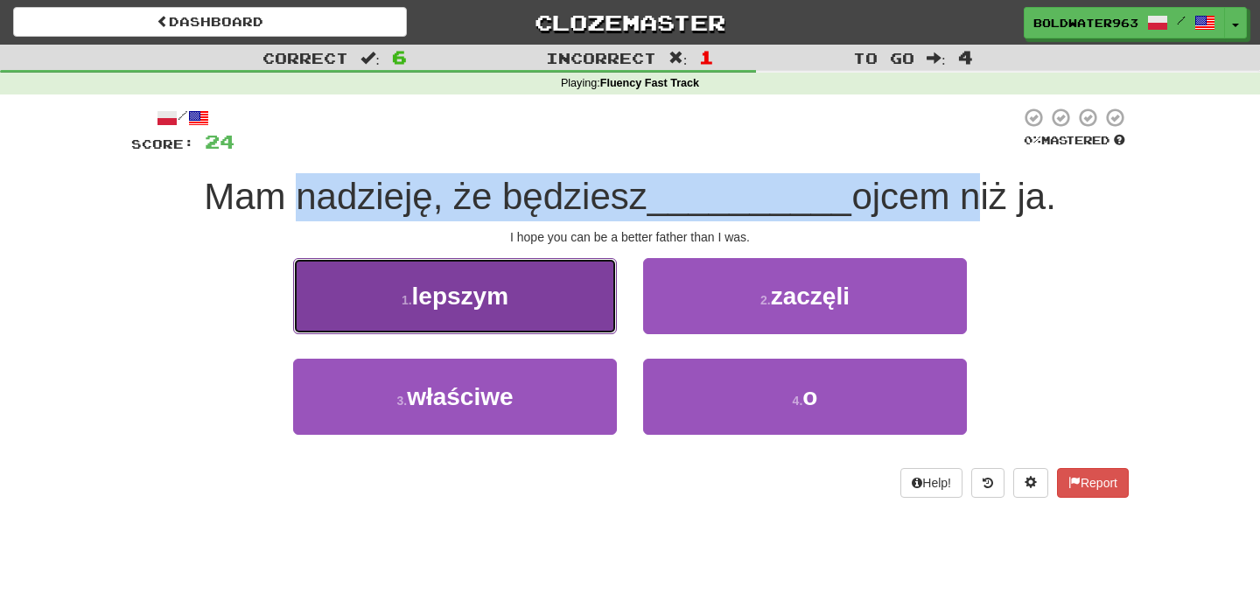
click at [527, 298] on button "1 . lepszym" at bounding box center [455, 296] width 324 height 76
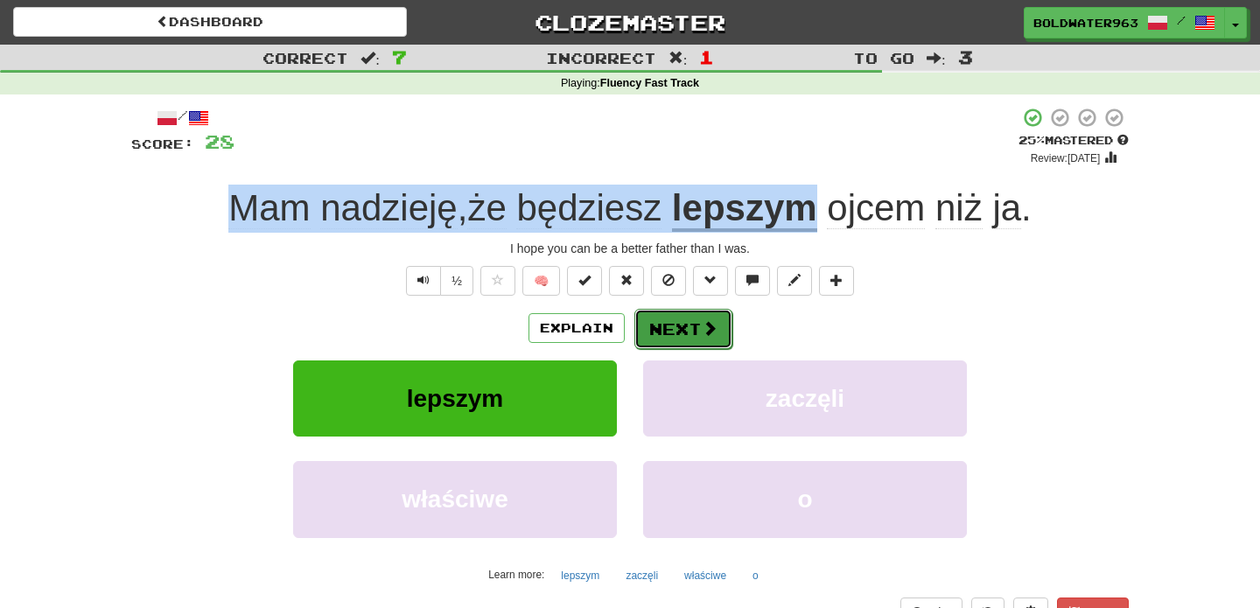
click at [697, 331] on button "Next" at bounding box center [683, 329] width 98 height 40
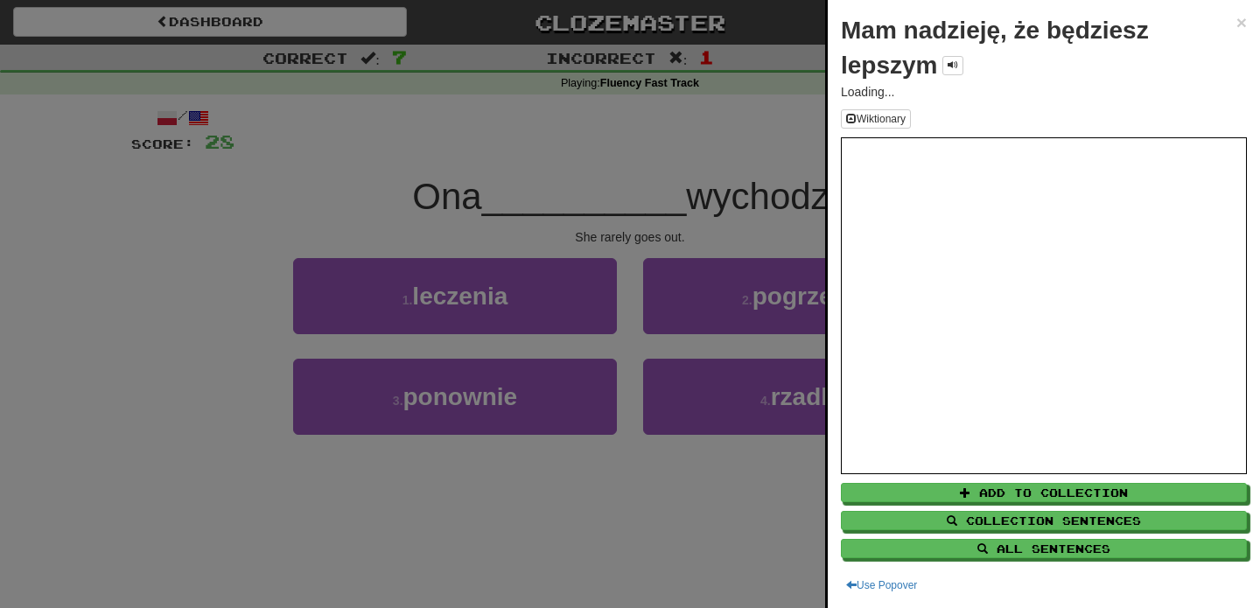
click at [446, 187] on div at bounding box center [630, 304] width 1260 height 608
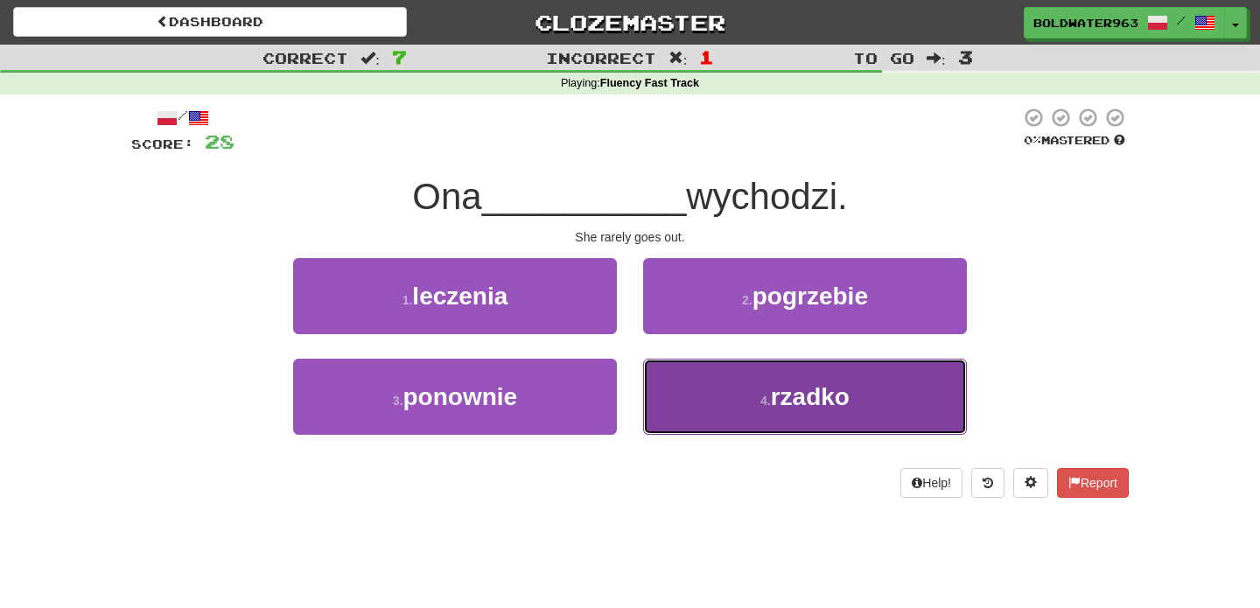
click at [710, 395] on button "4 . rzadko" at bounding box center [805, 397] width 324 height 76
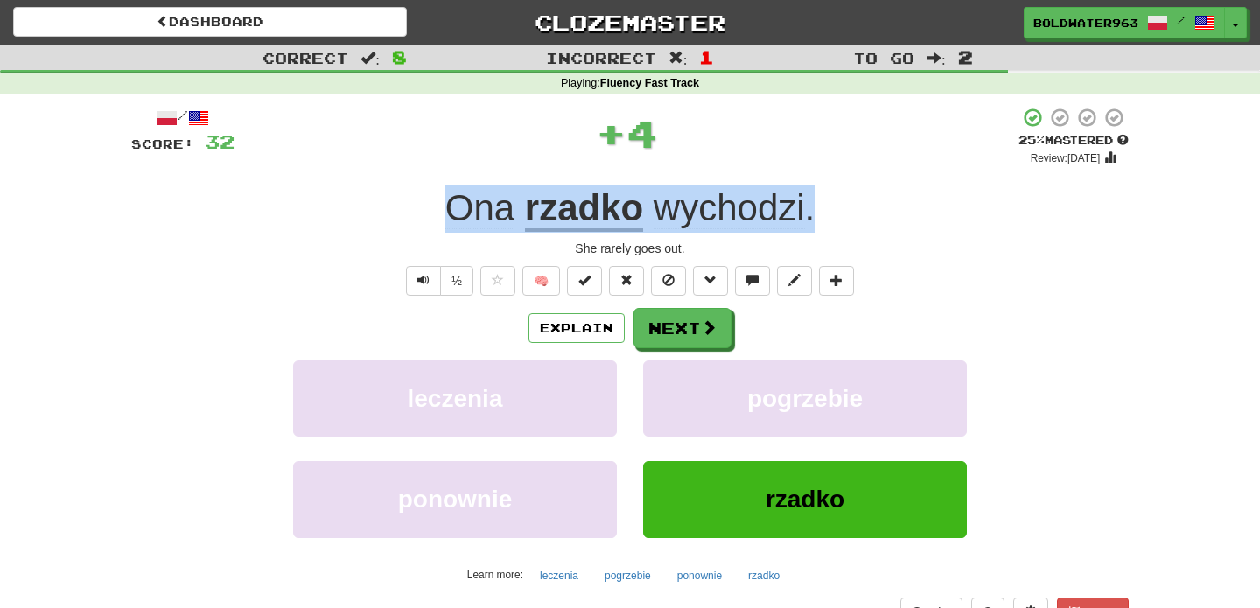
drag, startPoint x: 398, startPoint y: 204, endPoint x: 879, endPoint y: 211, distance: 481.1
click at [879, 211] on div "Ona rzadko wychodzi ." at bounding box center [629, 209] width 997 height 48
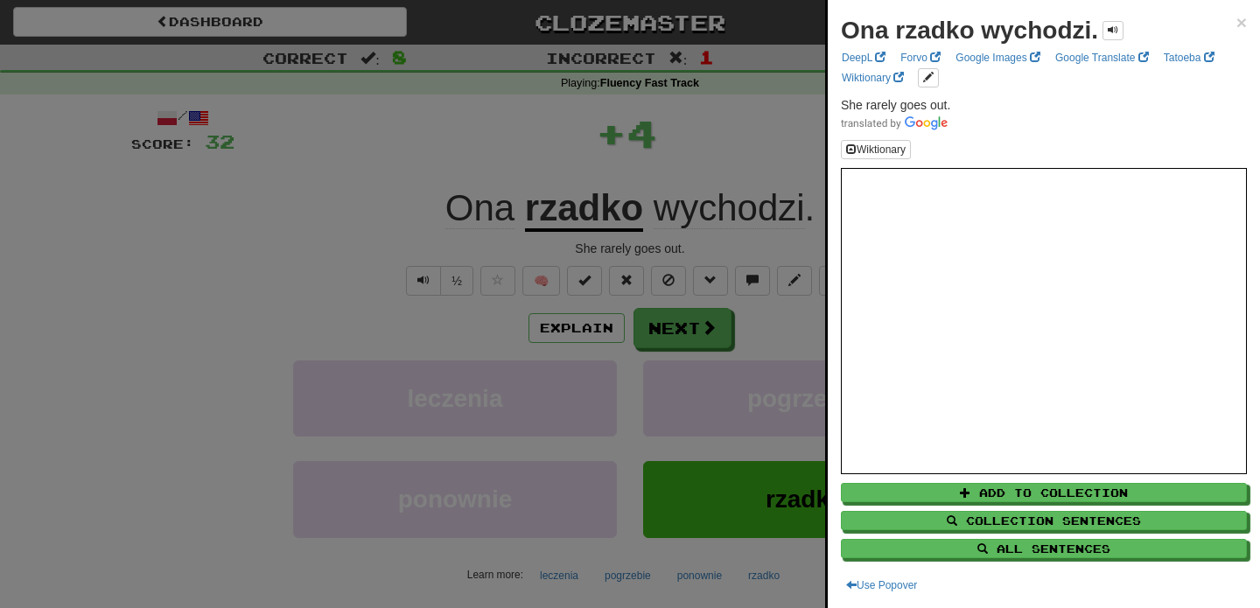
click at [764, 132] on div at bounding box center [630, 304] width 1260 height 608
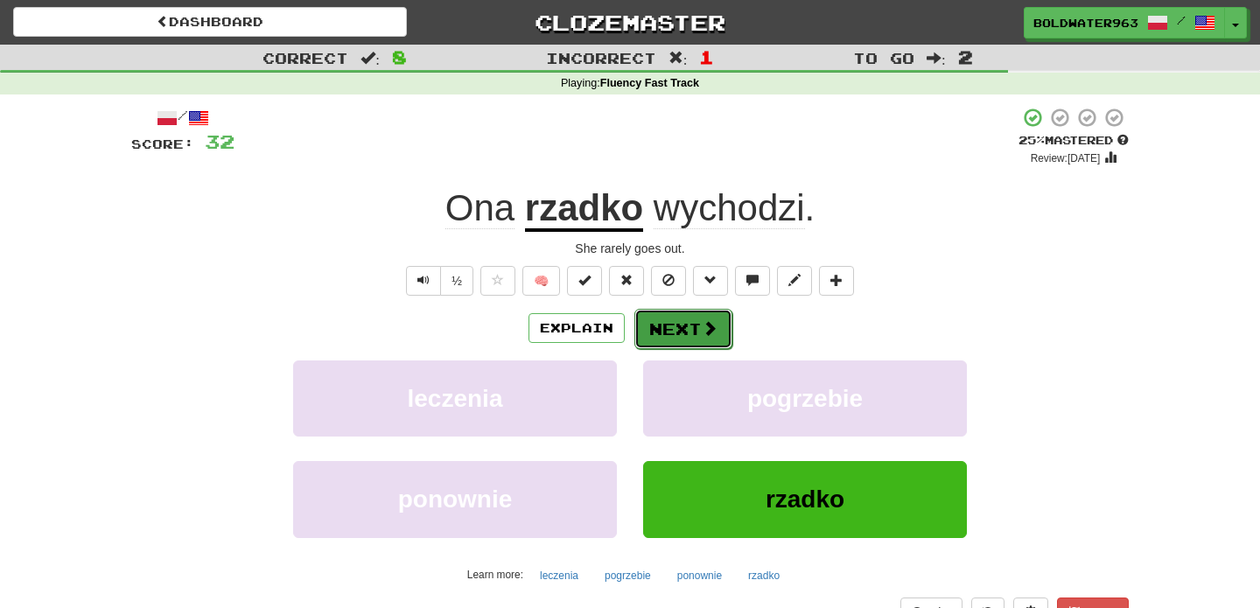
click at [702, 333] on span at bounding box center [710, 328] width 16 height 16
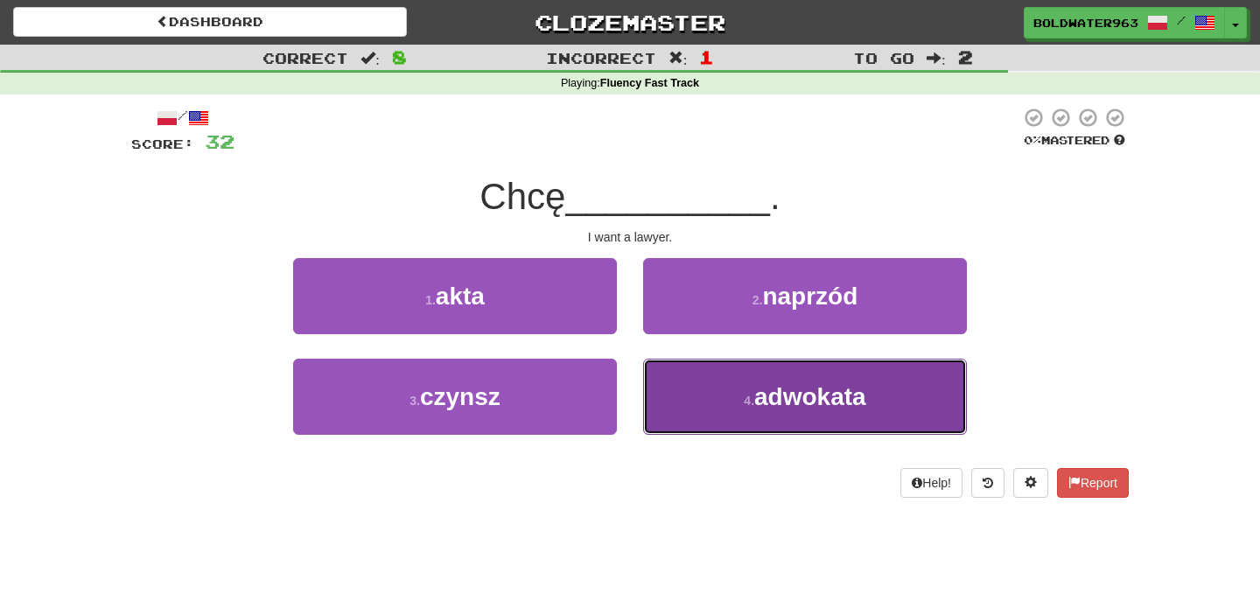
click at [731, 399] on button "4 . adwokata" at bounding box center [805, 397] width 324 height 76
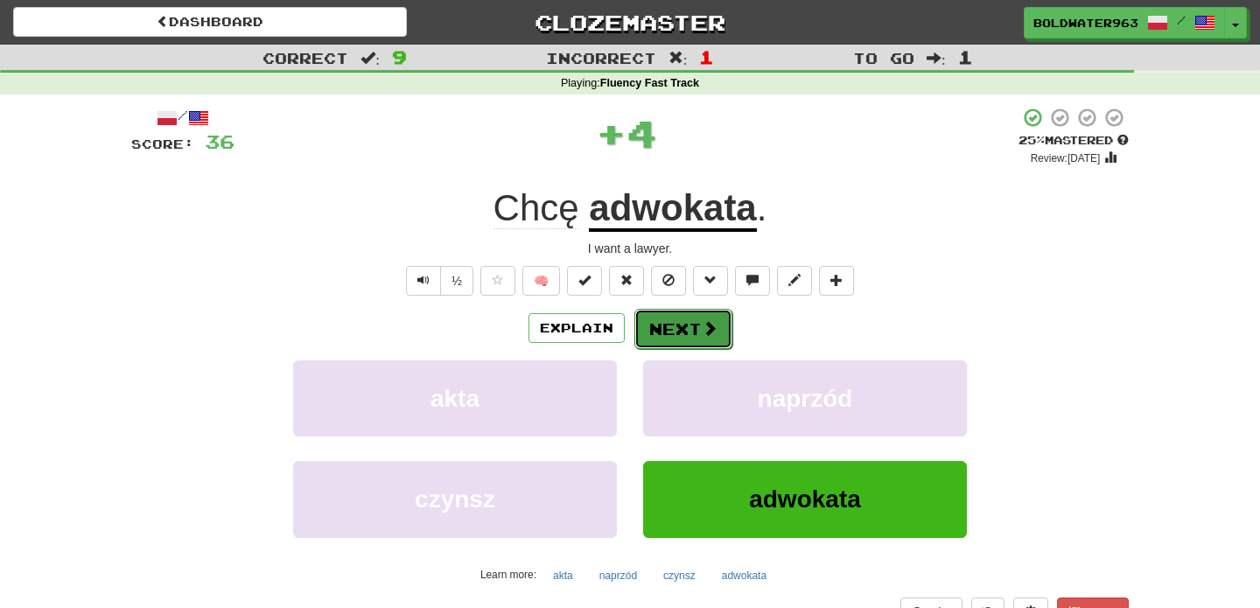
click at [685, 318] on button "Next" at bounding box center [683, 329] width 98 height 40
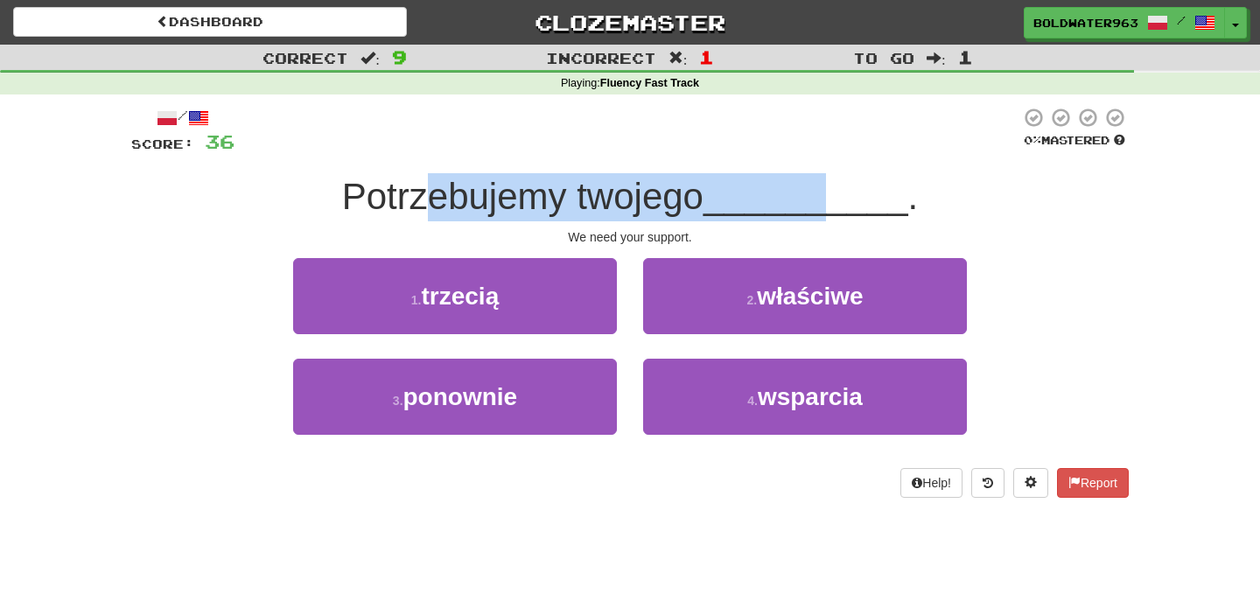
drag, startPoint x: 434, startPoint y: 198, endPoint x: 827, endPoint y: 213, distance: 393.9
click at [827, 213] on div "Potrzebujemy twojego __________ ." at bounding box center [629, 197] width 997 height 48
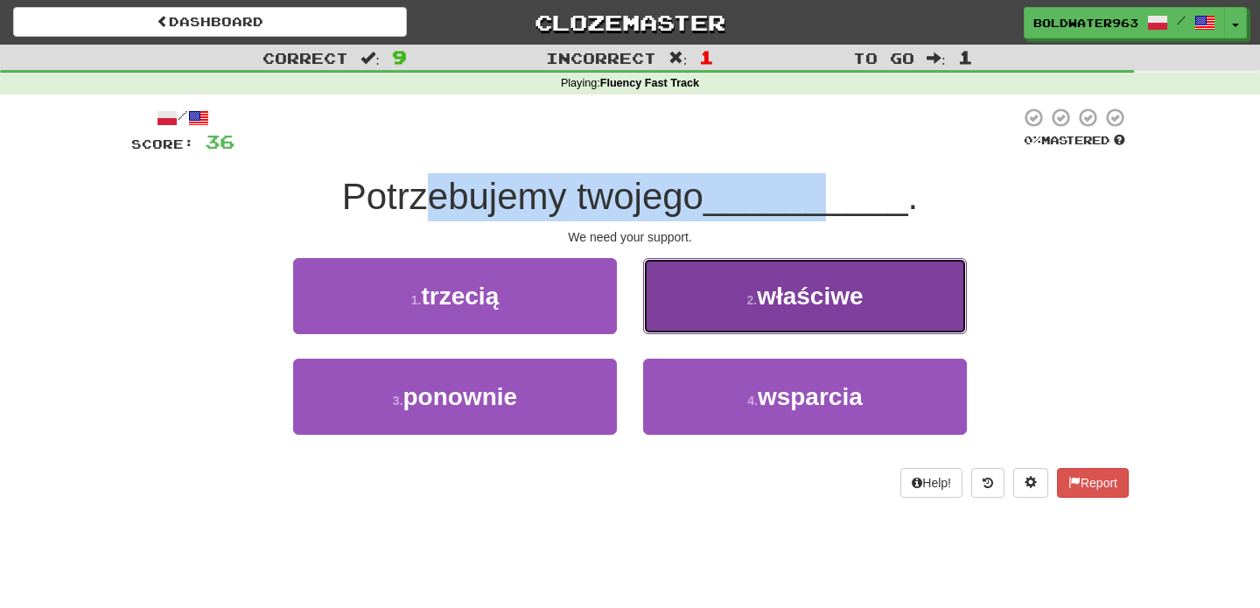
click at [773, 318] on button "2 . właściwe" at bounding box center [805, 296] width 324 height 76
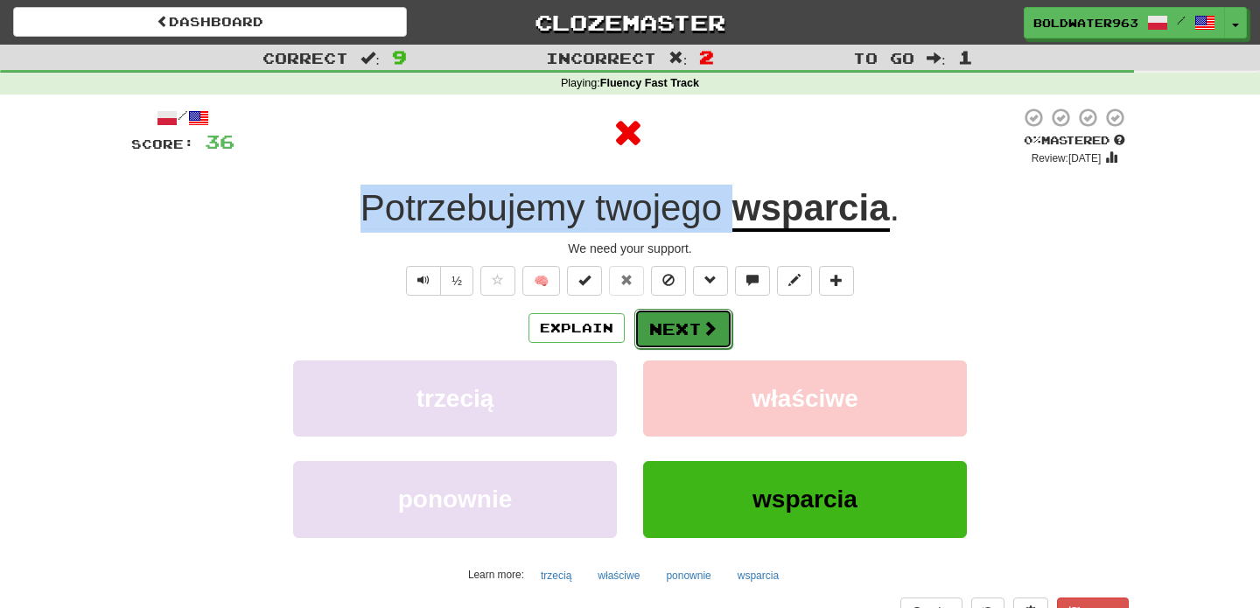
click at [680, 329] on button "Next" at bounding box center [683, 329] width 98 height 40
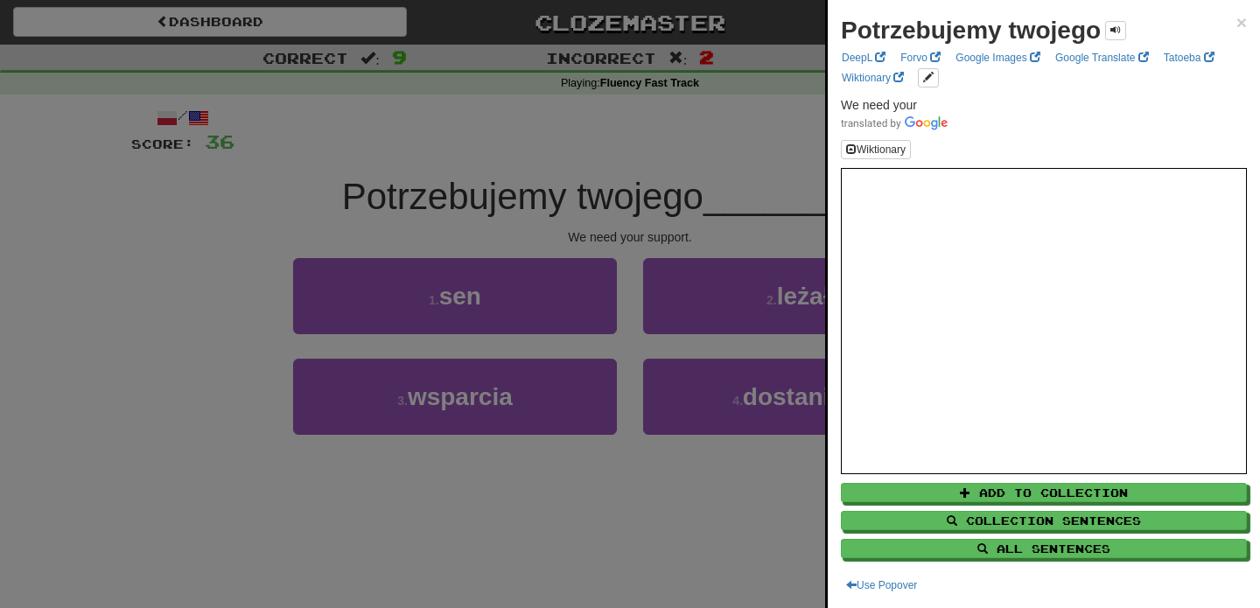
click at [489, 198] on div at bounding box center [630, 304] width 1260 height 608
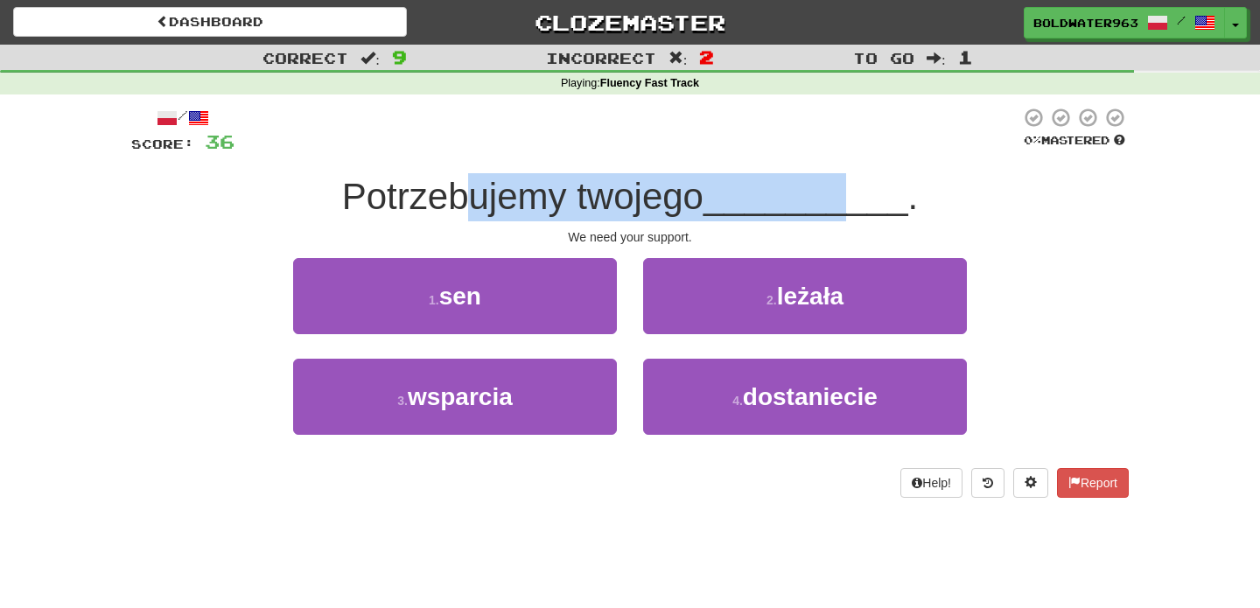
drag, startPoint x: 463, startPoint y: 197, endPoint x: 848, endPoint y: 205, distance: 385.8
click at [848, 205] on div "Potrzebujemy twojego __________ ." at bounding box center [629, 197] width 997 height 48
click at [848, 205] on span "__________" at bounding box center [805, 196] width 205 height 41
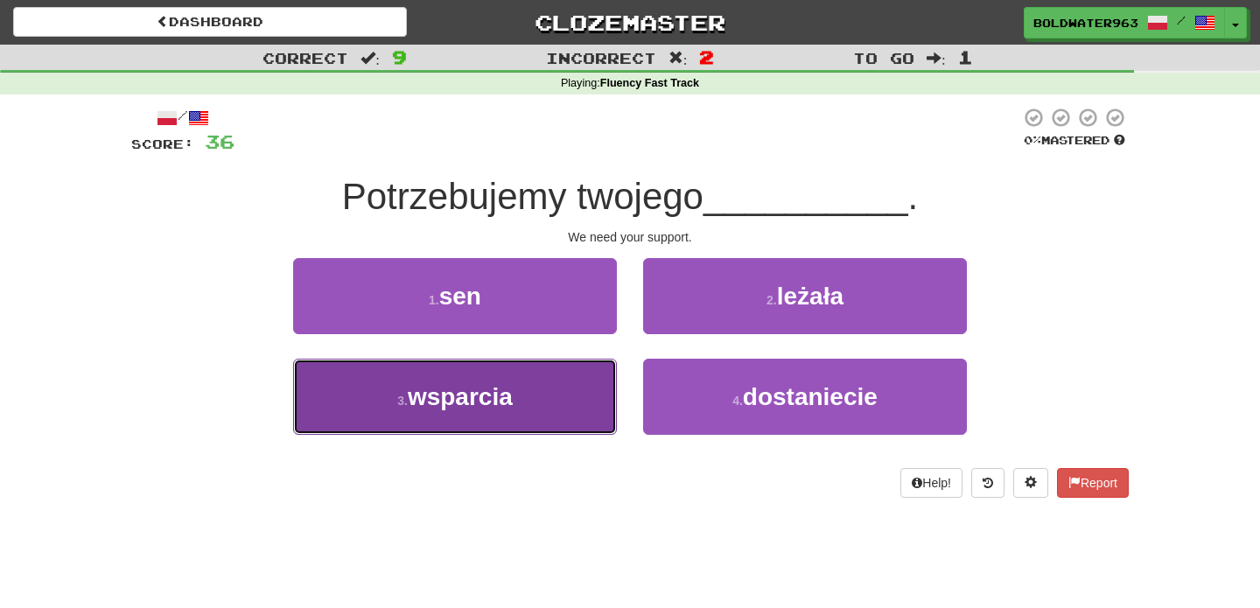
click at [493, 394] on span "wsparcia" at bounding box center [460, 396] width 105 height 27
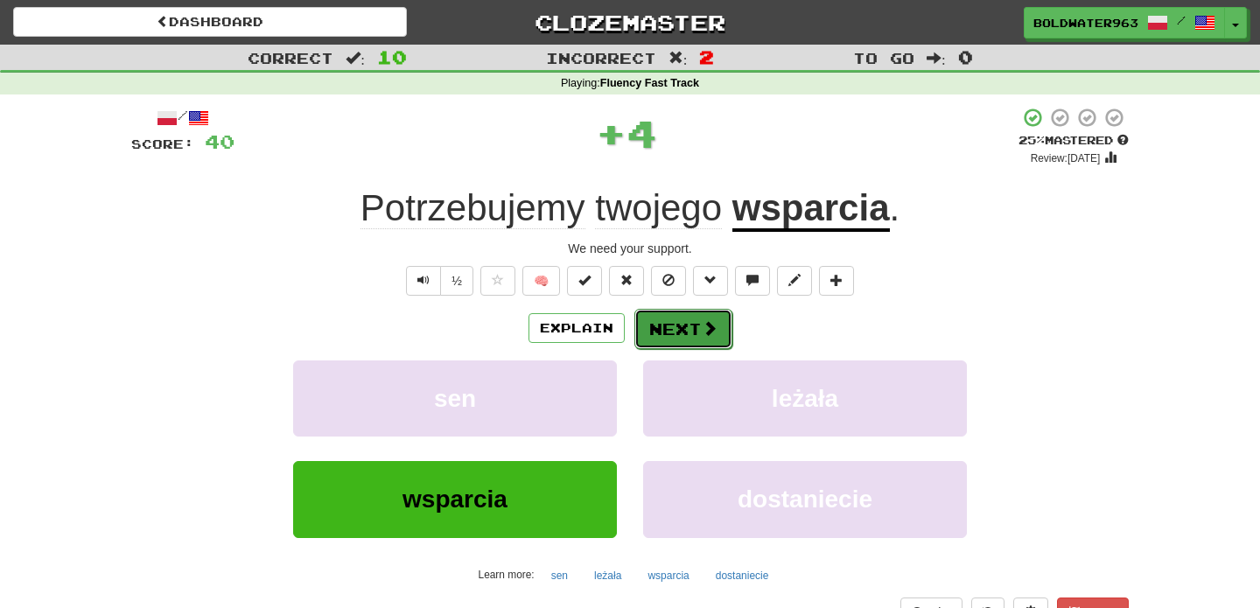
click at [679, 329] on button "Next" at bounding box center [683, 329] width 98 height 40
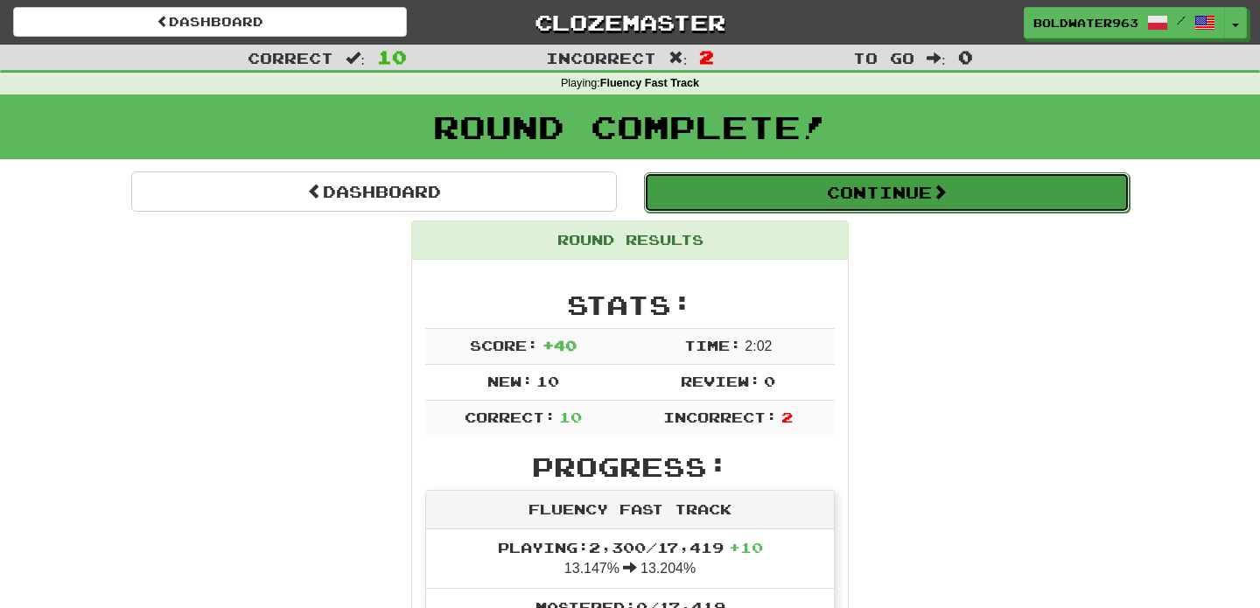
click at [794, 195] on button "Continue" at bounding box center [886, 192] width 485 height 40
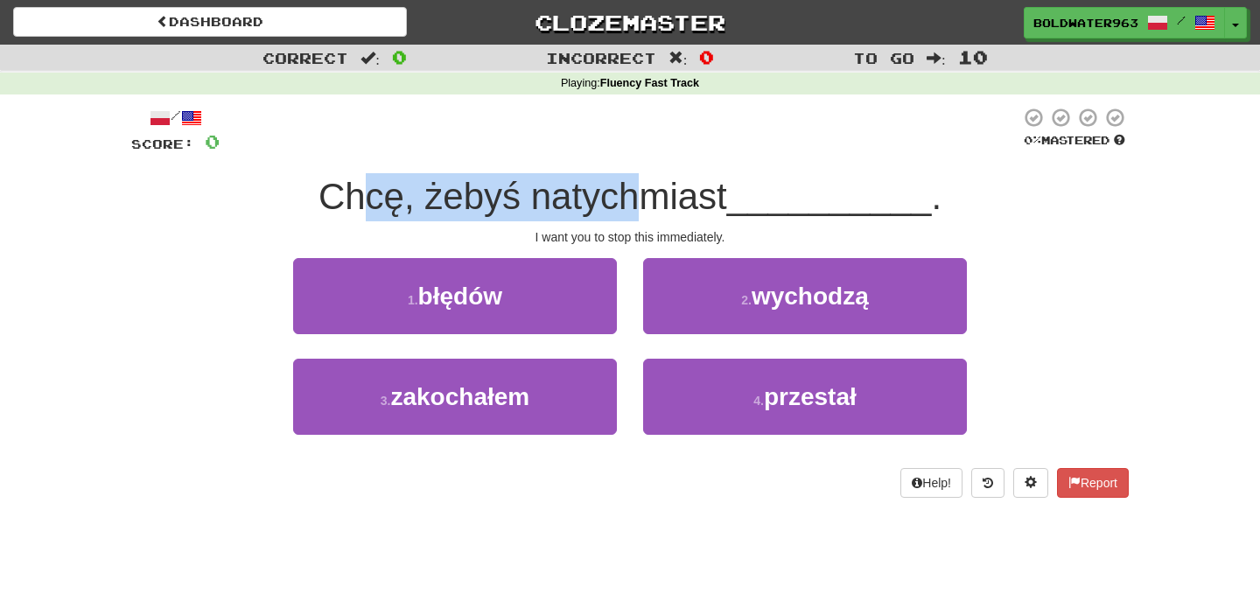
drag, startPoint x: 364, startPoint y: 200, endPoint x: 653, endPoint y: 194, distance: 288.7
click at [653, 194] on span "Chcę, żebyś natychmiast" at bounding box center [522, 196] width 408 height 41
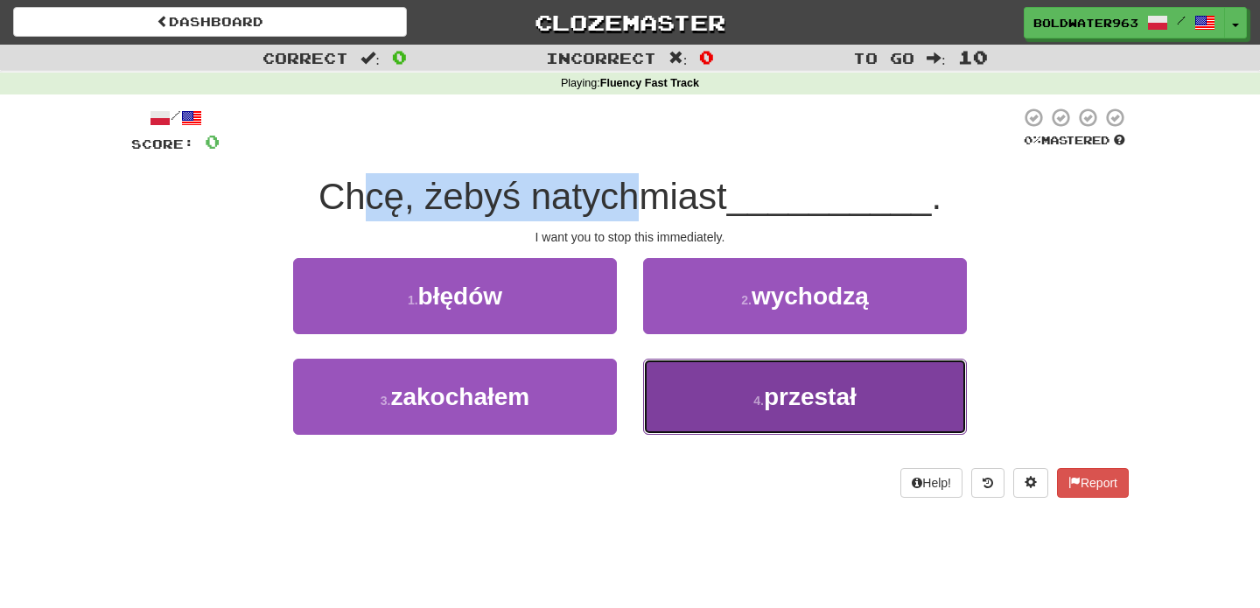
click at [757, 392] on button "4 . przestał" at bounding box center [805, 397] width 324 height 76
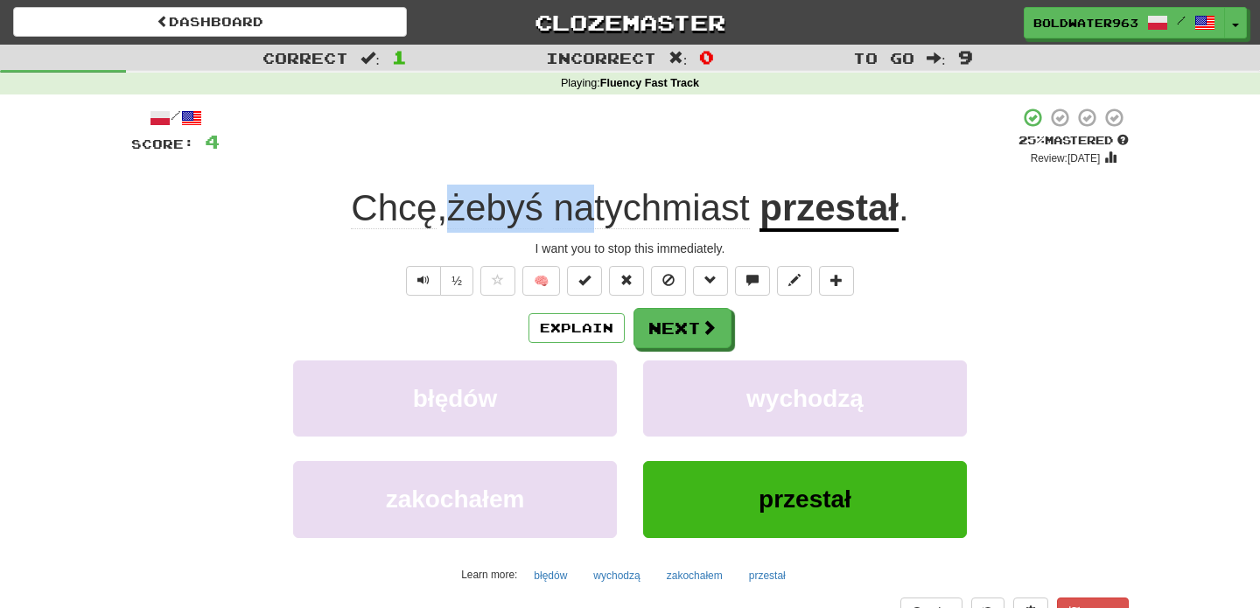
drag, startPoint x: 445, startPoint y: 205, endPoint x: 600, endPoint y: 196, distance: 155.1
click at [600, 196] on span "Chcę , żebyś natychmiast" at bounding box center [555, 208] width 408 height 42
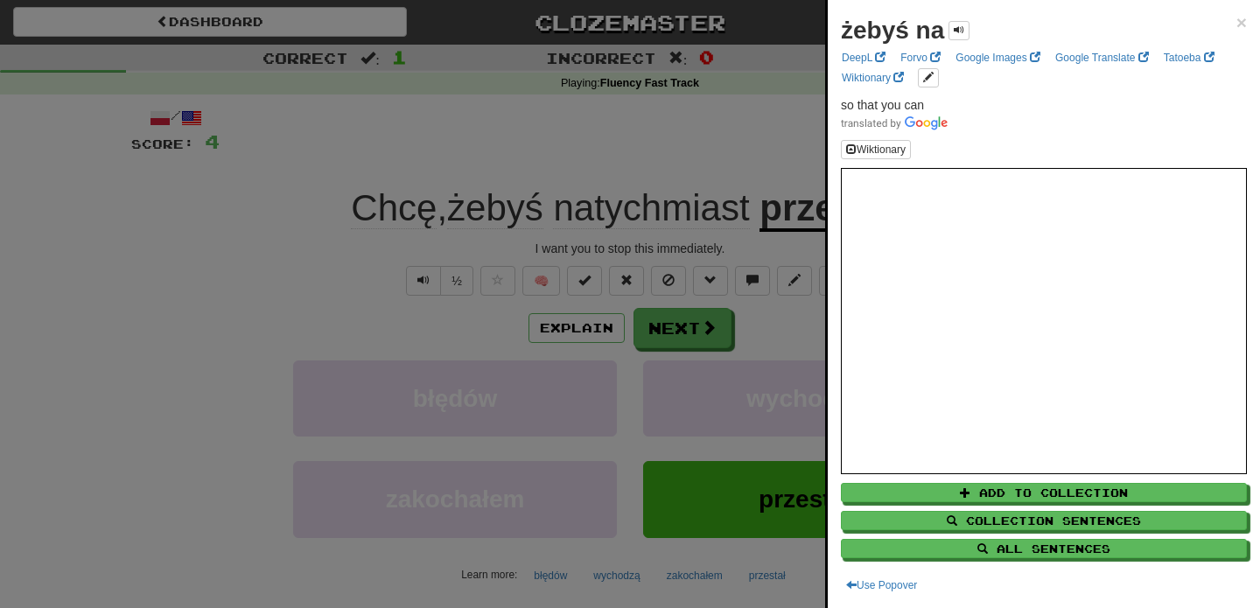
click at [664, 200] on div at bounding box center [630, 304] width 1260 height 608
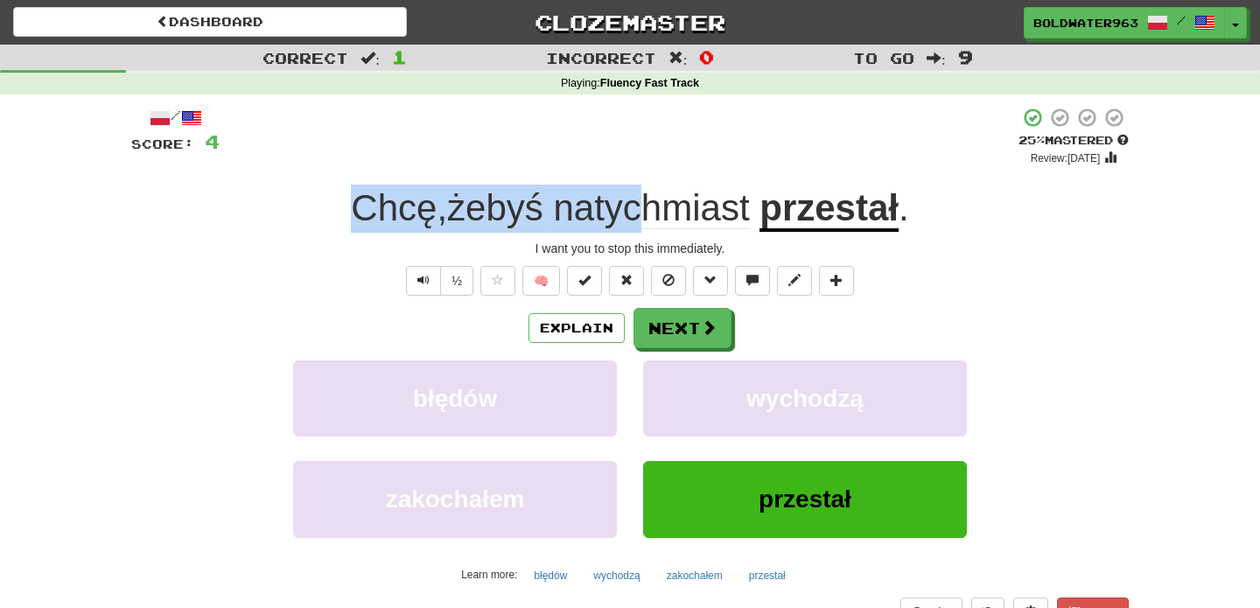
drag, startPoint x: 640, startPoint y: 206, endPoint x: 781, endPoint y: 164, distance: 147.2
click at [781, 164] on div "/ Score: 4 + 4 25 % Mastered Review: 2025-10-16 Chcę , żebyś natychmiast przest…" at bounding box center [629, 381] width 997 height 548
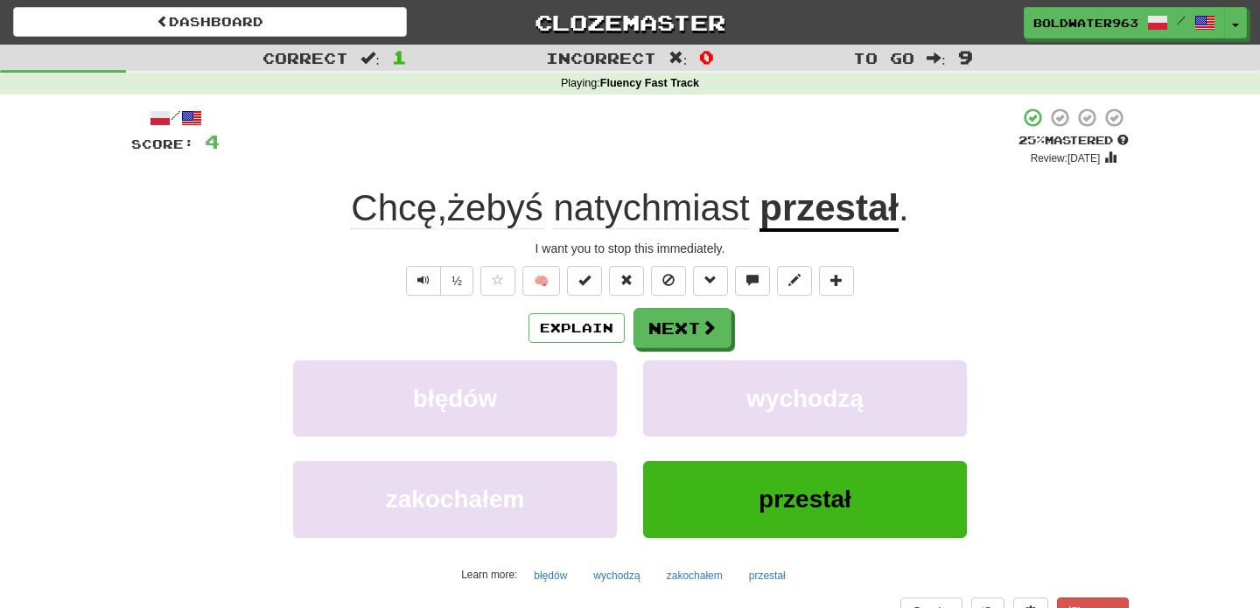
click at [695, 167] on div "/ Score: 4 + 4 25 % Mastered Review: 2025-10-16 Chcę , żebyś natychmiast przest…" at bounding box center [629, 381] width 997 height 548
click at [695, 354] on div "Explain Next błędów wychodzą zakochałem przestał Learn more: błędów wychodzą za…" at bounding box center [629, 448] width 997 height 281
click at [695, 332] on button "Next" at bounding box center [683, 329] width 98 height 40
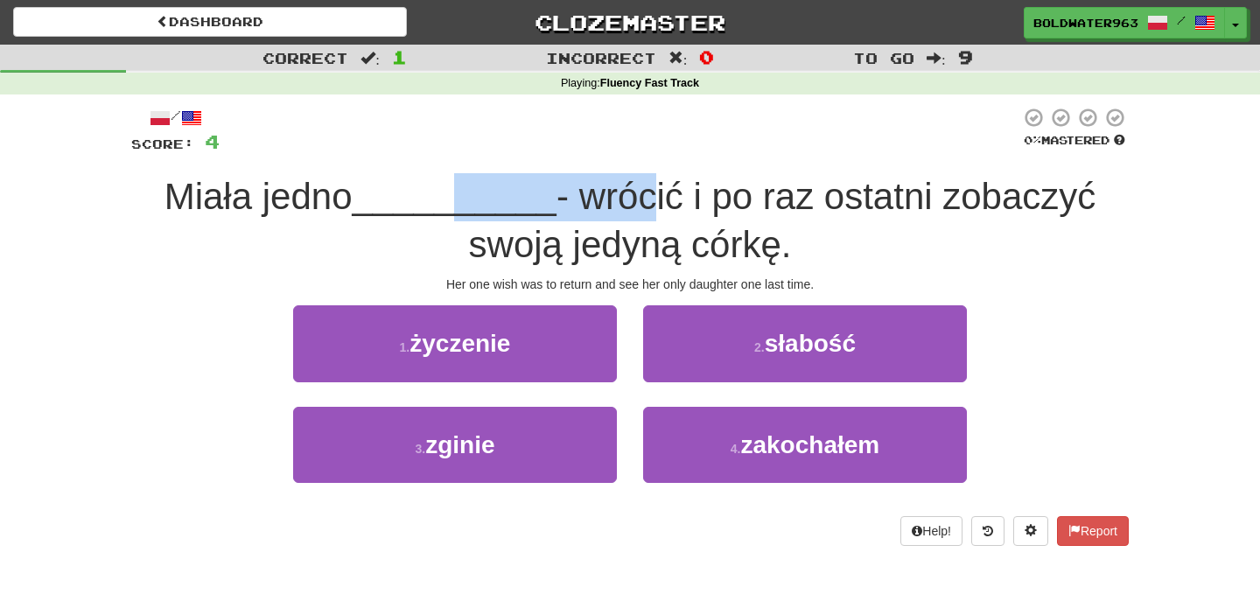
drag, startPoint x: 442, startPoint y: 192, endPoint x: 633, endPoint y: 208, distance: 192.2
click at [633, 208] on div "Miała jedno __________ - wrócić i po raz ostatni zobaczyć swoją jedyną córkę." at bounding box center [629, 220] width 997 height 95
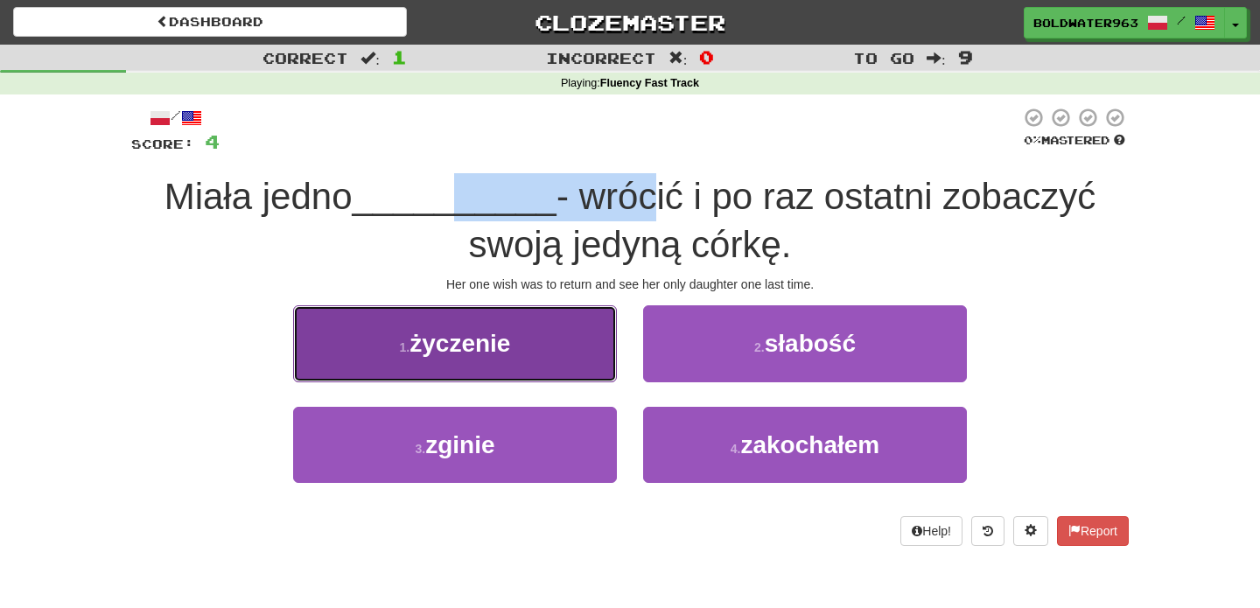
click at [540, 346] on button "1 . życzenie" at bounding box center [455, 343] width 324 height 76
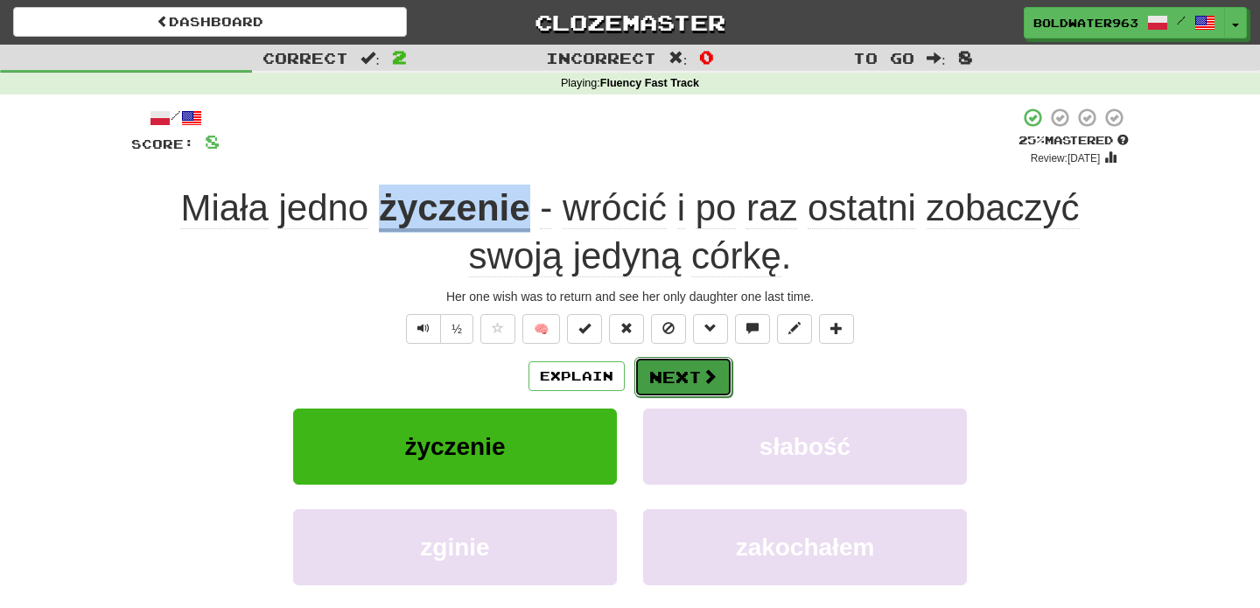
click at [663, 362] on button "Next" at bounding box center [683, 377] width 98 height 40
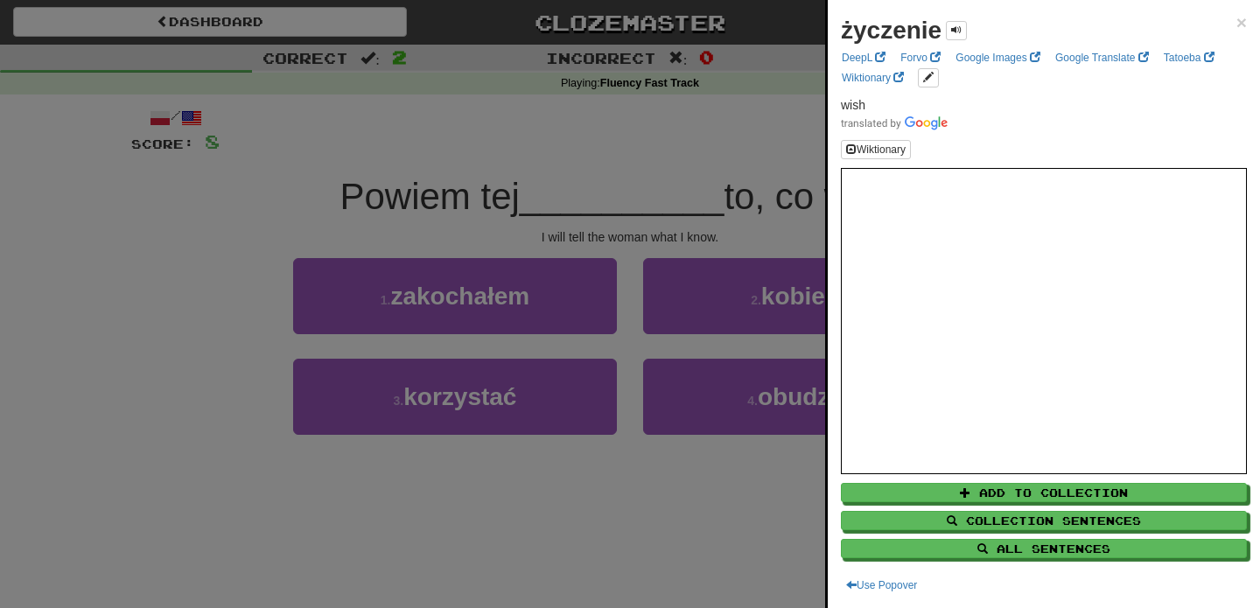
click at [529, 191] on div at bounding box center [630, 304] width 1260 height 608
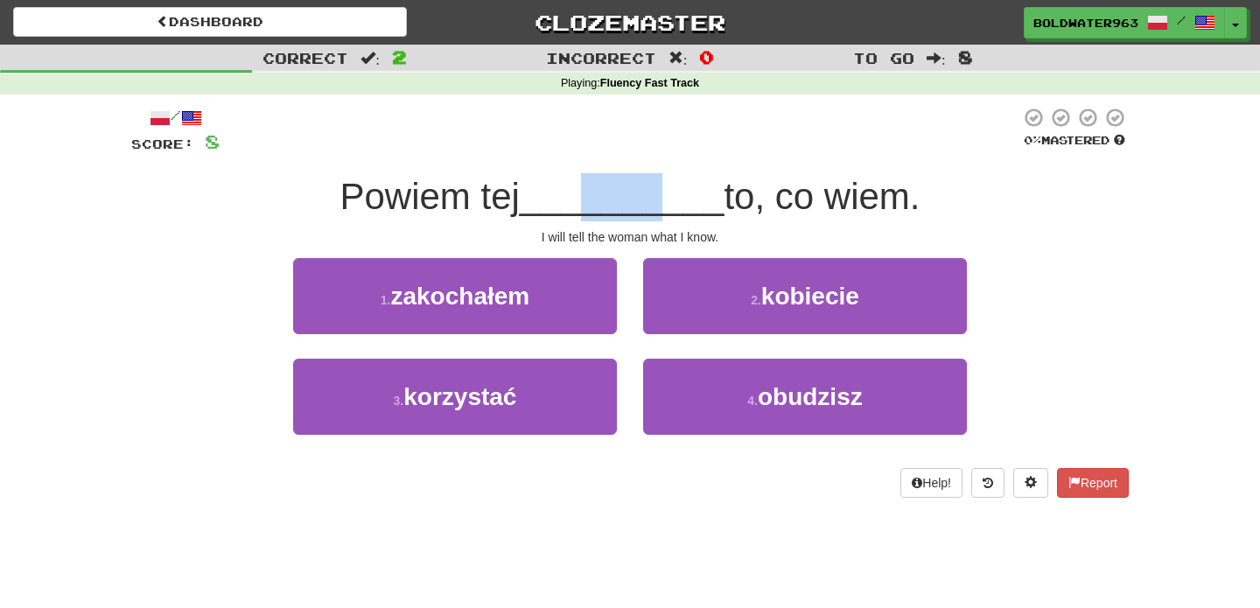
drag, startPoint x: 582, startPoint y: 207, endPoint x: 663, endPoint y: 202, distance: 81.5
click at [663, 202] on span "__________" at bounding box center [622, 196] width 205 height 41
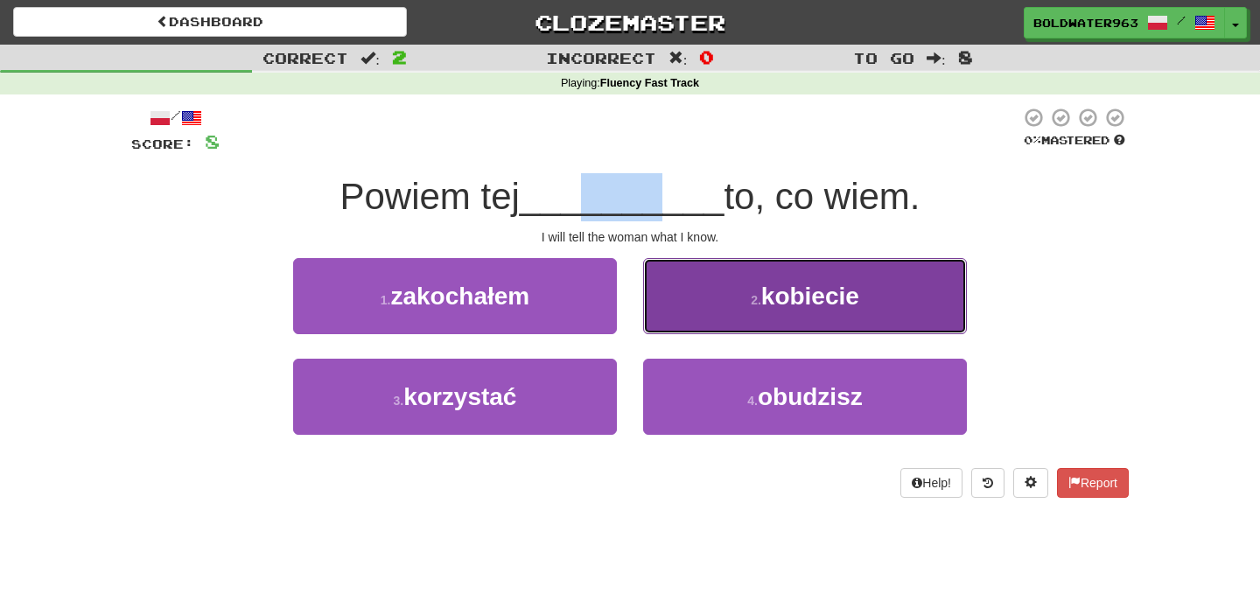
click at [763, 293] on span "kobiecie" at bounding box center [810, 296] width 98 height 27
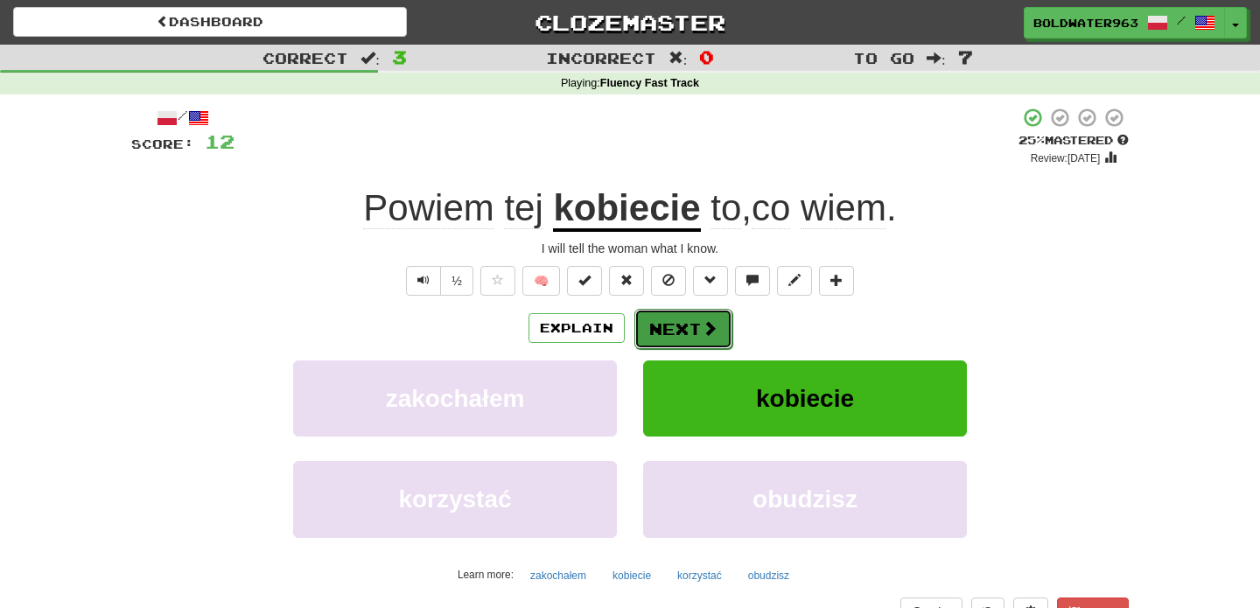
click at [680, 335] on button "Next" at bounding box center [683, 329] width 98 height 40
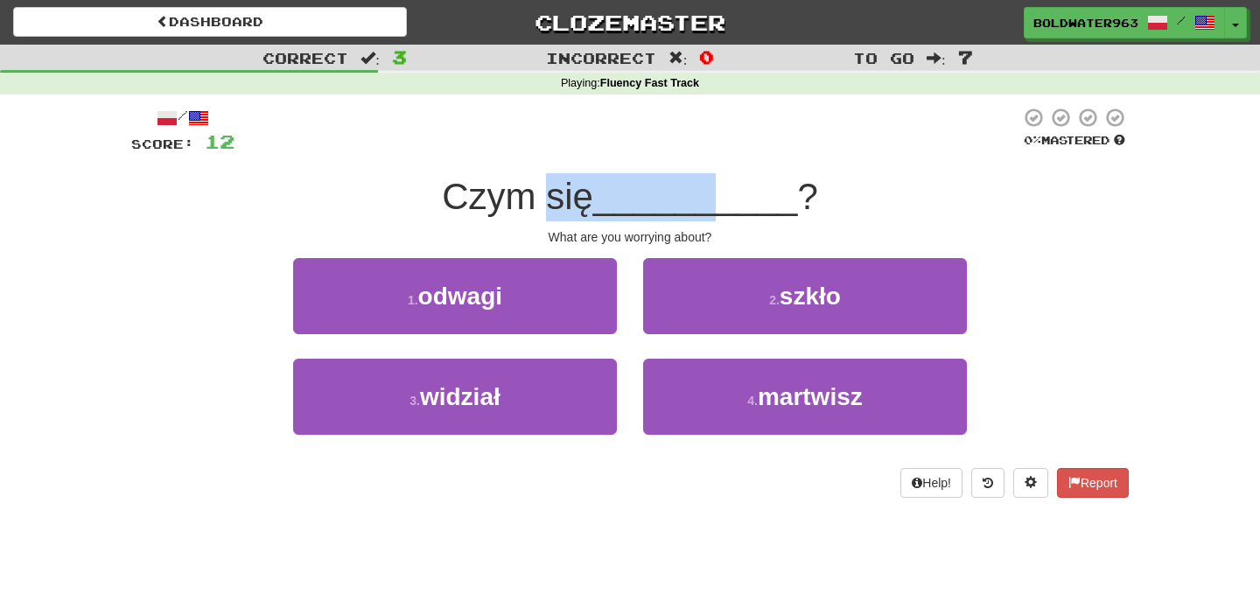
drag, startPoint x: 555, startPoint y: 210, endPoint x: 726, endPoint y: 220, distance: 171.7
click at [726, 220] on div "Czym się __________ ?" at bounding box center [629, 197] width 997 height 48
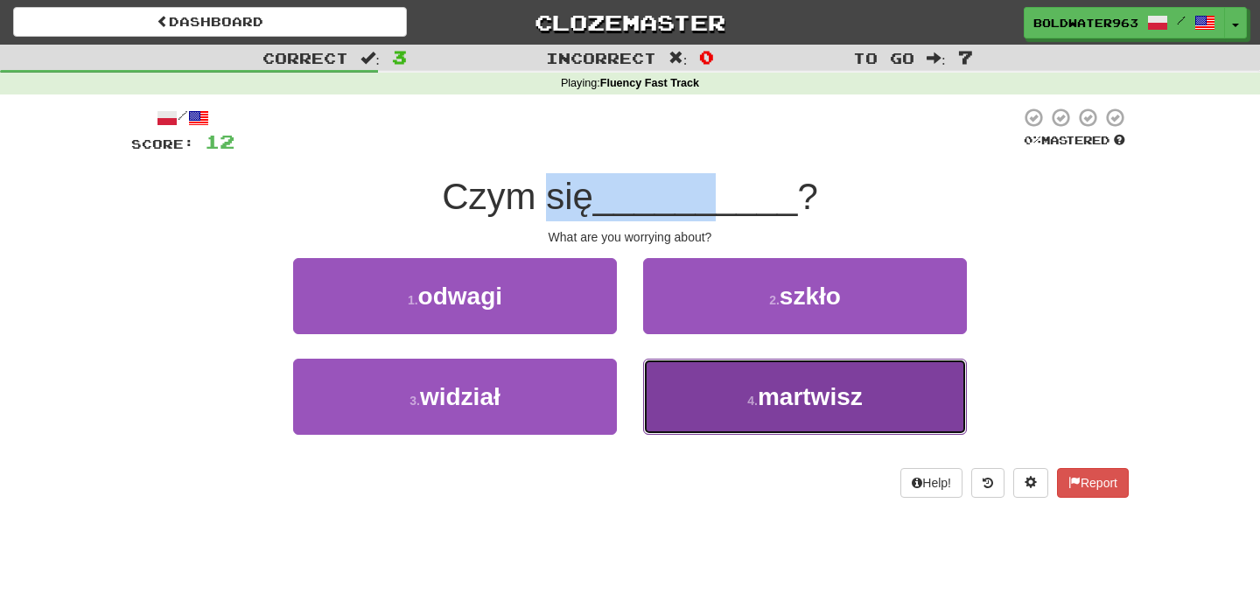
click at [711, 415] on button "4 . martwisz" at bounding box center [805, 397] width 324 height 76
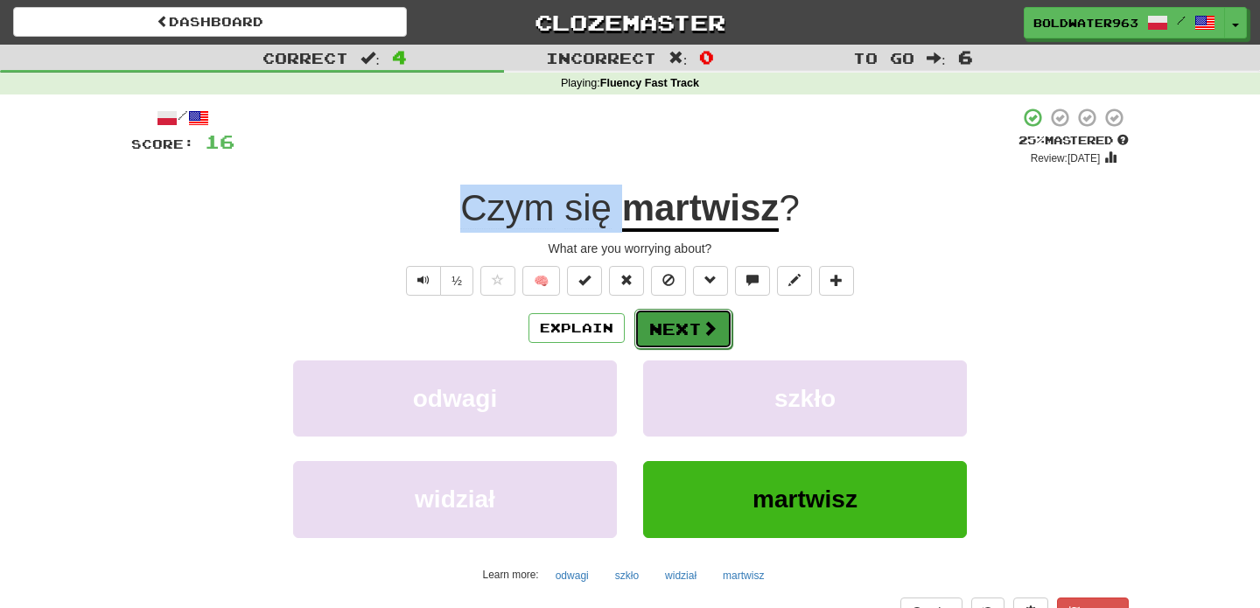
click at [684, 333] on button "Next" at bounding box center [683, 329] width 98 height 40
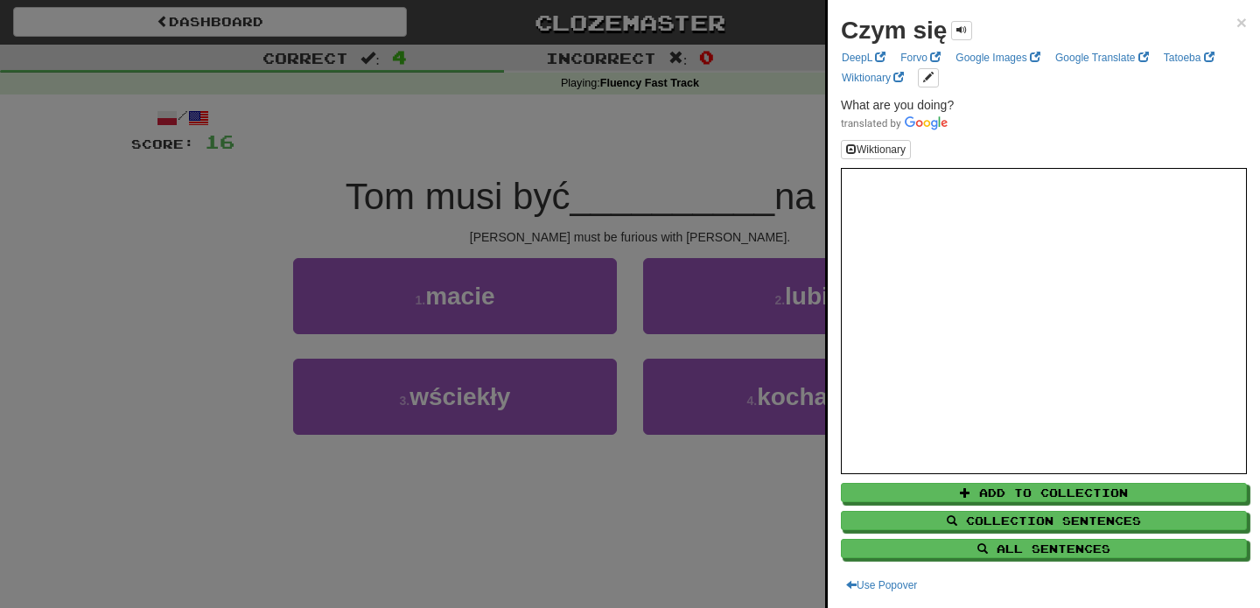
click at [481, 212] on div at bounding box center [630, 304] width 1260 height 608
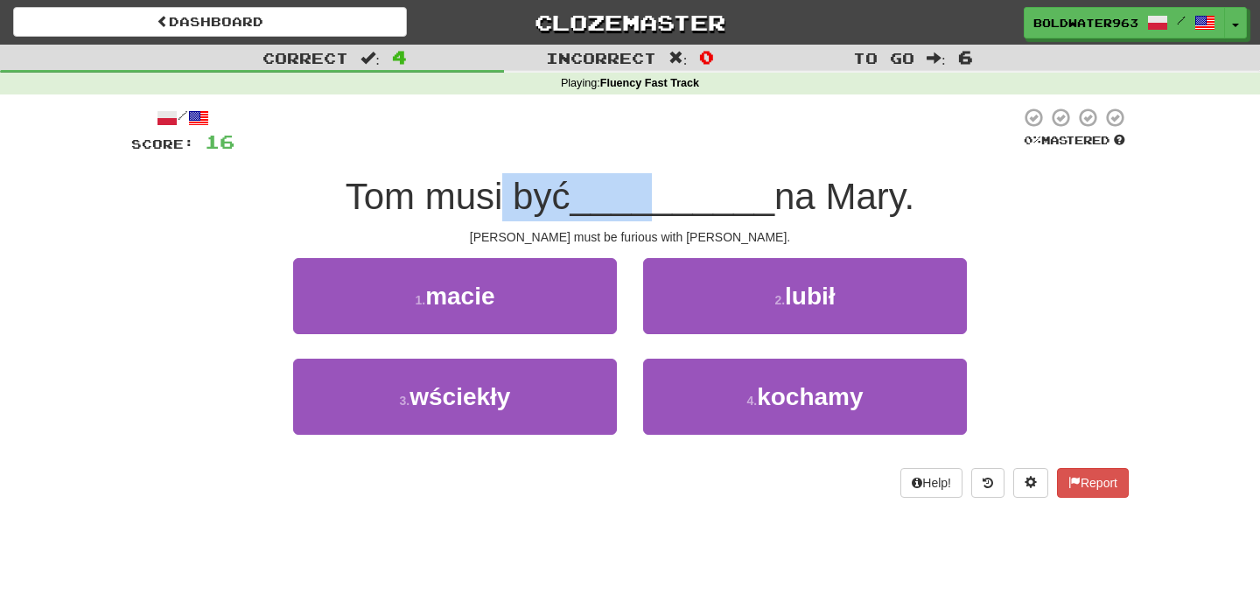
drag, startPoint x: 502, startPoint y: 197, endPoint x: 660, endPoint y: 197, distance: 158.3
click at [660, 197] on div "Tom musi być __________ na Mary." at bounding box center [629, 197] width 997 height 48
click at [660, 197] on span "__________" at bounding box center [671, 196] width 205 height 41
click at [625, 350] on div "1 . macie" at bounding box center [455, 308] width 350 height 101
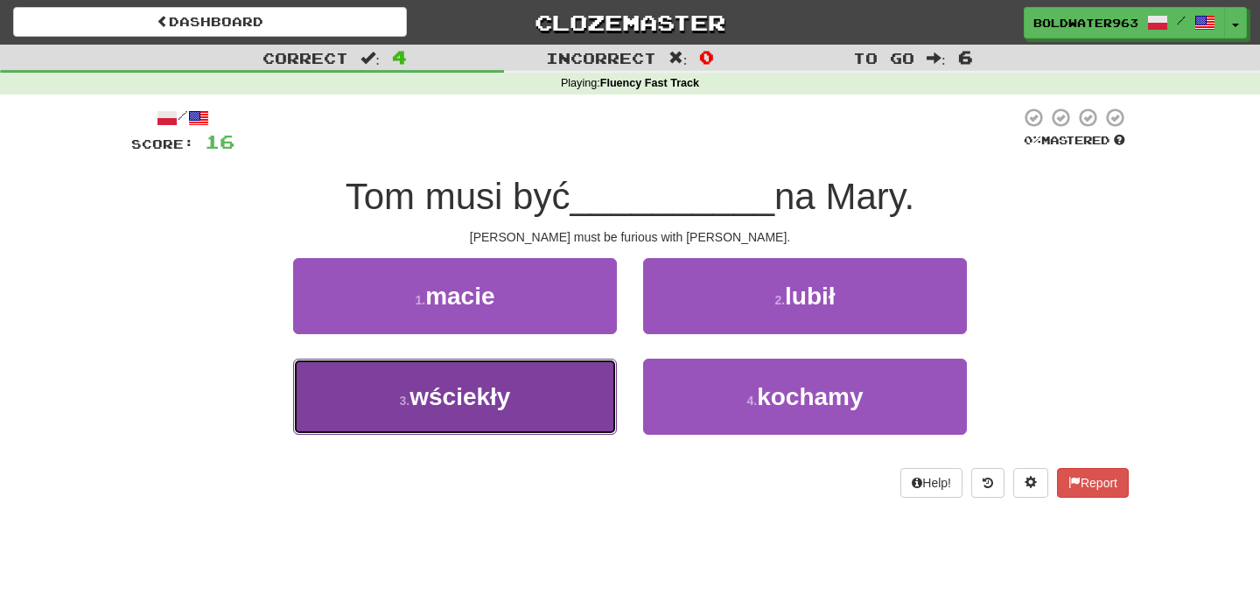
click at [568, 386] on button "3 . wściekły" at bounding box center [455, 397] width 324 height 76
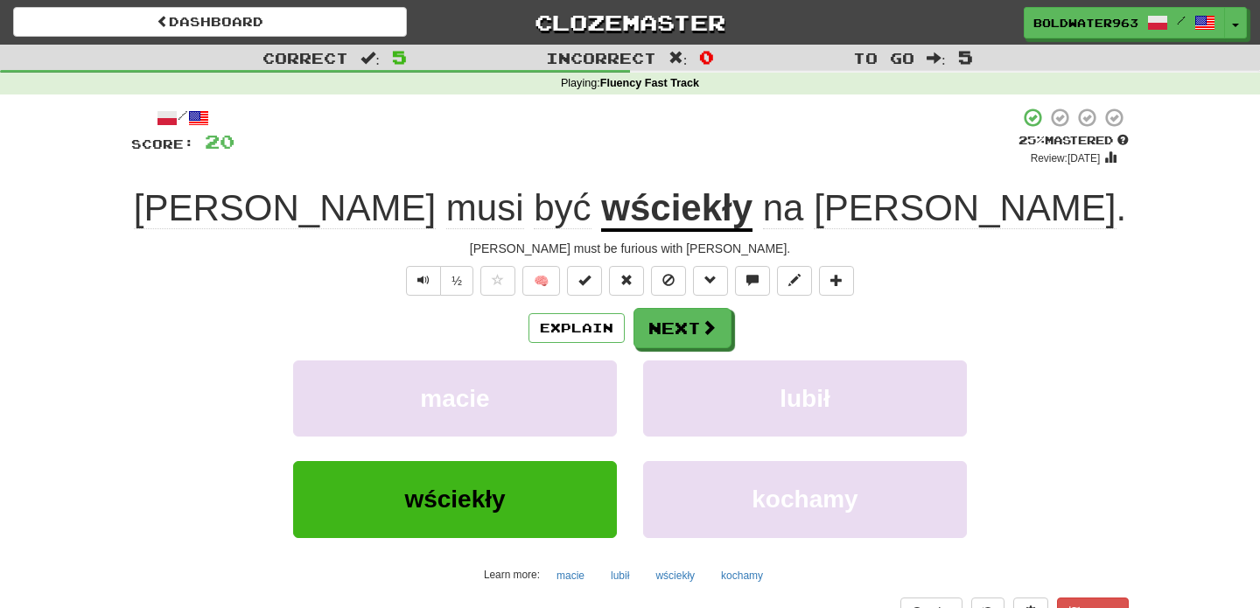
click at [647, 217] on u "wściekły" at bounding box center [676, 209] width 151 height 45
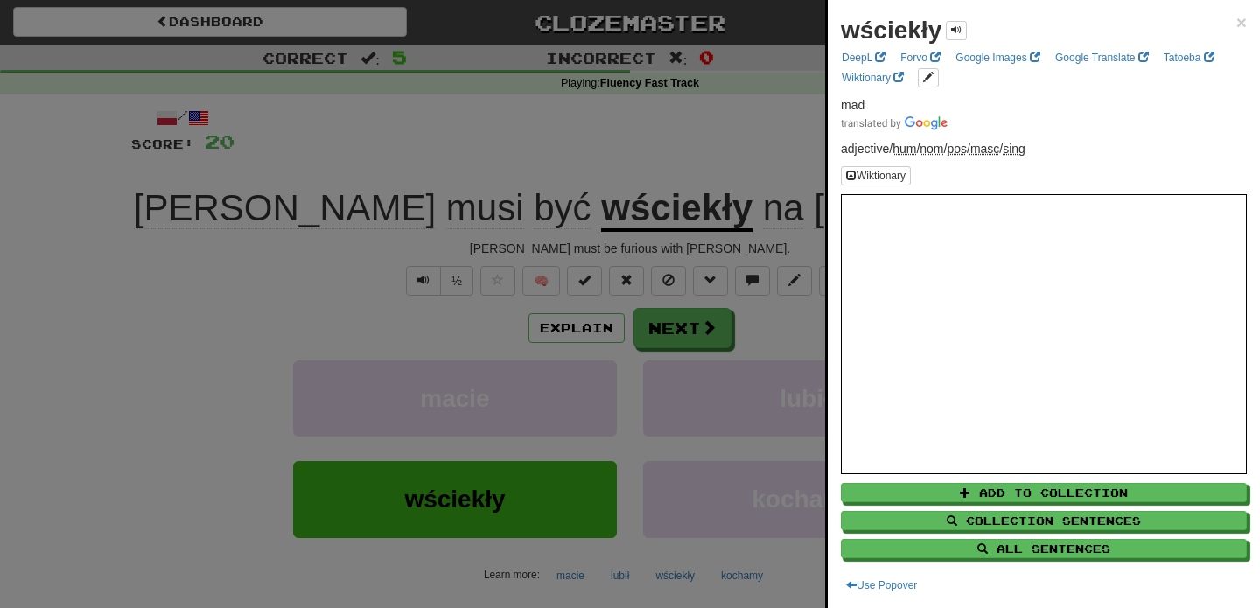
click at [688, 164] on div at bounding box center [630, 304] width 1260 height 608
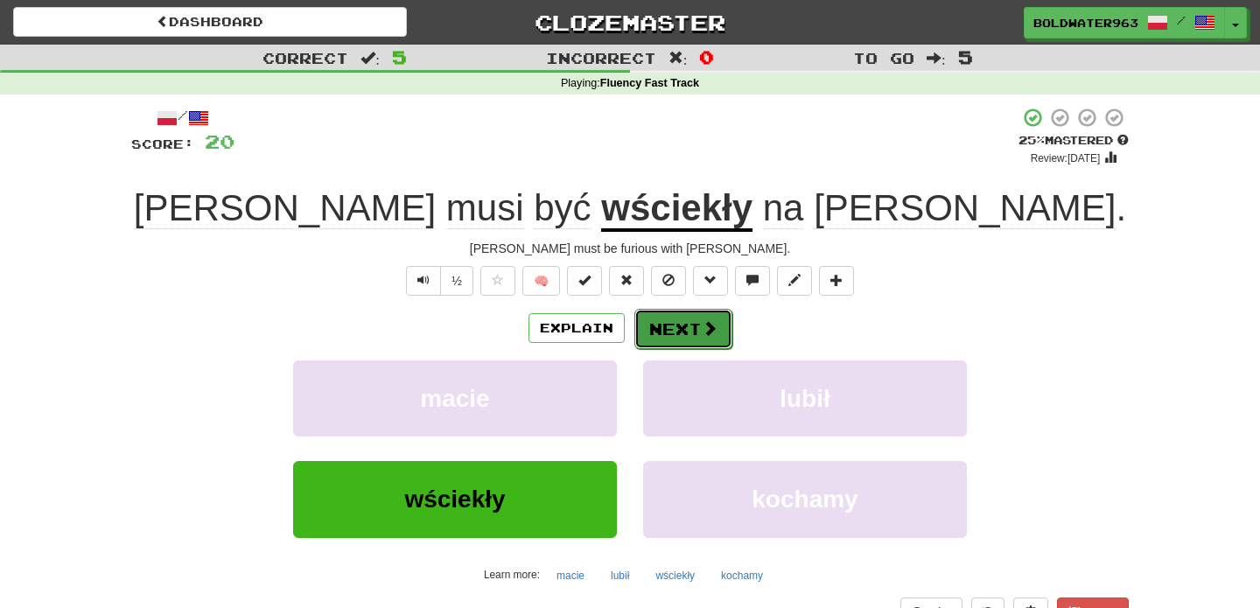
click at [676, 324] on button "Next" at bounding box center [683, 329] width 98 height 40
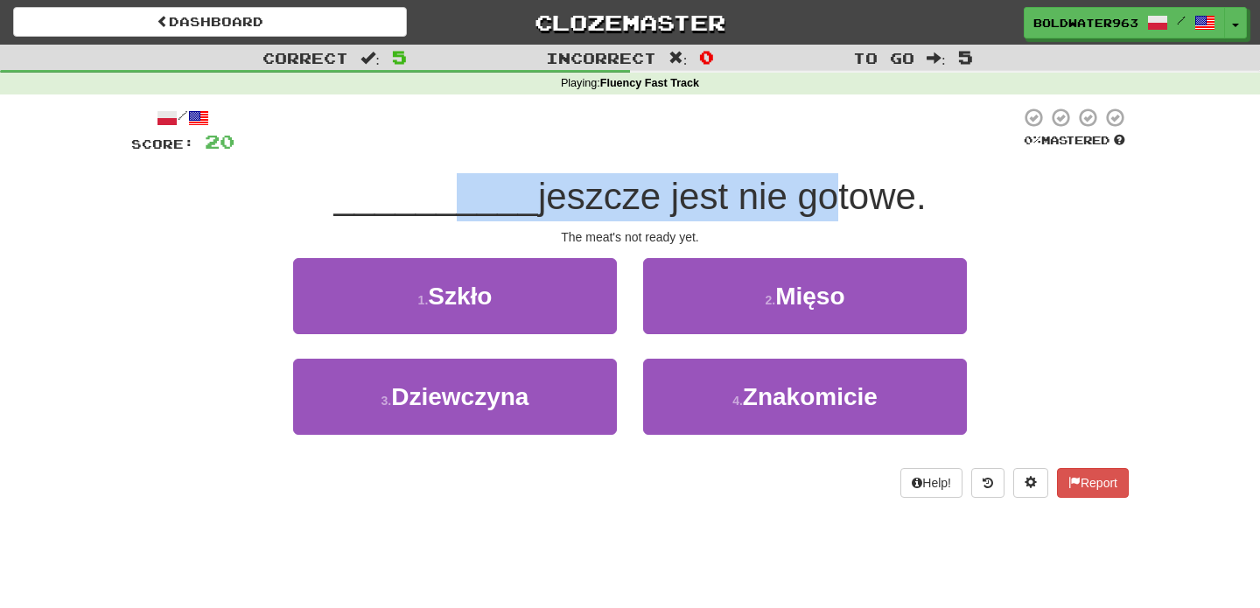
drag, startPoint x: 443, startPoint y: 195, endPoint x: 808, endPoint y: 197, distance: 365.6
click at [808, 197] on div "__________ jeszcze jest nie gotowe." at bounding box center [629, 197] width 997 height 48
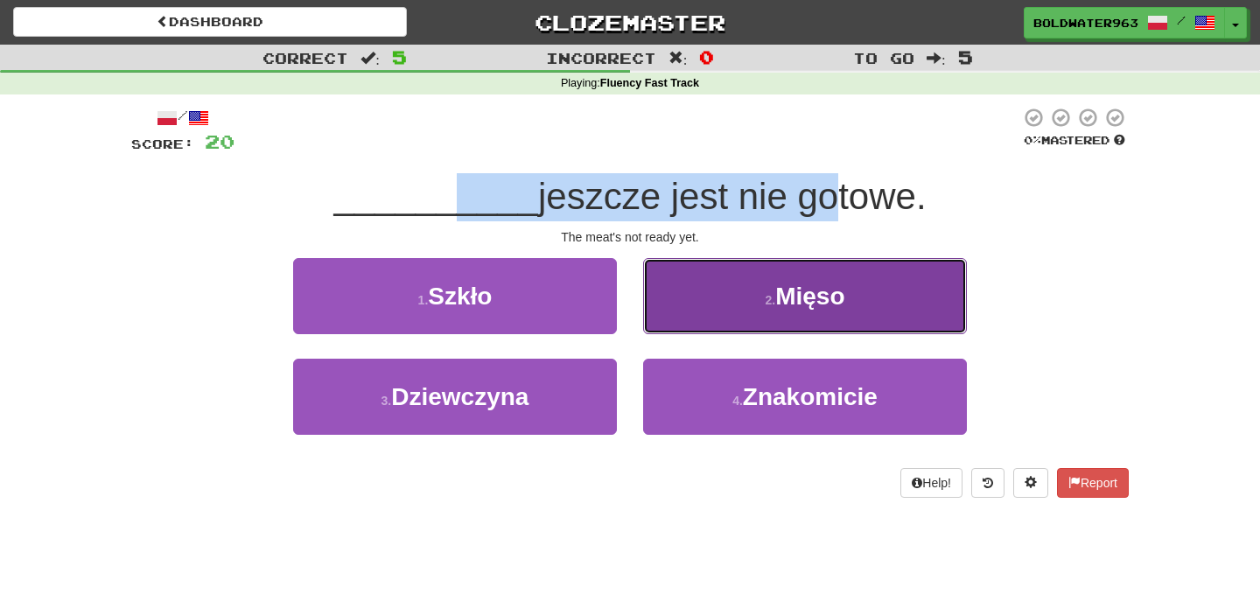
click at [793, 306] on span "Mięso" at bounding box center [809, 296] width 69 height 27
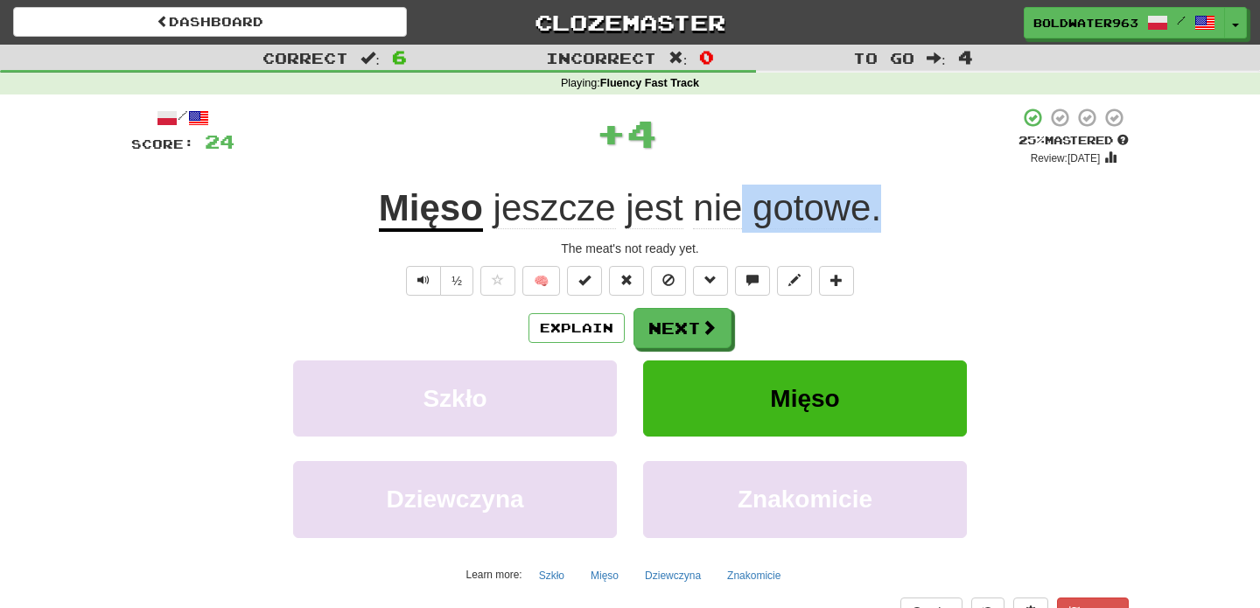
drag, startPoint x: 743, startPoint y: 217, endPoint x: 956, endPoint y: 215, distance: 213.4
click at [956, 215] on div "Mięso jeszcze jest nie gotowe ." at bounding box center [629, 209] width 997 height 48
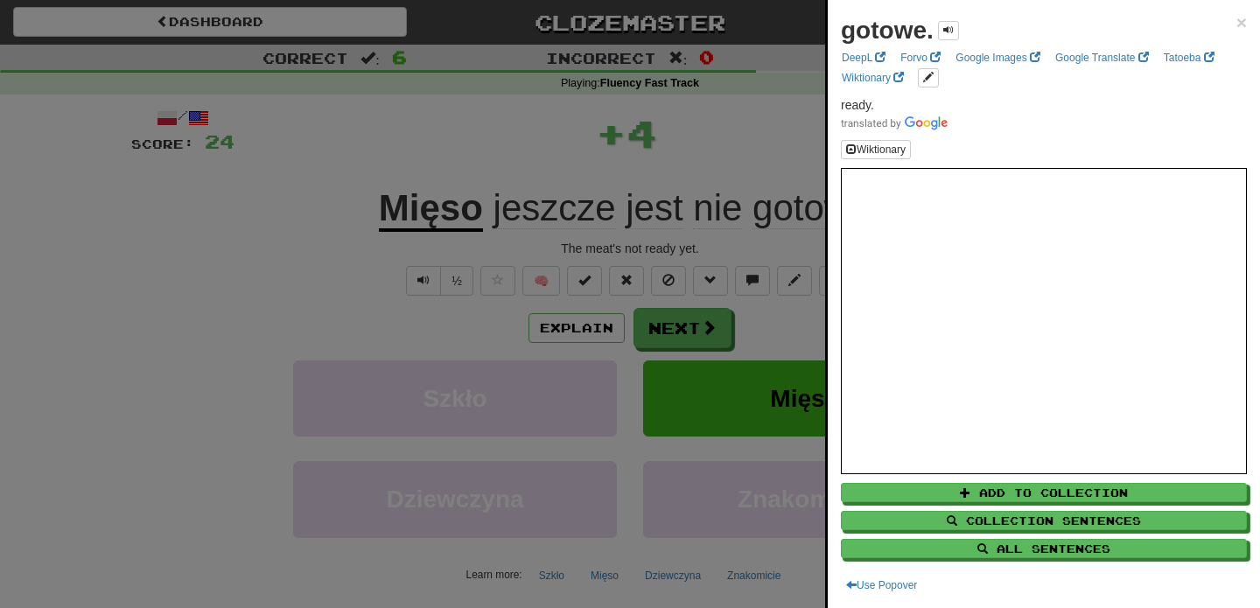
click at [783, 158] on div at bounding box center [630, 304] width 1260 height 608
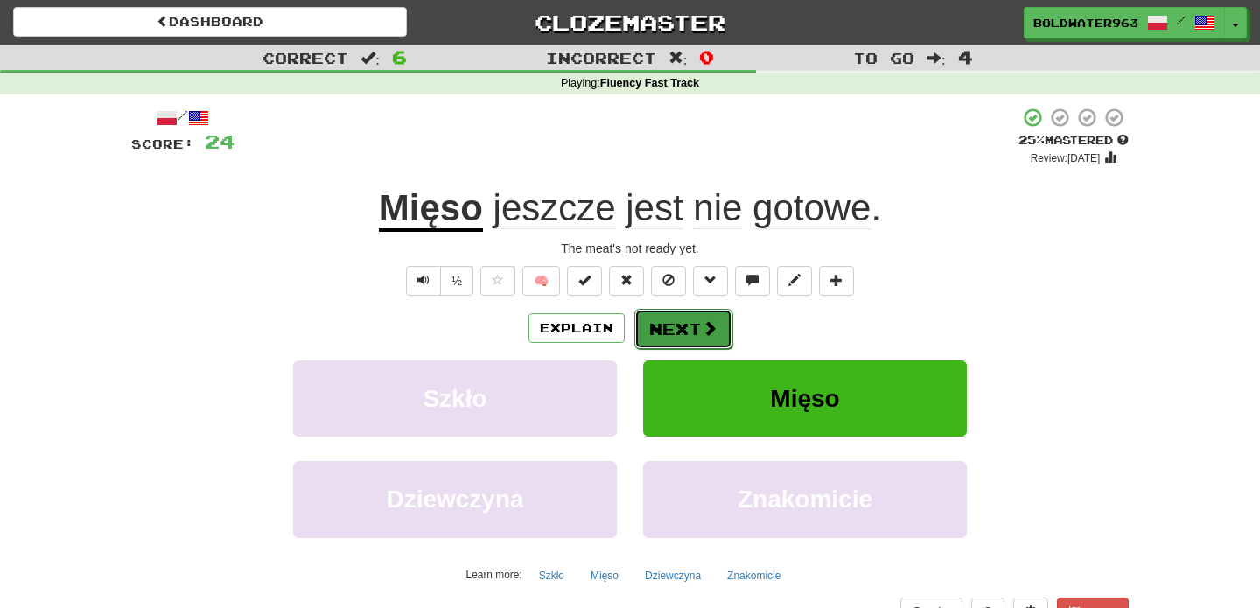
click at [674, 328] on button "Next" at bounding box center [683, 329] width 98 height 40
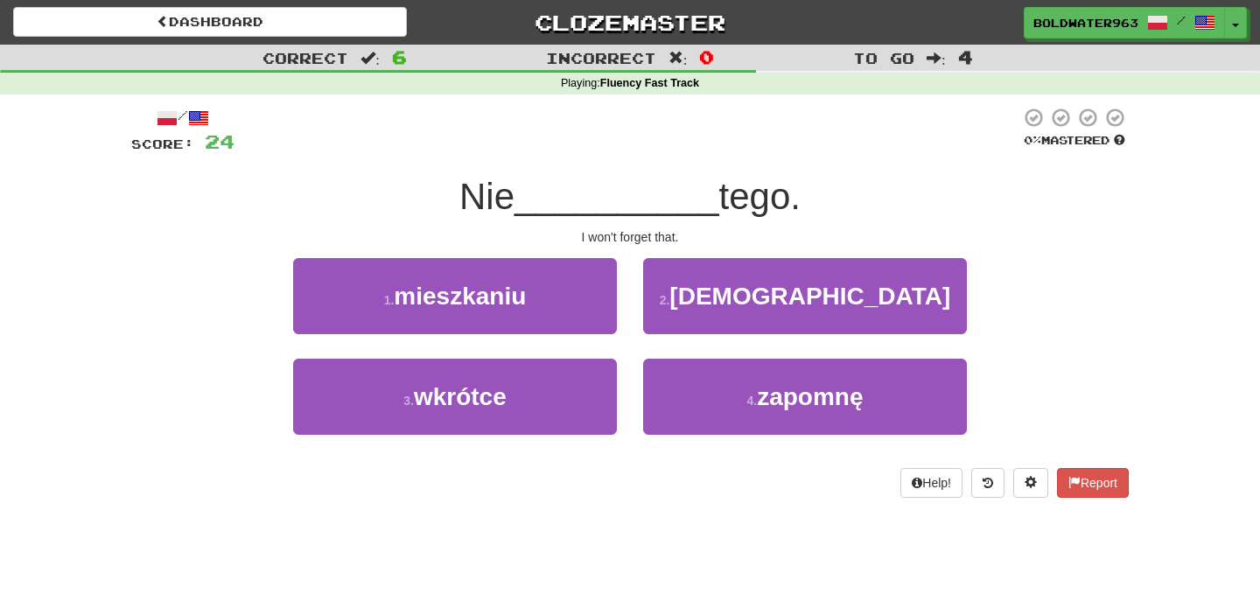
drag, startPoint x: 471, startPoint y: 200, endPoint x: 802, endPoint y: 209, distance: 331.6
click at [802, 209] on div "Nie __________ tego." at bounding box center [629, 197] width 997 height 48
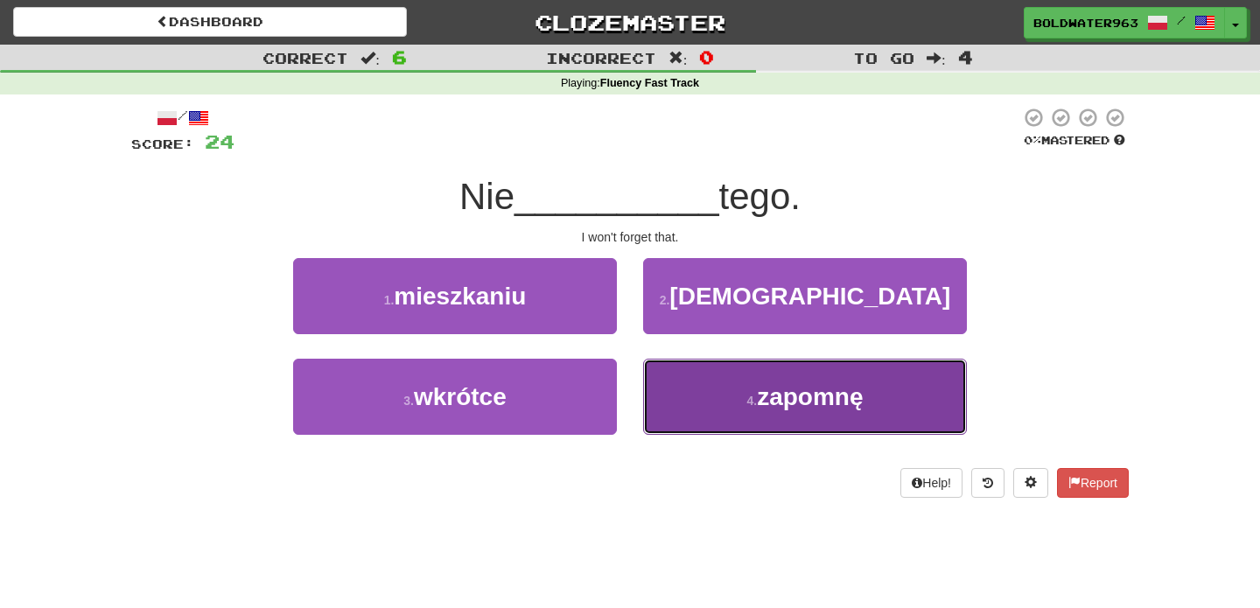
click at [737, 394] on button "4 . zapomnę" at bounding box center [805, 397] width 324 height 76
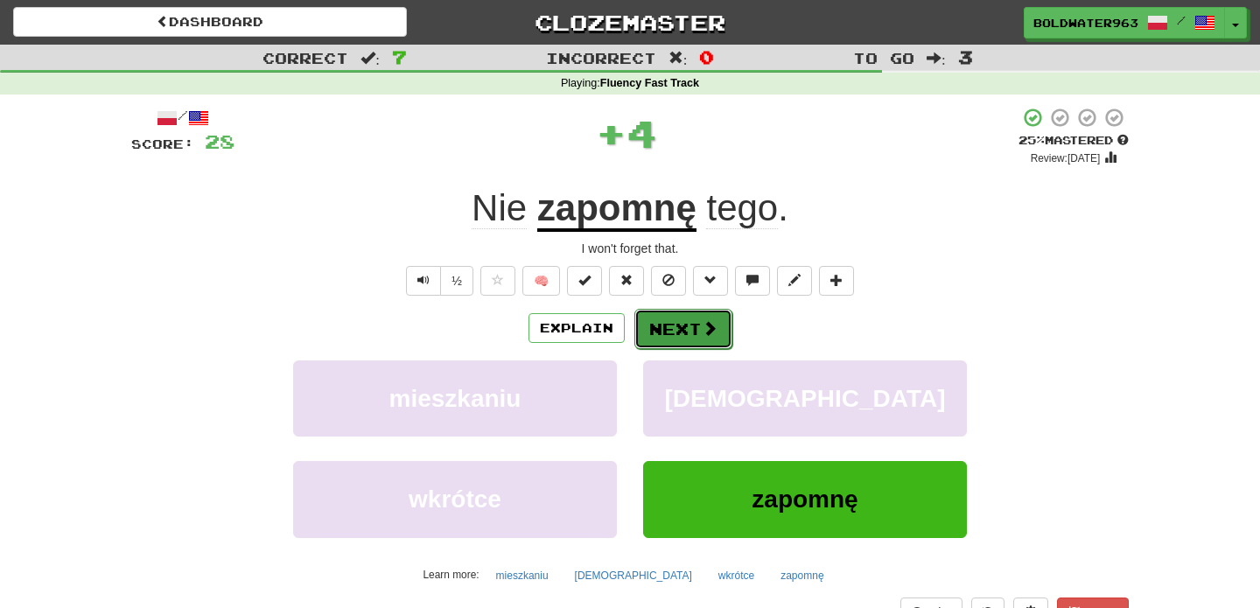
click at [687, 318] on button "Next" at bounding box center [683, 329] width 98 height 40
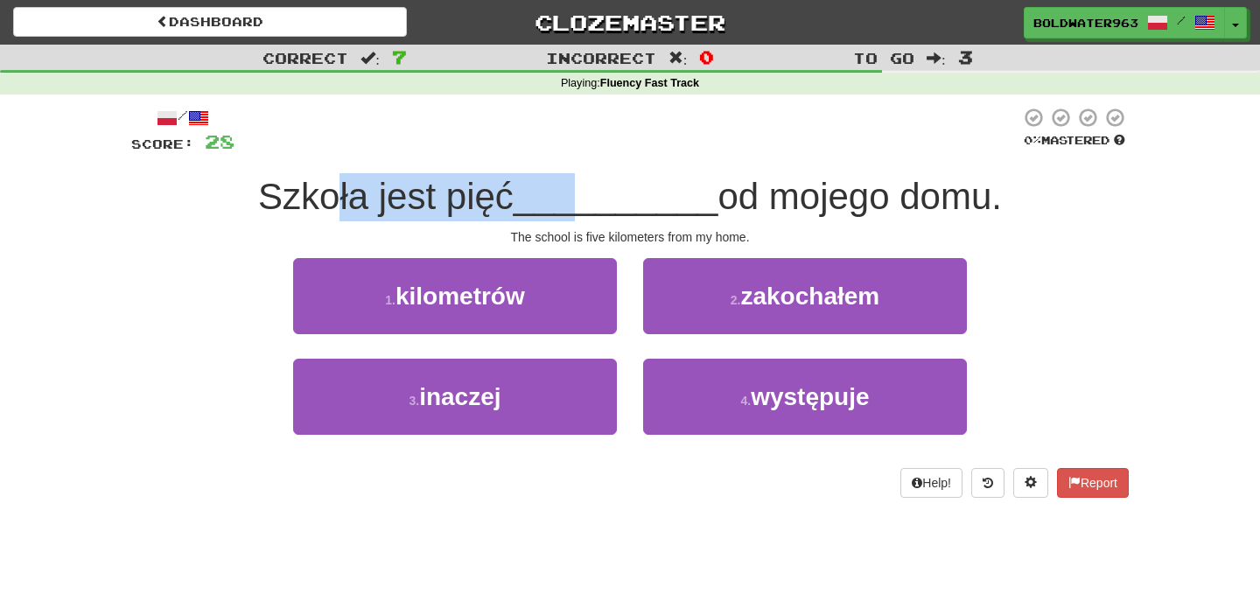
drag, startPoint x: 335, startPoint y: 199, endPoint x: 582, endPoint y: 206, distance: 246.8
click at [582, 206] on div "Szkoła jest pięć __________ od mojego domu." at bounding box center [629, 197] width 997 height 48
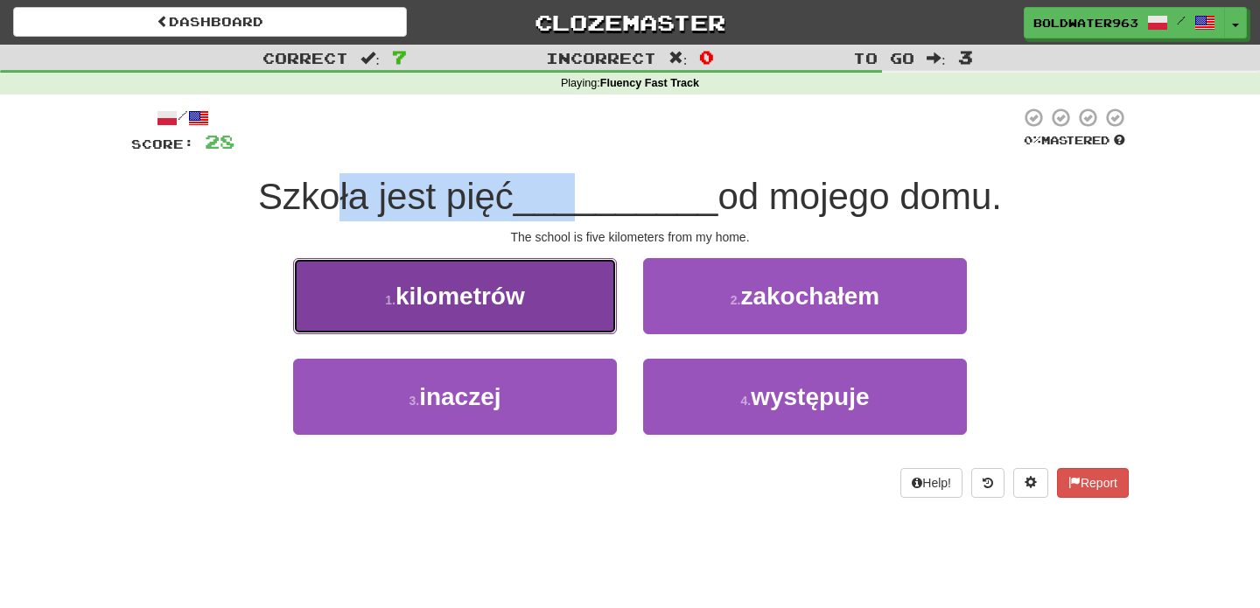
click at [539, 277] on button "1 . kilometrów" at bounding box center [455, 296] width 324 height 76
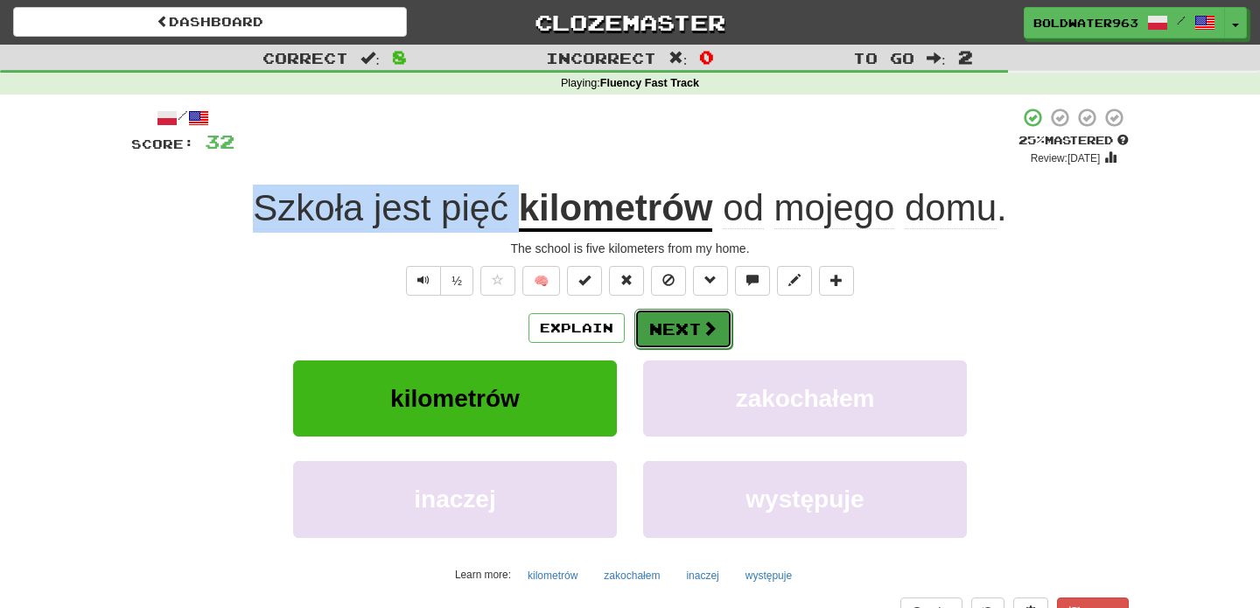
click at [657, 318] on button "Next" at bounding box center [683, 329] width 98 height 40
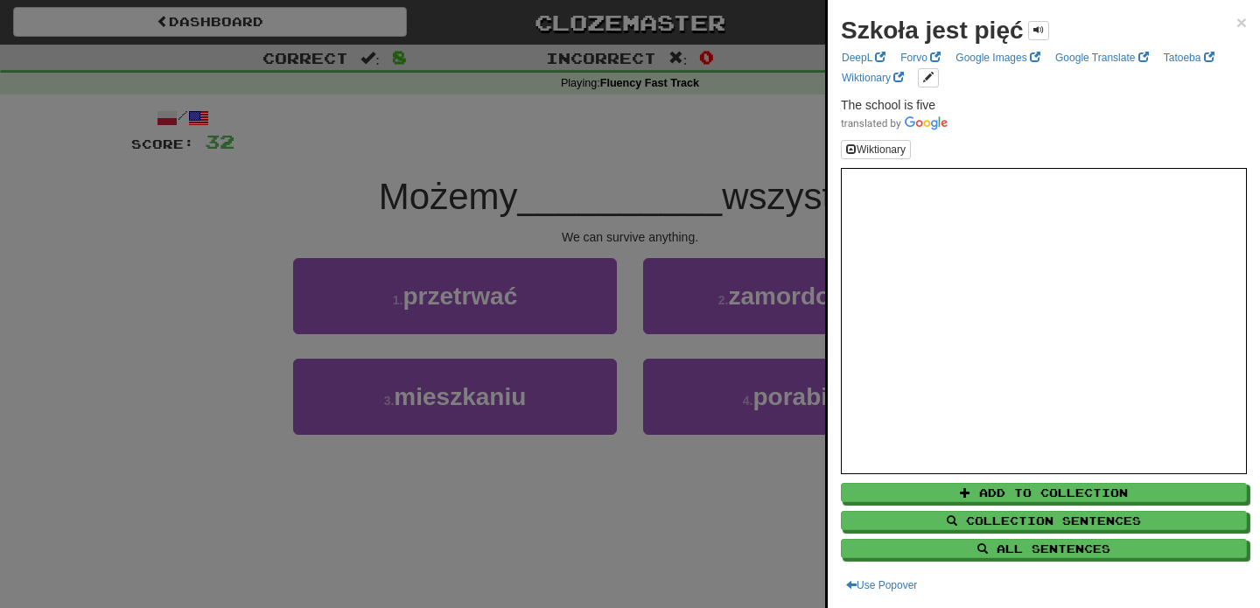
click at [628, 233] on div at bounding box center [630, 304] width 1260 height 608
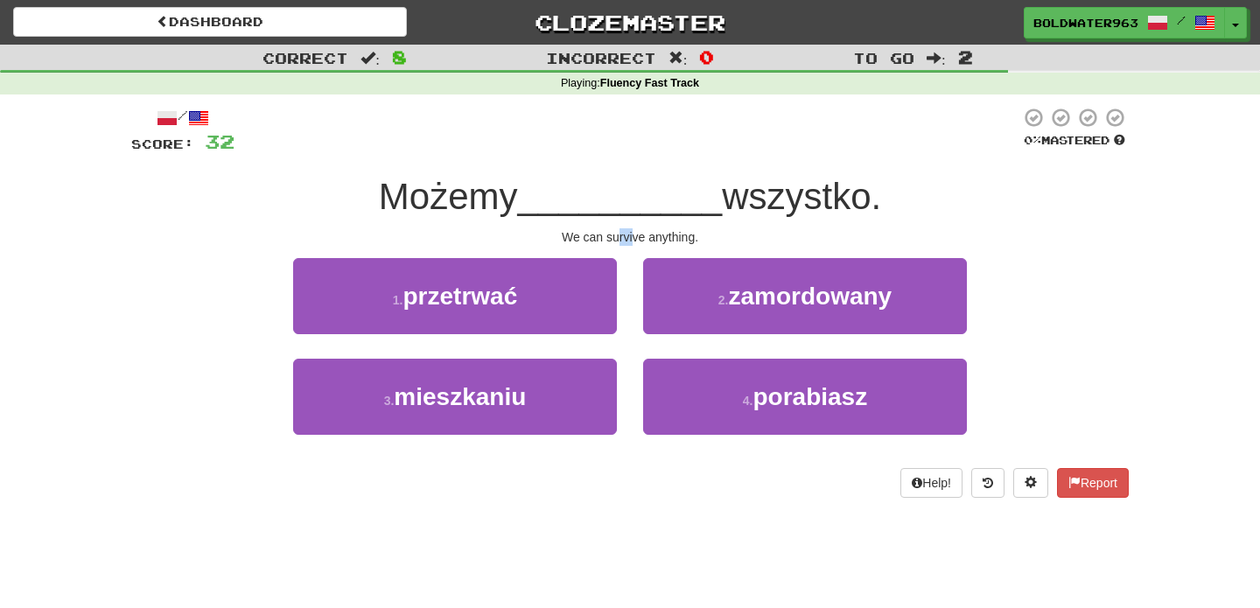
drag, startPoint x: 618, startPoint y: 235, endPoint x: 633, endPoint y: 235, distance: 14.9
click at [633, 235] on div "We can survive anything." at bounding box center [629, 236] width 997 height 17
click at [625, 209] on span "__________" at bounding box center [620, 196] width 205 height 41
click at [625, 274] on div "1 . przetrwać" at bounding box center [455, 308] width 350 height 101
click at [630, 346] on div "2 . zamordowany" at bounding box center [805, 308] width 350 height 101
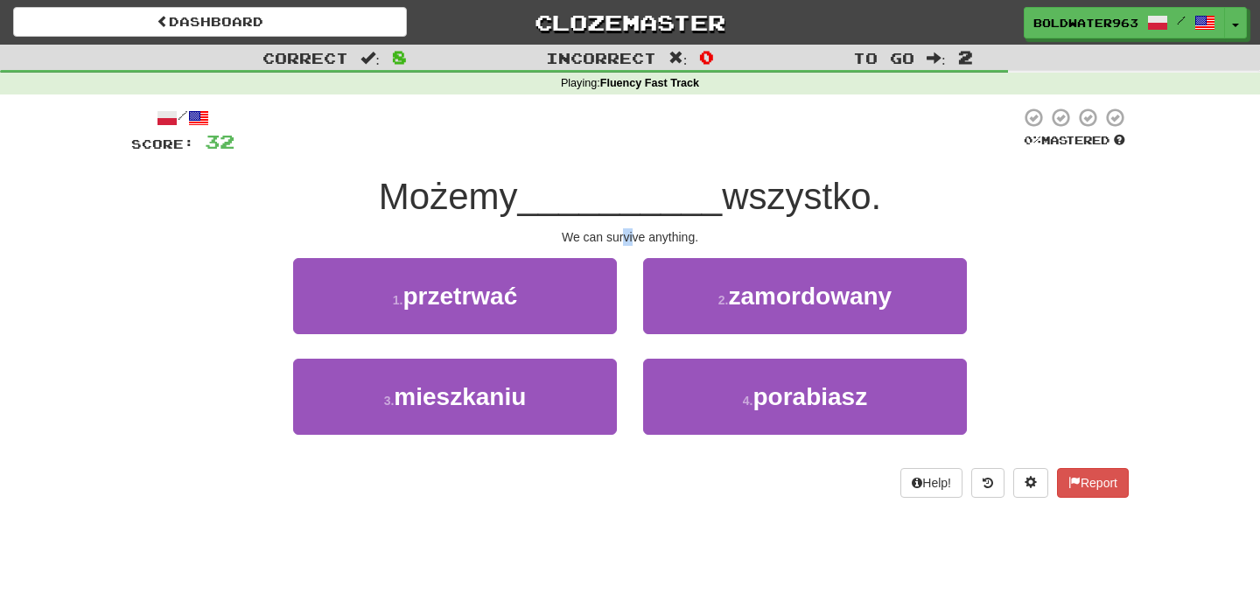
drag, startPoint x: 621, startPoint y: 234, endPoint x: 631, endPoint y: 234, distance: 9.6
click at [631, 234] on div "We can survive anything." at bounding box center [629, 236] width 997 height 17
drag, startPoint x: 639, startPoint y: 233, endPoint x: 617, endPoint y: 233, distance: 22.7
click at [617, 233] on div "We can survive anything." at bounding box center [629, 236] width 997 height 17
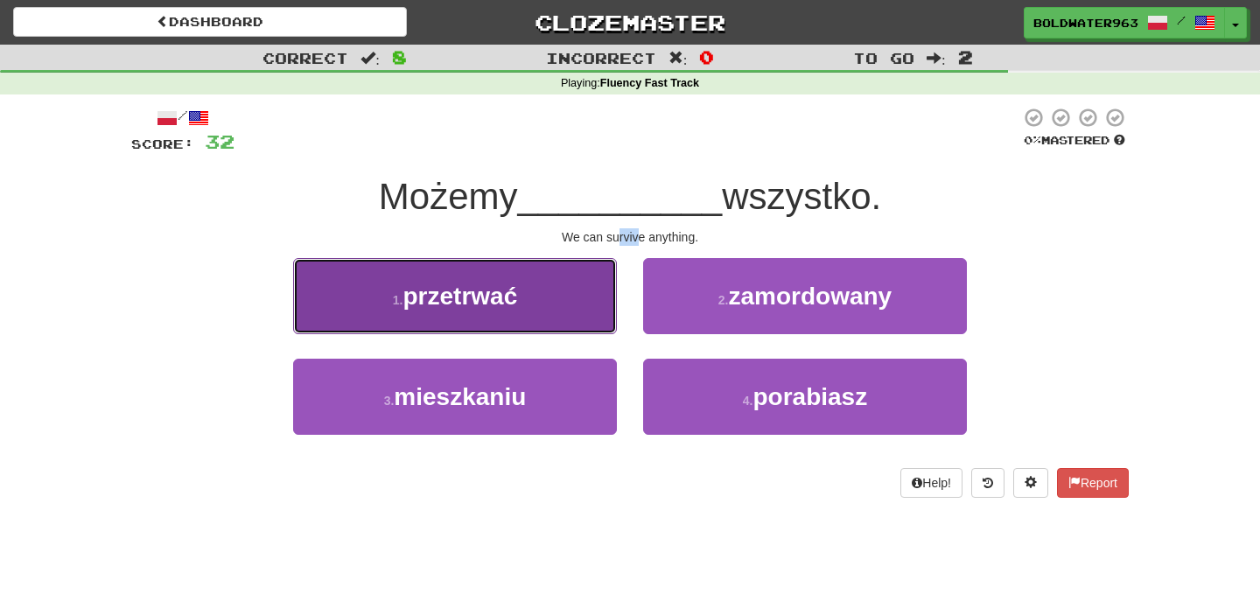
click at [481, 308] on span "przetrwać" at bounding box center [459, 296] width 115 height 27
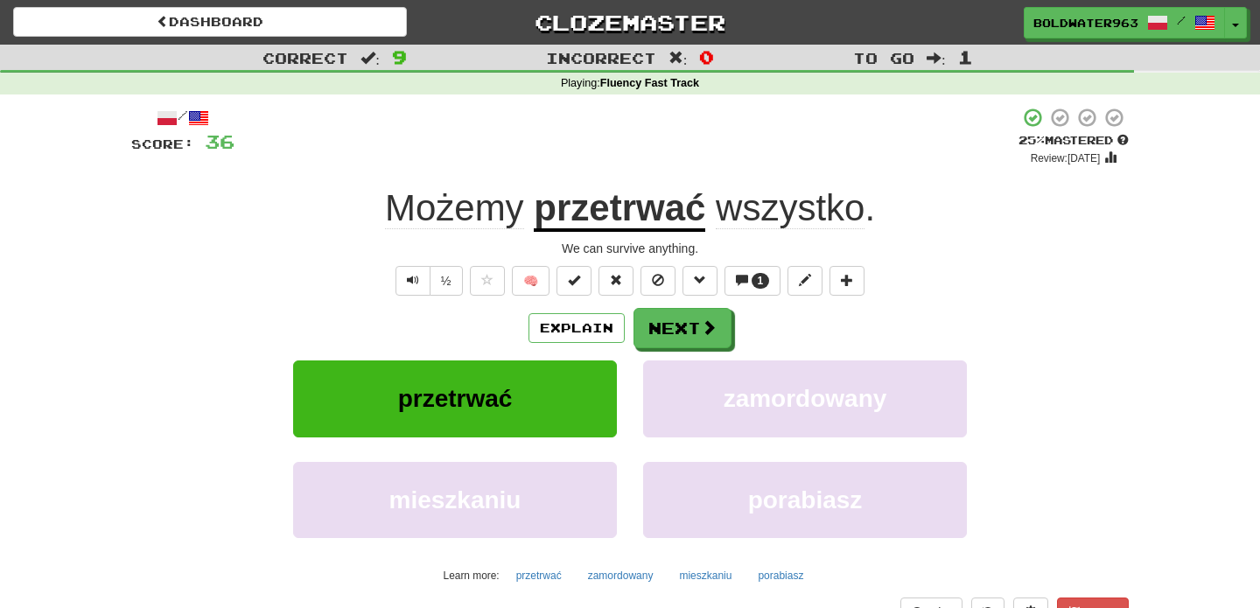
click at [713, 251] on div "We can survive anything." at bounding box center [629, 248] width 997 height 17
click at [676, 325] on button "Next" at bounding box center [683, 329] width 98 height 40
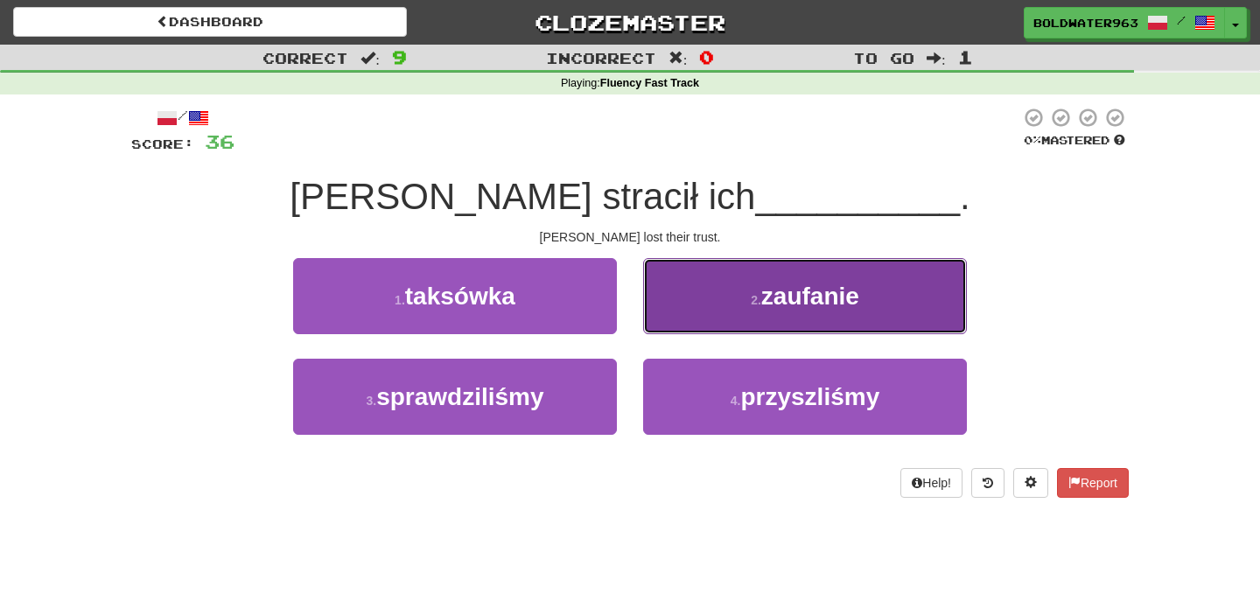
click at [723, 304] on button "2 . zaufanie" at bounding box center [805, 296] width 324 height 76
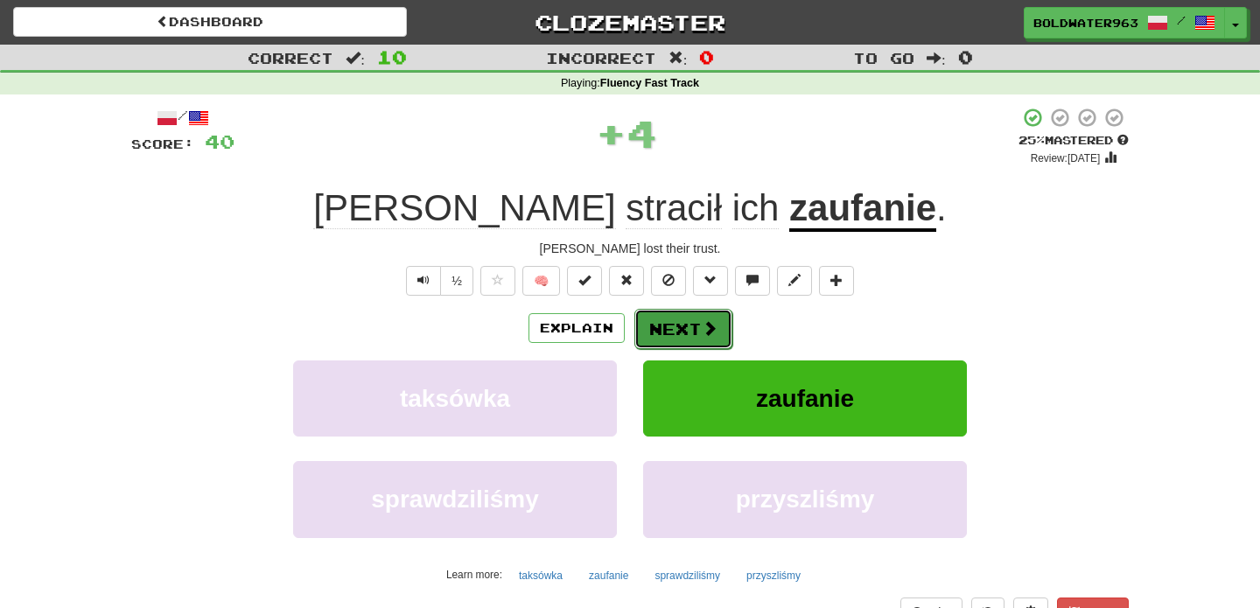
click at [696, 347] on button "Next" at bounding box center [683, 329] width 98 height 40
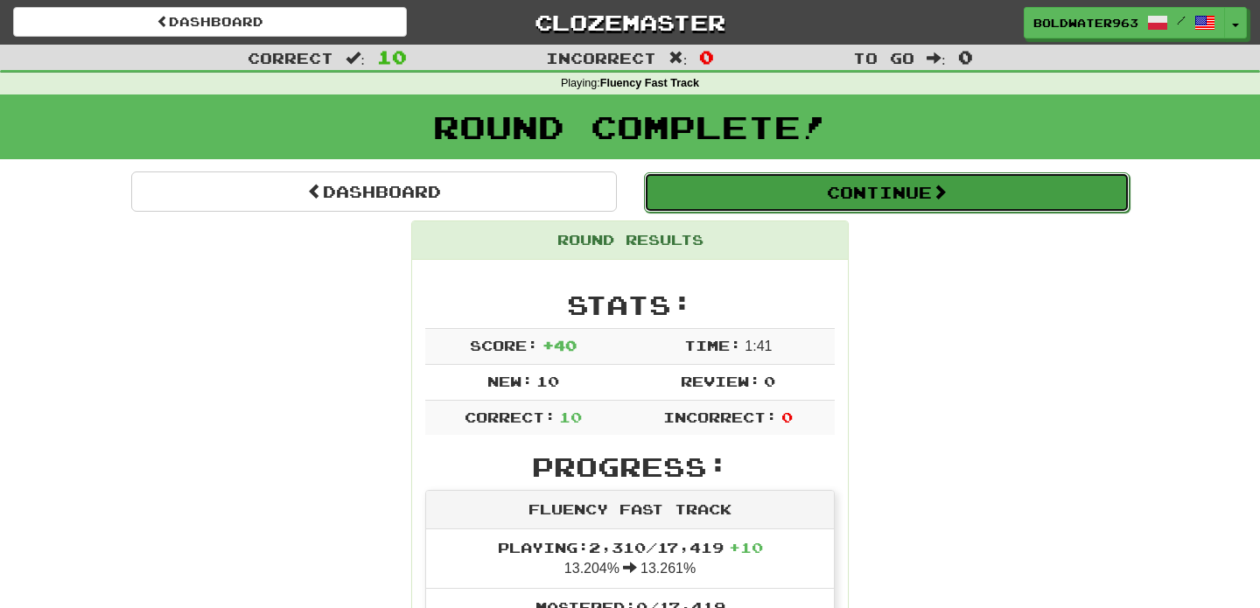
click at [707, 199] on button "Continue" at bounding box center [886, 192] width 485 height 40
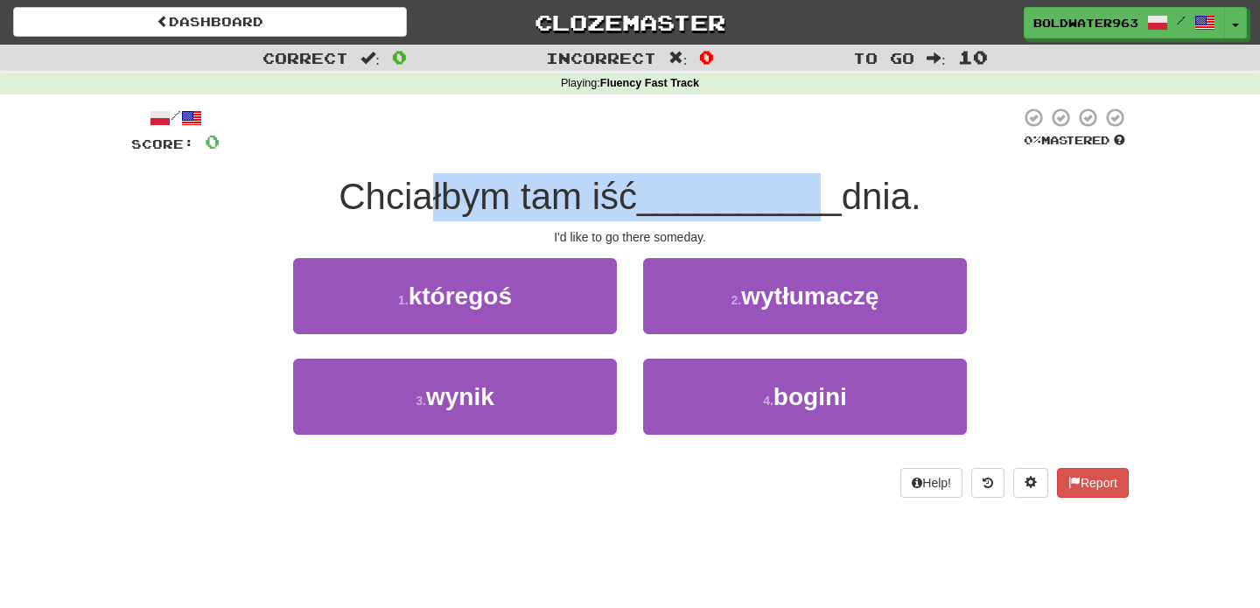
drag, startPoint x: 429, startPoint y: 201, endPoint x: 813, endPoint y: 200, distance: 384.9
click at [813, 200] on div "Chciałbym tam iść __________ dnia." at bounding box center [629, 197] width 997 height 48
click at [813, 200] on span "__________" at bounding box center [739, 196] width 205 height 41
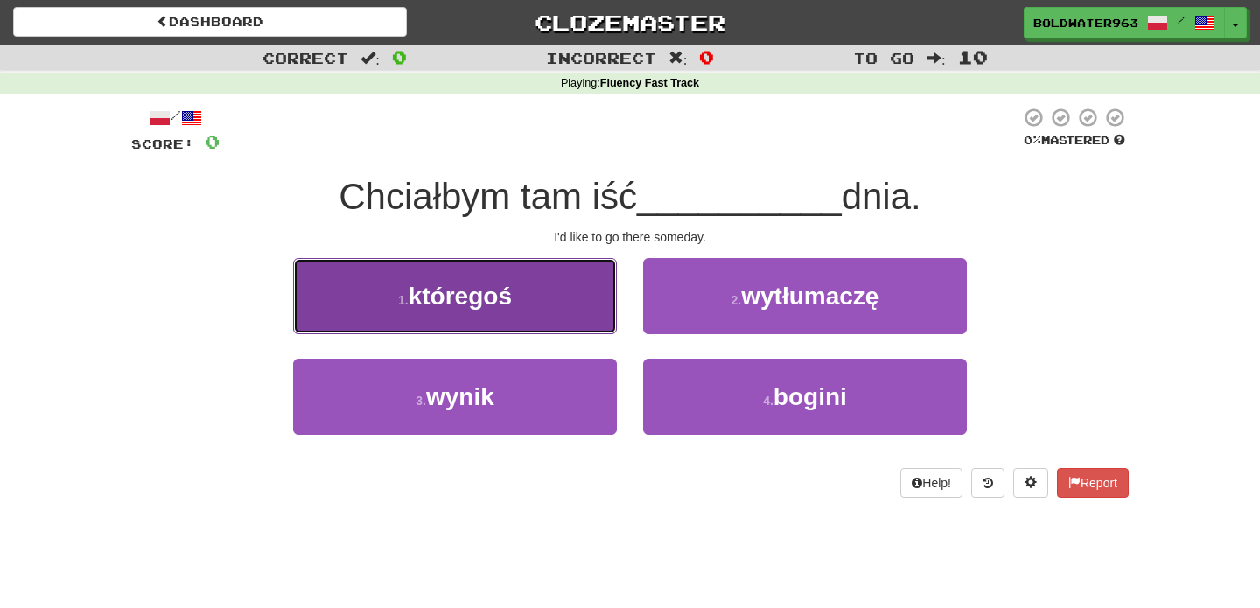
click at [565, 301] on button "1 . któregoś" at bounding box center [455, 296] width 324 height 76
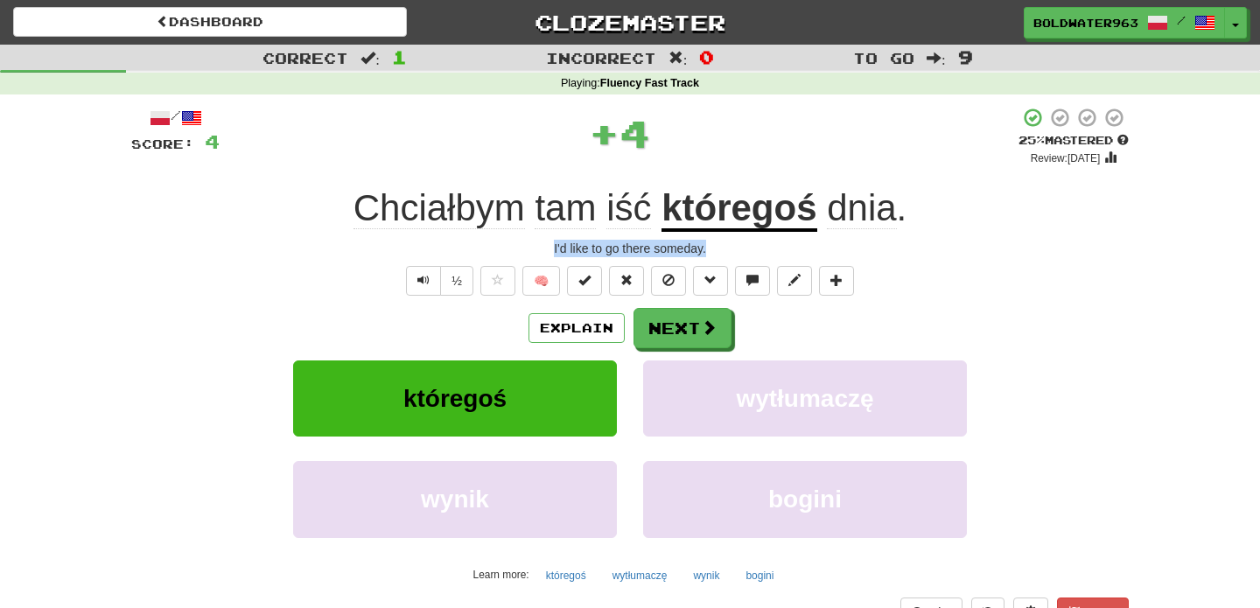
drag, startPoint x: 543, startPoint y: 247, endPoint x: 802, endPoint y: 252, distance: 259.0
click at [802, 252] on div "I'd like to go there someday." at bounding box center [629, 248] width 997 height 17
click at [682, 332] on button "Next" at bounding box center [683, 329] width 98 height 40
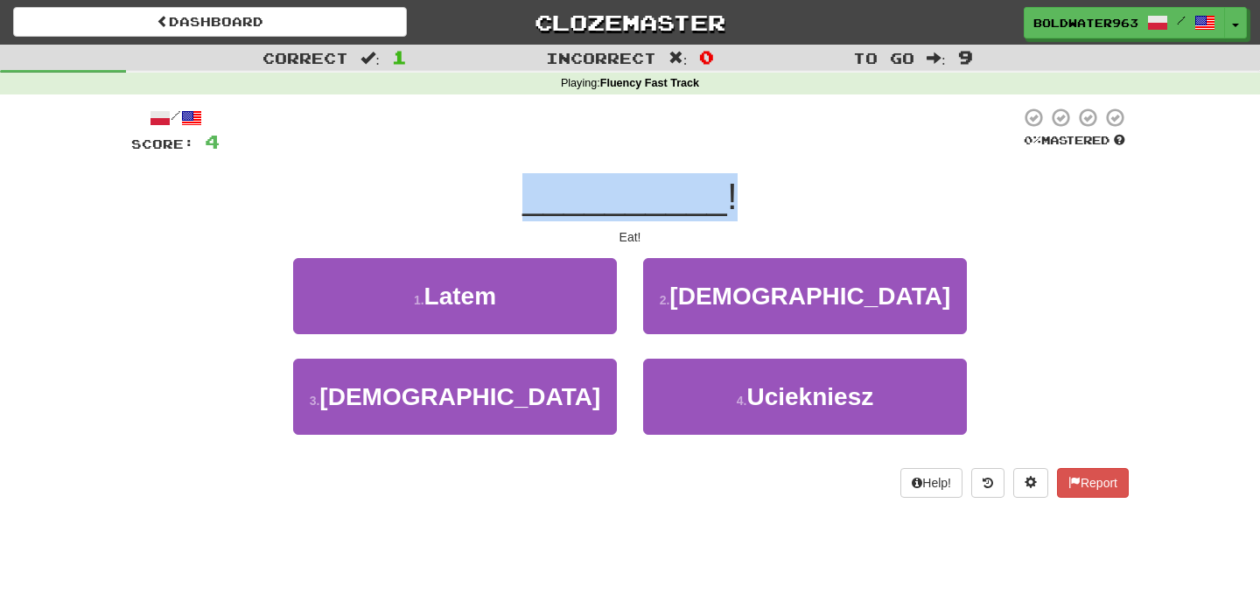
drag, startPoint x: 481, startPoint y: 202, endPoint x: 786, endPoint y: 192, distance: 305.5
click at [786, 192] on div "__________ !" at bounding box center [629, 197] width 997 height 48
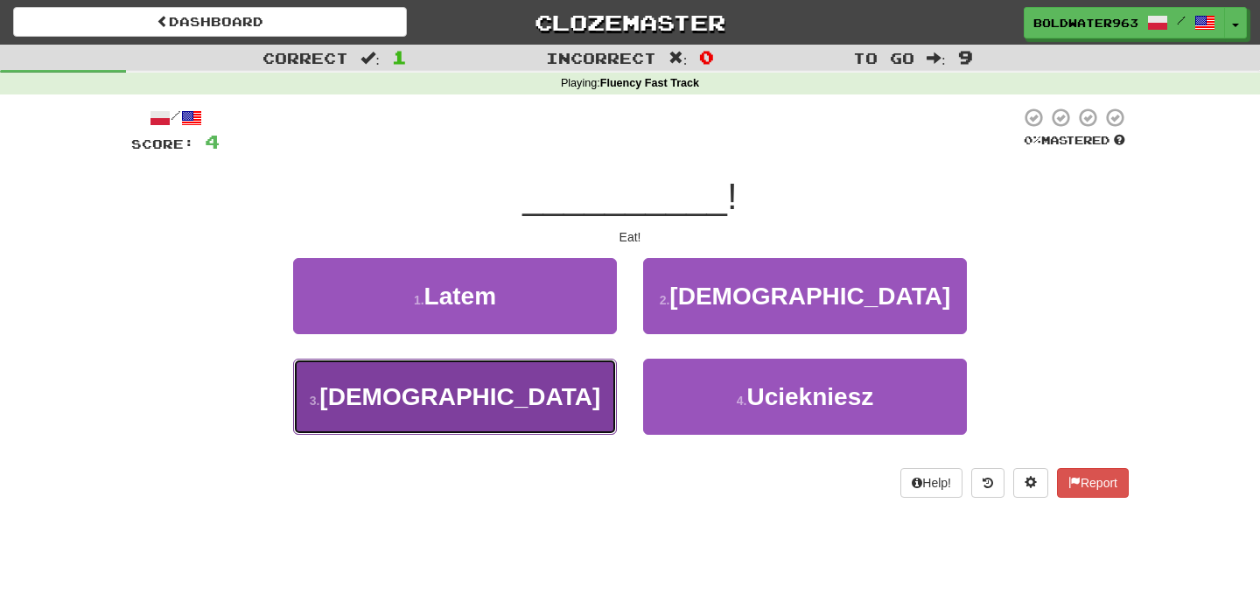
click at [483, 401] on span "Jedz" at bounding box center [459, 396] width 281 height 27
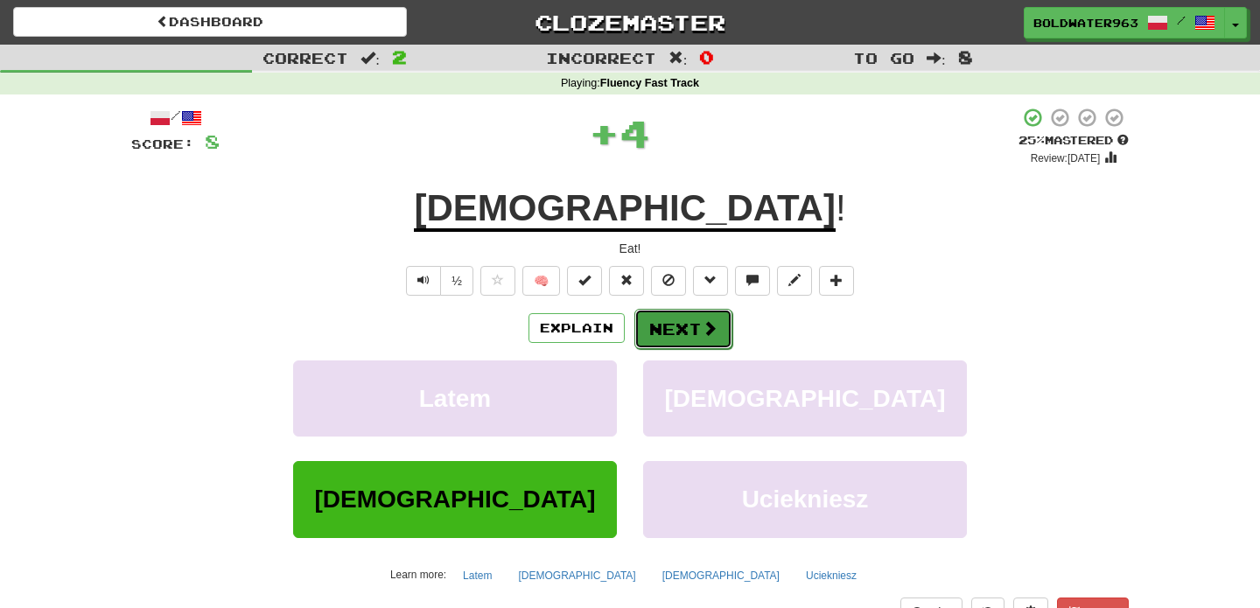
click at [685, 331] on button "Next" at bounding box center [683, 329] width 98 height 40
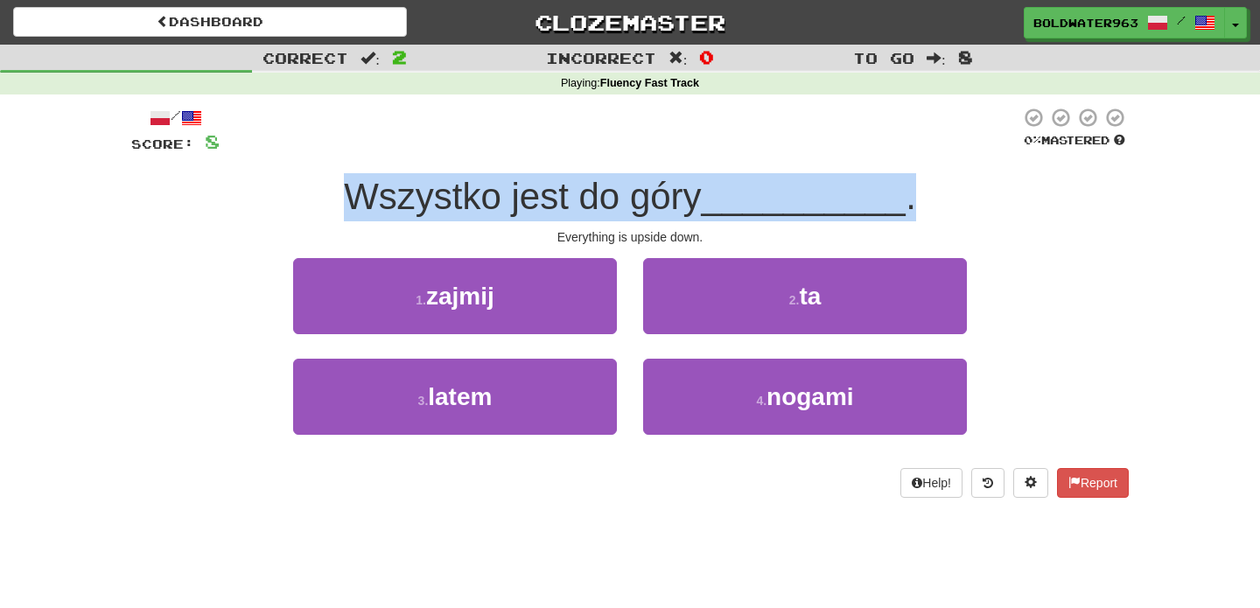
drag, startPoint x: 317, startPoint y: 192, endPoint x: 985, endPoint y: 193, distance: 668.3
click at [985, 193] on div "Wszystko jest do góry __________ ." at bounding box center [629, 197] width 997 height 48
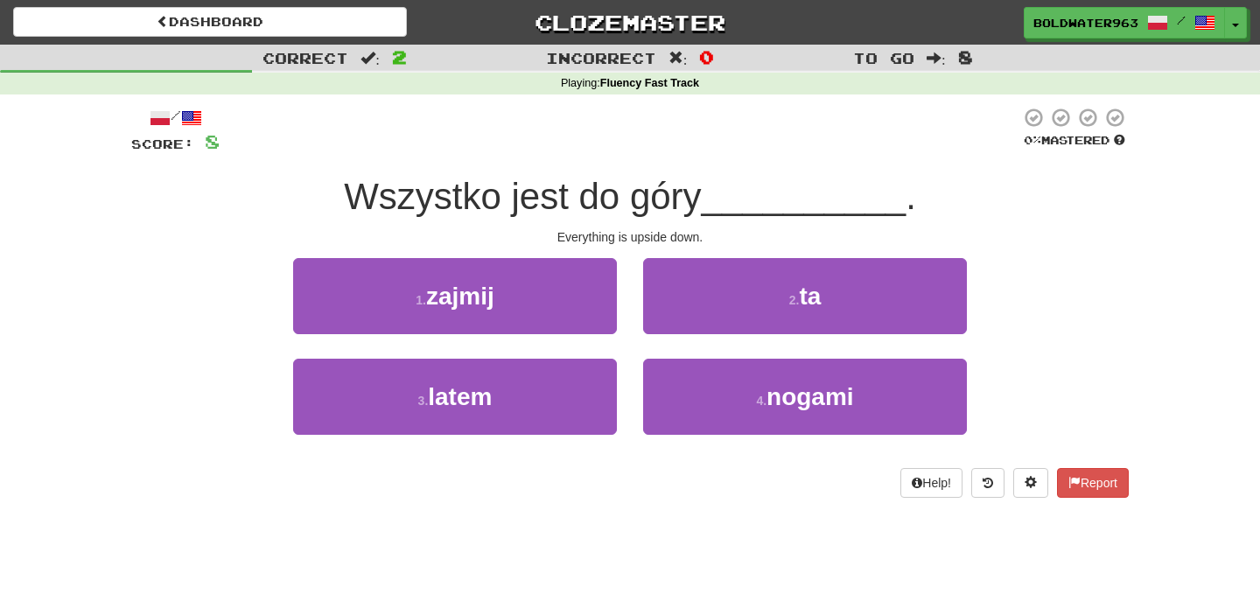
click at [932, 196] on div "Wszystko jest do góry __________ ." at bounding box center [629, 197] width 997 height 48
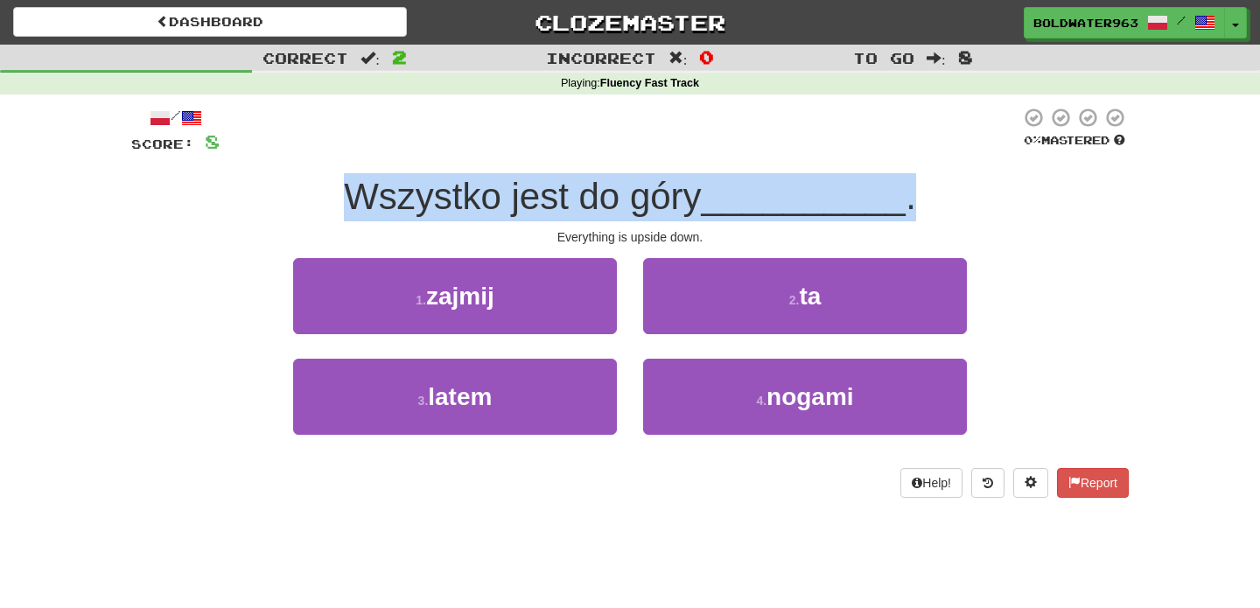
drag, startPoint x: 939, startPoint y: 194, endPoint x: 327, endPoint y: 163, distance: 612.2
click at [327, 163] on div "/ Score: 8 0 % Mastered Wszystko jest do góry __________ . Everything is upside…" at bounding box center [629, 302] width 997 height 391
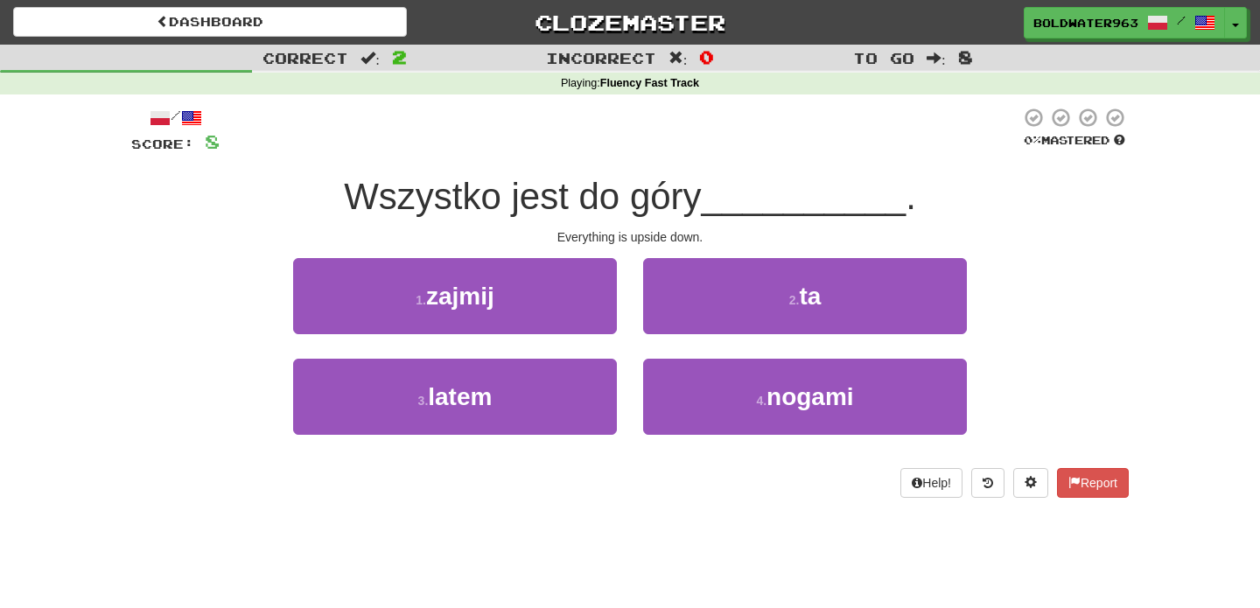
click at [297, 195] on div "Wszystko jest do góry __________ ." at bounding box center [629, 197] width 997 height 48
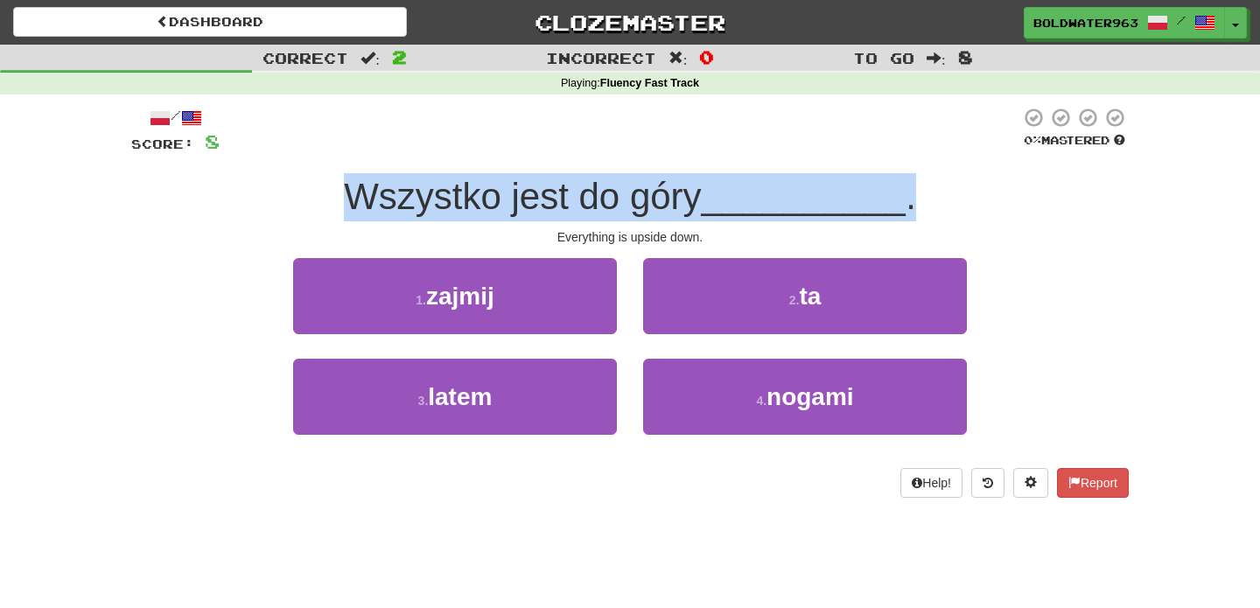
drag, startPoint x: 297, startPoint y: 195, endPoint x: 939, endPoint y: 201, distance: 642.9
click at [939, 201] on div "Wszystko jest do góry __________ ." at bounding box center [629, 197] width 997 height 48
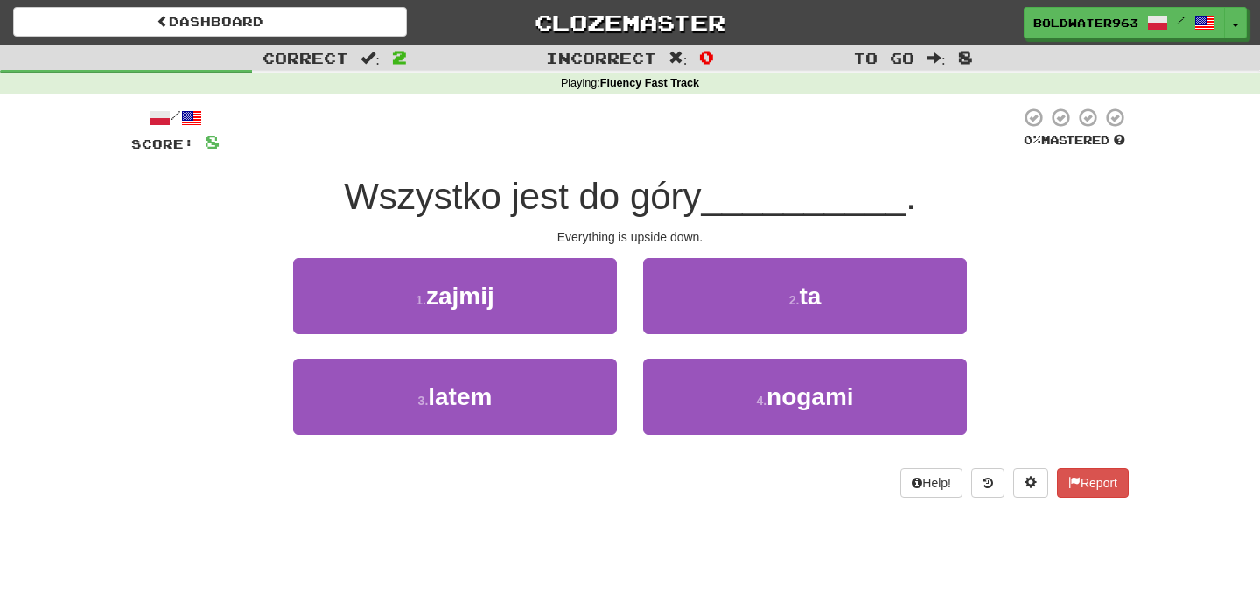
click at [690, 235] on div "Everything is upside down." at bounding box center [629, 236] width 997 height 17
drag, startPoint x: 690, startPoint y: 235, endPoint x: 569, endPoint y: 239, distance: 120.8
click at [569, 239] on div "Everything is upside down." at bounding box center [629, 236] width 997 height 17
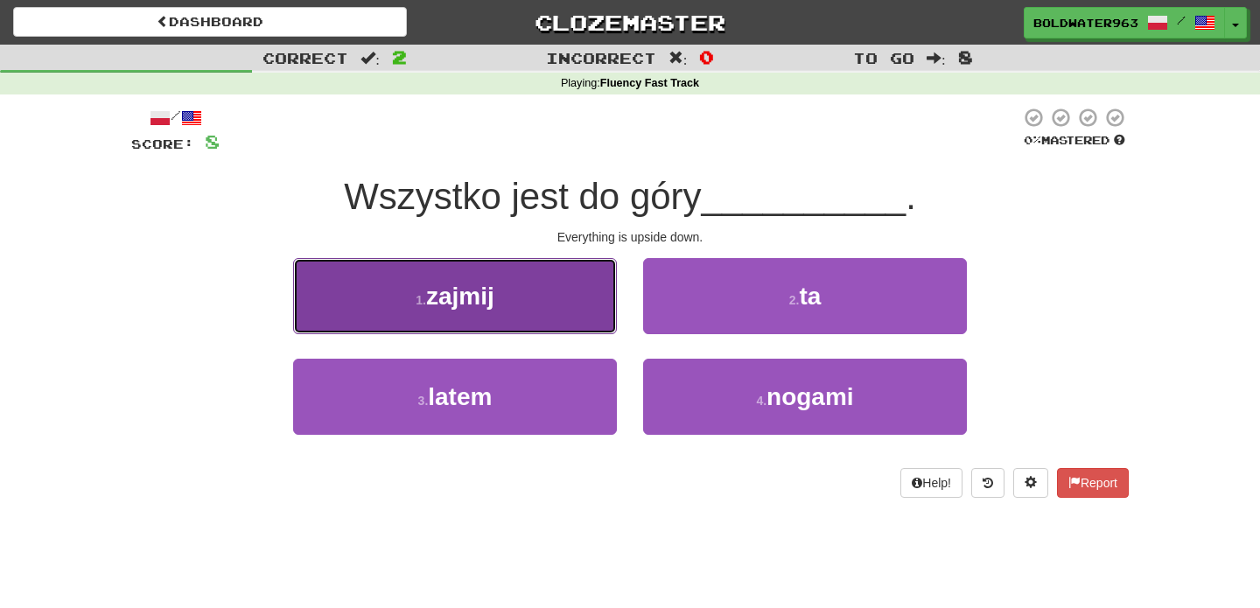
click at [529, 298] on button "1 . zajmij" at bounding box center [455, 296] width 324 height 76
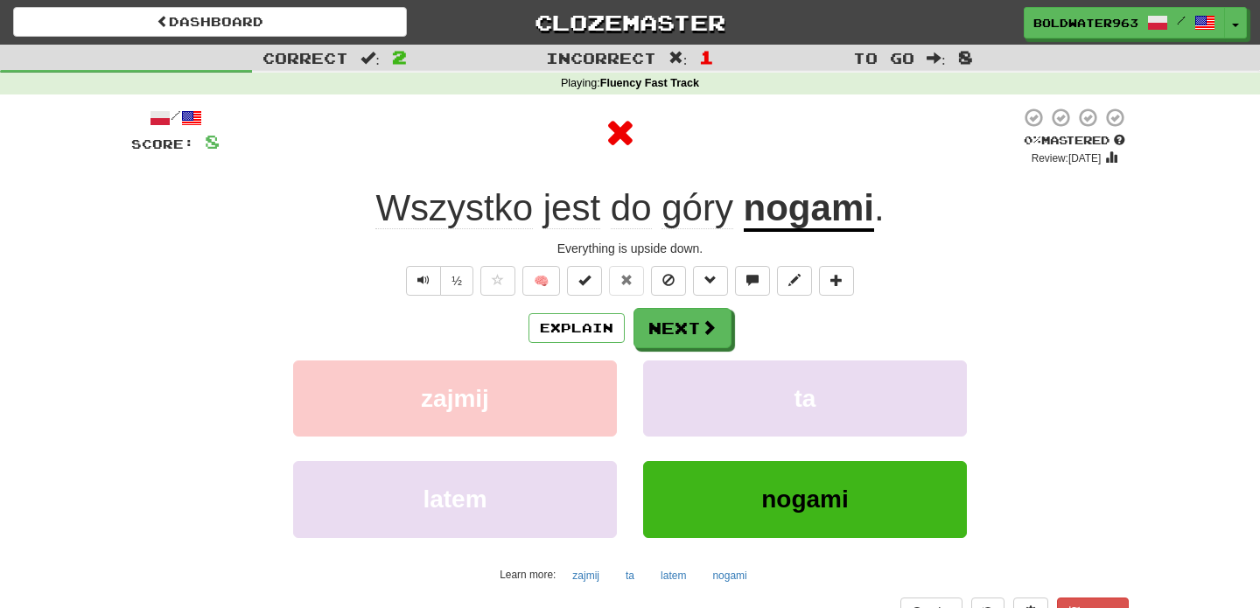
click at [810, 215] on u "nogami" at bounding box center [809, 209] width 130 height 45
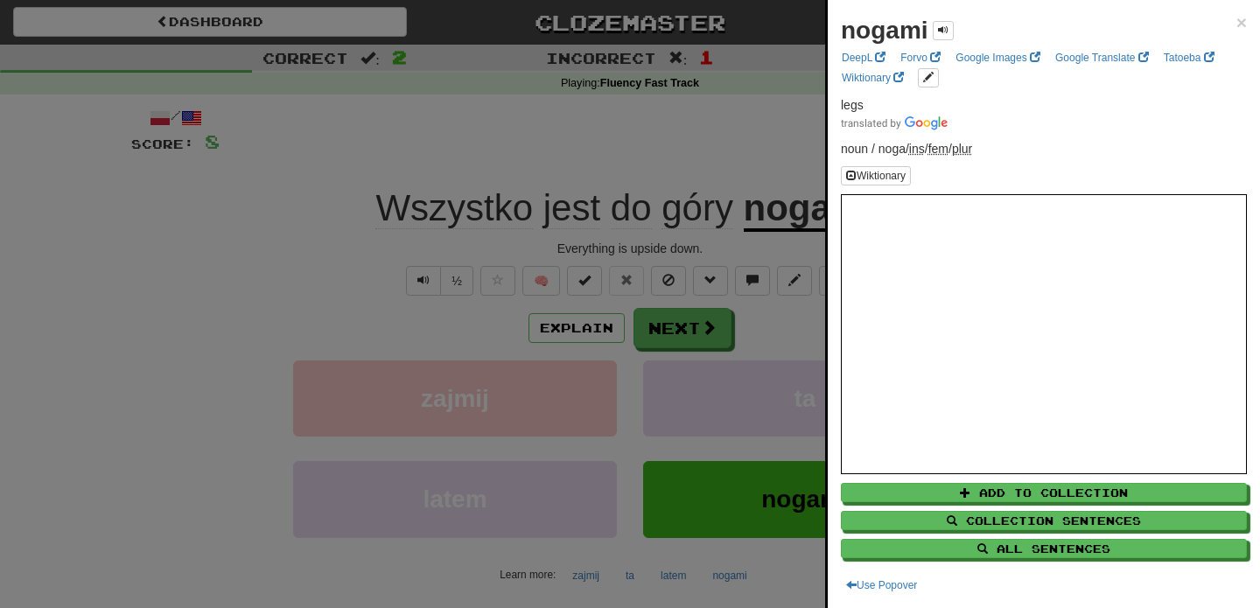
click at [702, 167] on div at bounding box center [630, 304] width 1260 height 608
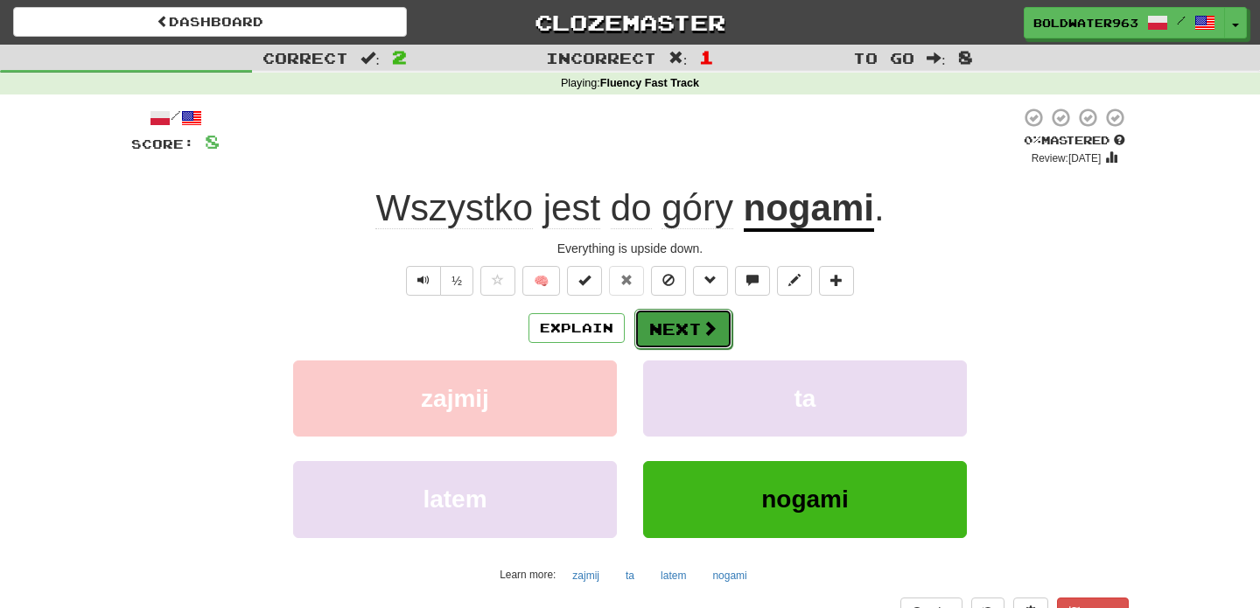
click at [667, 326] on button "Next" at bounding box center [683, 329] width 98 height 40
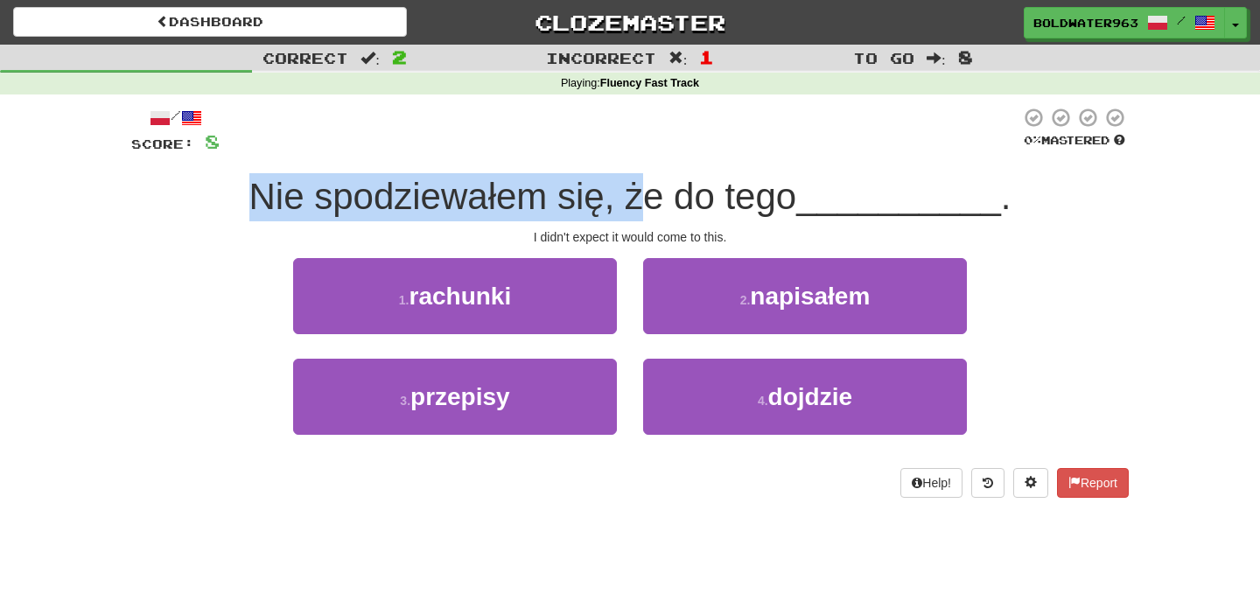
drag, startPoint x: 232, startPoint y: 200, endPoint x: 650, endPoint y: 196, distance: 418.1
click at [650, 196] on div "Nie spodziewałem się, że do tego __________ ." at bounding box center [629, 197] width 997 height 48
click at [650, 196] on span "Nie spodziewałem się, że do tego" at bounding box center [523, 196] width 548 height 41
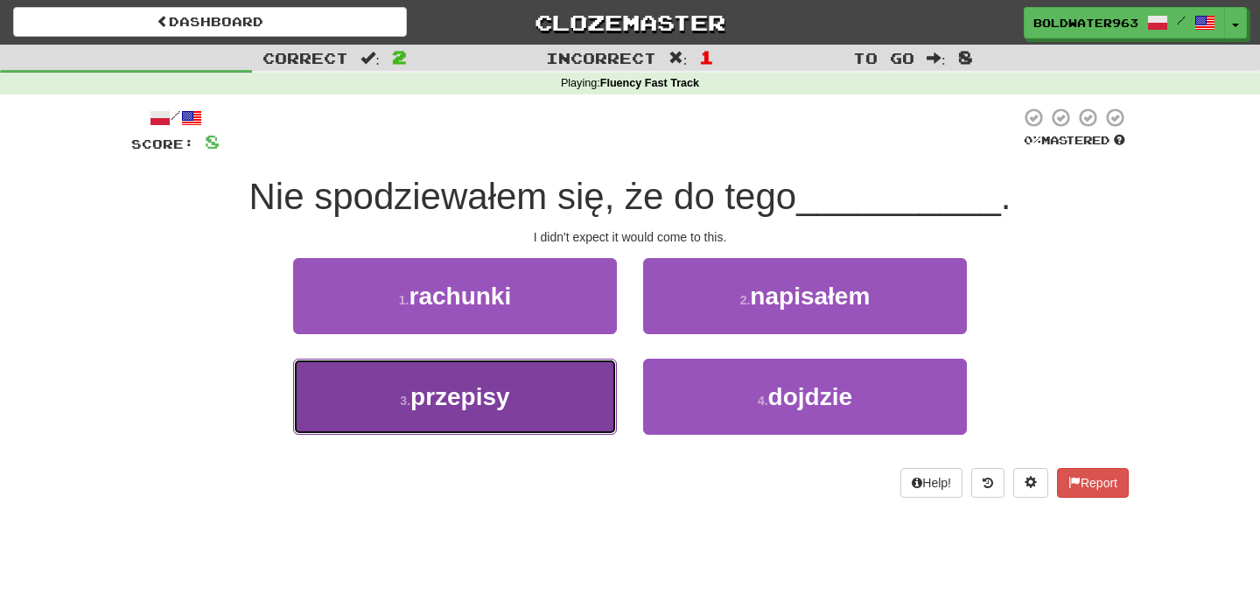
click at [549, 392] on button "3 . przepisy" at bounding box center [455, 397] width 324 height 76
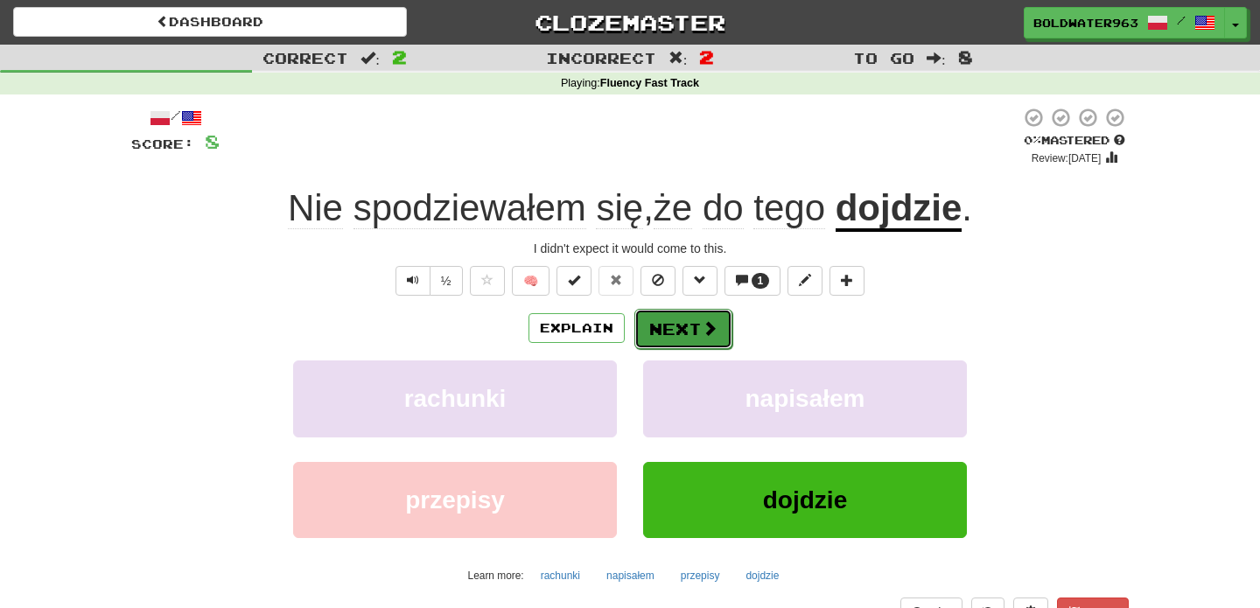
click at [708, 326] on span at bounding box center [710, 328] width 16 height 16
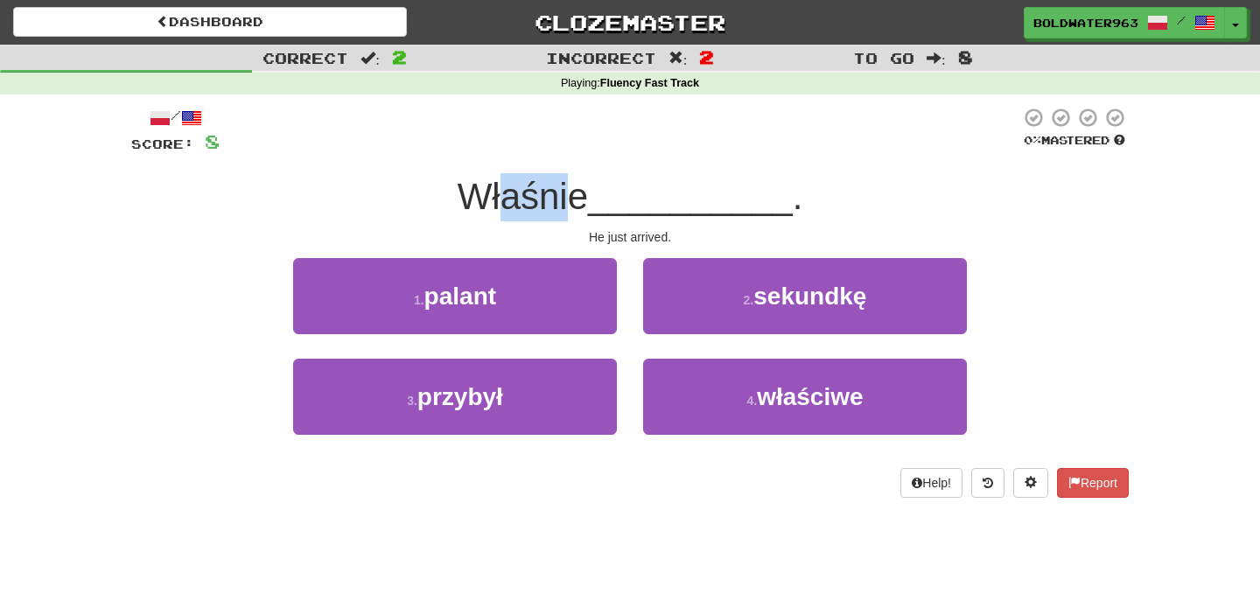
drag, startPoint x: 512, startPoint y: 199, endPoint x: 576, endPoint y: 199, distance: 63.9
click at [576, 199] on span "Właśnie" at bounding box center [522, 196] width 130 height 41
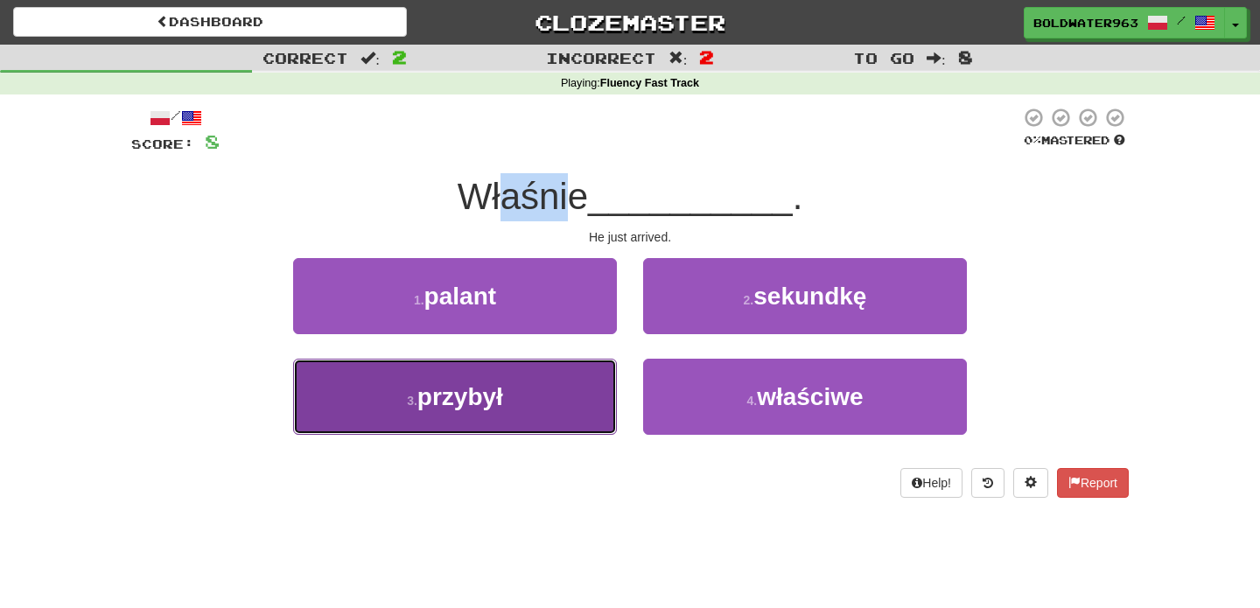
click at [547, 394] on button "3 . przybył" at bounding box center [455, 397] width 324 height 76
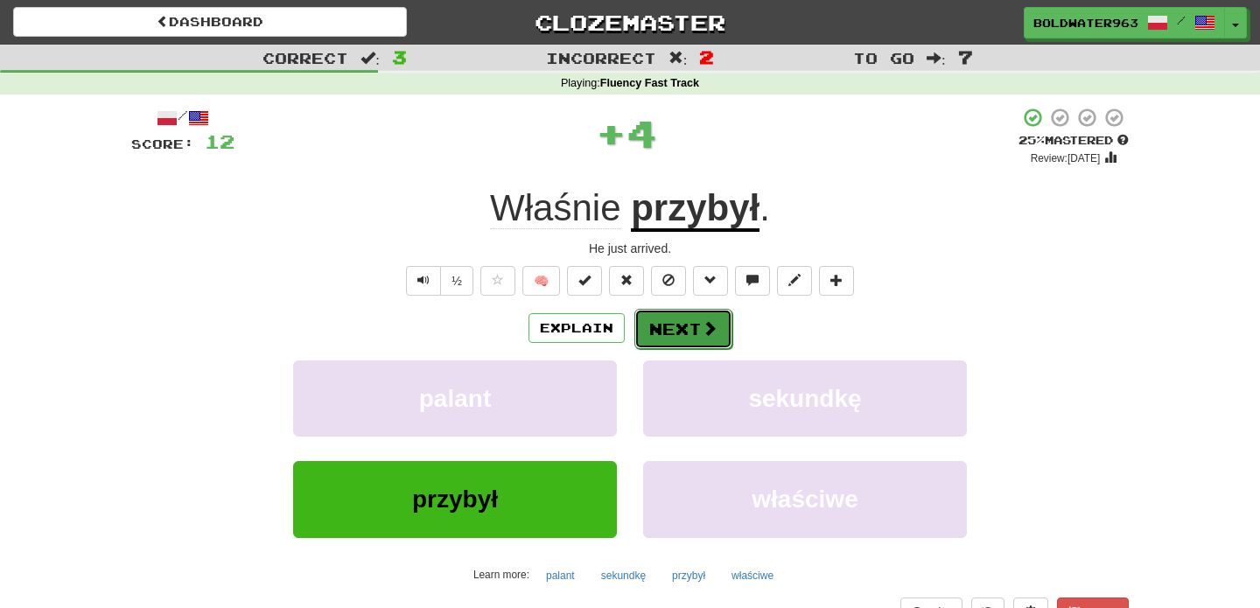
click at [675, 332] on button "Next" at bounding box center [683, 329] width 98 height 40
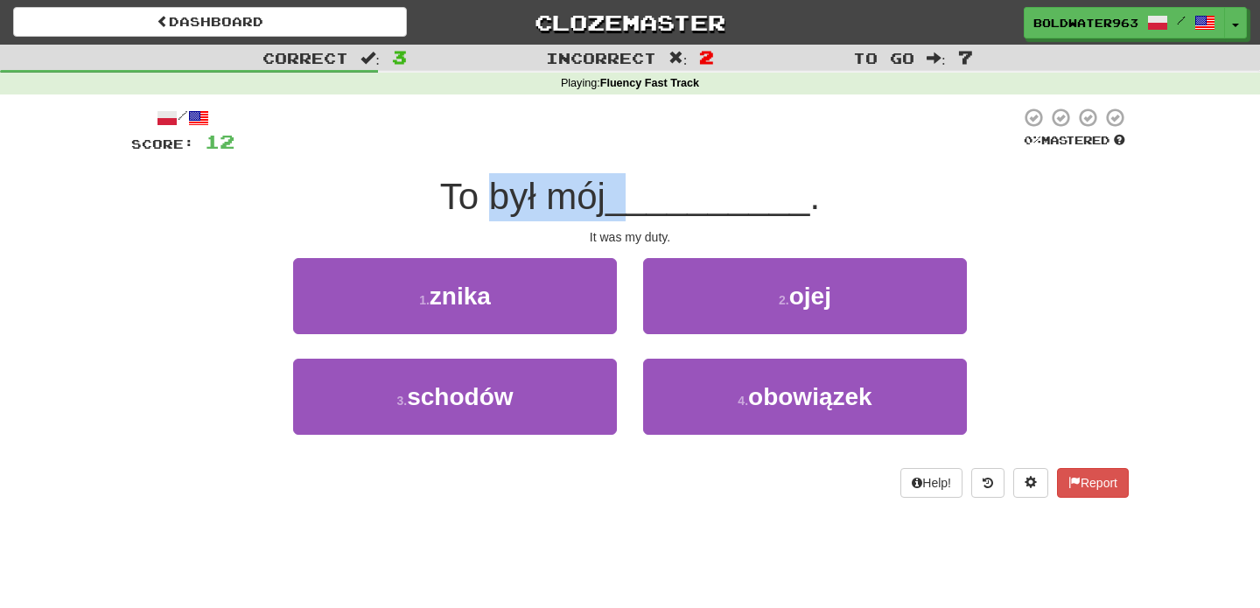
drag, startPoint x: 499, startPoint y: 192, endPoint x: 641, endPoint y: 195, distance: 142.6
click at [641, 195] on div "To był mój __________ ." at bounding box center [629, 197] width 997 height 48
click at [621, 348] on div "1 . znika" at bounding box center [455, 308] width 350 height 101
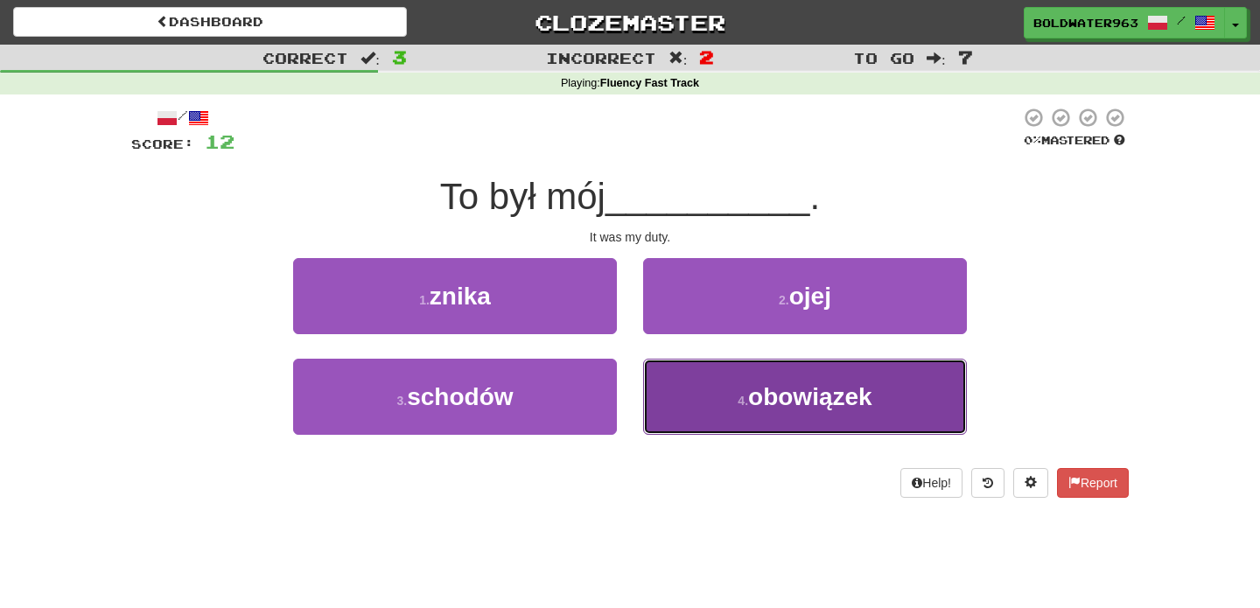
click at [697, 406] on button "4 . obowiązek" at bounding box center [805, 397] width 324 height 76
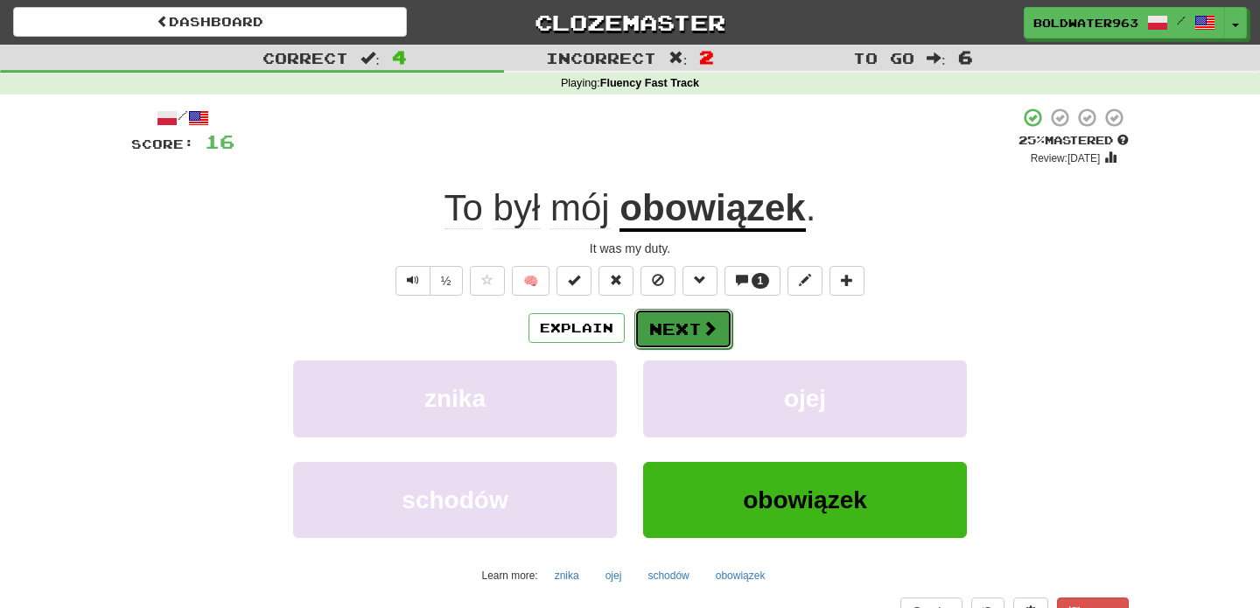
click at [698, 336] on button "Next" at bounding box center [683, 329] width 98 height 40
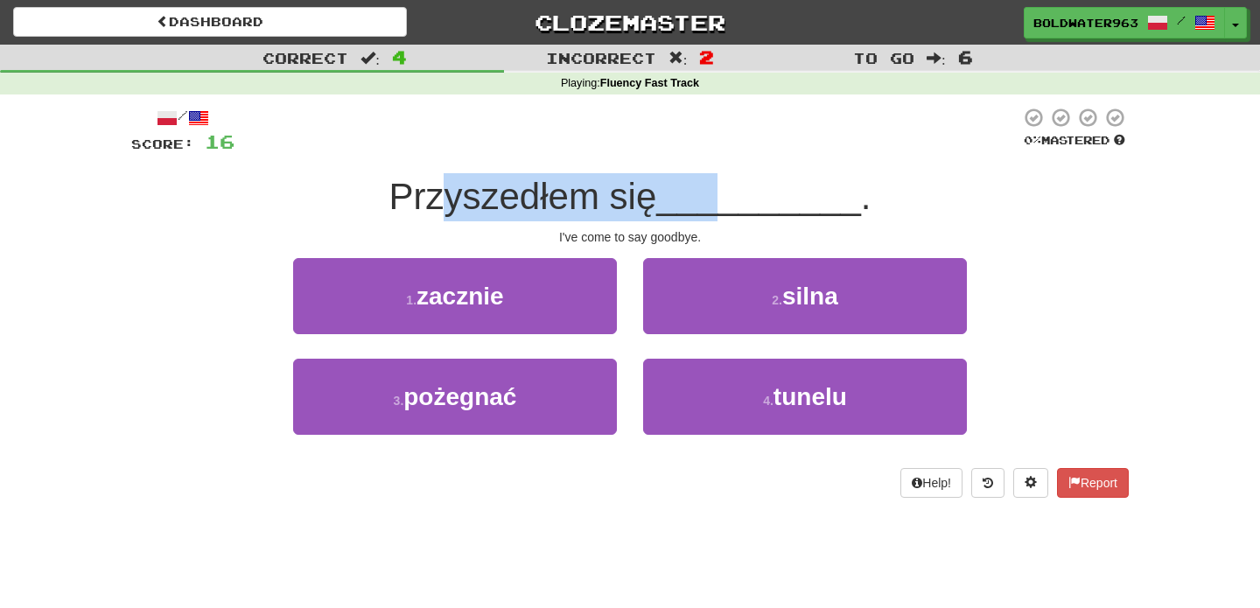
drag, startPoint x: 448, startPoint y: 207, endPoint x: 730, endPoint y: 212, distance: 281.7
click at [730, 212] on div "Przyszedłem się __________ ." at bounding box center [629, 197] width 997 height 48
click at [730, 212] on span "__________" at bounding box center [758, 196] width 205 height 41
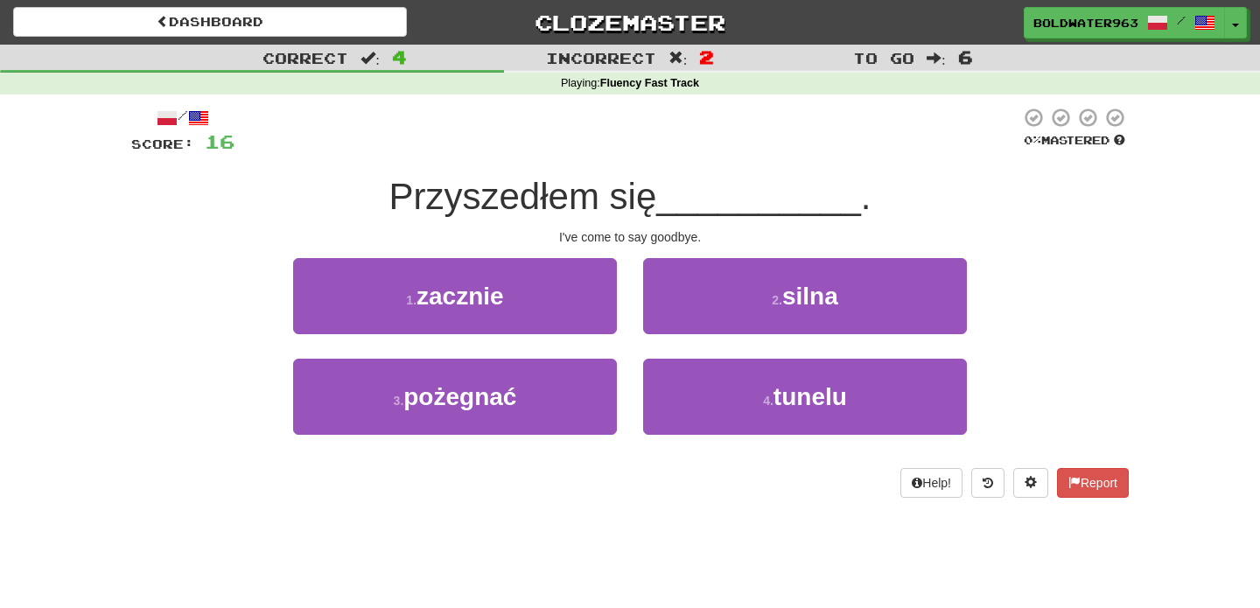
click at [628, 349] on div "1 . zacznie" at bounding box center [455, 308] width 350 height 101
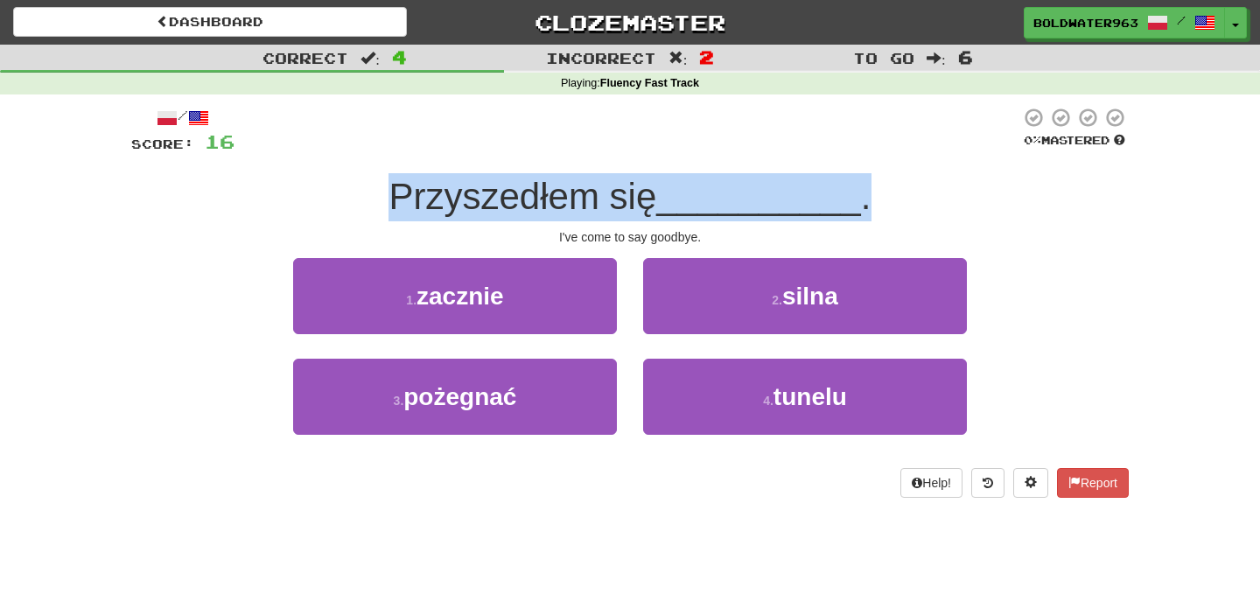
drag, startPoint x: 403, startPoint y: 195, endPoint x: 924, endPoint y: 194, distance: 520.5
click at [924, 194] on div "Przyszedłem się __________ ." at bounding box center [629, 197] width 997 height 48
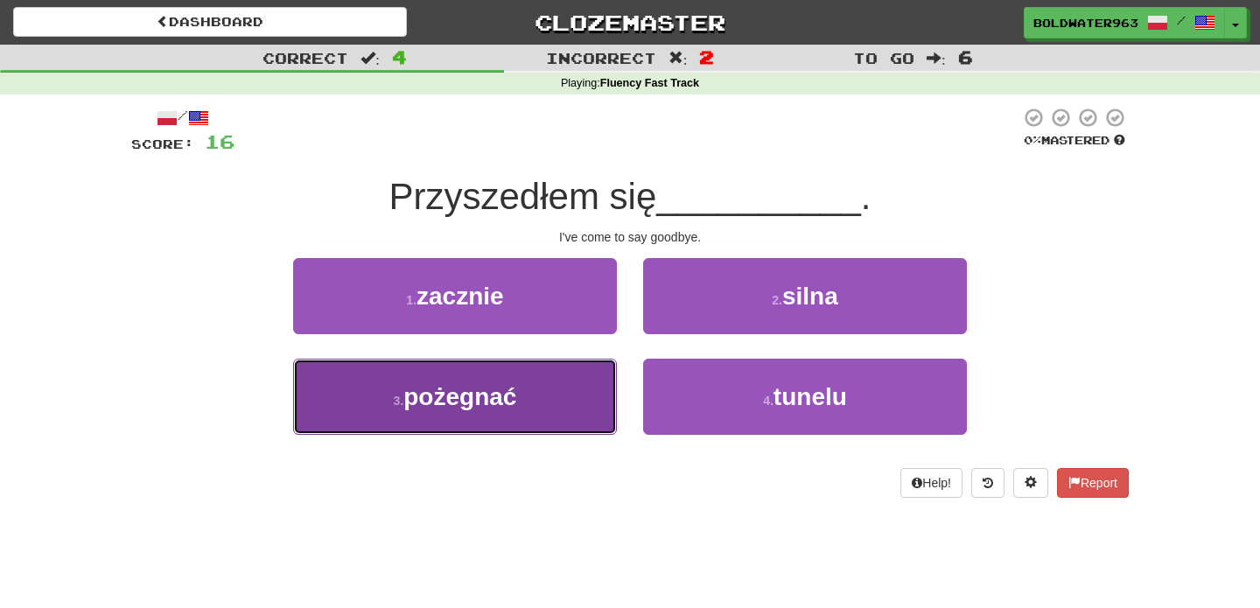
click at [555, 405] on button "3 . pożegnać" at bounding box center [455, 397] width 324 height 76
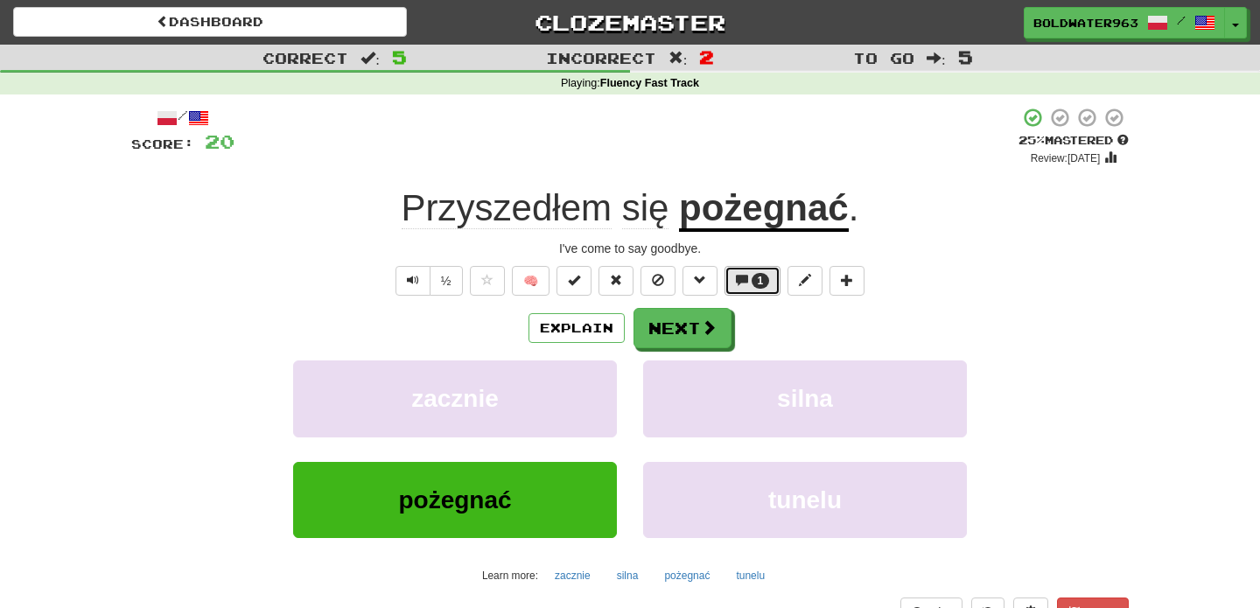
click at [759, 283] on span "1" at bounding box center [760, 281] width 6 height 12
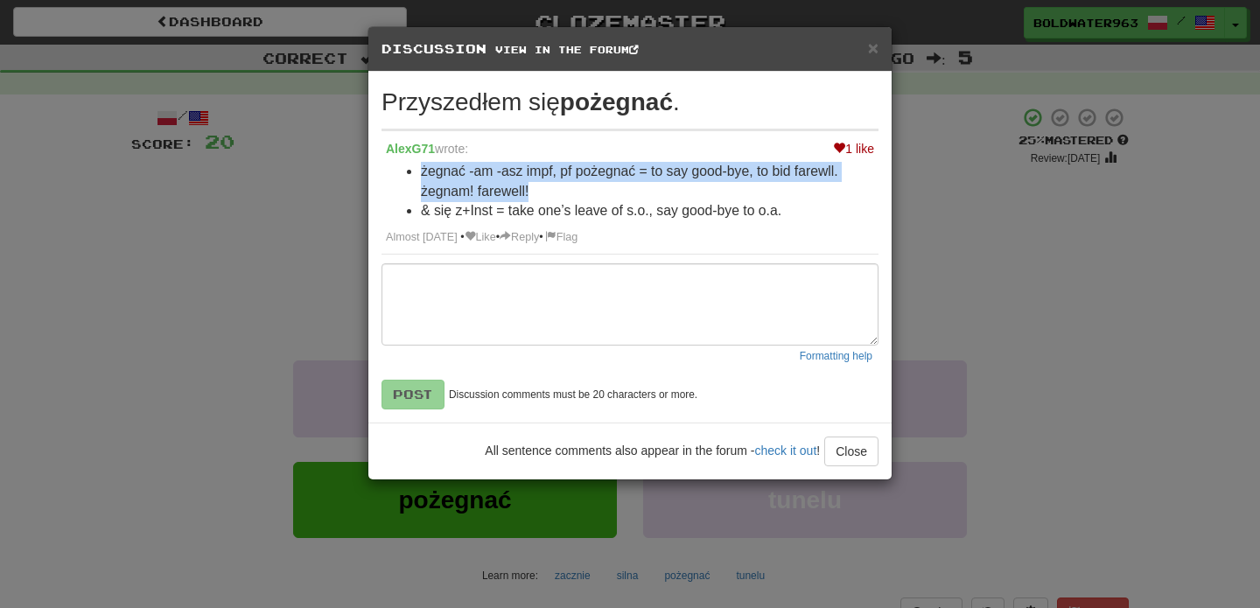
drag, startPoint x: 422, startPoint y: 172, endPoint x: 527, endPoint y: 187, distance: 106.0
click at [527, 187] on li "żegnać ‑am ‑asz impf, pf pożegnać = to say good‑bye, to bid farewll. żegnam! fa…" at bounding box center [647, 181] width 453 height 39
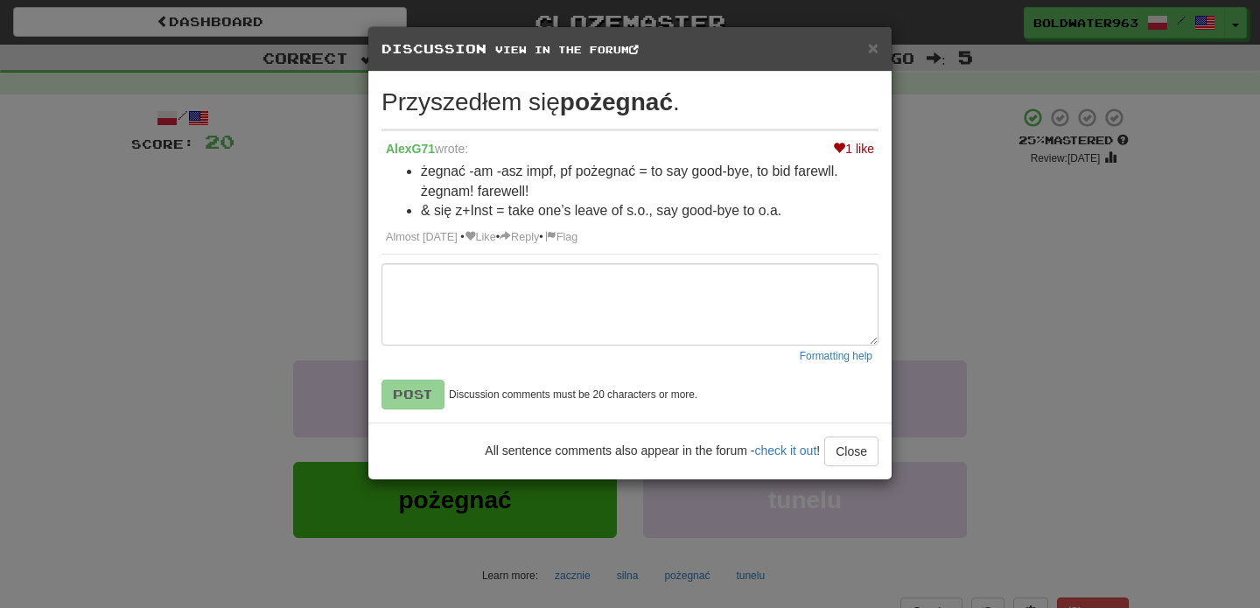
click at [499, 176] on li "żegnać ‑am ‑asz impf, pf pożegnać = to say good‑bye, to bid farewll. żegnam! fa…" at bounding box center [647, 181] width 453 height 39
drag, startPoint x: 519, startPoint y: 193, endPoint x: 540, endPoint y: 204, distance: 23.5
click at [540, 204] on ul "żegnać ‑am ‑asz impf, pf pożegnać = to say good‑bye, to bid farewll. żegnam! fa…" at bounding box center [630, 191] width 488 height 59
click at [875, 52] on span "×" at bounding box center [873, 48] width 10 height 20
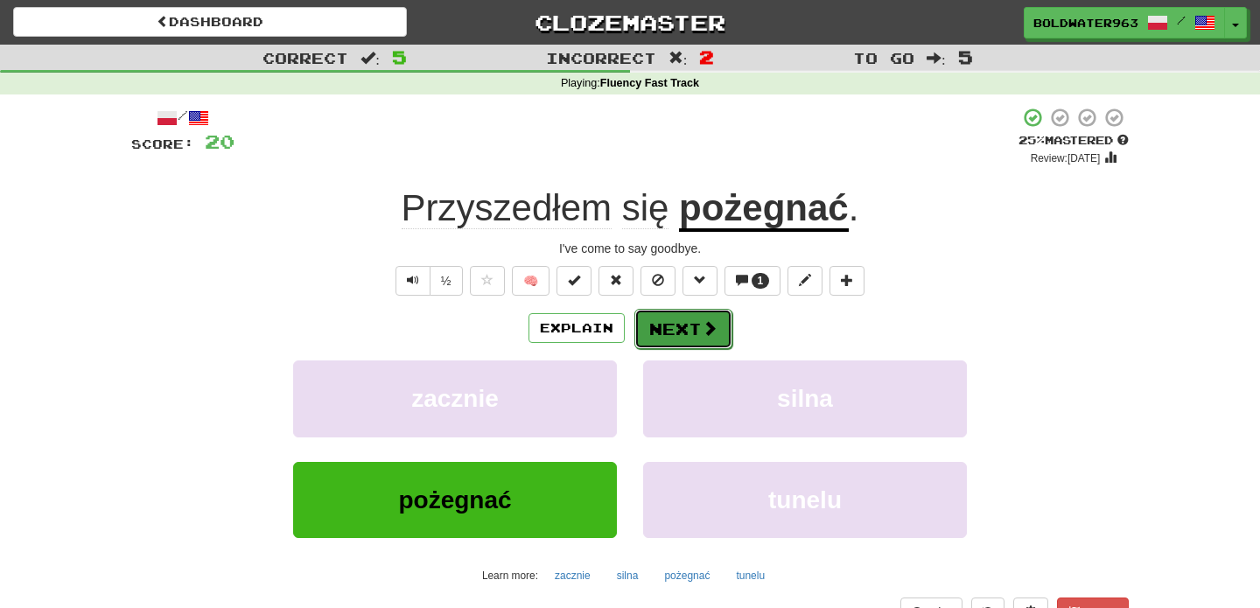
click at [667, 321] on button "Next" at bounding box center [683, 329] width 98 height 40
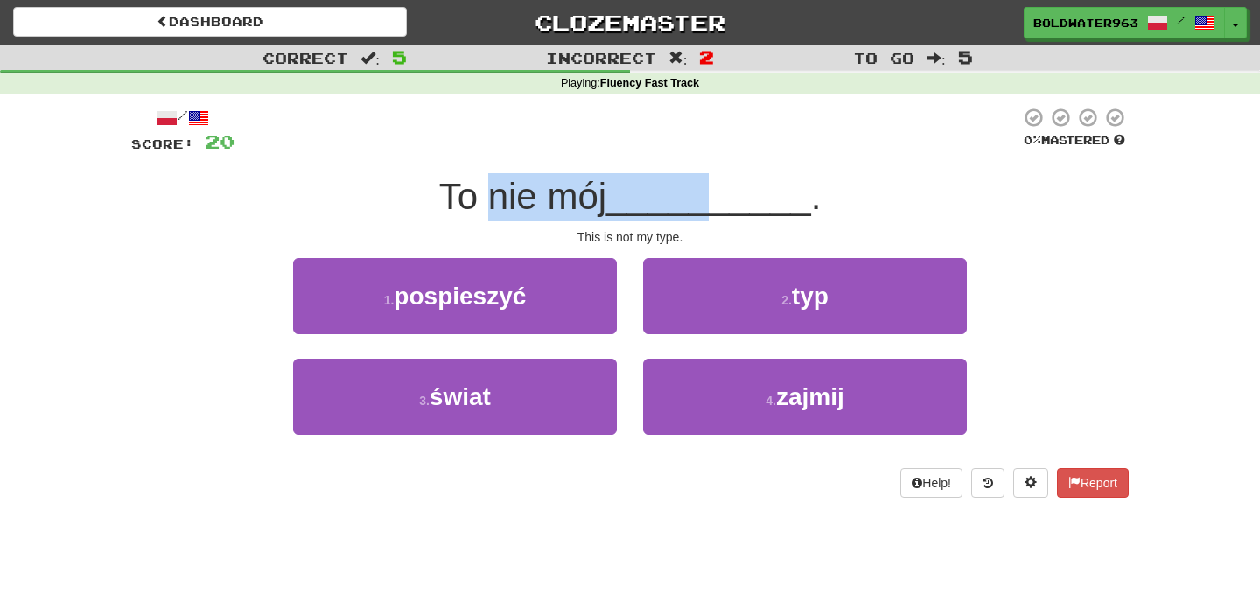
drag, startPoint x: 501, startPoint y: 193, endPoint x: 704, endPoint y: 195, distance: 202.9
click at [704, 195] on div "To nie mój __________ ." at bounding box center [629, 197] width 997 height 48
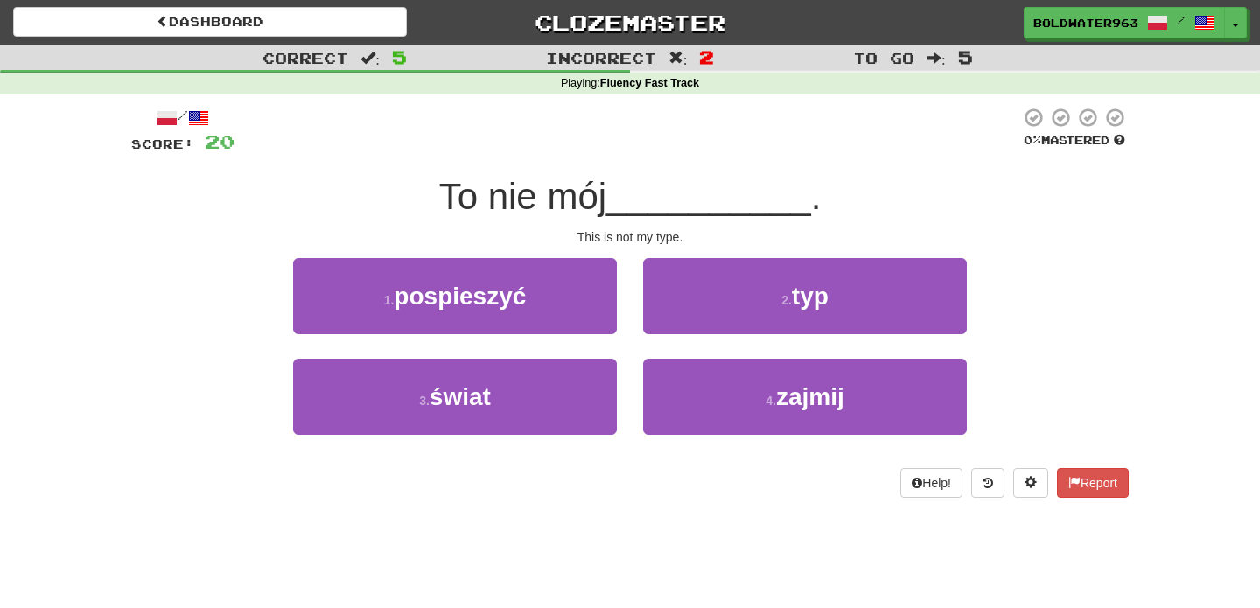
click at [592, 195] on span "To nie mój" at bounding box center [522, 196] width 167 height 41
click at [616, 341] on div "1 . pospieszyć" at bounding box center [455, 308] width 350 height 101
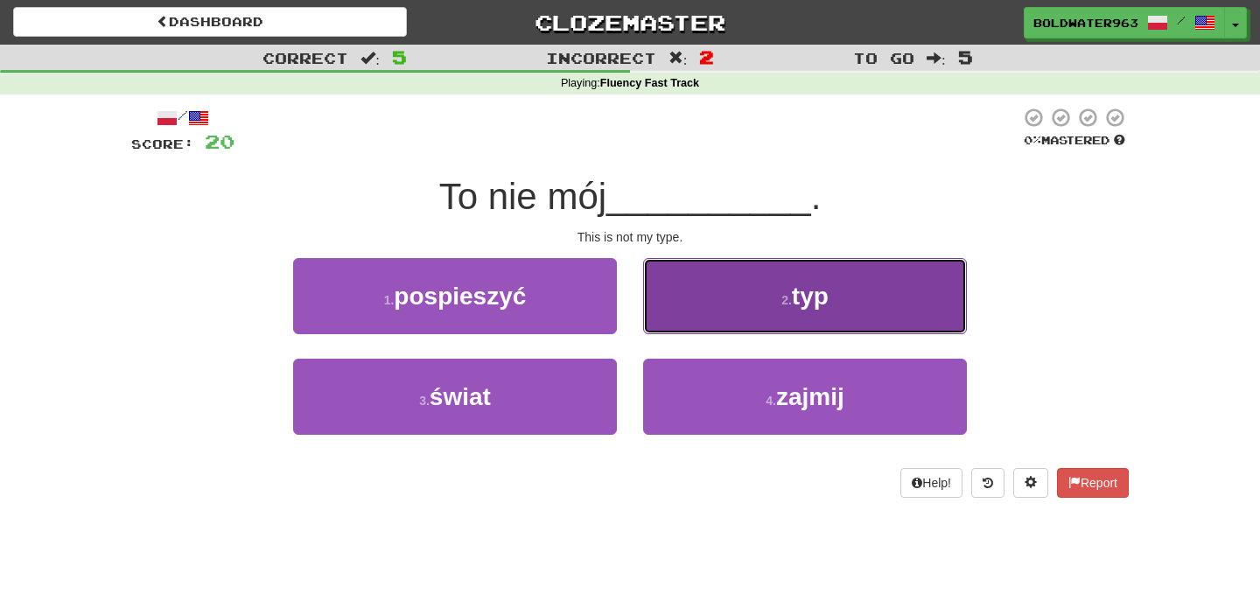
click at [700, 311] on button "2 . typ" at bounding box center [805, 296] width 324 height 76
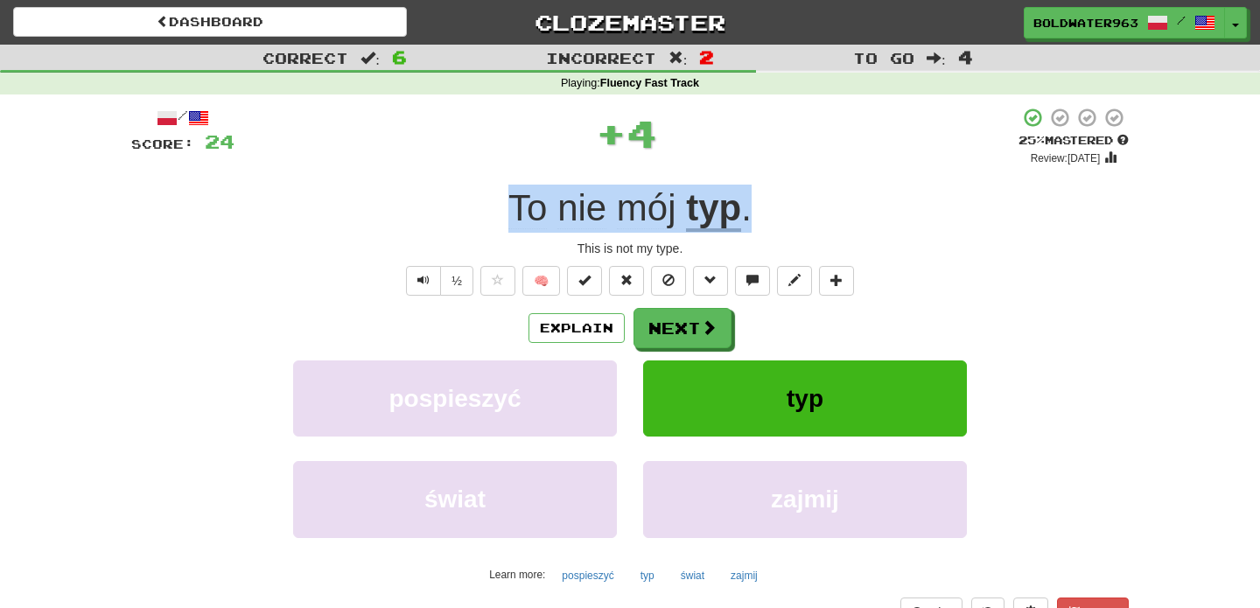
drag, startPoint x: 491, startPoint y: 210, endPoint x: 781, endPoint y: 210, distance: 290.4
click at [781, 210] on div "To nie mój typ ." at bounding box center [629, 209] width 997 height 48
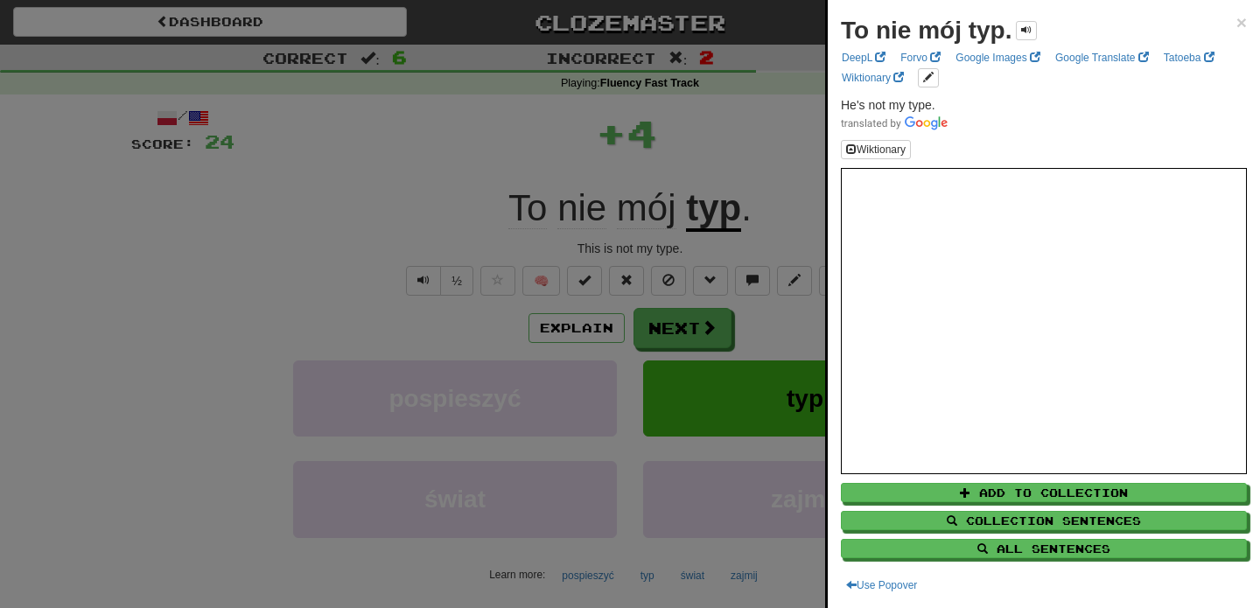
click at [773, 213] on div at bounding box center [630, 304] width 1260 height 608
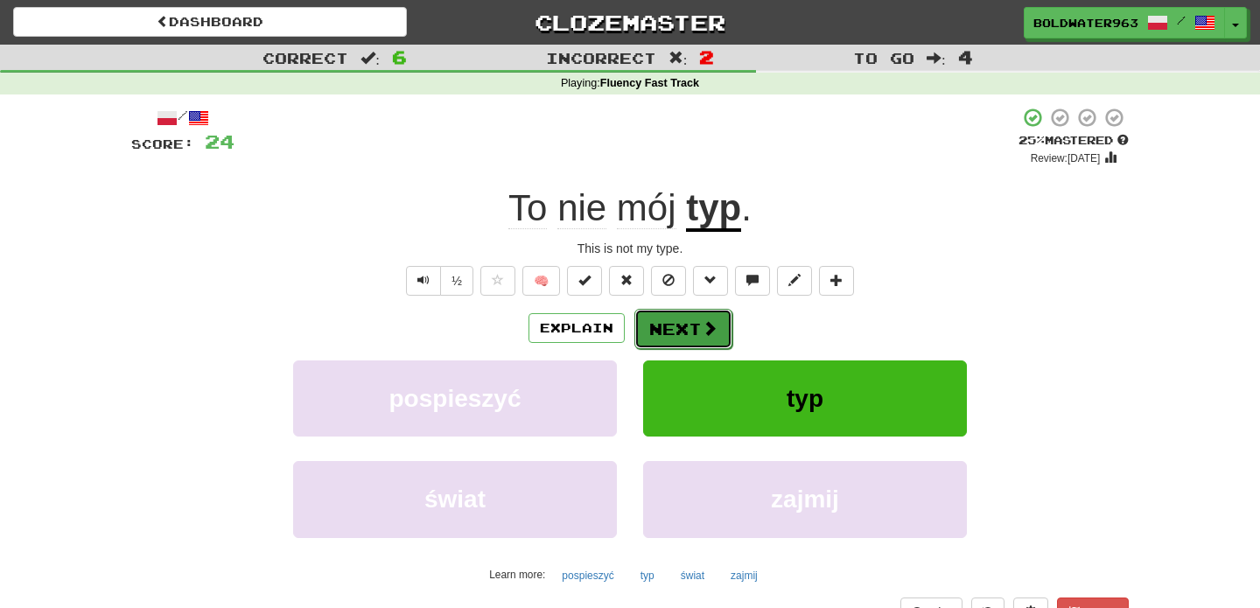
click at [686, 310] on button "Next" at bounding box center [683, 329] width 98 height 40
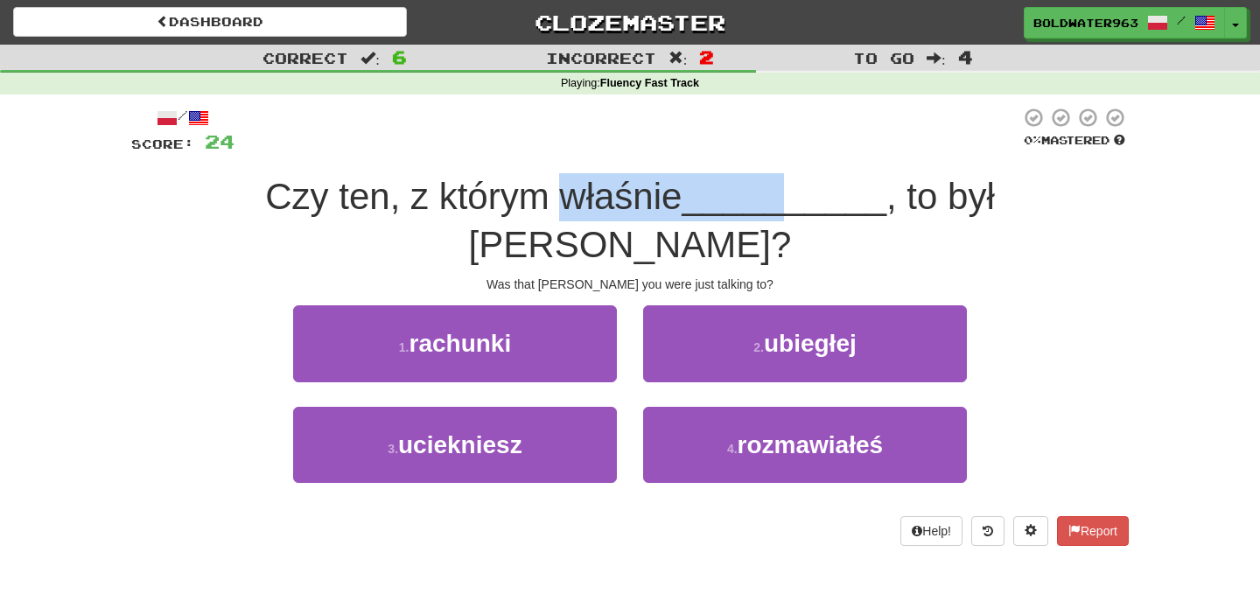
drag, startPoint x: 514, startPoint y: 195, endPoint x: 735, endPoint y: 201, distance: 220.5
click at [735, 201] on div "Czy ten, z którym właśnie __________ , to był Tom?" at bounding box center [629, 220] width 997 height 95
click at [735, 201] on span "__________" at bounding box center [783, 196] width 205 height 41
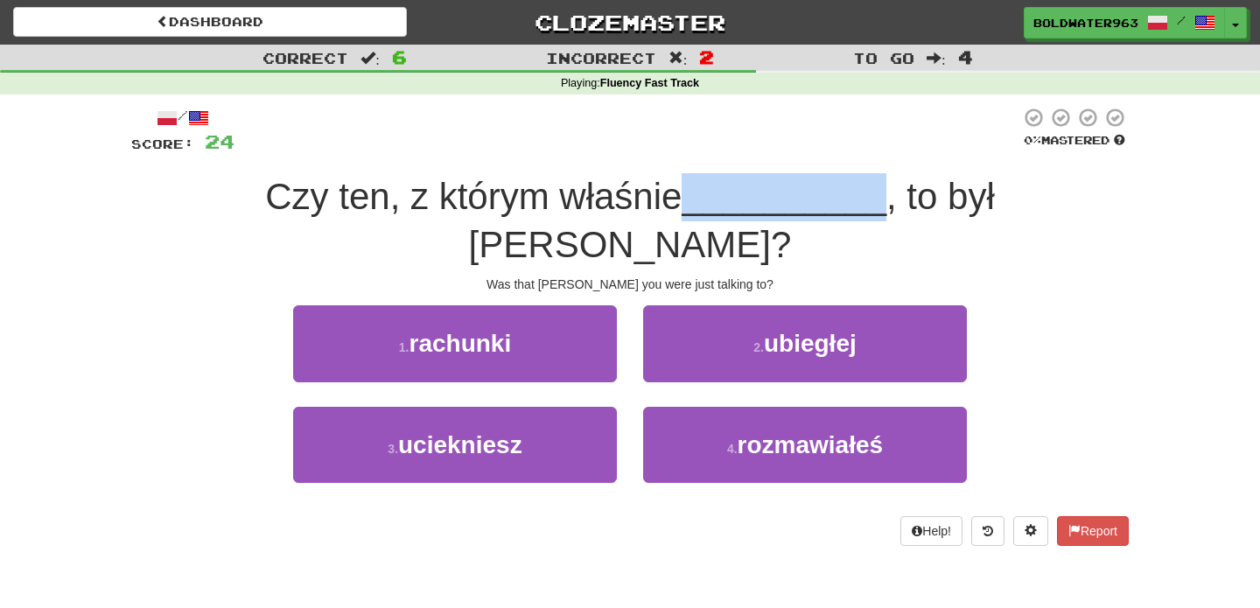
click at [735, 201] on span "__________" at bounding box center [783, 196] width 205 height 41
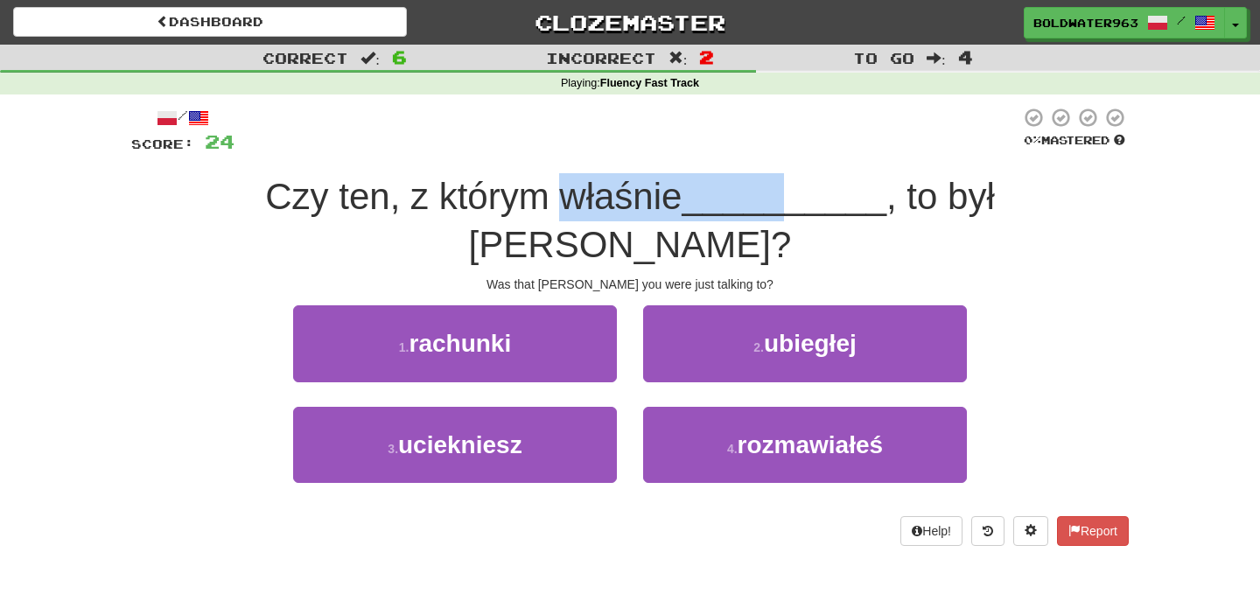
drag, startPoint x: 519, startPoint y: 199, endPoint x: 746, endPoint y: 205, distance: 227.5
click at [746, 205] on div "Czy ten, z którym właśnie __________ , to był Tom?" at bounding box center [629, 220] width 997 height 95
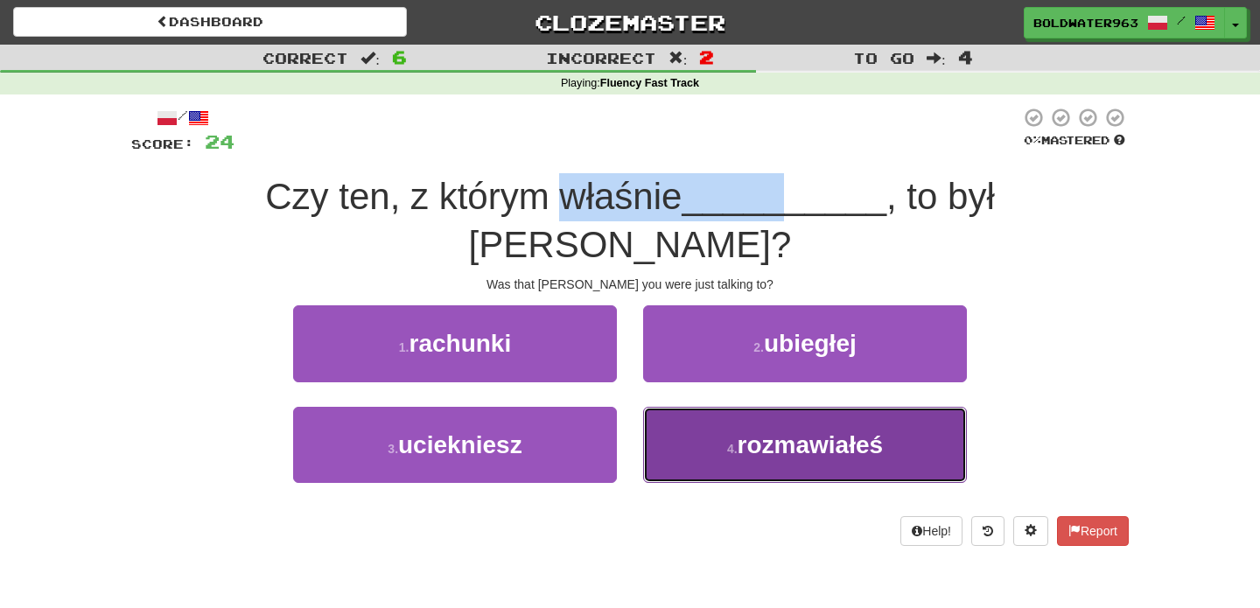
click at [849, 431] on span "rozmawiałeś" at bounding box center [810, 444] width 146 height 27
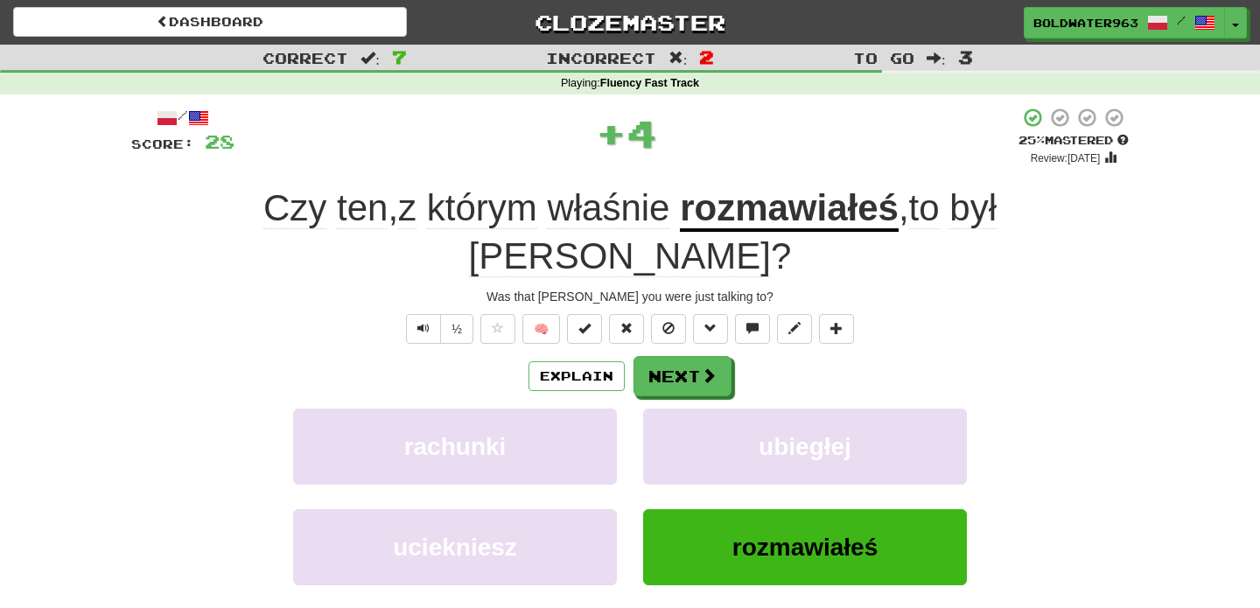
click at [318, 147] on div "+ 4" at bounding box center [626, 133] width 784 height 52
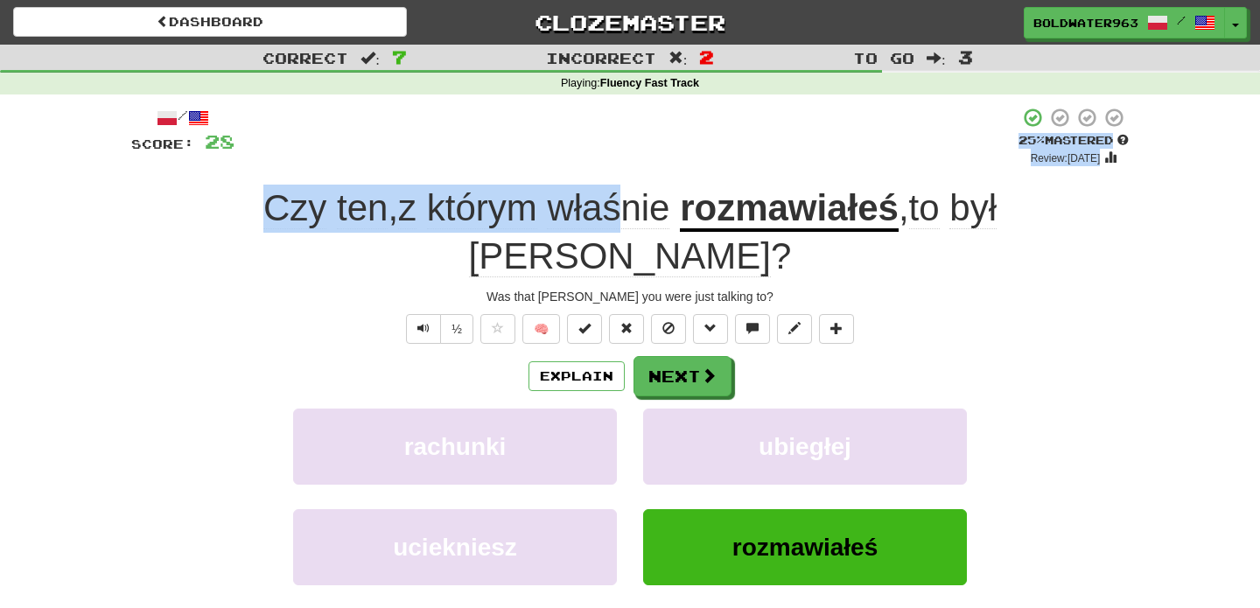
drag, startPoint x: 413, startPoint y: 155, endPoint x: 574, endPoint y: 200, distance: 167.3
click at [574, 200] on div "/ Score: 28 + 4 25 % Mastered Review: 2025-10-16 Czy ten , z którym właśnie roz…" at bounding box center [629, 405] width 997 height 596
click at [520, 154] on div "+ 4" at bounding box center [626, 136] width 784 height 59
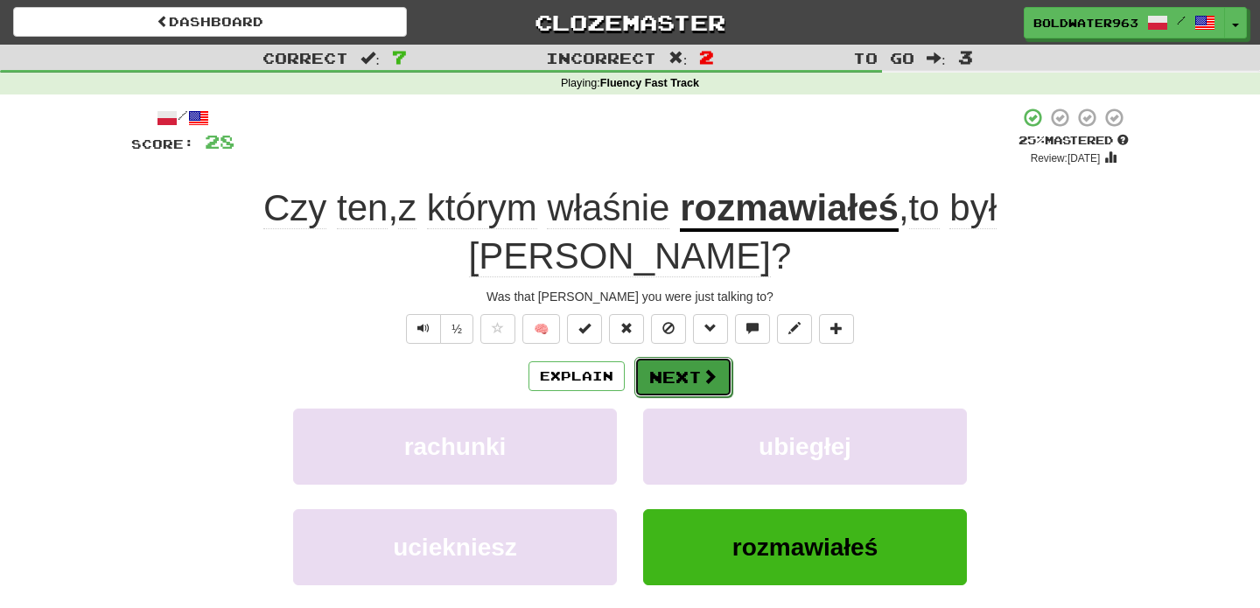
click at [695, 357] on button "Next" at bounding box center [683, 377] width 98 height 40
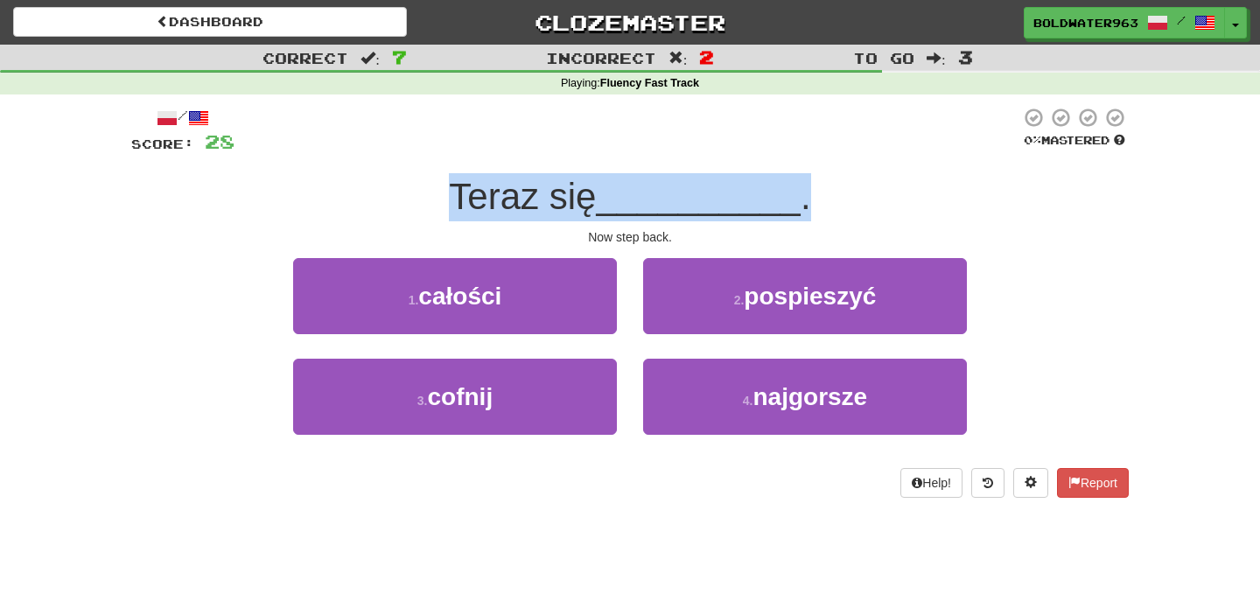
drag, startPoint x: 442, startPoint y: 195, endPoint x: 861, endPoint y: 210, distance: 419.3
click at [861, 210] on div "Teraz się __________ ." at bounding box center [629, 197] width 997 height 48
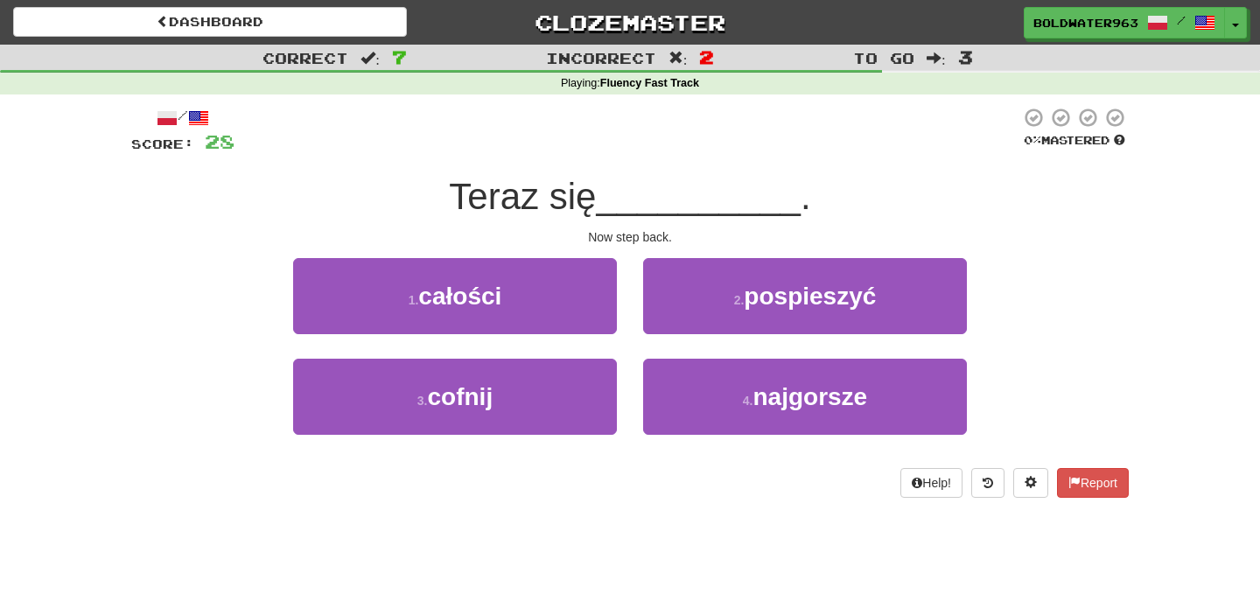
click at [627, 329] on div "1 . całości" at bounding box center [455, 308] width 350 height 101
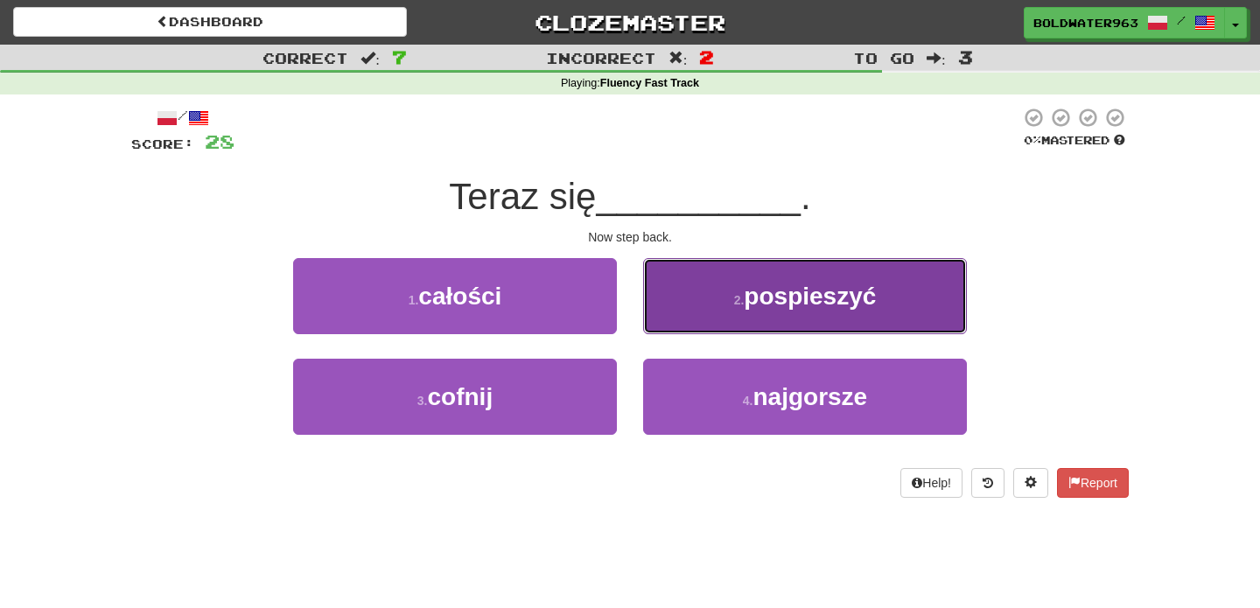
click at [858, 291] on span "pospieszyć" at bounding box center [810, 296] width 132 height 27
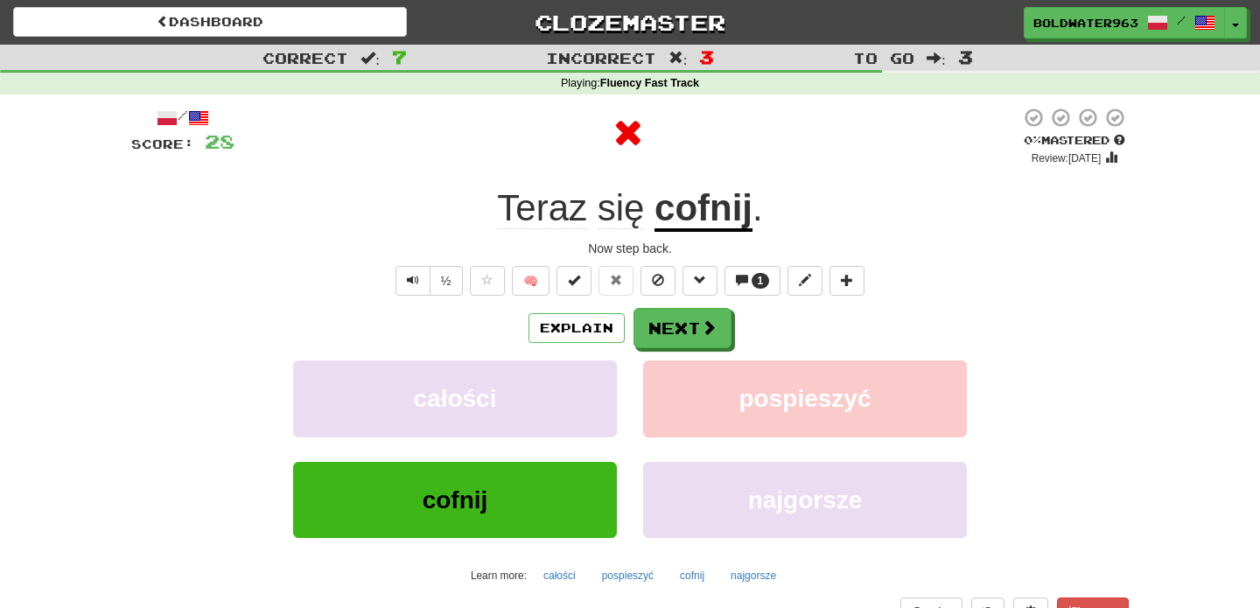
click at [693, 220] on u "cofnij" at bounding box center [703, 209] width 98 height 45
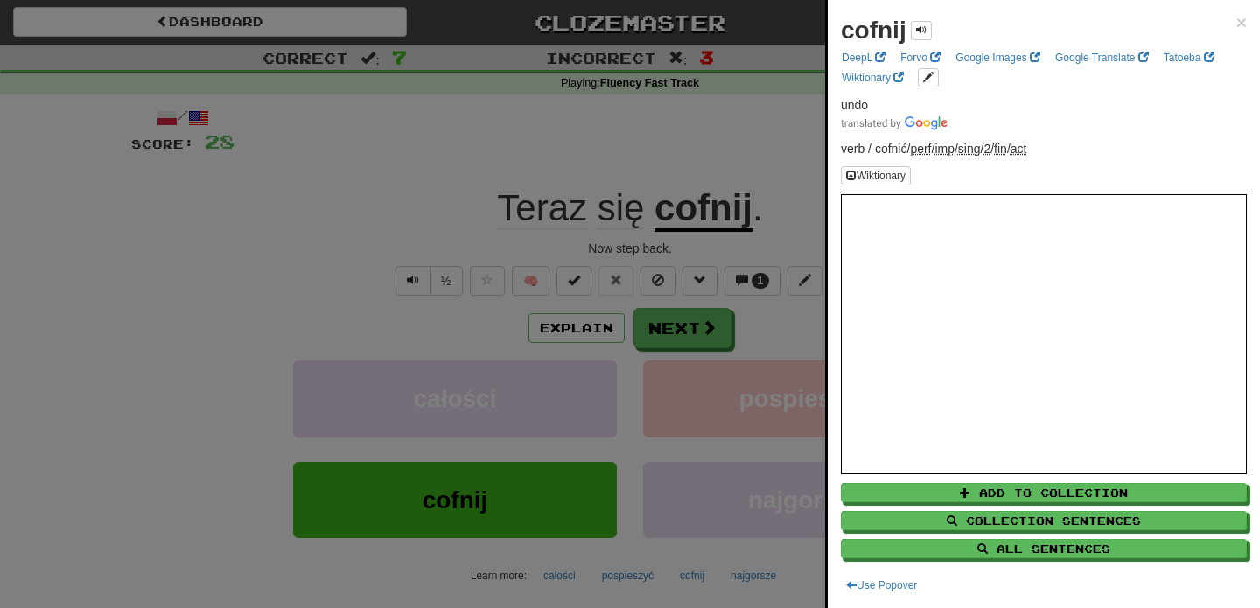
click at [691, 331] on div at bounding box center [630, 304] width 1260 height 608
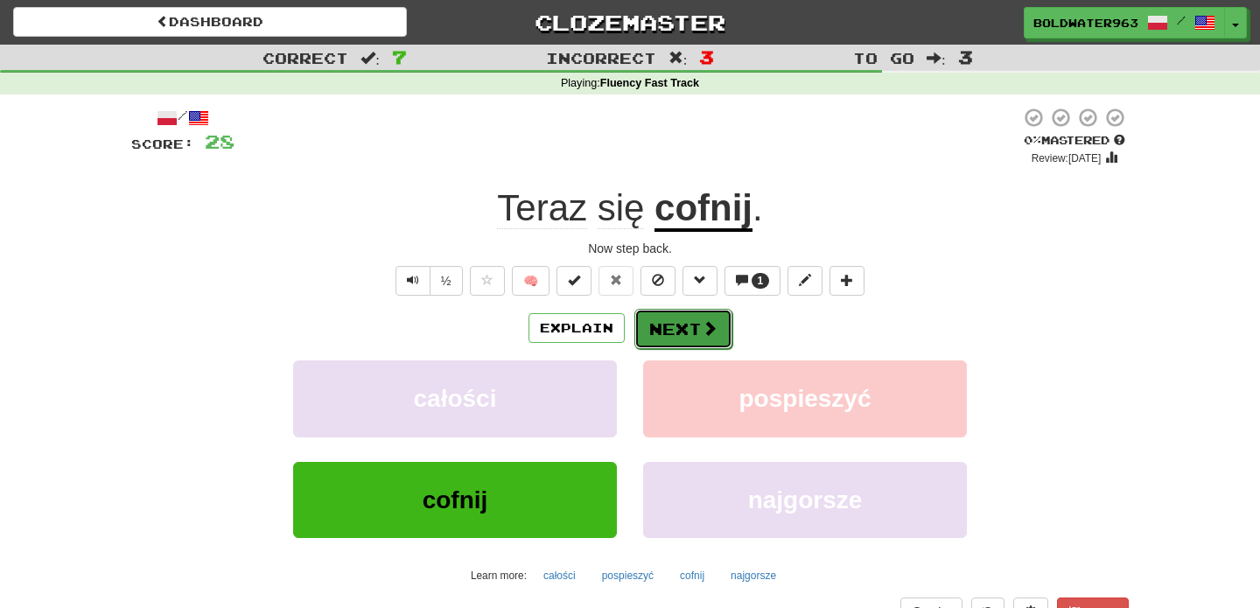
click at [675, 324] on button "Next" at bounding box center [683, 329] width 98 height 40
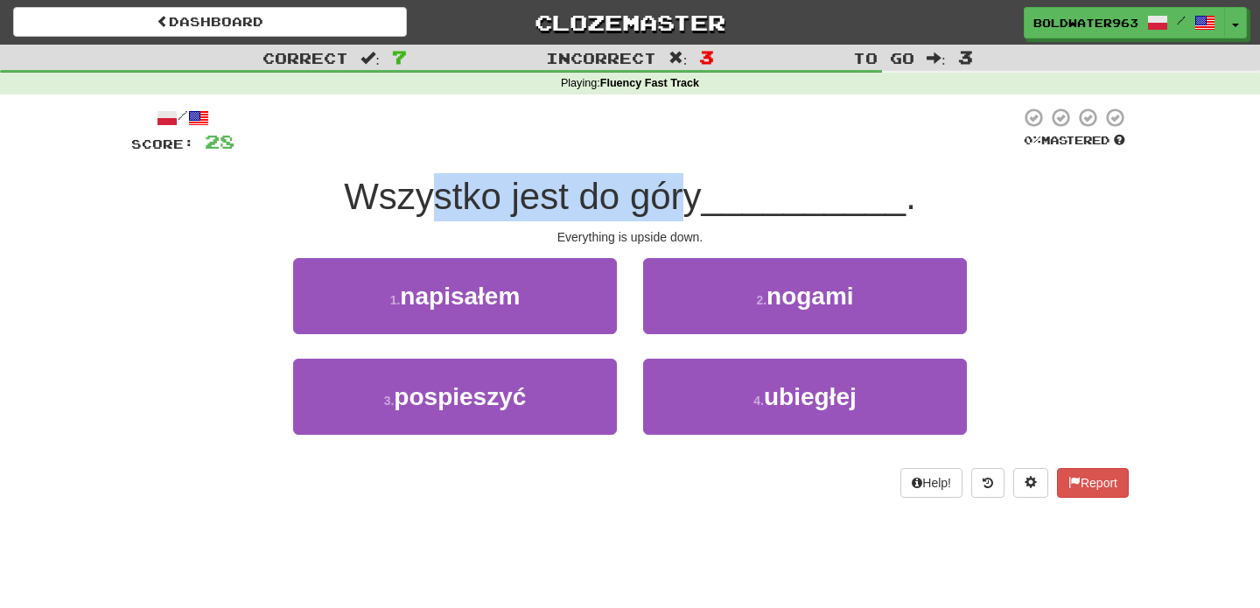
drag, startPoint x: 438, startPoint y: 200, endPoint x: 693, endPoint y: 193, distance: 254.6
click at [693, 193] on span "Wszystko jest do góry" at bounding box center [522, 196] width 357 height 41
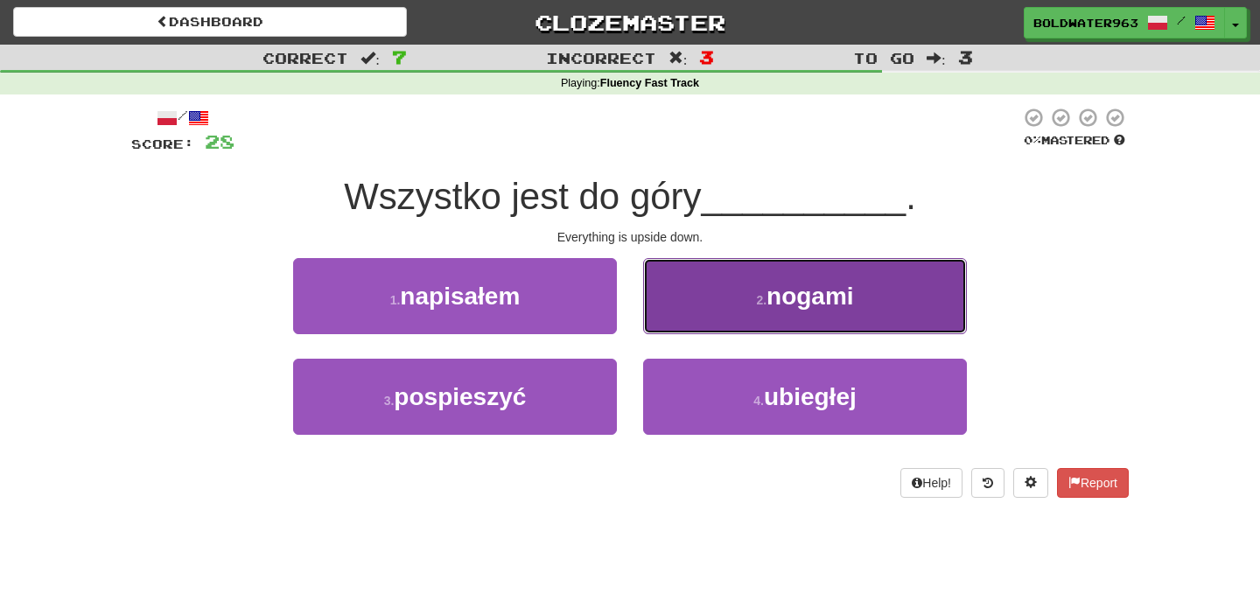
click at [778, 299] on span "nogami" at bounding box center [809, 296] width 87 height 27
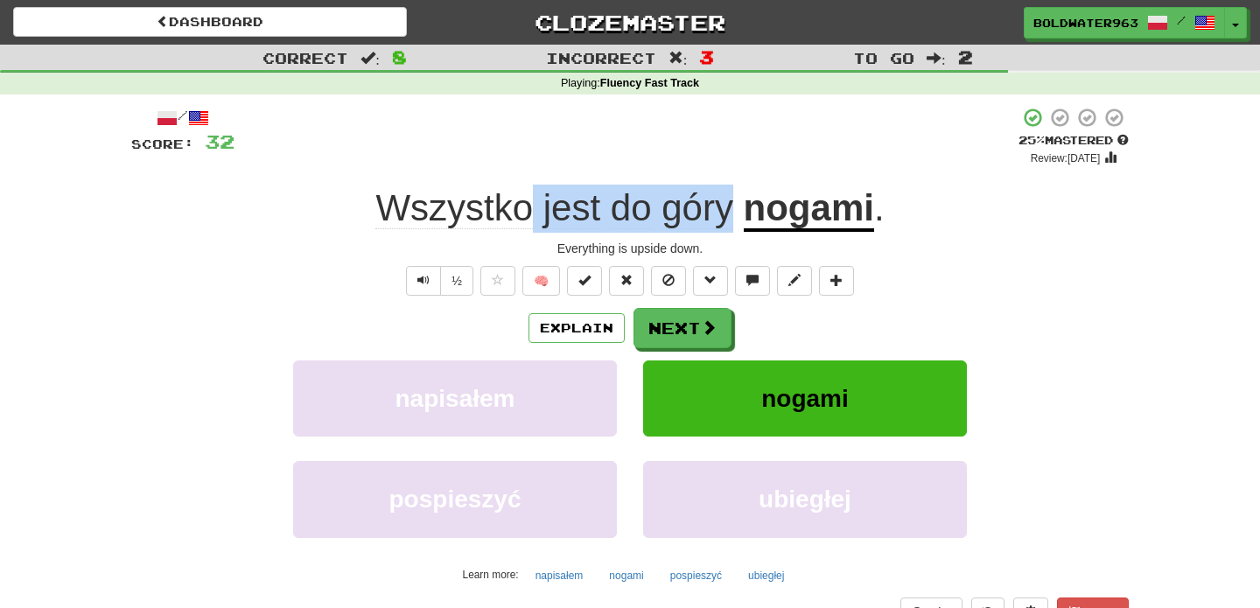
drag, startPoint x: 531, startPoint y: 203, endPoint x: 734, endPoint y: 204, distance: 202.9
click at [734, 204] on span "Wszystko jest do góry" at bounding box center [558, 207] width 367 height 41
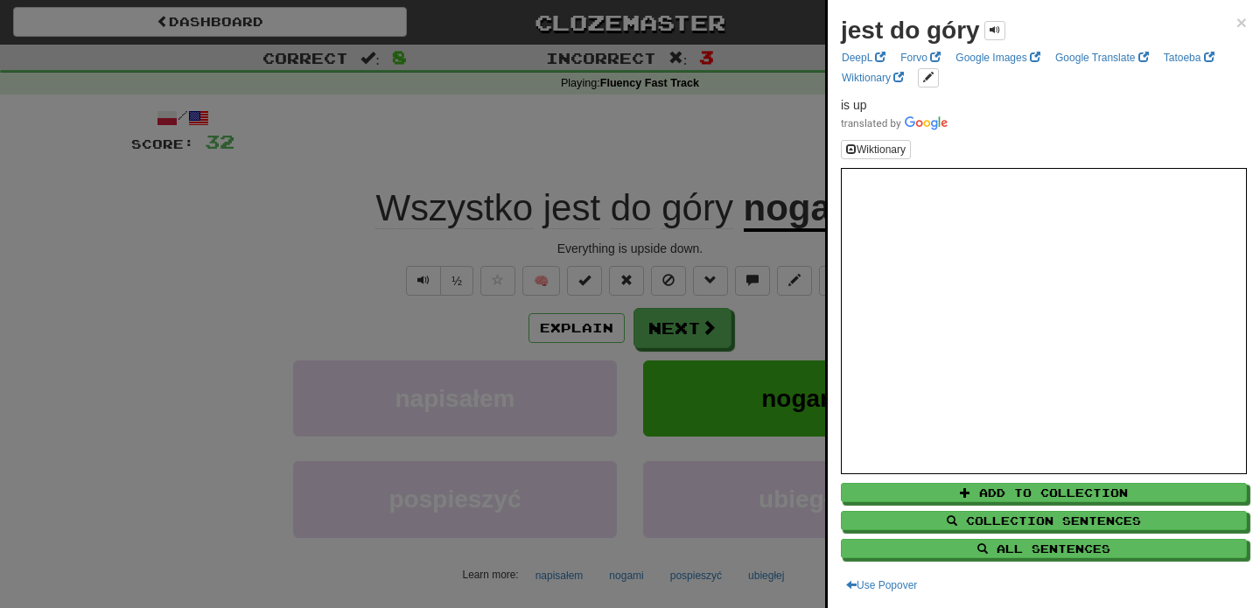
click at [674, 157] on div at bounding box center [630, 304] width 1260 height 608
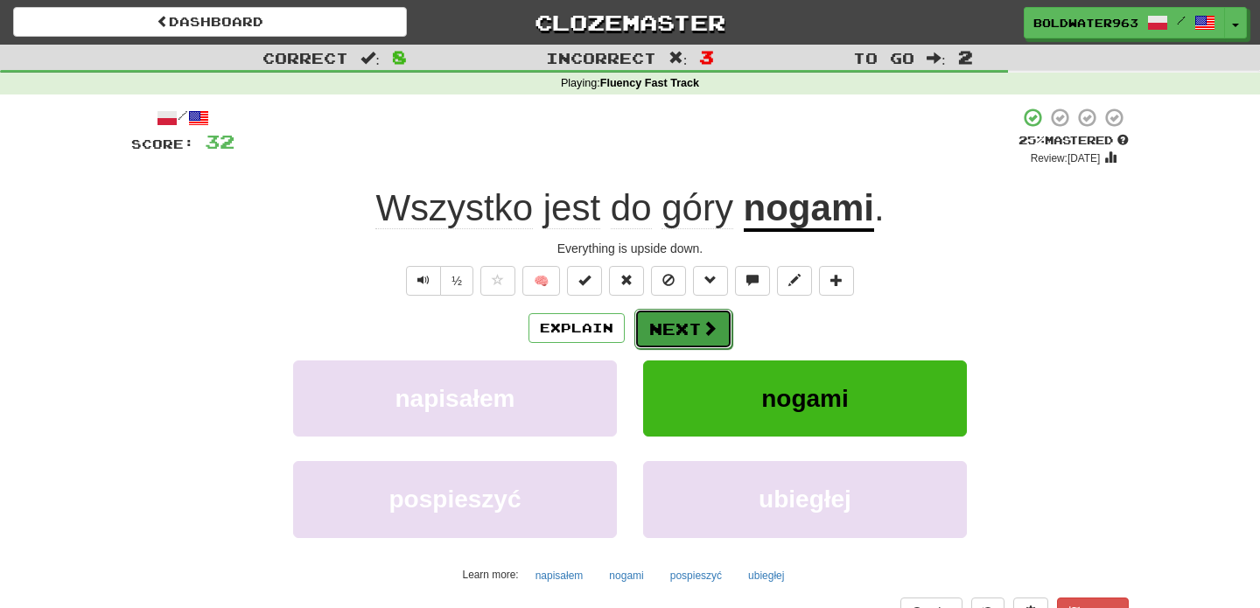
click at [704, 340] on button "Next" at bounding box center [683, 329] width 98 height 40
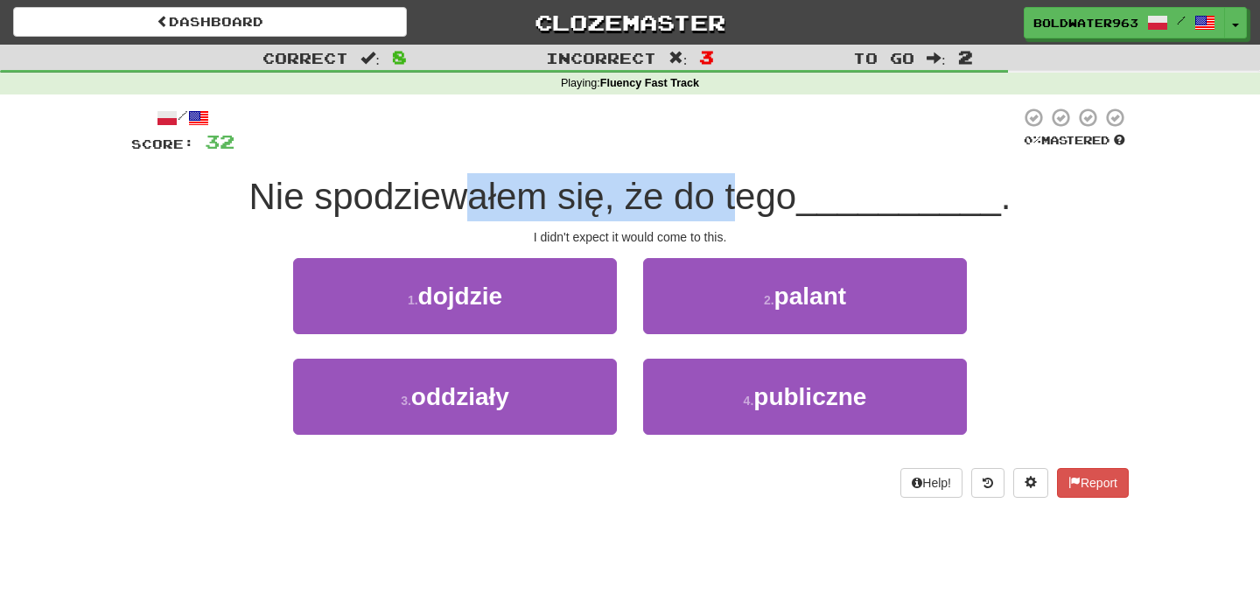
drag, startPoint x: 472, startPoint y: 213, endPoint x: 746, endPoint y: 195, distance: 274.3
click at [746, 195] on span "Nie spodziewałem się, że do tego" at bounding box center [523, 196] width 548 height 41
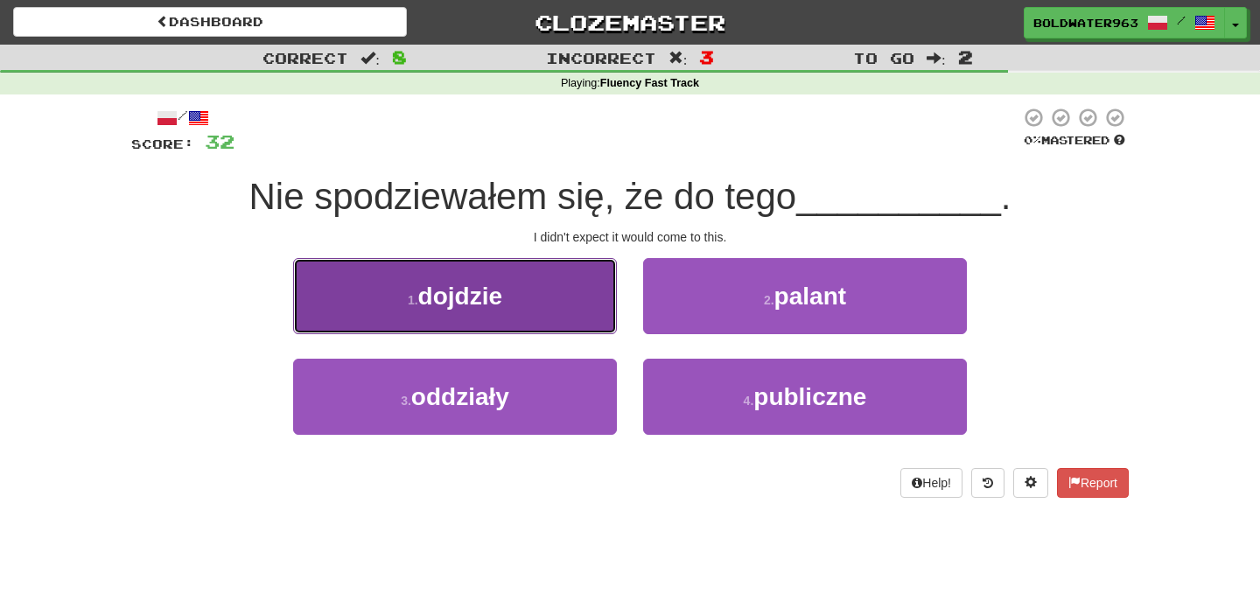
click at [544, 280] on button "1 . dojdzie" at bounding box center [455, 296] width 324 height 76
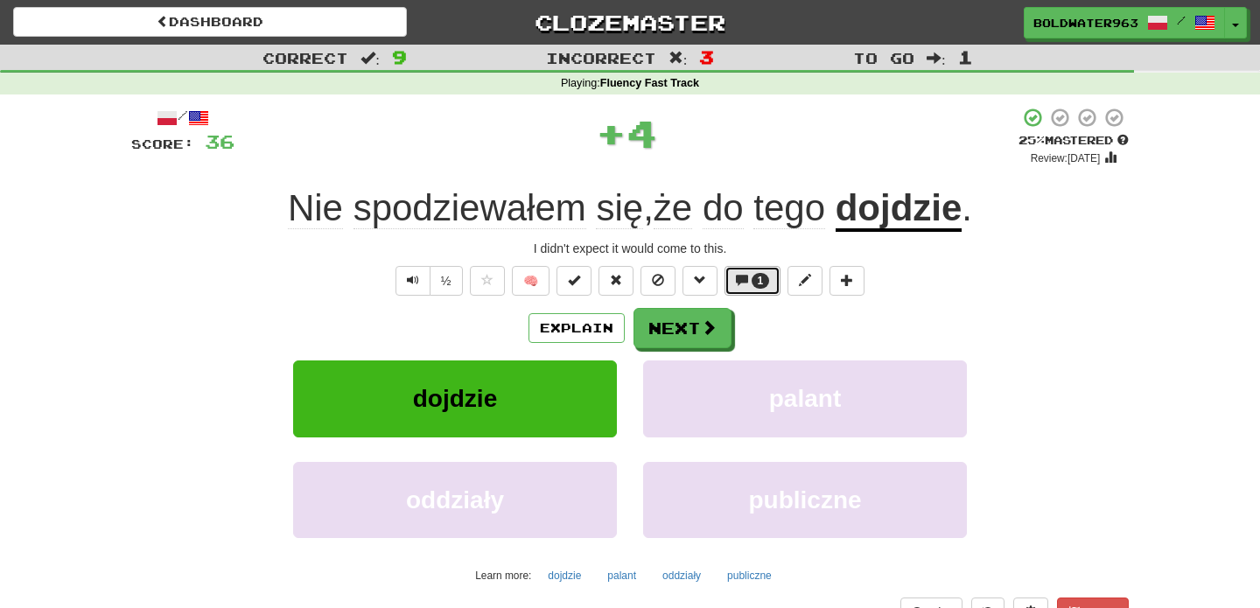
click at [744, 283] on span at bounding box center [742, 280] width 12 height 12
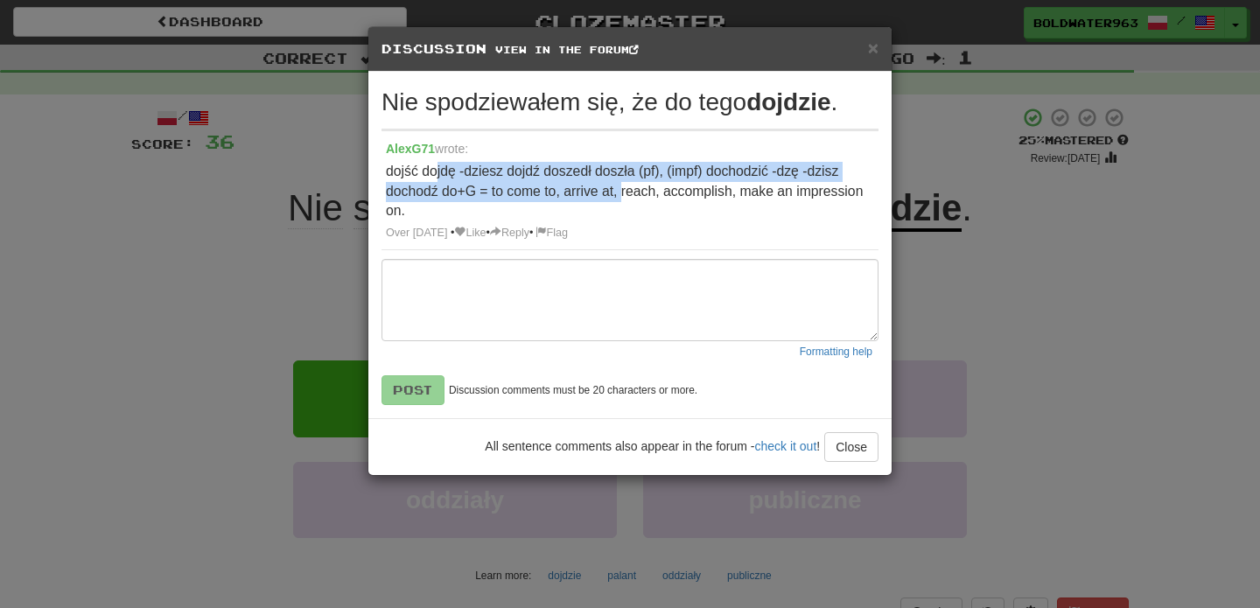
drag, startPoint x: 439, startPoint y: 178, endPoint x: 626, endPoint y: 189, distance: 187.5
click at [626, 189] on p "dojść dojdę ‑dziesz dojdź doszedł doszła (pf), (impf) dochodzić ‑dzę ‑dzisz doc…" at bounding box center [630, 191] width 488 height 59
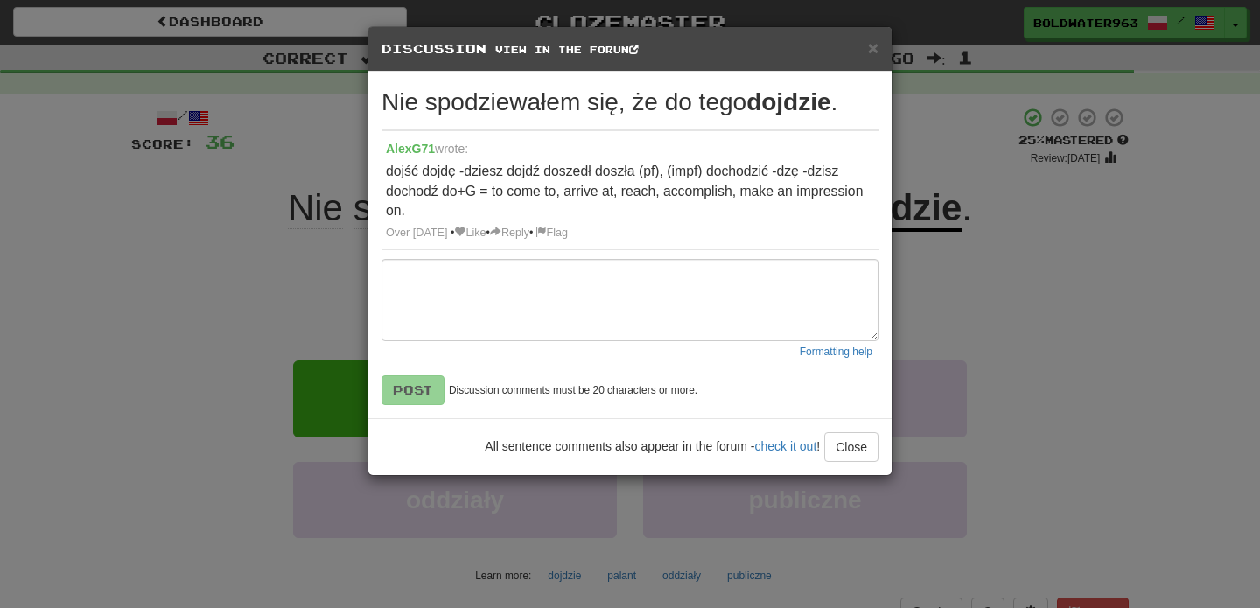
click at [573, 204] on p "dojść dojdę ‑dziesz dojdź doszedł doszła (pf), (impf) dochodzić ‑dzę ‑dzisz doc…" at bounding box center [630, 191] width 488 height 59
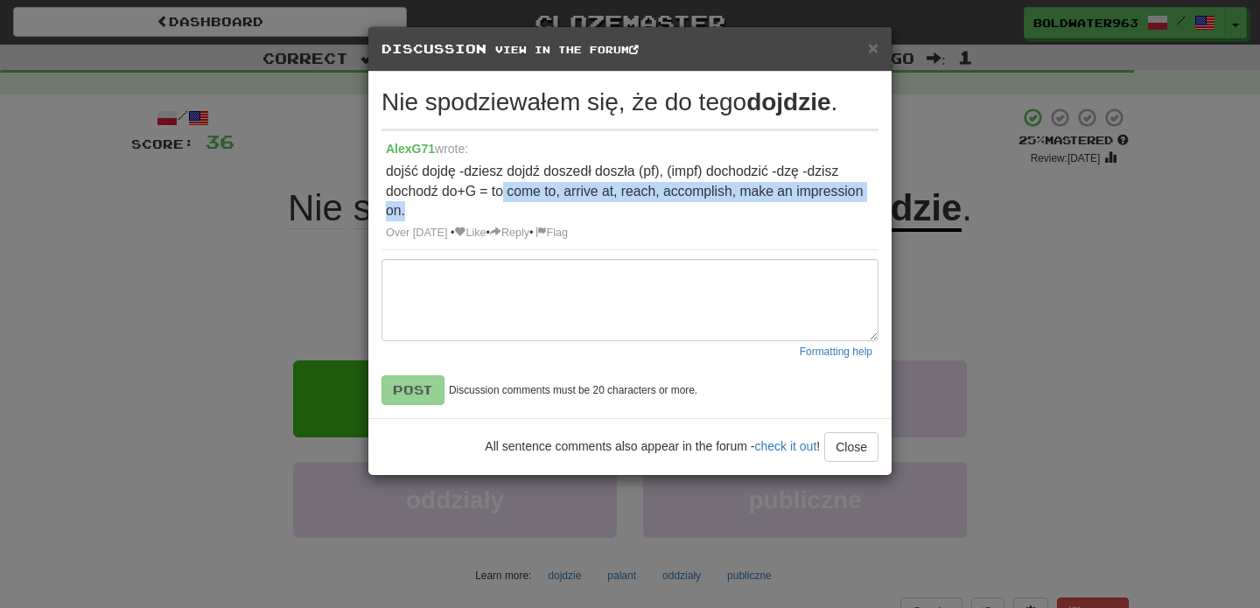
drag, startPoint x: 506, startPoint y: 192, endPoint x: 768, endPoint y: 202, distance: 261.7
click at [768, 202] on p "dojść dojdę ‑dziesz dojdź doszedł doszła (pf), (impf) dochodzić ‑dzę ‑dzisz doc…" at bounding box center [630, 191] width 488 height 59
click at [701, 195] on p "dojść dojdę ‑dziesz dojdź doszedł doszła (pf), (impf) dochodzić ‑dzę ‑dzisz doc…" at bounding box center [630, 191] width 488 height 59
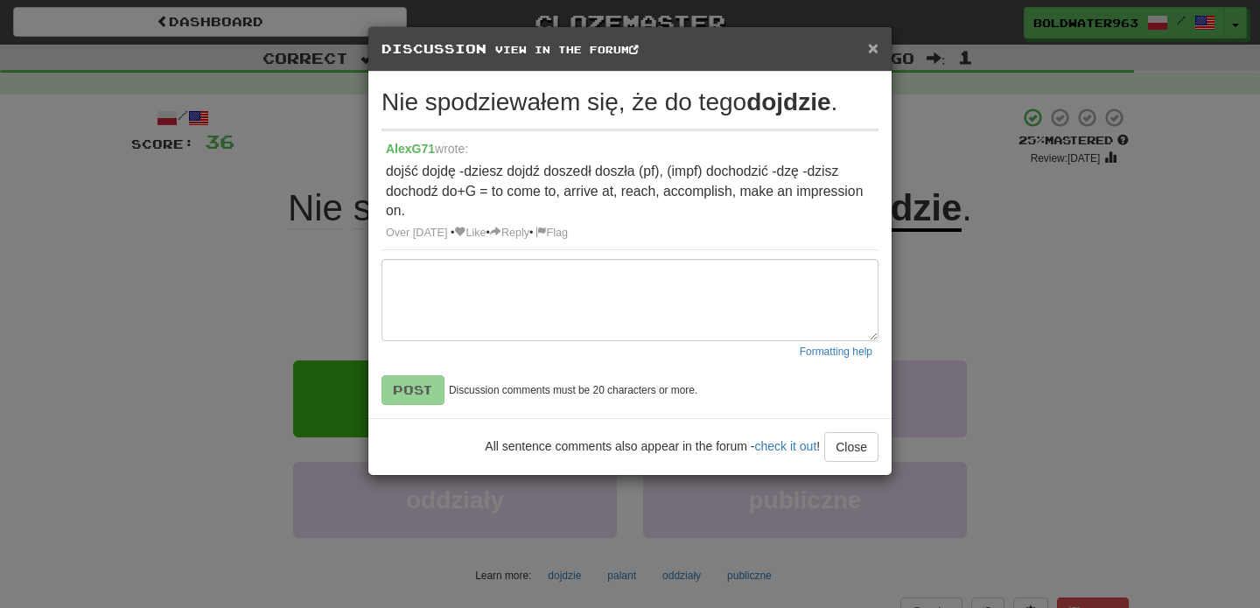
click at [869, 52] on span "×" at bounding box center [873, 48] width 10 height 20
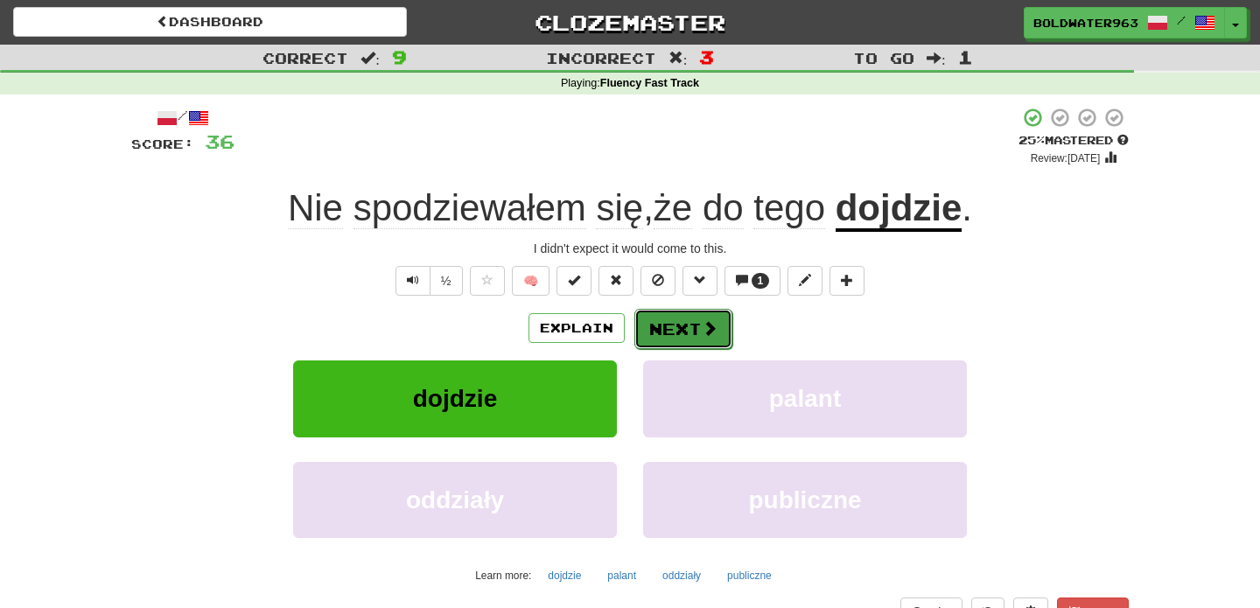
click at [684, 339] on button "Next" at bounding box center [683, 329] width 98 height 40
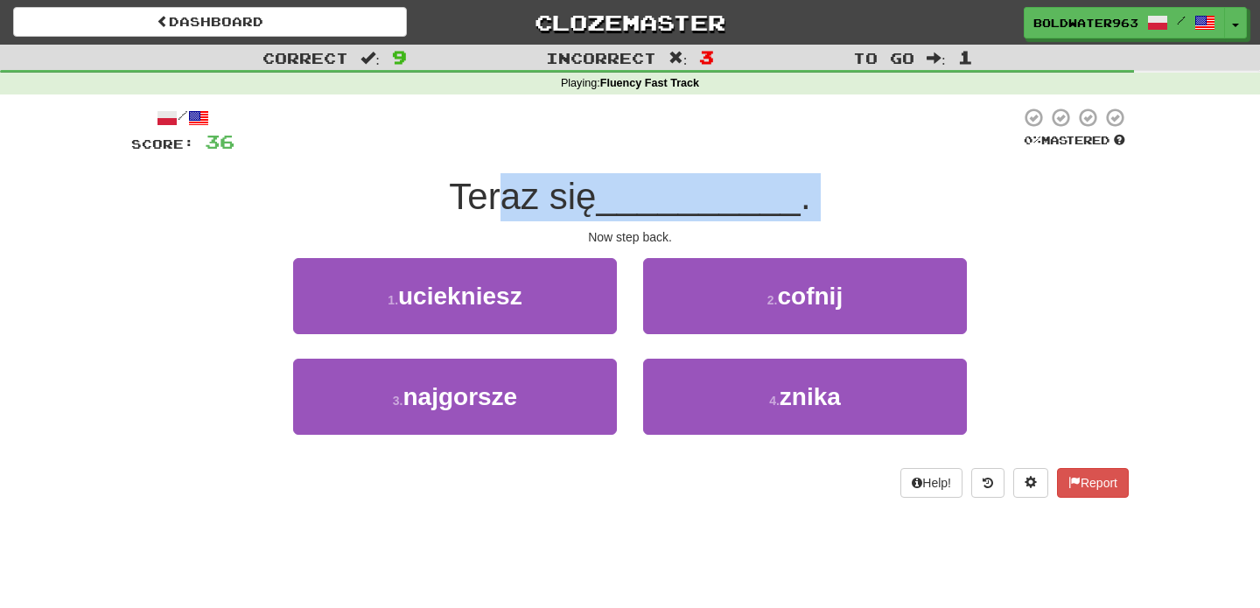
drag, startPoint x: 505, startPoint y: 205, endPoint x: 713, endPoint y: 221, distance: 208.8
click at [713, 221] on div "/ Score: 36 0 % Mastered Teraz się __________ . Now step back. 1 . uciekniesz 2…" at bounding box center [629, 302] width 997 height 391
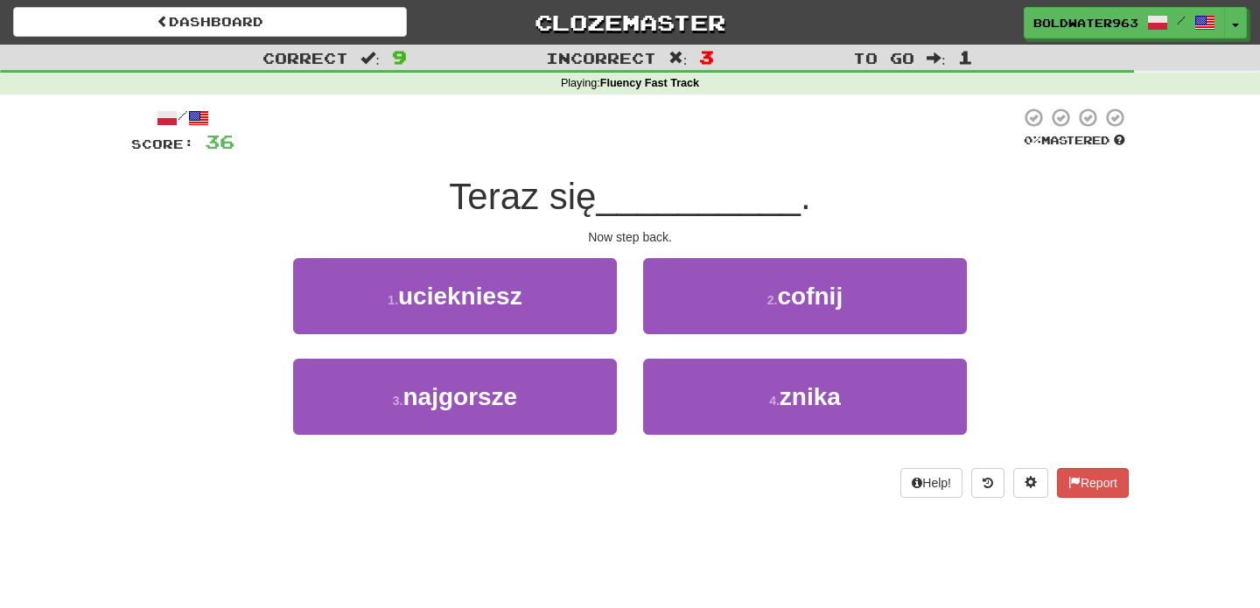
click at [630, 351] on div "2 . cofnij" at bounding box center [805, 308] width 350 height 101
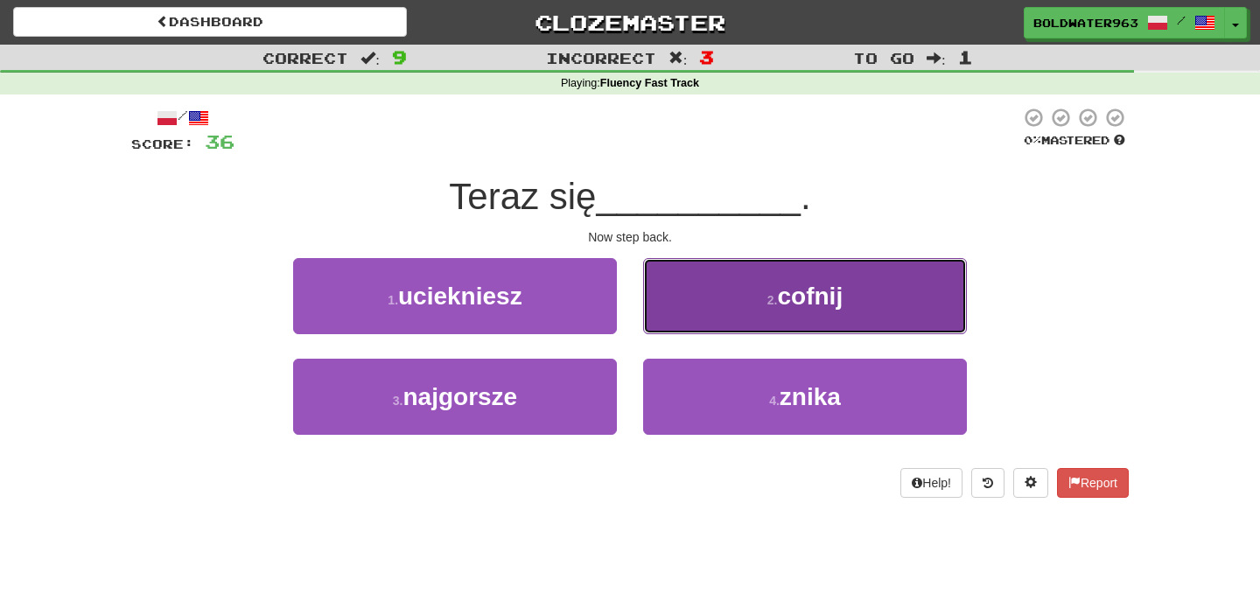
click at [729, 321] on button "2 . cofnij" at bounding box center [805, 296] width 324 height 76
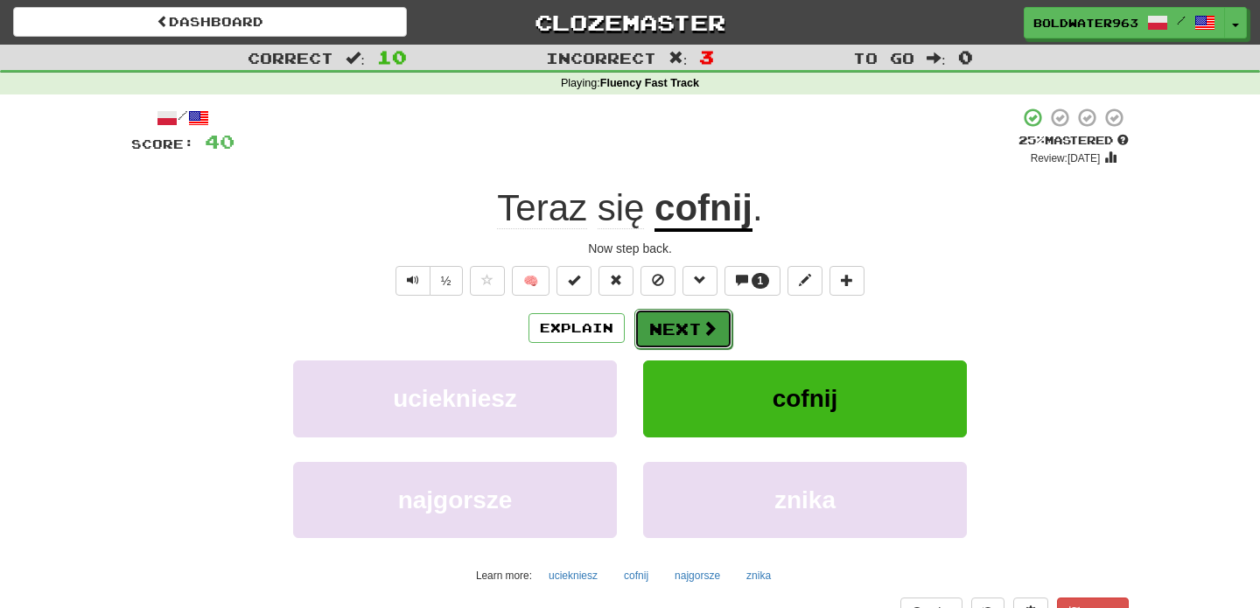
click at [682, 330] on button "Next" at bounding box center [683, 329] width 98 height 40
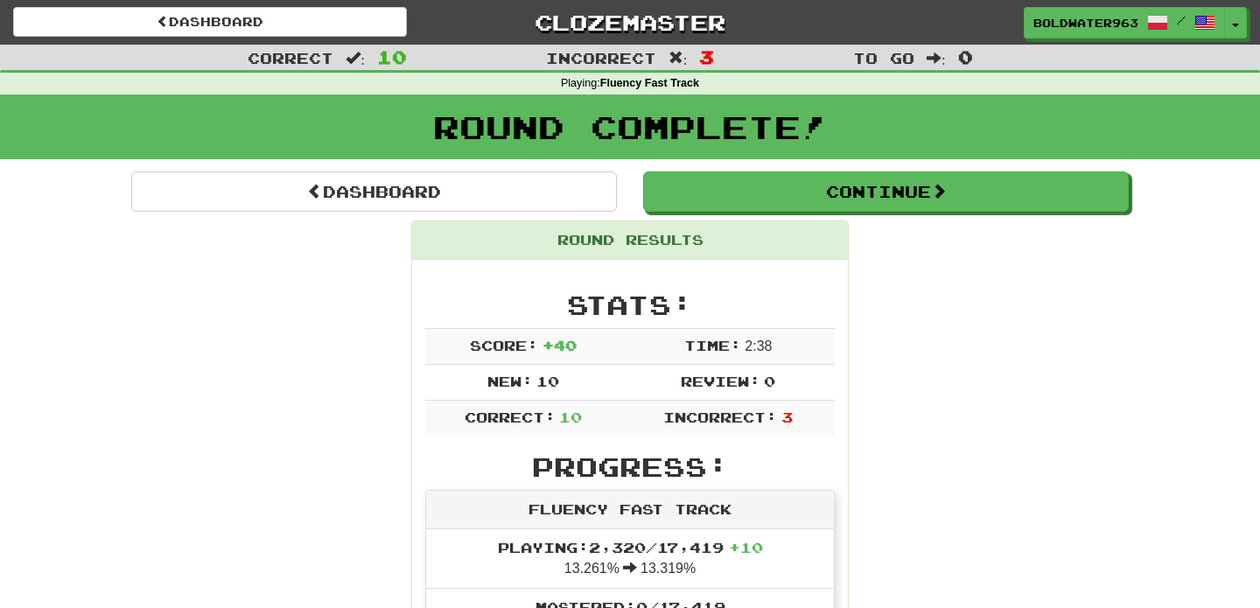
click at [625, 166] on div "Round Complete!" at bounding box center [630, 132] width 1260 height 77
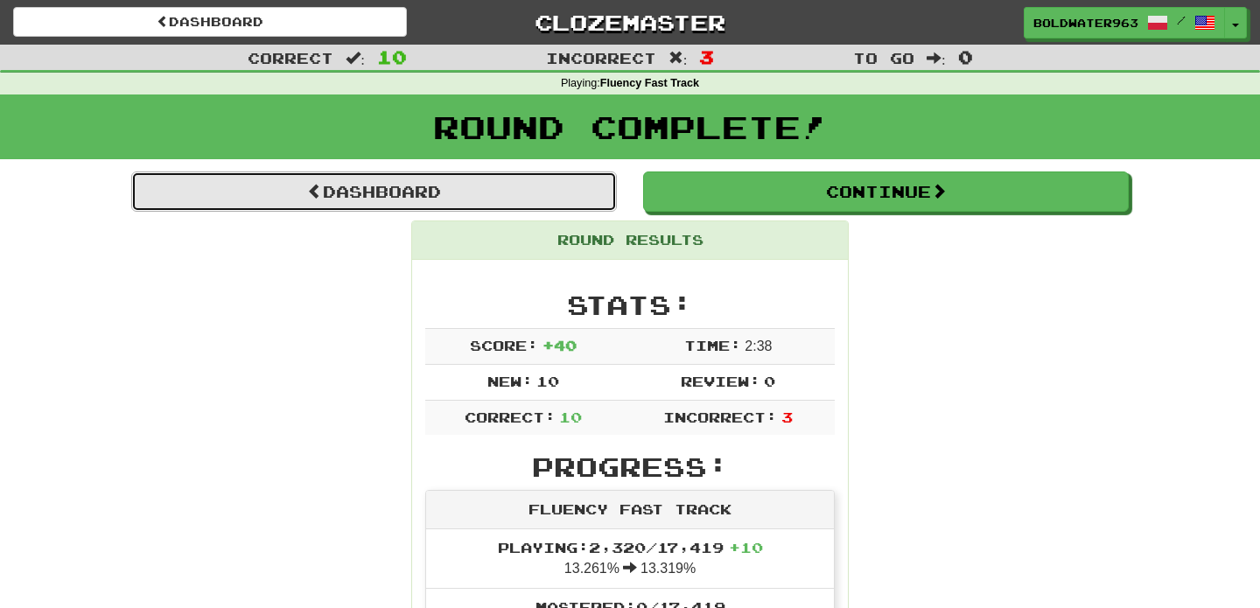
click at [576, 200] on link "Dashboard" at bounding box center [373, 191] width 485 height 40
